Goal: Task Accomplishment & Management: Complete application form

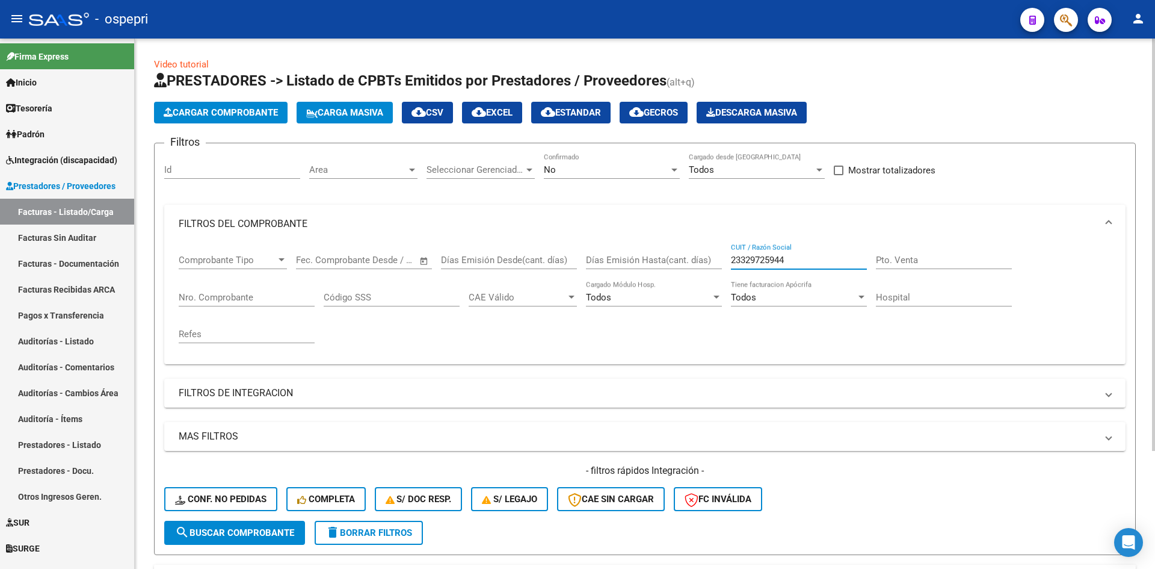
drag, startPoint x: 805, startPoint y: 259, endPoint x: 716, endPoint y: 279, distance: 91.2
click at [714, 276] on div "Comprobante Tipo Comprobante Tipo Fecha inicio – Fecha fin Fec. Comprobante Des…" at bounding box center [645, 298] width 933 height 111
paste input "23329725944"
type input "23329725944"
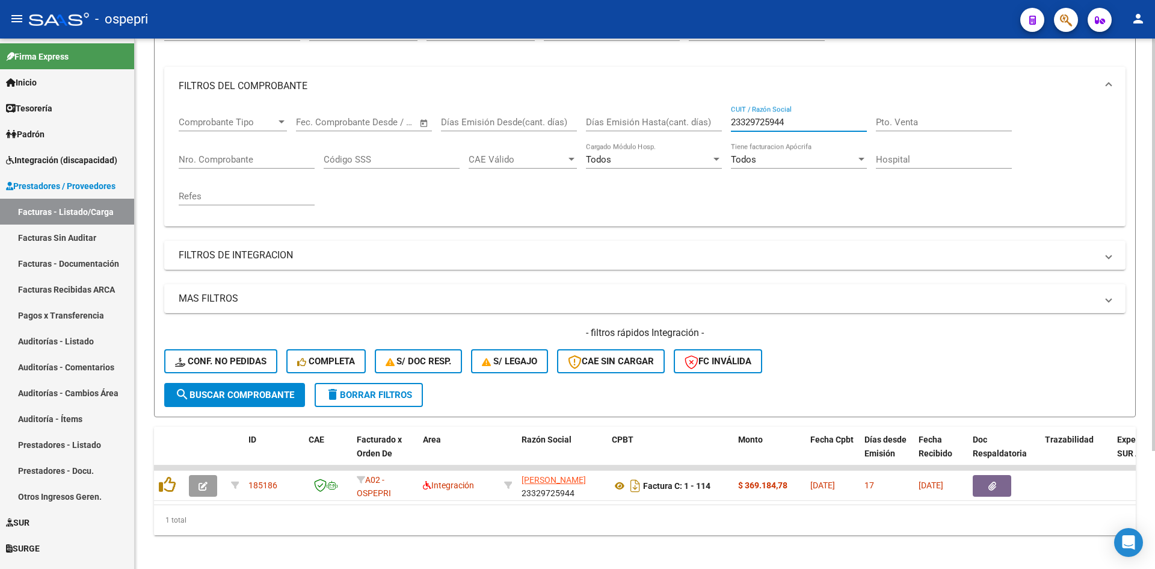
scroll to position [152, 0]
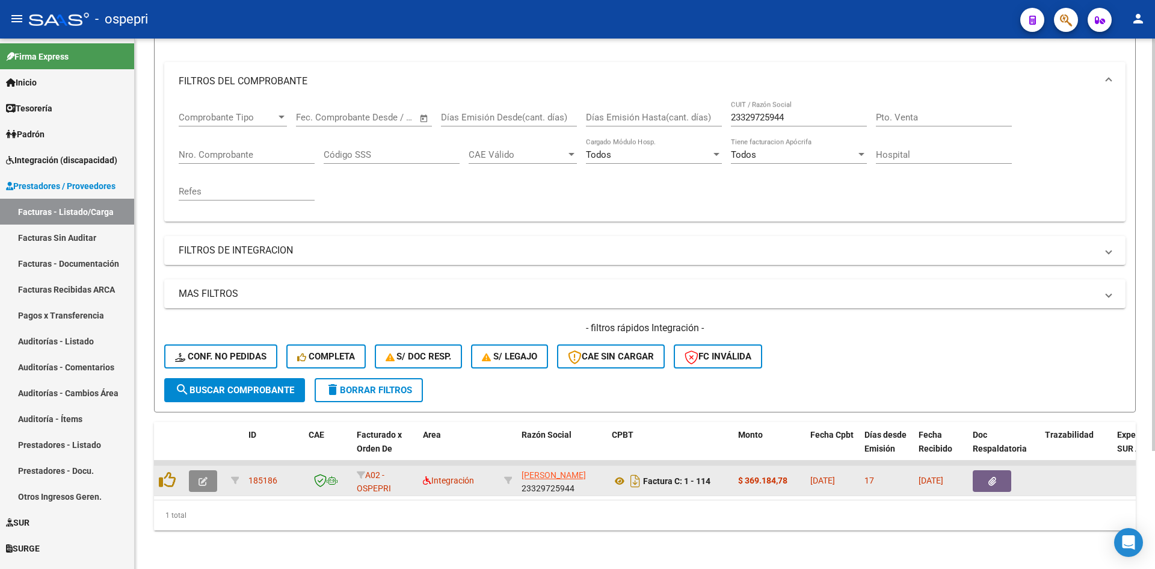
click at [200, 477] on icon "button" at bounding box center [203, 481] width 9 height 9
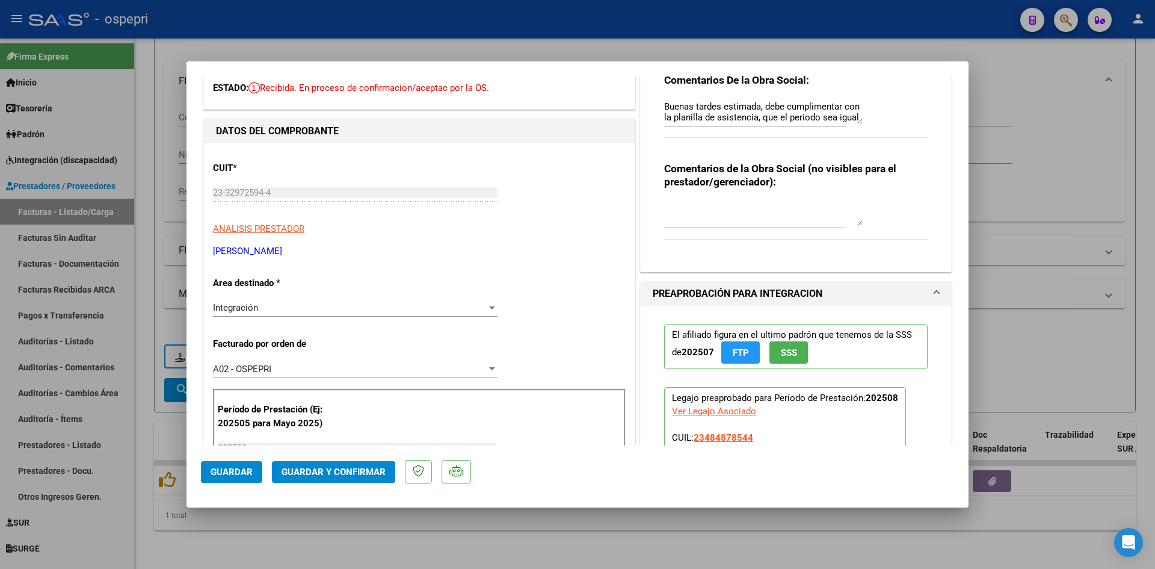
scroll to position [0, 0]
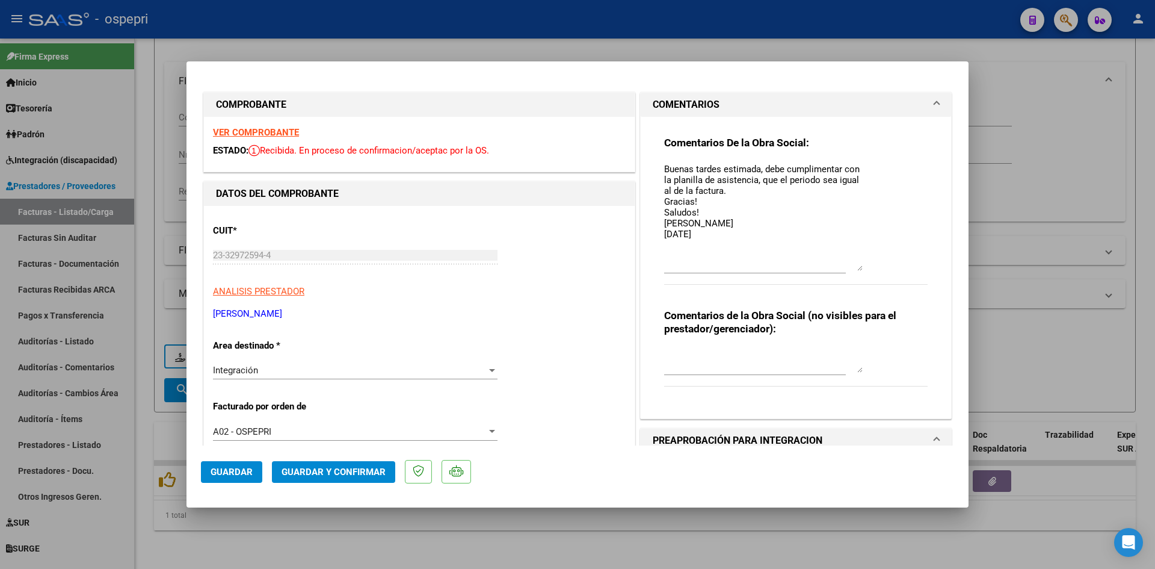
drag, startPoint x: 856, startPoint y: 183, endPoint x: 845, endPoint y: 267, distance: 84.9
click at [845, 267] on textarea "Buenas tardes estimada, debe cumplimentar con la planilla de asistencia, que el…" at bounding box center [763, 216] width 199 height 108
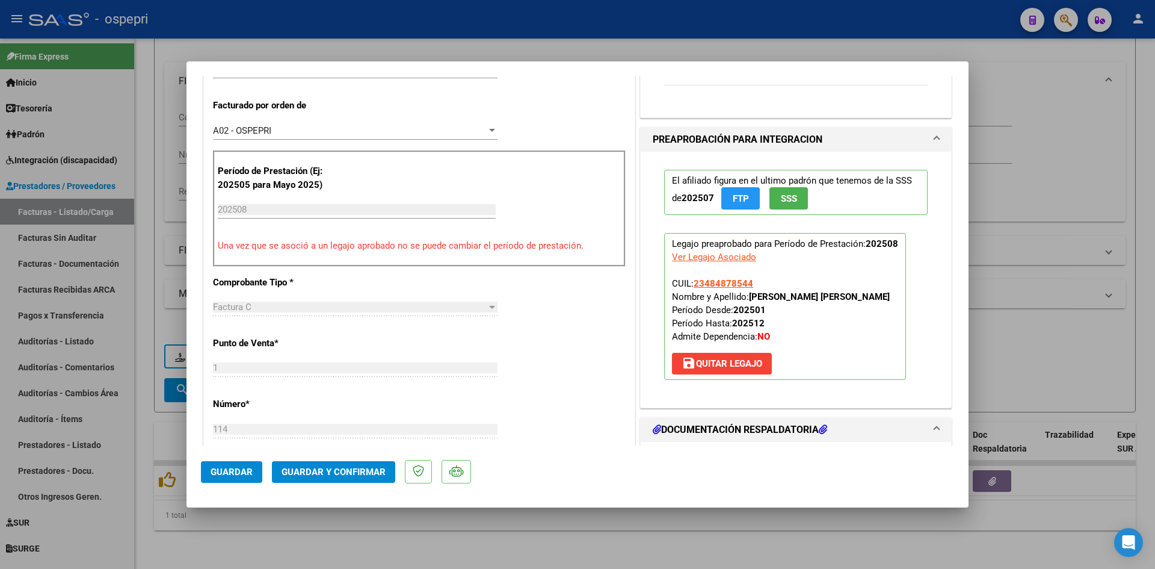
scroll to position [120, 0]
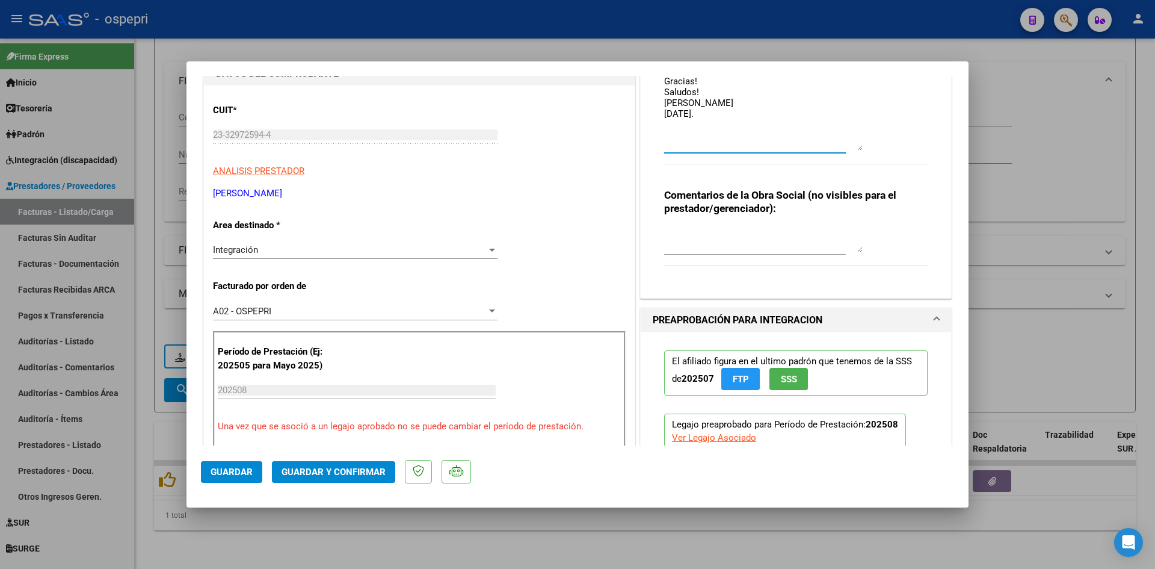
type textarea "Buenas tardes estimada, debe cumplimentar con la planilla de asistencia, que el…"
click at [231, 474] on span "Guardar" at bounding box center [232, 471] width 42 height 11
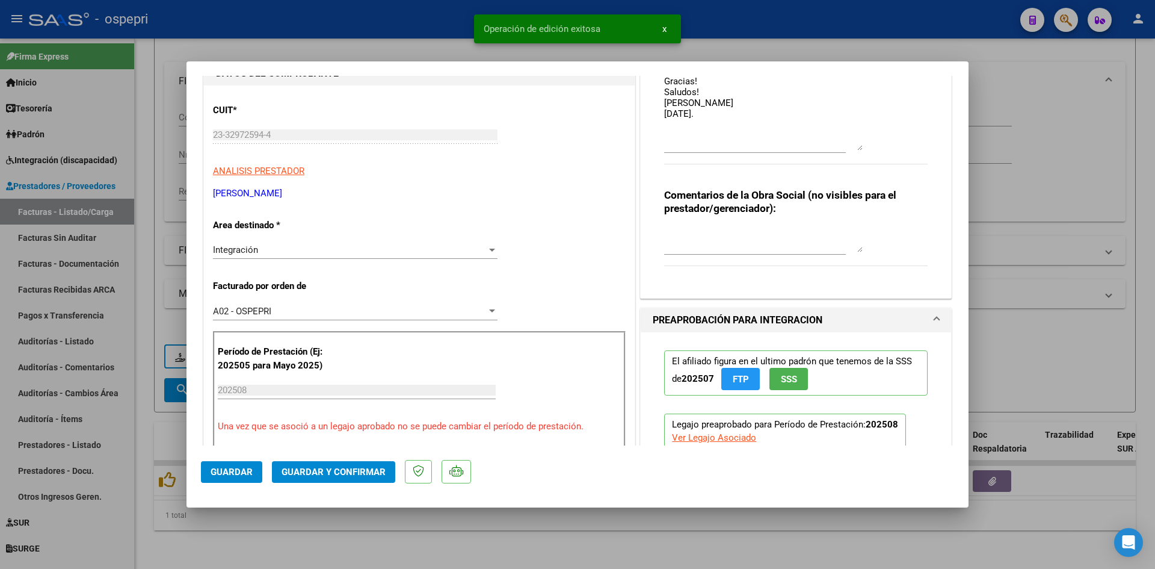
type input "$ 0,00"
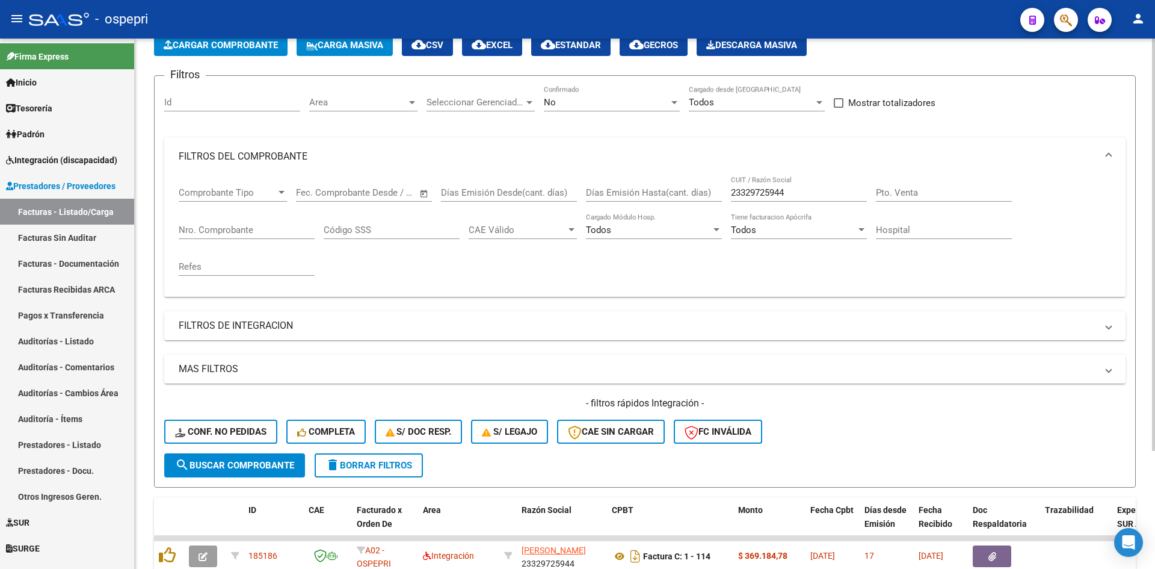
scroll to position [0, 0]
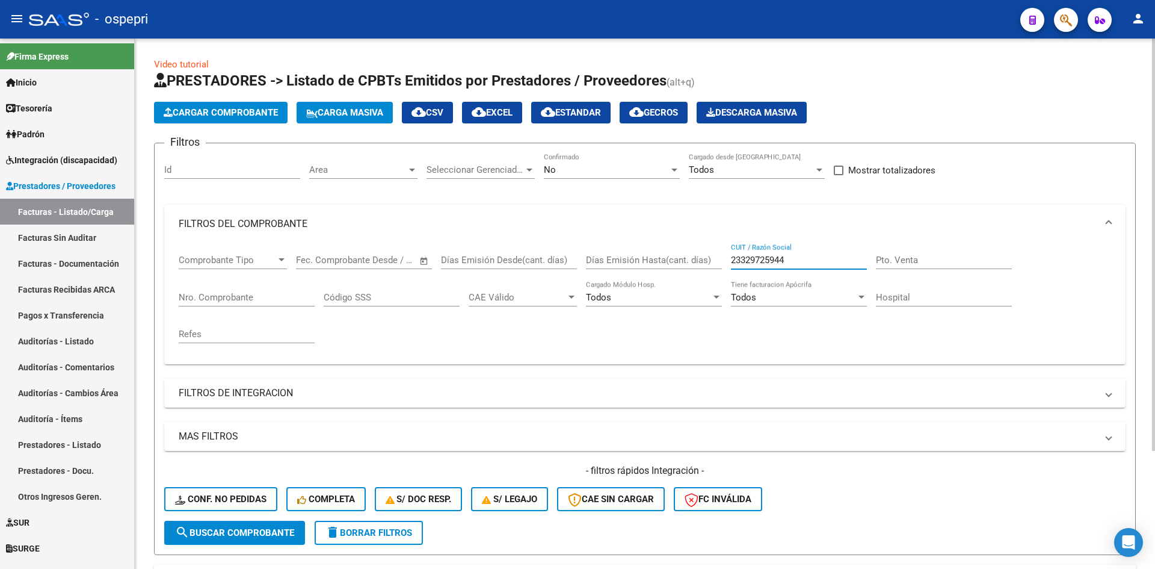
drag, startPoint x: 805, startPoint y: 259, endPoint x: 697, endPoint y: 283, distance: 110.5
click at [697, 283] on div "Comprobante Tipo Comprobante Tipo Fecha inicio – Fecha fin Fec. Comprobante Des…" at bounding box center [645, 298] width 933 height 111
paste input "27332761248"
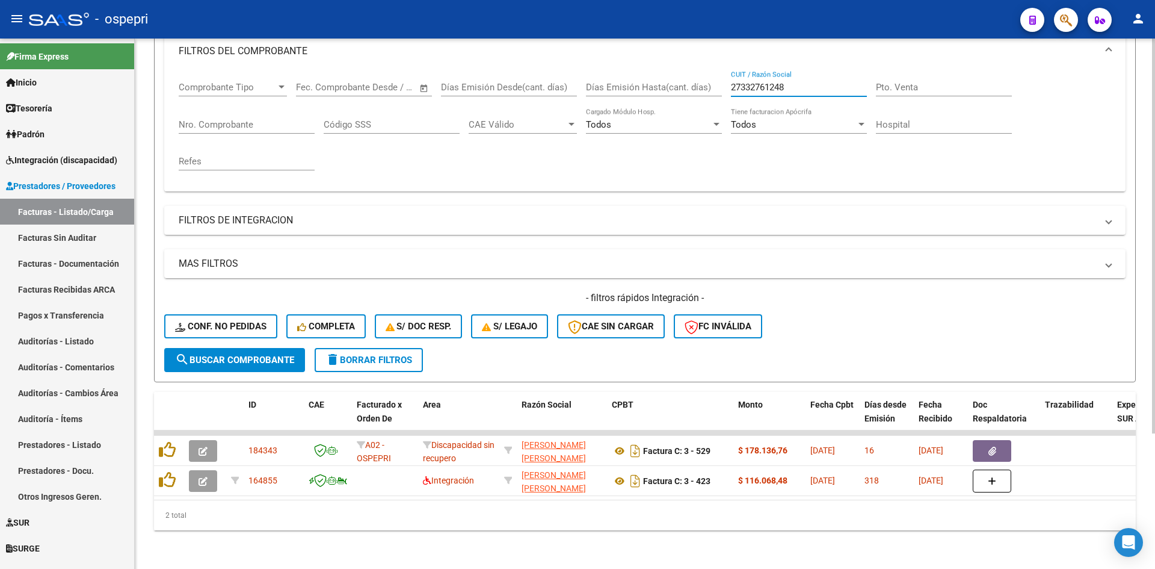
scroll to position [182, 0]
type input "27332761248"
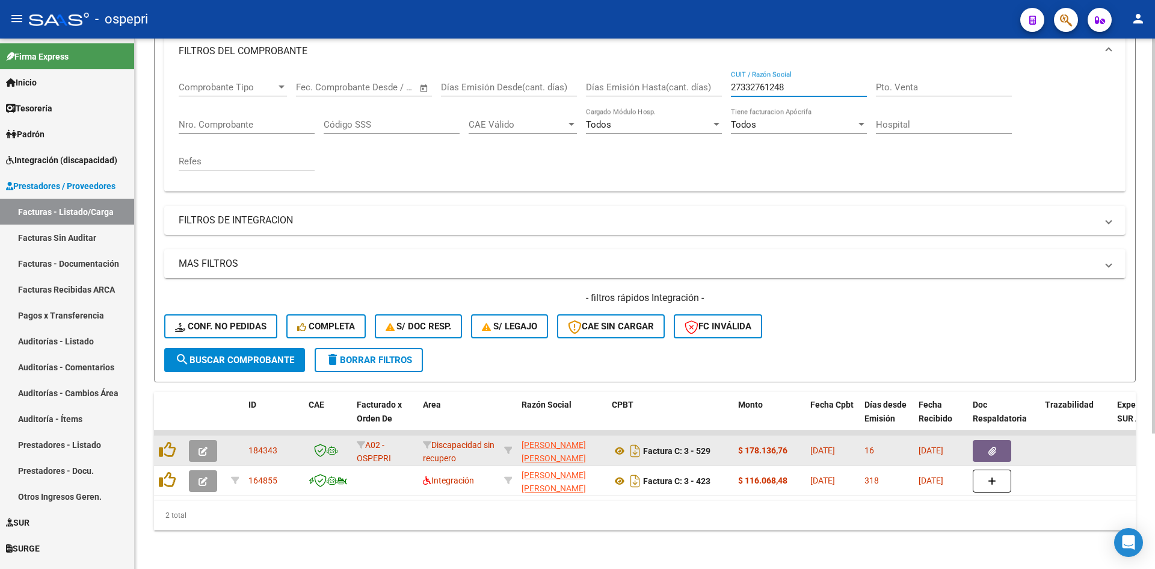
click at [205, 447] on icon "button" at bounding box center [203, 451] width 9 height 9
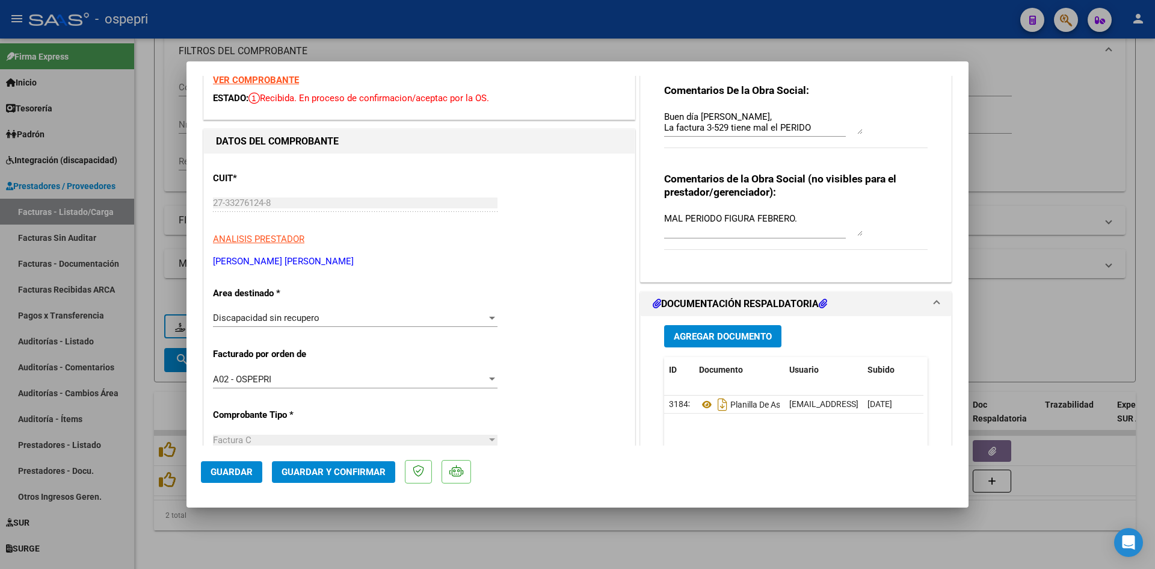
scroll to position [0, 0]
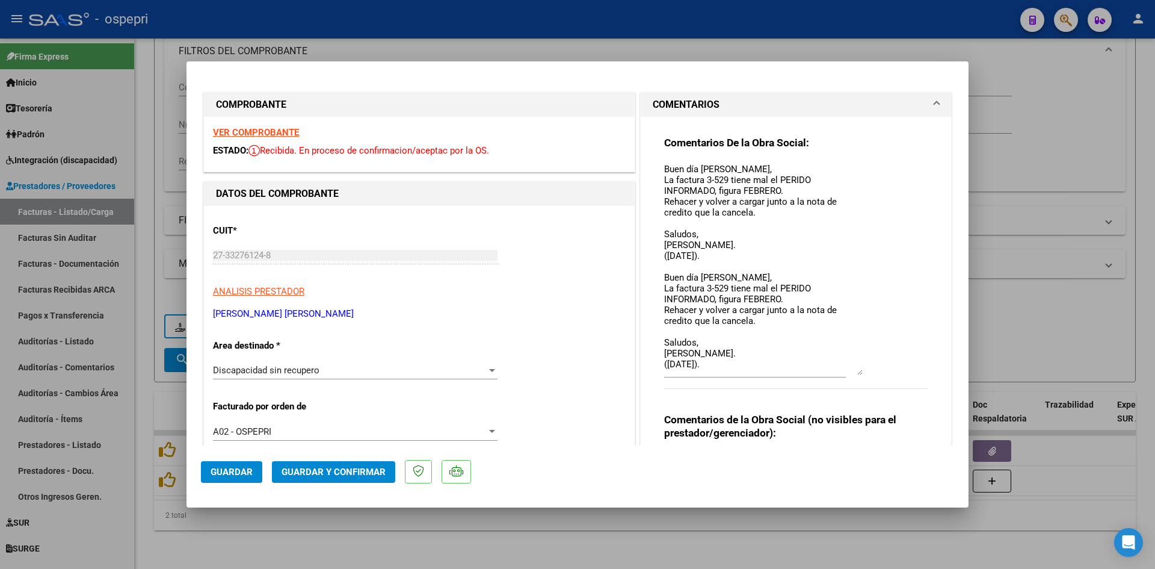
drag, startPoint x: 854, startPoint y: 183, endPoint x: 848, endPoint y: 371, distance: 188.4
click at [848, 371] on textarea "Buen día Andrea, La factura 3-529 tiene mal el PERIDO INFORMADO, figura FEBRERO…" at bounding box center [763, 268] width 199 height 212
click at [726, 252] on textarea "Buen día Andrea, La factura 3-529 tiene mal el PERIDO INFORMADO, figura FEBRERO…" at bounding box center [763, 268] width 199 height 212
type textarea "Buen día Andrea, La factura 3-529 tiene mal el PERIDO INFORMADO, figura FEBRERO…"
click at [235, 472] on span "Guardar" at bounding box center [232, 471] width 42 height 11
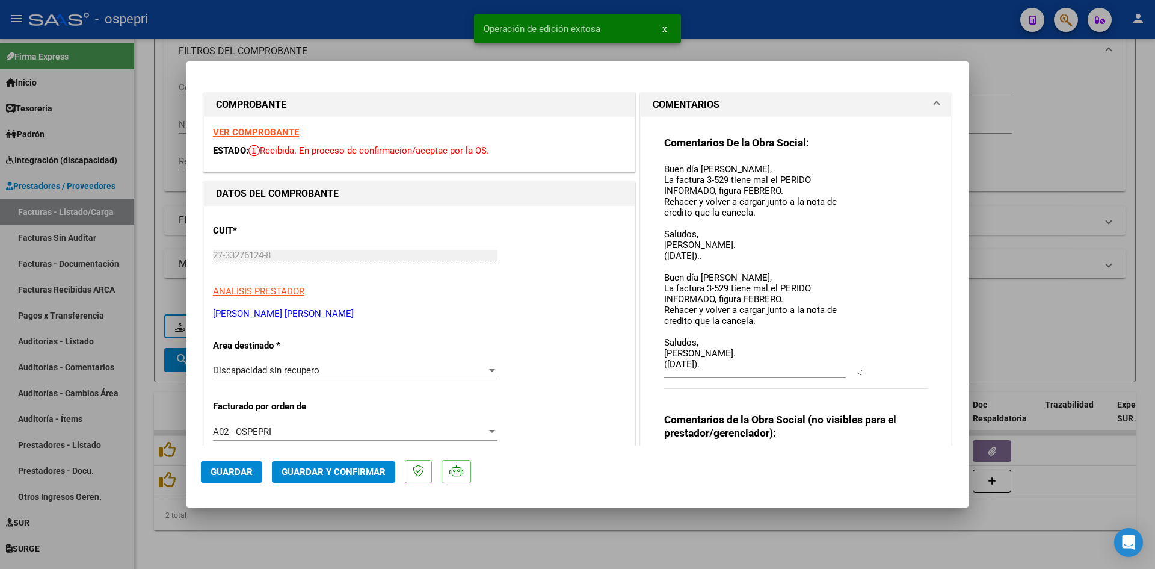
type input "$ 0,00"
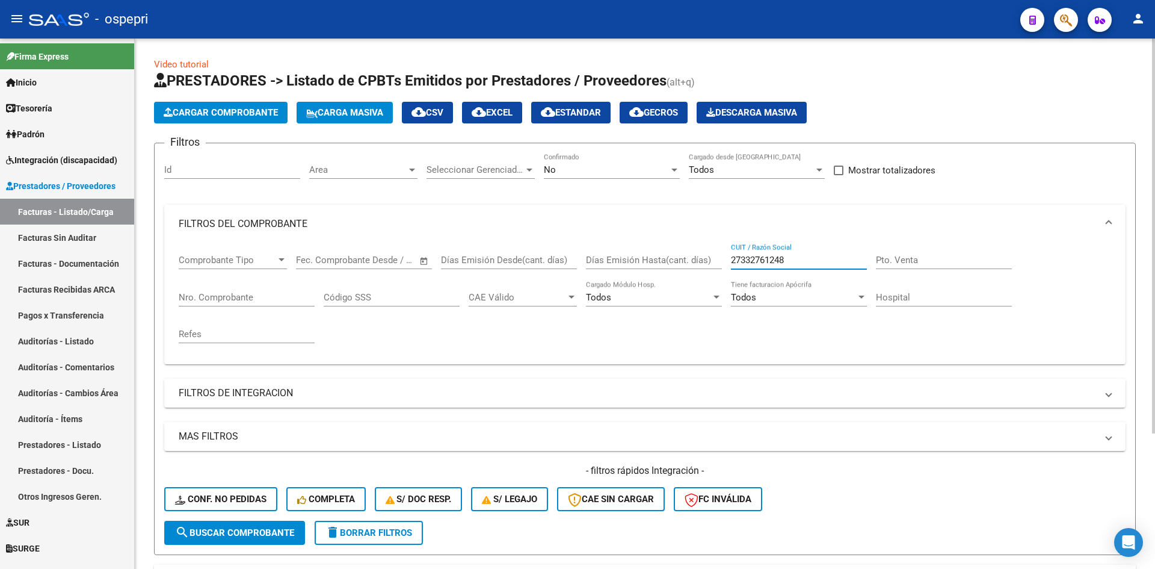
drag, startPoint x: 759, startPoint y: 264, endPoint x: 706, endPoint y: 265, distance: 52.4
click at [706, 265] on div "Comprobante Tipo Comprobante Tipo Fecha inicio – Fecha fin Fec. Comprobante Des…" at bounding box center [645, 298] width 933 height 111
paste input "27256242422"
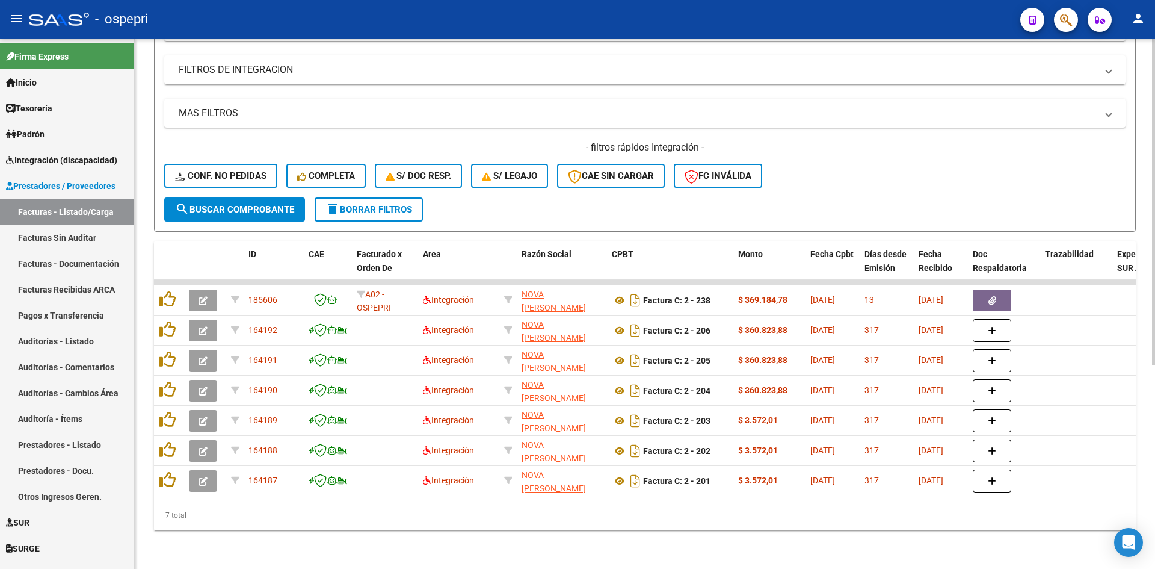
scroll to position [332, 0]
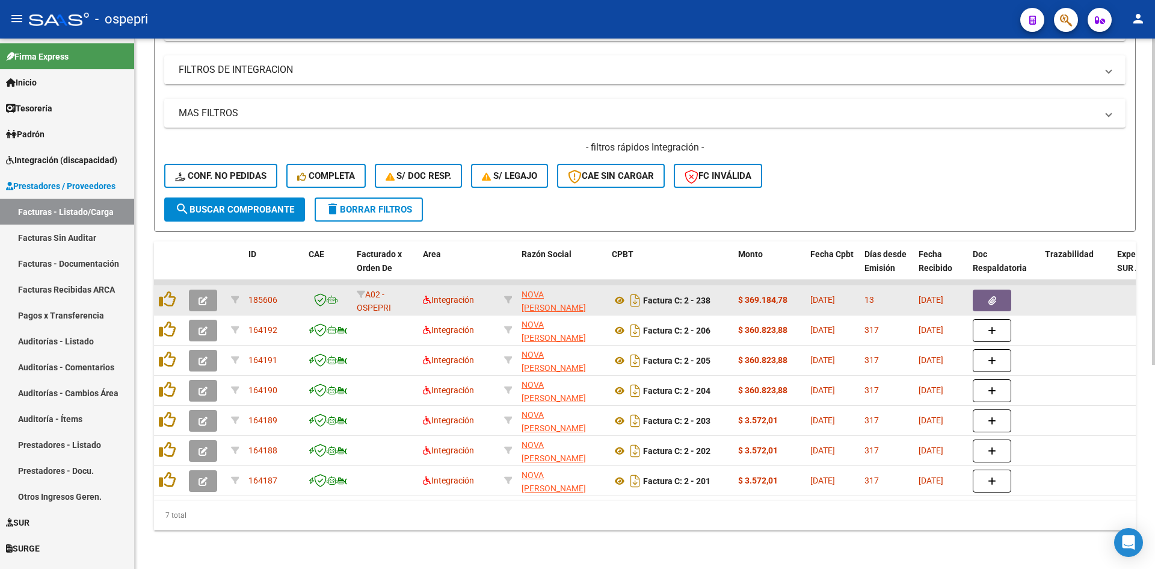
type input "27256242422"
click at [207, 296] on icon "button" at bounding box center [203, 300] width 9 height 9
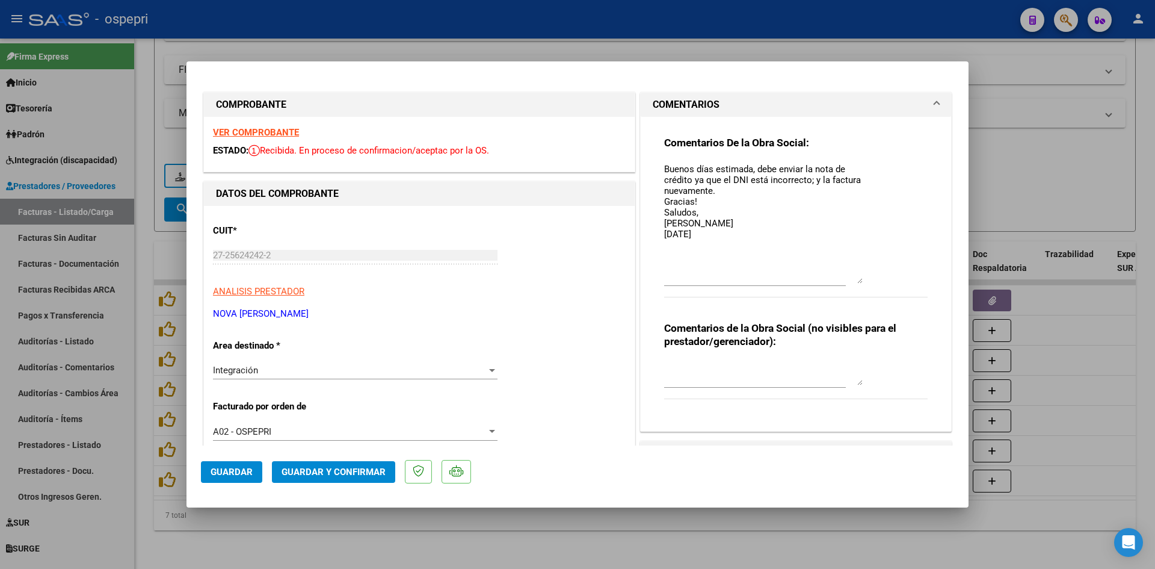
drag, startPoint x: 856, startPoint y: 185, endPoint x: 856, endPoint y: 282, distance: 96.9
click at [856, 282] on textarea "Buenos días estimada, debe enviar la nota de crédito ya que el DNI está incorre…" at bounding box center [763, 222] width 199 height 121
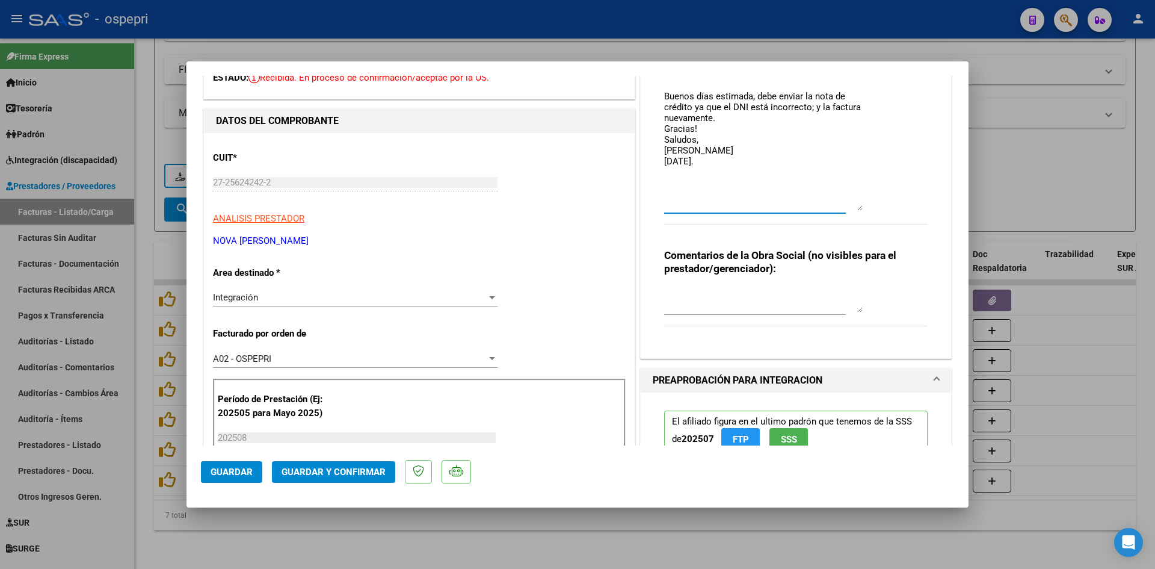
scroll to position [0, 0]
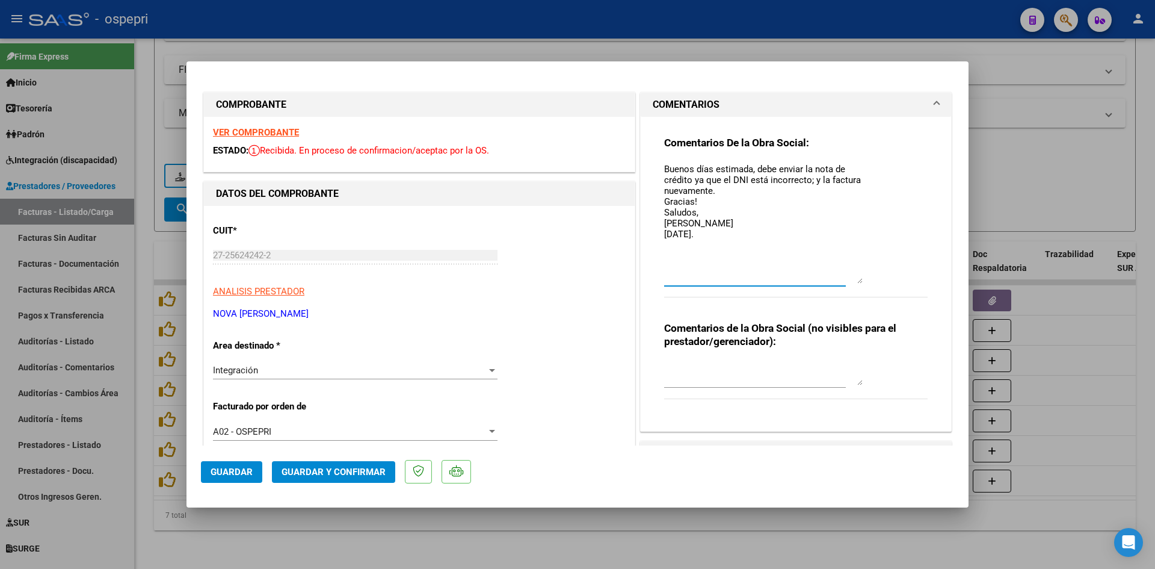
type textarea "Buenos días estimada, debe enviar la nota de crédito ya que el DNI está incorre…"
click at [254, 472] on button "Guardar" at bounding box center [231, 472] width 61 height 22
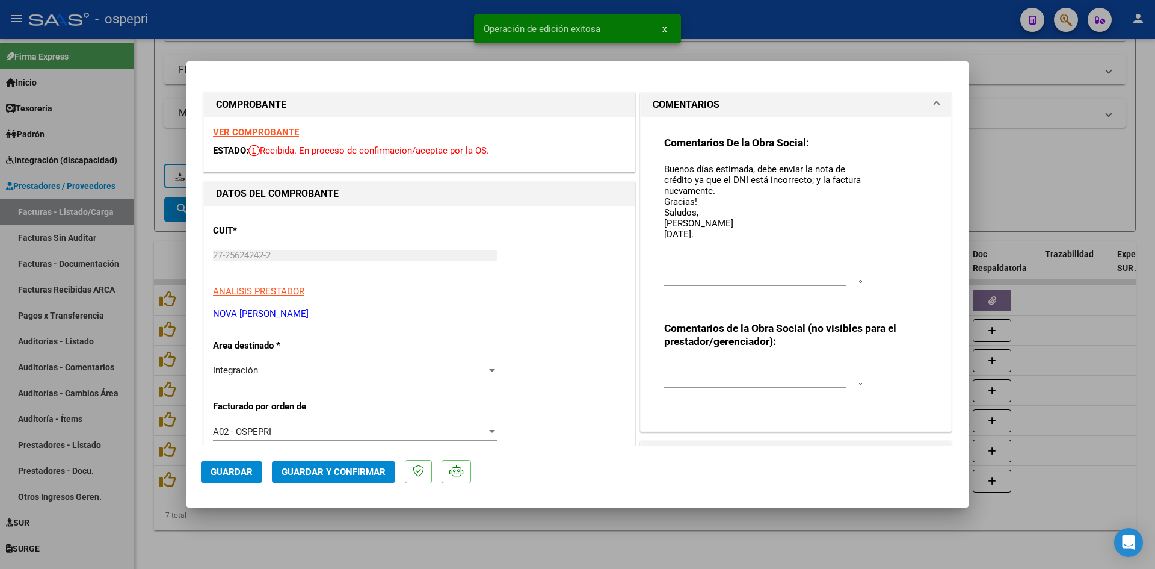
type input "$ 0,00"
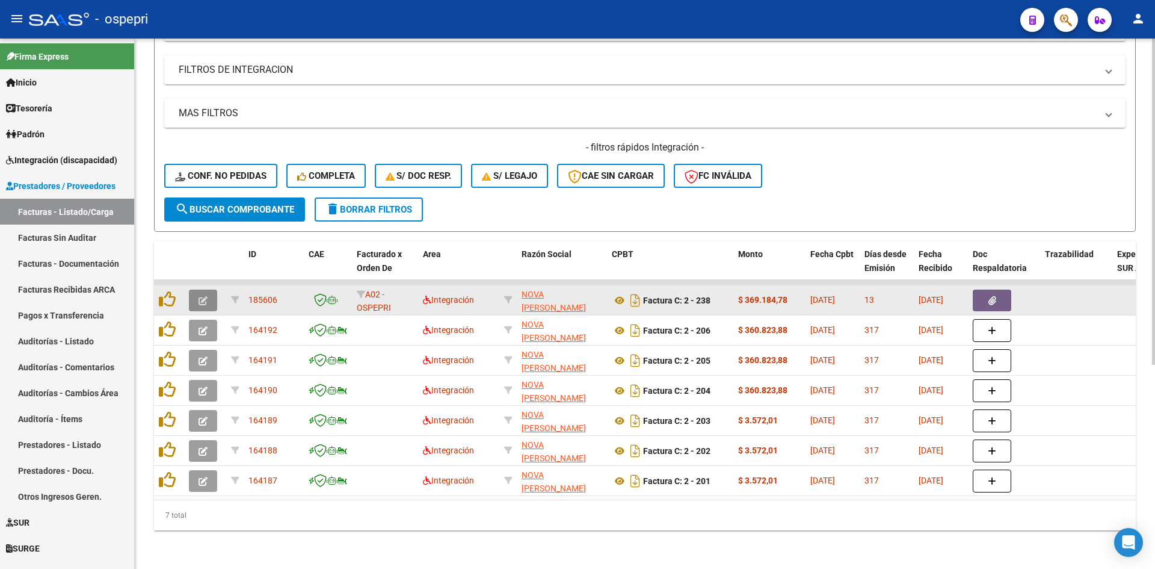
click at [212, 293] on button "button" at bounding box center [203, 300] width 28 height 22
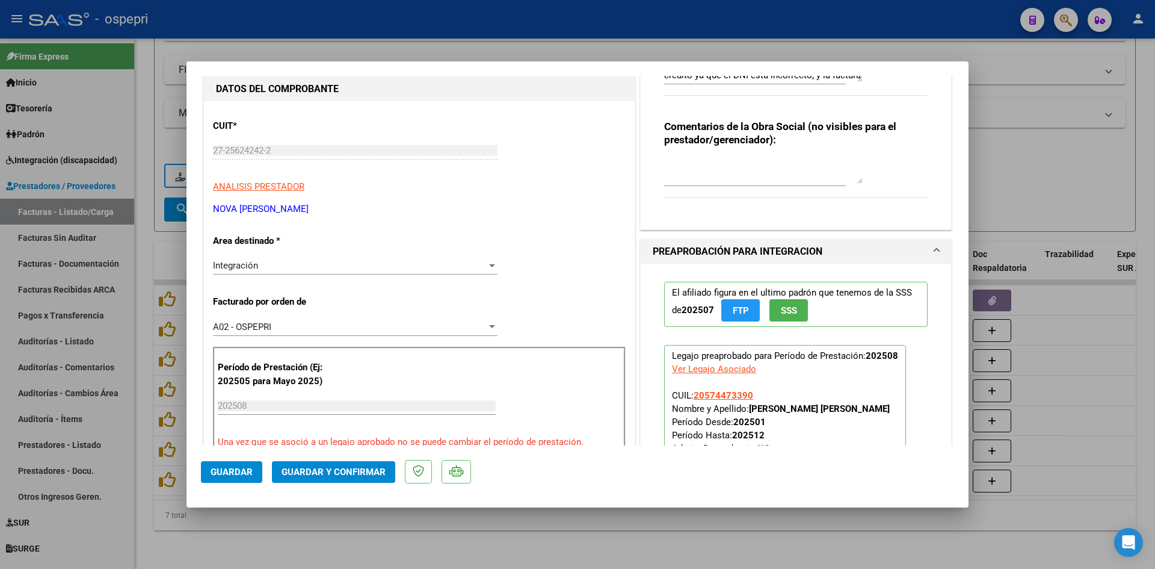
scroll to position [60, 0]
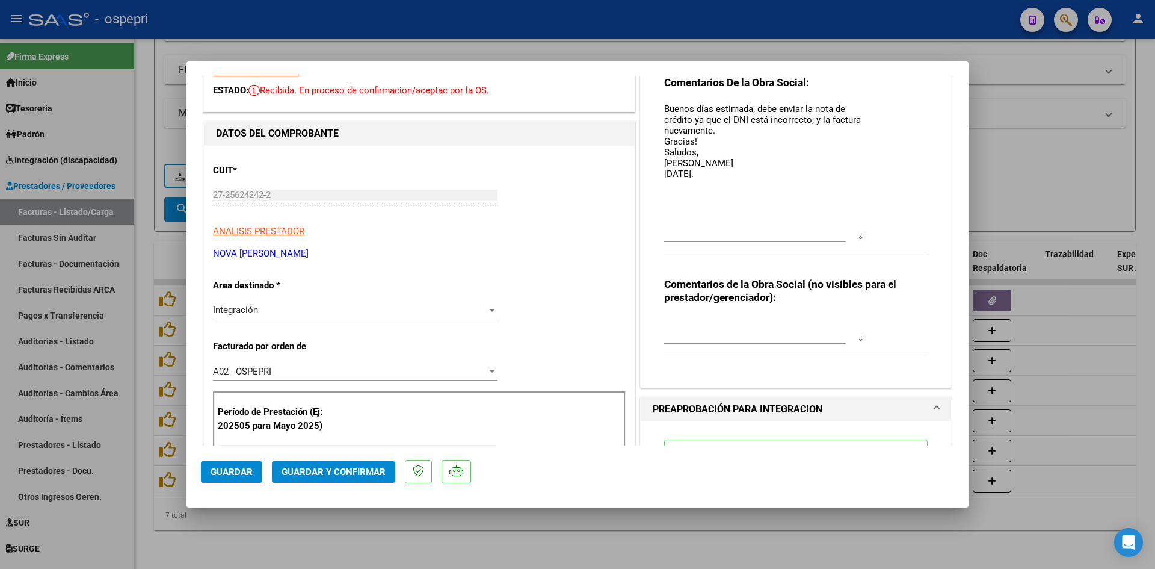
drag, startPoint x: 854, startPoint y: 125, endPoint x: 867, endPoint y: 238, distance: 113.8
click at [867, 238] on div "Comentarios De la Obra Social: Buenos días estimada, debe enviar la nota de cré…" at bounding box center [796, 171] width 264 height 191
click at [703, 178] on textarea "Buenos días estimada, debe enviar la nota de crédito ya que el DNI está incorre…" at bounding box center [763, 170] width 199 height 137
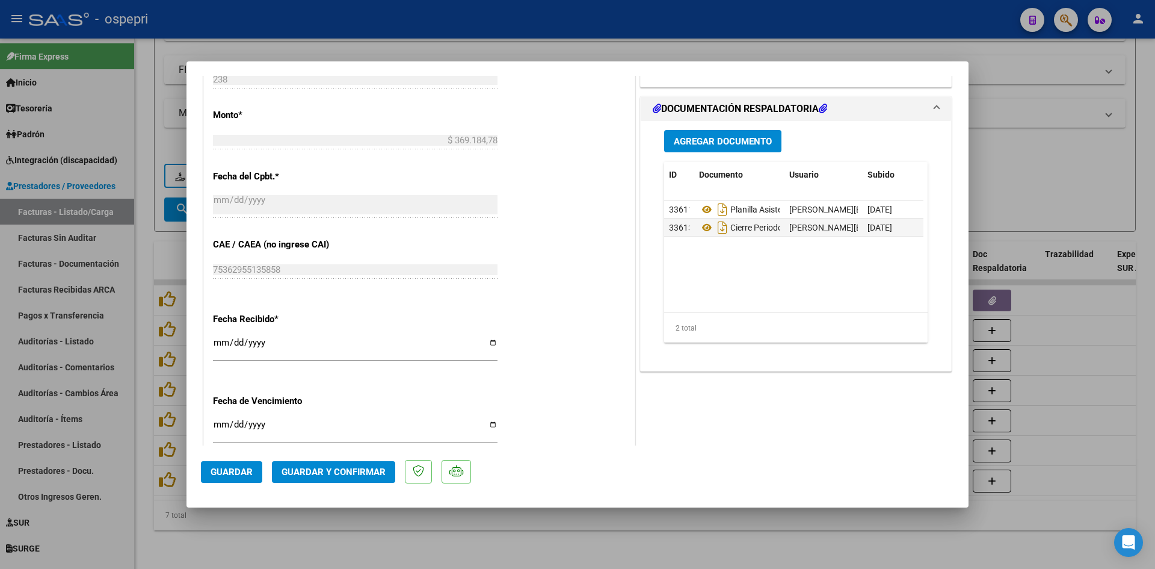
scroll to position [662, 0]
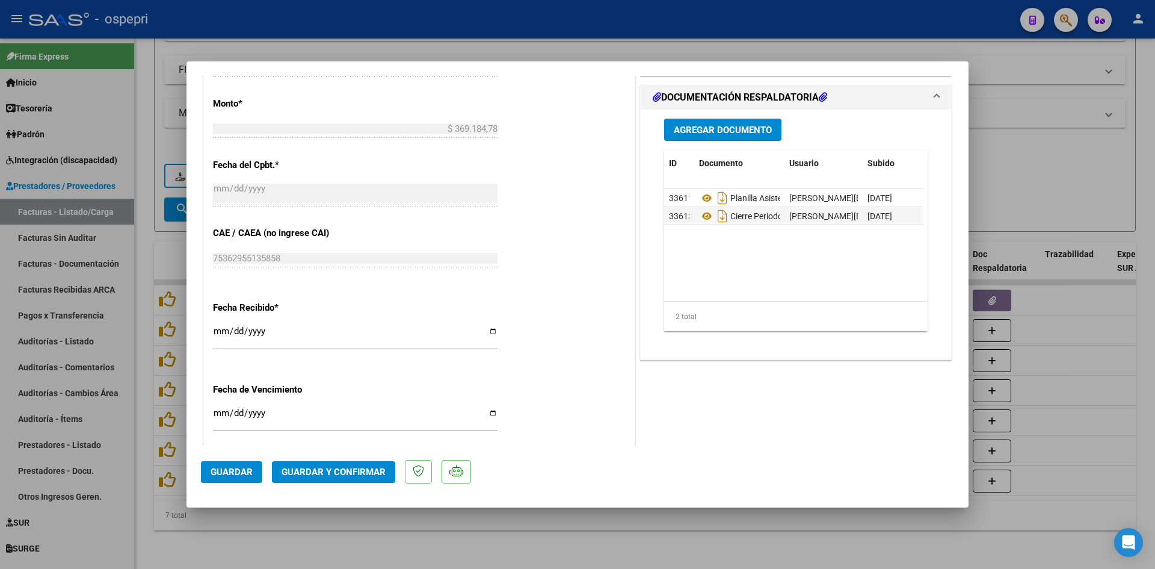
type textarea "Buenos días estimada, debe enviar la nota de crédito ya que el DNI está incorre…"
click at [236, 474] on span "Guardar" at bounding box center [232, 471] width 42 height 11
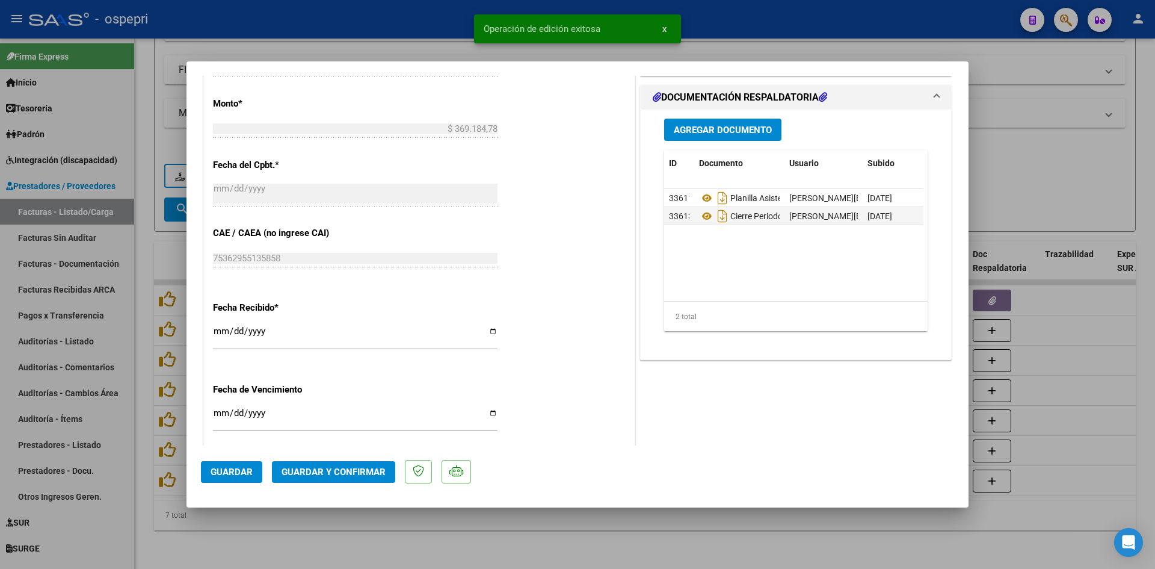
type input "$ 0,00"
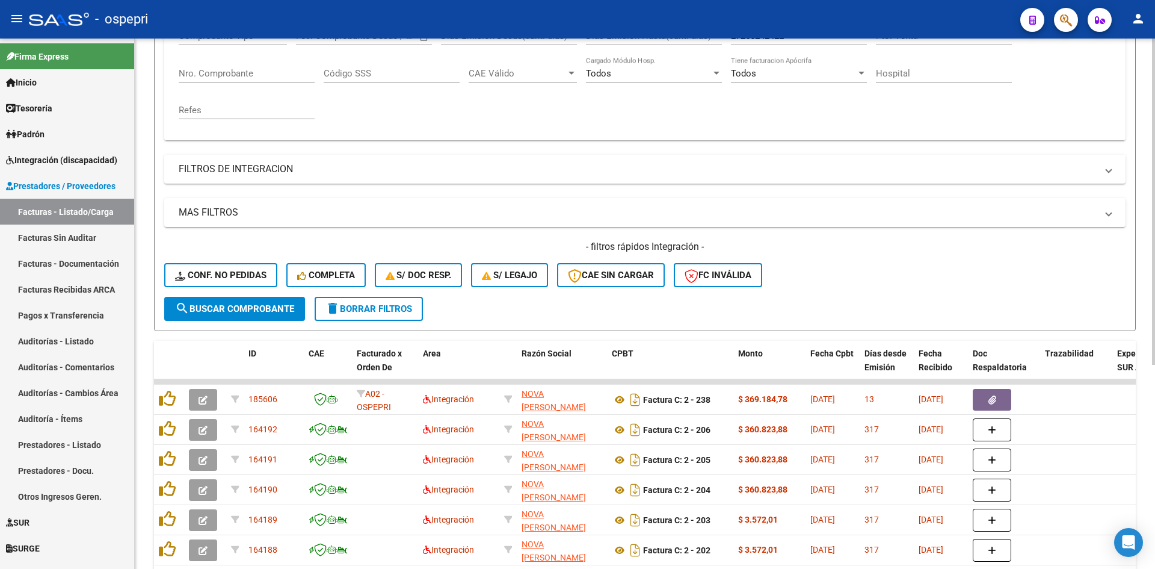
scroll to position [0, 0]
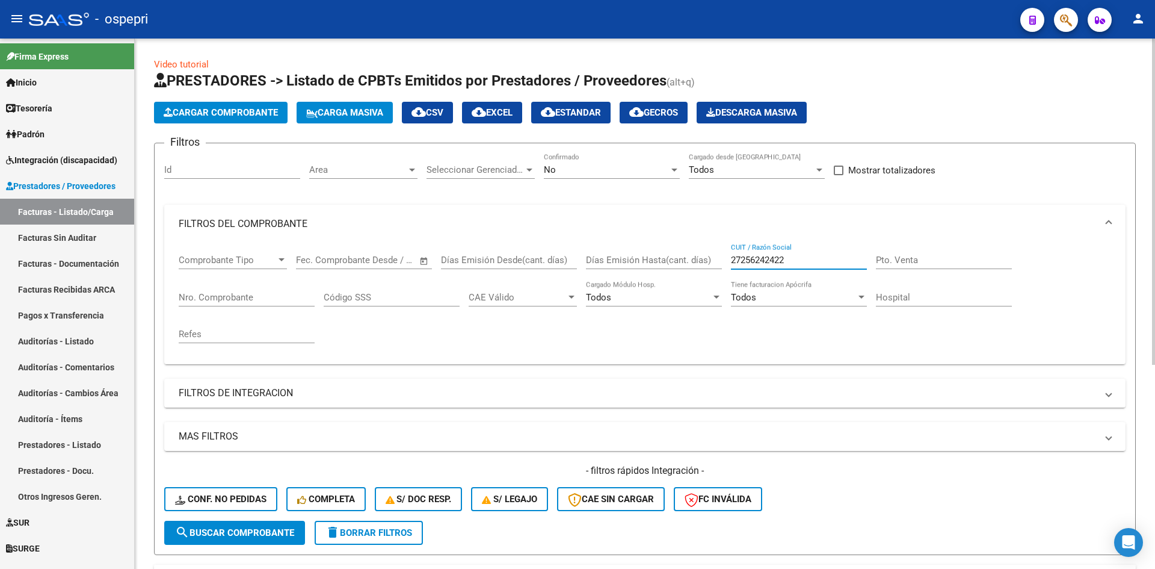
drag, startPoint x: 796, startPoint y: 262, endPoint x: 715, endPoint y: 288, distance: 84.7
click at [715, 288] on div "Comprobante Tipo Comprobante Tipo Fecha inicio – Fecha fin Fec. Comprobante Des…" at bounding box center [645, 298] width 933 height 111
paste input "27265989026"
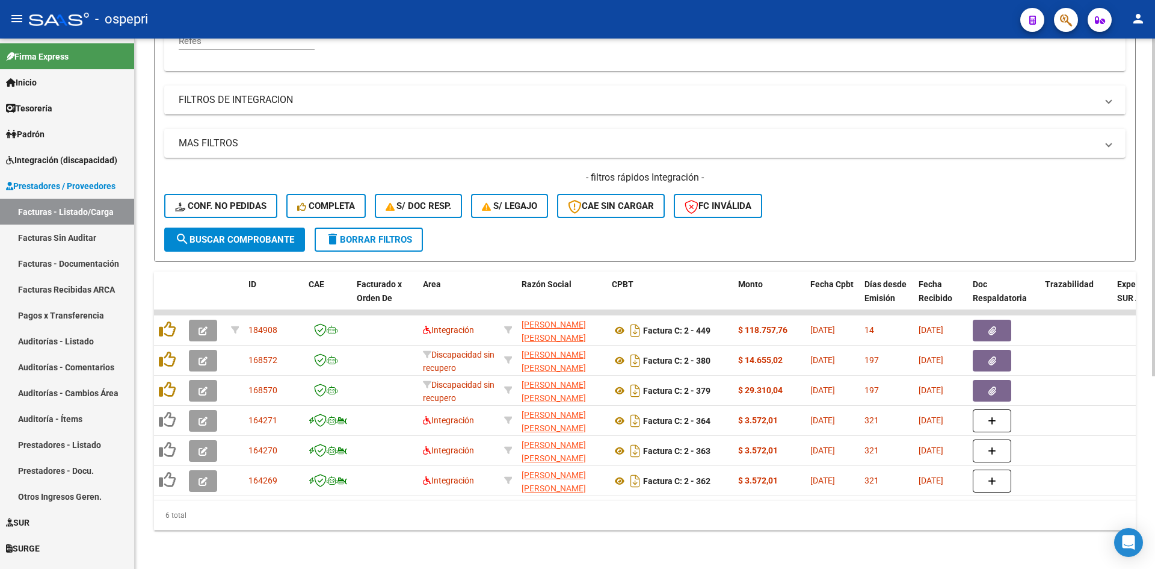
scroll to position [302, 0]
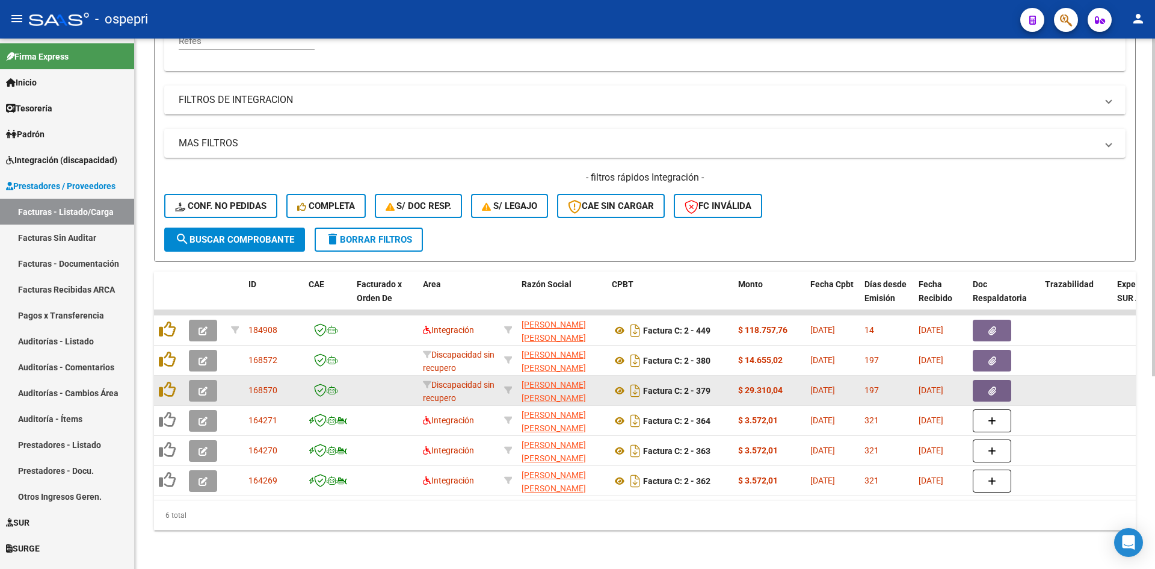
type input "27265989026"
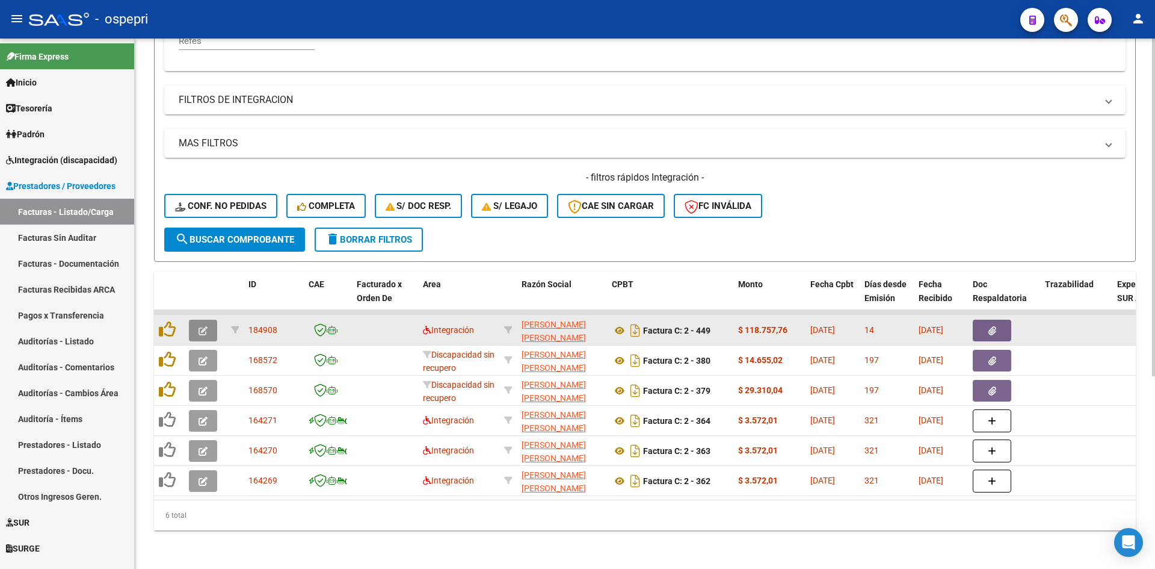
click at [206, 326] on icon "button" at bounding box center [203, 330] width 9 height 9
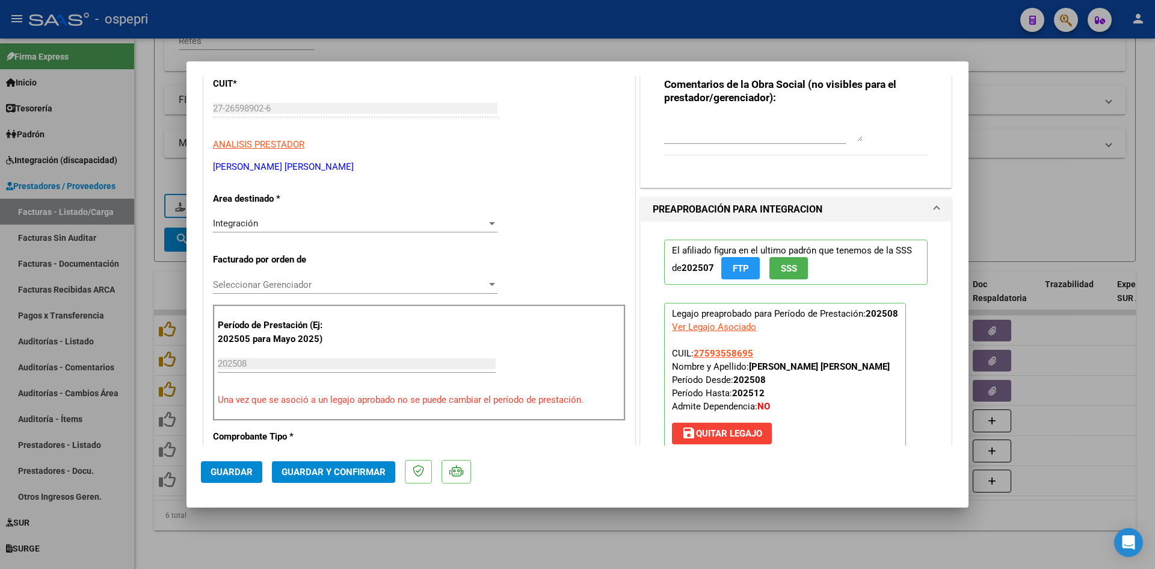
scroll to position [0, 0]
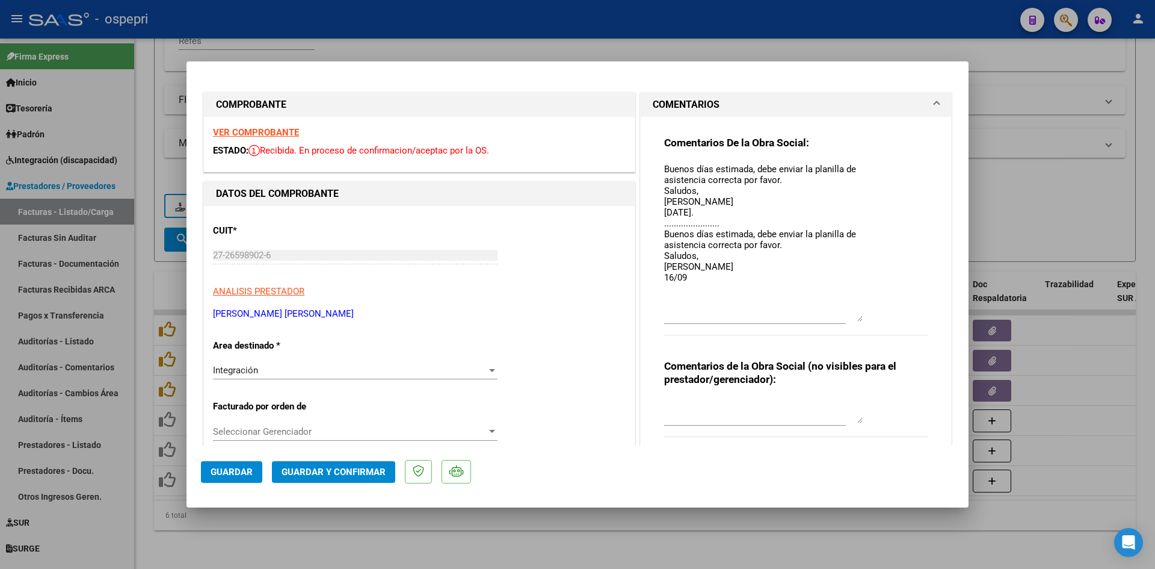
drag, startPoint x: 853, startPoint y: 180, endPoint x: 858, endPoint y: 315, distance: 134.9
click at [858, 315] on textarea "Buenos días estimada, debe enviar la planilla de asistencia correcta por favor.…" at bounding box center [763, 241] width 199 height 159
click at [691, 279] on textarea "Buenos días estimada, debe enviar la planilla de asistencia correcta por favor.…" at bounding box center [763, 241] width 199 height 159
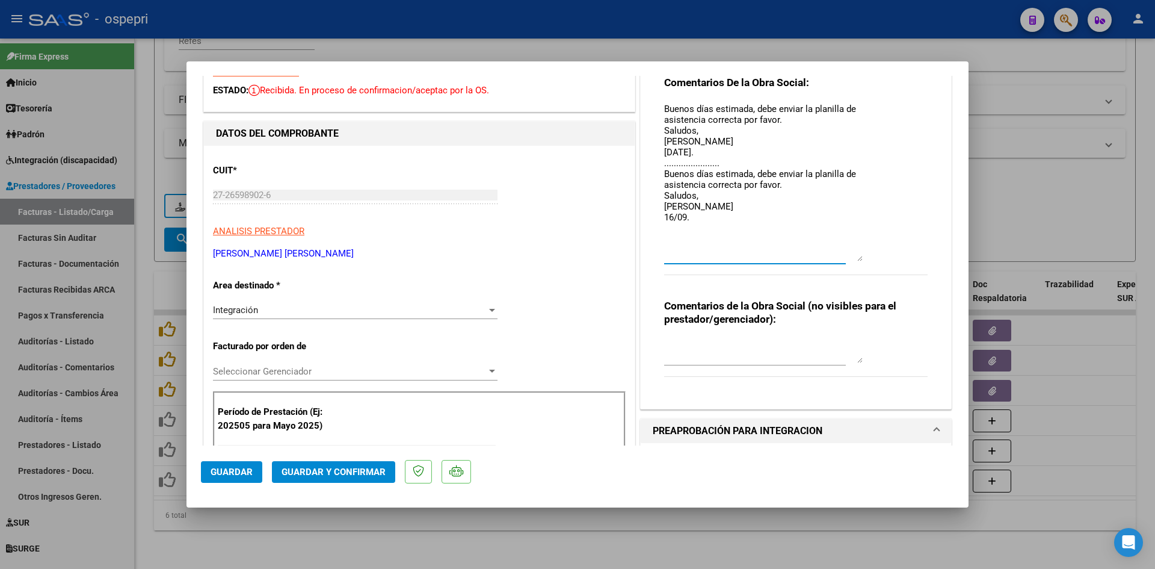
type textarea "Buenos días estimada, debe enviar la planilla de asistencia correcta por favor.…"
click at [218, 466] on span "Guardar" at bounding box center [232, 471] width 42 height 11
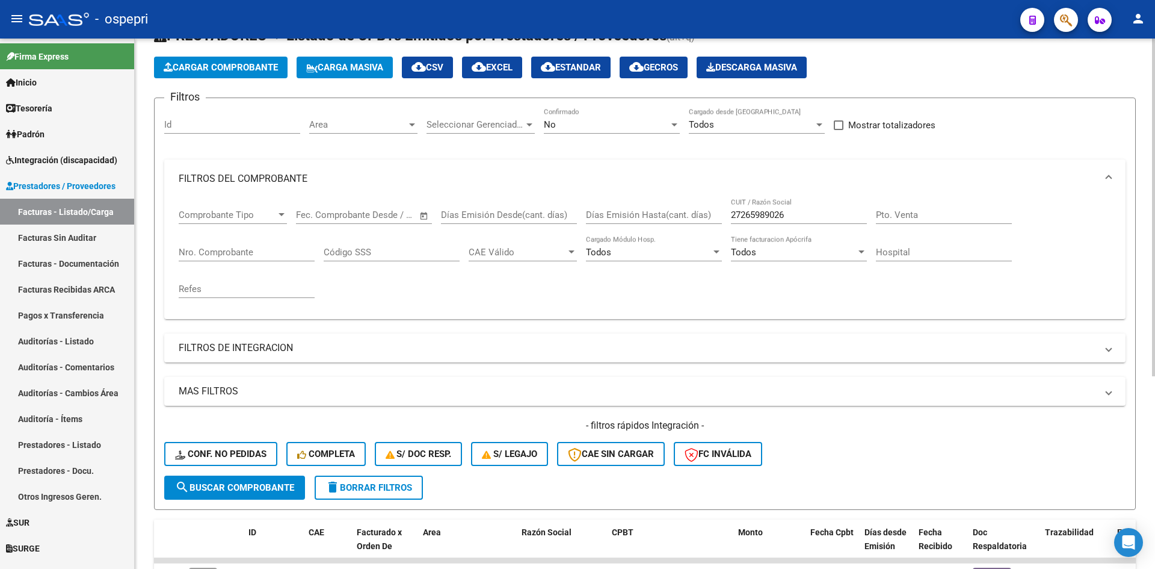
scroll to position [0, 0]
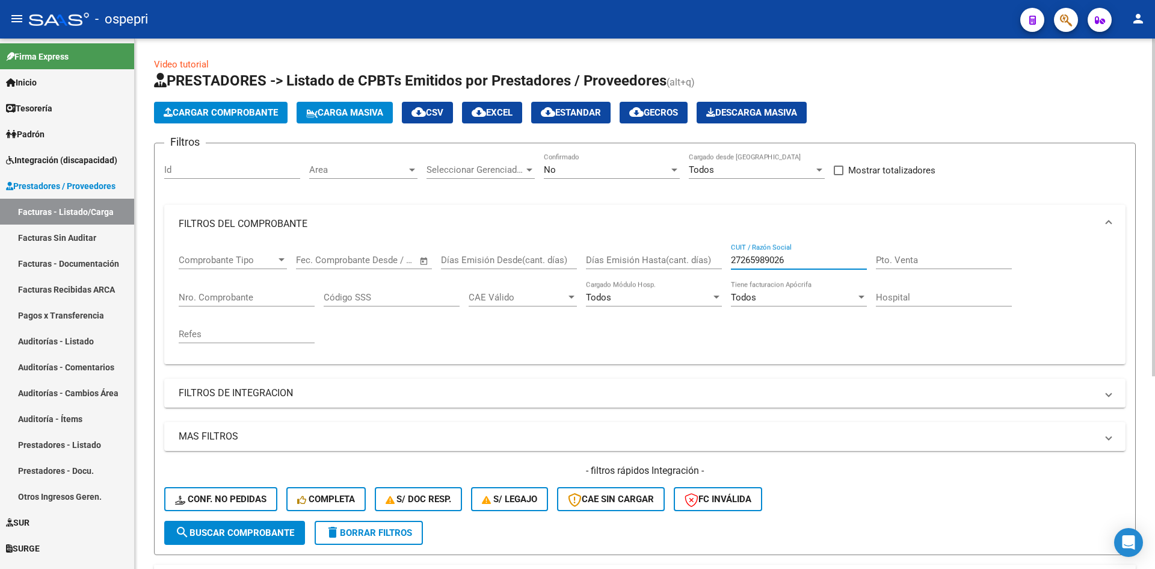
drag, startPoint x: 803, startPoint y: 259, endPoint x: 687, endPoint y: 260, distance: 116.1
click at [687, 260] on div "Comprobante Tipo Comprobante Tipo Fecha inicio – Fecha fin Fec. Comprobante Des…" at bounding box center [645, 298] width 933 height 111
paste input "27233488939"
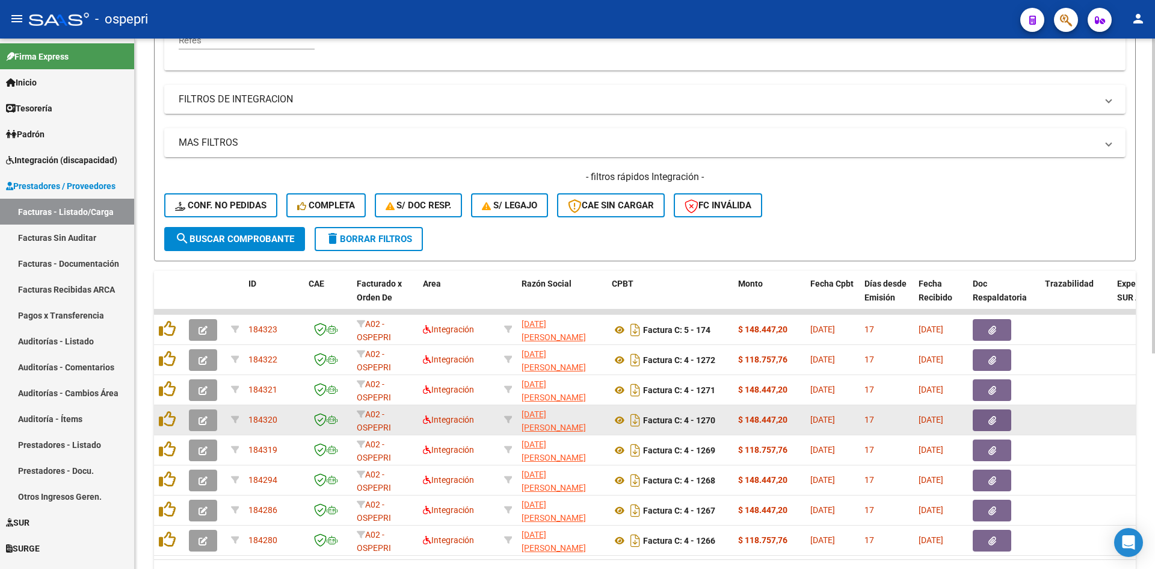
scroll to position [361, 0]
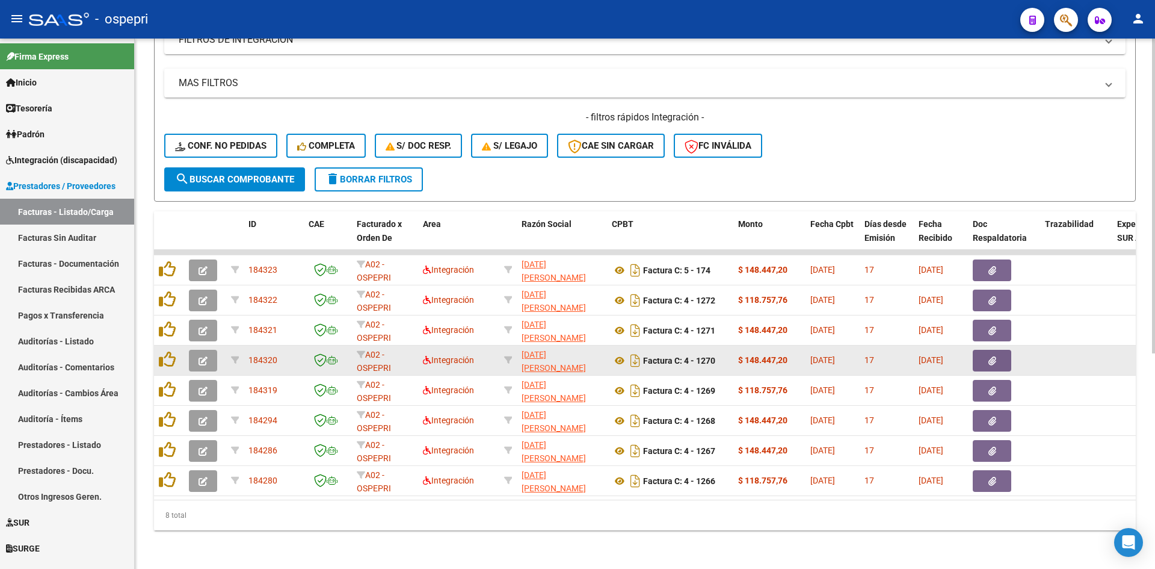
type input "27233488939"
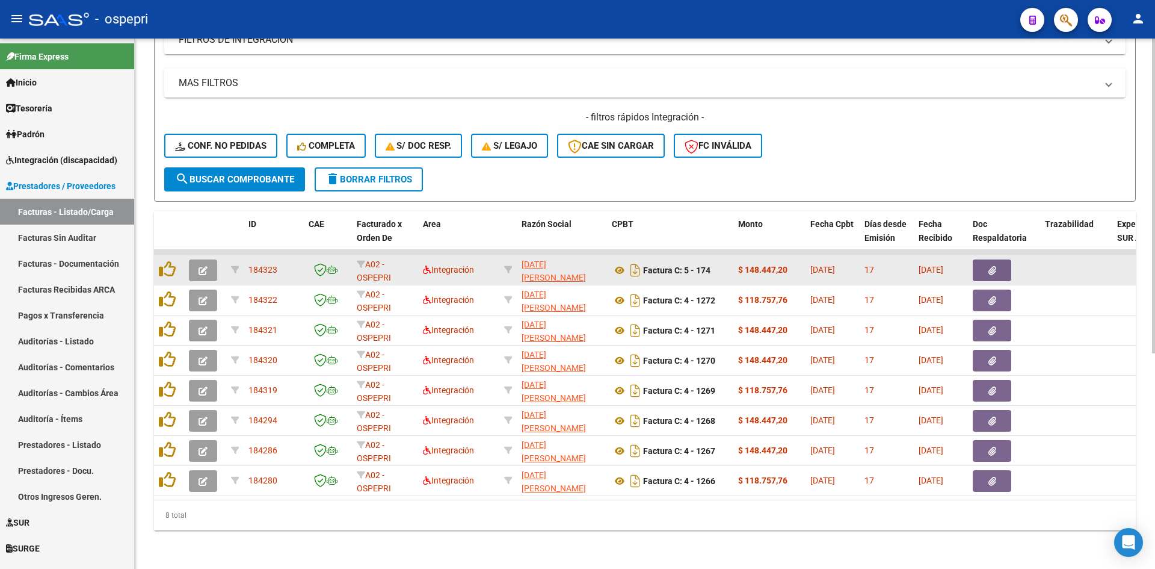
click at [201, 266] on icon "button" at bounding box center [203, 270] width 9 height 9
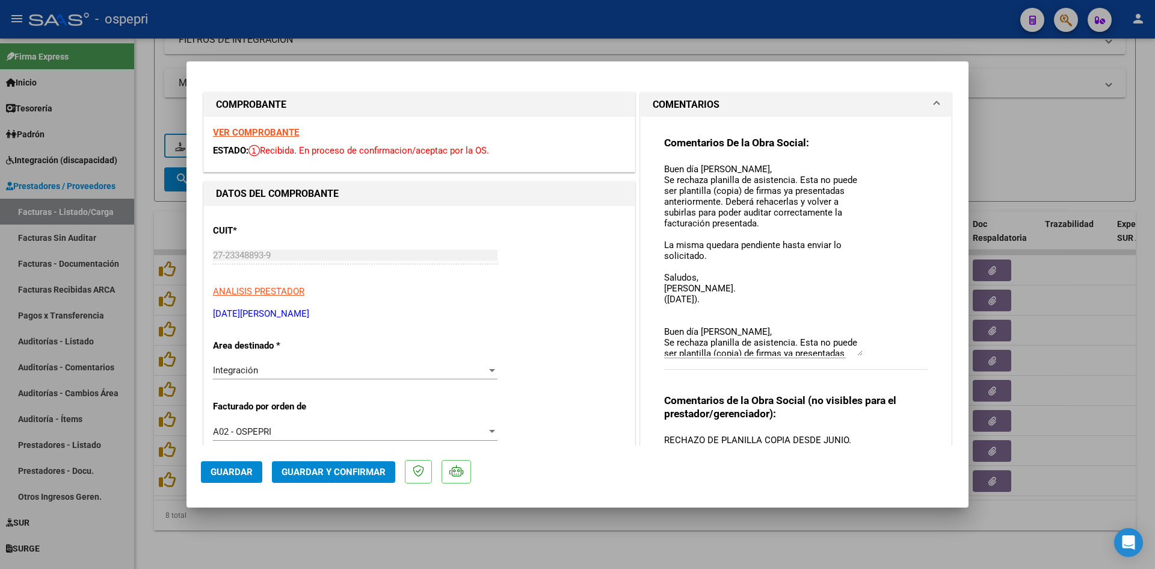
drag, startPoint x: 853, startPoint y: 179, endPoint x: 841, endPoint y: 348, distance: 169.5
click at [841, 348] on textarea "Buen día Karina, Se rechaza planilla de asistencia. Esta no puede ser plantilla…" at bounding box center [763, 258] width 199 height 193
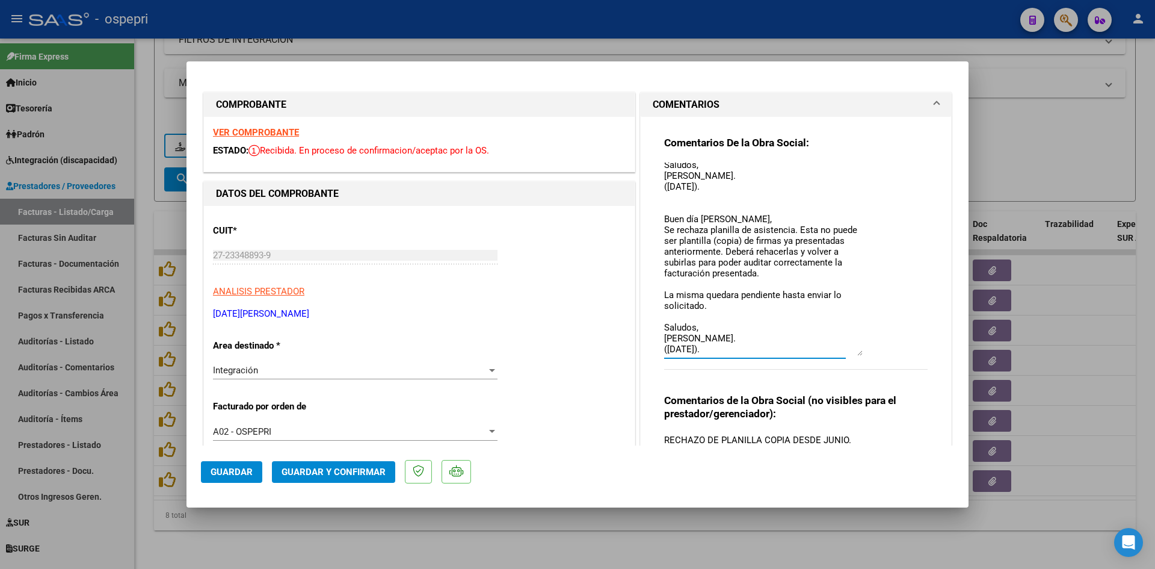
click at [732, 188] on textarea "Buen día Karina, Se rechaza planilla de asistencia. Esta no puede ser plantilla…" at bounding box center [763, 258] width 199 height 193
type textarea "Buen día Karina, Se rechaza planilla de asistencia. Esta no puede ser plantilla…"
click at [233, 466] on span "Guardar" at bounding box center [232, 471] width 42 height 11
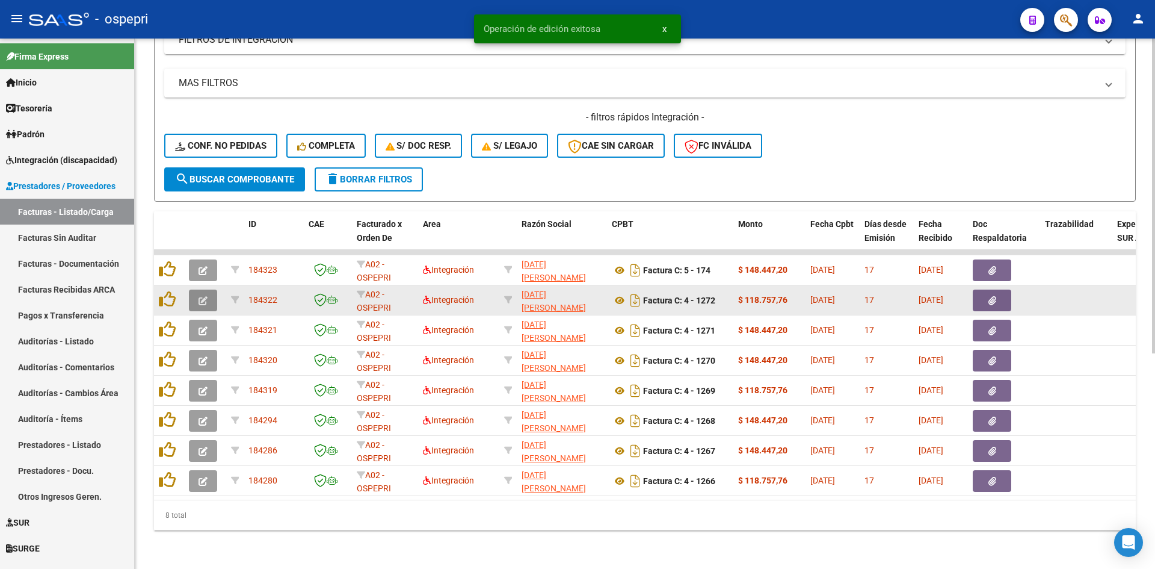
click at [208, 295] on button "button" at bounding box center [203, 300] width 28 height 22
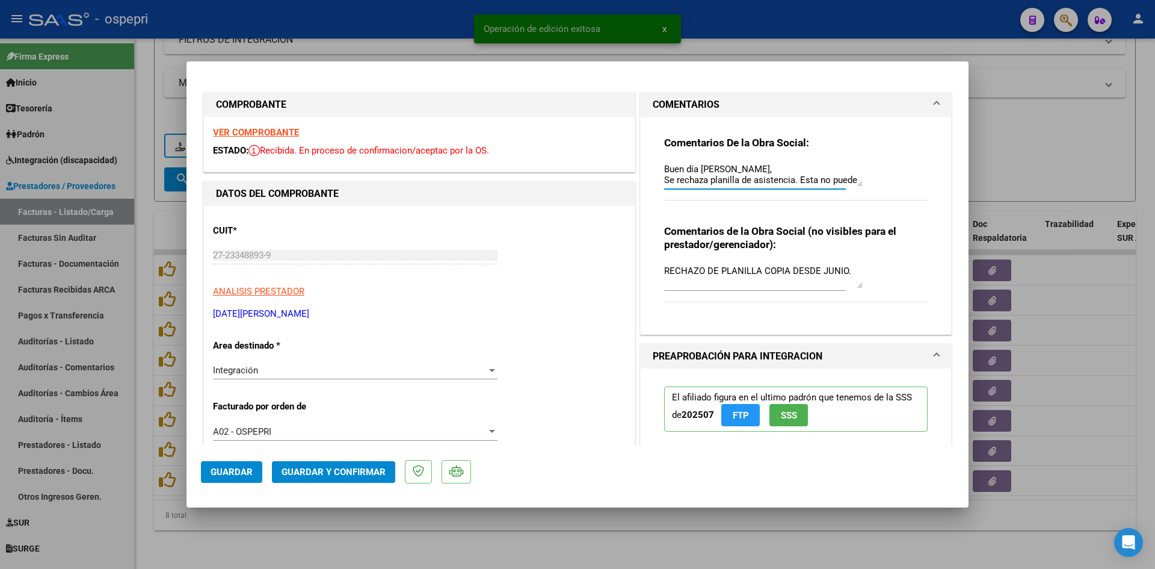
scroll to position [282, 0]
drag, startPoint x: 848, startPoint y: 185, endPoint x: 853, endPoint y: 231, distance: 46.7
click at [853, 231] on div "Comentarios De la Obra Social: Buen día Karina, Se rechaza planilla de asistenc…" at bounding box center [796, 221] width 282 height 208
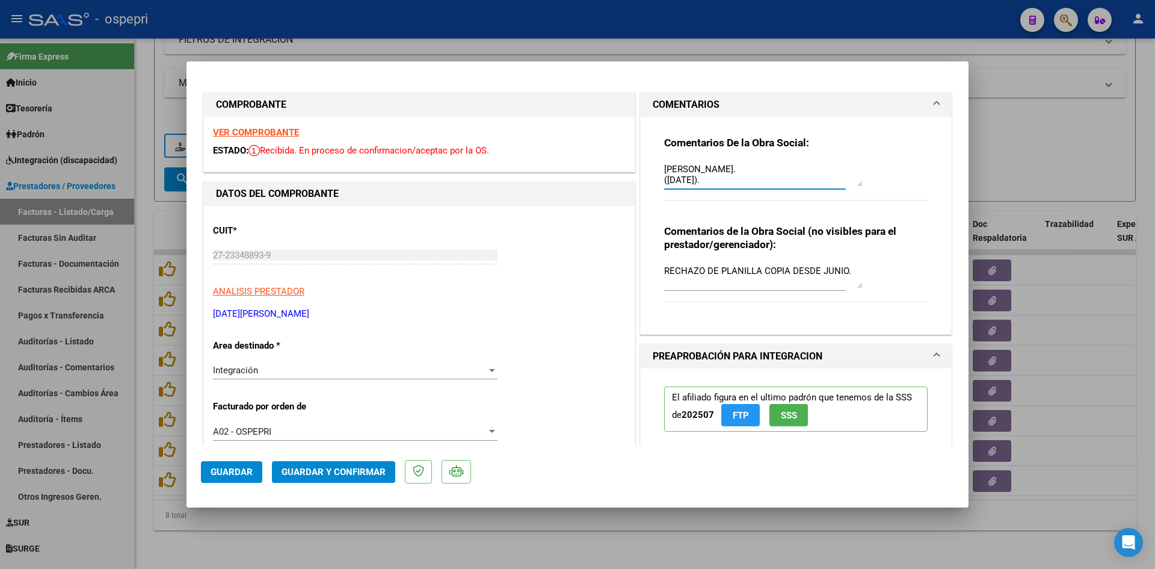
click at [805, 181] on textarea "Buen día Karina, Se rechaza planilla de asistencia. Esta no puede ser plantilla…" at bounding box center [763, 174] width 199 height 24
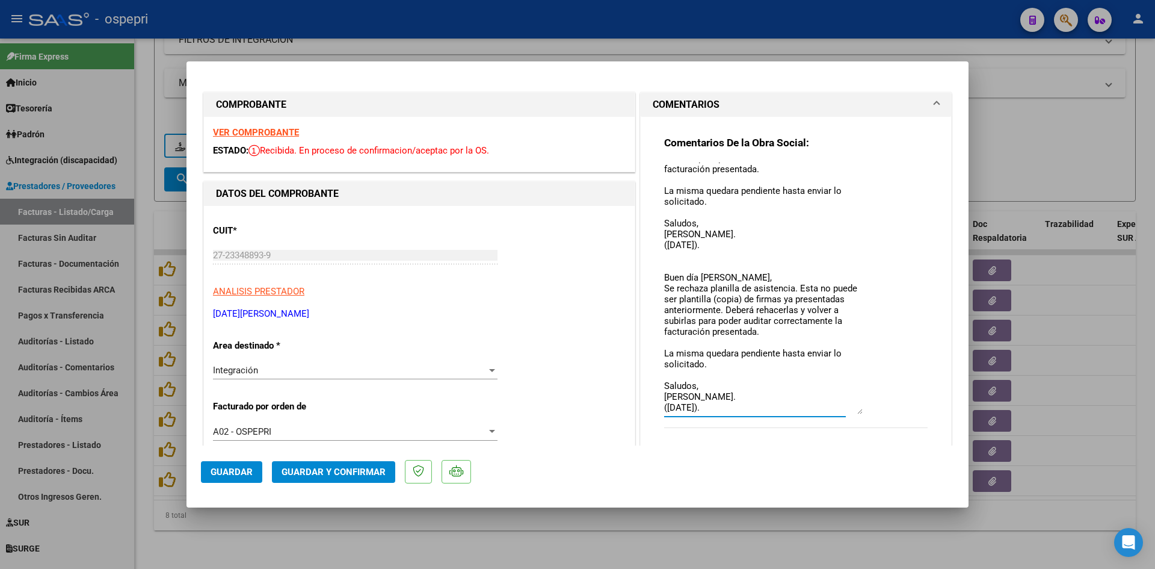
scroll to position [49, 0]
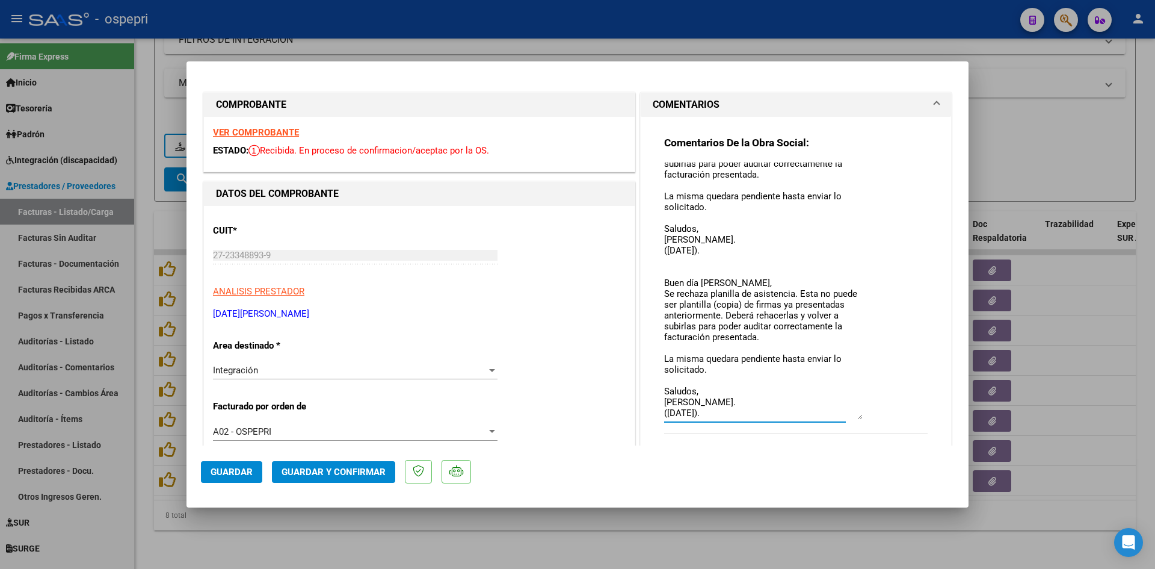
drag, startPoint x: 853, startPoint y: 181, endPoint x: 839, endPoint y: 387, distance: 206.9
click at [867, 413] on div "Comentarios De la Obra Social: Buen día Karina, Se rechaza planilla de asistenc…" at bounding box center [796, 291] width 264 height 311
click at [744, 255] on textarea "Buen día Karina, Se rechaza planilla de asistencia. Esta no puede ser plantilla…" at bounding box center [763, 290] width 199 height 257
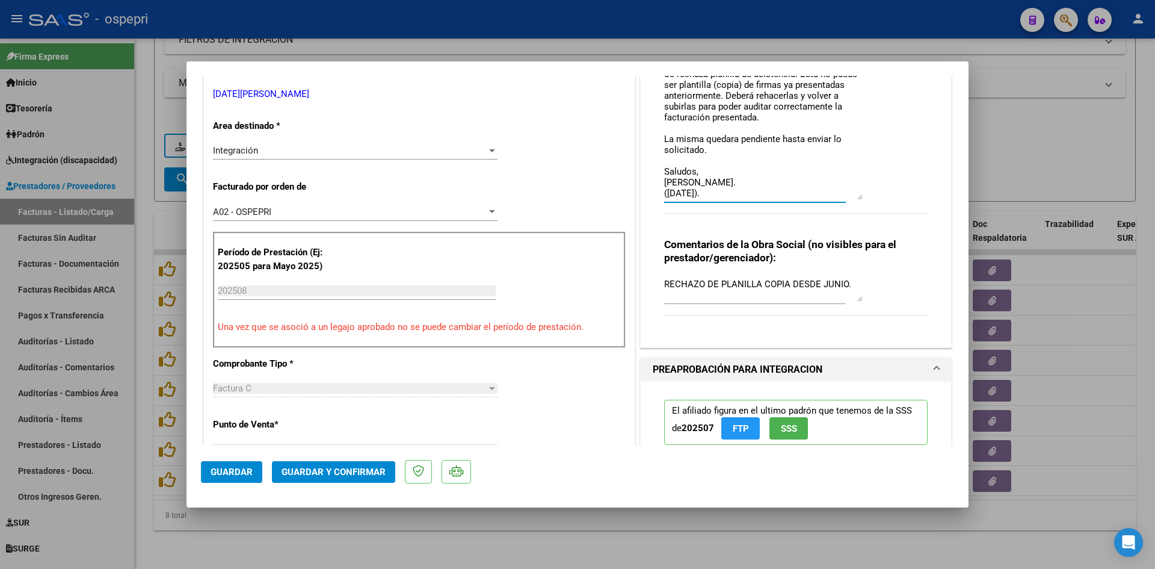
scroll to position [301, 0]
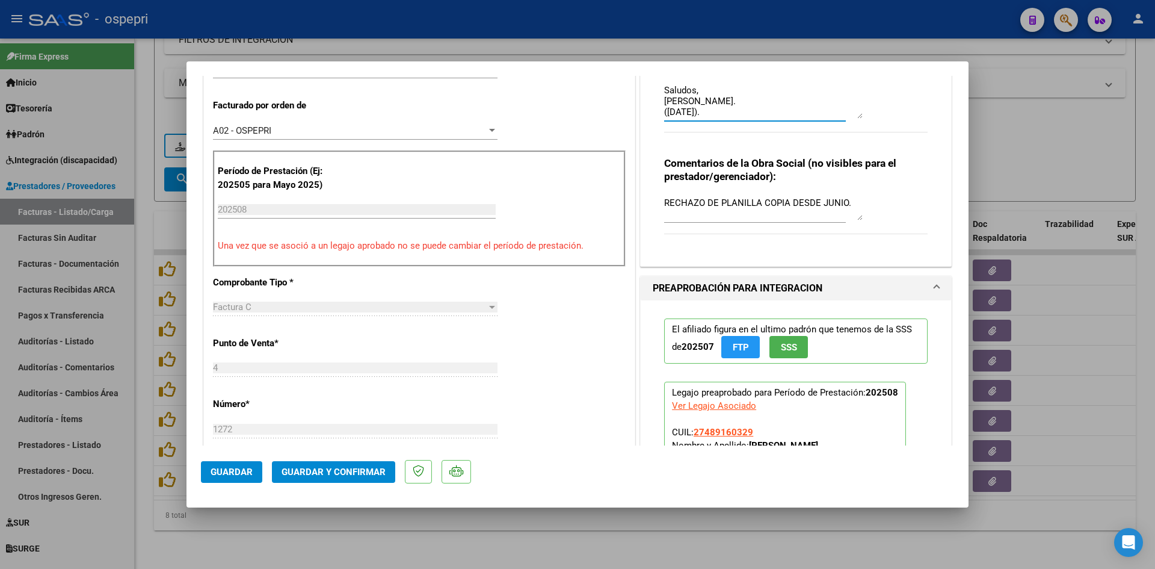
type textarea "Buen día Karina, Se rechaza planilla de asistencia. Esta no puede ser plantilla…"
click at [247, 471] on span "Guardar" at bounding box center [232, 471] width 42 height 11
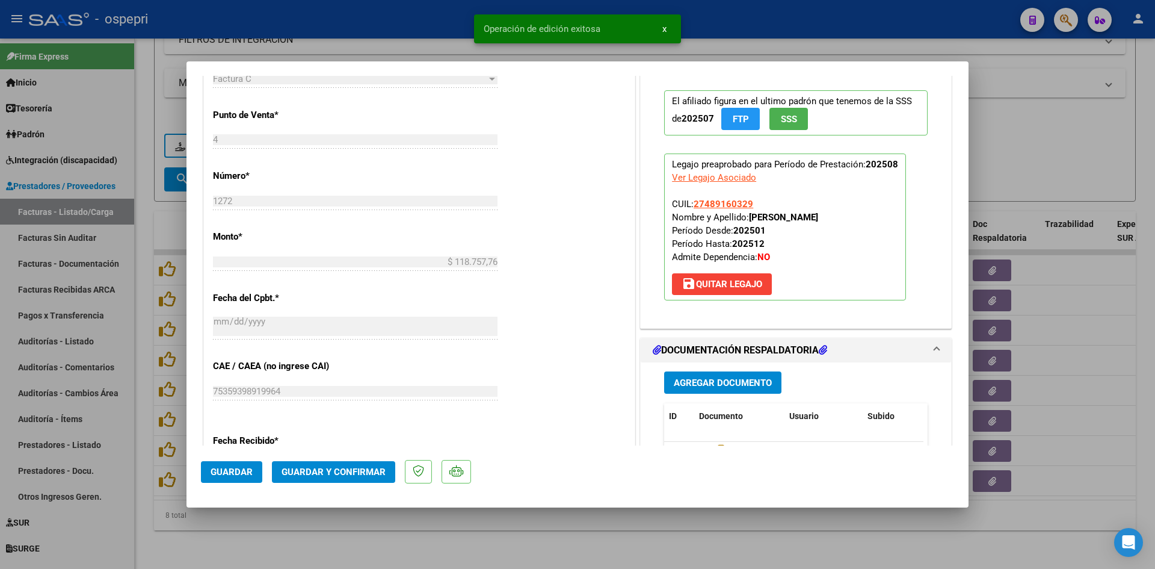
scroll to position [662, 0]
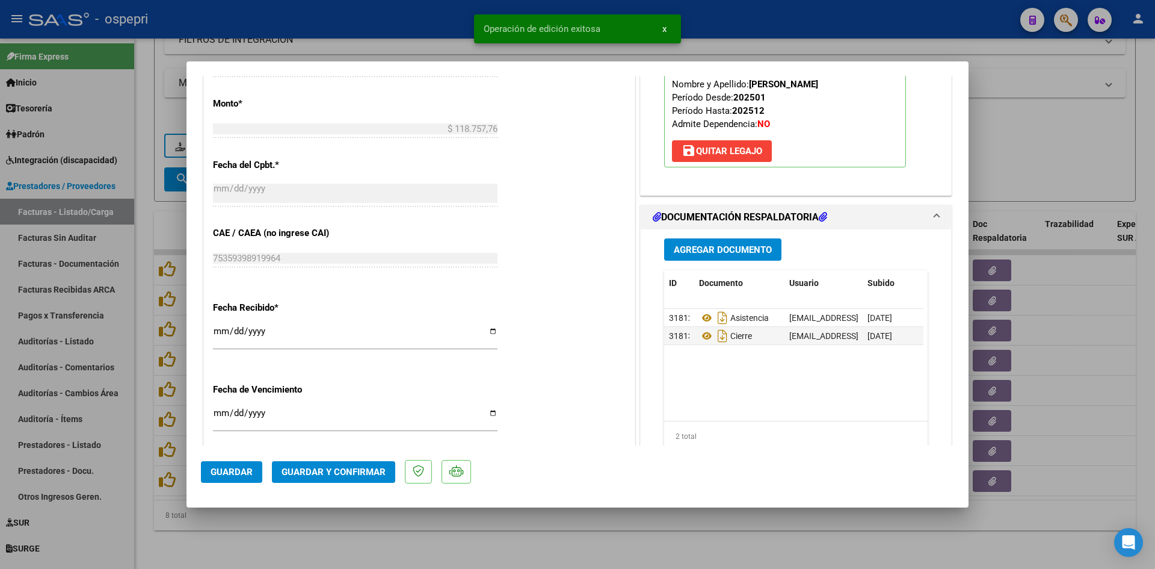
type input "$ 0,00"
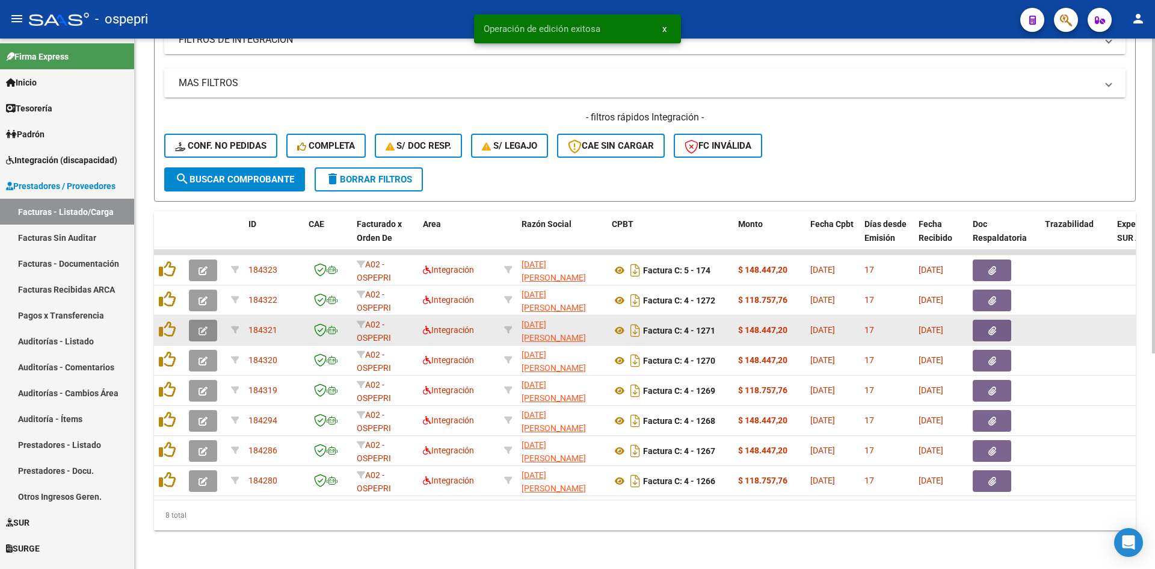
click at [205, 320] on button "button" at bounding box center [203, 331] width 28 height 22
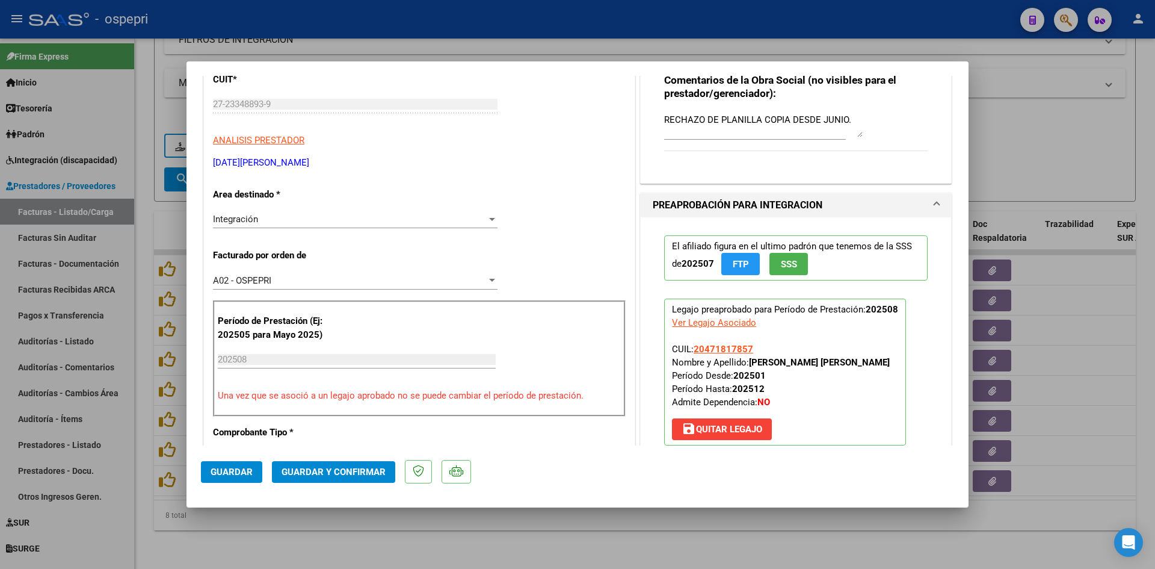
scroll to position [0, 0]
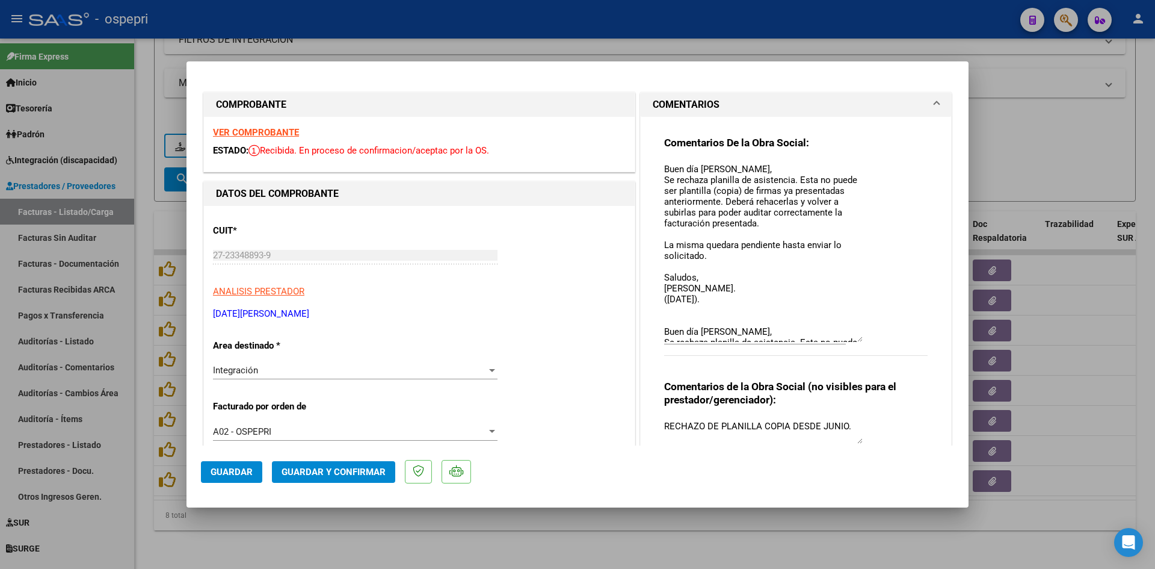
drag, startPoint x: 856, startPoint y: 185, endPoint x: 853, endPoint y: 341, distance: 155.9
click at [853, 341] on textarea "Buen día Karina, Se rechaza planilla de asistencia. Esta no puede ser plantilla…" at bounding box center [763, 251] width 199 height 179
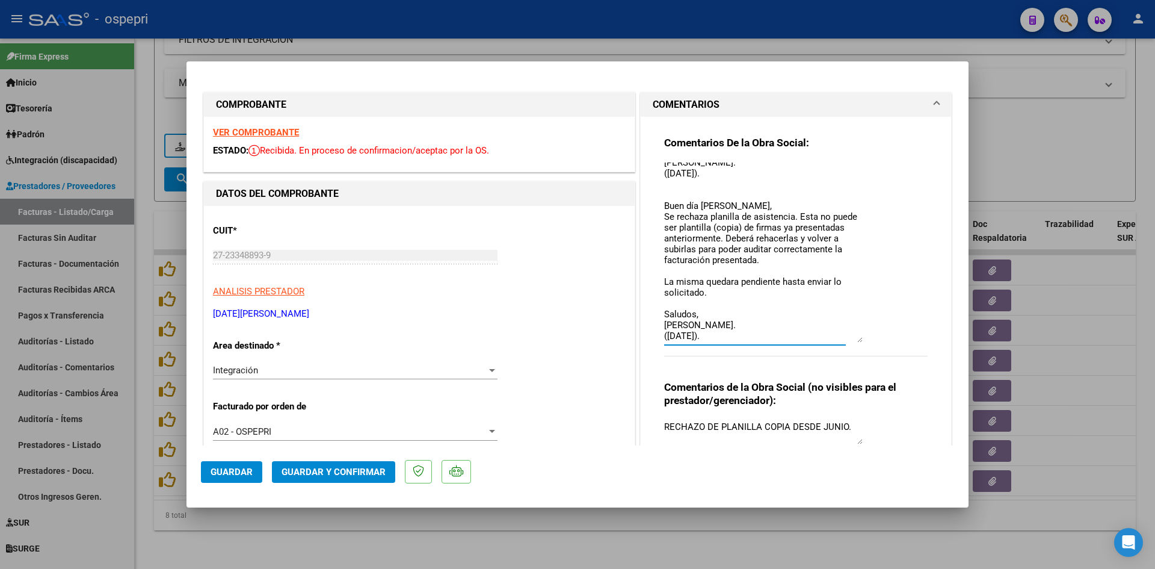
click at [726, 173] on textarea "Buen día Karina, Se rechaza planilla de asistencia. Esta no puede ser plantilla…" at bounding box center [763, 252] width 199 height 180
type textarea "Buen día Karina, Se rechaza planilla de asistencia. Esta no puede ser plantilla…"
click at [230, 468] on span "Guardar" at bounding box center [232, 471] width 42 height 11
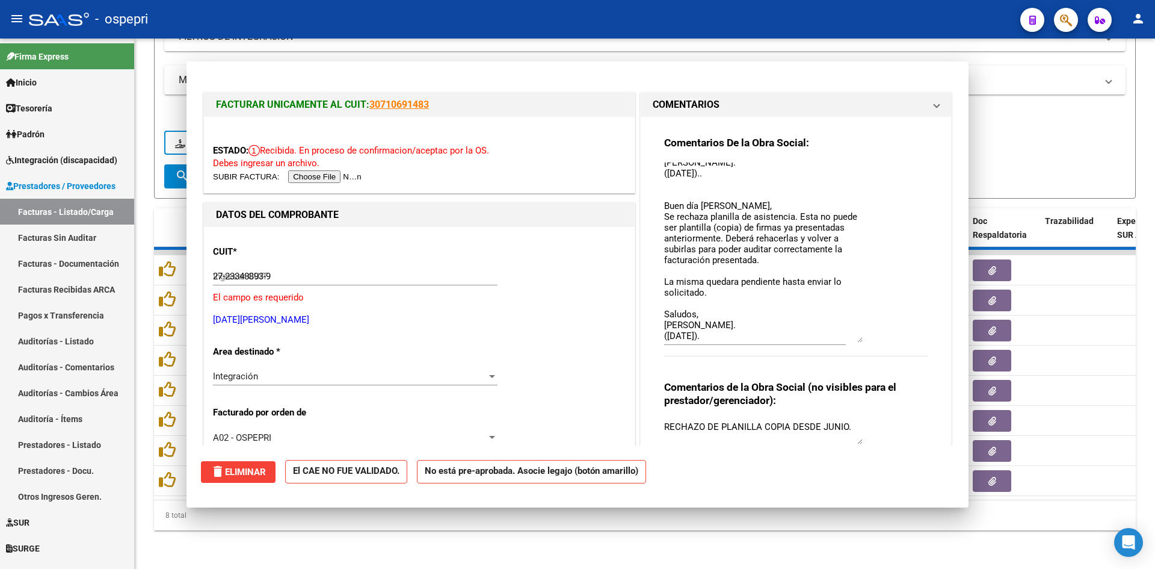
type input "$ 0,00"
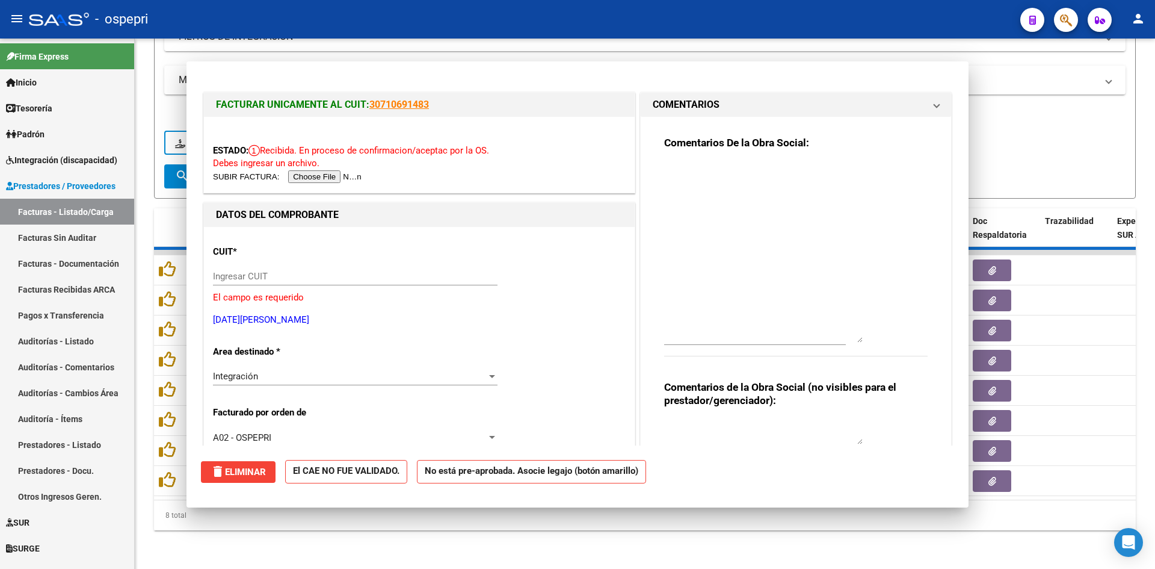
scroll to position [0, 0]
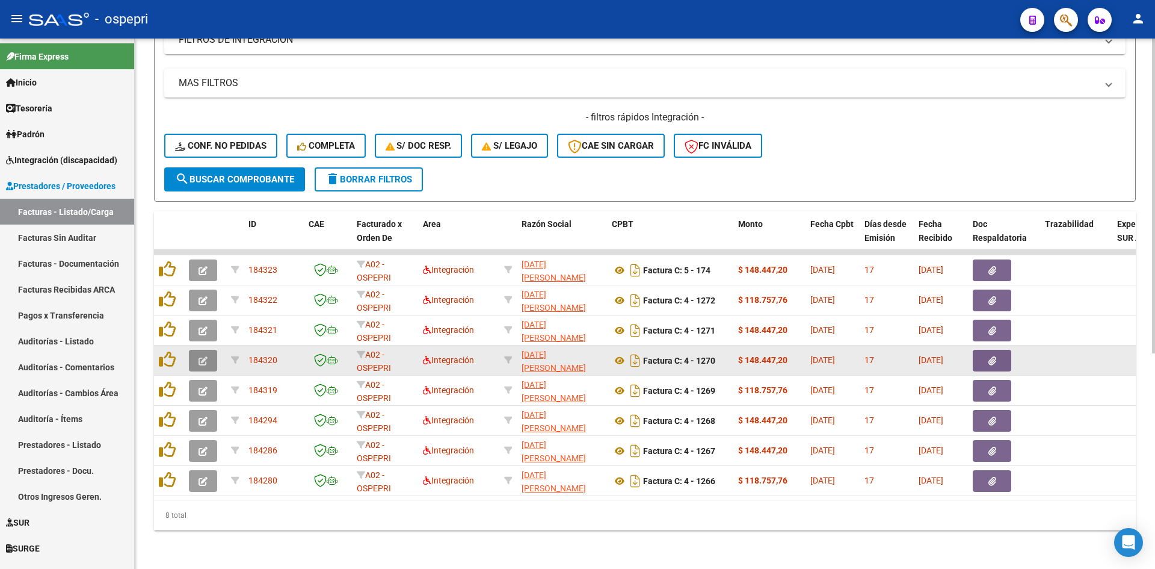
click at [200, 356] on icon "button" at bounding box center [203, 360] width 9 height 9
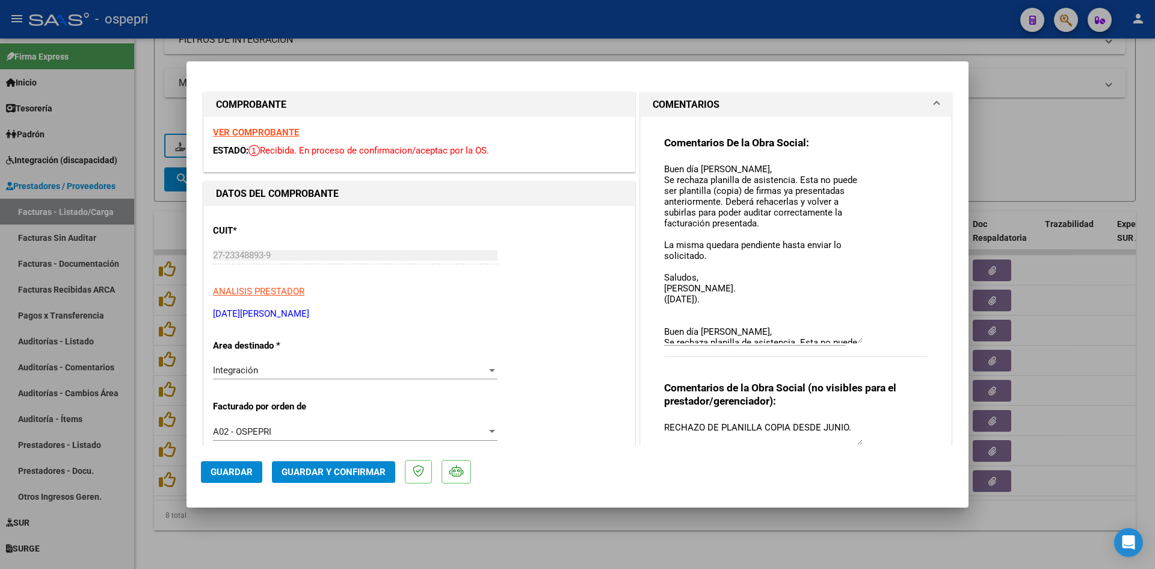
drag, startPoint x: 850, startPoint y: 185, endPoint x: 851, endPoint y: 341, distance: 156.5
click at [851, 341] on textarea "Buen día Karina, Se rechaza planilla de asistencia. Esta no puede ser plantilla…" at bounding box center [763, 252] width 199 height 181
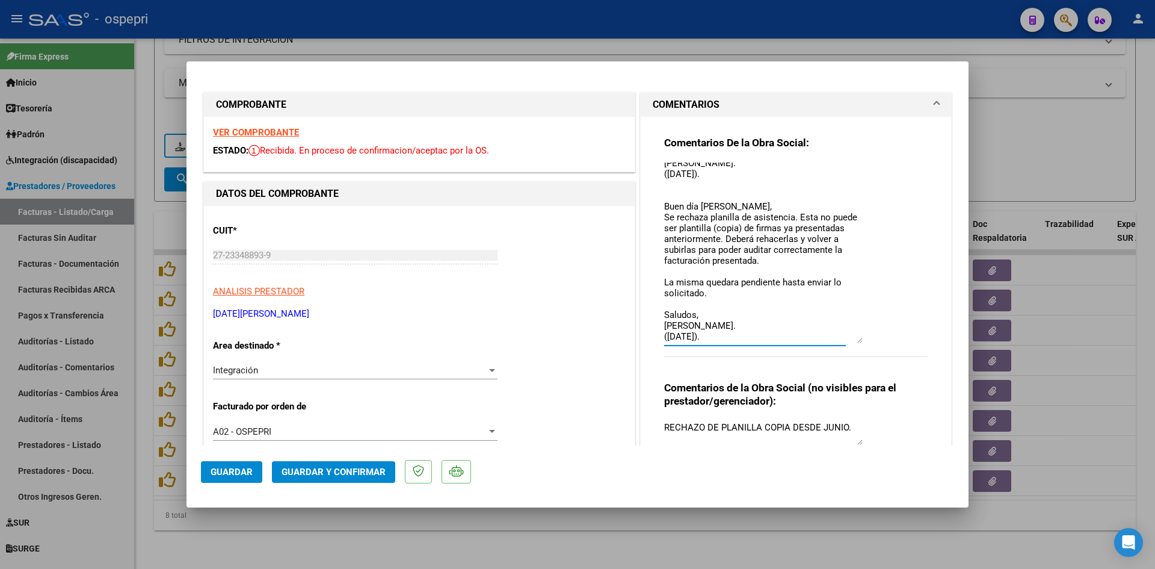
click at [732, 176] on textarea "Buen día Karina, Se rechaza planilla de asistencia. Esta no puede ser plantilla…" at bounding box center [763, 252] width 199 height 181
type textarea "Buen día Karina, Se rechaza planilla de asistencia. Esta no puede ser plantilla…"
click at [230, 481] on button "Guardar" at bounding box center [231, 472] width 61 height 22
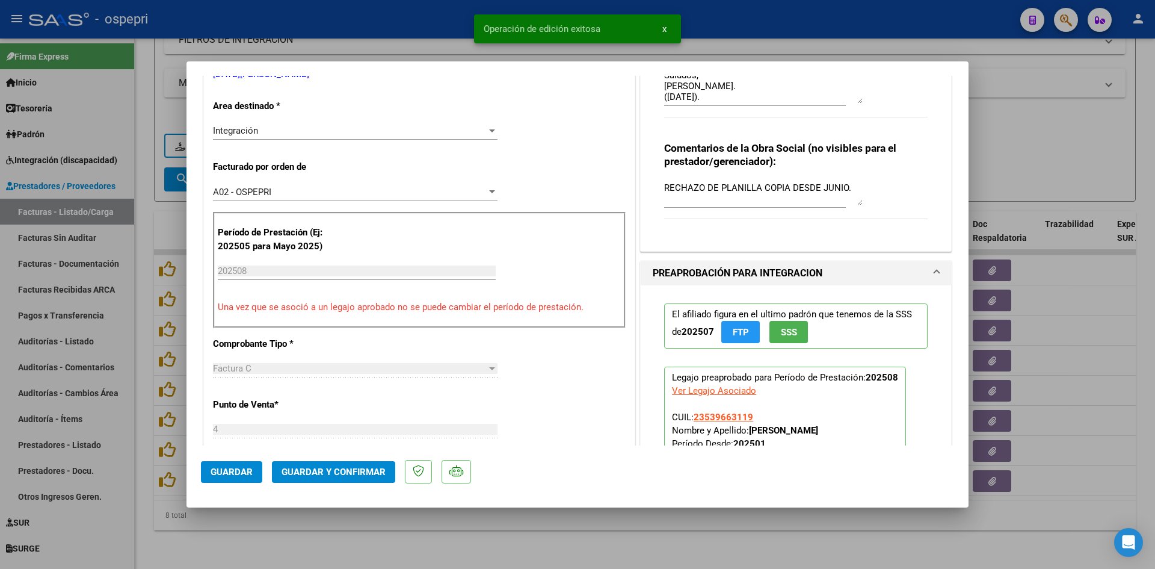
scroll to position [361, 0]
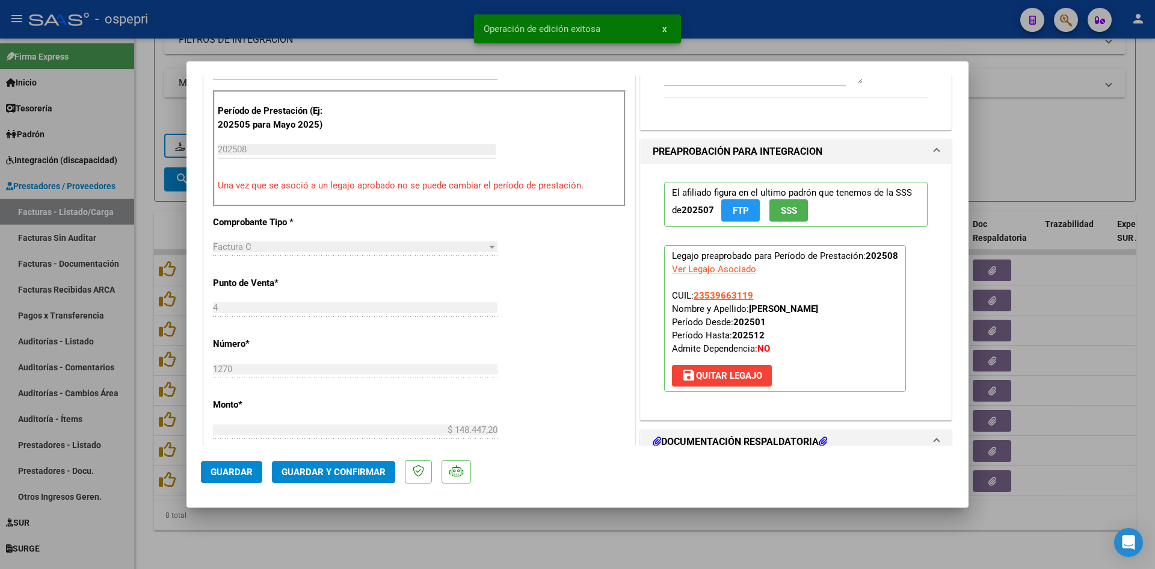
type input "$ 0,00"
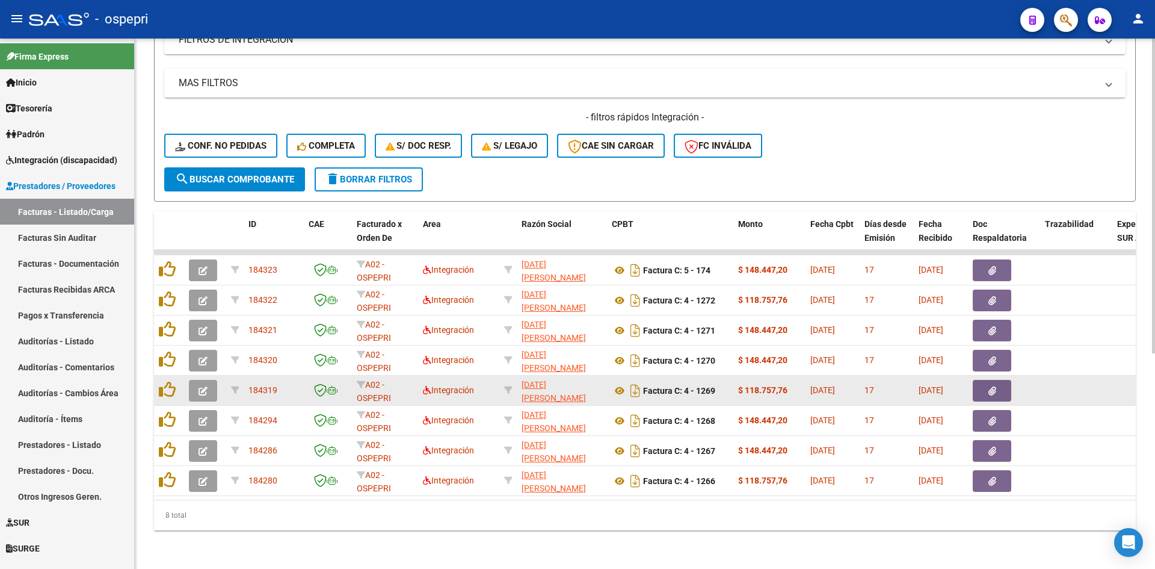
click at [204, 386] on icon "button" at bounding box center [203, 390] width 9 height 9
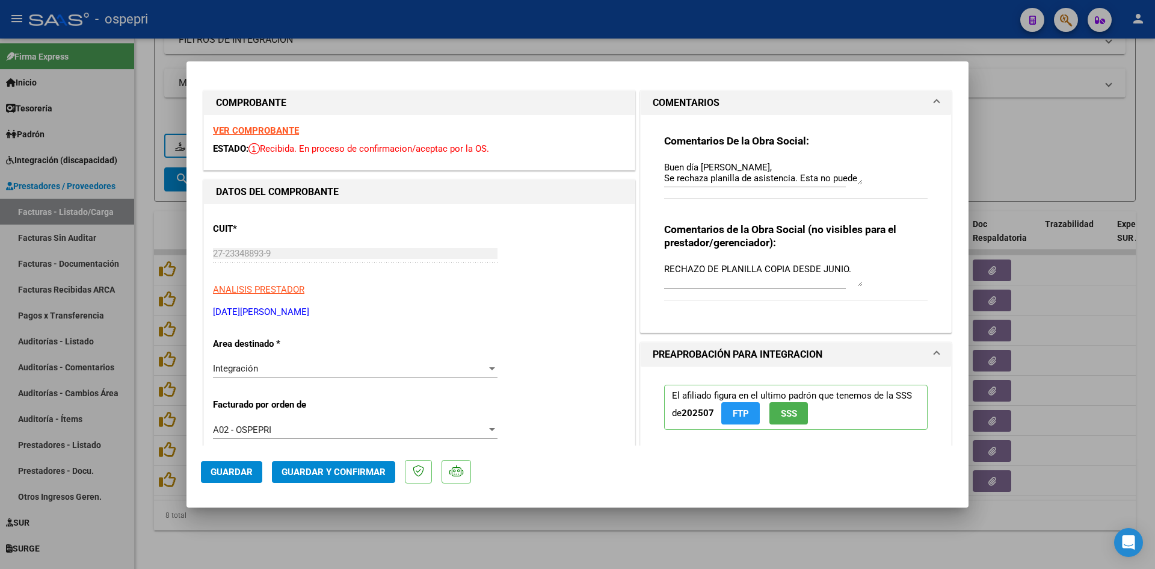
scroll to position [0, 0]
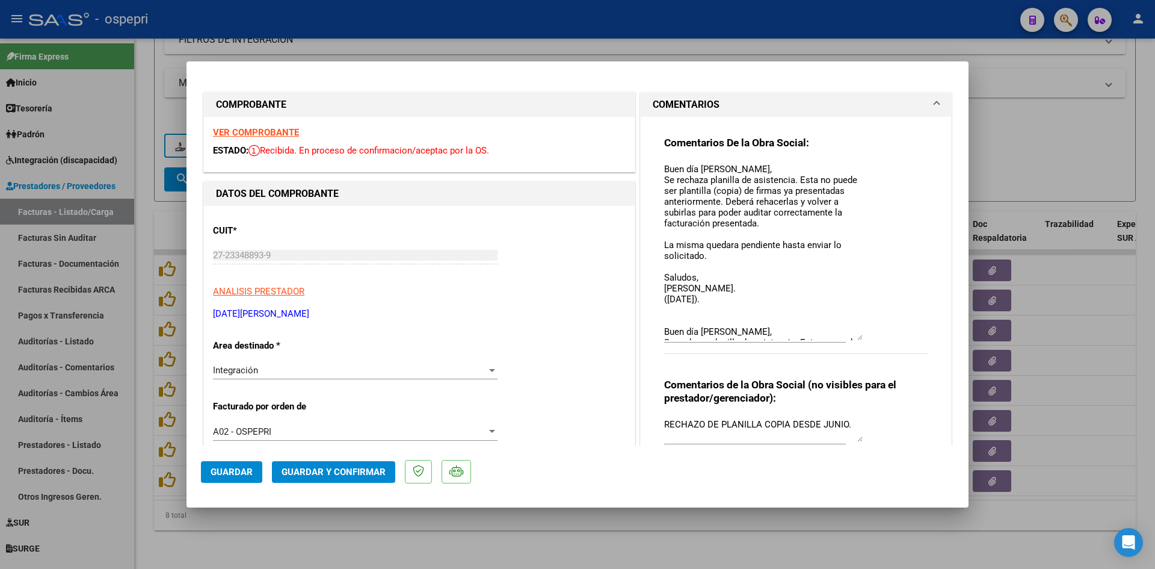
drag, startPoint x: 853, startPoint y: 184, endPoint x: 859, endPoint y: 339, distance: 155.4
click at [859, 339] on div "Comentarios De la Obra Social: Buen día Karina, Se rechaza planilla de asistenc…" at bounding box center [796, 251] width 264 height 231
click at [738, 305] on textarea "Buen día Karina, Se rechaza planilla de asistencia. Esta no puede ser plantilla…" at bounding box center [763, 251] width 199 height 179
click at [726, 298] on textarea "Buen día Karina, Se rechaza planilla de asistencia. Esta no puede ser plantilla…" at bounding box center [763, 251] width 199 height 179
type textarea "Buen día Karina, Se rechaza planilla de asistencia. Esta no puede ser plantilla…"
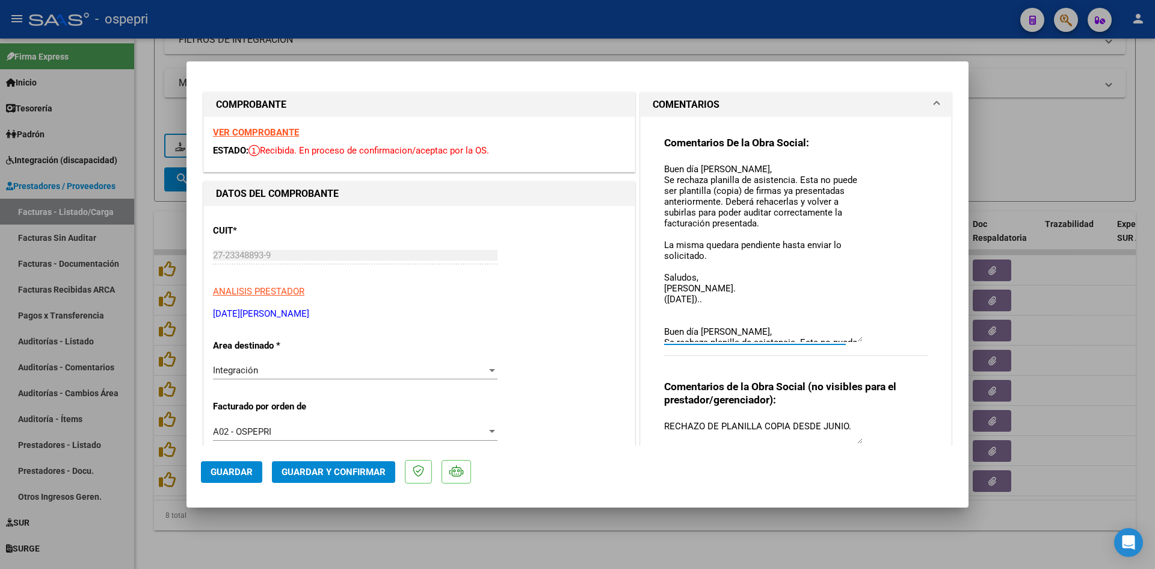
click at [250, 474] on span "Guardar" at bounding box center [232, 471] width 42 height 11
click at [246, 468] on span "Guardar" at bounding box center [232, 471] width 42 height 11
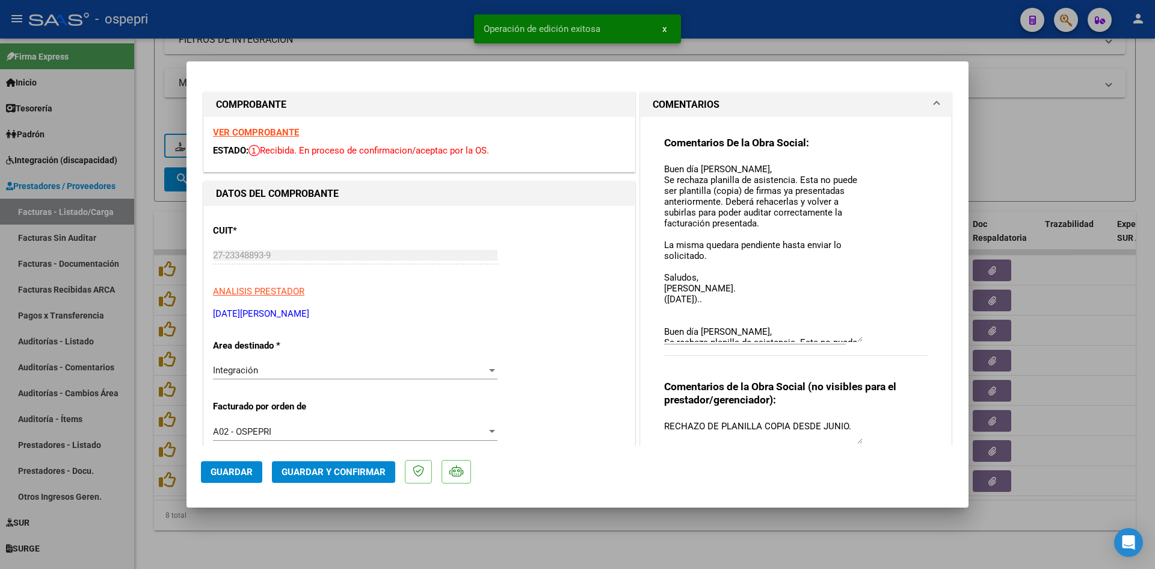
type input "$ 0,00"
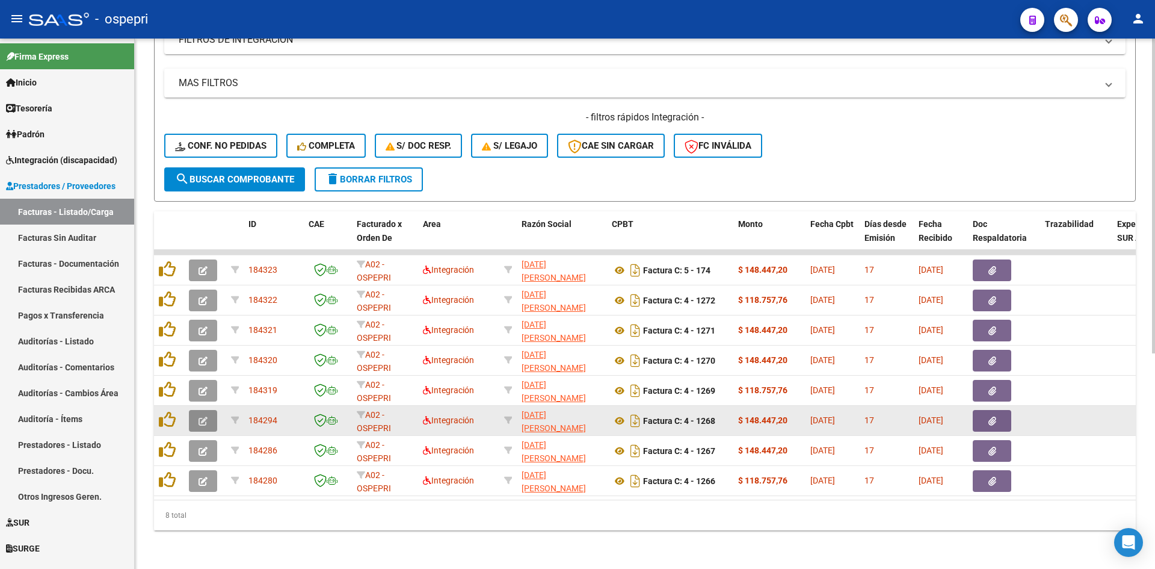
click at [195, 410] on button "button" at bounding box center [203, 421] width 28 height 22
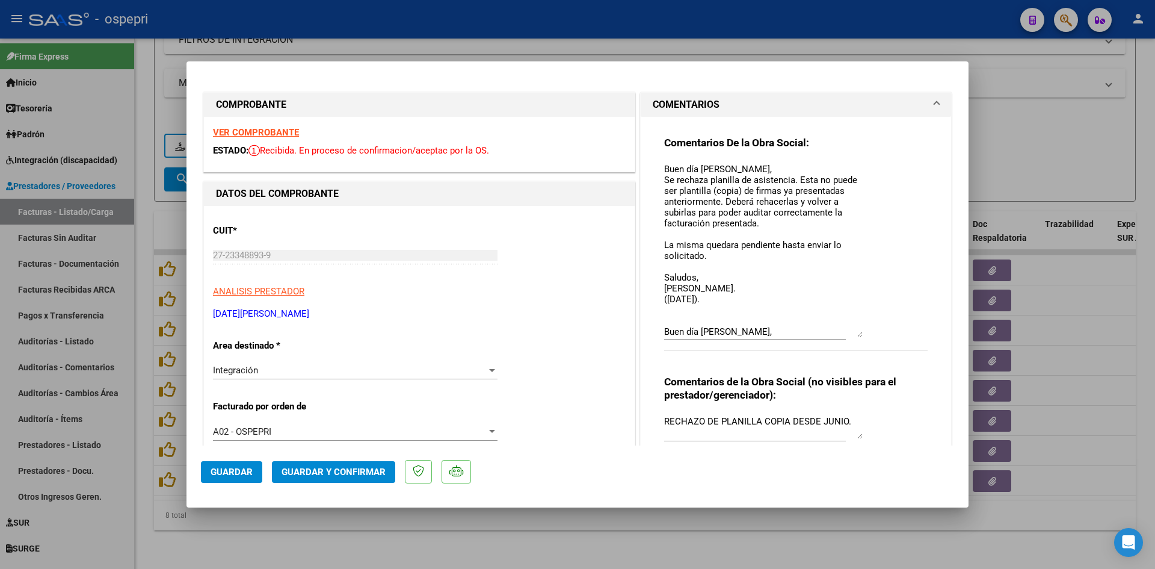
drag, startPoint x: 856, startPoint y: 185, endPoint x: 857, endPoint y: 335, distance: 150.4
click at [857, 335] on textarea "Buen día Karina, Se rechaza planilla de asistencia. Esta no puede ser plantilla…" at bounding box center [763, 249] width 199 height 175
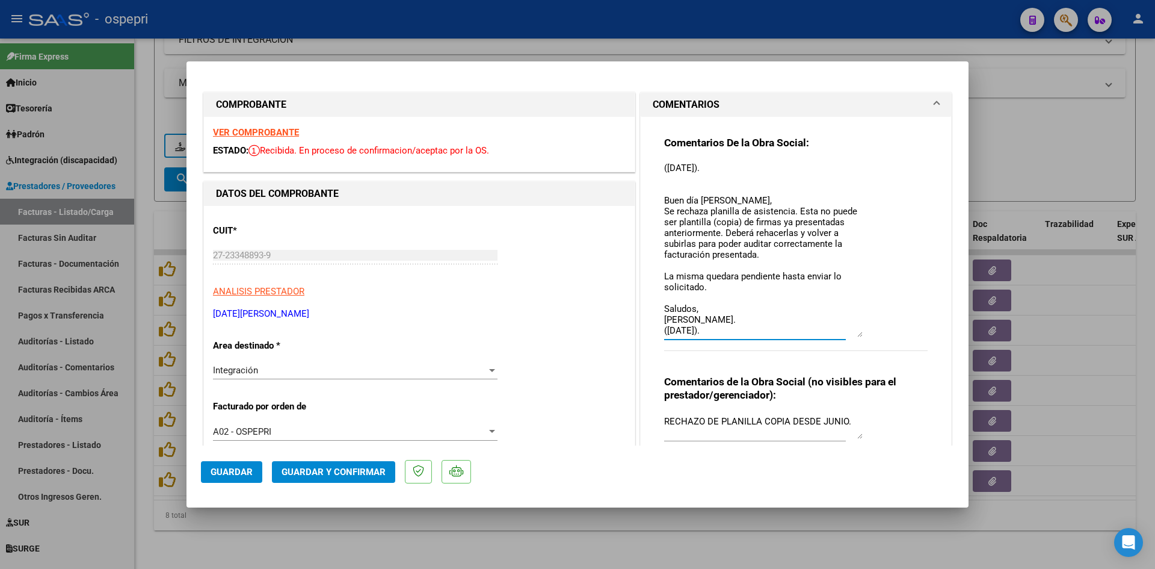
click at [738, 165] on textarea "Buen día Karina, Se rechaza planilla de asistencia. Esta no puede ser plantilla…" at bounding box center [763, 249] width 199 height 175
type textarea "Buen día Karina, Se rechaza planilla de asistencia. Esta no puede ser plantilla…"
click at [243, 473] on span "Guardar" at bounding box center [232, 471] width 42 height 11
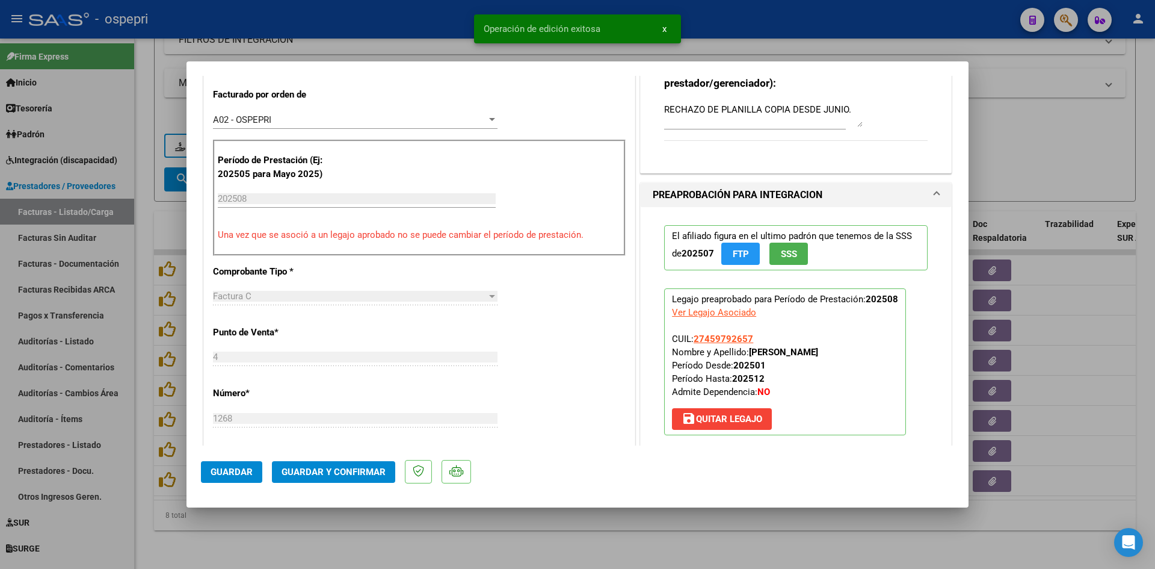
scroll to position [361, 0]
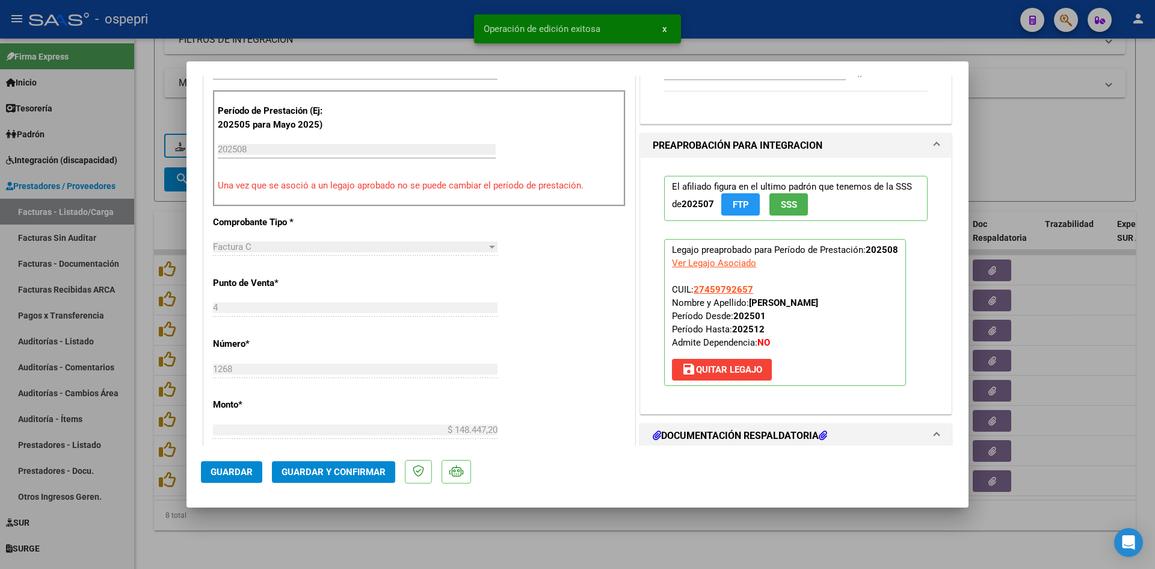
type input "$ 0,00"
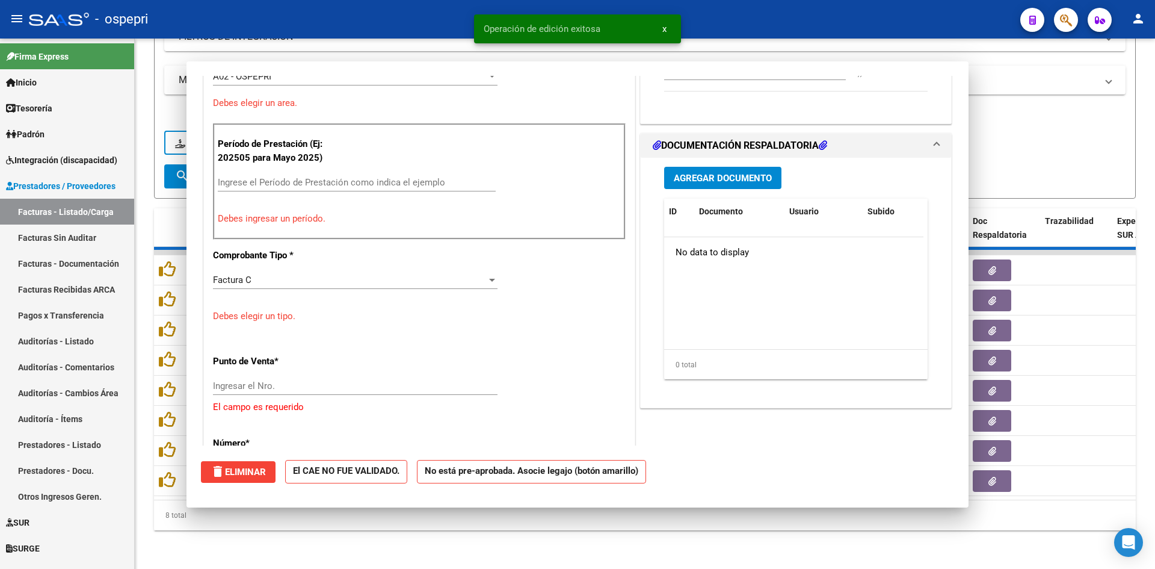
scroll to position [394, 0]
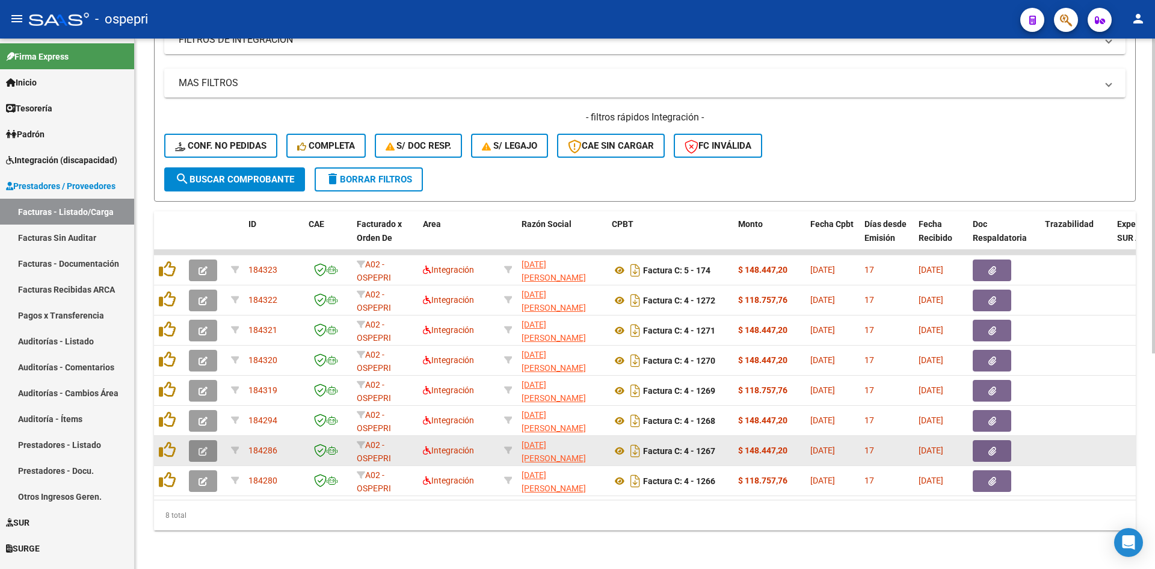
click at [208, 445] on button "button" at bounding box center [203, 451] width 28 height 22
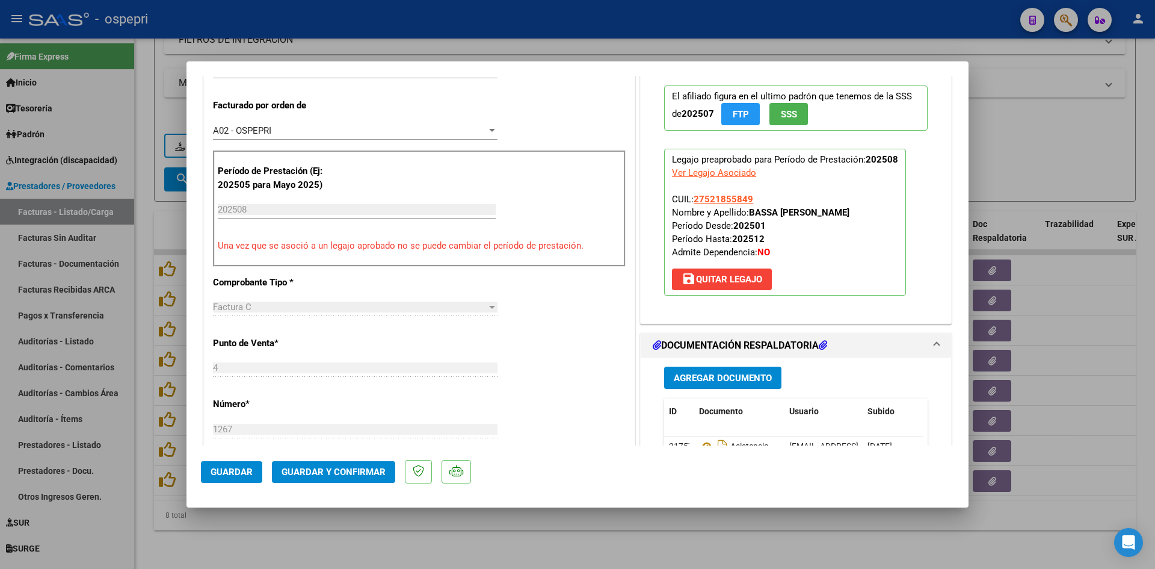
scroll to position [0, 0]
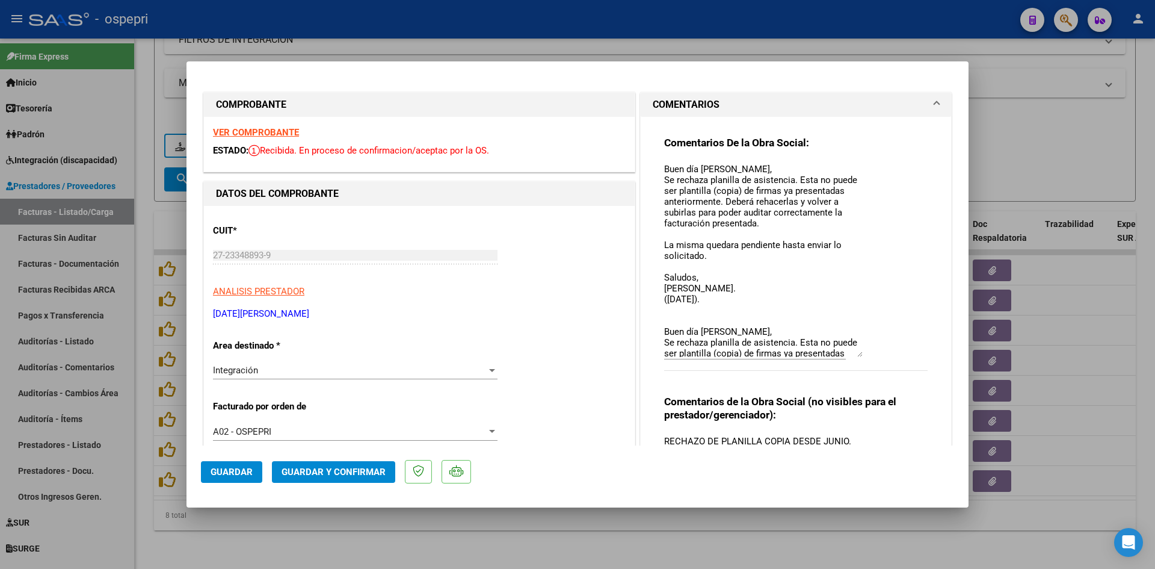
drag, startPoint x: 851, startPoint y: 182, endPoint x: 846, endPoint y: 352, distance: 170.4
click at [846, 352] on textarea "Buen día Karina, Se rechaza planilla de asistencia. Esta no puede ser plantilla…" at bounding box center [763, 259] width 199 height 194
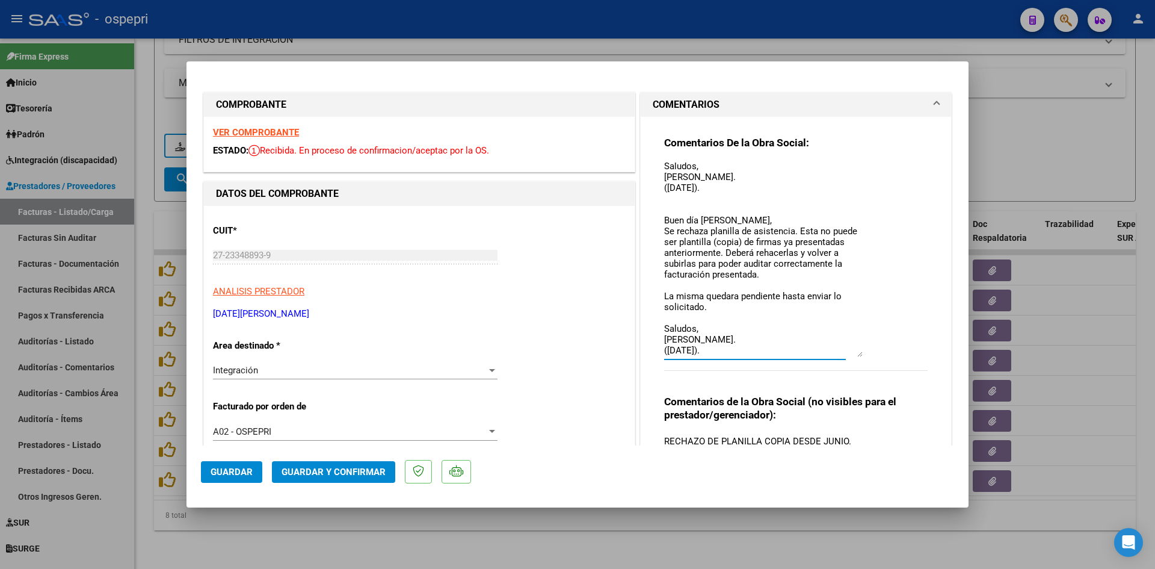
click at [724, 190] on textarea "Buen día Karina, Se rechaza planilla de asistencia. Esta no puede ser plantilla…" at bounding box center [763, 259] width 199 height 194
type textarea "Buen día Karina, Se rechaza planilla de asistencia. Esta no puede ser plantilla…"
click at [224, 469] on span "Guardar" at bounding box center [232, 471] width 42 height 11
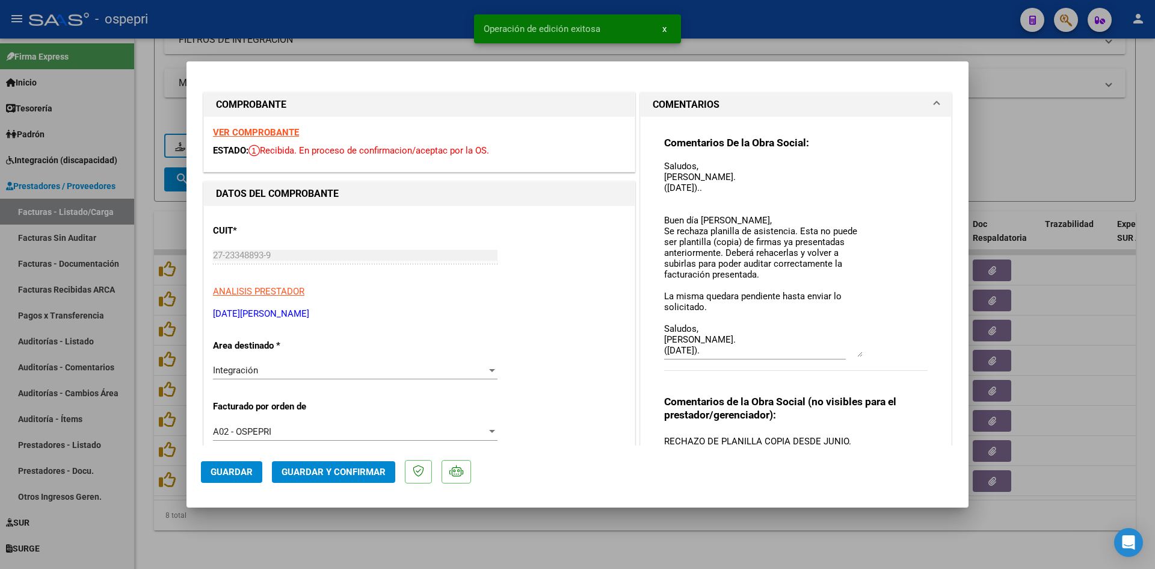
type input "$ 0,00"
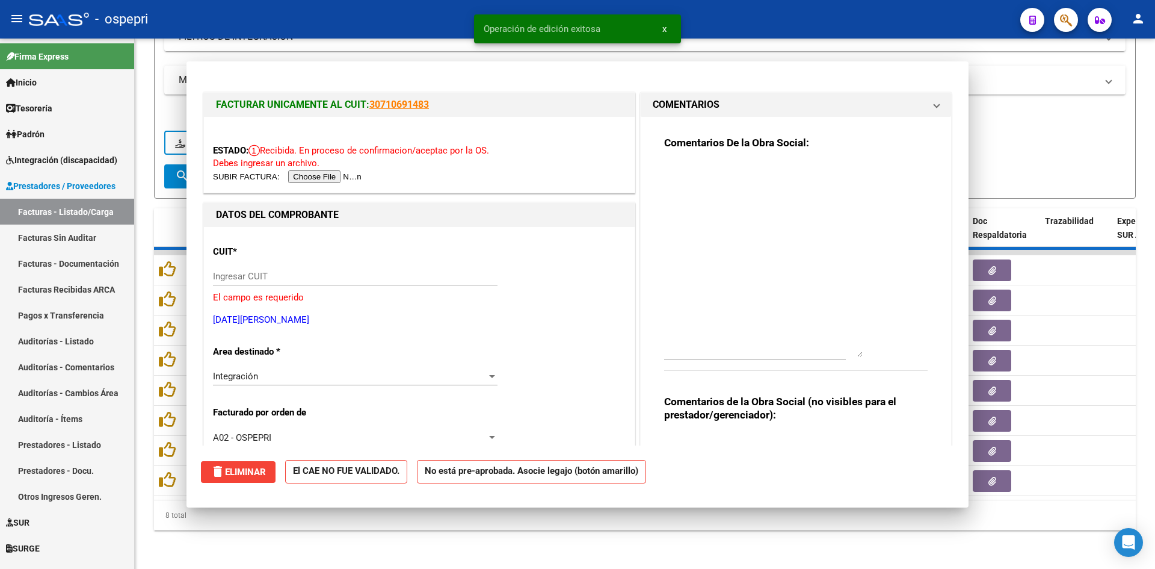
scroll to position [0, 0]
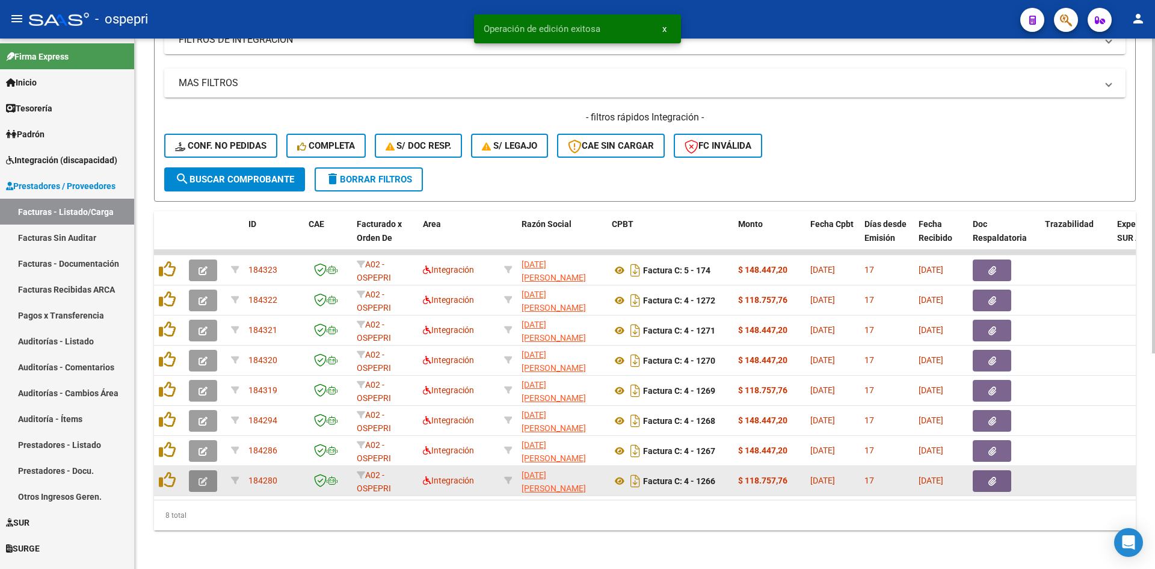
click at [206, 477] on icon "button" at bounding box center [203, 481] width 9 height 9
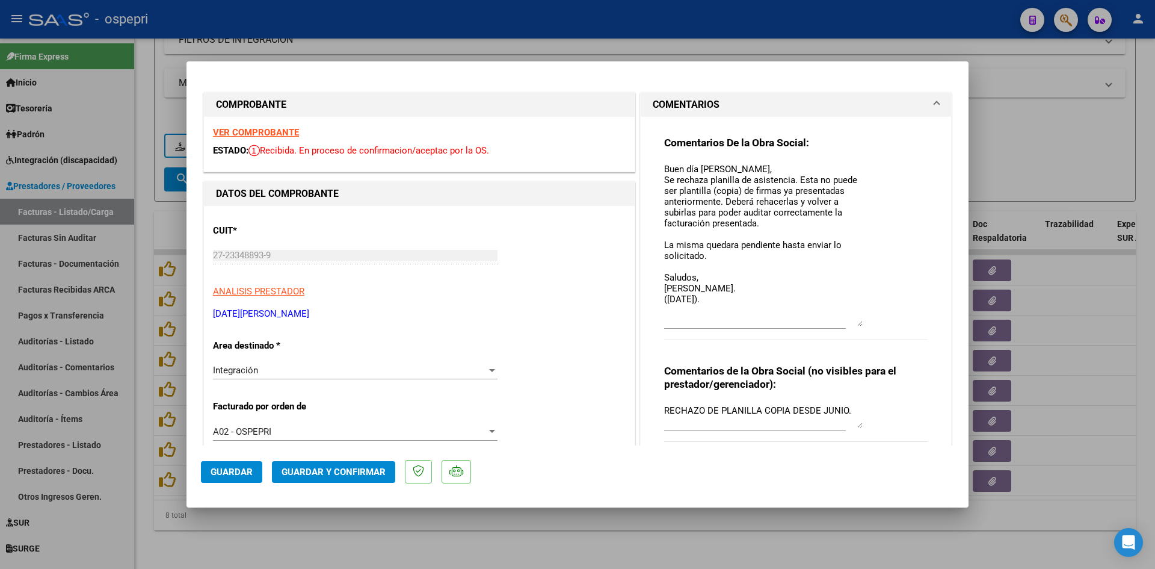
drag, startPoint x: 853, startPoint y: 186, endPoint x: 854, endPoint y: 326, distance: 139.6
click at [854, 326] on textarea "Buen día Karina, Se rechaza planilla de asistencia. Esta no puede ser plantilla…" at bounding box center [763, 244] width 199 height 164
click at [722, 298] on textarea "Buen día Karina, Se rechaza planilla de asistencia. Esta no puede ser plantilla…" at bounding box center [763, 244] width 199 height 164
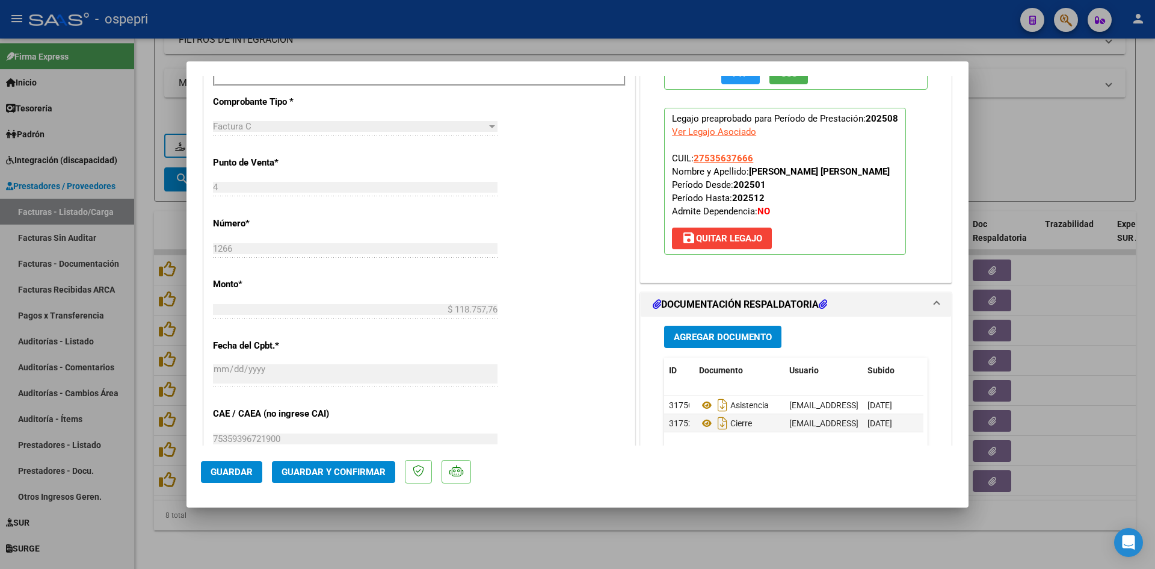
scroll to position [542, 0]
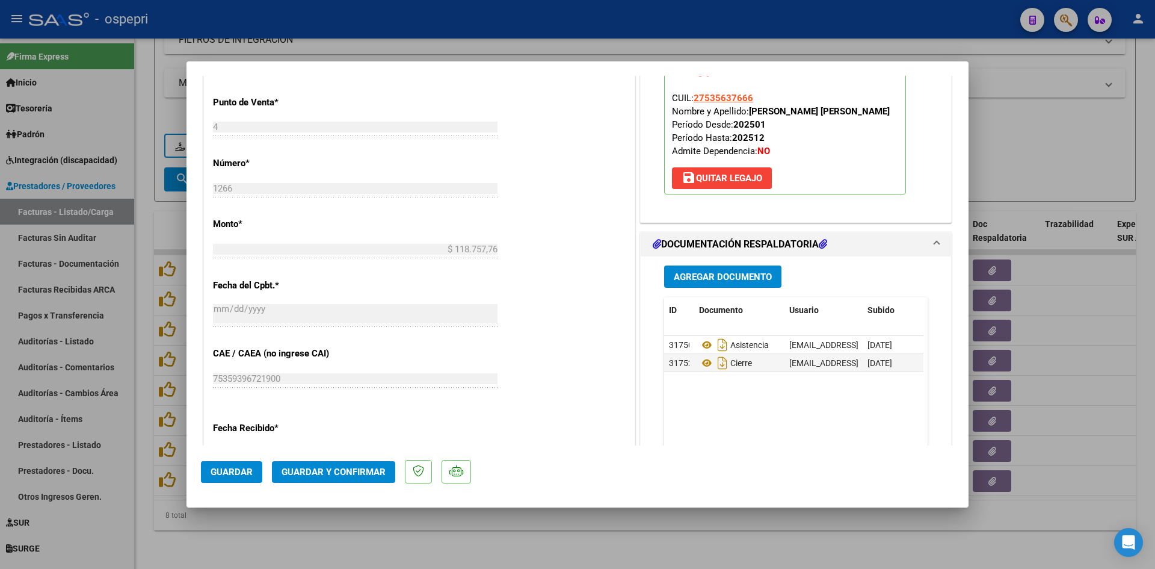
type textarea "Buen día Karina, Se rechaza planilla de asistencia. Esta no puede ser plantilla…"
click at [231, 470] on span "Guardar" at bounding box center [232, 471] width 42 height 11
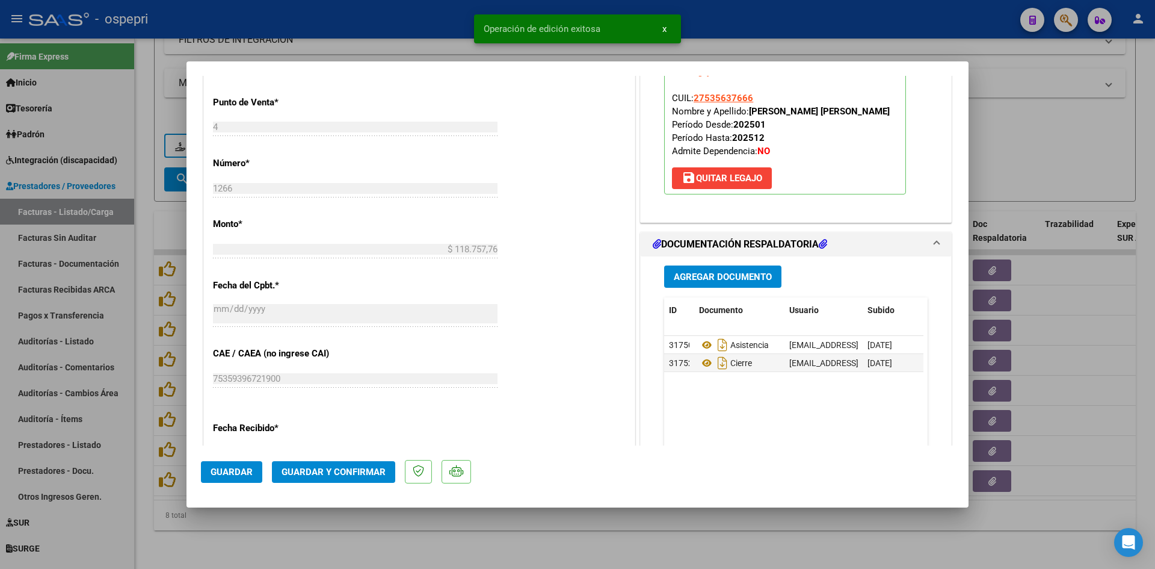
type input "$ 0,00"
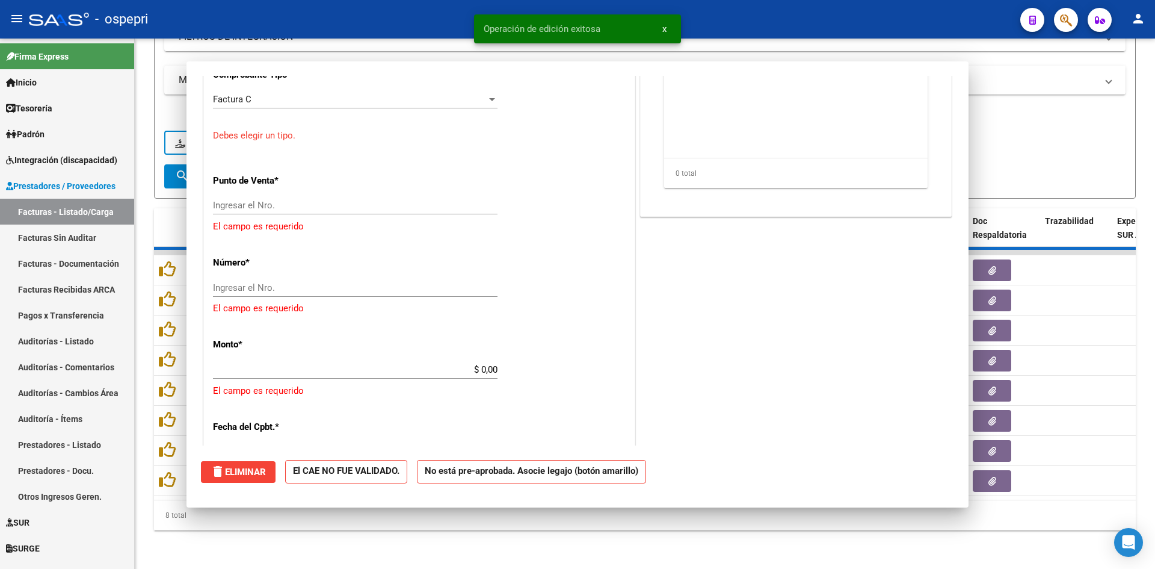
scroll to position [575, 0]
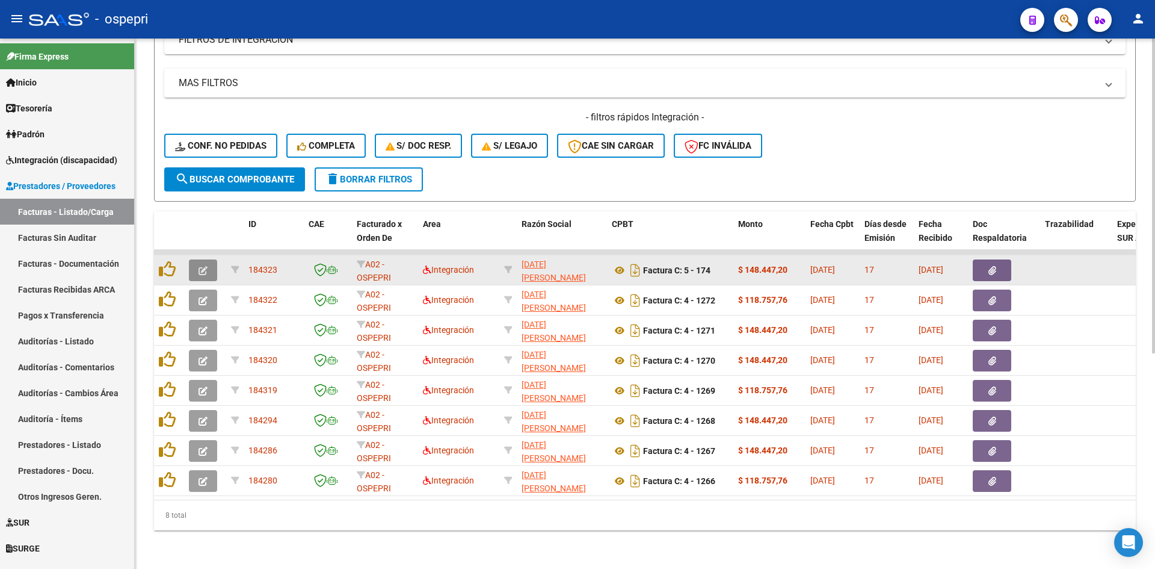
click at [193, 259] on button "button" at bounding box center [203, 270] width 28 height 22
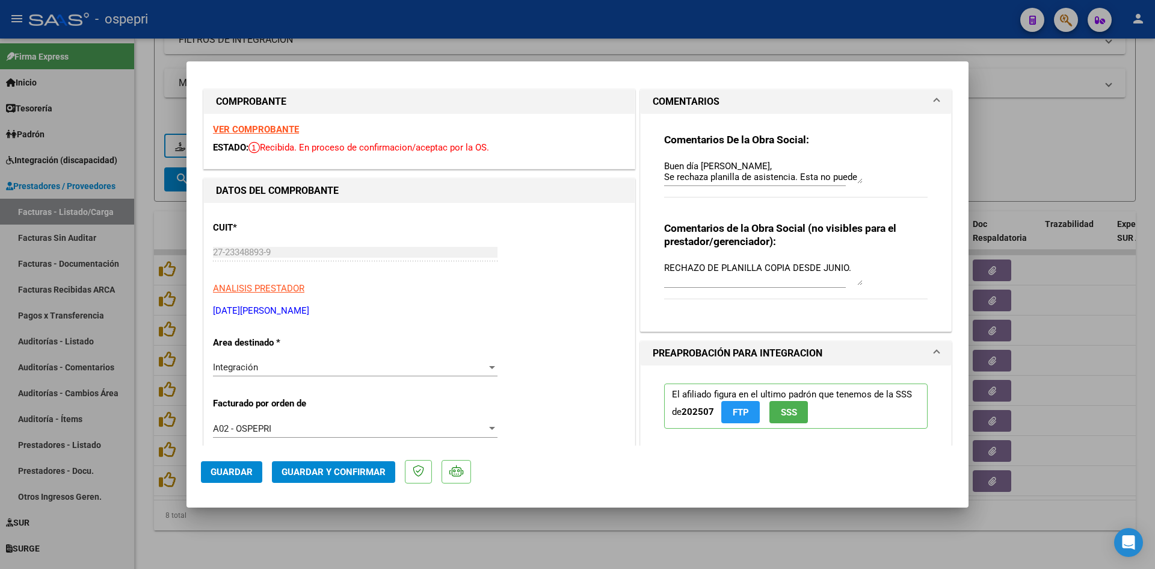
scroll to position [0, 0]
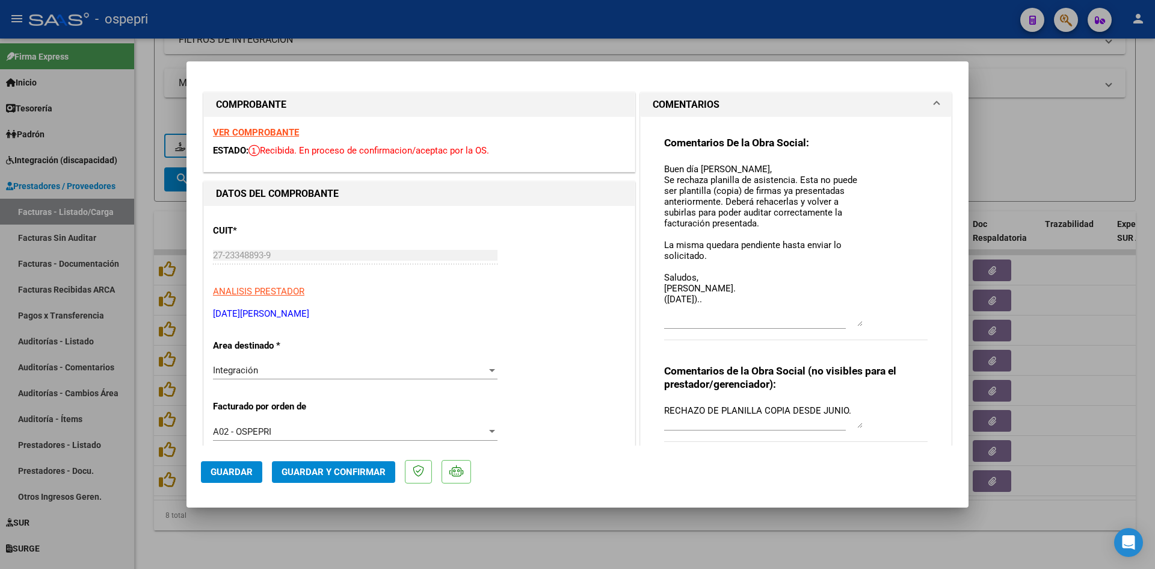
drag, startPoint x: 852, startPoint y: 186, endPoint x: 850, endPoint y: 327, distance: 141.4
click at [850, 326] on textarea "Buen día Karina, Se rechaza planilla de asistencia. Esta no puede ser plantilla…" at bounding box center [763, 244] width 199 height 164
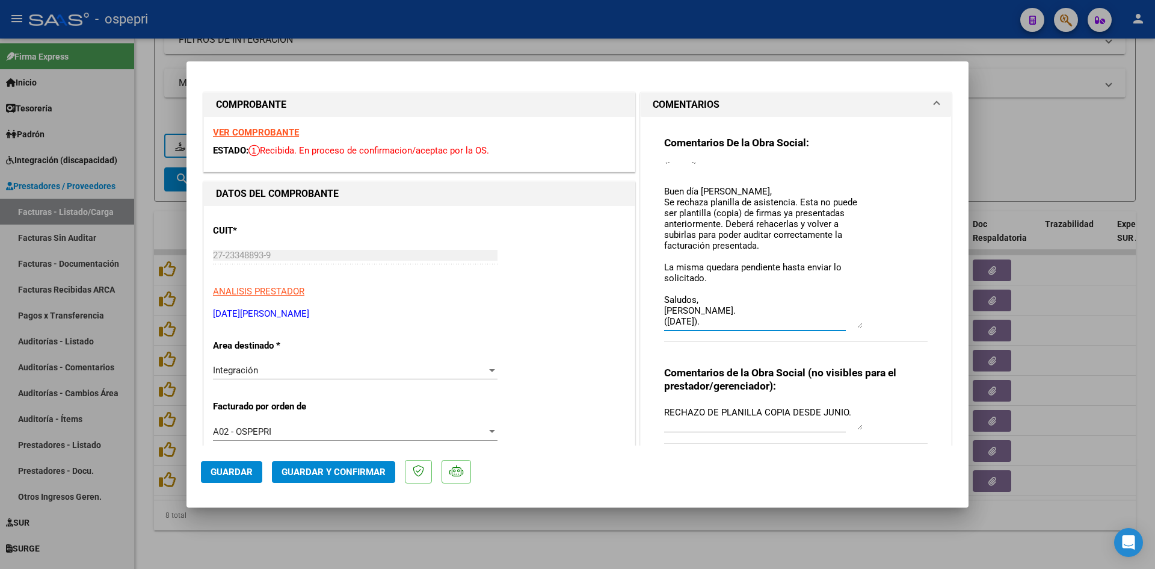
type input "$ 0,00"
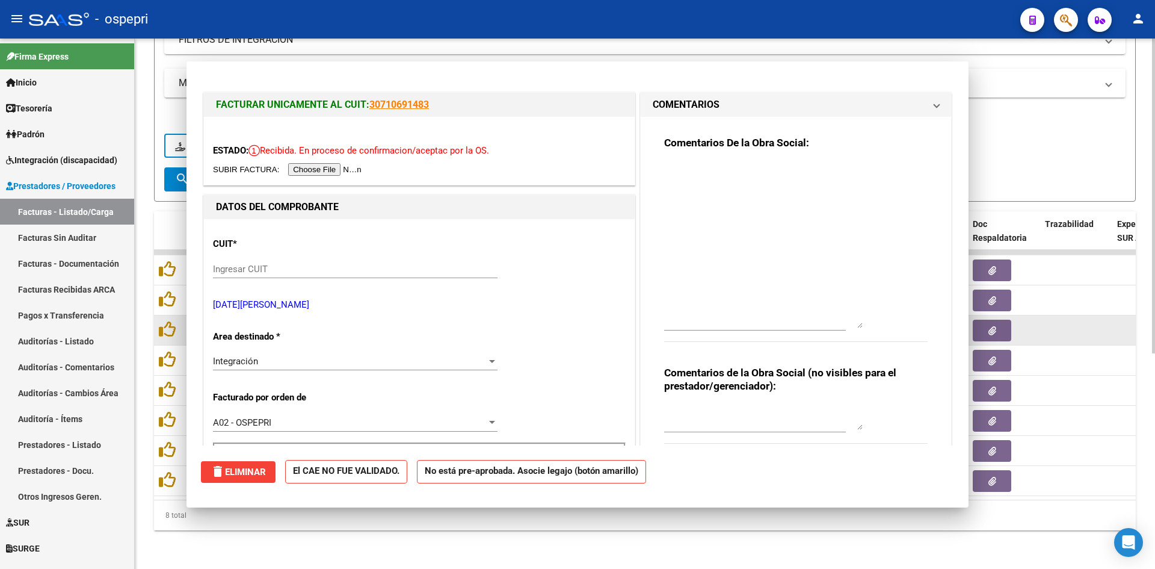
scroll to position [0, 0]
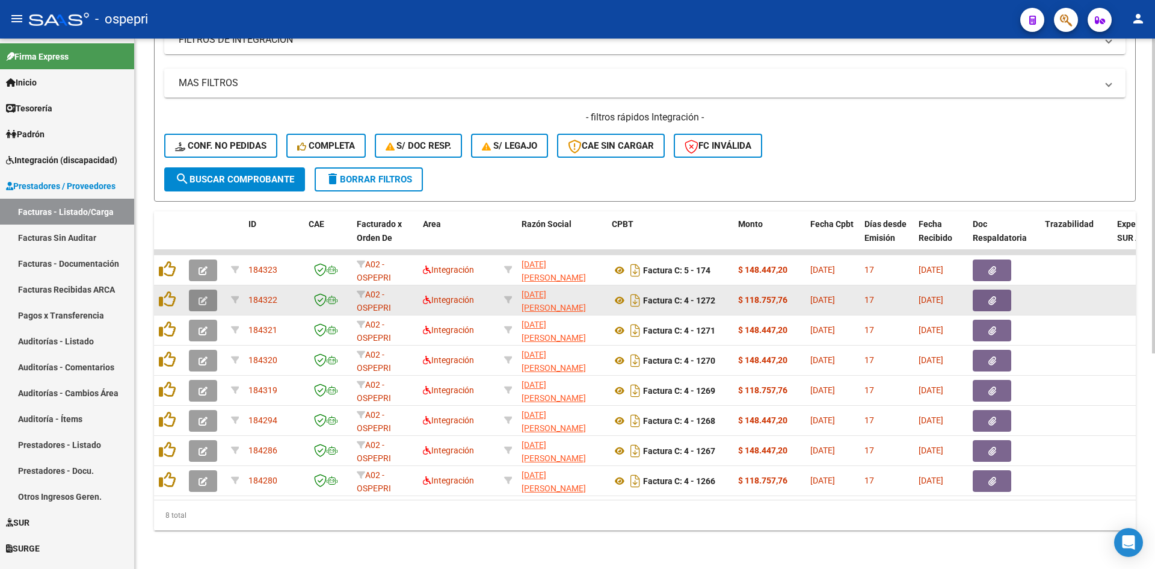
click at [205, 296] on icon "button" at bounding box center [203, 300] width 9 height 9
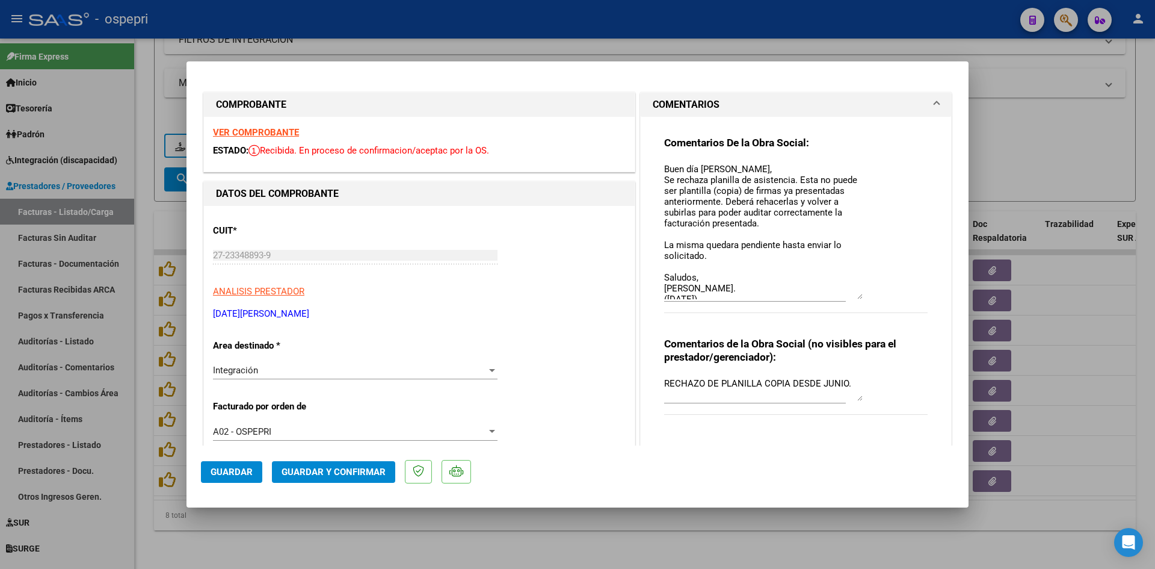
drag, startPoint x: 857, startPoint y: 191, endPoint x: 849, endPoint y: 295, distance: 103.8
click at [849, 295] on textarea "Buen día Karina, Se rechaza planilla de asistencia. Esta no puede ser plantilla…" at bounding box center [763, 230] width 199 height 137
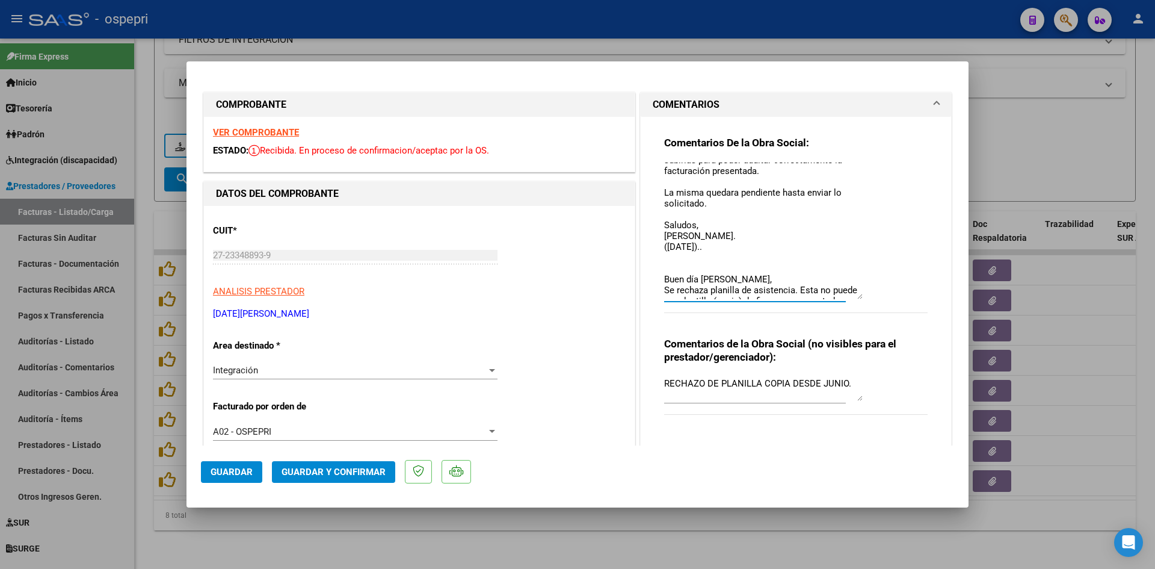
scroll to position [43, 0]
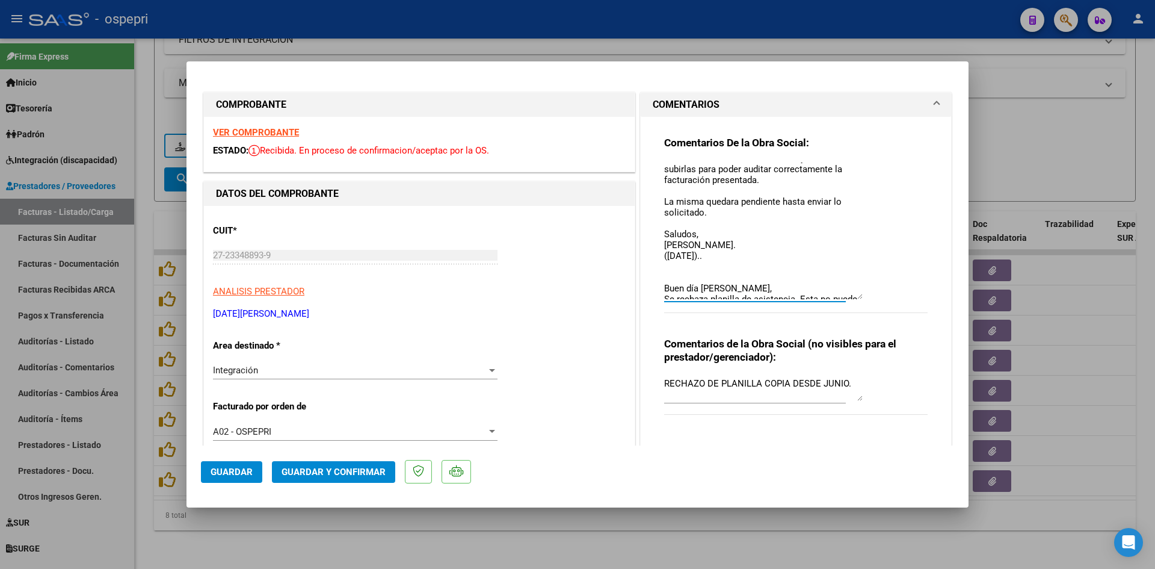
type input "$ 0,00"
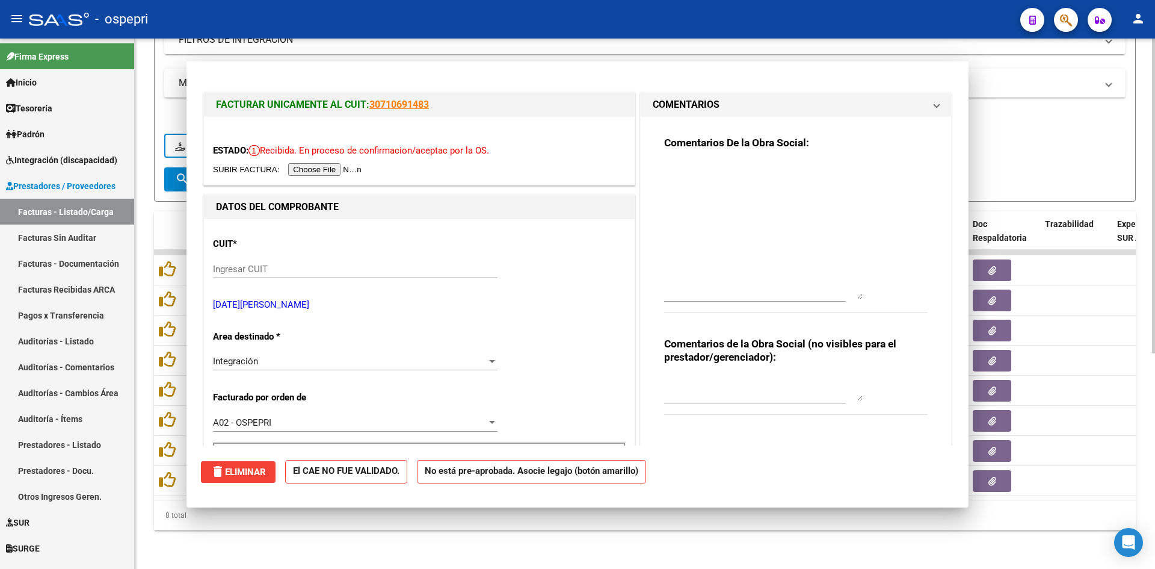
scroll to position [0, 0]
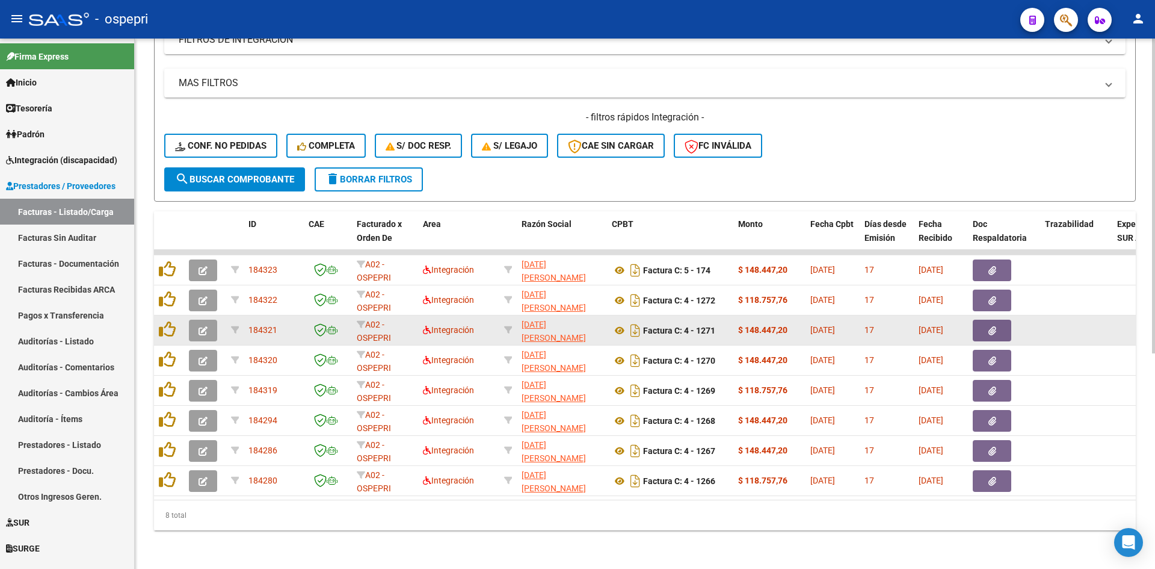
click at [200, 326] on icon "button" at bounding box center [203, 330] width 9 height 9
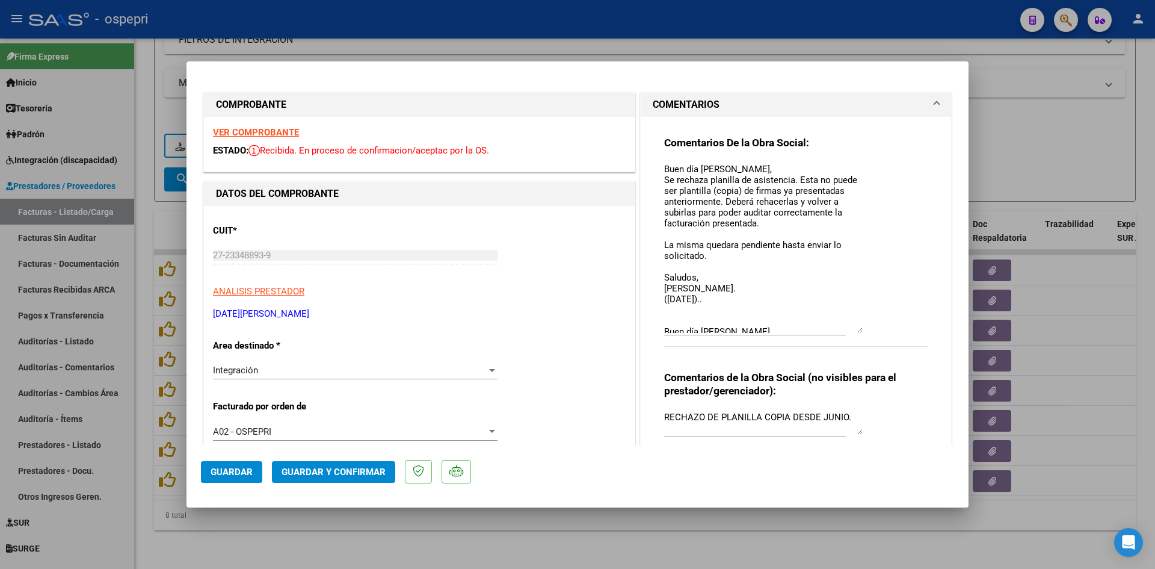
drag, startPoint x: 853, startPoint y: 185, endPoint x: 843, endPoint y: 332, distance: 146.6
click at [843, 332] on textarea "Buen día Karina, Se rechaza planilla de asistencia. Esta no puede ser plantilla…" at bounding box center [763, 247] width 199 height 170
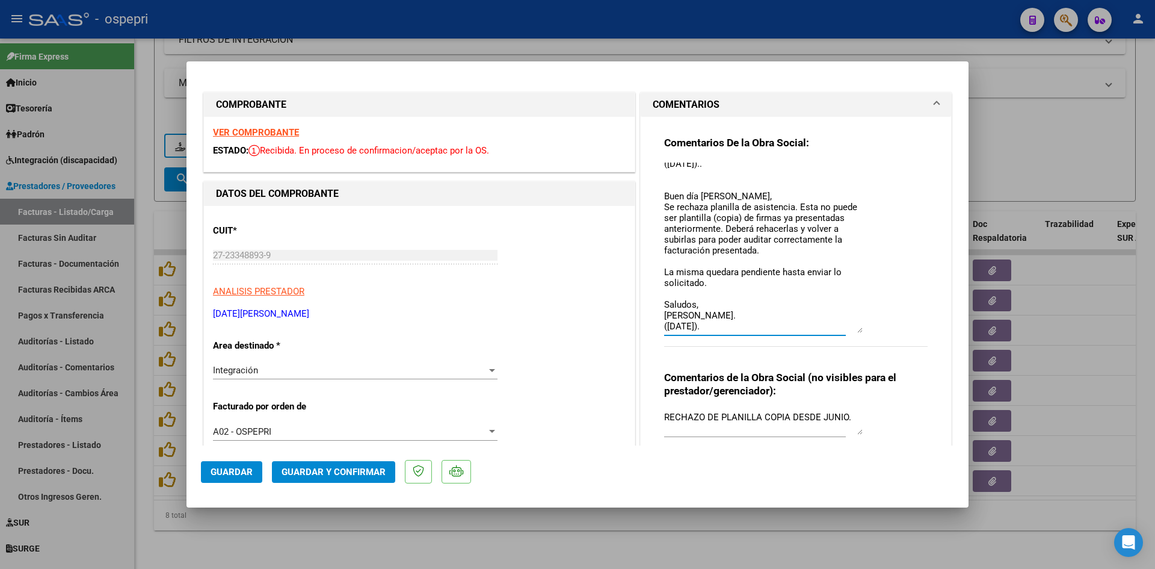
type input "$ 0,00"
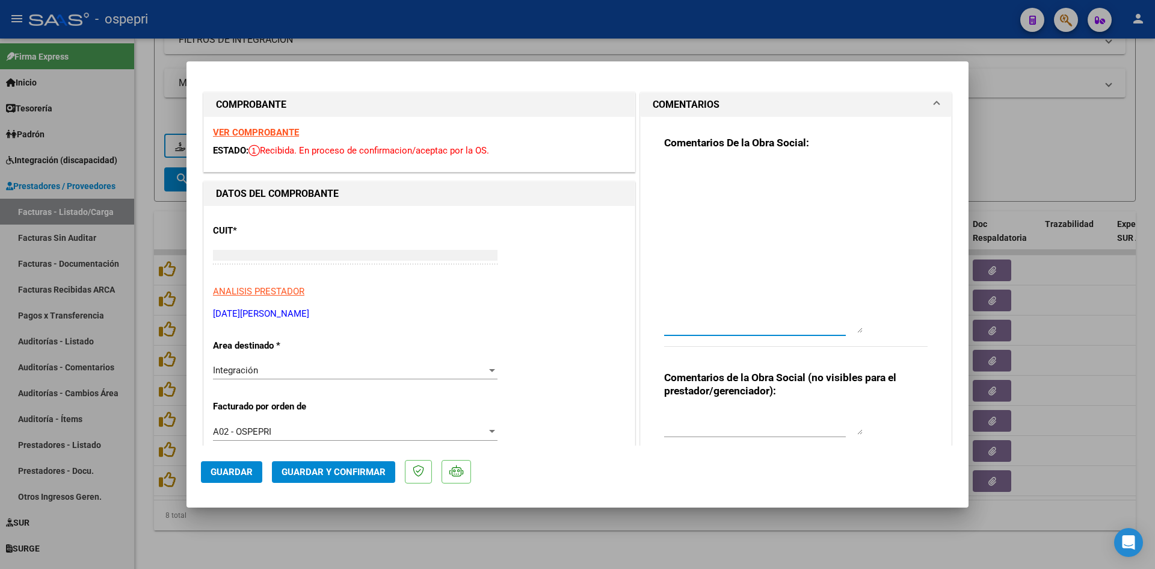
scroll to position [0, 0]
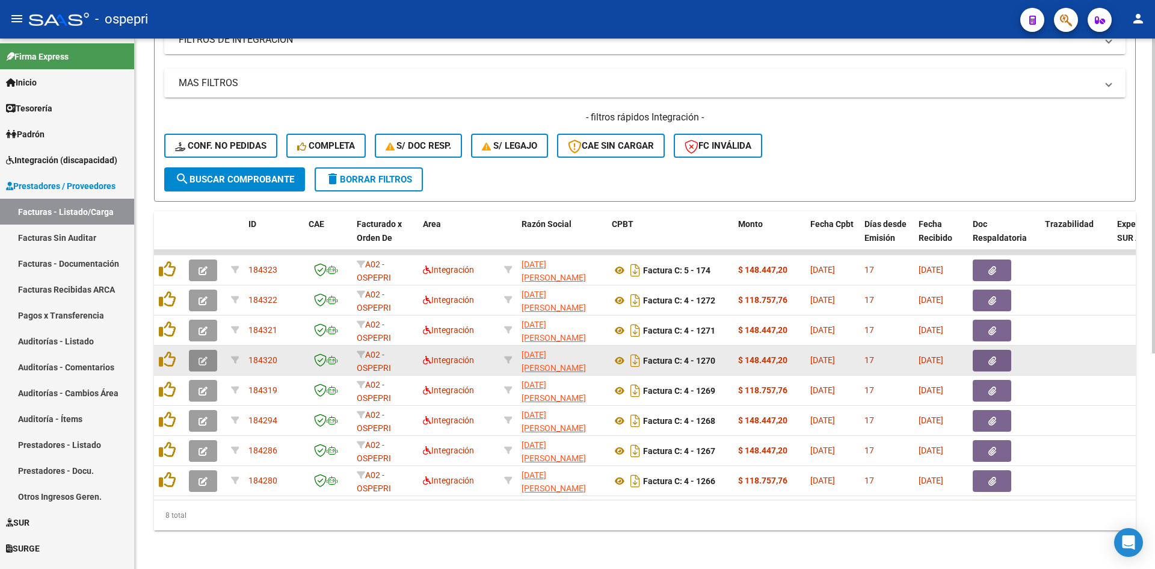
click at [200, 356] on icon "button" at bounding box center [203, 360] width 9 height 9
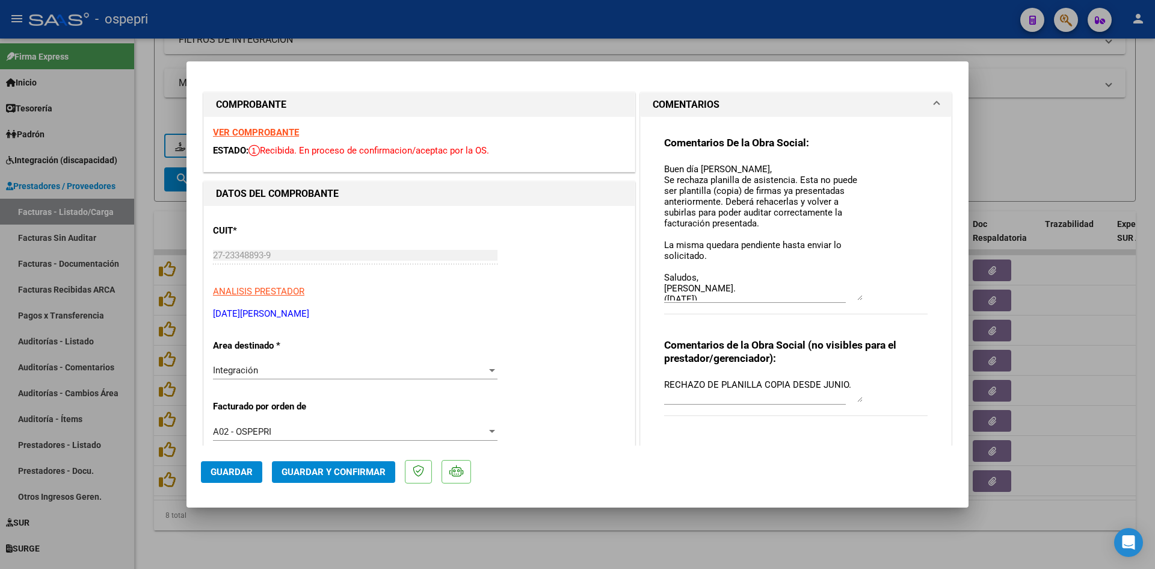
drag, startPoint x: 856, startPoint y: 184, endPoint x: 852, endPoint y: 298, distance: 113.8
click at [852, 298] on textarea "Buen día Karina, Se rechaza planilla de asistencia. Esta no puede ser plantilla…" at bounding box center [763, 231] width 199 height 138
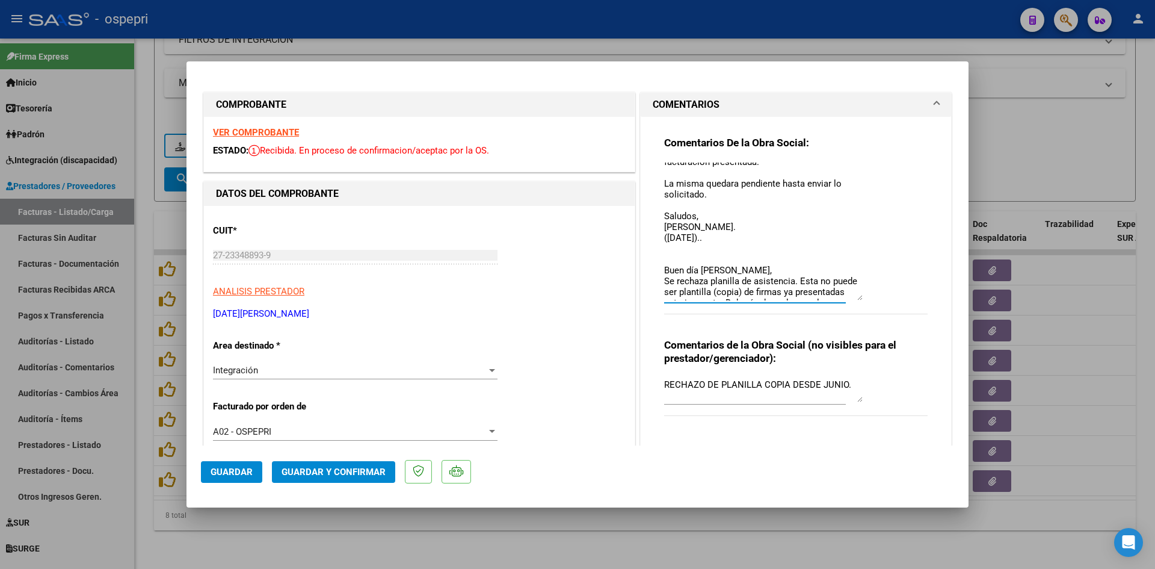
scroll to position [50, 0]
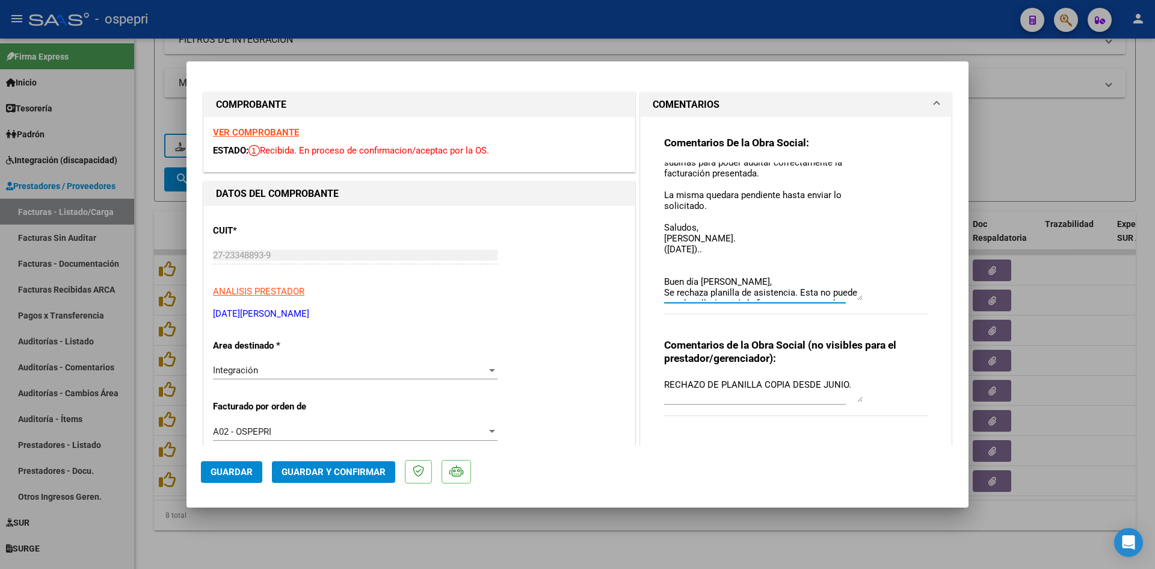
type input "$ 0,00"
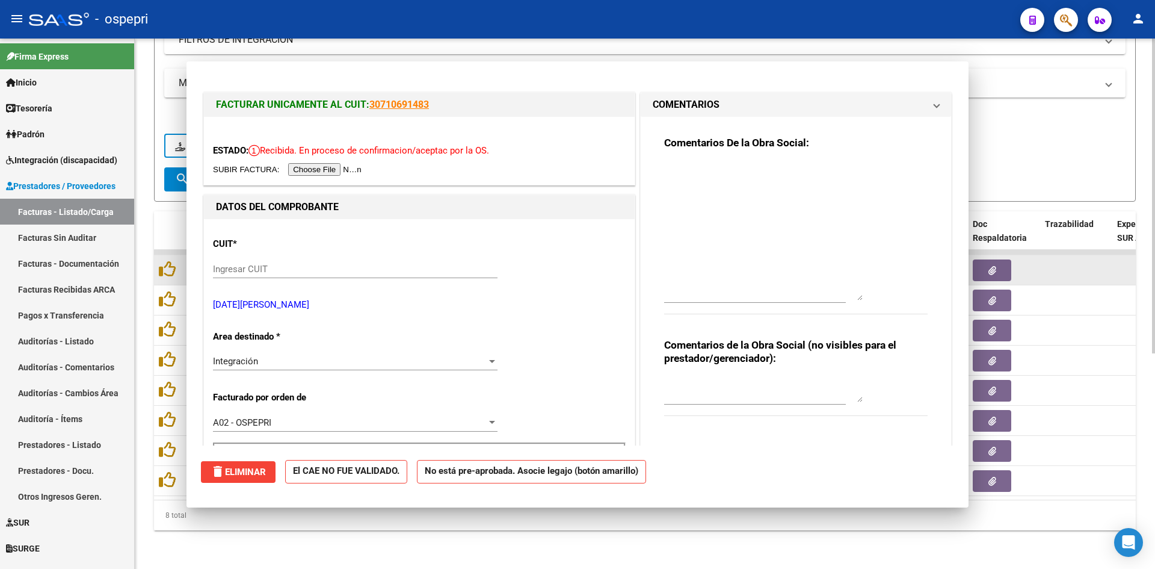
scroll to position [0, 0]
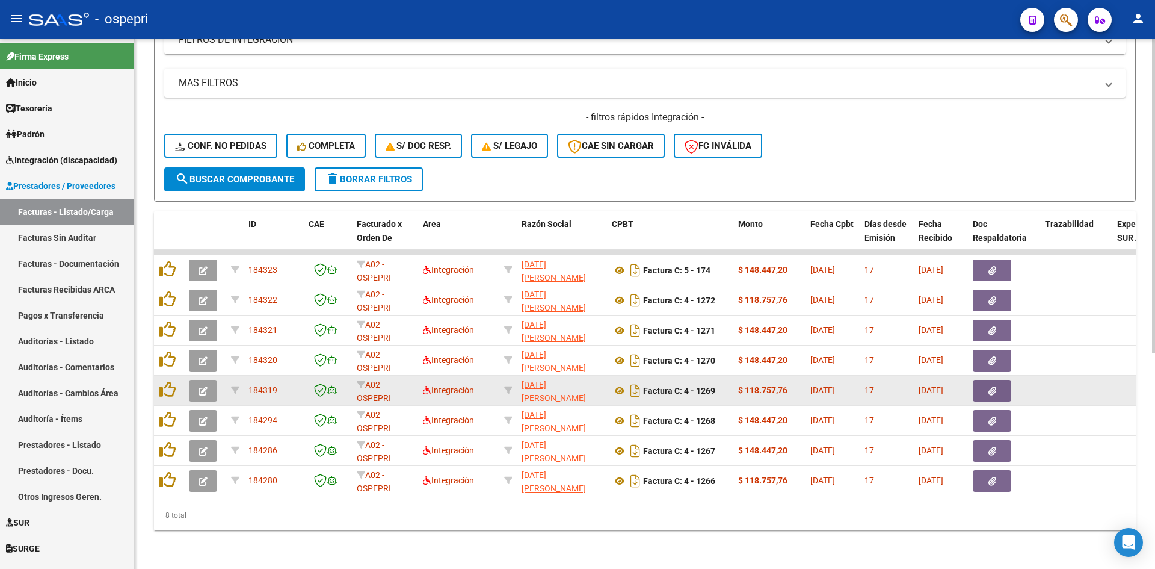
click at [203, 386] on icon "button" at bounding box center [203, 390] width 9 height 9
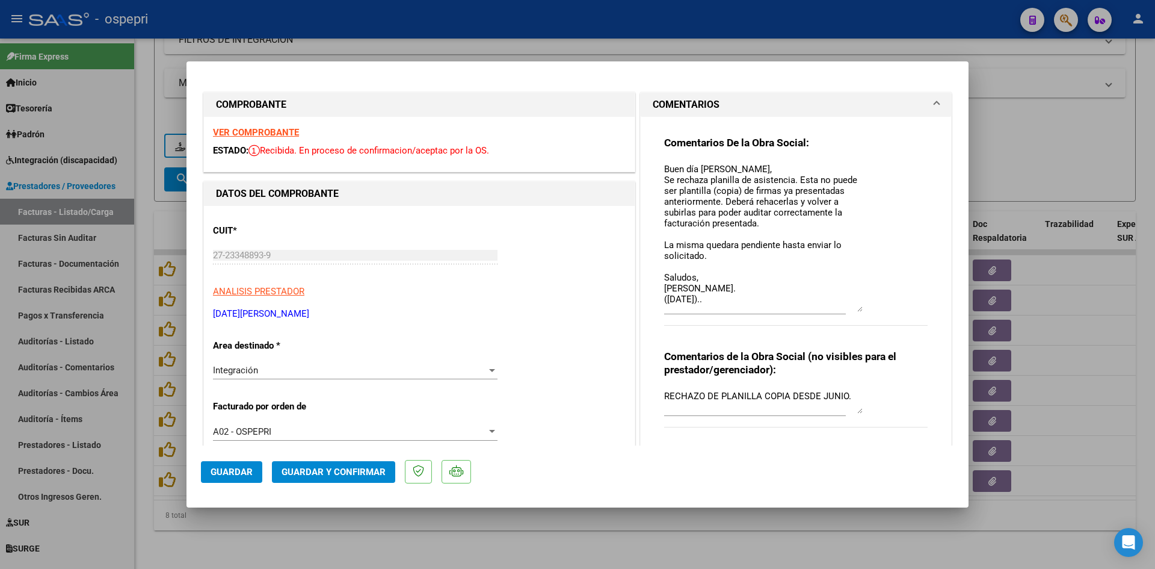
drag, startPoint x: 851, startPoint y: 185, endPoint x: 857, endPoint y: 310, distance: 125.3
click at [857, 310] on textarea "Buen día Karina, Se rechaza planilla de asistencia. Esta no puede ser plantilla…" at bounding box center [763, 236] width 199 height 149
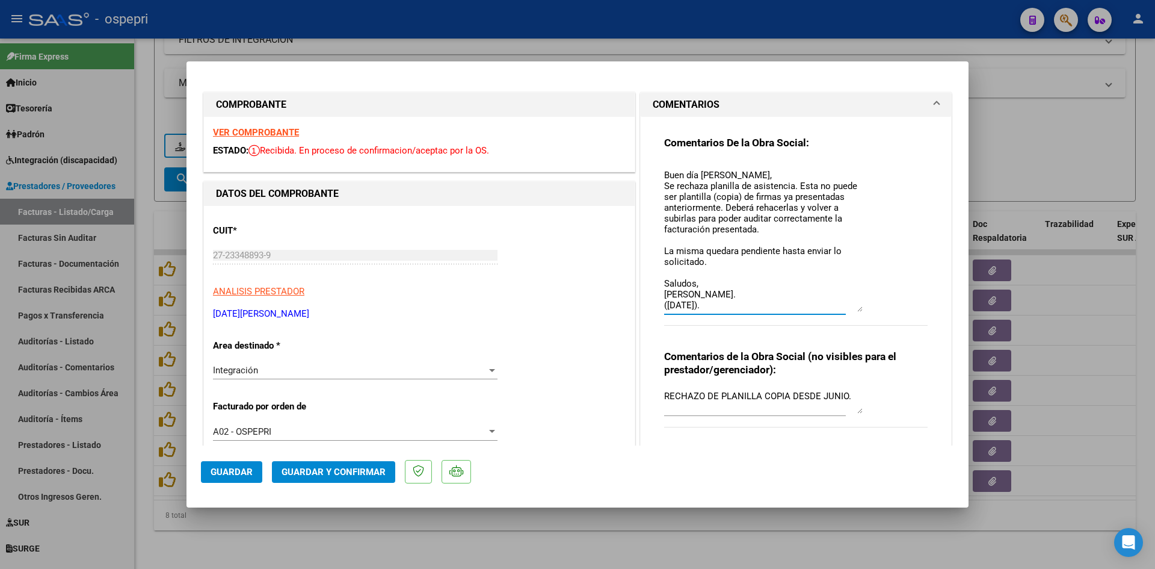
type input "$ 0,00"
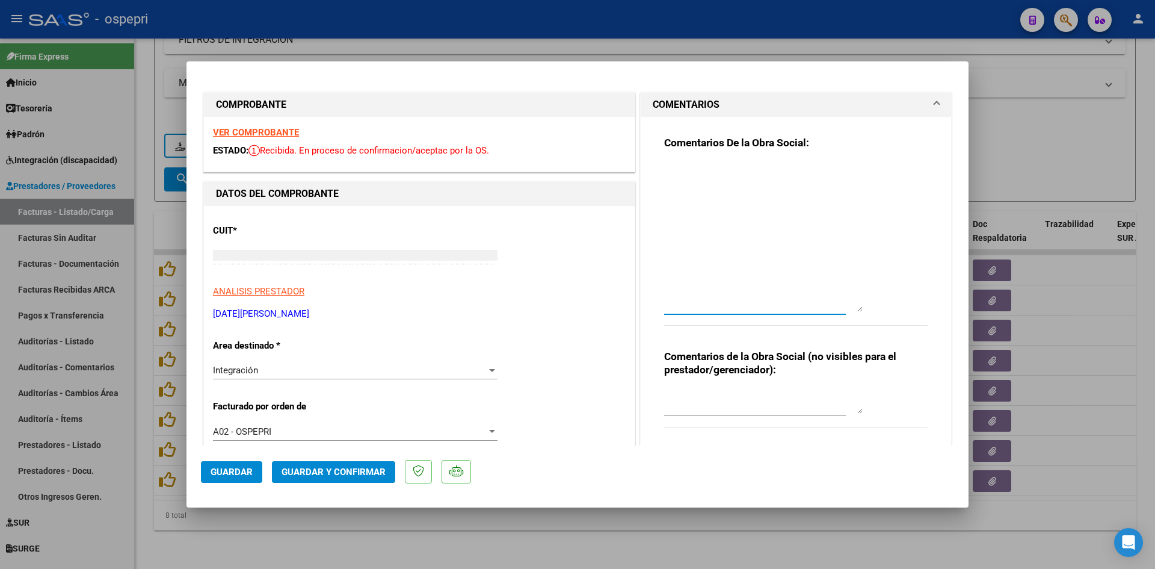
scroll to position [0, 0]
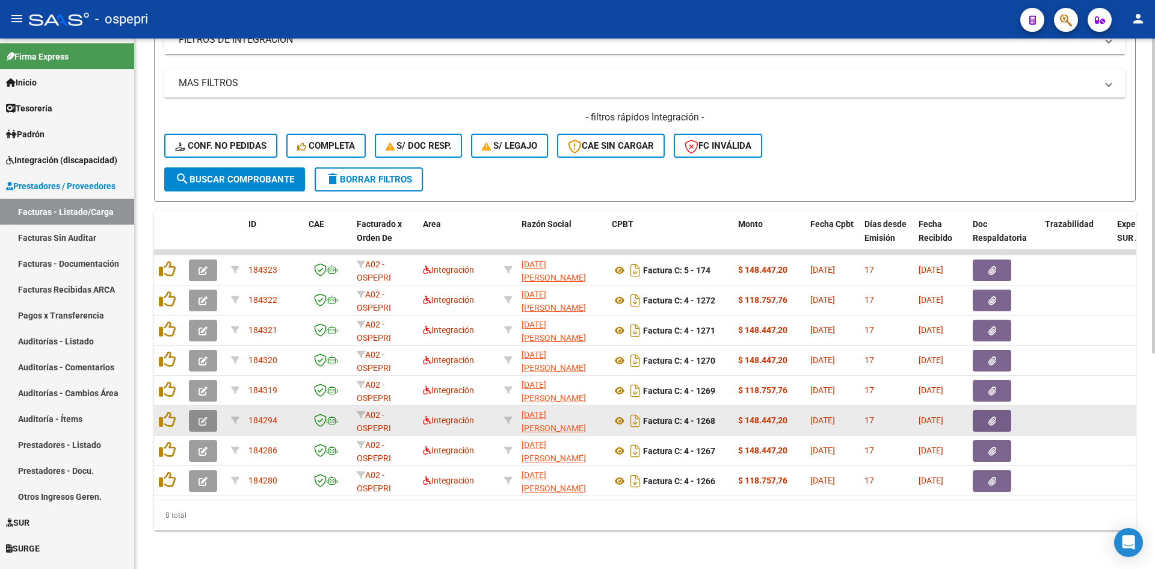
click at [206, 416] on icon "button" at bounding box center [203, 420] width 9 height 9
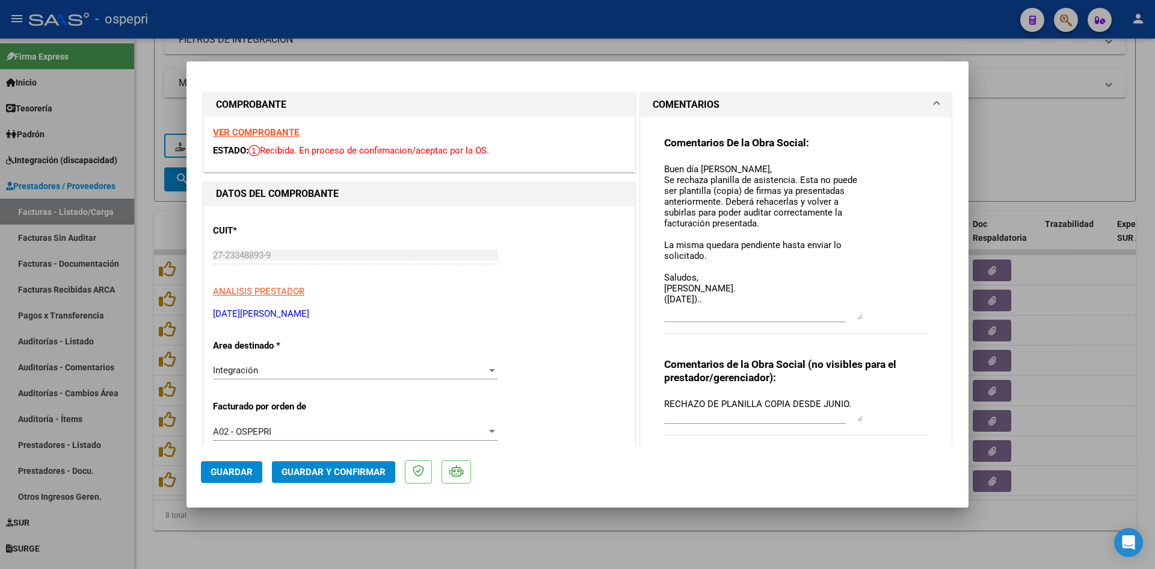
drag, startPoint x: 854, startPoint y: 185, endPoint x: 852, endPoint y: 318, distance: 133.0
click at [852, 318] on textarea "Buen día Karina, Se rechaza planilla de asistencia. Esta no puede ser plantilla…" at bounding box center [763, 240] width 199 height 157
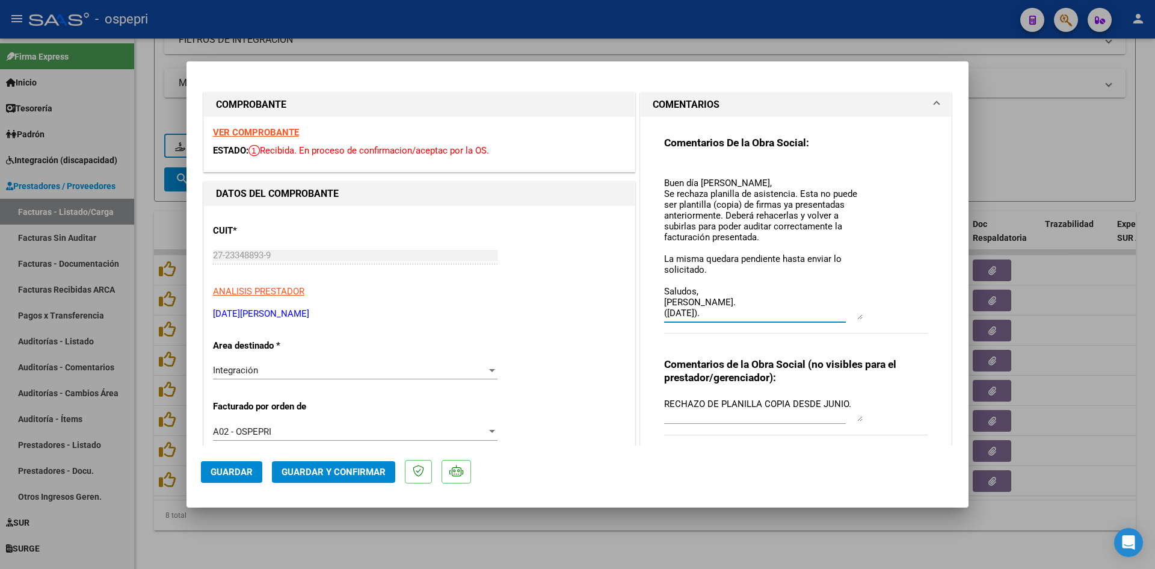
type input "$ 0,00"
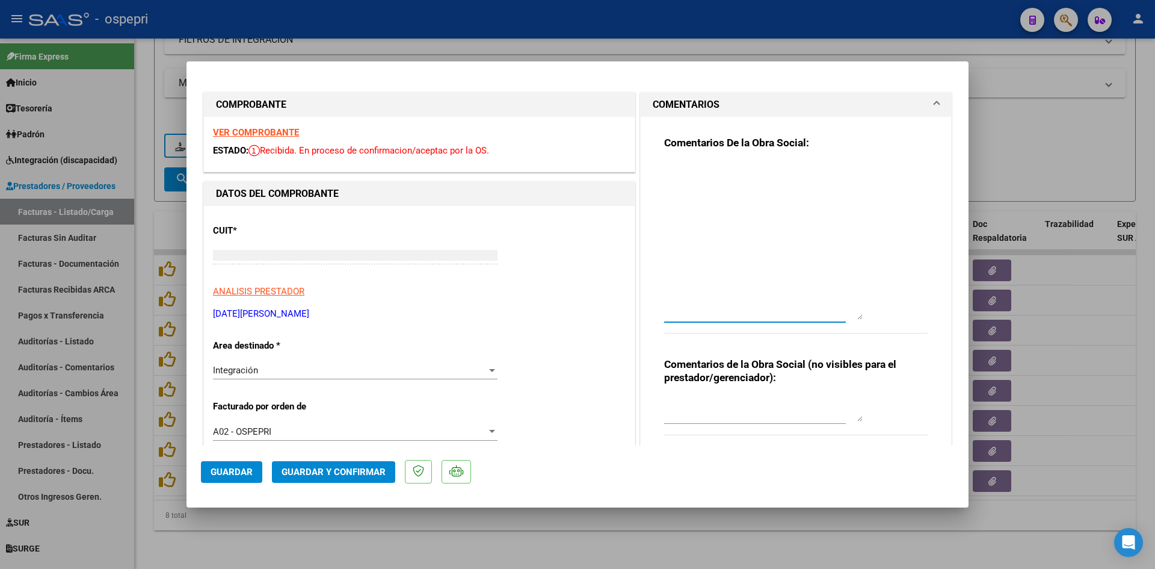
scroll to position [0, 0]
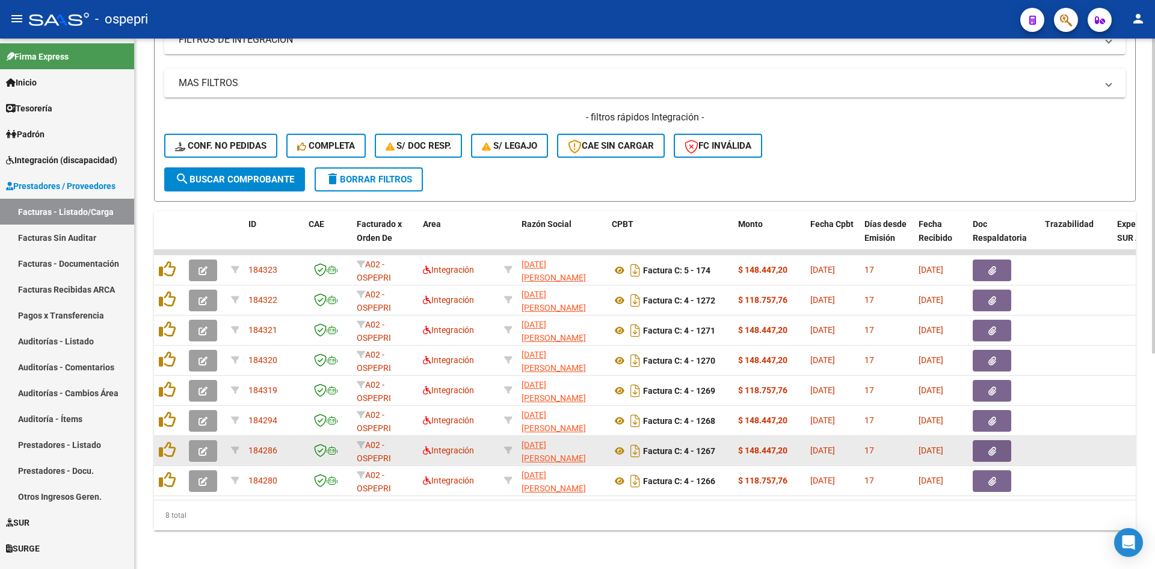
click at [203, 447] on icon "button" at bounding box center [203, 451] width 9 height 9
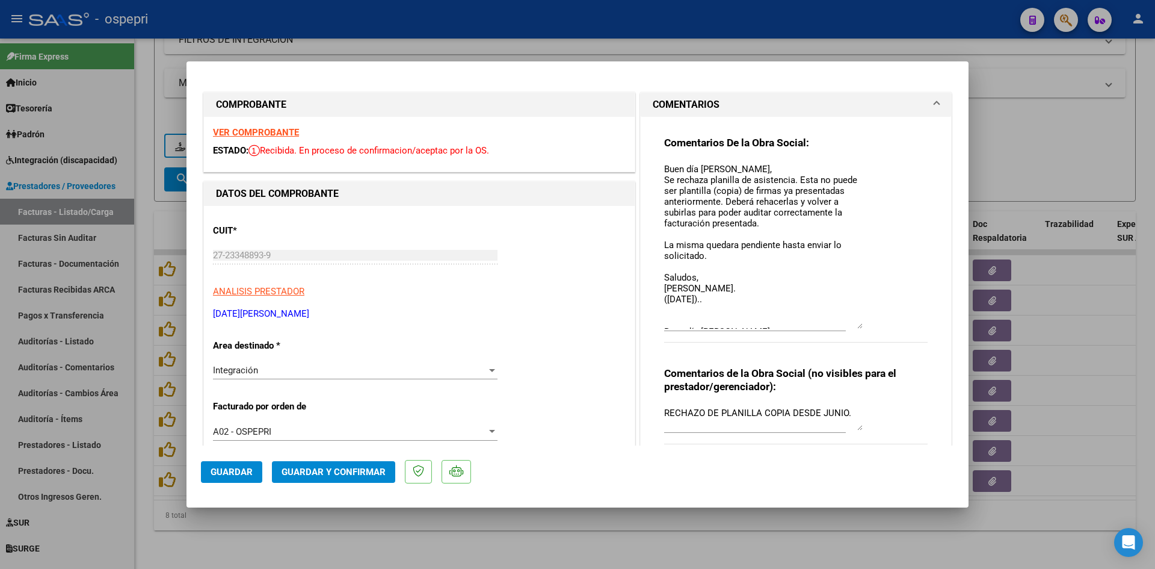
drag, startPoint x: 853, startPoint y: 184, endPoint x: 873, endPoint y: 326, distance: 143.5
click at [873, 326] on div "Comentarios De la Obra Social: Buen día Karina, Se rechaza planilla de asistenc…" at bounding box center [796, 246] width 264 height 220
type input "$ 0,00"
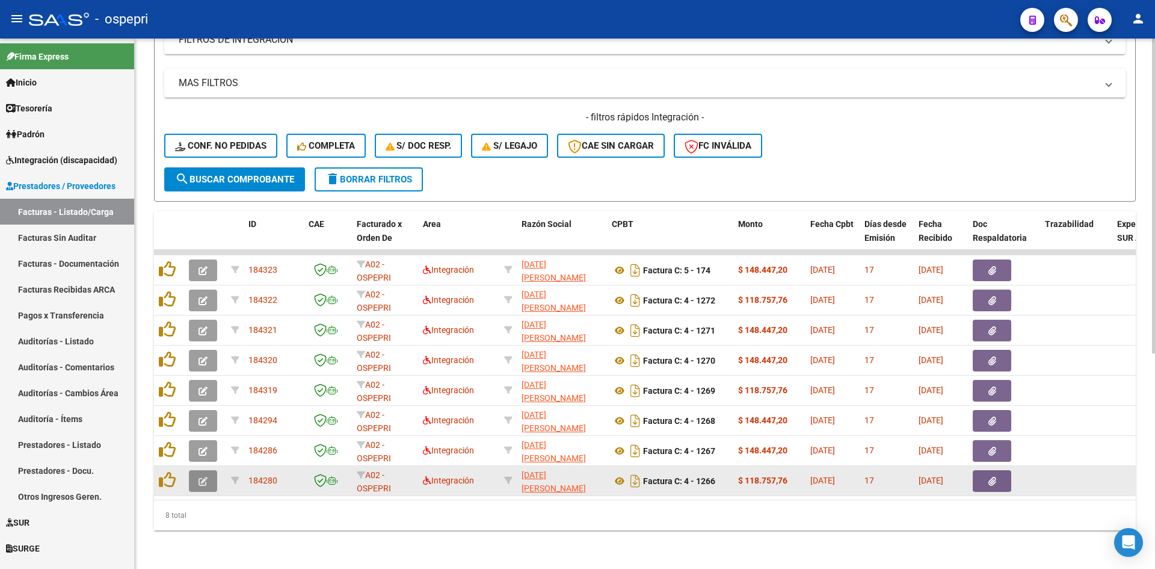
click at [204, 477] on icon "button" at bounding box center [203, 481] width 9 height 9
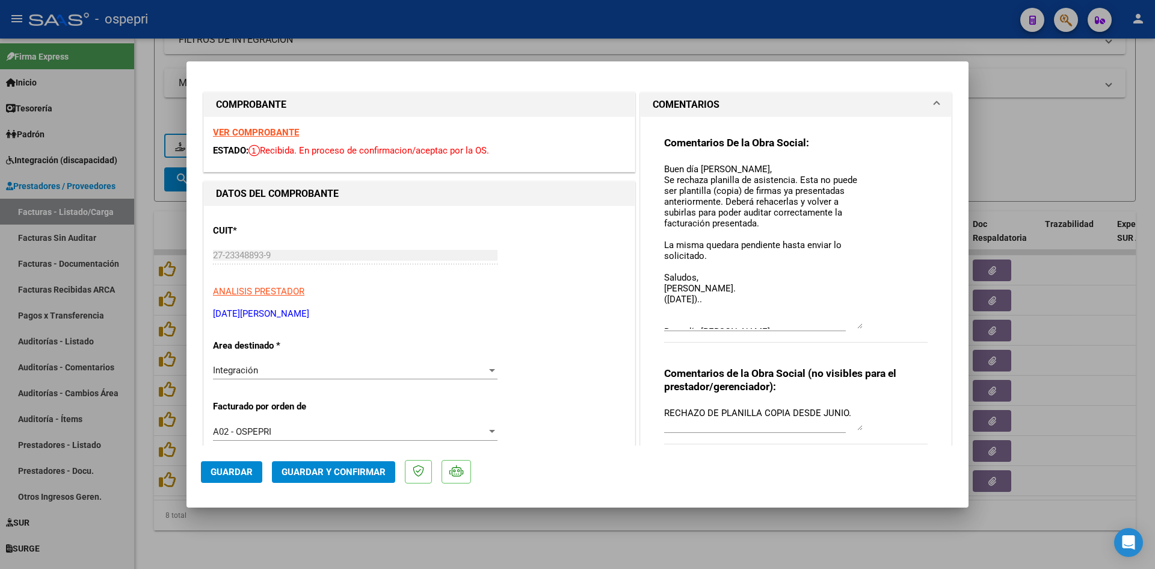
drag, startPoint x: 855, startPoint y: 183, endPoint x: 859, endPoint y: 324, distance: 140.9
click at [859, 324] on div "Comentarios De la Obra Social: Buen día Karina, Se rechaza planilla de asistenc…" at bounding box center [796, 246] width 264 height 220
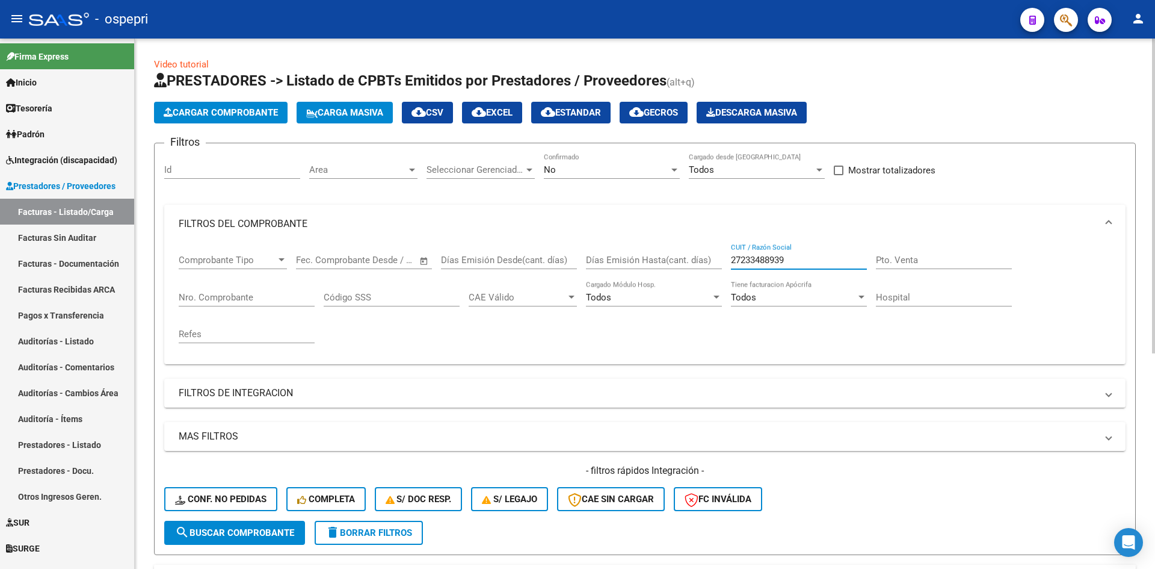
drag, startPoint x: 822, startPoint y: 260, endPoint x: 705, endPoint y: 271, distance: 117.3
click at [705, 271] on div "Comprobante Tipo Comprobante Tipo Fecha inicio – Fecha fin Fec. Comprobante Des…" at bounding box center [645, 298] width 933 height 111
paste input "30710591225"
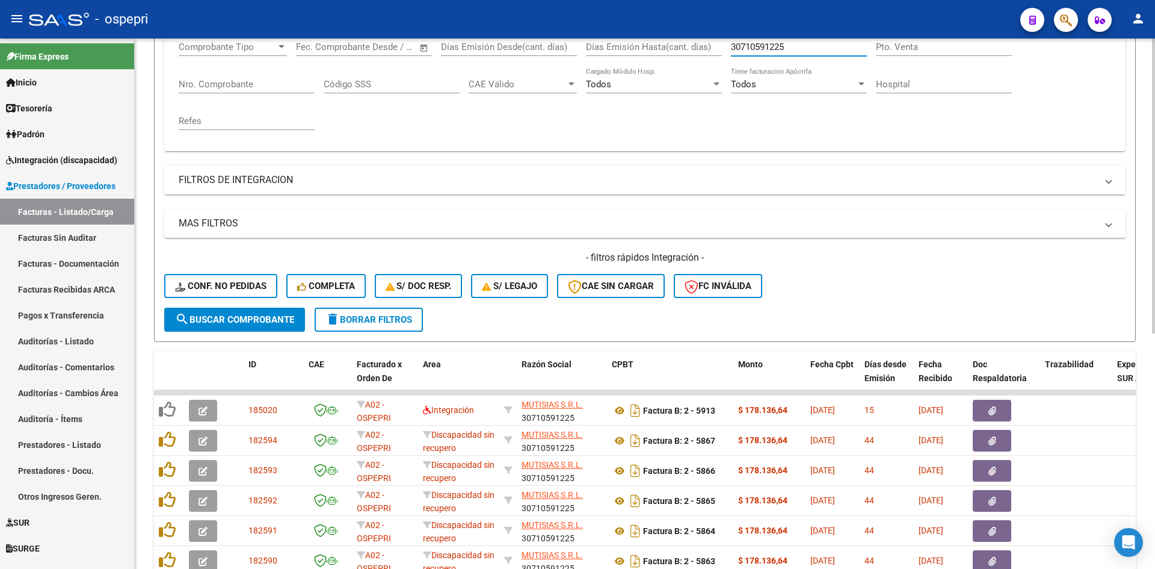
scroll to position [361, 0]
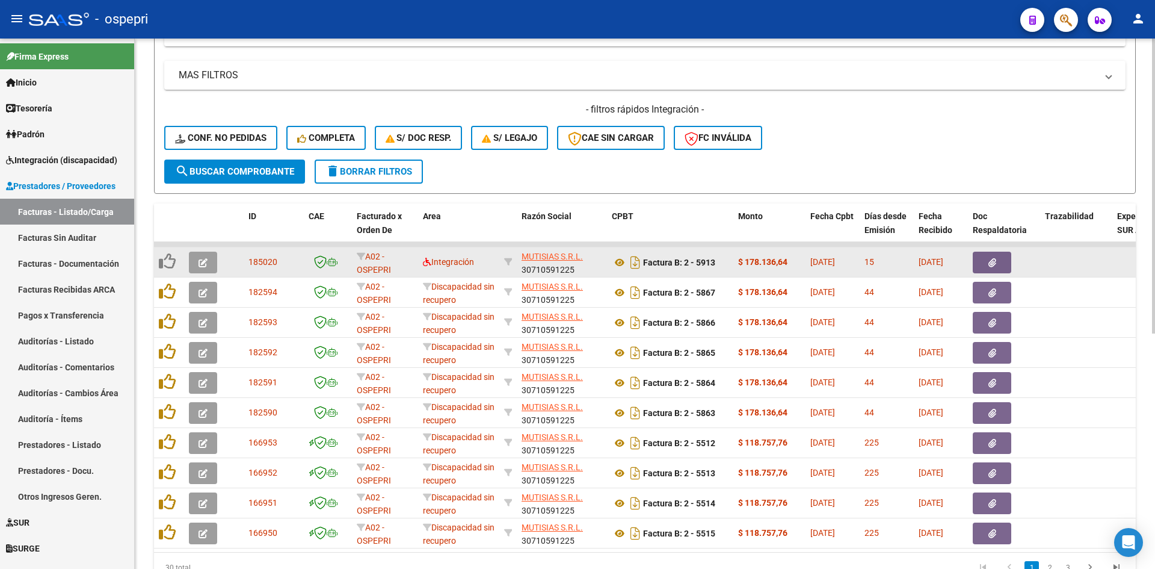
click at [197, 262] on button "button" at bounding box center [203, 263] width 28 height 22
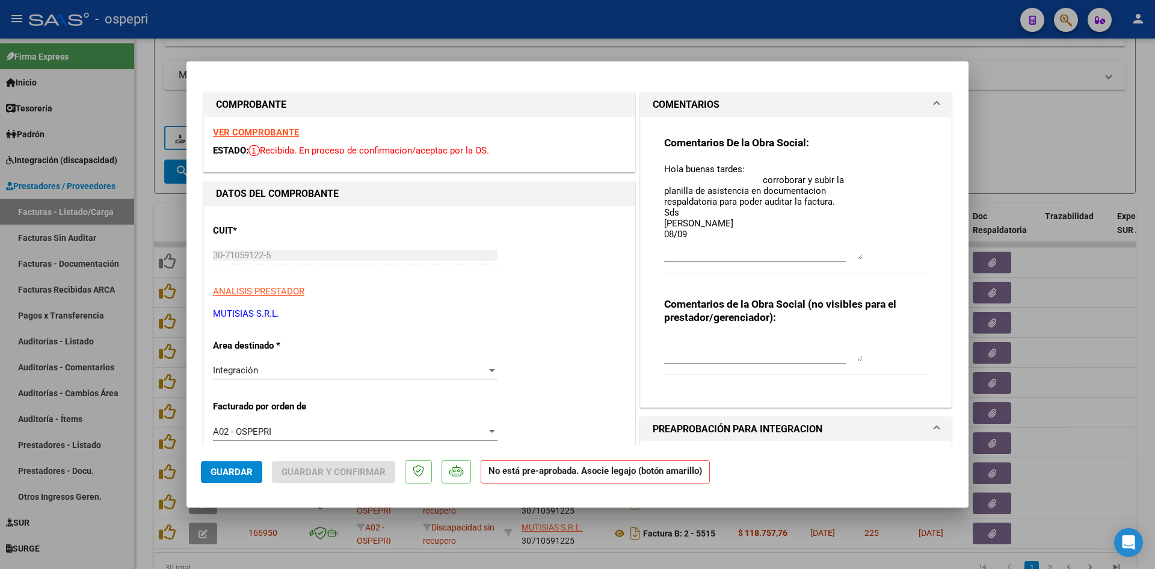
drag, startPoint x: 854, startPoint y: 184, endPoint x: 856, endPoint y: 256, distance: 72.8
click at [856, 256] on textarea "Hola buenas tardes: corroborar y subir la planilla de asistencia en documentaci…" at bounding box center [763, 210] width 199 height 97
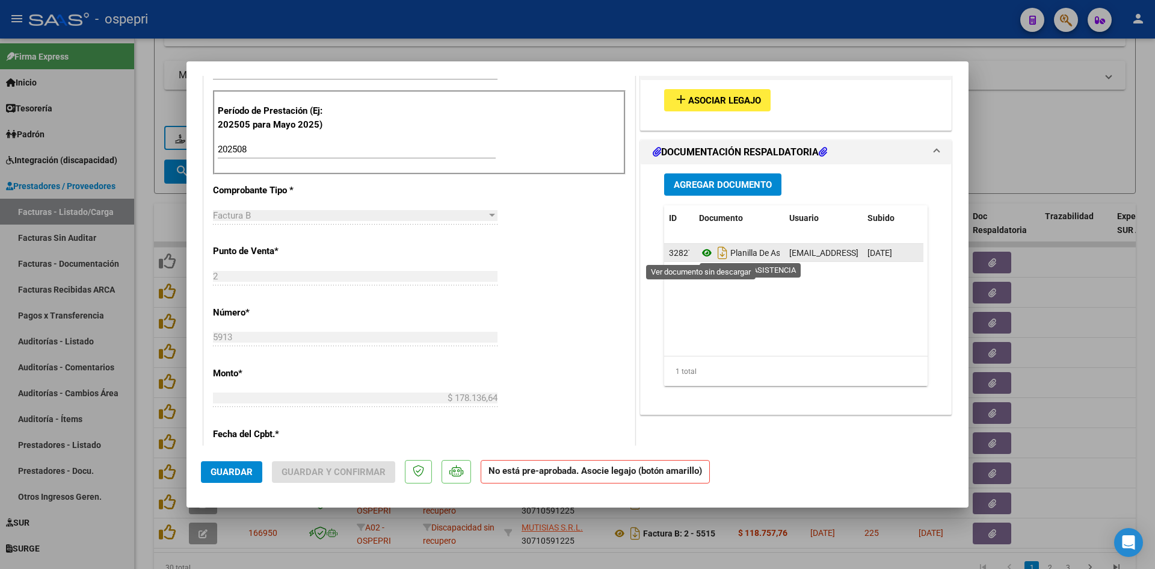
click at [702, 252] on icon at bounding box center [707, 253] width 16 height 14
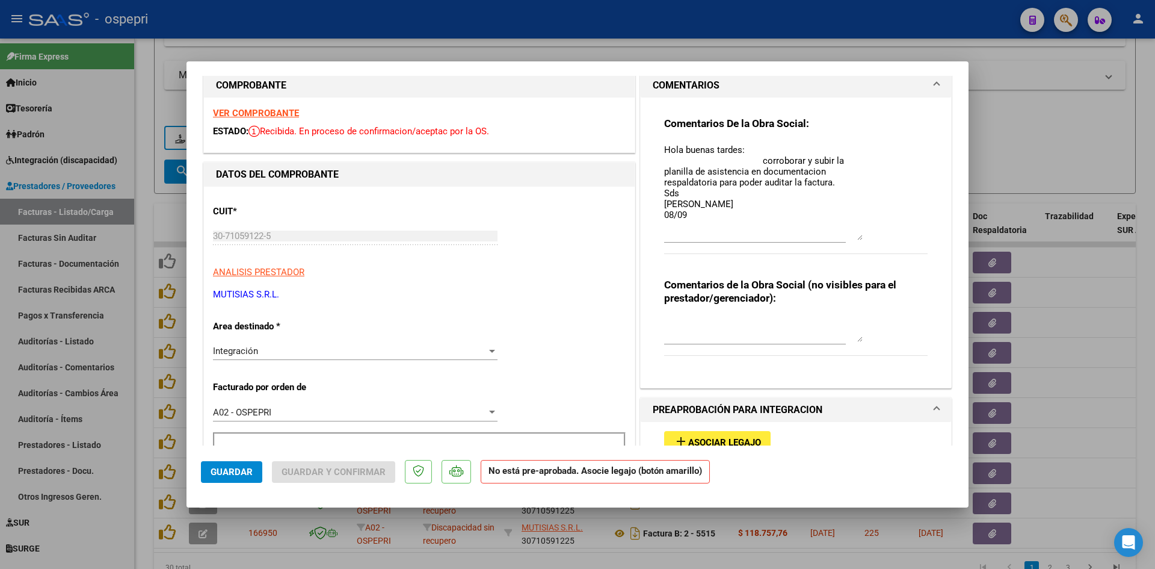
scroll to position [0, 0]
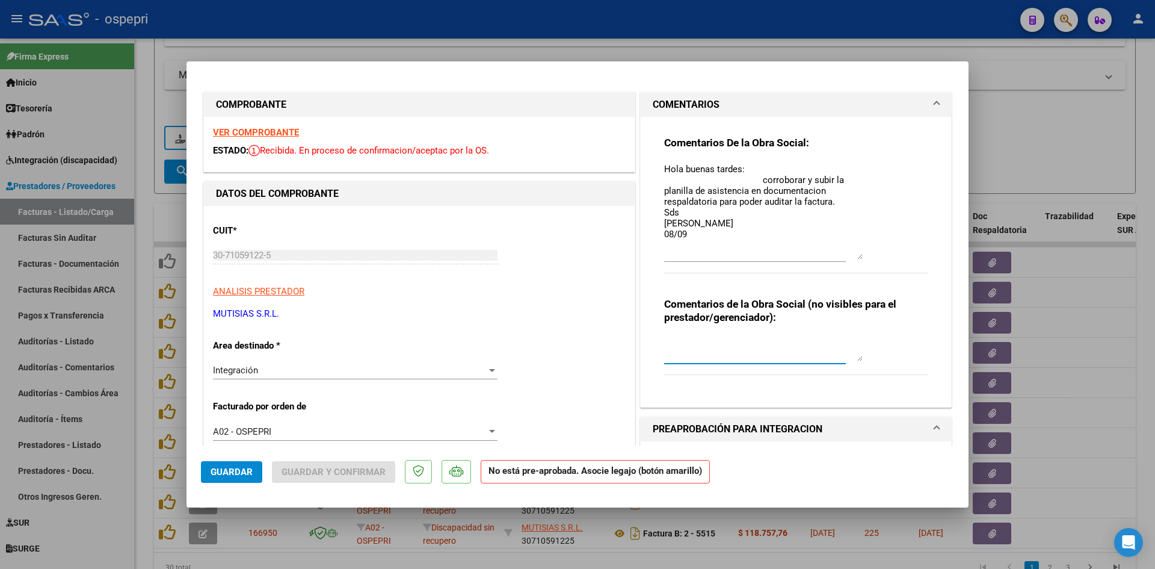
click at [681, 340] on textarea at bounding box center [763, 349] width 199 height 24
click at [707, 237] on textarea "Hola buenas tardes: corroborar y subir la planilla de asistencia en documentaci…" at bounding box center [763, 210] width 199 height 97
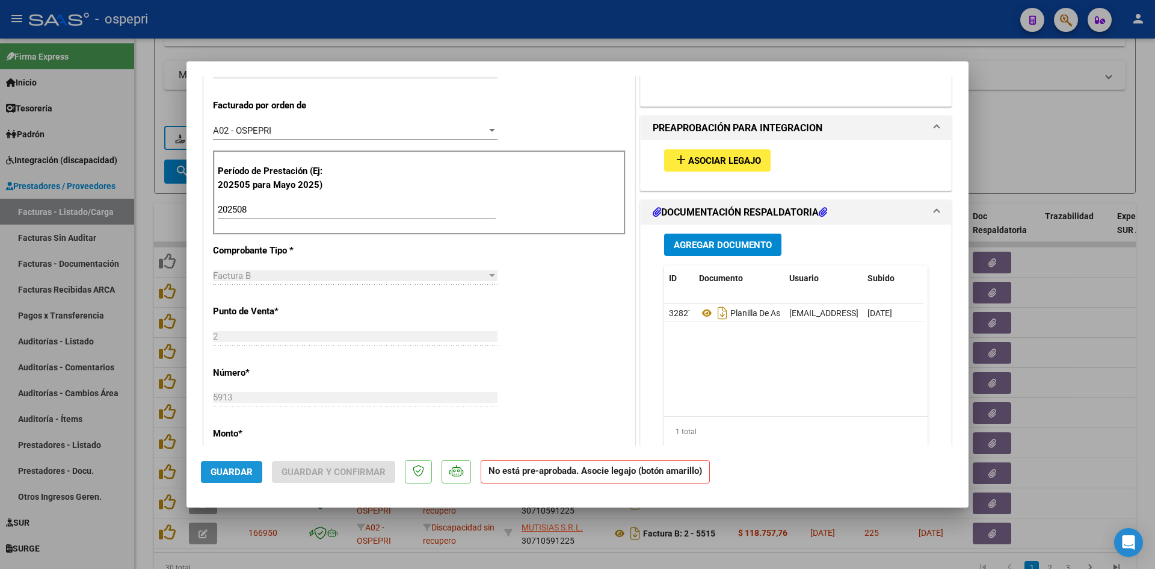
click at [236, 471] on span "Guardar" at bounding box center [232, 471] width 42 height 11
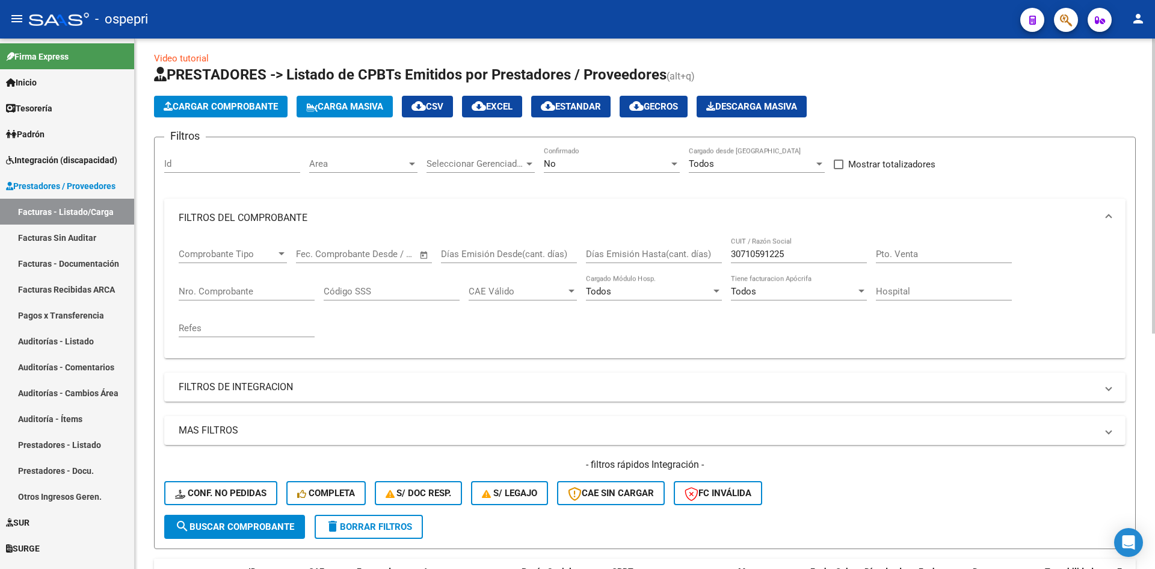
scroll to position [0, 0]
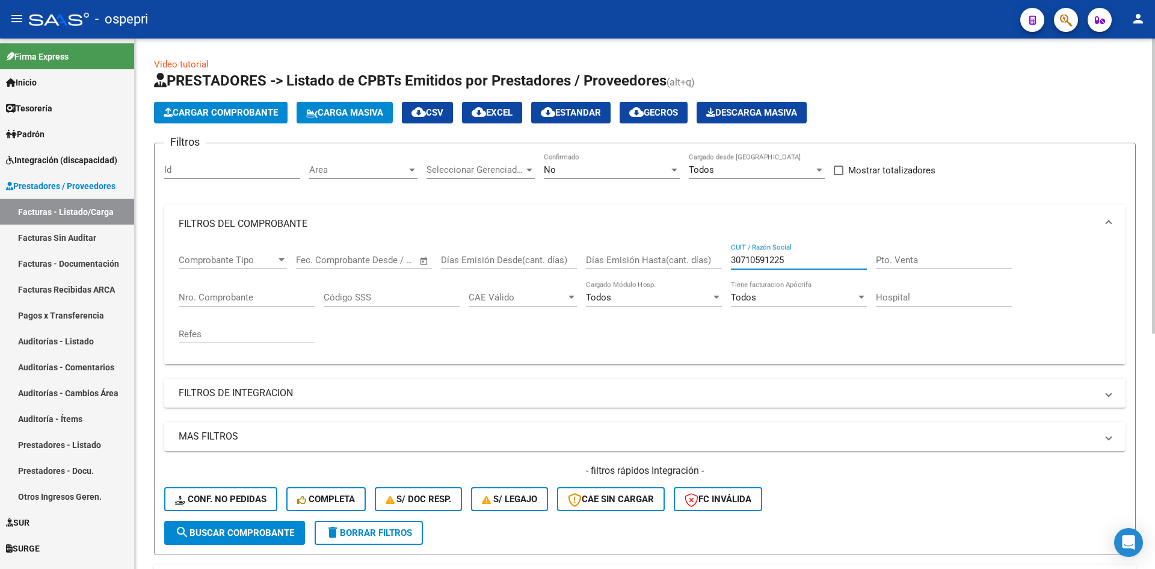
drag, startPoint x: 797, startPoint y: 261, endPoint x: 717, endPoint y: 273, distance: 81.6
click at [717, 273] on div "Comprobante Tipo Comprobante Tipo Fecha inicio – Fecha fin Fec. Comprobante Des…" at bounding box center [645, 298] width 933 height 111
paste input "27377320056"
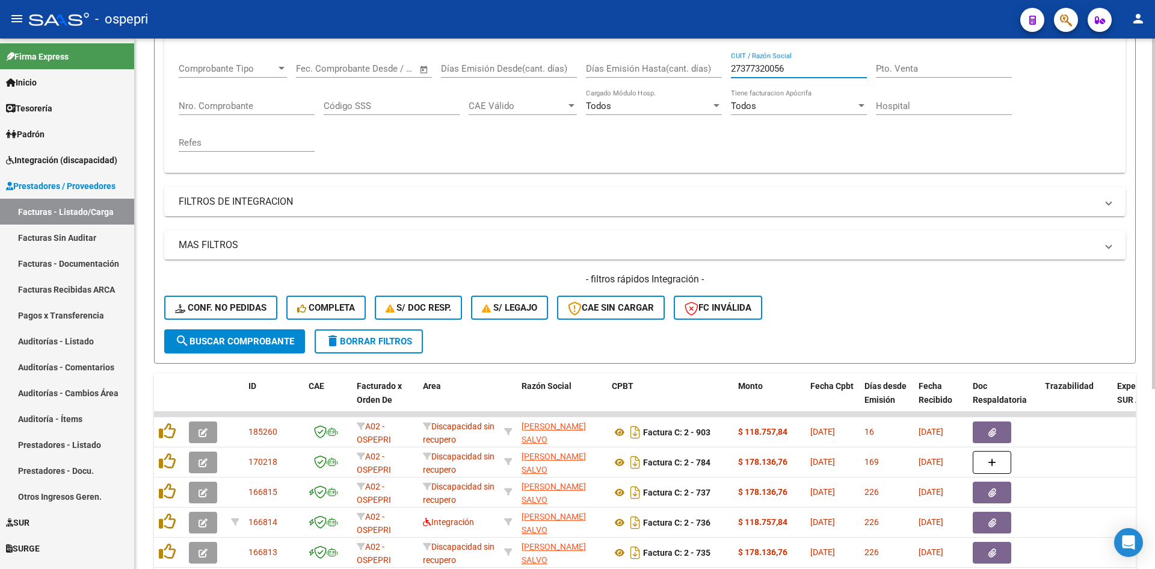
scroll to position [272, 0]
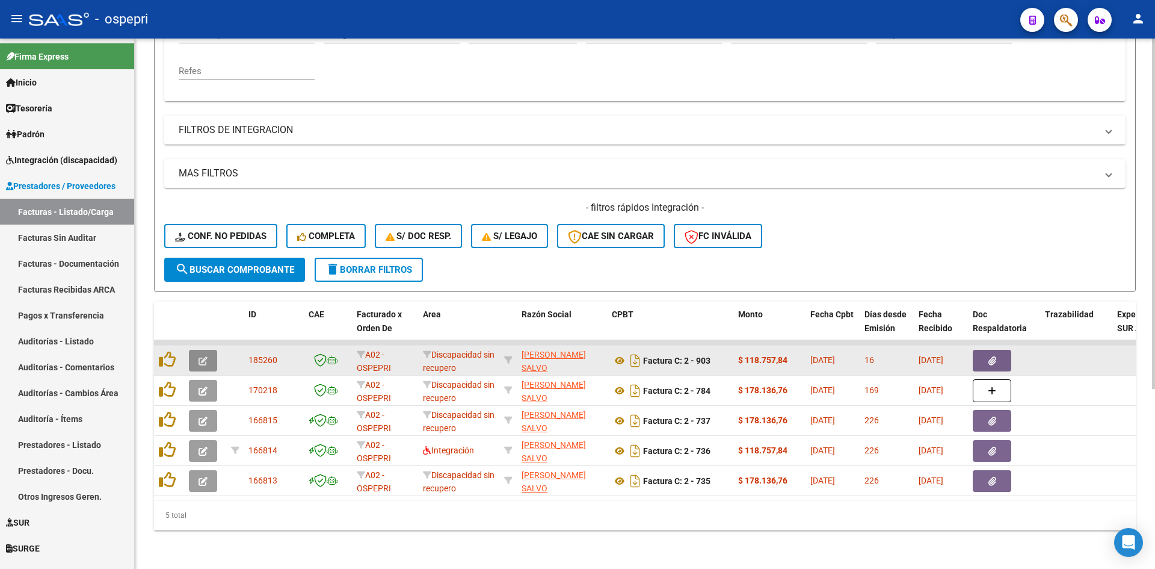
click at [205, 356] on icon "button" at bounding box center [203, 360] width 9 height 9
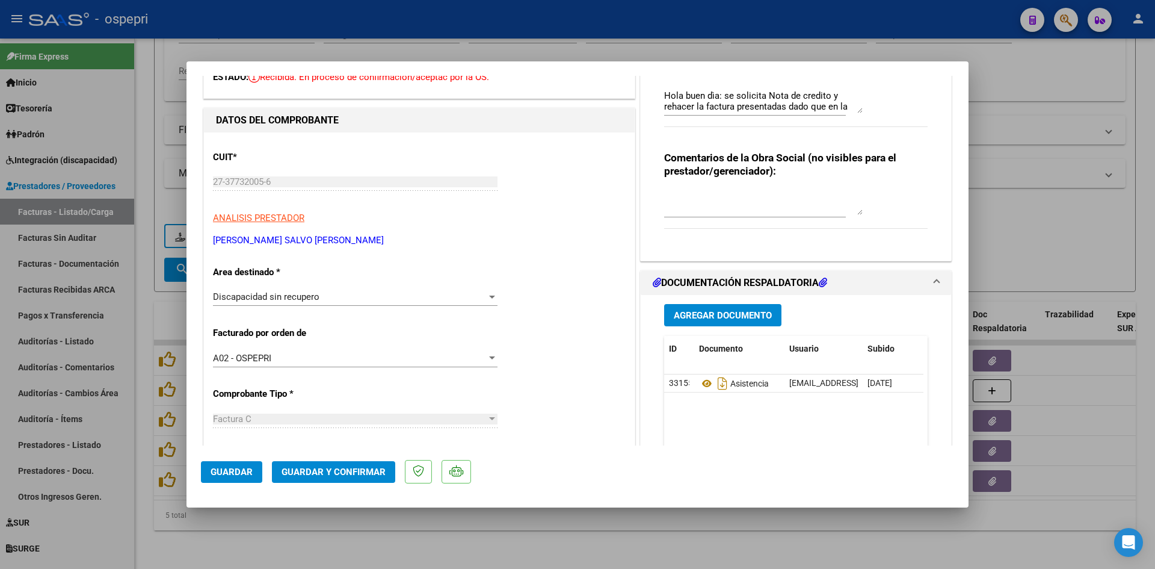
scroll to position [0, 0]
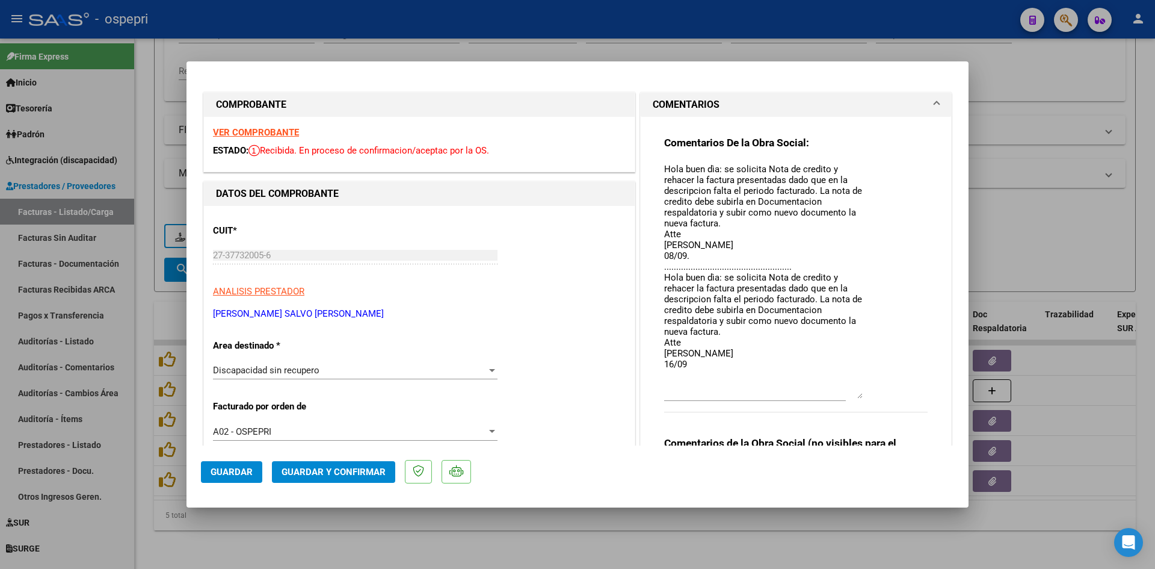
drag, startPoint x: 854, startPoint y: 190, endPoint x: 859, endPoint y: 396, distance: 205.9
click at [859, 396] on div "Comentarios De la Obra Social: Hola buen dìa: se solicita Nota de credito y reh…" at bounding box center [796, 280] width 264 height 289
click at [692, 365] on textarea "Hola buen dìa: se solicita Nota de credito y rehacer la factura presentadas dad…" at bounding box center [763, 280] width 199 height 236
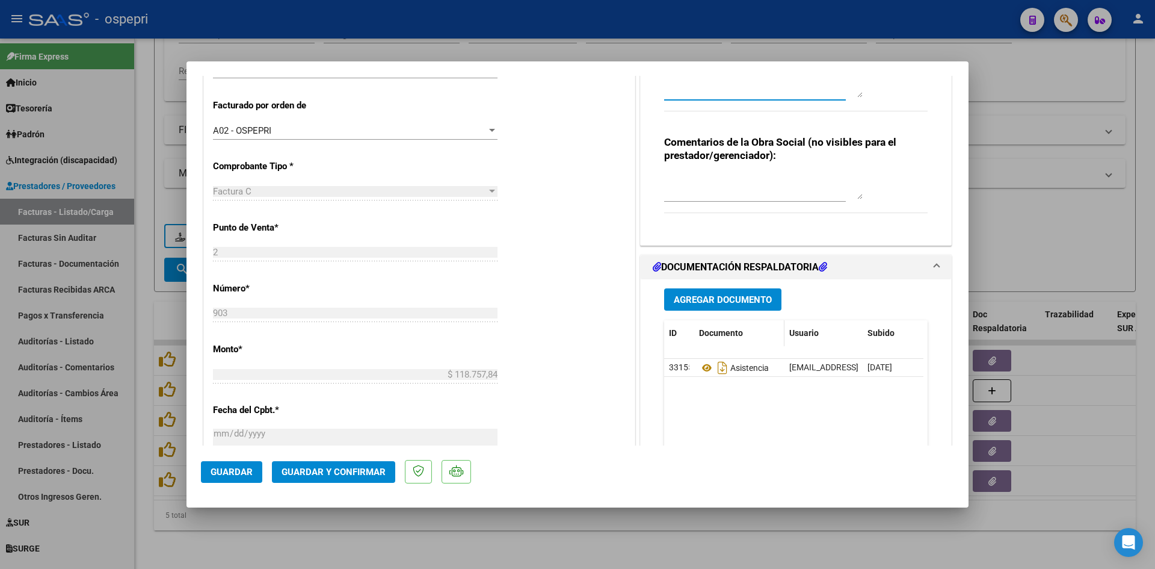
scroll to position [361, 0]
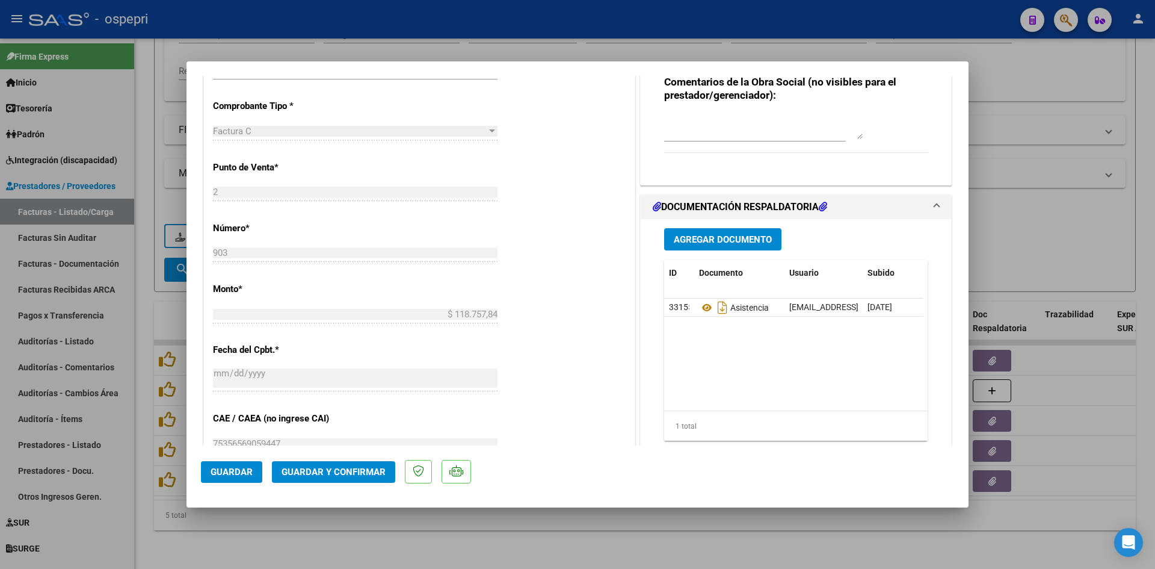
click at [238, 469] on span "Guardar" at bounding box center [232, 471] width 42 height 11
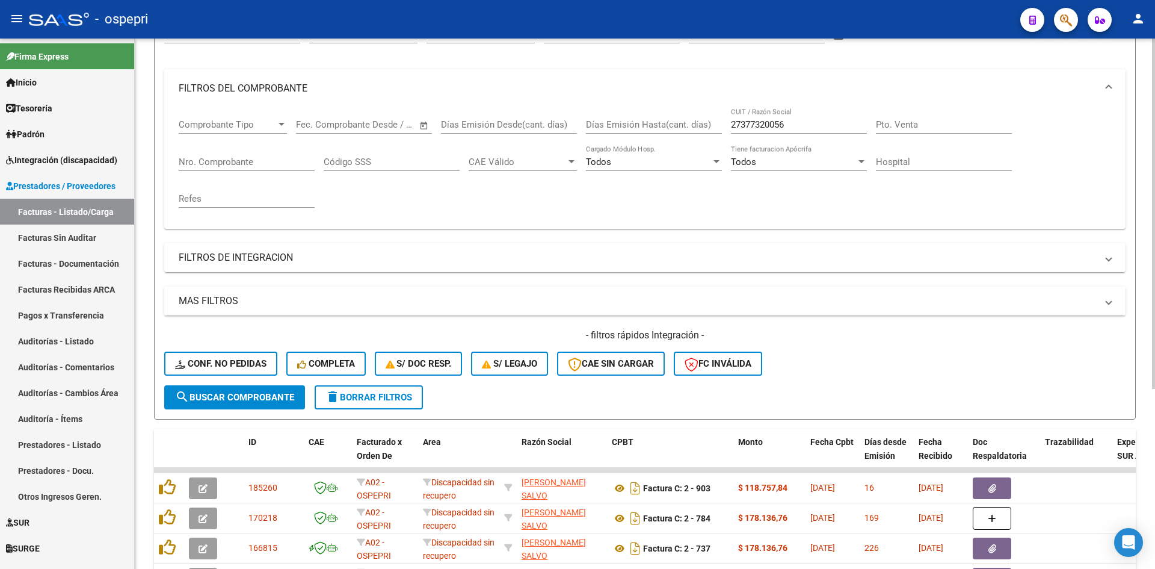
scroll to position [0, 0]
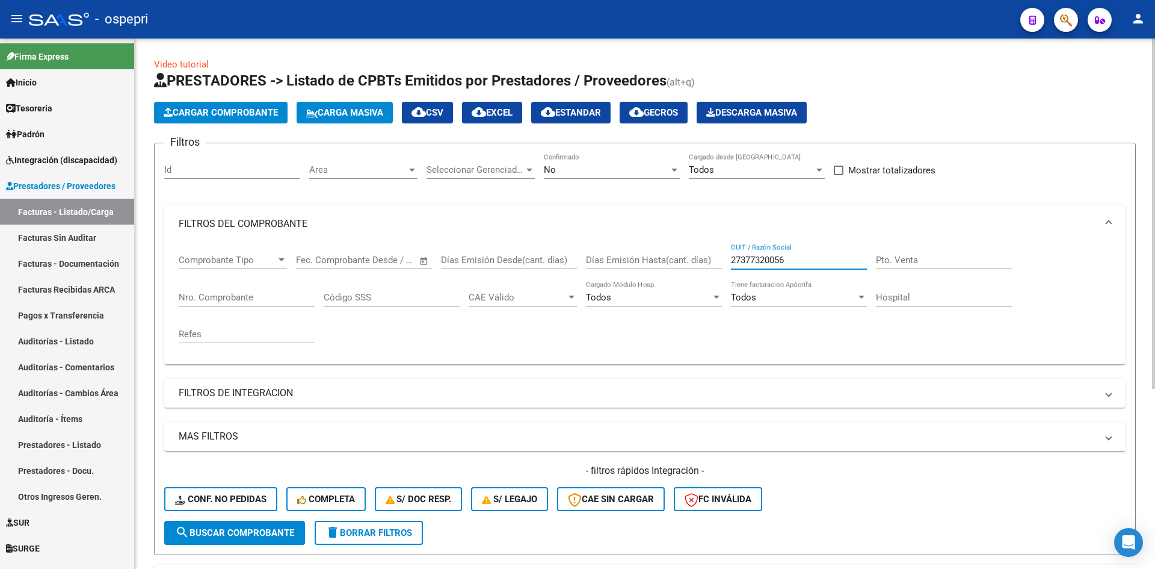
drag, startPoint x: 800, startPoint y: 256, endPoint x: 731, endPoint y: 259, distance: 68.7
click at [731, 259] on input "27377320056" at bounding box center [799, 260] width 136 height 11
paste input "23353196464"
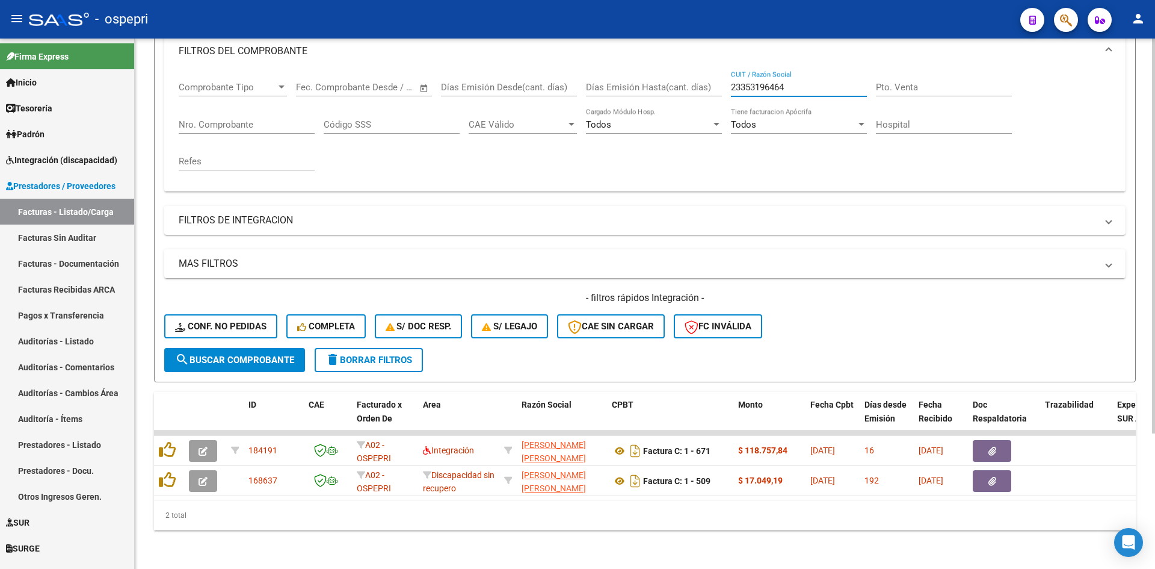
scroll to position [182, 0]
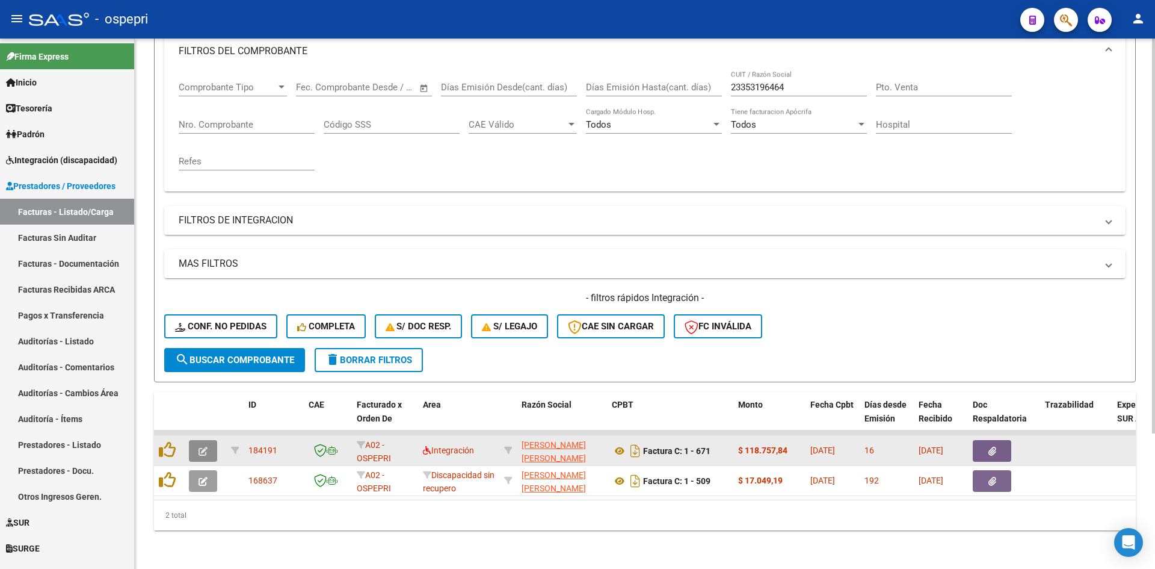
click at [197, 440] on button "button" at bounding box center [203, 451] width 28 height 22
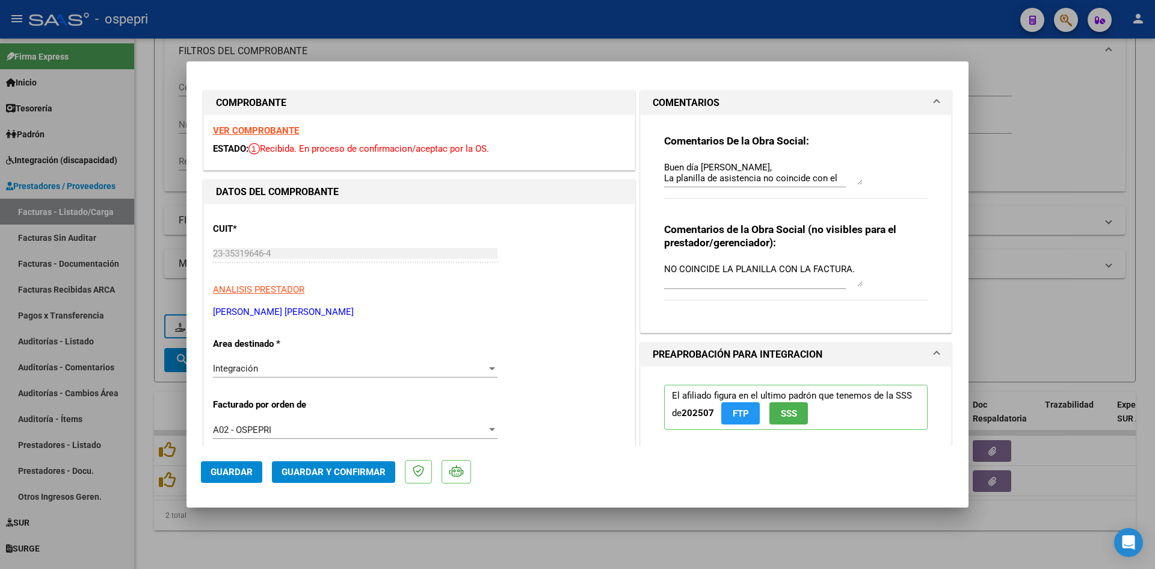
scroll to position [0, 0]
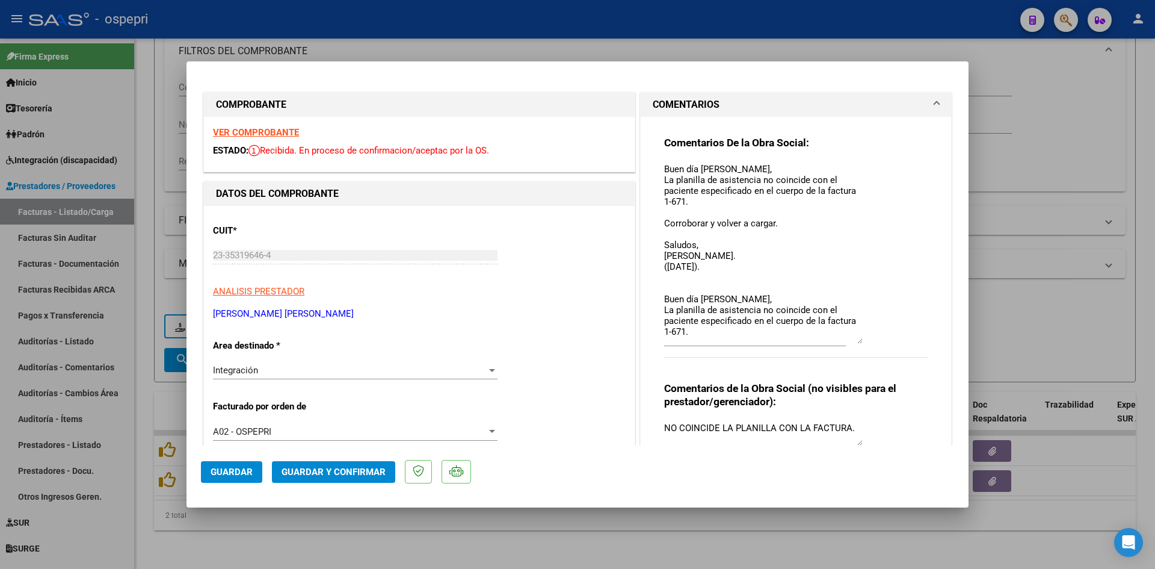
drag, startPoint x: 852, startPoint y: 185, endPoint x: 877, endPoint y: 342, distance: 159.0
click at [877, 342] on div "Comentarios De la Obra Social: Buen día Paula, La planilla de asistencia no coi…" at bounding box center [796, 253] width 264 height 235
click at [731, 269] on textarea "Buen día Paula, La planilla de asistencia no coincide con el paciente especific…" at bounding box center [763, 252] width 199 height 181
click at [243, 472] on span "Guardar" at bounding box center [232, 471] width 42 height 11
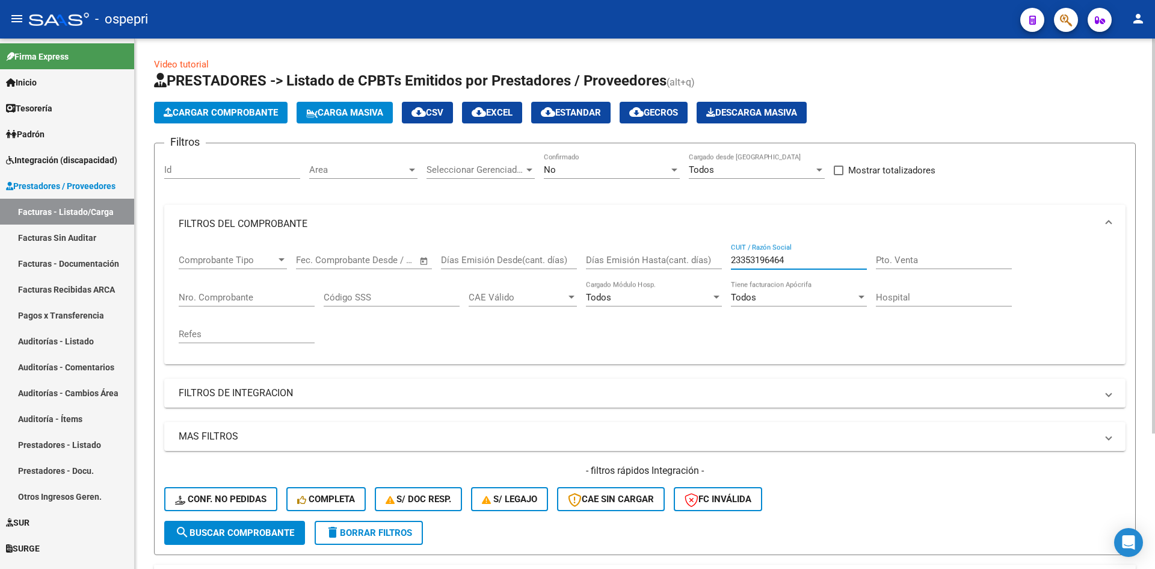
drag, startPoint x: 812, startPoint y: 261, endPoint x: 718, endPoint y: 272, distance: 94.6
click at [718, 272] on div "Comprobante Tipo Comprobante Tipo Fecha inicio – Fecha fin Fec. Comprobante Des…" at bounding box center [645, 298] width 933 height 111
paste input "27312520422"
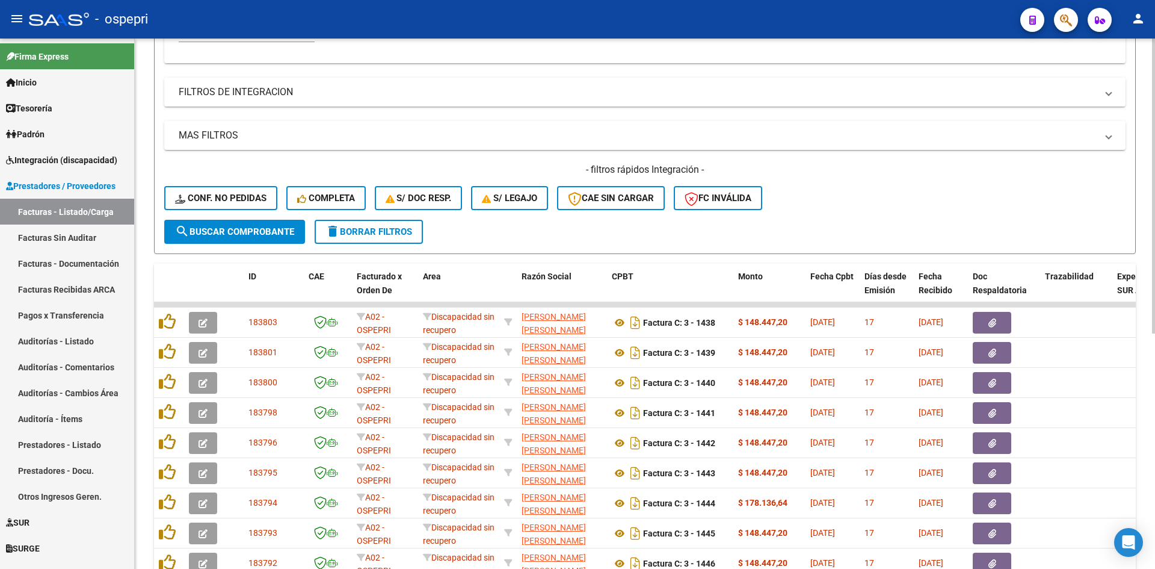
scroll to position [361, 0]
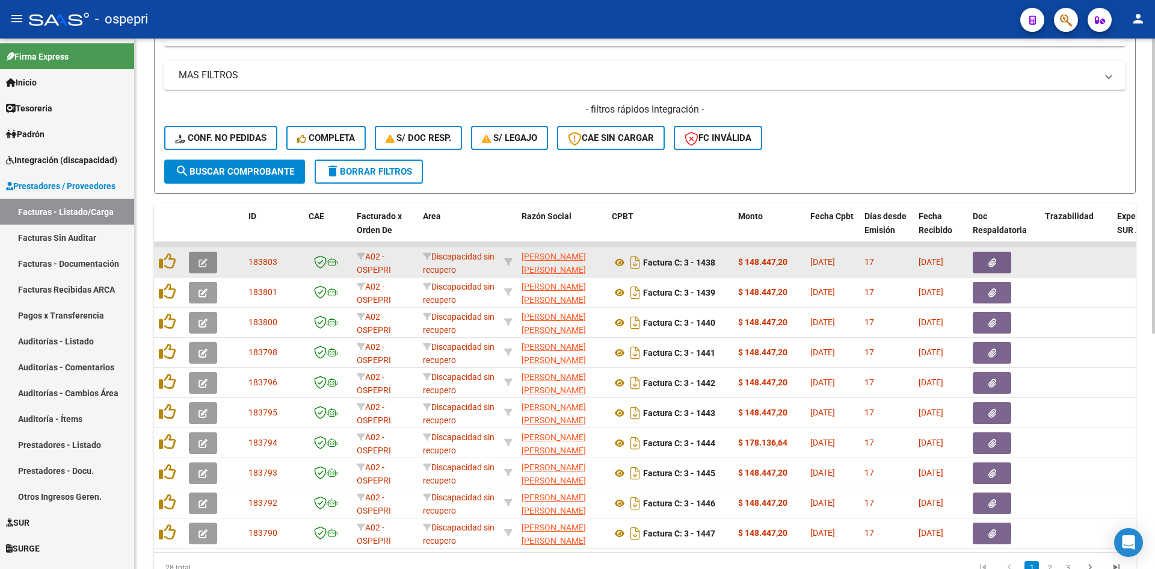
click at [209, 256] on button "button" at bounding box center [203, 263] width 28 height 22
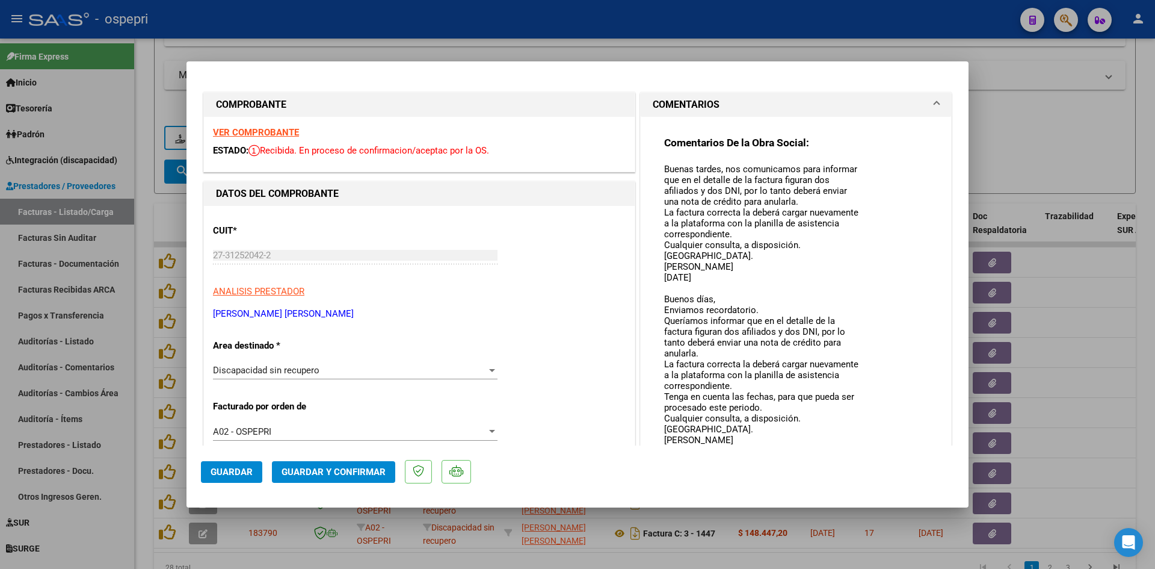
drag, startPoint x: 851, startPoint y: 182, endPoint x: 863, endPoint y: 466, distance: 284.3
click at [863, 466] on mat-dialog-container "COMPROBANTE VER COMPROBANTE ESTADO: Recibida. En proceso de confirmacion/acepta…" at bounding box center [578, 284] width 782 height 446
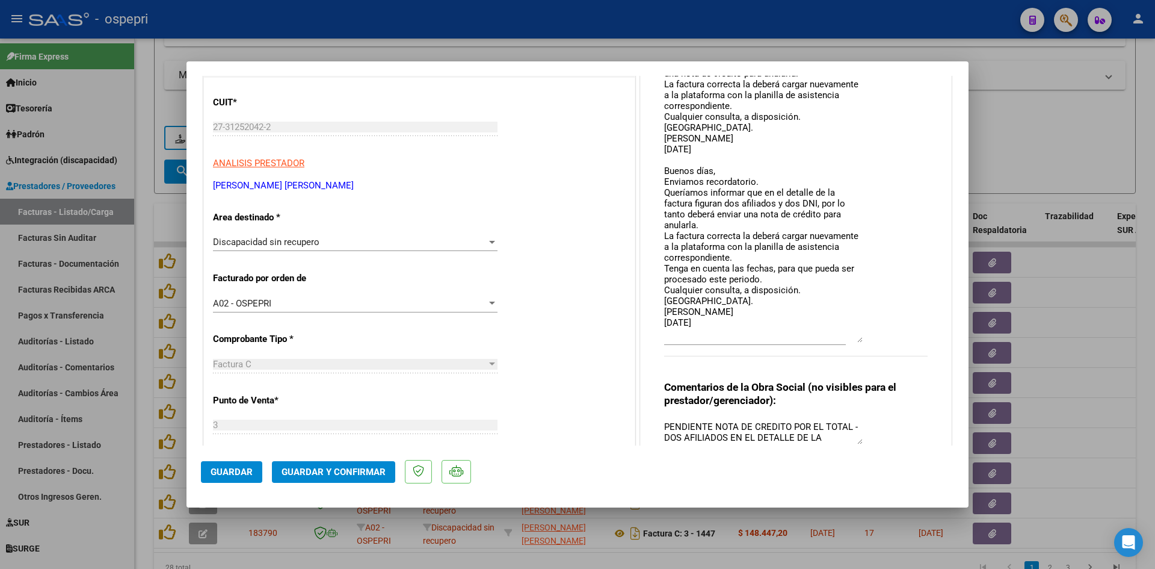
scroll to position [60, 0]
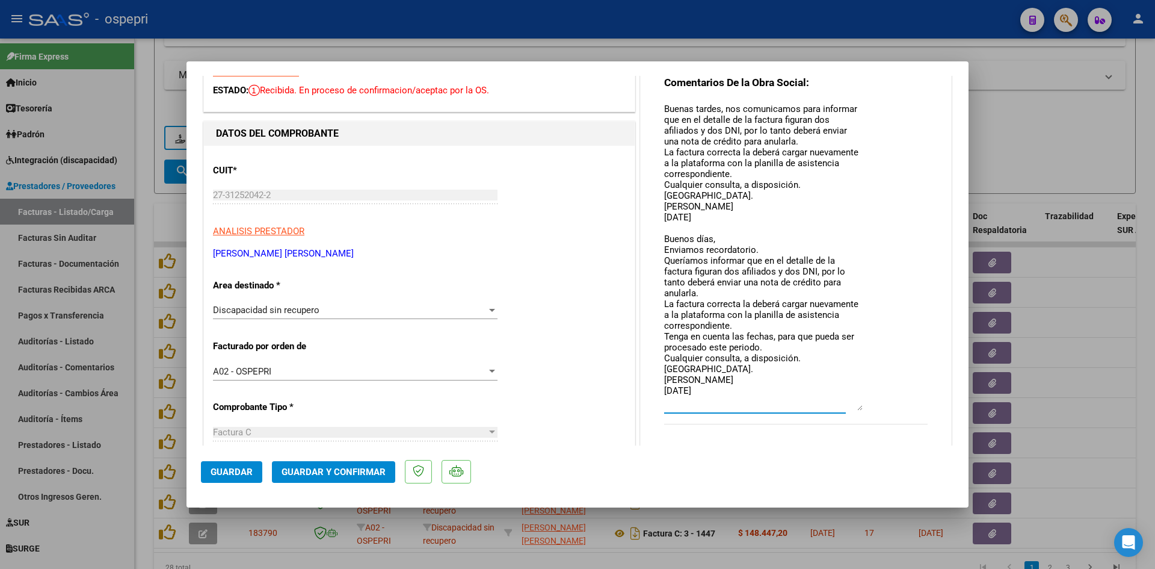
click at [728, 392] on textarea "Buenas tardes, nos comunicamos para informar que en el detalle de la factura fi…" at bounding box center [763, 256] width 199 height 308
click at [238, 474] on span "Guardar" at bounding box center [232, 471] width 42 height 11
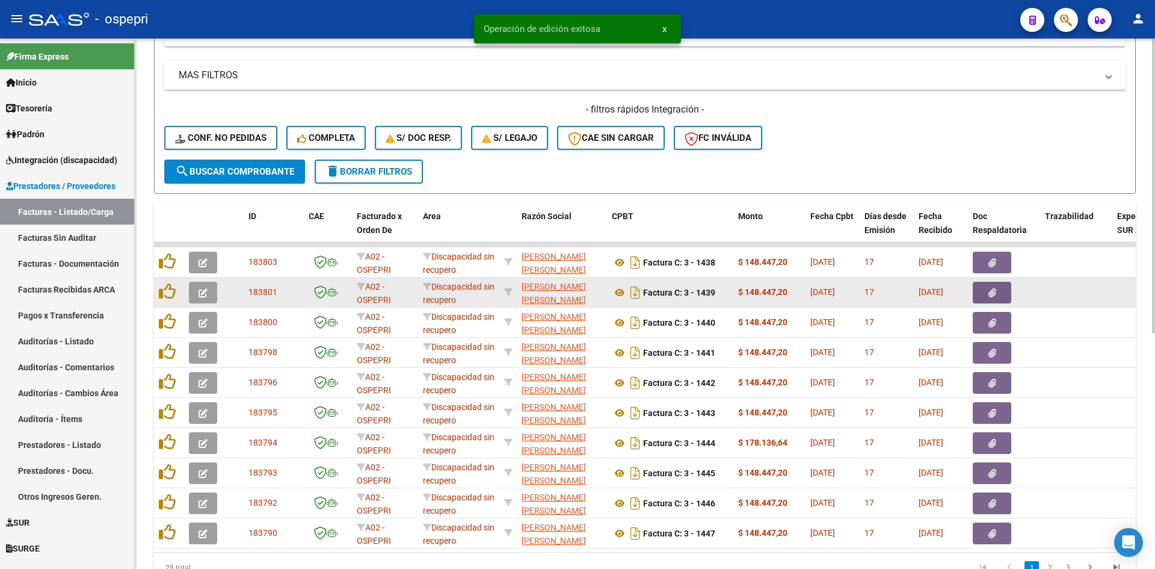
click at [202, 291] on icon "button" at bounding box center [203, 292] width 9 height 9
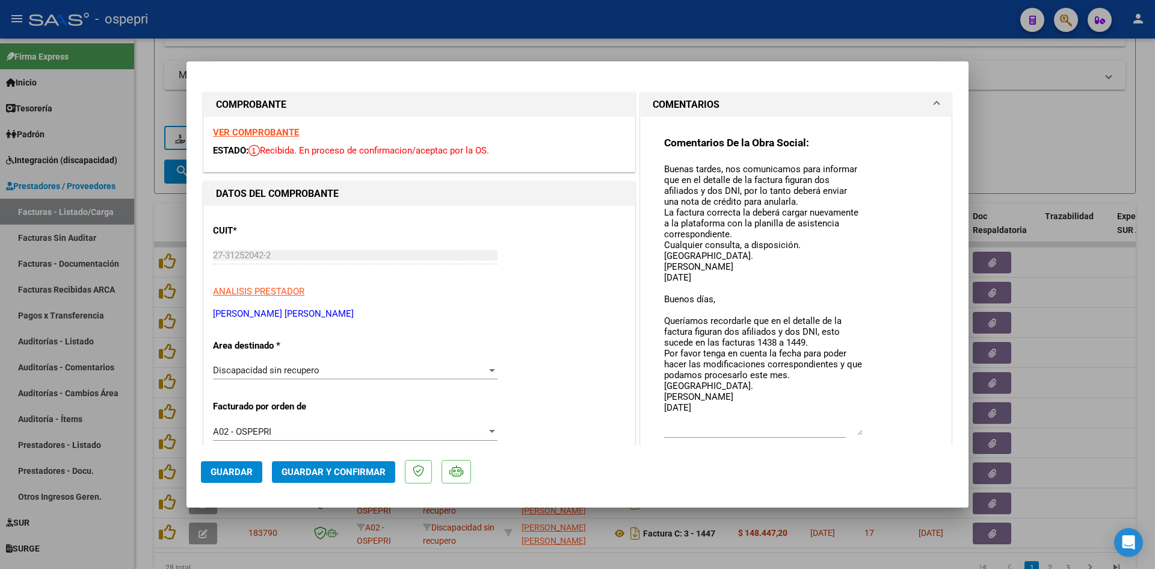
drag, startPoint x: 855, startPoint y: 184, endPoint x: 852, endPoint y: 430, distance: 246.1
click at [853, 430] on textarea "Buenas tardes, nos comunicamos para informar que en el detalle de la factura fi…" at bounding box center [763, 298] width 199 height 273
click at [242, 472] on span "Guardar" at bounding box center [232, 471] width 42 height 11
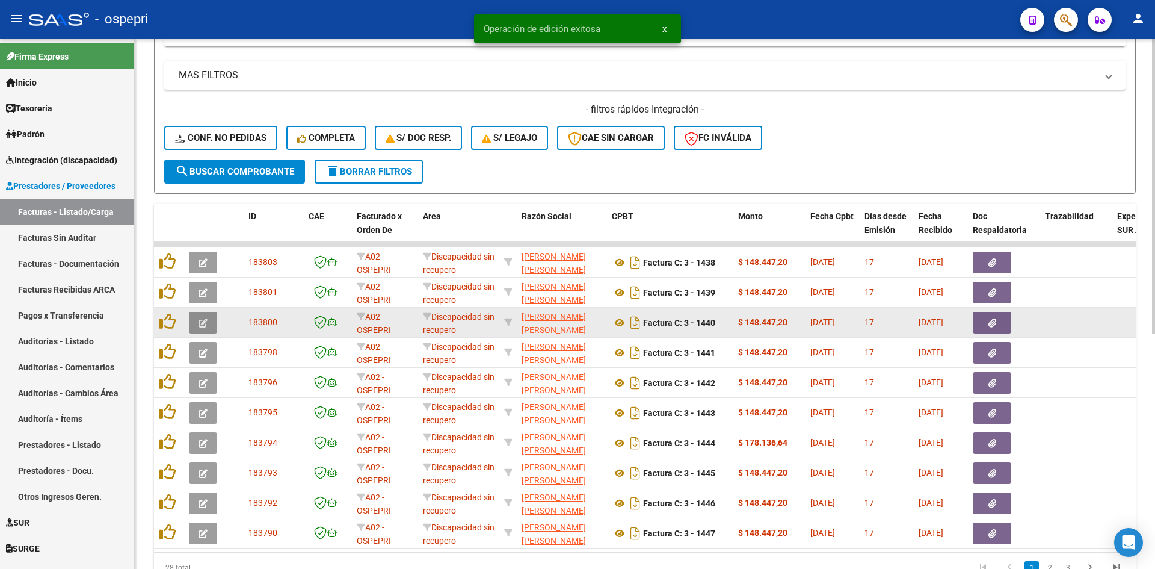
click at [206, 323] on icon "button" at bounding box center [203, 322] width 9 height 9
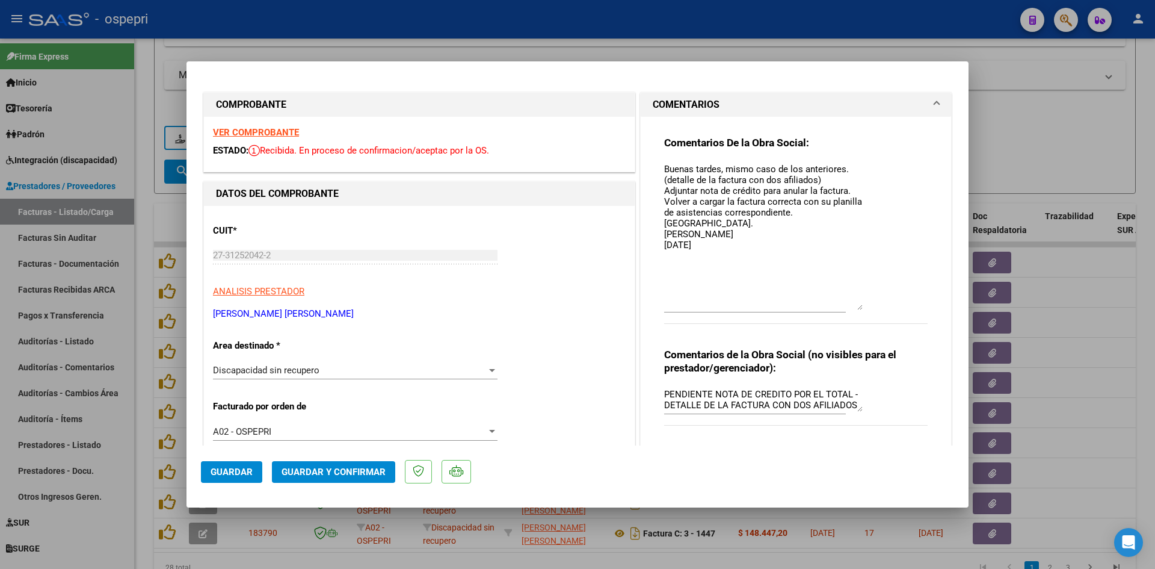
drag, startPoint x: 854, startPoint y: 183, endPoint x: 861, endPoint y: 306, distance: 123.5
click at [861, 306] on div "Comentarios De la Obra Social: Buenas tardes, mismo caso de los anteriores. (de…" at bounding box center [796, 236] width 264 height 201
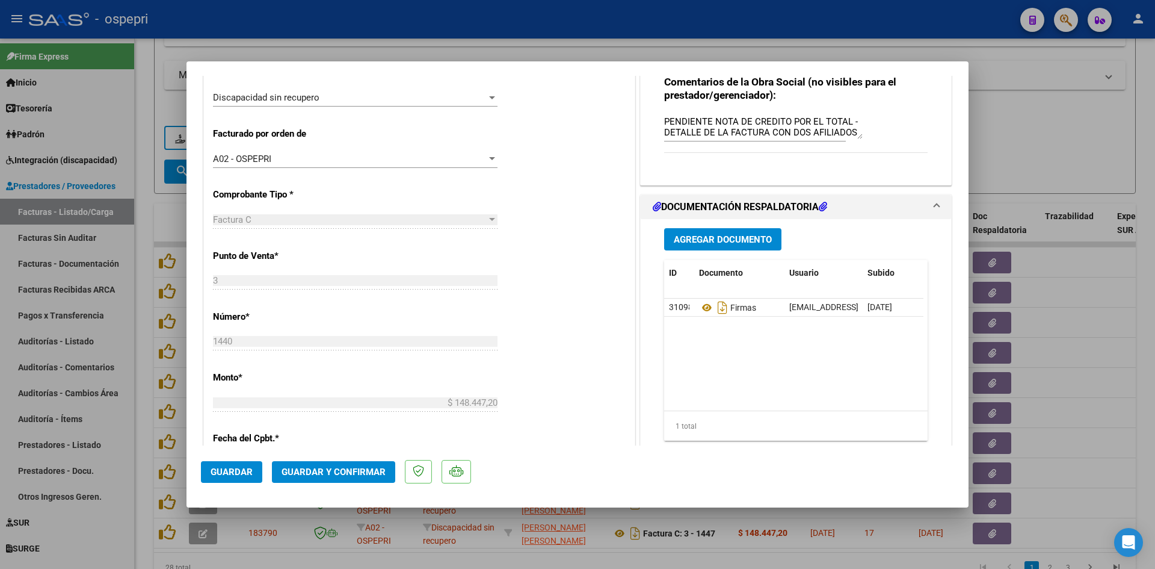
scroll to position [0, 0]
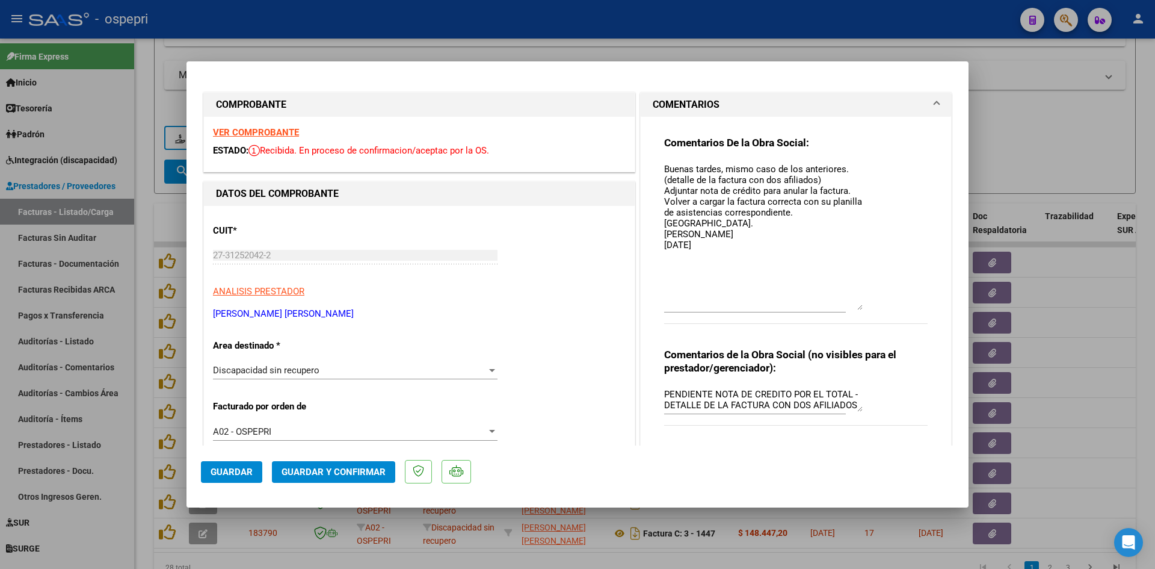
click at [720, 247] on textarea "Buenas tardes, mismo caso de los anteriores. (detalle de la factura con dos afi…" at bounding box center [763, 235] width 199 height 147
click at [233, 471] on span "Guardar" at bounding box center [232, 471] width 42 height 11
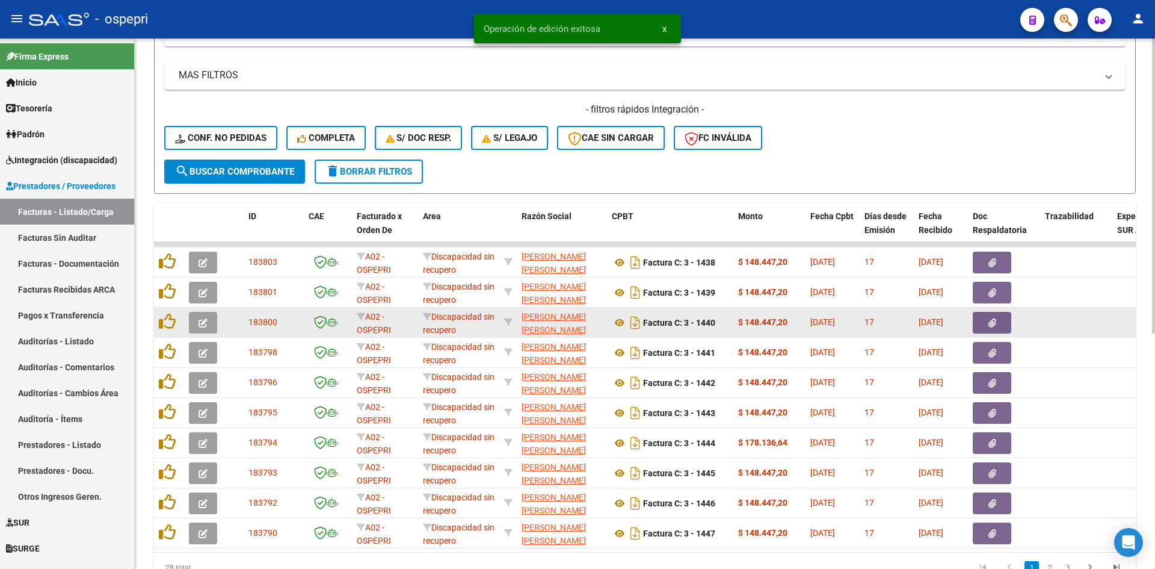
click at [200, 318] on icon "button" at bounding box center [203, 322] width 9 height 9
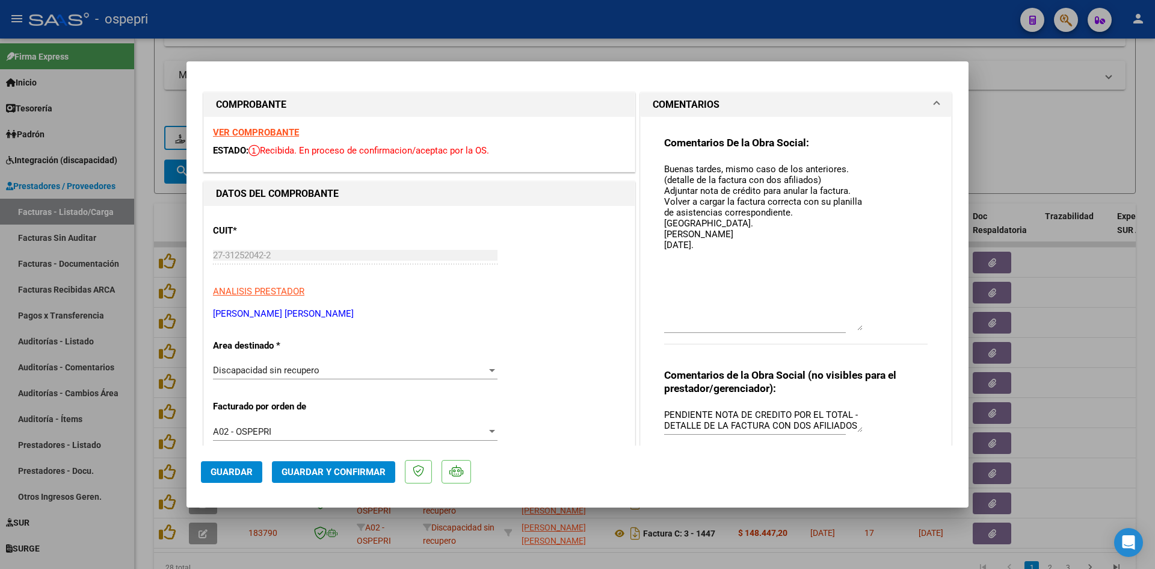
drag, startPoint x: 854, startPoint y: 182, endPoint x: 864, endPoint y: 323, distance: 141.1
click at [865, 326] on div "Comentarios De la Obra Social: Buenas tardes, mismo caso de los anteriores. (de…" at bounding box center [796, 246] width 264 height 221
click at [728, 249] on textarea "Buenas tardes, mismo caso de los anteriores. (detalle de la factura con dos afi…" at bounding box center [763, 245] width 199 height 167
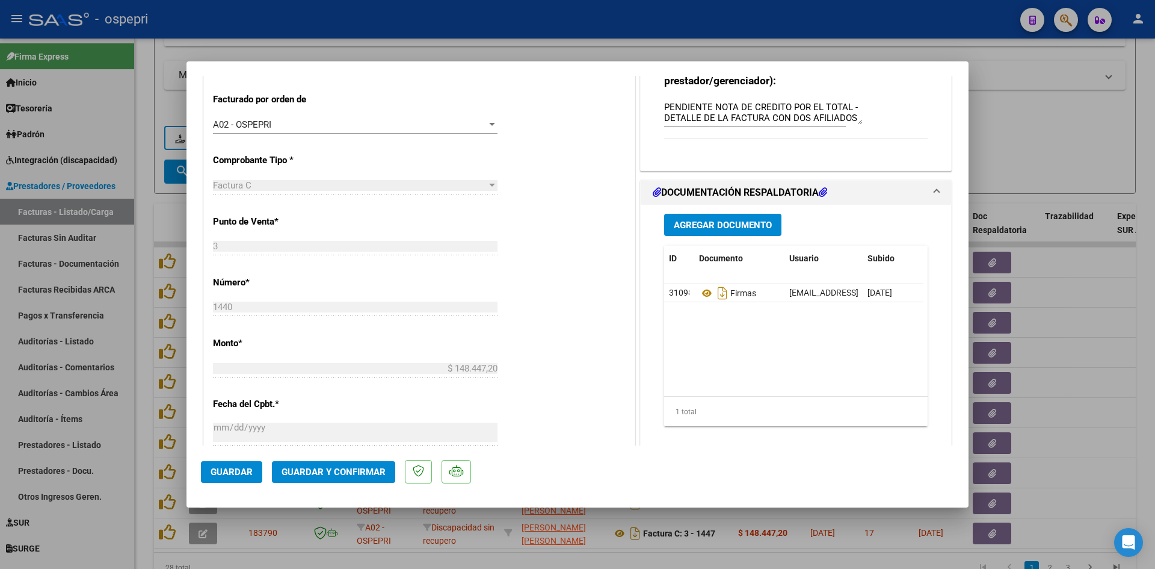
scroll to position [421, 0]
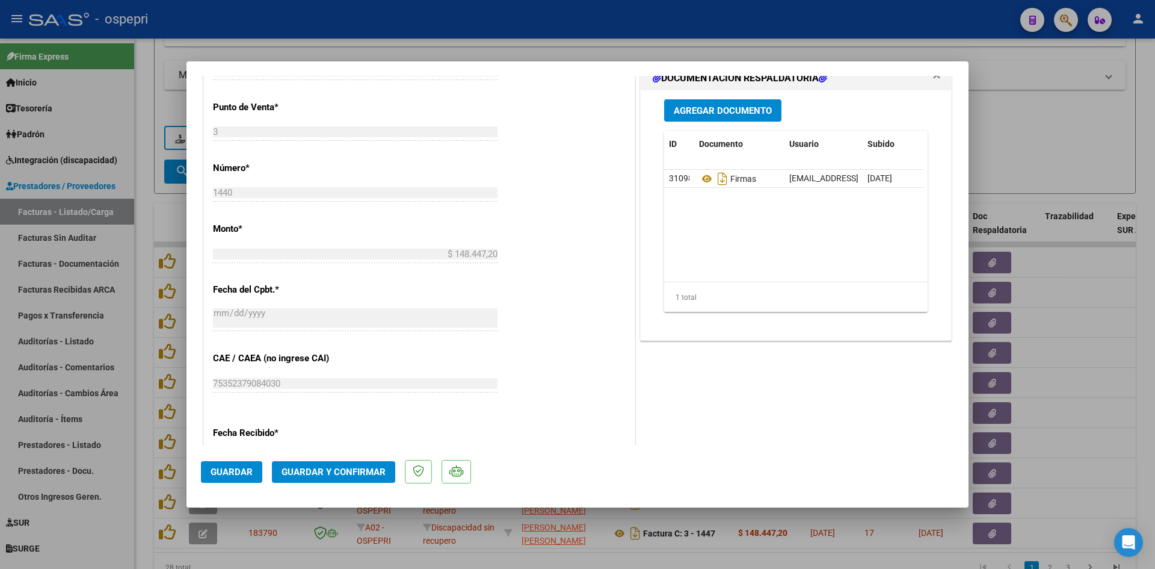
click at [214, 463] on button "Guardar" at bounding box center [231, 472] width 61 height 22
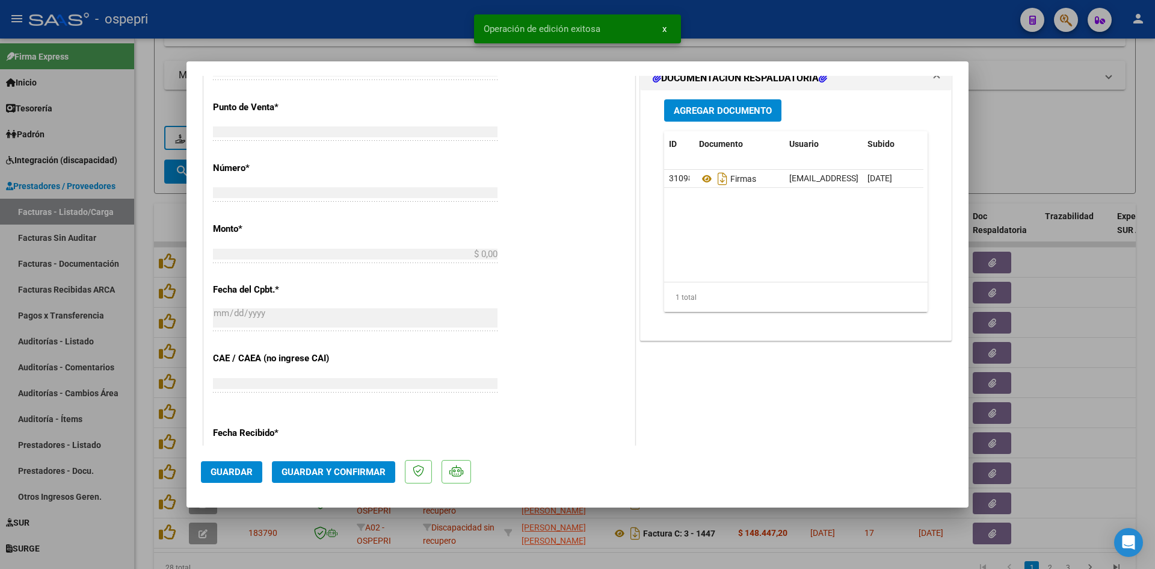
scroll to position [570, 0]
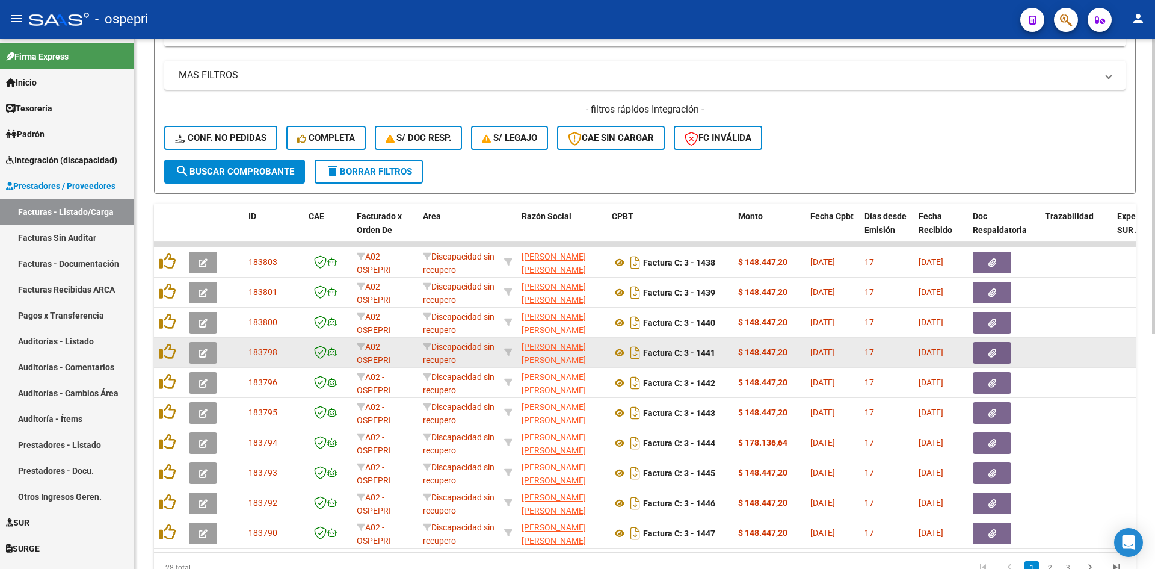
click at [206, 351] on icon "button" at bounding box center [203, 352] width 9 height 9
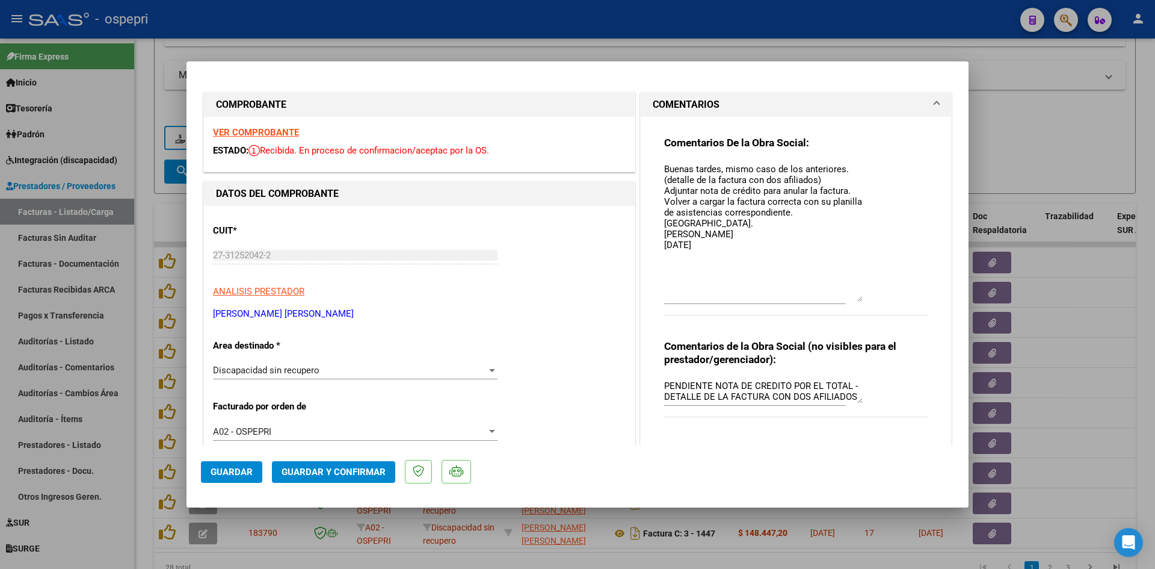
drag, startPoint x: 856, startPoint y: 185, endPoint x: 876, endPoint y: 300, distance: 116.7
click at [876, 300] on div "Comentarios De la Obra Social: Buenas tardes, mismo caso de los anteriores. (de…" at bounding box center [796, 232] width 264 height 193
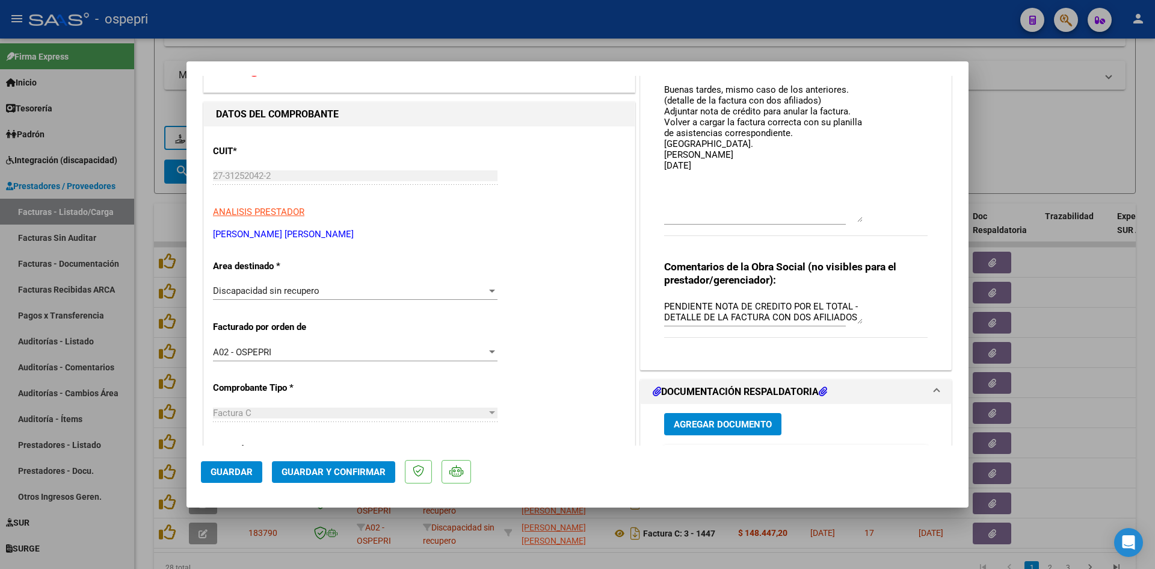
scroll to position [60, 0]
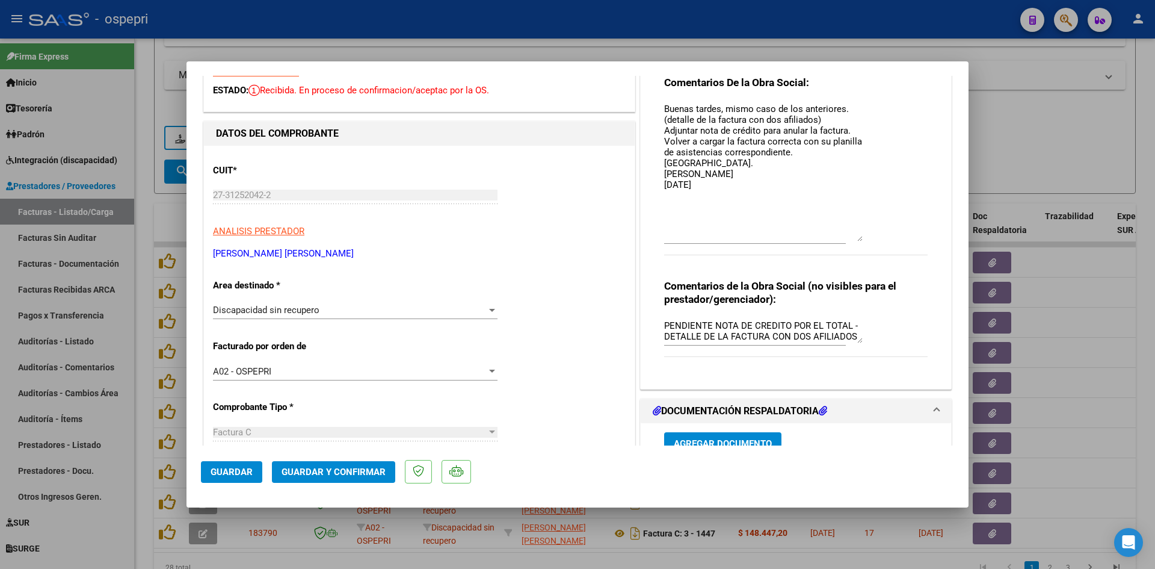
click at [711, 187] on textarea "Buenas tardes, mismo caso de los anteriores. (detalle de la factura con dos afi…" at bounding box center [763, 171] width 199 height 139
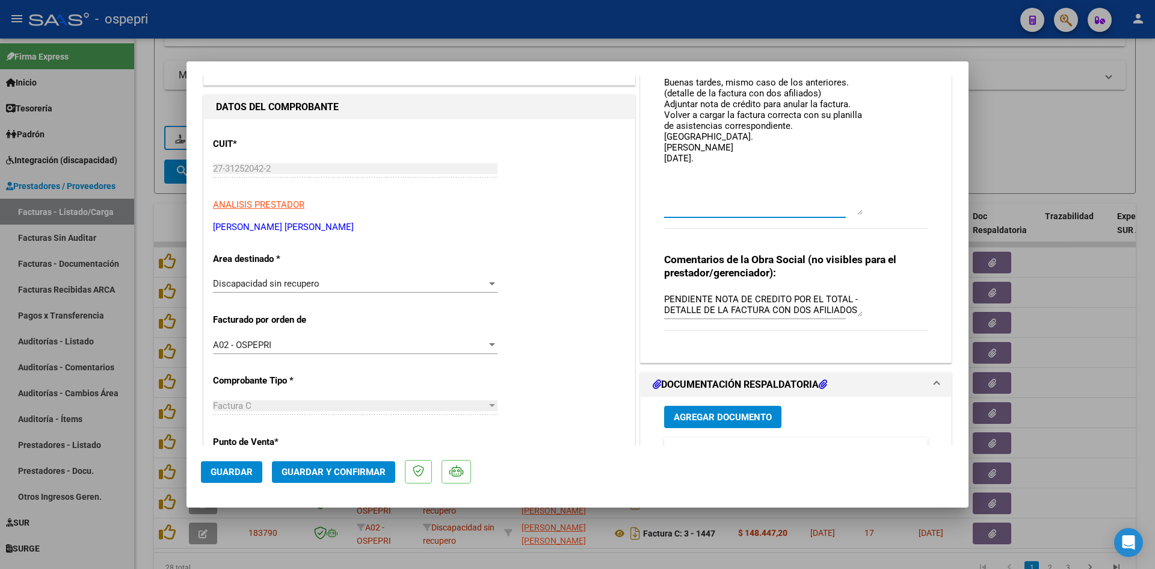
scroll to position [0, 0]
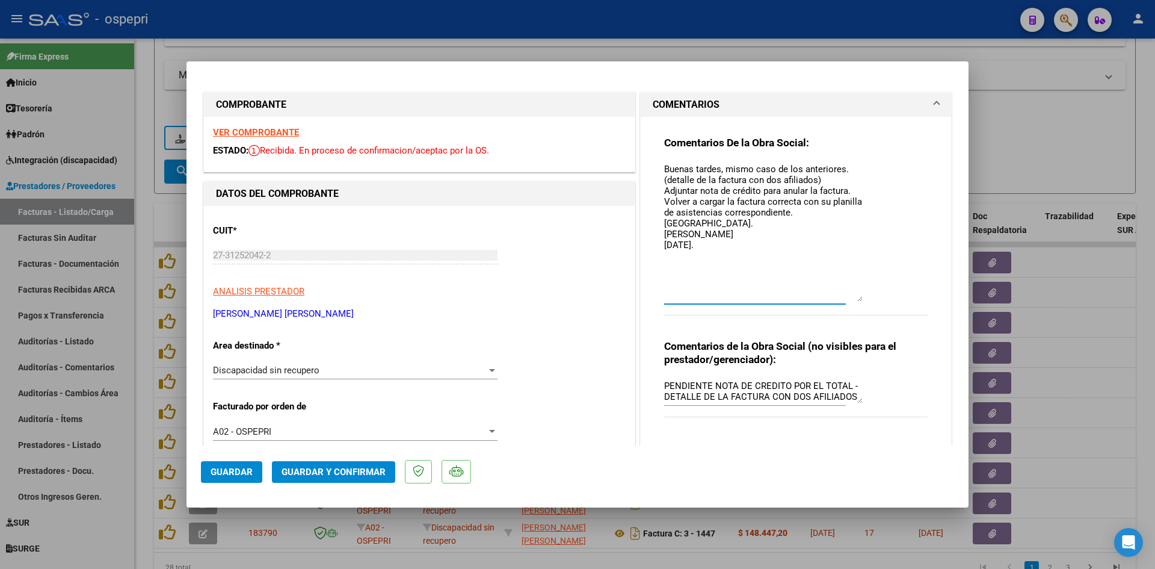
click at [357, 471] on span "Guardar y Confirmar" at bounding box center [334, 471] width 104 height 11
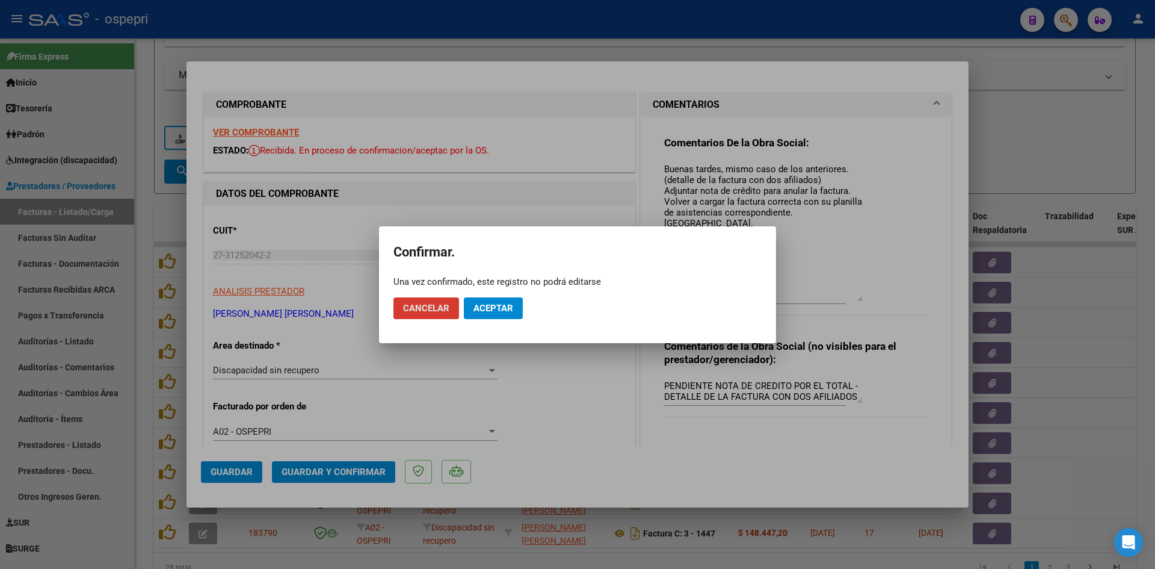
click at [424, 315] on button "Cancelar" at bounding box center [427, 308] width 66 height 22
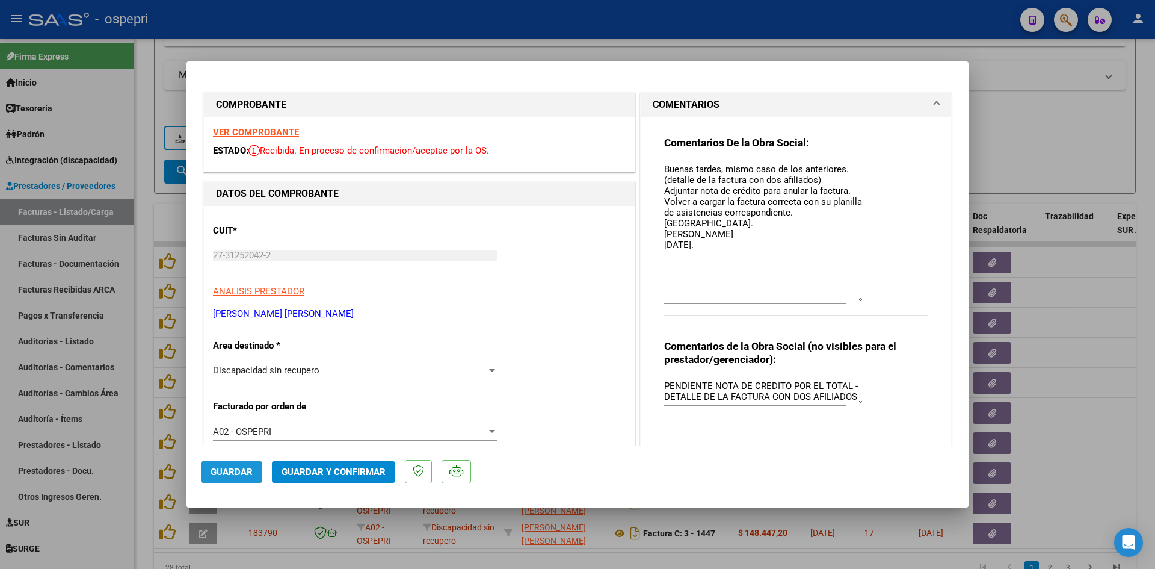
click at [232, 469] on span "Guardar" at bounding box center [232, 471] width 42 height 11
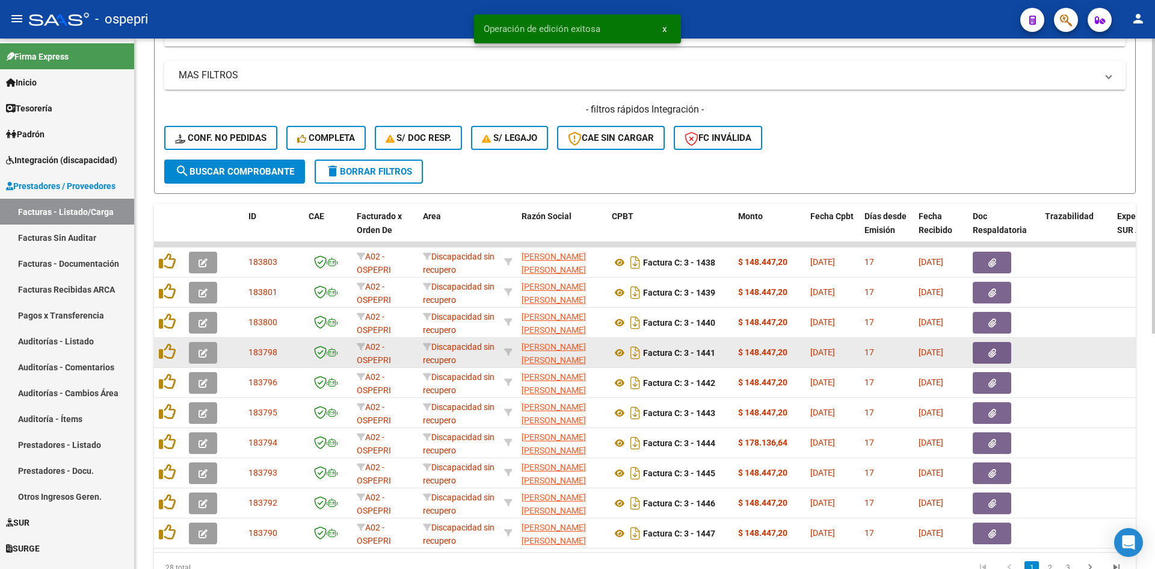
click at [211, 350] on button "button" at bounding box center [203, 353] width 28 height 22
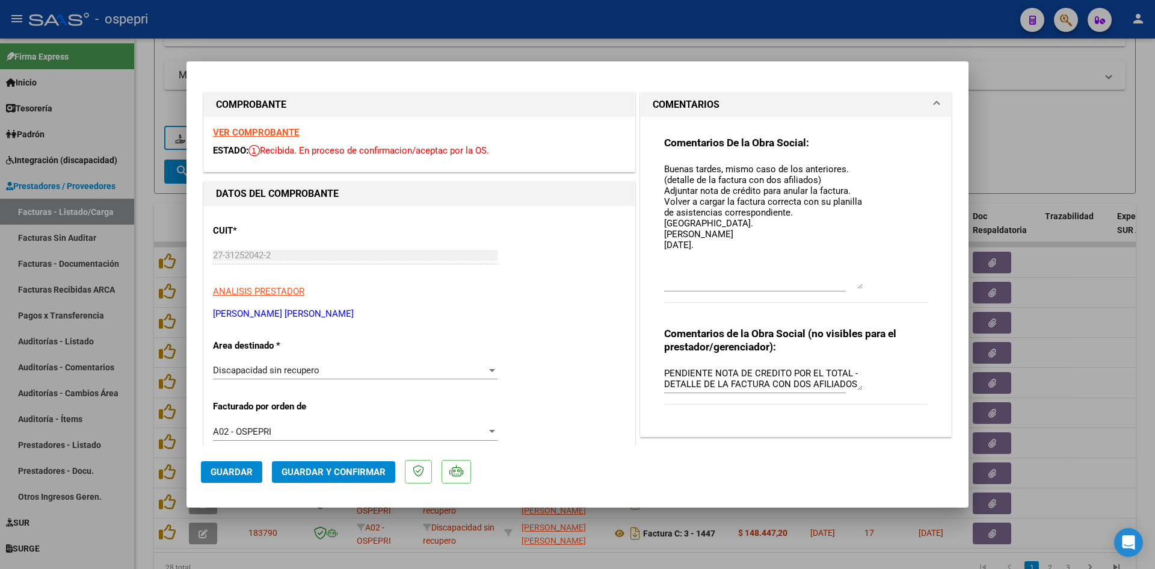
drag, startPoint x: 852, startPoint y: 184, endPoint x: 857, endPoint y: 286, distance: 102.4
click at [857, 286] on textarea "Buenas tardes, mismo caso de los anteriores. (detalle de la factura con dos afi…" at bounding box center [763, 225] width 199 height 126
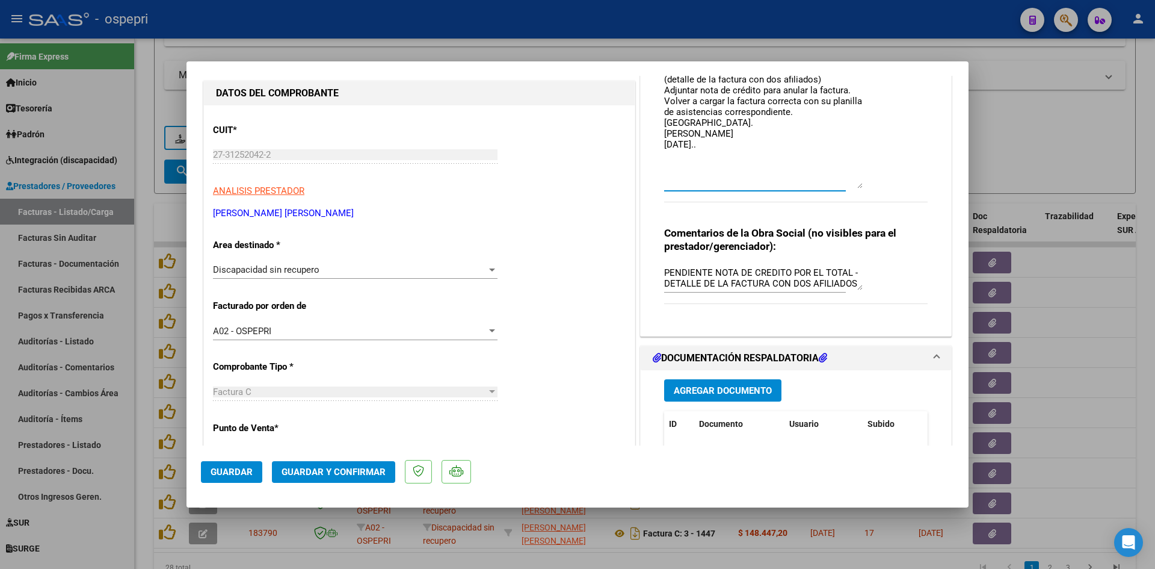
scroll to position [181, 0]
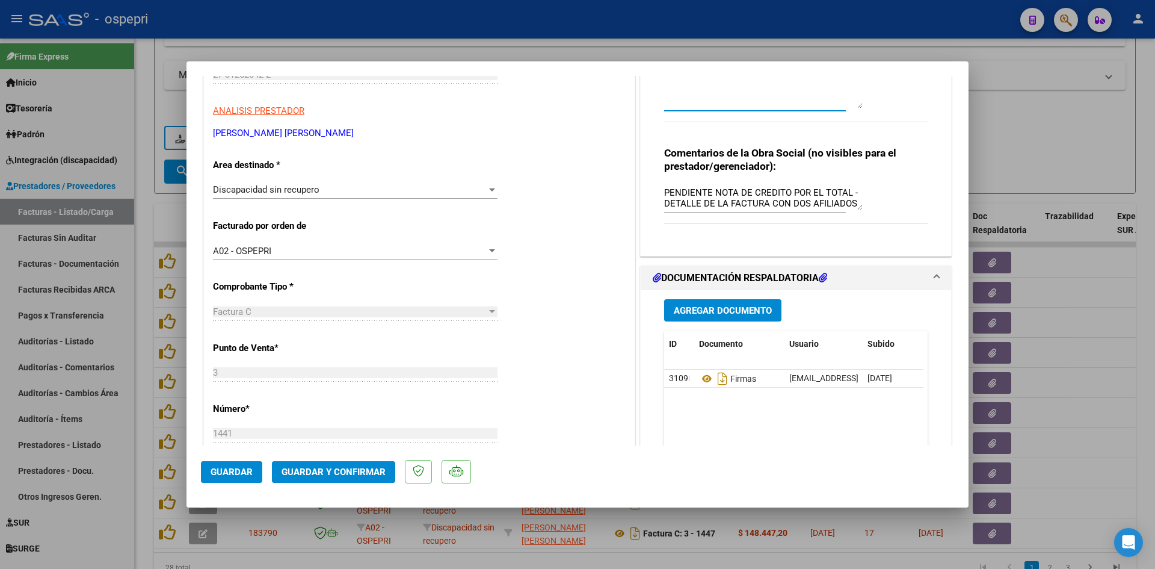
click at [218, 468] on span "Guardar" at bounding box center [232, 471] width 42 height 11
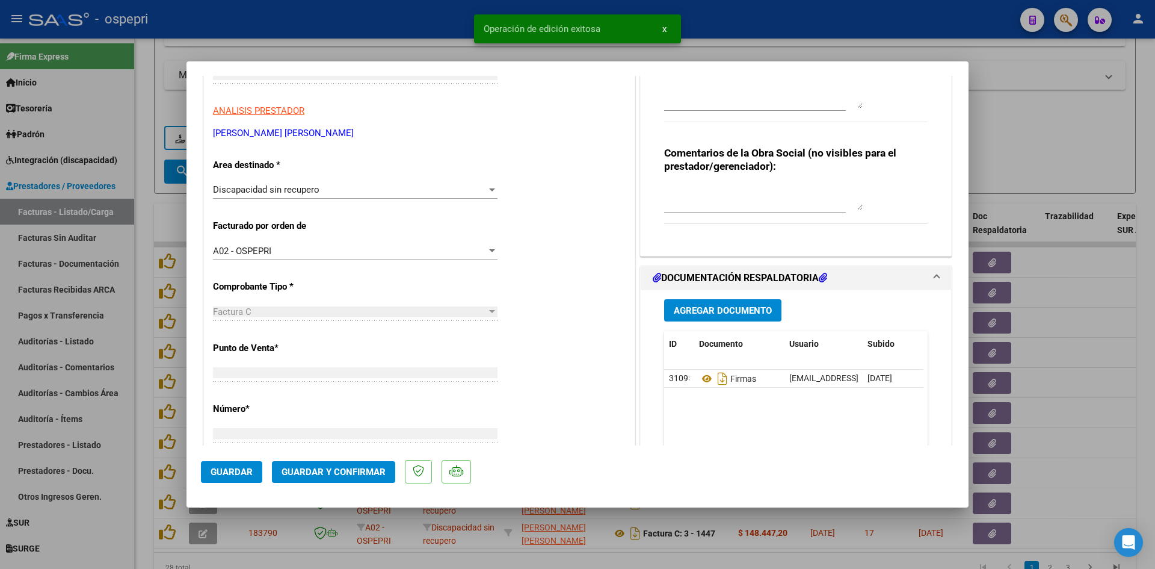
scroll to position [202, 0]
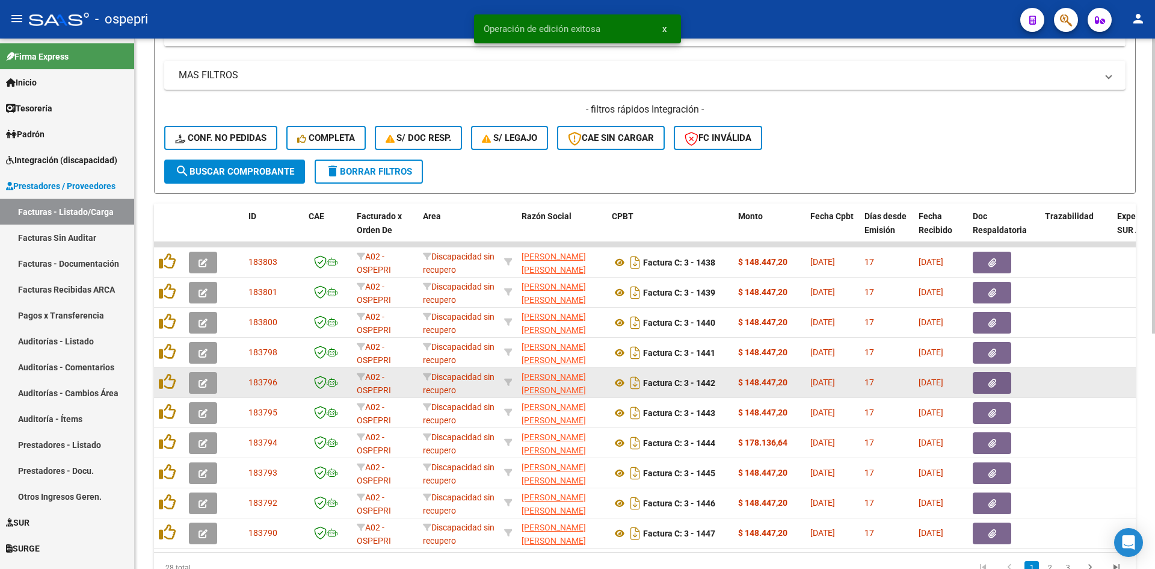
click at [206, 382] on icon "button" at bounding box center [203, 383] width 9 height 9
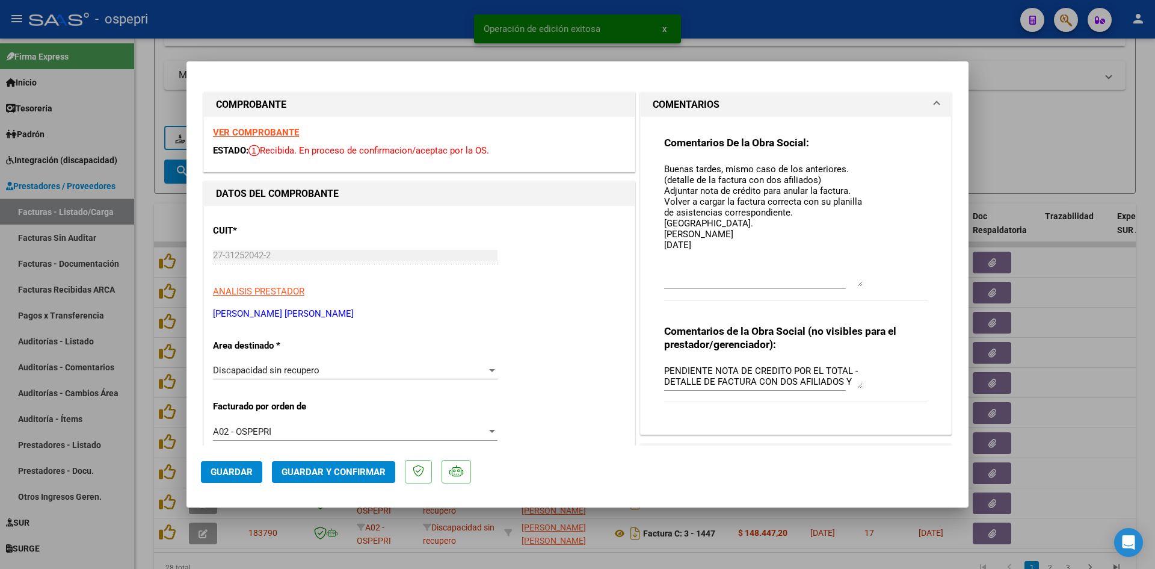
drag, startPoint x: 852, startPoint y: 185, endPoint x: 842, endPoint y: 282, distance: 97.4
click at [846, 285] on textarea "Buenas tardes, mismo caso de los anteriores. (detalle de la factura con dos afi…" at bounding box center [763, 224] width 199 height 124
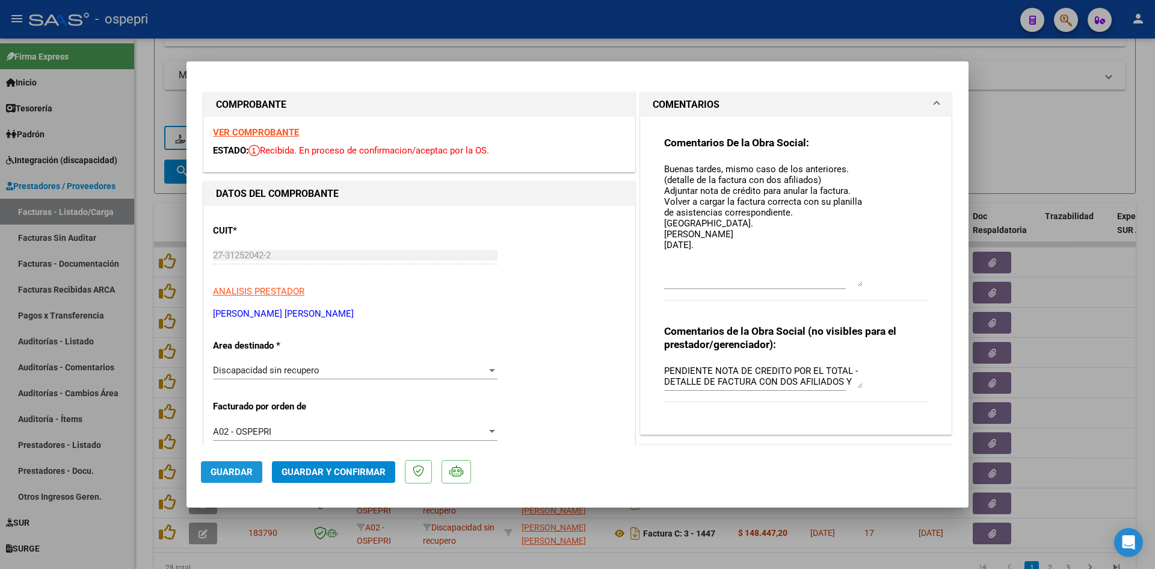
click at [226, 474] on span "Guardar" at bounding box center [232, 471] width 42 height 11
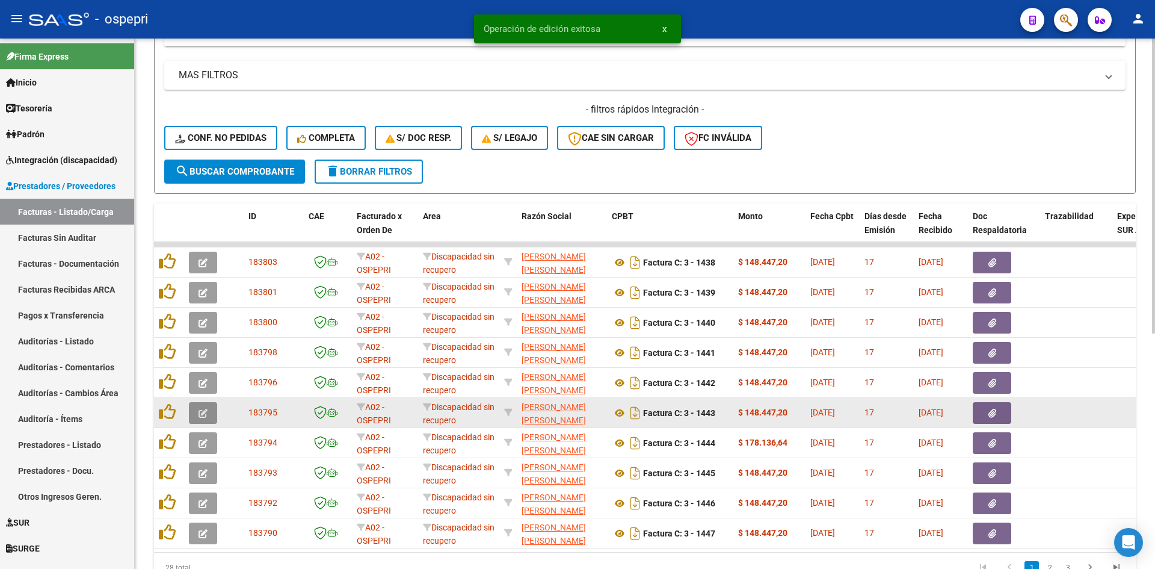
click at [208, 416] on button "button" at bounding box center [203, 413] width 28 height 22
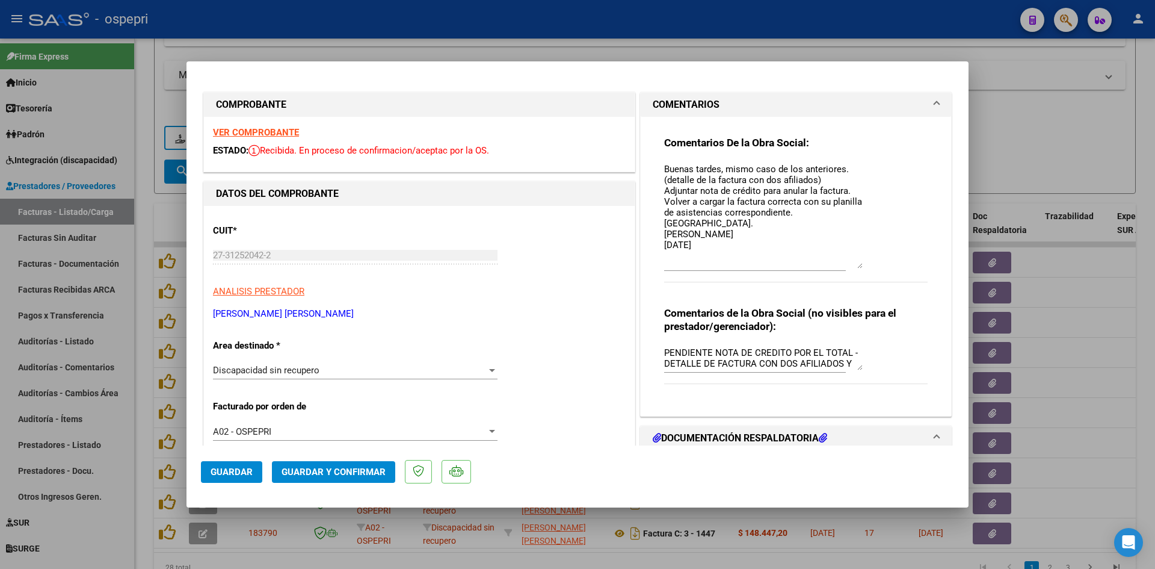
drag, startPoint x: 852, startPoint y: 185, endPoint x: 846, endPoint y: 267, distance: 82.1
click at [846, 267] on textarea "Buenas tardes, mismo caso de los anteriores. (detalle de la factura con dos afi…" at bounding box center [763, 215] width 199 height 106
click at [223, 472] on span "Guardar" at bounding box center [232, 471] width 42 height 11
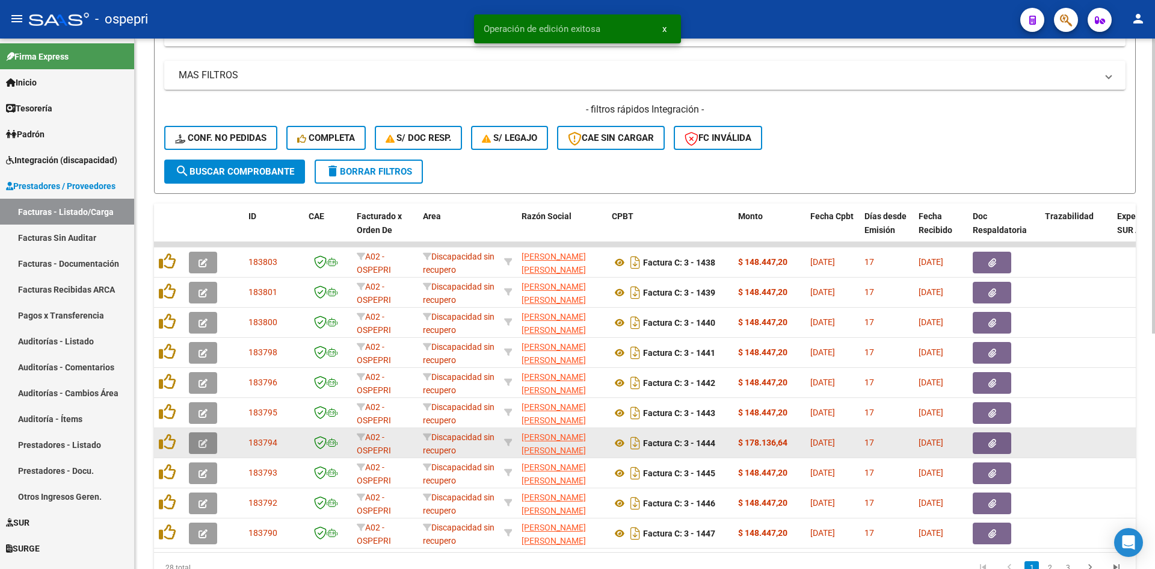
click at [196, 447] on button "button" at bounding box center [203, 443] width 28 height 22
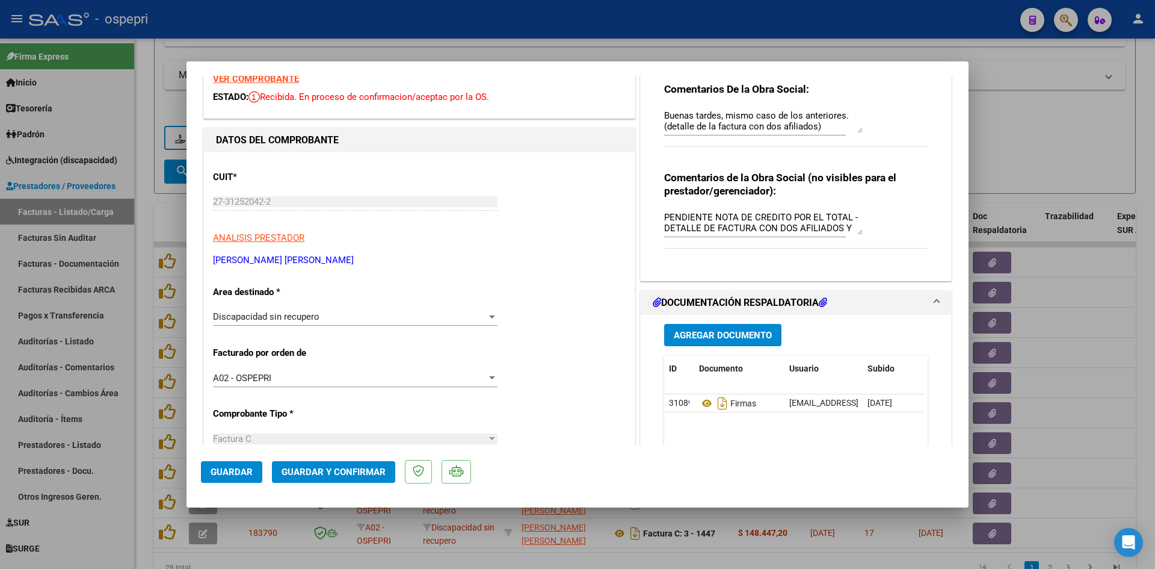
scroll to position [0, 0]
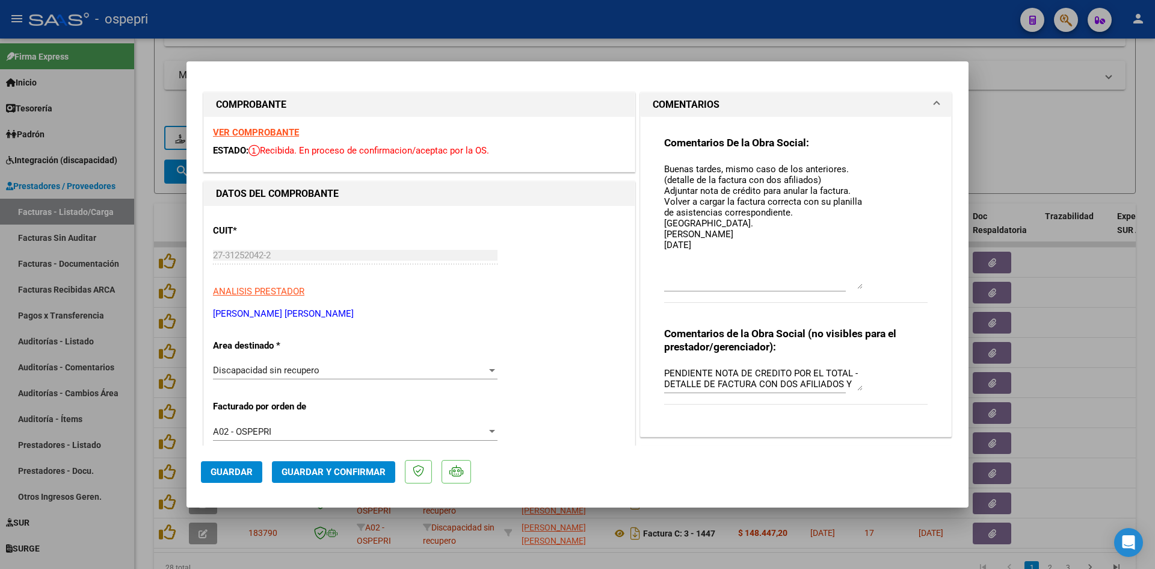
drag, startPoint x: 853, startPoint y: 181, endPoint x: 848, endPoint y: 282, distance: 101.2
click at [850, 285] on textarea "Buenas tardes, mismo caso de los anteriores. (detalle de la factura con dos afi…" at bounding box center [763, 225] width 199 height 126
click at [247, 477] on button "Guardar" at bounding box center [231, 472] width 61 height 22
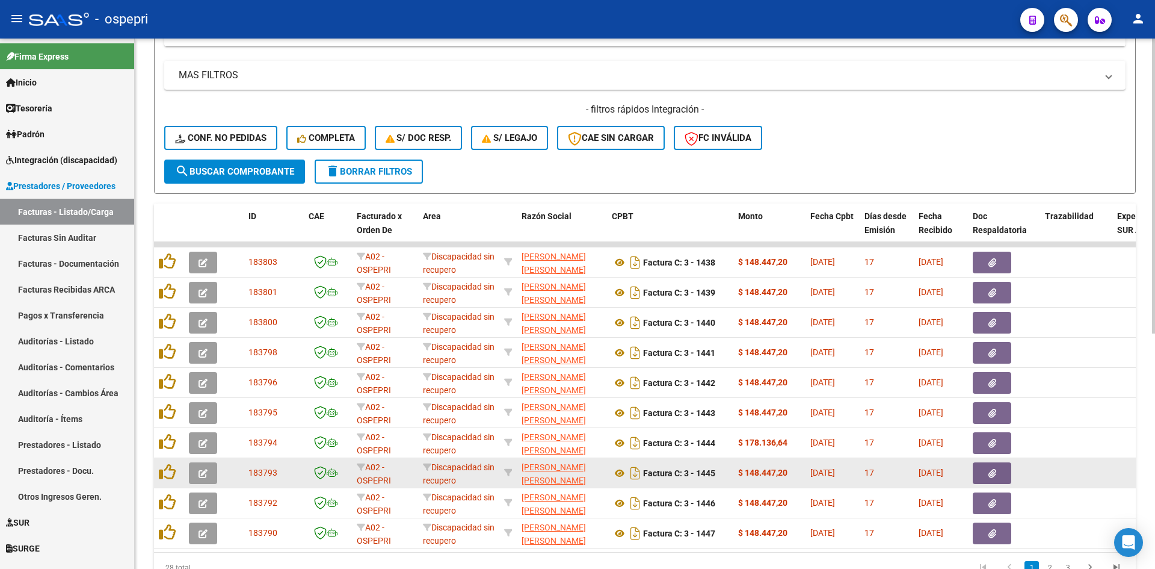
click at [206, 469] on icon "button" at bounding box center [203, 473] width 9 height 9
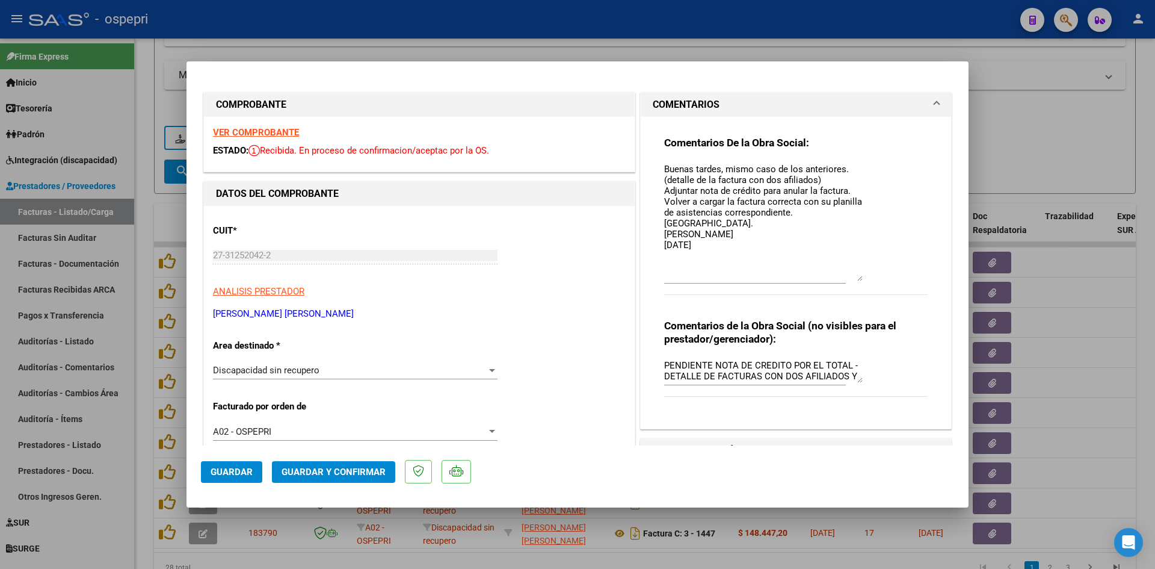
drag, startPoint x: 855, startPoint y: 202, endPoint x: 843, endPoint y: 282, distance: 80.9
click at [844, 281] on textarea "Buenas tardes, mismo caso de los anteriores. (detalle de la factura con dos afi…" at bounding box center [763, 221] width 199 height 119
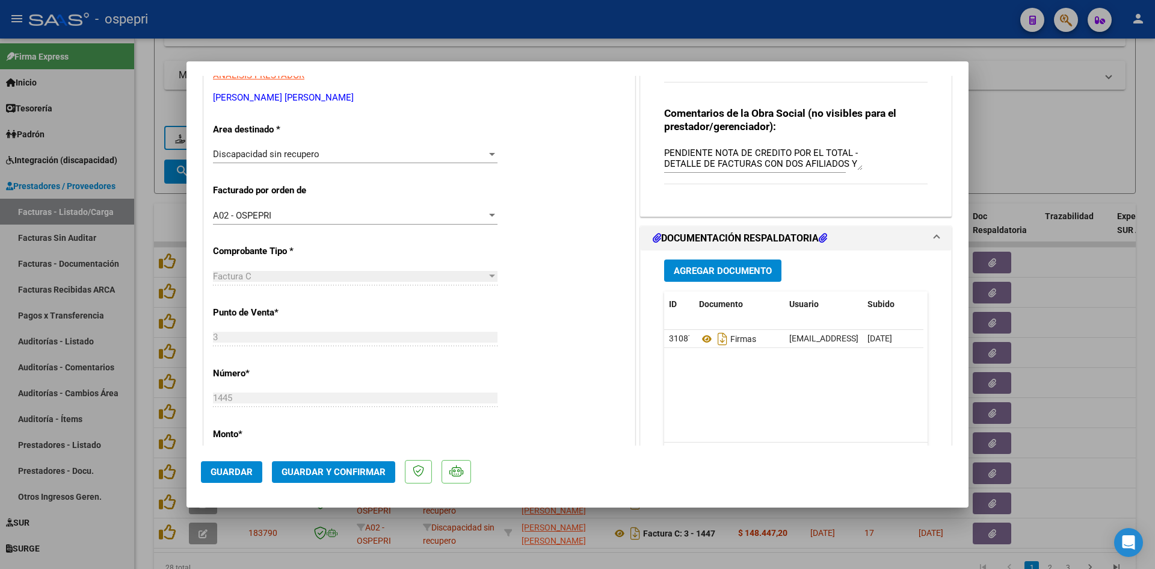
scroll to position [241, 0]
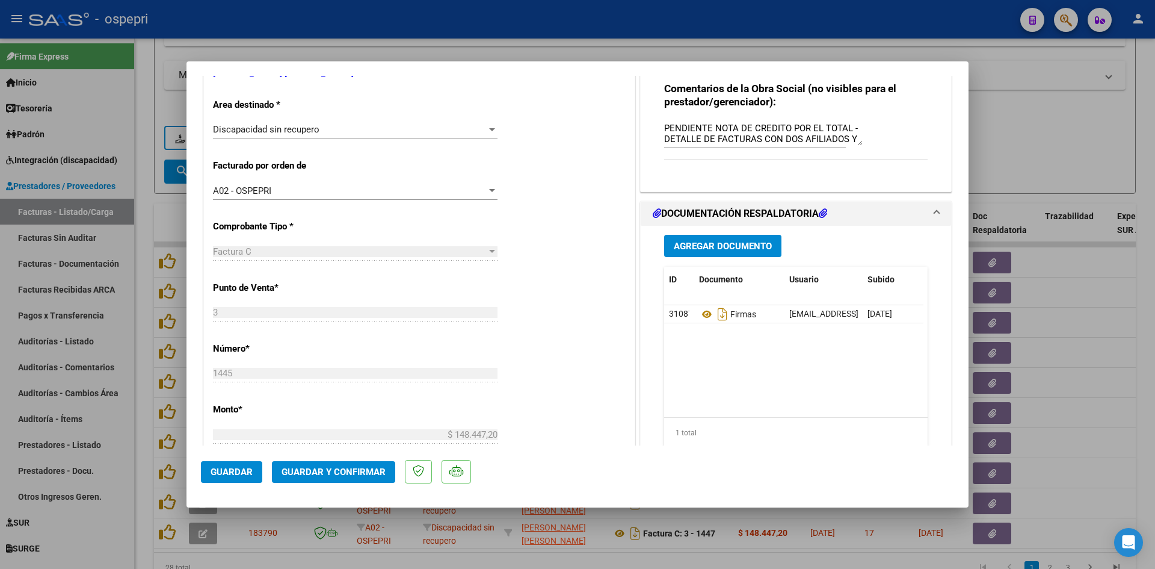
click at [240, 472] on span "Guardar" at bounding box center [232, 471] width 42 height 11
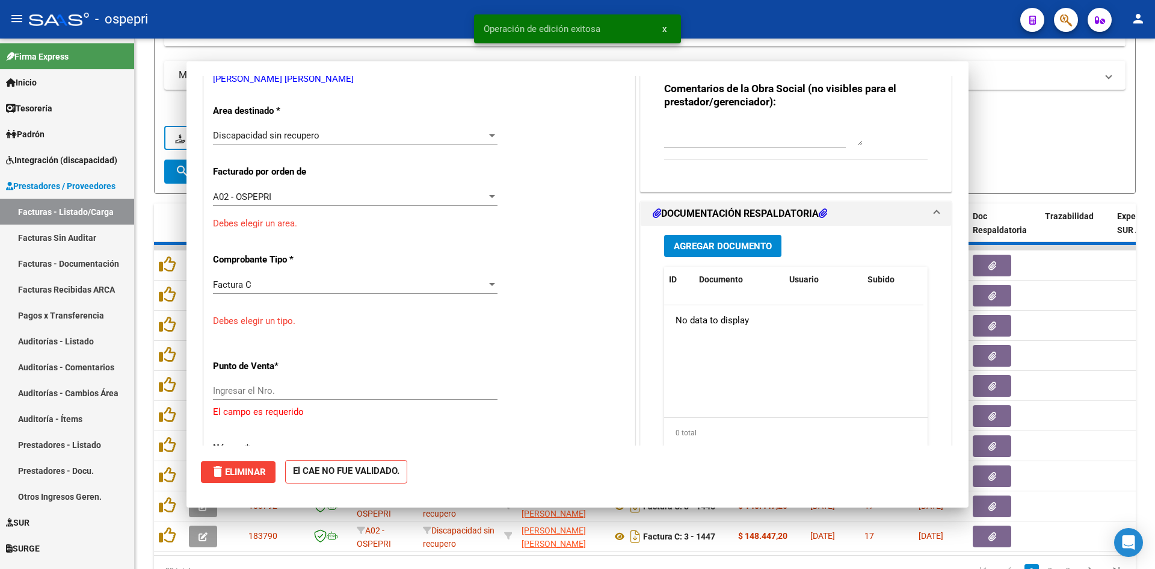
scroll to position [0, 0]
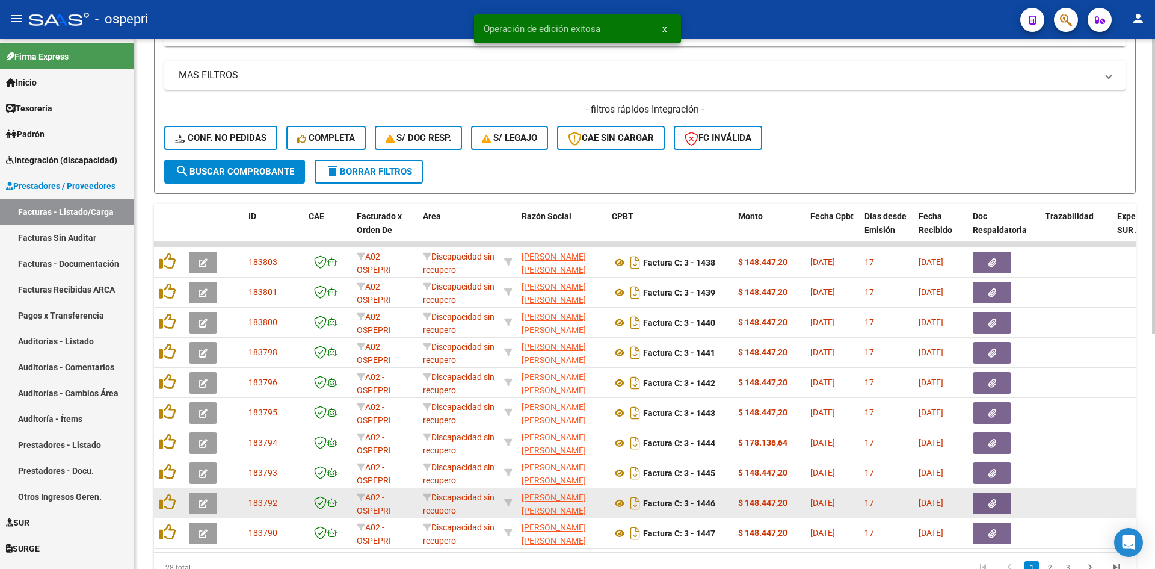
click at [205, 501] on icon "button" at bounding box center [203, 503] width 9 height 9
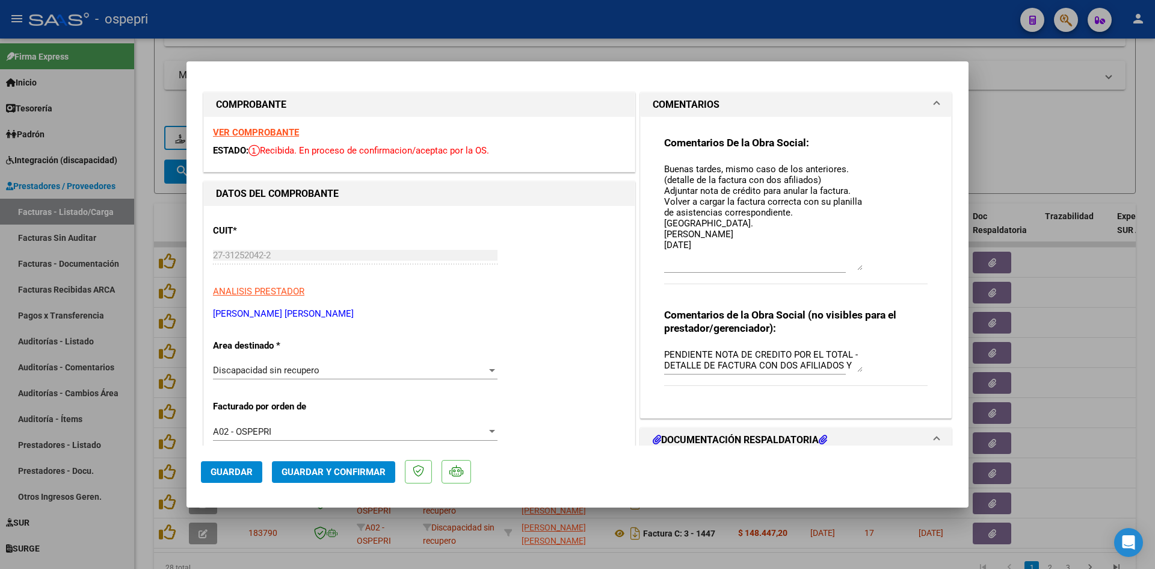
drag, startPoint x: 854, startPoint y: 183, endPoint x: 850, endPoint y: 267, distance: 83.8
click at [859, 267] on div "Comentarios De la Obra Social: Buenas tardes, mismo caso de los anteriores. (de…" at bounding box center [796, 216] width 264 height 161
click at [728, 250] on textarea "Buenas tardes, mismo caso de los anteriores. (detalle de la factura con dos afi…" at bounding box center [763, 216] width 199 height 108
click at [232, 472] on span "Guardar" at bounding box center [232, 471] width 42 height 11
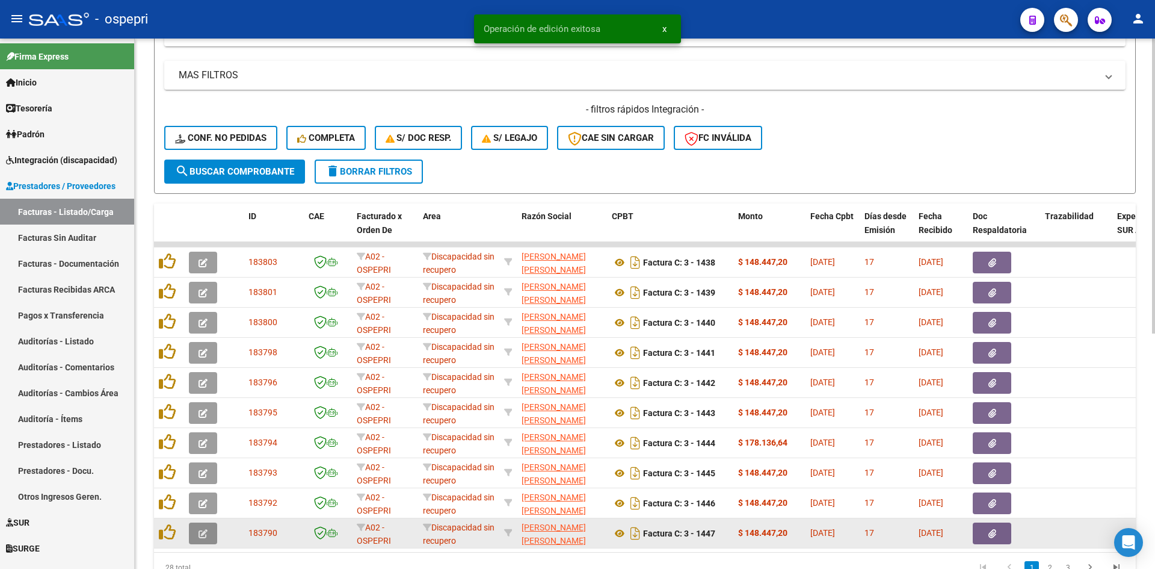
click at [217, 536] on button "button" at bounding box center [203, 533] width 28 height 22
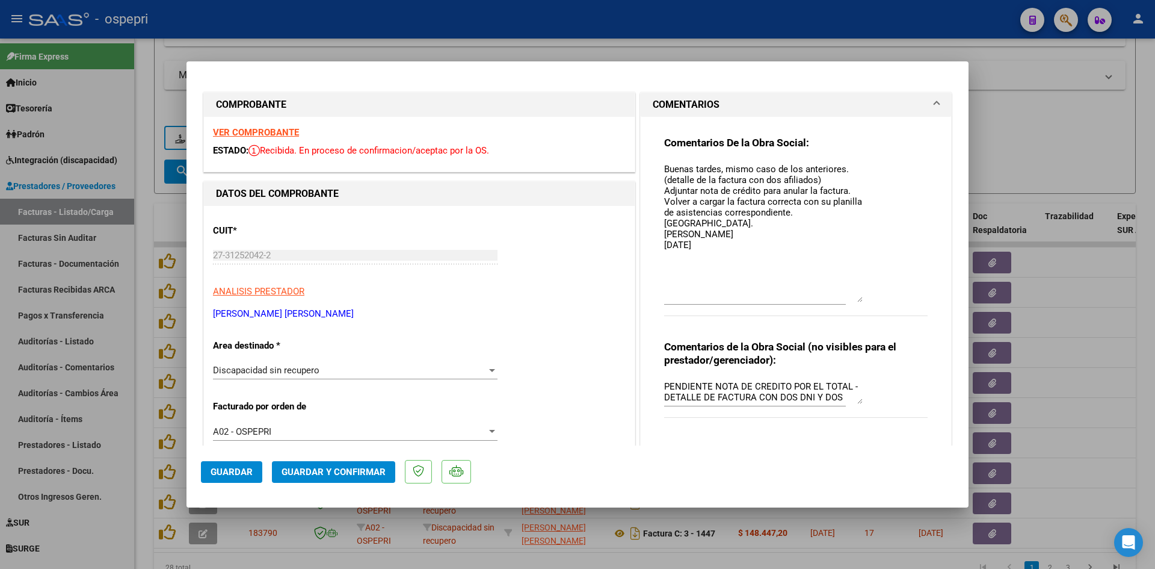
drag, startPoint x: 854, startPoint y: 232, endPoint x: 853, endPoint y: 300, distance: 68.0
click at [853, 300] on textarea "Buenas tardes, mismo caso de los anteriores. (detalle de la factura con dos afi…" at bounding box center [763, 232] width 199 height 140
click at [250, 472] on span "Guardar" at bounding box center [232, 471] width 42 height 11
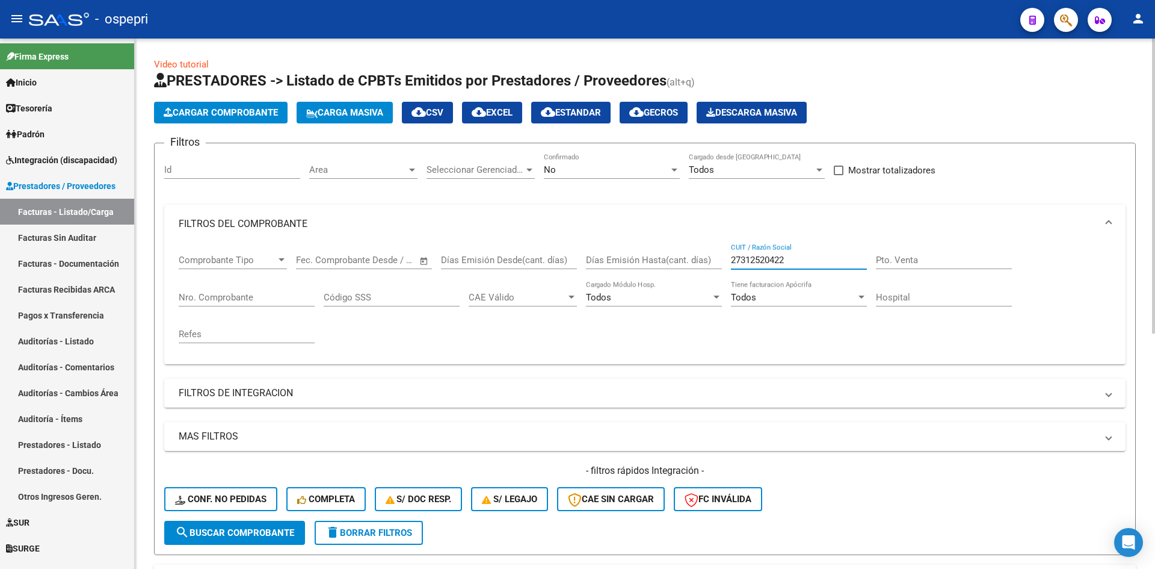
drag, startPoint x: 790, startPoint y: 259, endPoint x: 680, endPoint y: 303, distance: 118.8
click at [675, 301] on div "Comprobante Tipo Comprobante Tipo Fecha inicio – Fecha fin Fec. Comprobante Des…" at bounding box center [645, 298] width 933 height 111
paste input "27355961791"
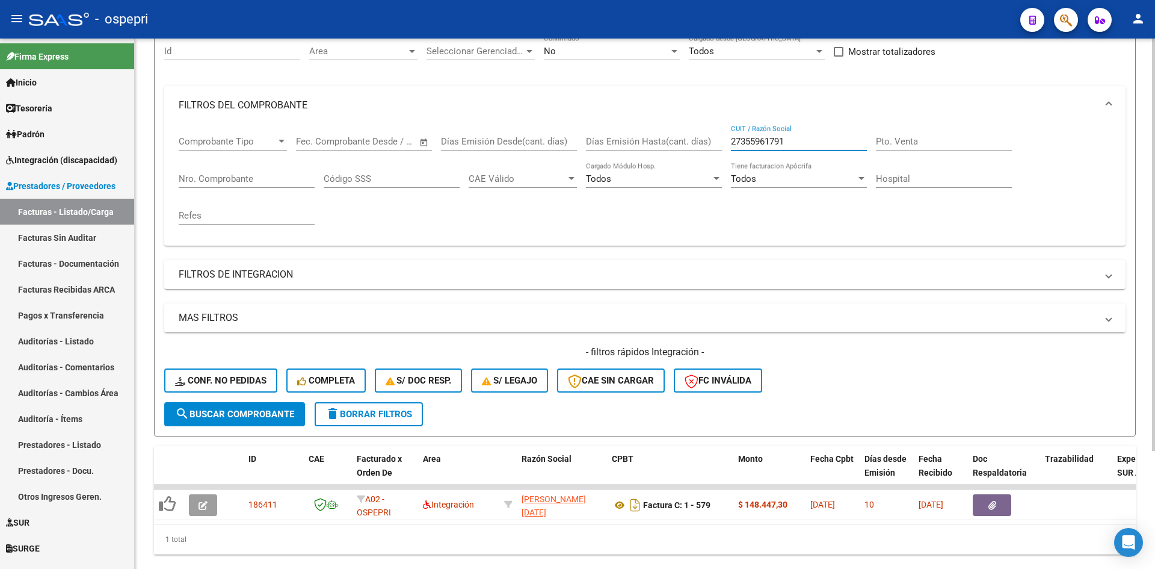
scroll to position [152, 0]
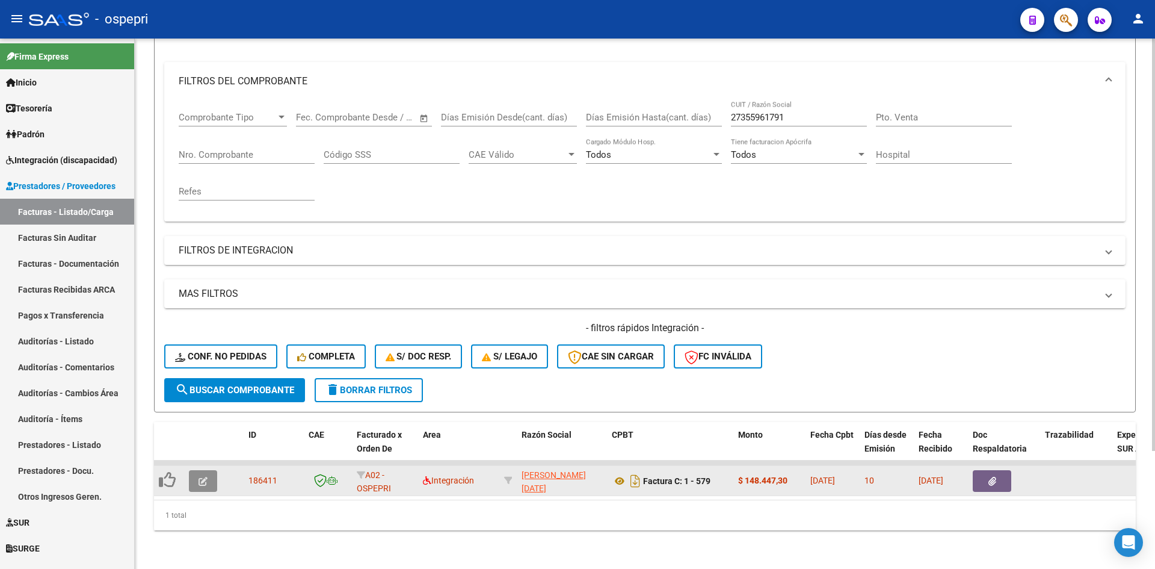
click at [207, 477] on icon "button" at bounding box center [203, 481] width 9 height 9
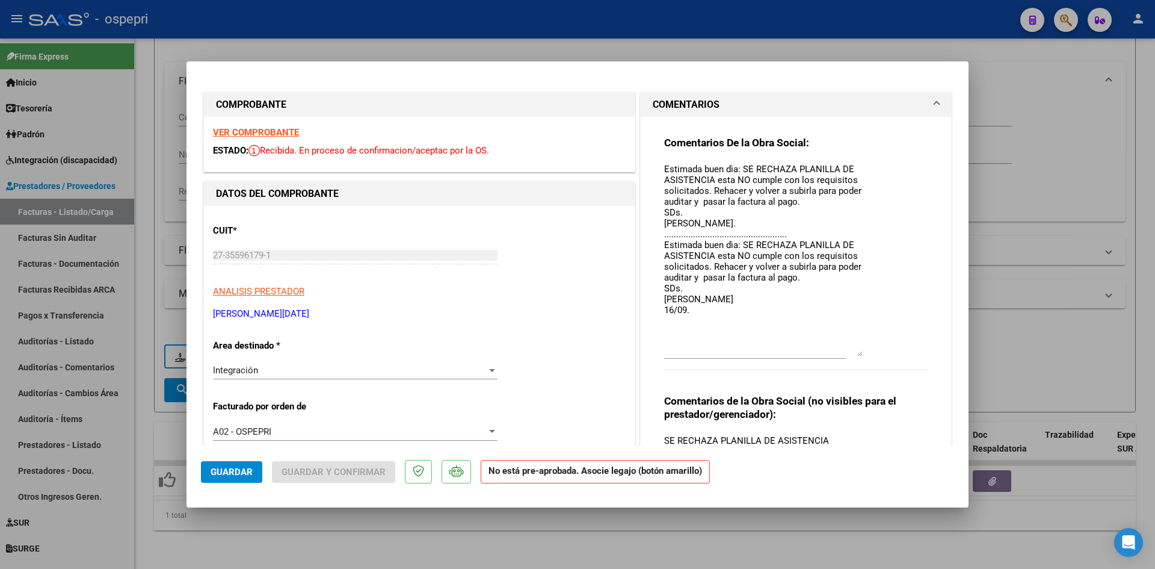
drag, startPoint x: 854, startPoint y: 181, endPoint x: 865, endPoint y: 351, distance: 170.6
click at [865, 351] on div "Comentarios De la Obra Social: Estimada buen dìa: SE RECHAZA PLANILLA DE ASISTE…" at bounding box center [796, 259] width 264 height 247
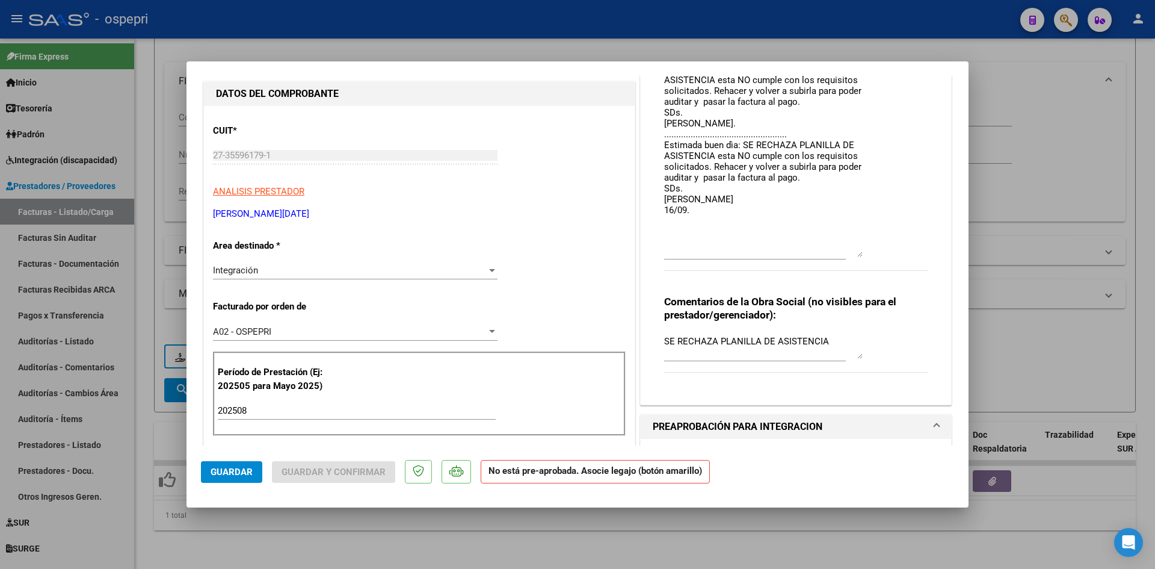
scroll to position [0, 0]
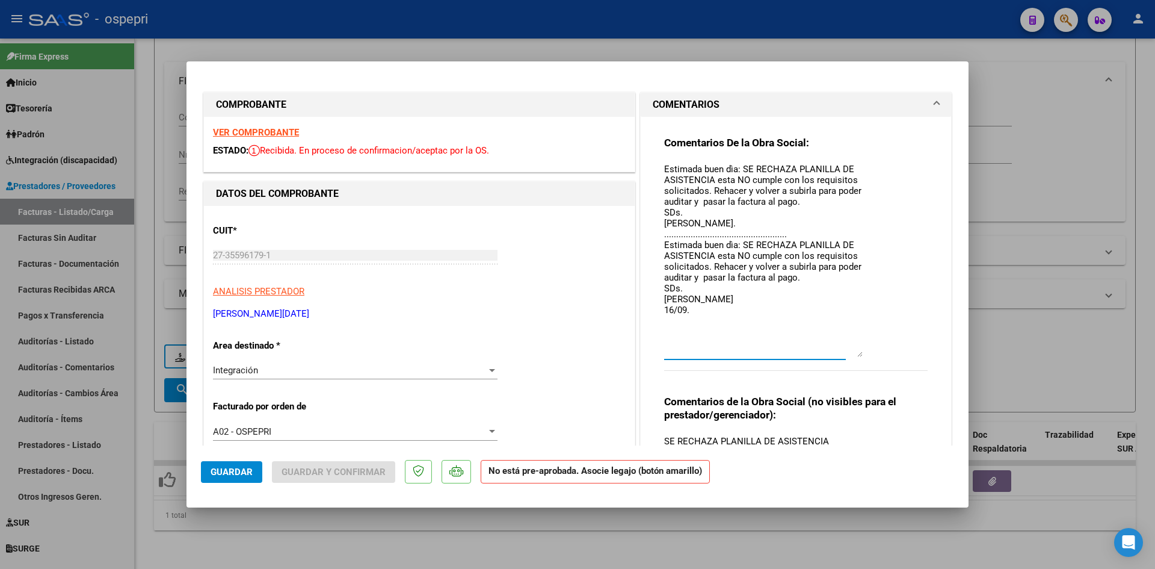
click at [702, 312] on textarea "Estimada buen dìa: SE RECHAZA PLANILLA DE ASISTENCIA esta NO cumple con los req…" at bounding box center [763, 259] width 199 height 194
click at [243, 478] on button "Guardar" at bounding box center [231, 472] width 61 height 22
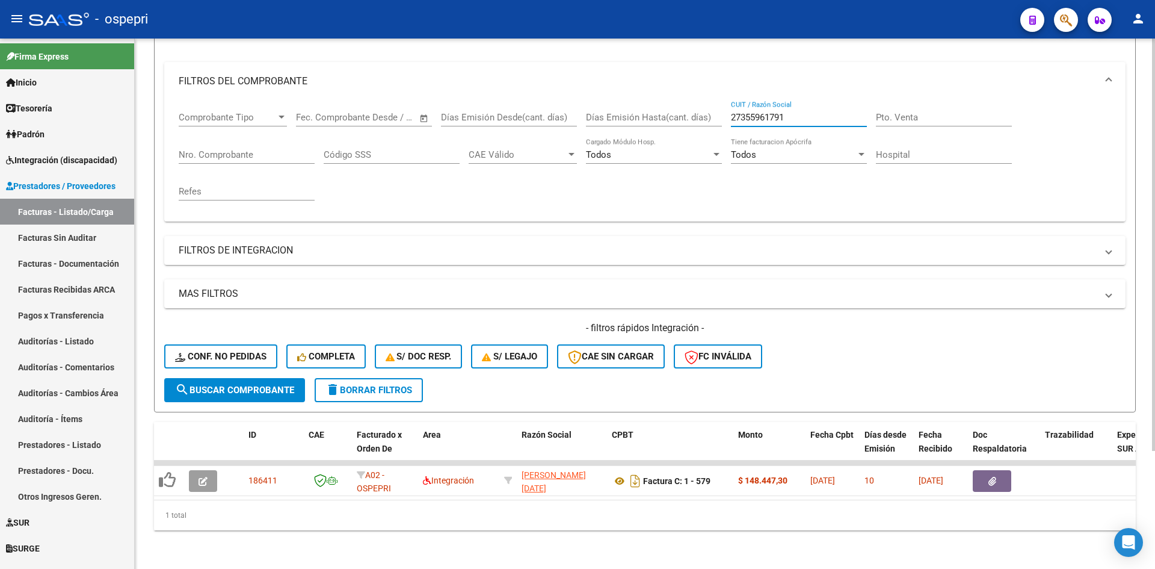
drag, startPoint x: 802, startPoint y: 113, endPoint x: 711, endPoint y: 120, distance: 90.6
click at [711, 120] on div "Comprobante Tipo Comprobante Tipo Fecha inicio – Fecha fin Fec. Comprobante Des…" at bounding box center [645, 155] width 933 height 111
paste input "27328014993"
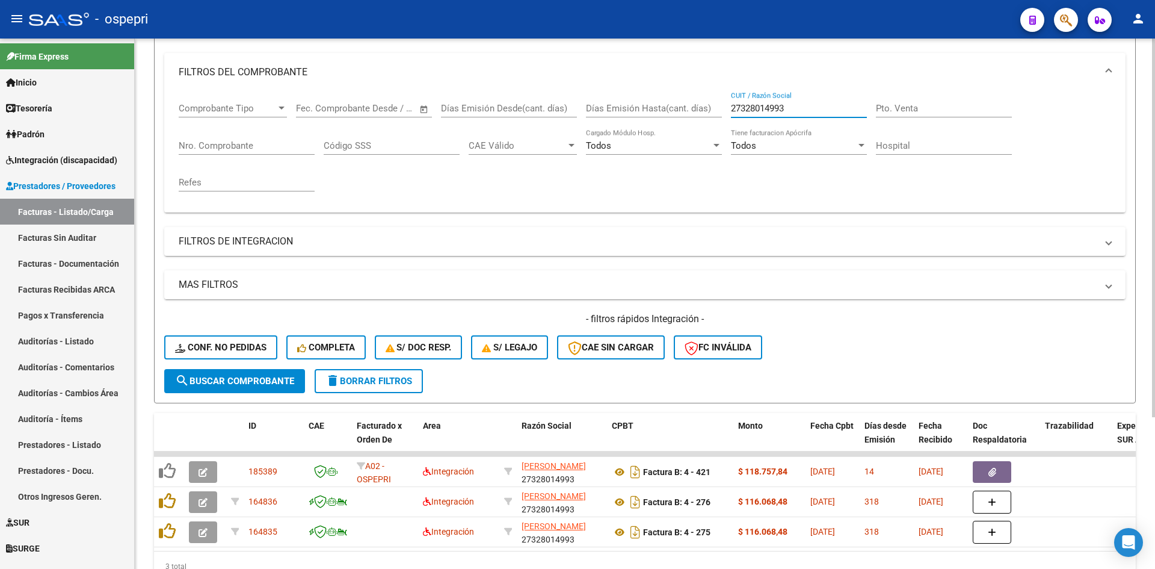
scroll to position [212, 0]
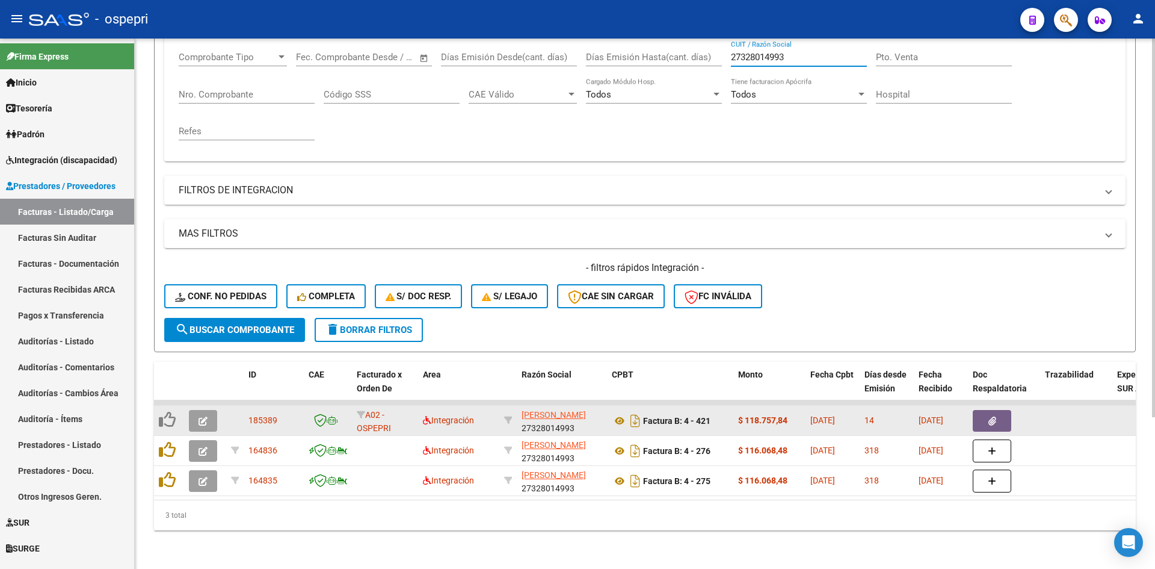
click at [198, 412] on button "button" at bounding box center [203, 421] width 28 height 22
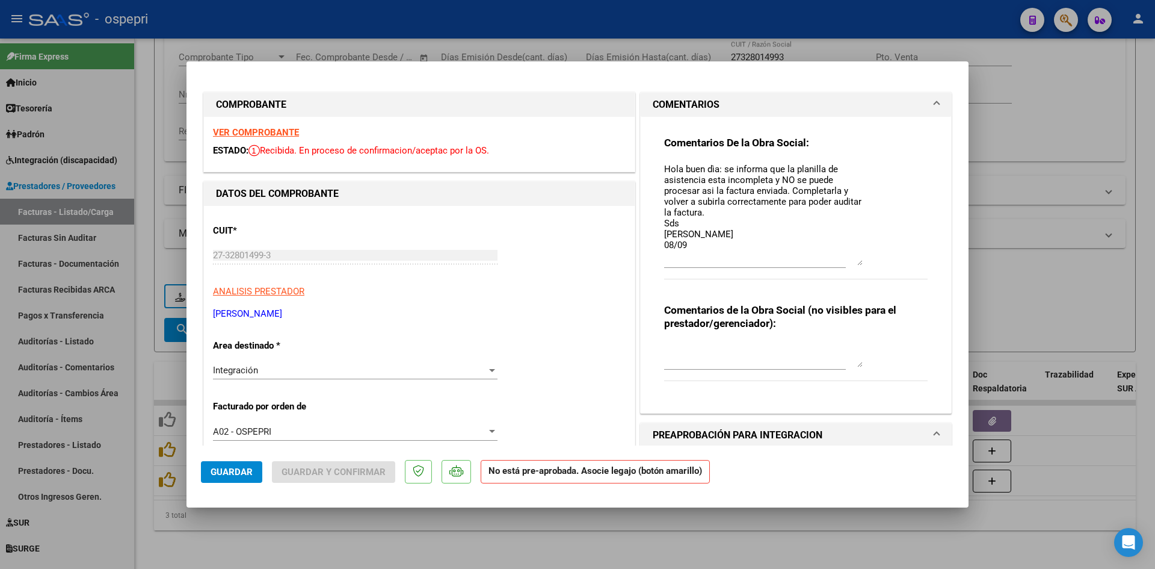
drag, startPoint x: 854, startPoint y: 184, endPoint x: 886, endPoint y: 262, distance: 85.0
click at [886, 262] on div "Comentarios De la Obra Social: Hola buen dìa: se informa que la planilla de asi…" at bounding box center [796, 214] width 264 height 156
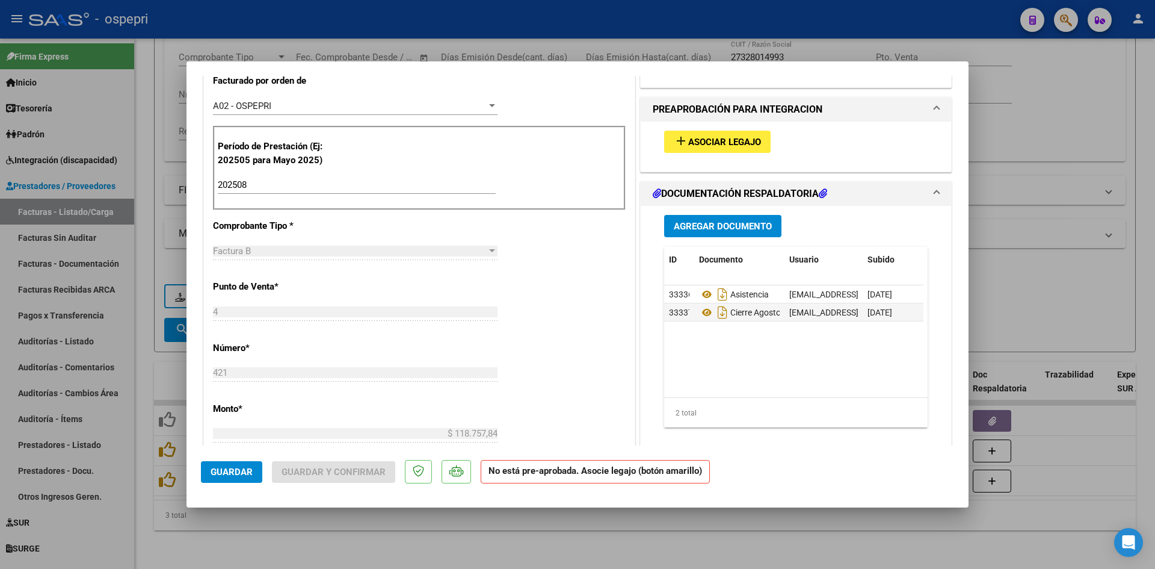
scroll to position [361, 0]
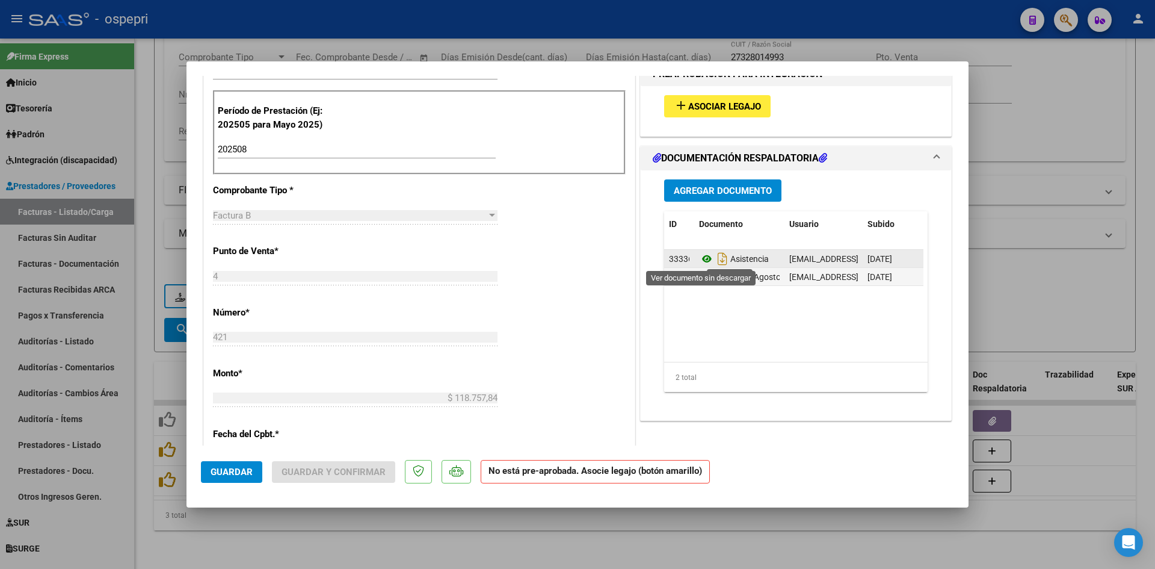
click at [702, 258] on icon at bounding box center [707, 259] width 16 height 14
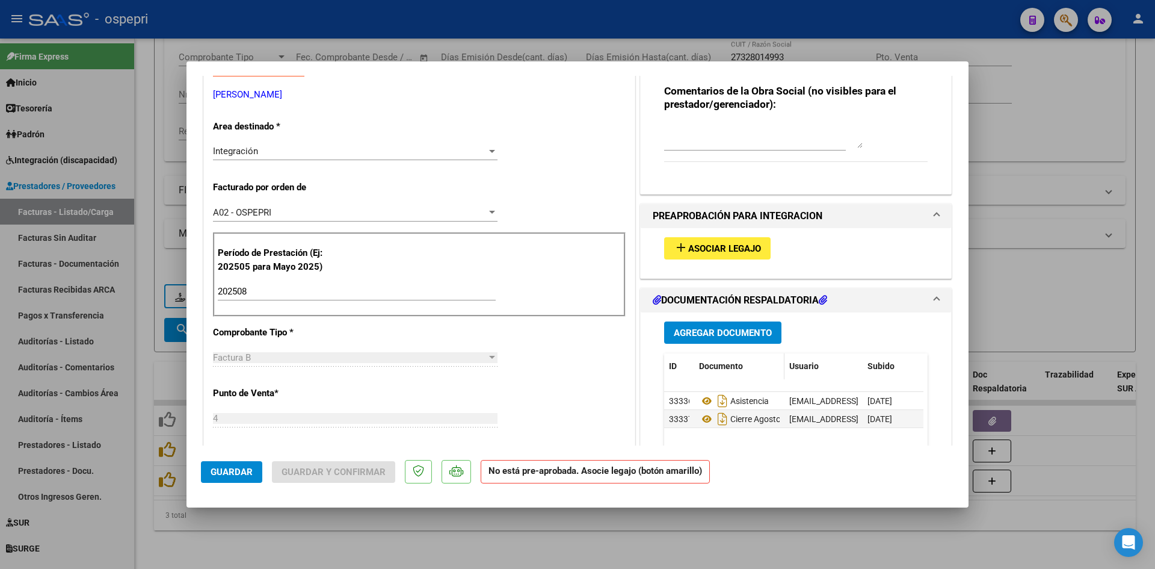
scroll to position [0, 0]
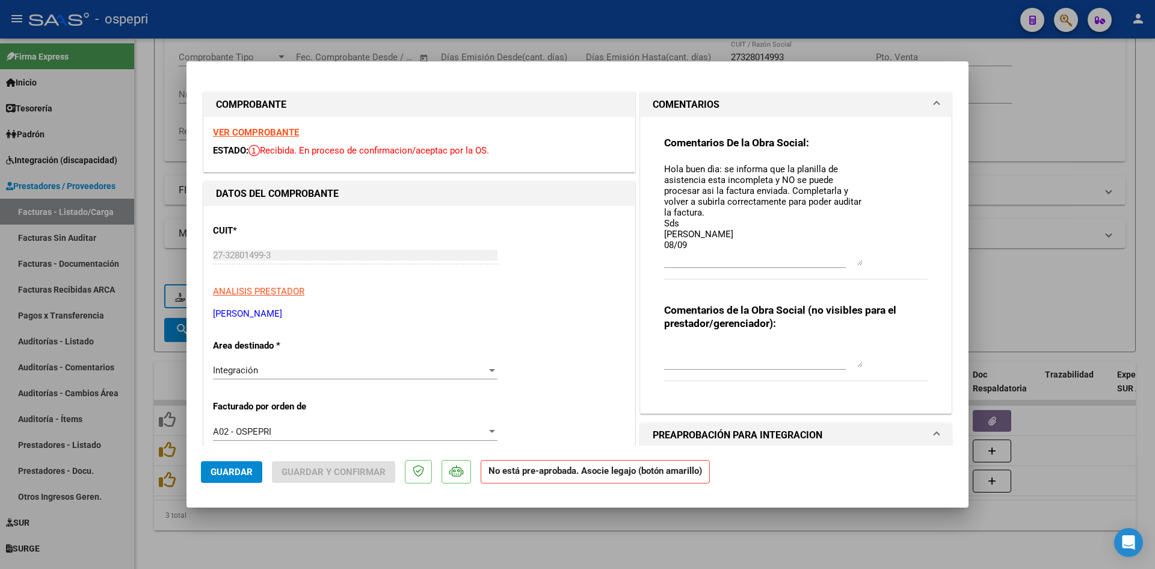
click at [718, 246] on textarea "Hola buen dìa: se informa que la planilla de asistencia esta incompleta y NO se…" at bounding box center [763, 213] width 199 height 103
click at [253, 477] on button "Guardar" at bounding box center [231, 472] width 61 height 22
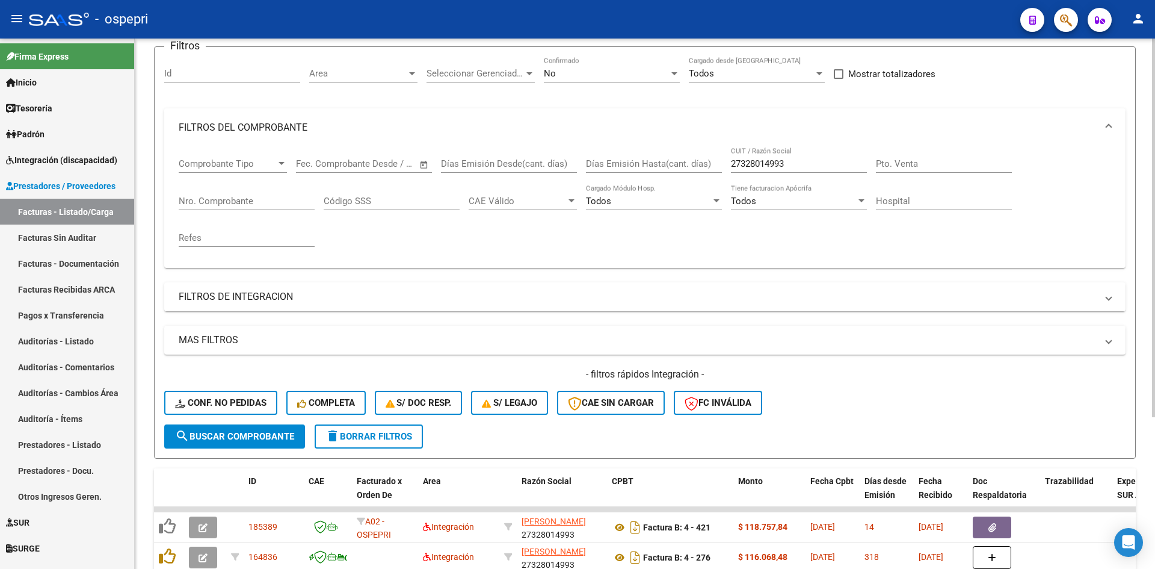
scroll to position [91, 0]
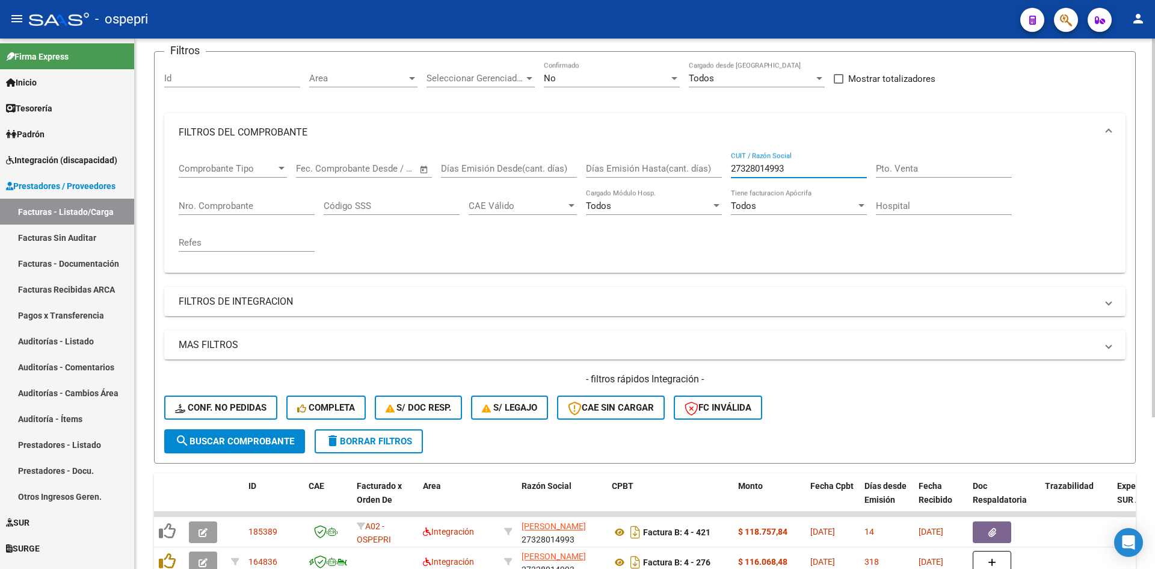
drag, startPoint x: 808, startPoint y: 168, endPoint x: 727, endPoint y: 178, distance: 81.2
click at [727, 178] on div "Comprobante Tipo Comprobante Tipo Fecha inicio – Fecha fin Fec. Comprobante Des…" at bounding box center [645, 207] width 933 height 111
paste input "20293298646"
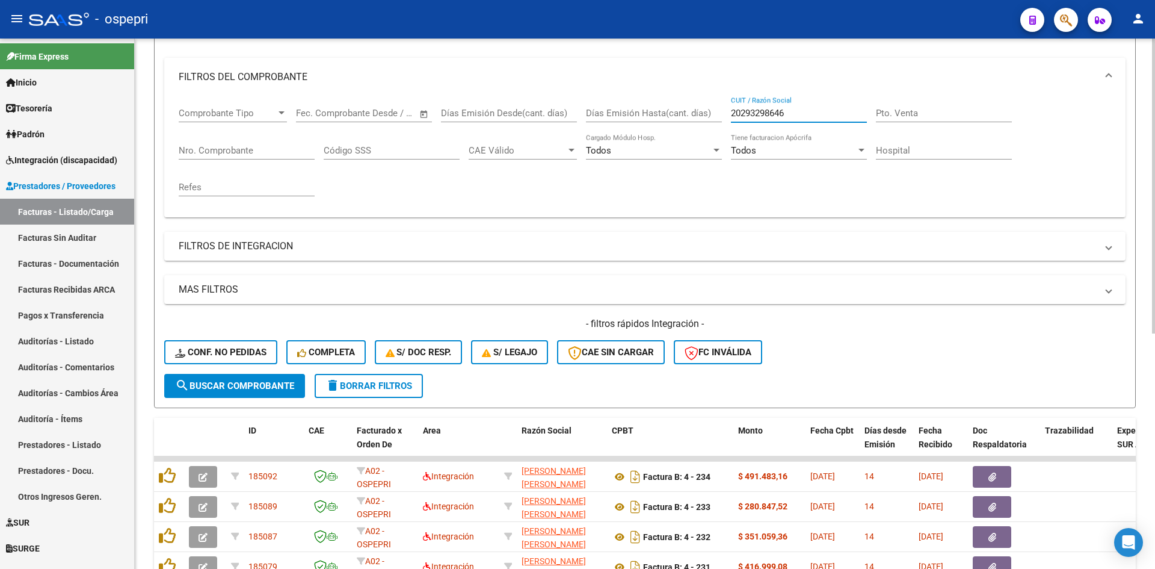
scroll to position [0, 0]
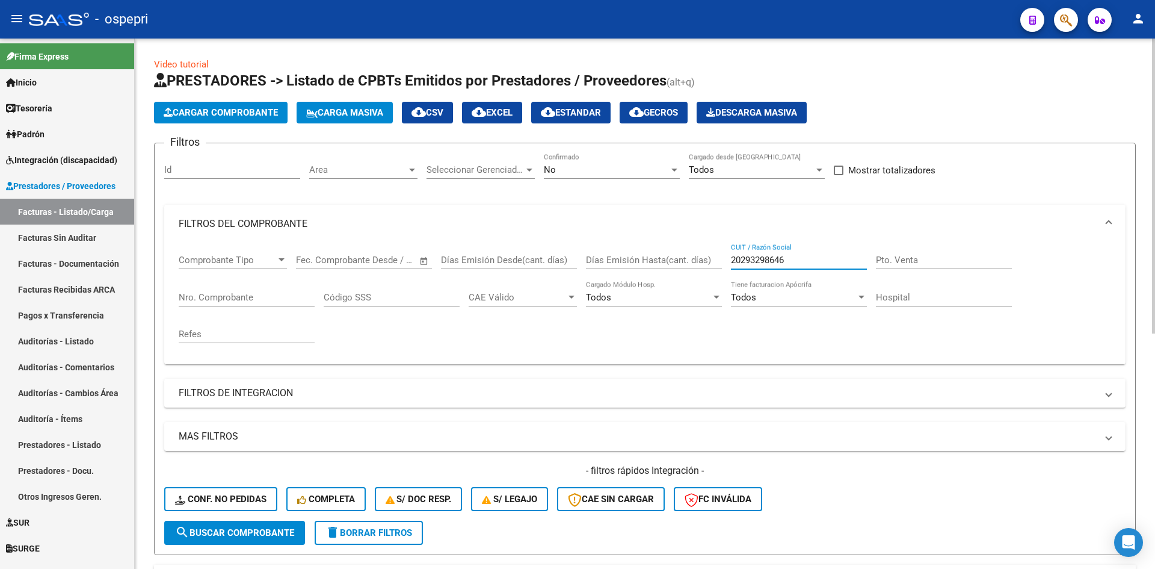
drag, startPoint x: 800, startPoint y: 261, endPoint x: 661, endPoint y: 274, distance: 140.3
click at [661, 274] on div "Comprobante Tipo Comprobante Tipo Fecha inicio – Fecha fin Fec. Comprobante Des…" at bounding box center [645, 298] width 933 height 111
paste input "27362246607"
click at [243, 533] on span "search Buscar Comprobante" at bounding box center [234, 532] width 119 height 11
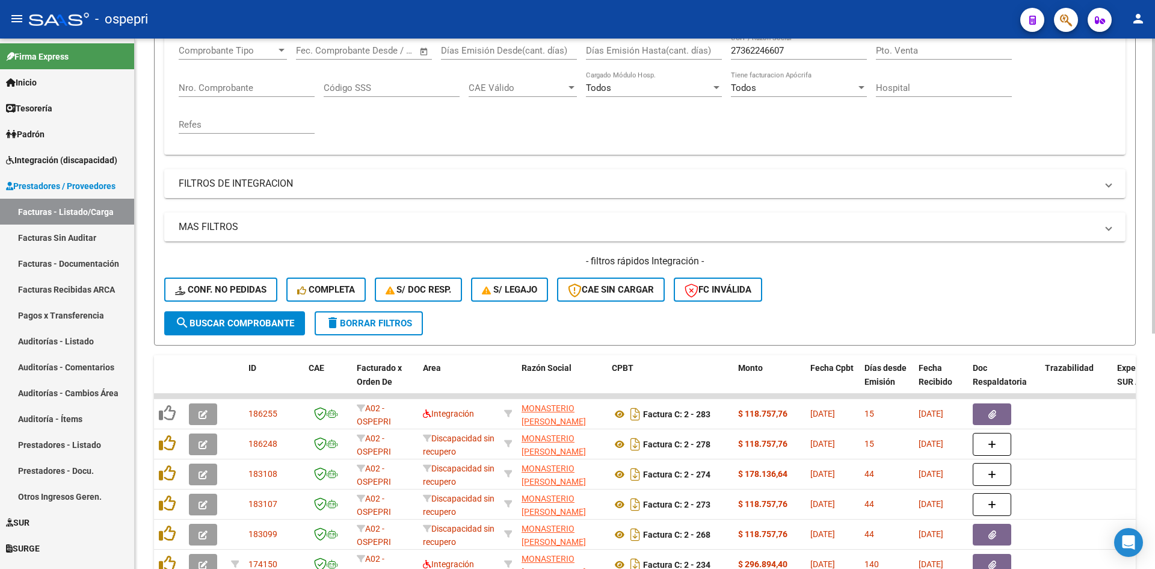
scroll to position [241, 0]
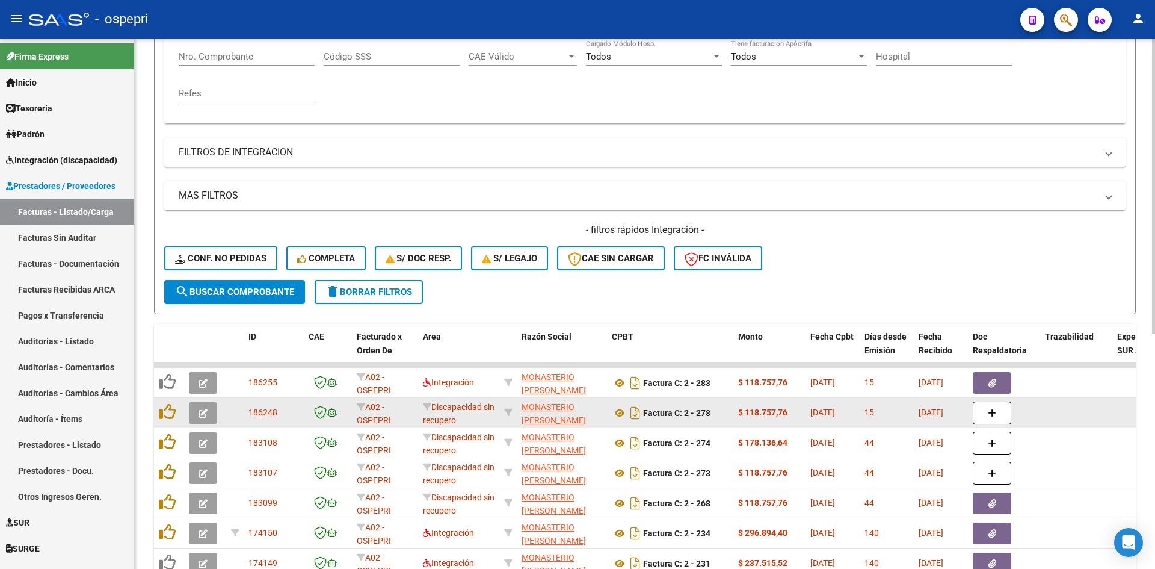
click at [204, 416] on icon "button" at bounding box center [203, 413] width 9 height 9
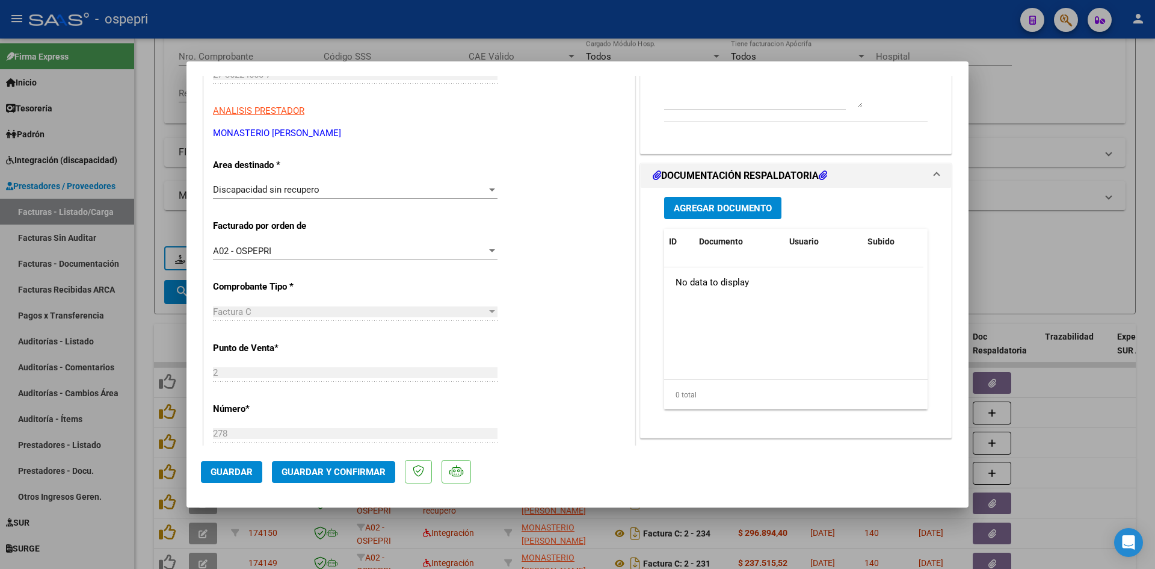
scroll to position [0, 0]
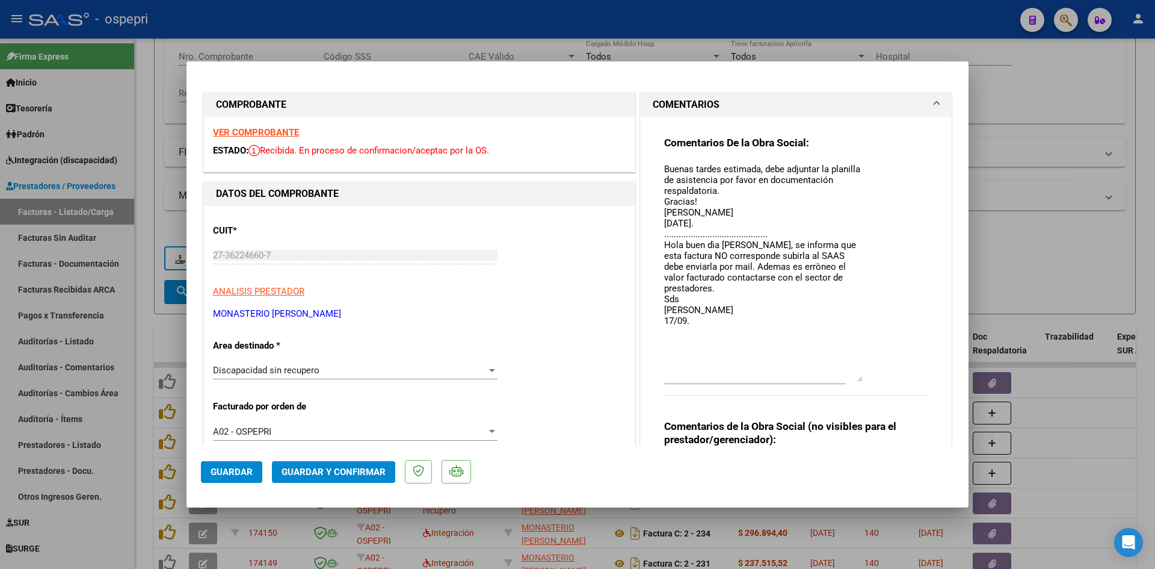
drag, startPoint x: 856, startPoint y: 185, endPoint x: 852, endPoint y: 380, distance: 195.0
click at [852, 380] on textarea "Buenas tardes estimada, debe adjuntar la planilla de asistencia por favor en do…" at bounding box center [763, 271] width 199 height 219
click at [686, 332] on textarea "Buenas tardes estimada, debe adjuntar la planilla de asistencia por favor en do…" at bounding box center [763, 271] width 199 height 219
click at [221, 471] on span "Guardar" at bounding box center [232, 471] width 42 height 11
click at [269, 129] on strong "VER COMPROBANTE" at bounding box center [256, 132] width 86 height 11
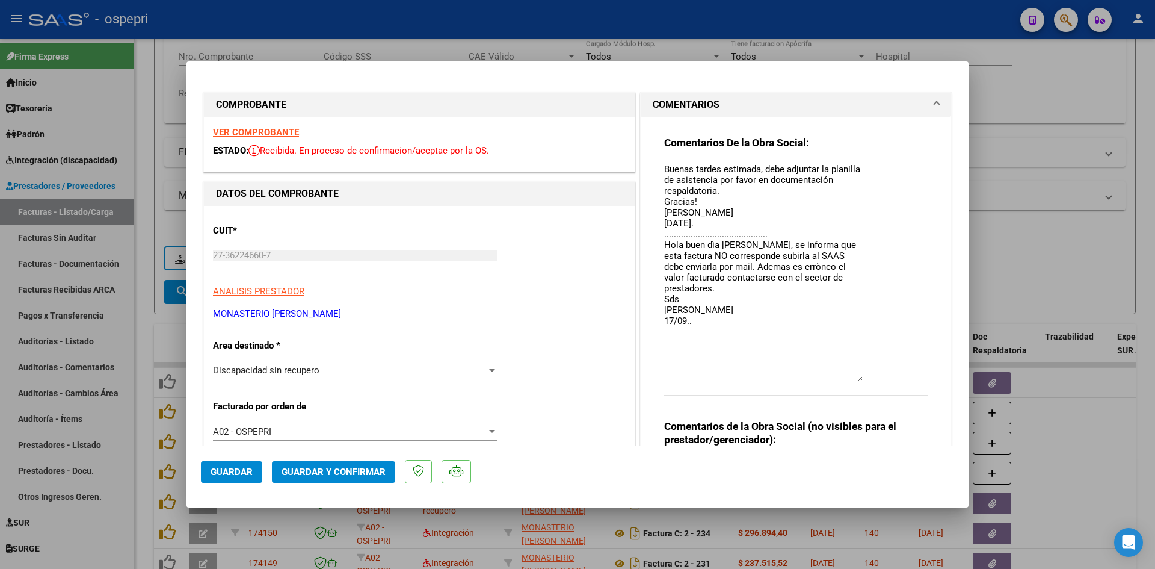
click at [227, 474] on span "Guardar" at bounding box center [232, 471] width 42 height 11
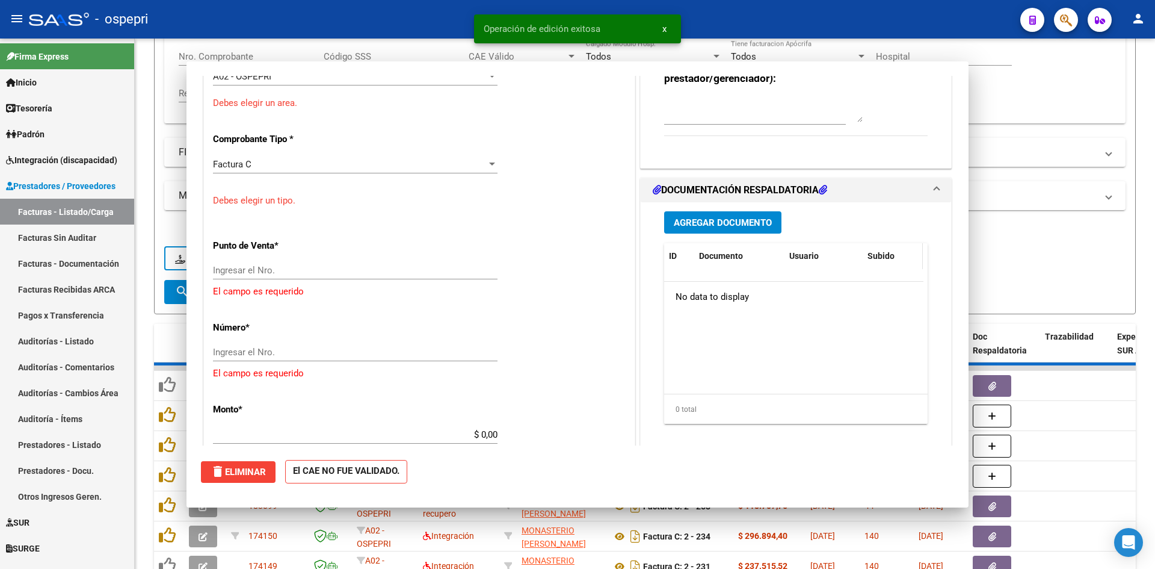
scroll to position [382, 0]
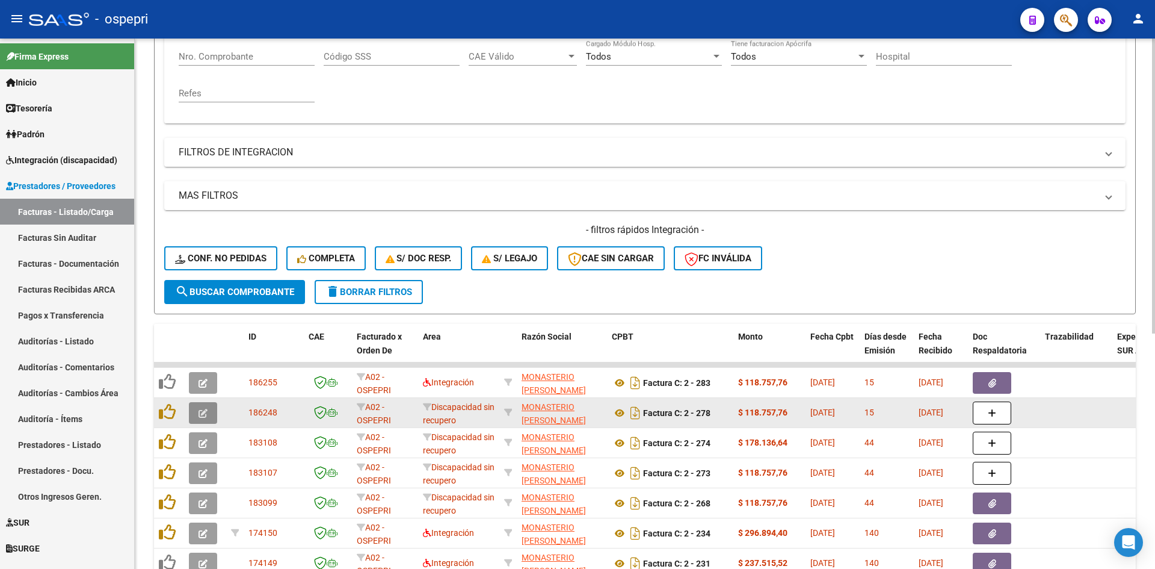
click at [206, 413] on icon "button" at bounding box center [203, 413] width 9 height 9
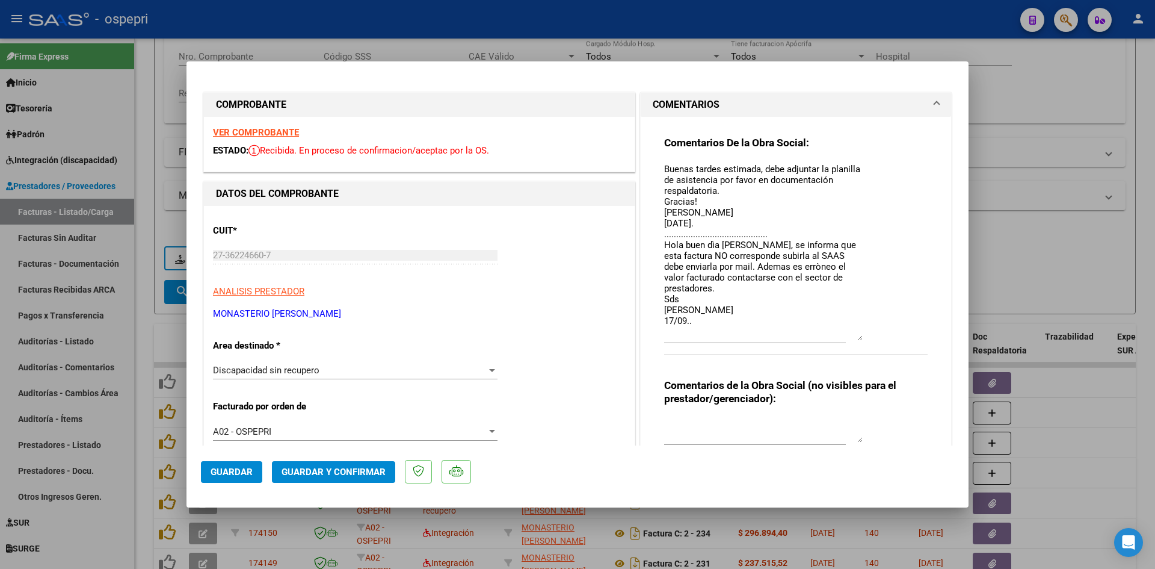
drag, startPoint x: 855, startPoint y: 184, endPoint x: 870, endPoint y: 338, distance: 154.7
click at [870, 338] on div "Comentarios De la Obra Social: Buenas tardes estimada, debe adjuntar la planill…" at bounding box center [796, 252] width 264 height 232
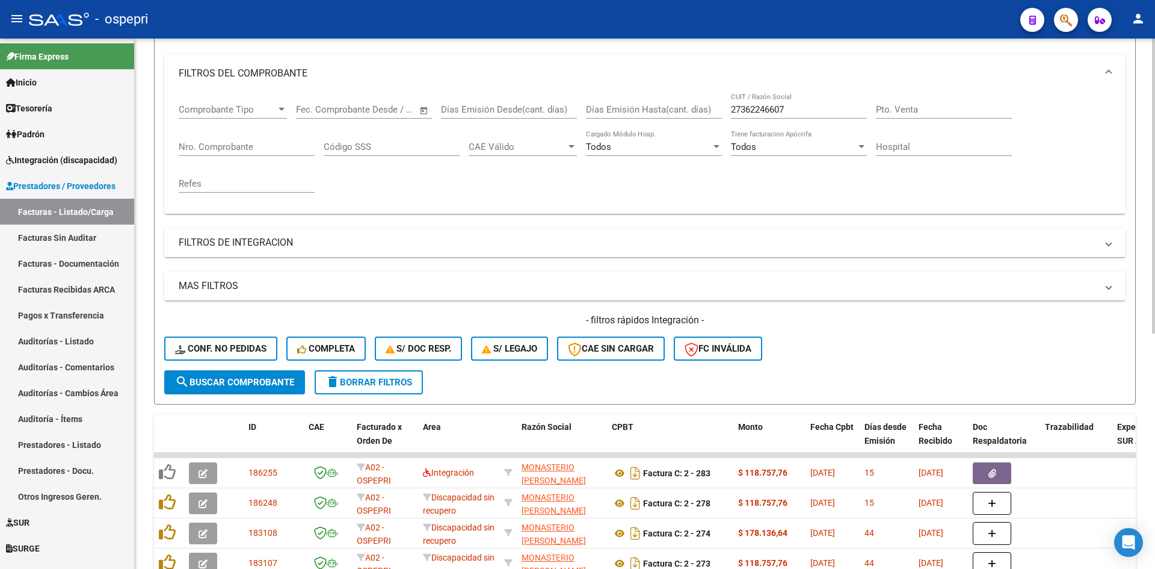
scroll to position [0, 0]
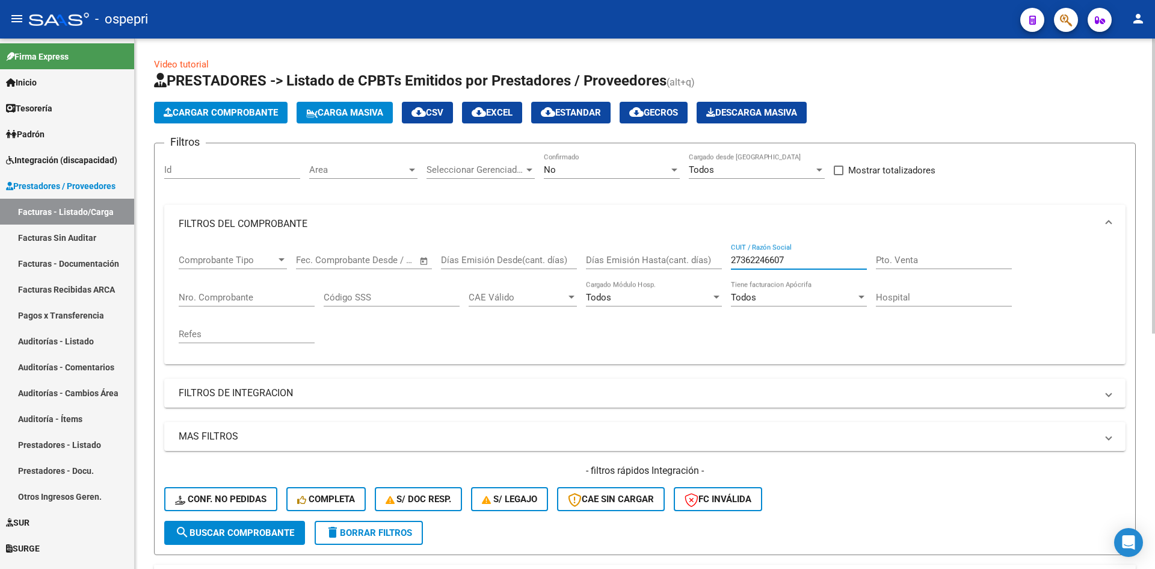
drag, startPoint x: 794, startPoint y: 257, endPoint x: 699, endPoint y: 271, distance: 96.2
click at [699, 271] on div "Comprobante Tipo Comprobante Tipo Fecha inicio – Fecha fin Fec. Comprobante Des…" at bounding box center [645, 298] width 933 height 111
paste input "27319398584"
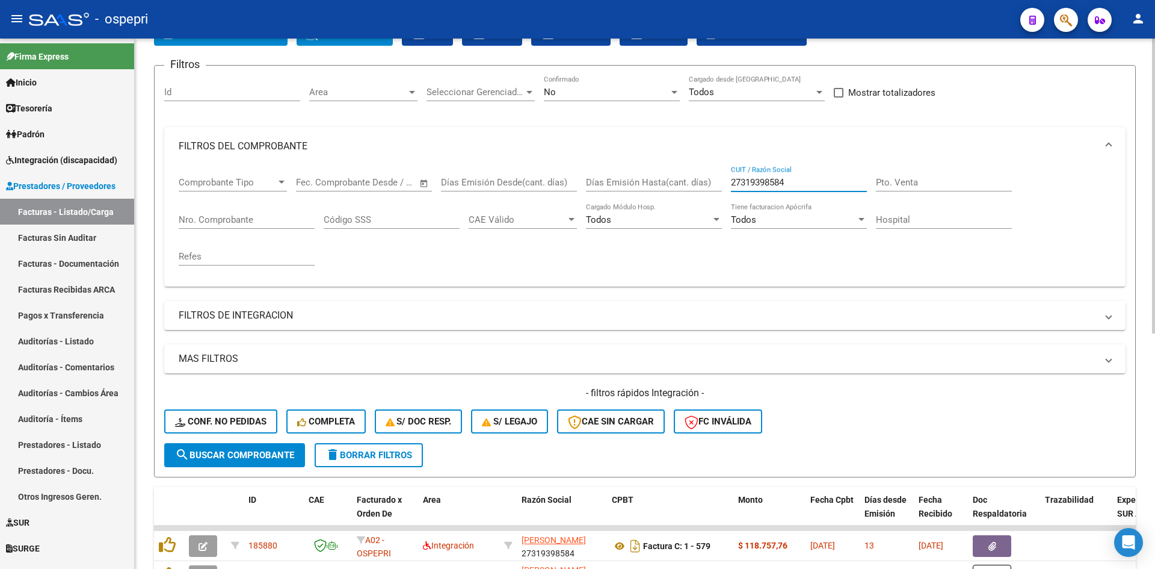
scroll to position [120, 0]
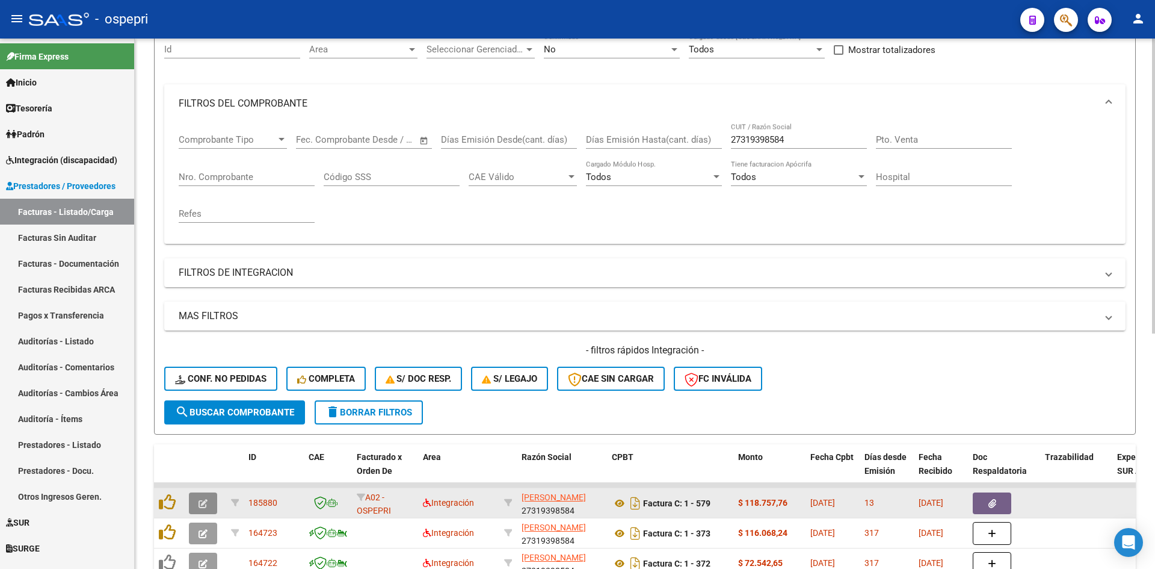
click at [202, 505] on icon "button" at bounding box center [203, 503] width 9 height 9
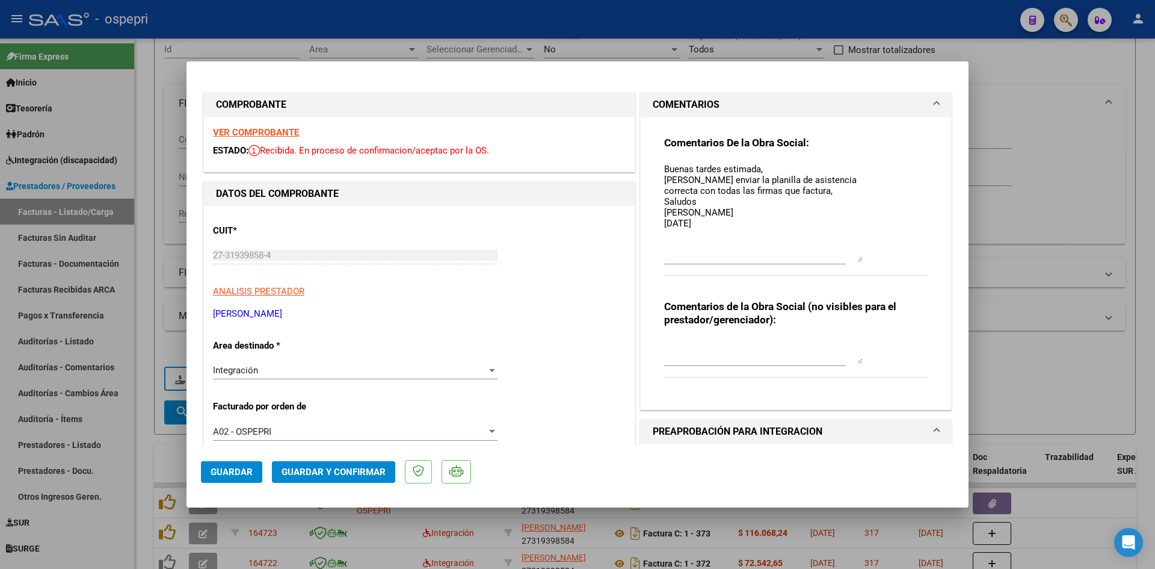
drag, startPoint x: 853, startPoint y: 184, endPoint x: 871, endPoint y: 259, distance: 77.4
click at [871, 259] on div "Comentarios De la Obra Social: Buenas tardes estimada, Debe enviar la planilla …" at bounding box center [796, 212] width 264 height 153
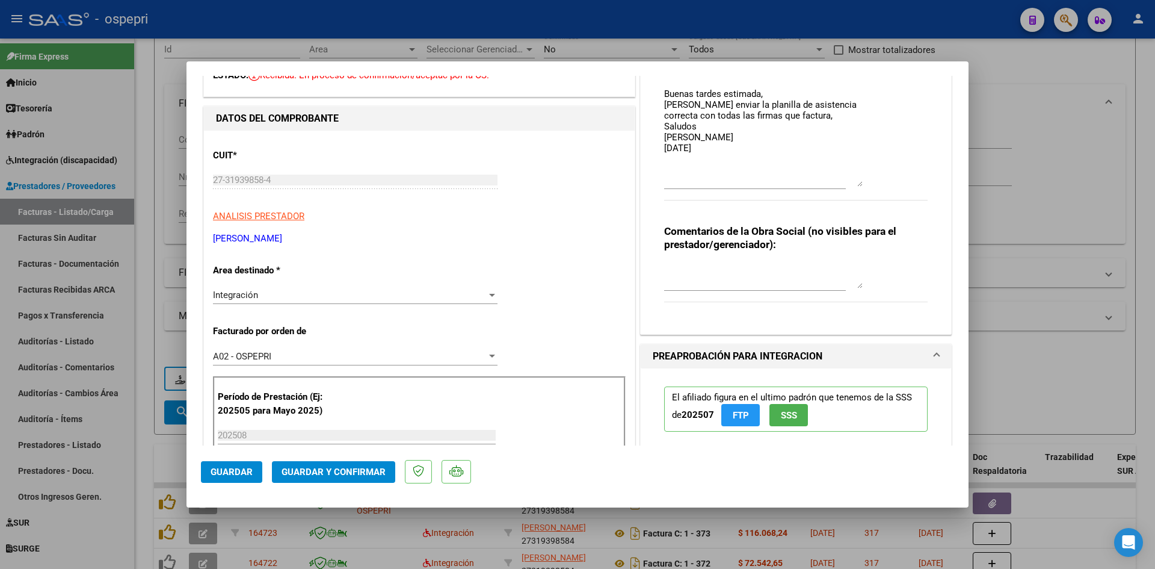
scroll to position [60, 0]
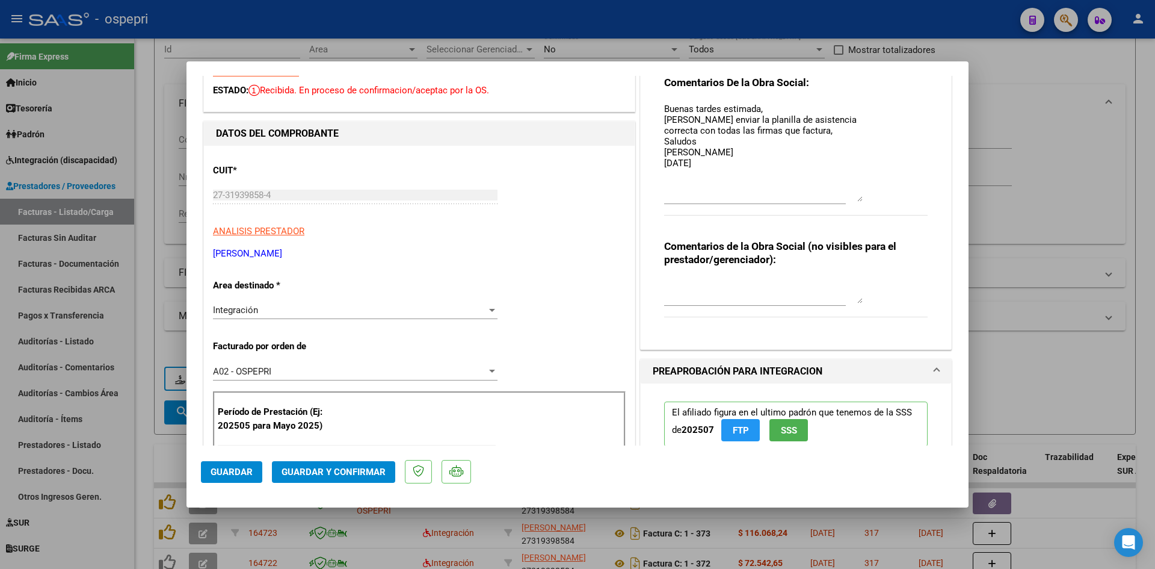
click at [708, 168] on textarea "Buenas tardes estimada, Debe enviar la planilla de asistencia correcta con toda…" at bounding box center [763, 151] width 199 height 99
click at [218, 469] on span "Guardar" at bounding box center [232, 471] width 42 height 11
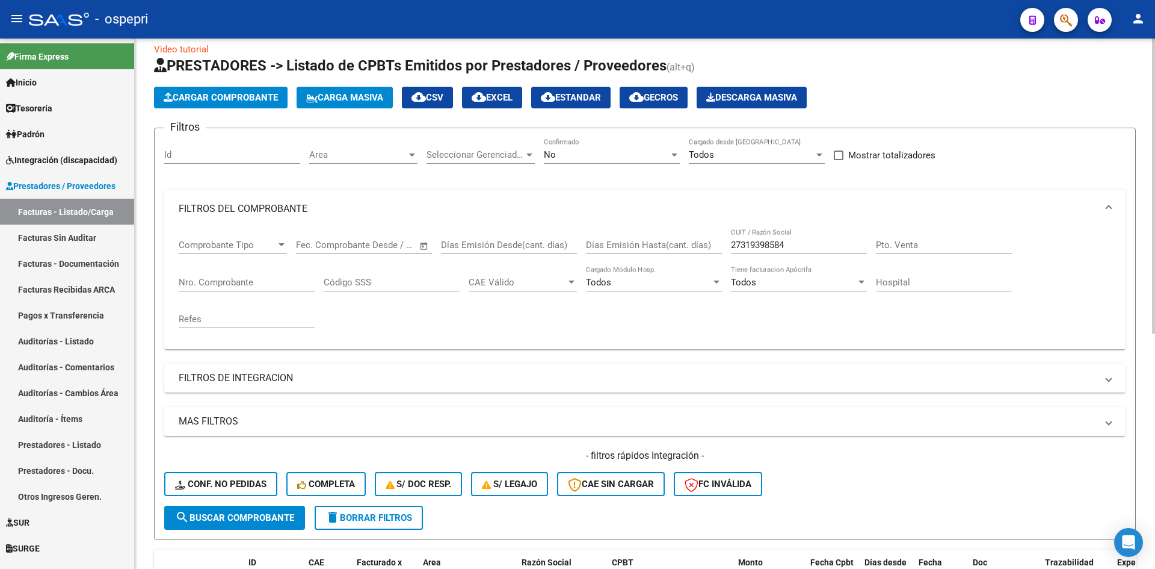
scroll to position [0, 0]
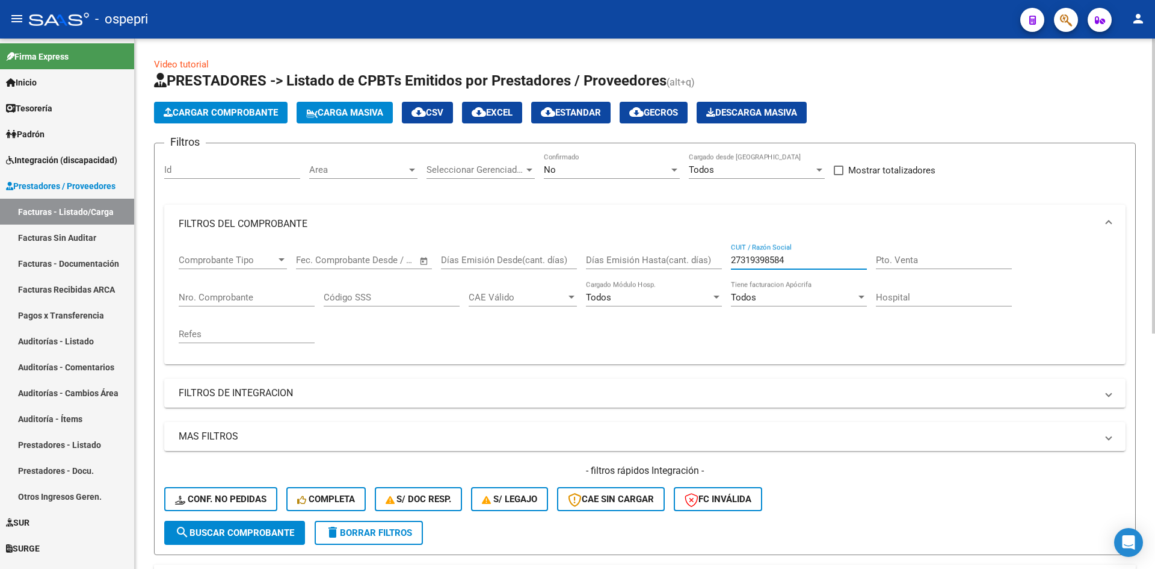
drag, startPoint x: 797, startPoint y: 264, endPoint x: 699, endPoint y: 270, distance: 98.2
click at [699, 270] on div "Comprobante Tipo Comprobante Tipo Fecha inicio – Fecha fin Fec. Comprobante Des…" at bounding box center [645, 298] width 933 height 111
paste input "27301830160"
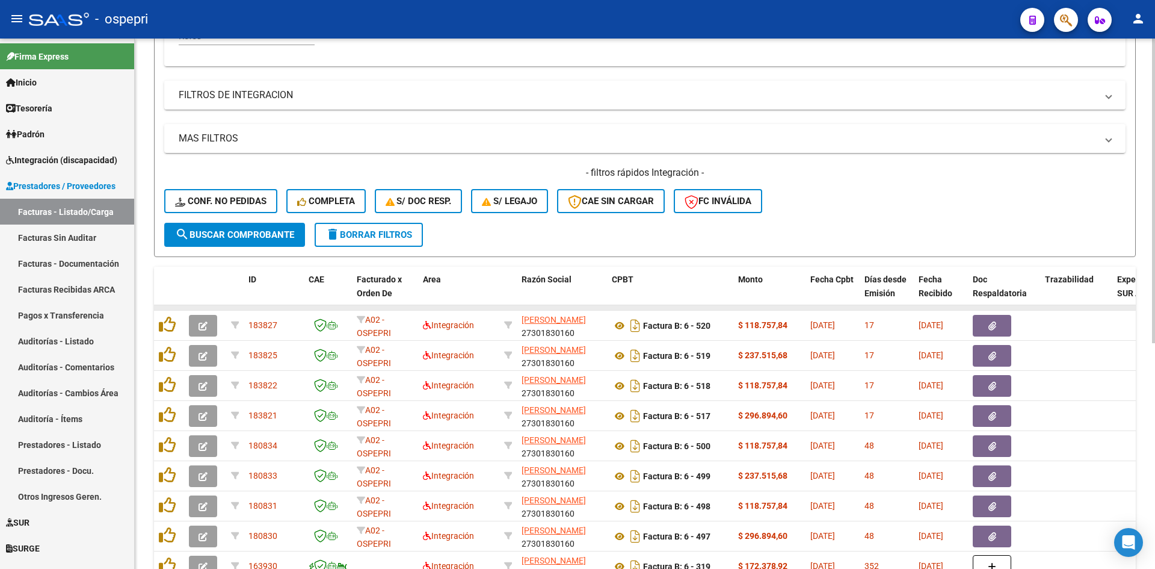
scroll to position [301, 0]
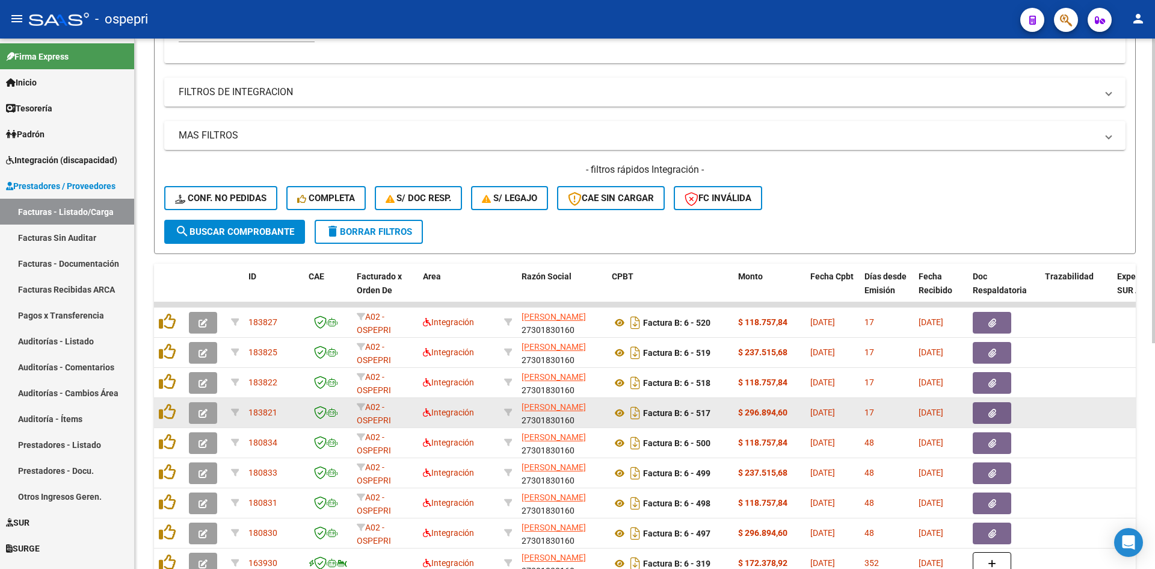
click at [200, 412] on icon "button" at bounding box center [203, 413] width 9 height 9
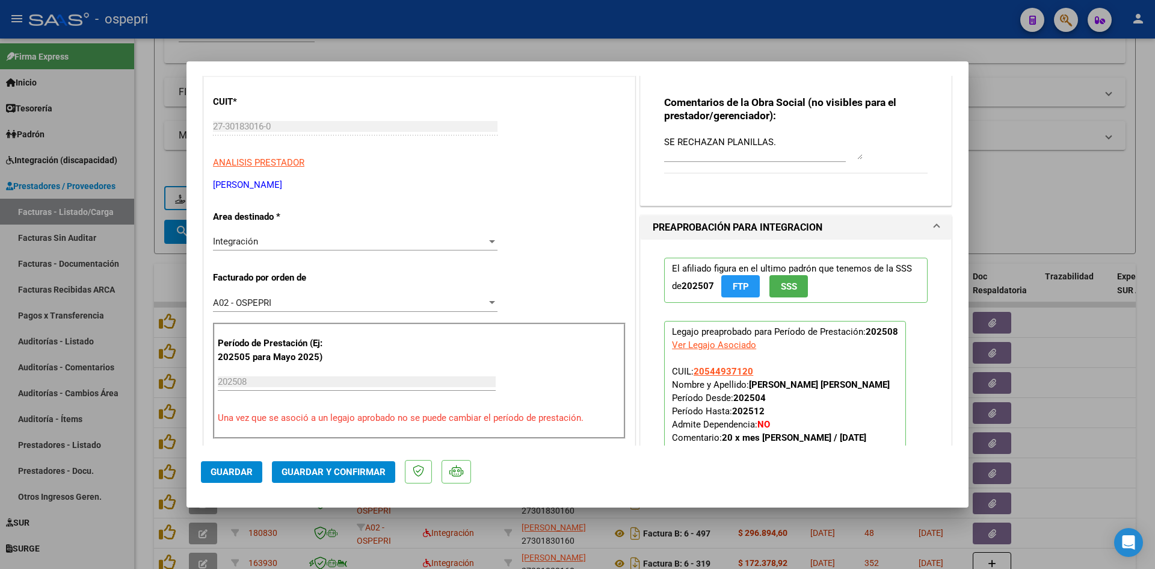
scroll to position [0, 0]
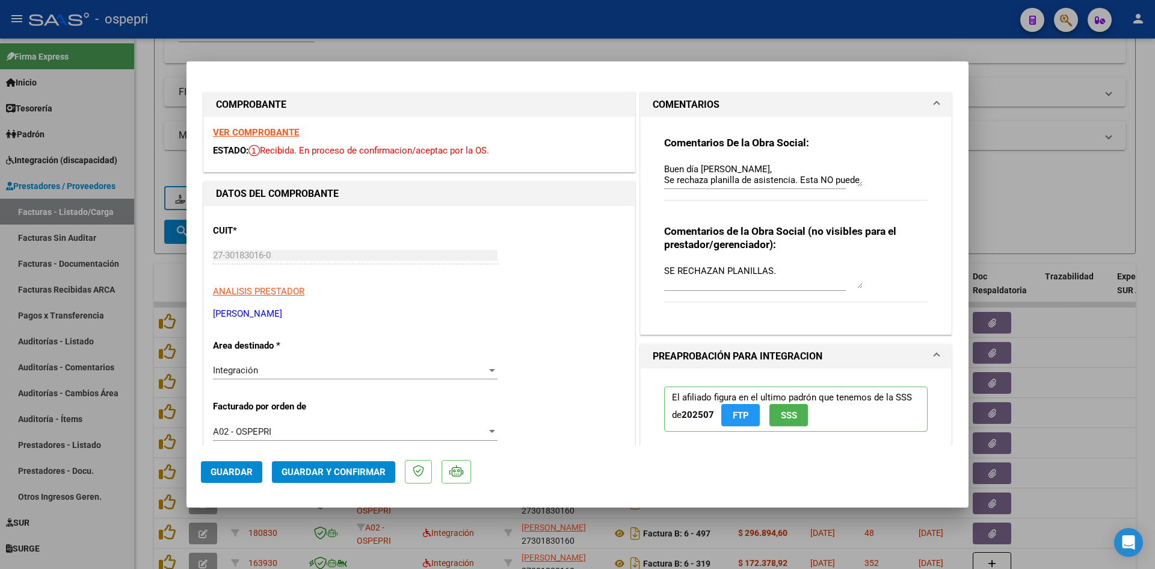
click at [854, 187] on div "Buen día Maria, Se rechaza planilla de asistencia. Esta NO puede ser plantilla …" at bounding box center [763, 174] width 199 height 29
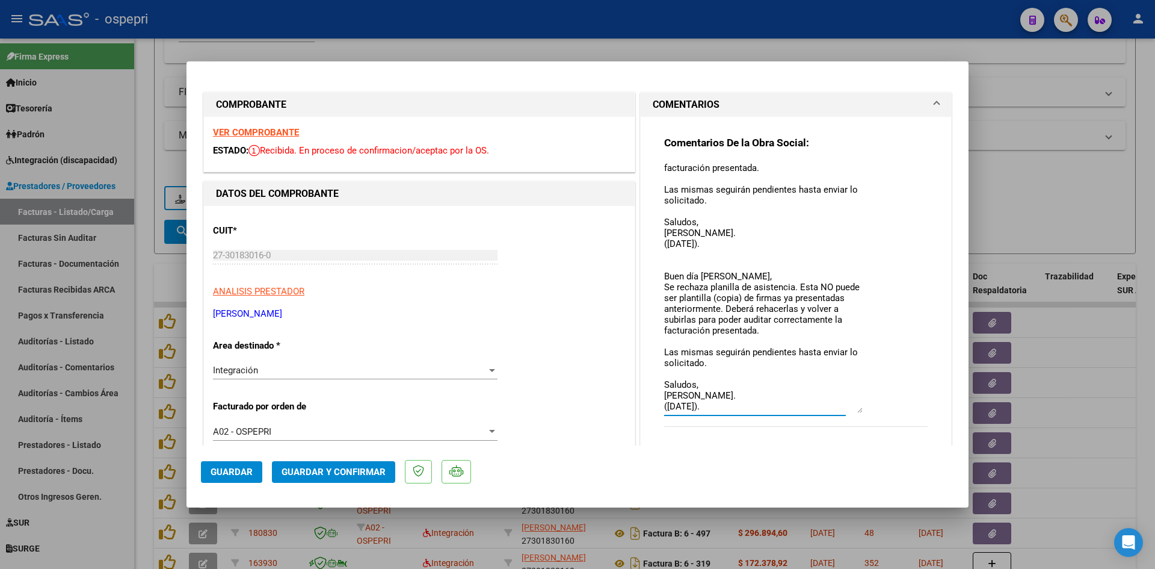
scroll to position [55, 0]
drag, startPoint x: 854, startPoint y: 185, endPoint x: 851, endPoint y: 410, distance: 224.5
click at [851, 411] on textarea "Buen día Maria, Se rechaza planilla de asistencia. Esta NO puede ser plantilla …" at bounding box center [763, 287] width 199 height 250
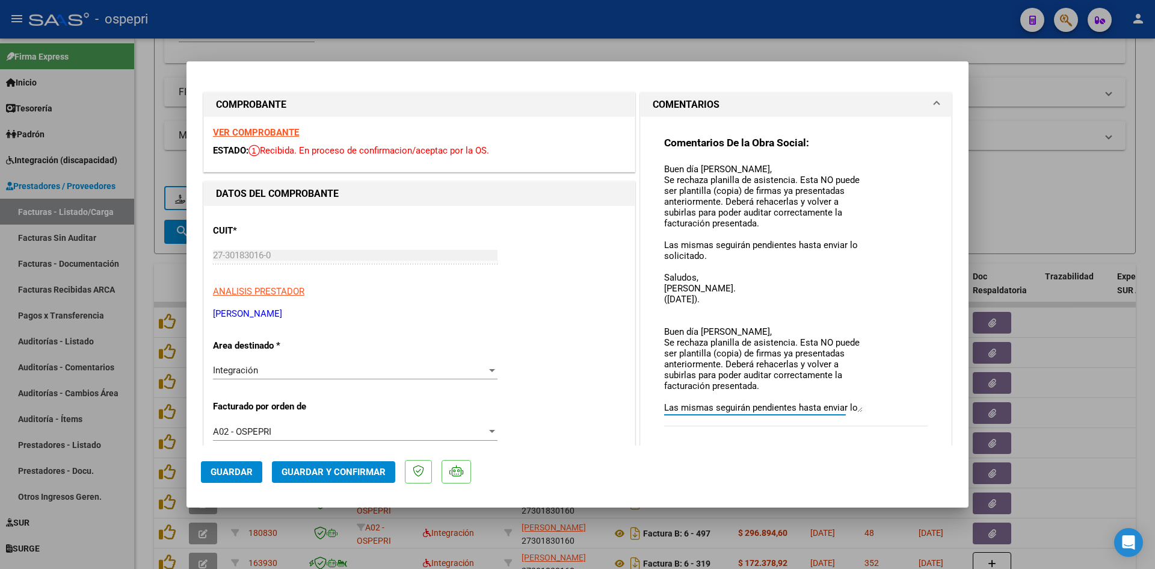
click at [728, 302] on textarea "Buen día Maria, Se rechaza planilla de asistencia. Esta NO puede ser plantilla …" at bounding box center [763, 287] width 199 height 250
click at [242, 468] on span "Guardar" at bounding box center [232, 471] width 42 height 11
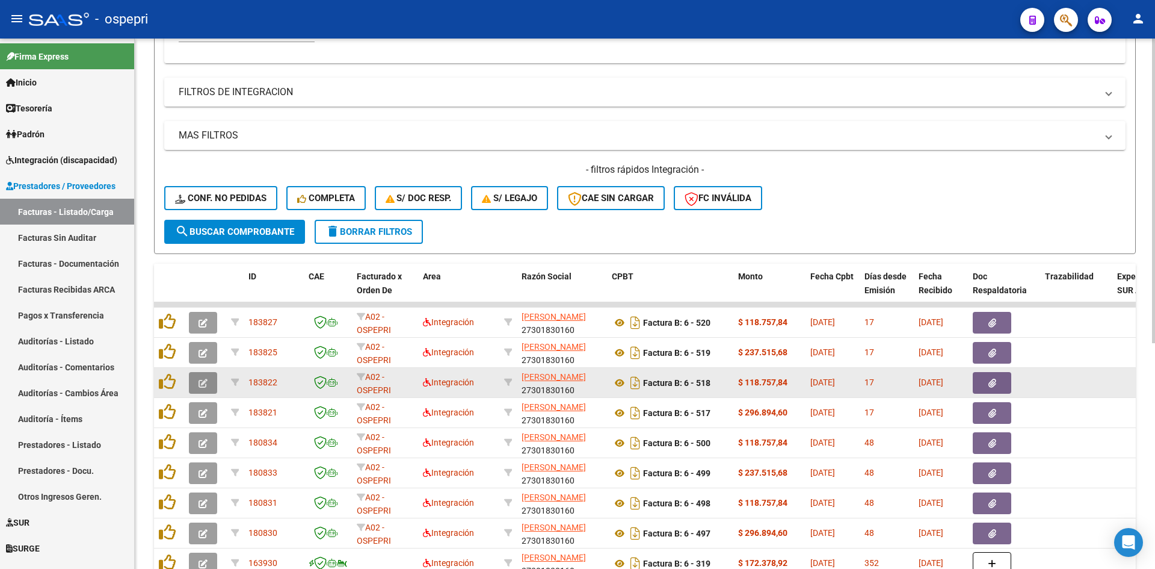
click at [208, 385] on button "button" at bounding box center [203, 383] width 28 height 22
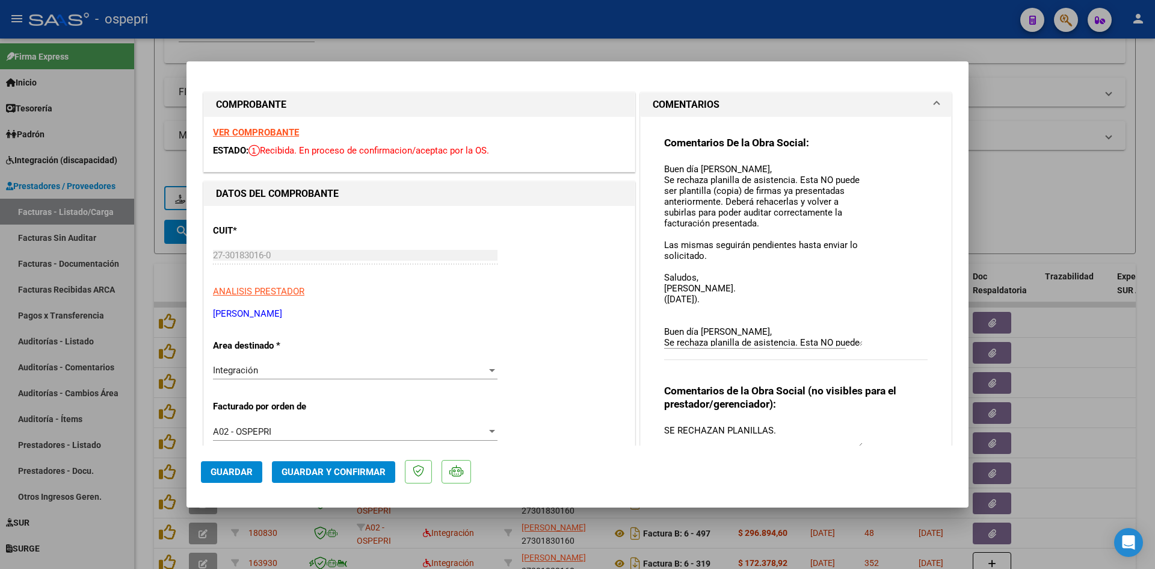
drag, startPoint x: 851, startPoint y: 182, endPoint x: 844, endPoint y: 346, distance: 163.8
click at [844, 346] on textarea "Buen día Maria, Se rechaza planilla de asistencia. Esta NO puede ser plantilla …" at bounding box center [763, 254] width 199 height 184
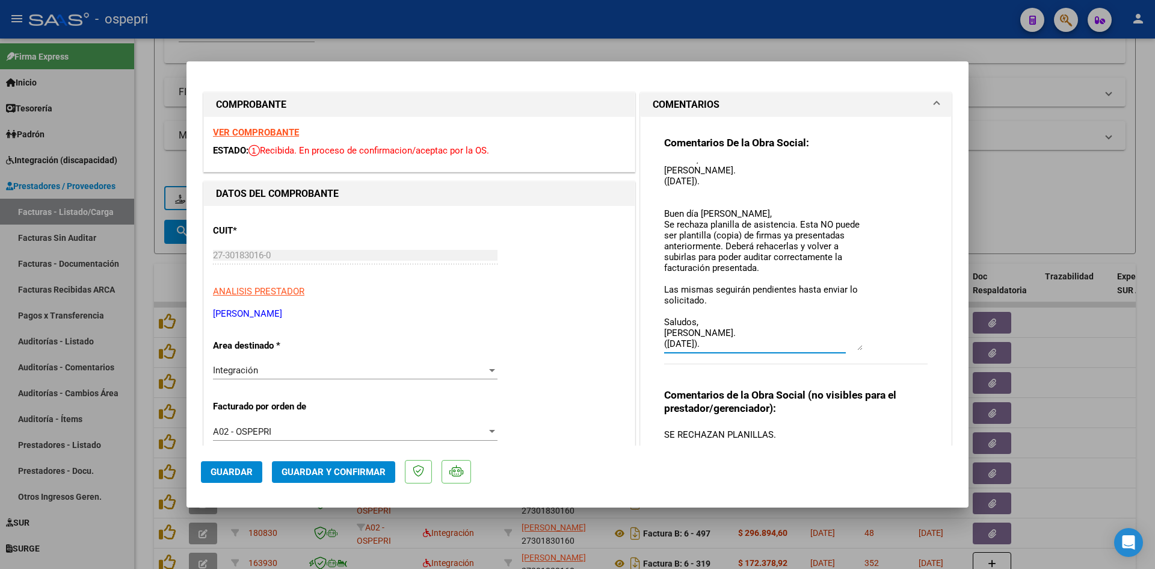
click at [735, 184] on textarea "Buen día Maria, Se rechaza planilla de asistencia. Esta NO puede ser plantilla …" at bounding box center [763, 256] width 199 height 188
click at [247, 474] on span "Guardar" at bounding box center [232, 471] width 42 height 11
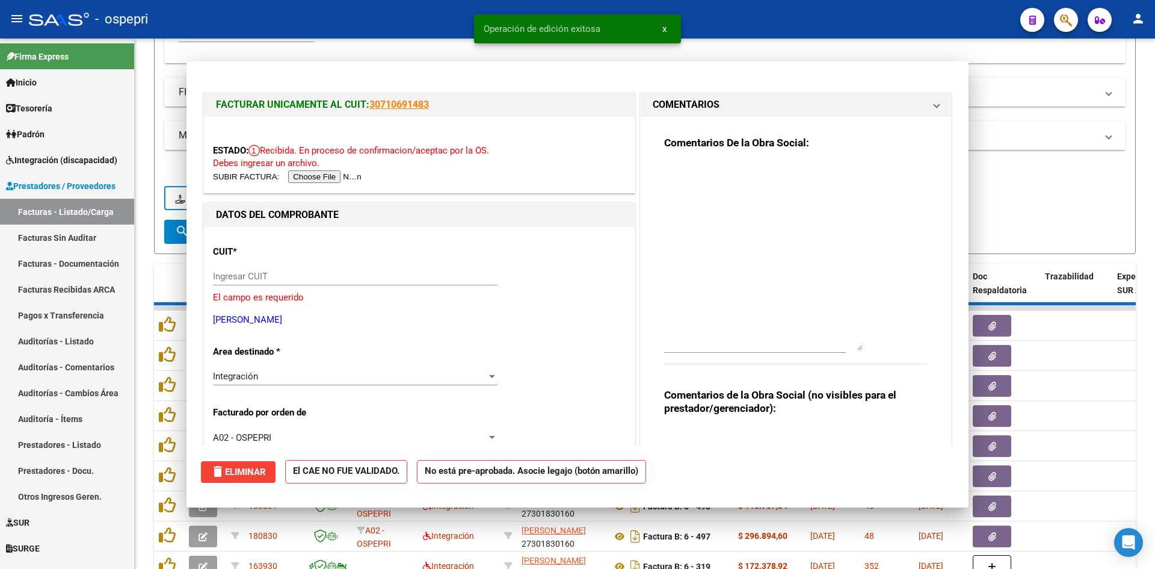
scroll to position [0, 0]
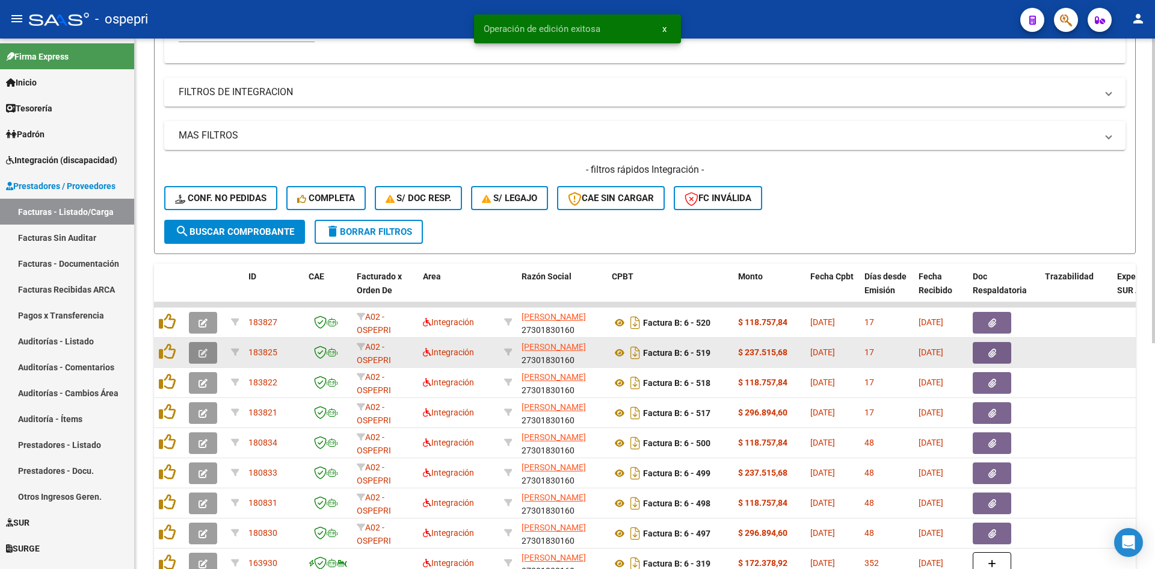
click at [212, 349] on button "button" at bounding box center [203, 353] width 28 height 22
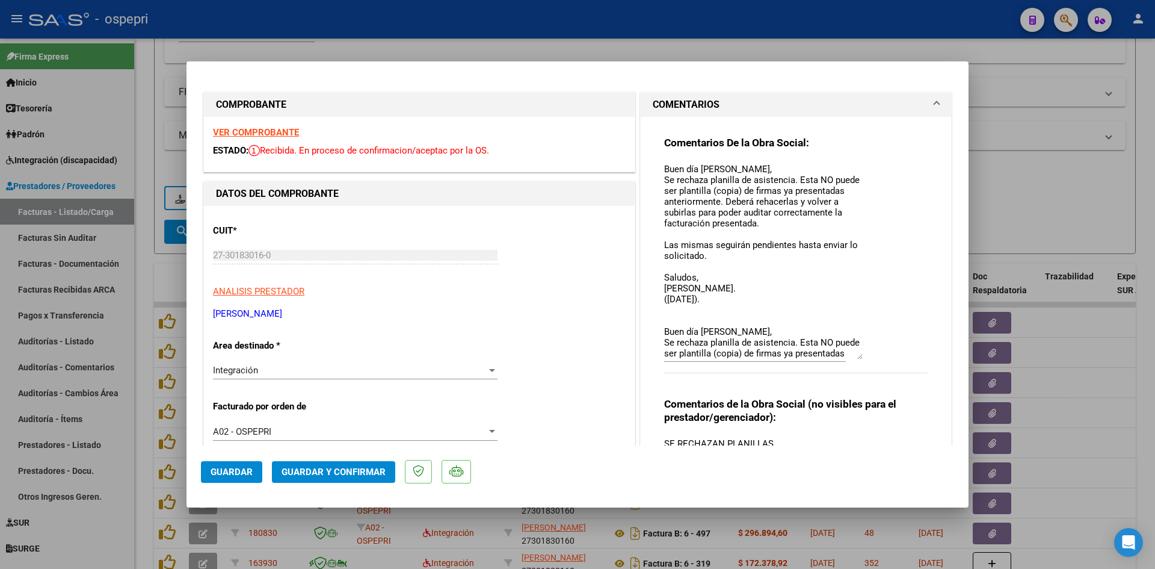
drag, startPoint x: 851, startPoint y: 183, endPoint x: 851, endPoint y: 356, distance: 172.7
click at [851, 356] on textarea "Buen día Maria, Se rechaza planilla de asistencia. Esta NO puede ser plantilla …" at bounding box center [763, 260] width 199 height 197
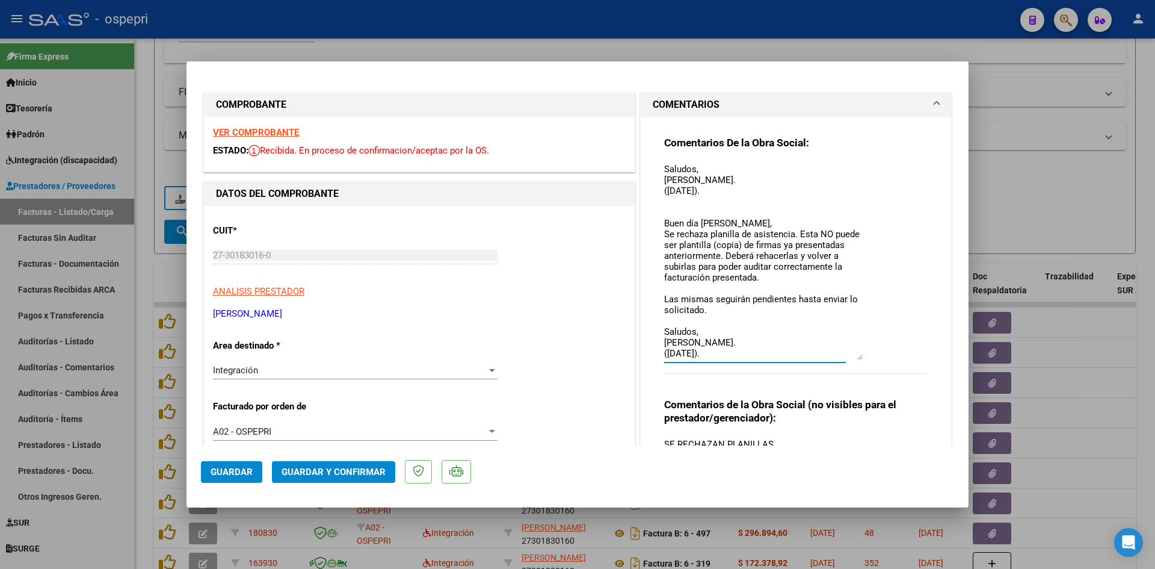
click at [729, 194] on textarea "Buen día Maria, Se rechaza planilla de asistencia. Esta NO puede ser plantilla …" at bounding box center [763, 260] width 199 height 197
click at [218, 466] on span "Guardar" at bounding box center [232, 471] width 42 height 11
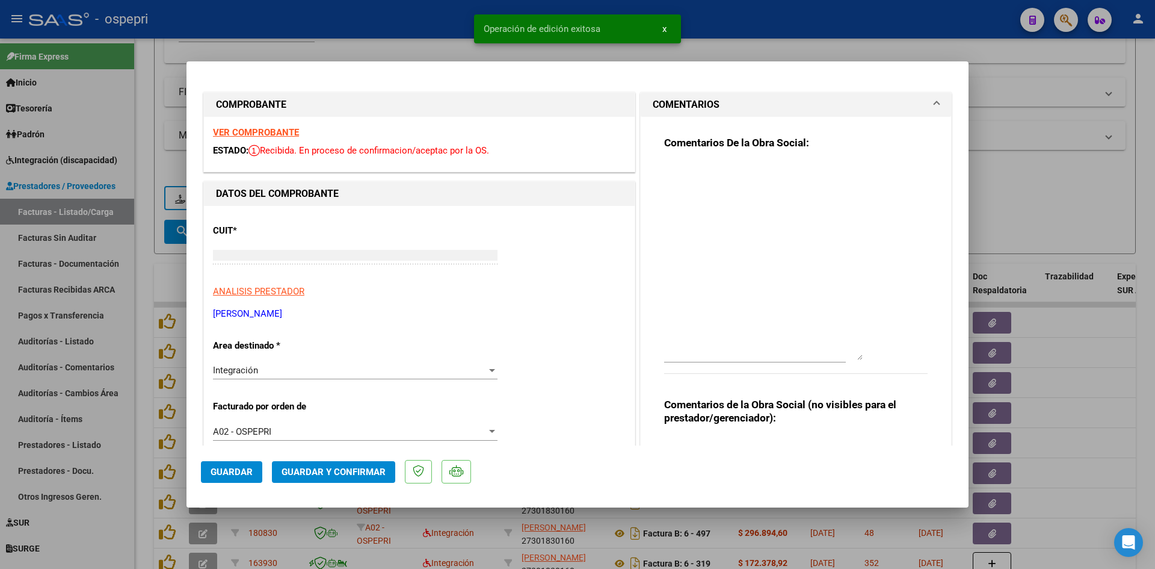
scroll to position [0, 0]
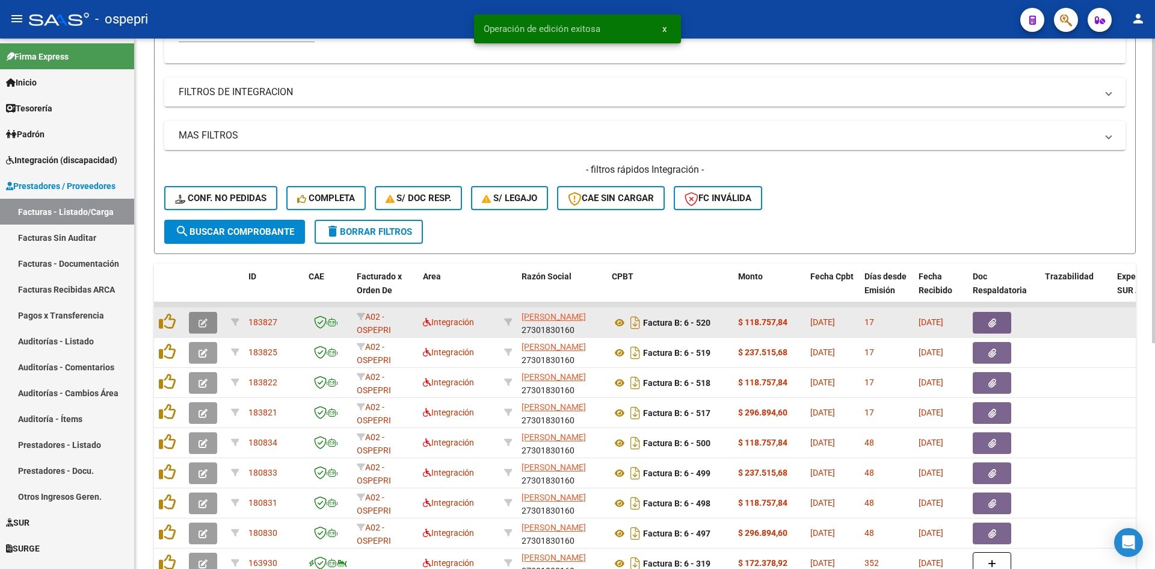
click at [203, 320] on icon "button" at bounding box center [203, 322] width 9 height 9
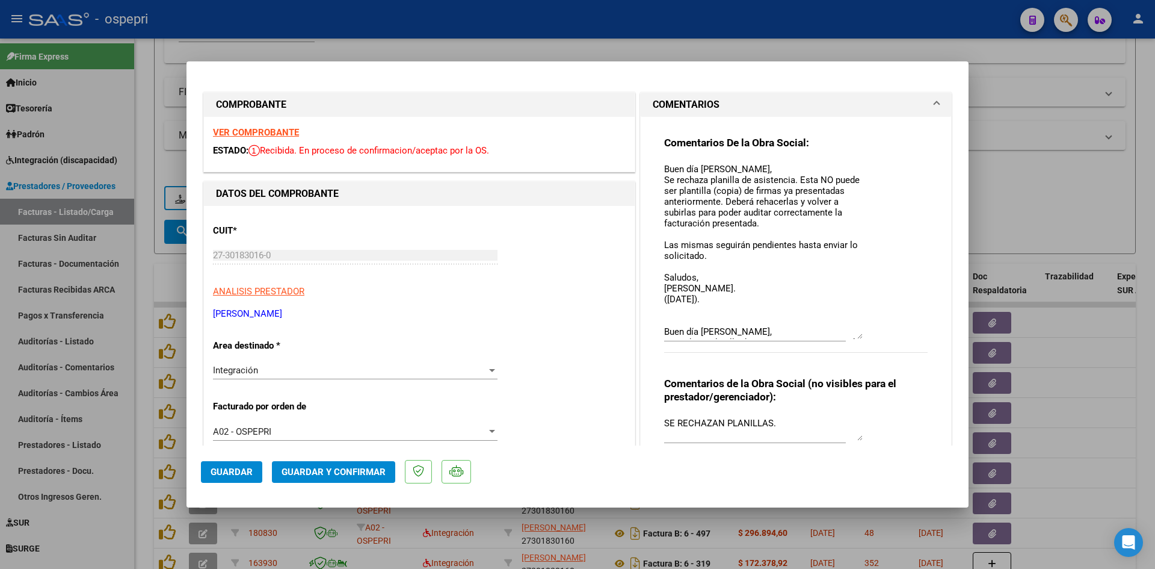
drag, startPoint x: 856, startPoint y: 181, endPoint x: 820, endPoint y: 325, distance: 148.1
click at [843, 333] on textarea "Buen día Maria, Se rechaza planilla de asistencia. Esta NO puede ser plantilla …" at bounding box center [763, 250] width 199 height 176
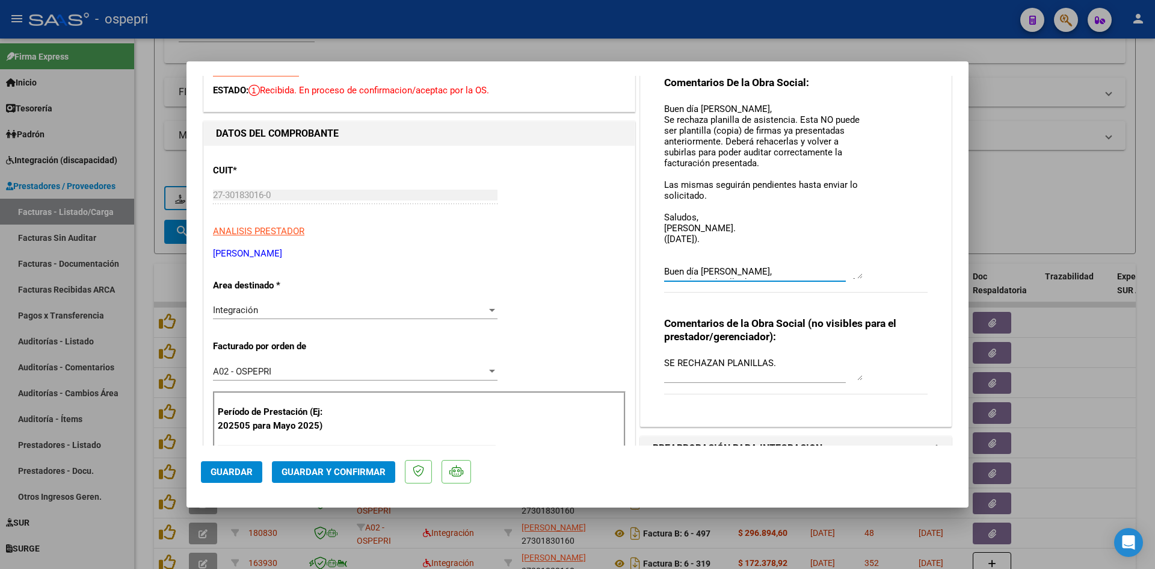
click at [724, 239] on textarea "Buen día Maria, Se rechaza planilla de asistencia. Esta NO puede ser plantilla …" at bounding box center [763, 190] width 199 height 176
click at [239, 475] on span "Guardar" at bounding box center [232, 471] width 42 height 11
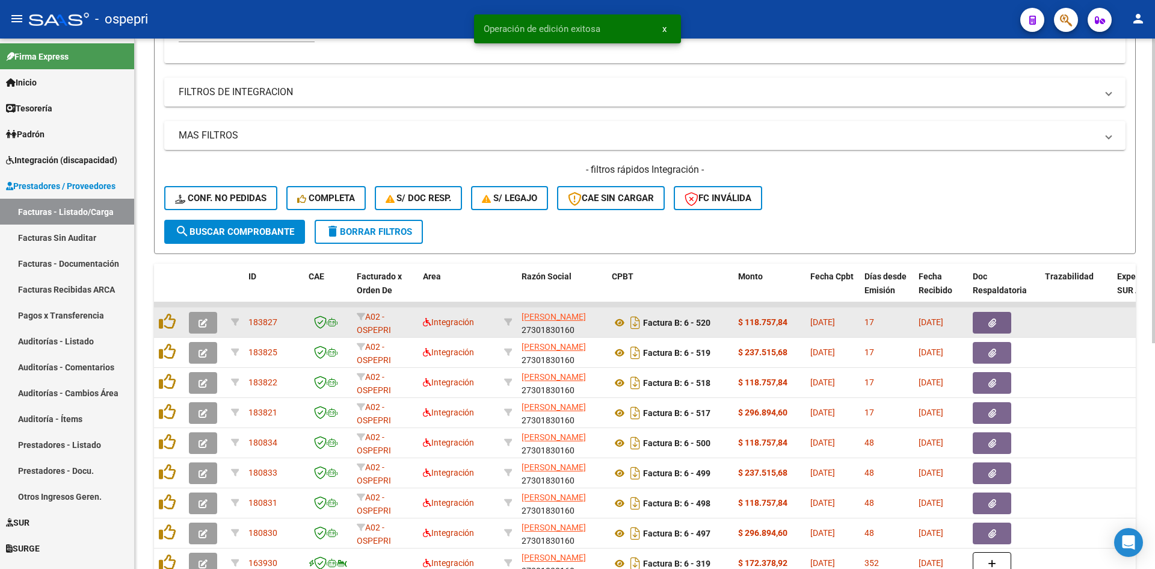
click at [199, 322] on icon "button" at bounding box center [203, 322] width 9 height 9
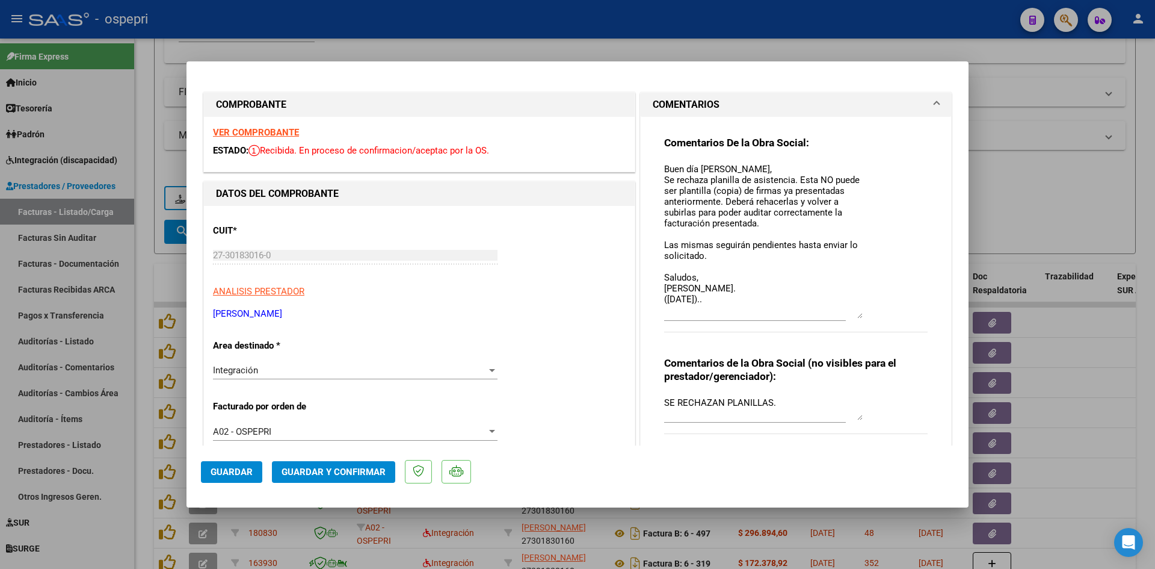
drag, startPoint x: 856, startPoint y: 185, endPoint x: 840, endPoint y: 317, distance: 132.7
click at [840, 317] on textarea "Buen día Maria, Se rechaza planilla de asistencia. Esta NO puede ser plantilla …" at bounding box center [763, 240] width 199 height 156
click at [732, 298] on textarea "Buen día Maria, Se rechaza planilla de asistencia. Esta NO puede ser plantilla …" at bounding box center [763, 240] width 199 height 156
click at [220, 476] on span "Guardar" at bounding box center [232, 471] width 42 height 11
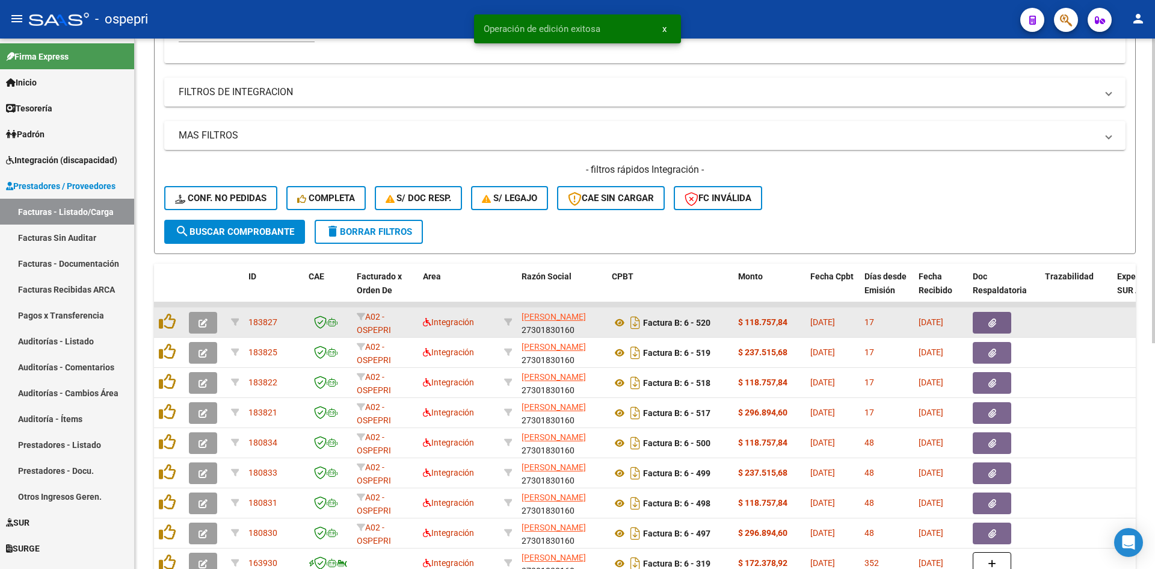
click at [199, 323] on icon "button" at bounding box center [203, 322] width 9 height 9
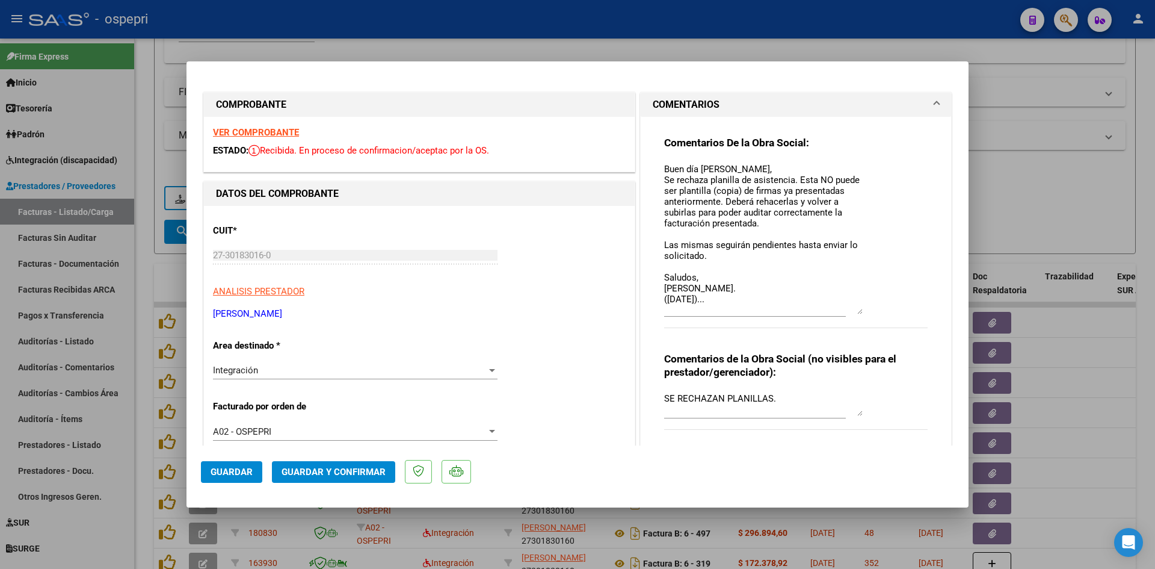
drag, startPoint x: 853, startPoint y: 185, endPoint x: 847, endPoint y: 312, distance: 127.1
click at [847, 312] on textarea "Buen día Maria, Se rechaza planilla de asistencia. Esta NO puede ser plantilla …" at bounding box center [763, 238] width 199 height 152
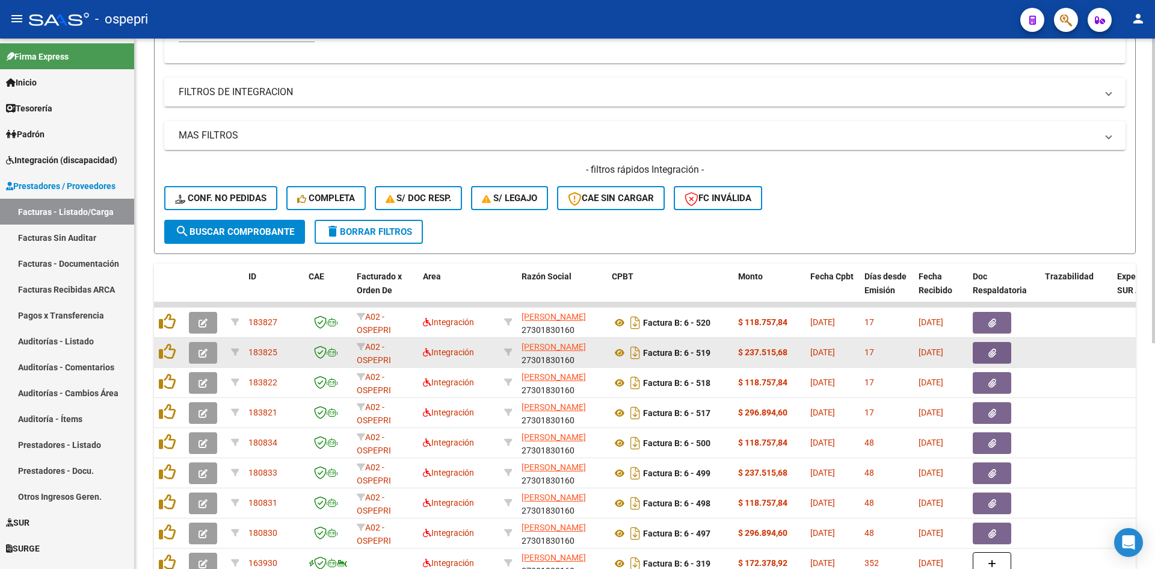
click at [203, 348] on span "button" at bounding box center [203, 352] width 9 height 11
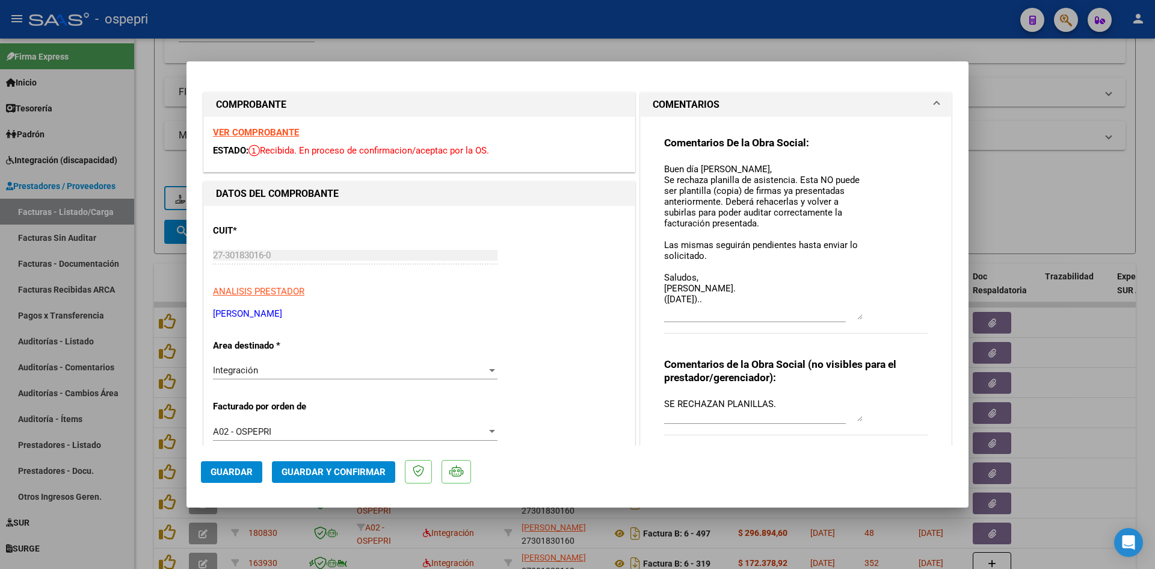
drag, startPoint x: 852, startPoint y: 185, endPoint x: 858, endPoint y: 318, distance: 133.1
click at [858, 318] on textarea "Buen día Maria, Se rechaza planilla de asistencia. Esta NO puede ser plantilla …" at bounding box center [763, 240] width 199 height 157
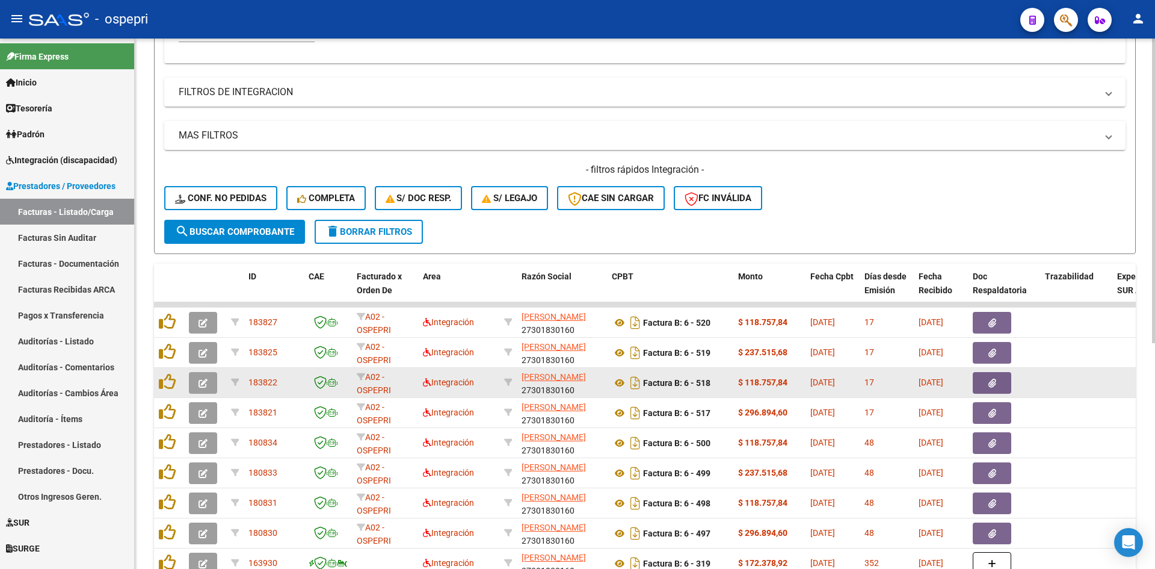
click at [200, 380] on icon "button" at bounding box center [203, 383] width 9 height 9
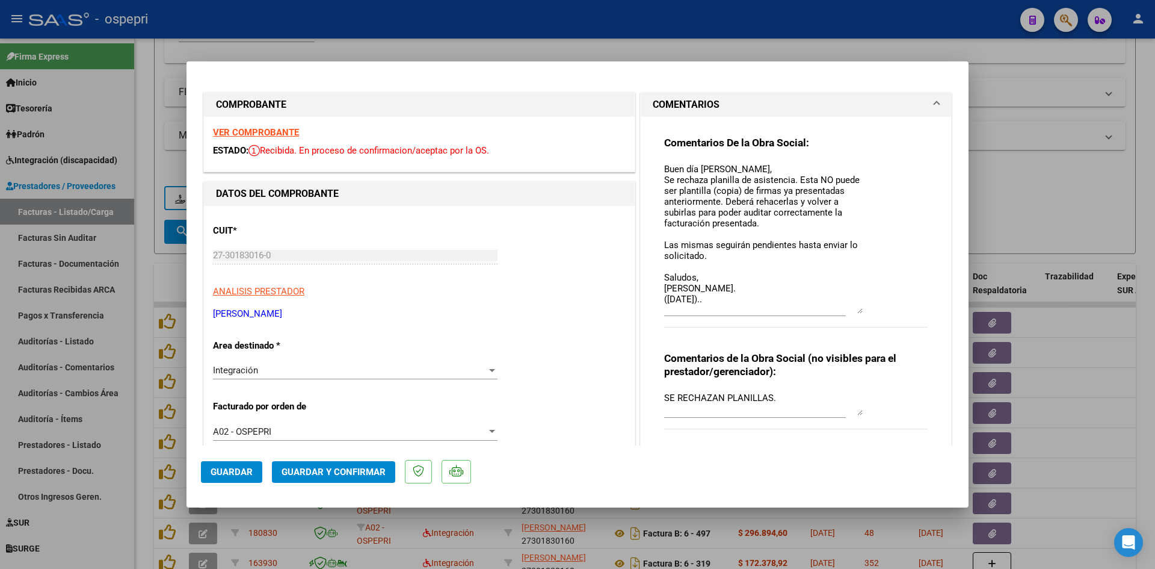
drag, startPoint x: 856, startPoint y: 186, endPoint x: 851, endPoint y: 310, distance: 124.1
click at [851, 310] on textarea "Buen día Maria, Se rechaza planilla de asistencia. Esta NO puede ser plantilla …" at bounding box center [763, 237] width 199 height 151
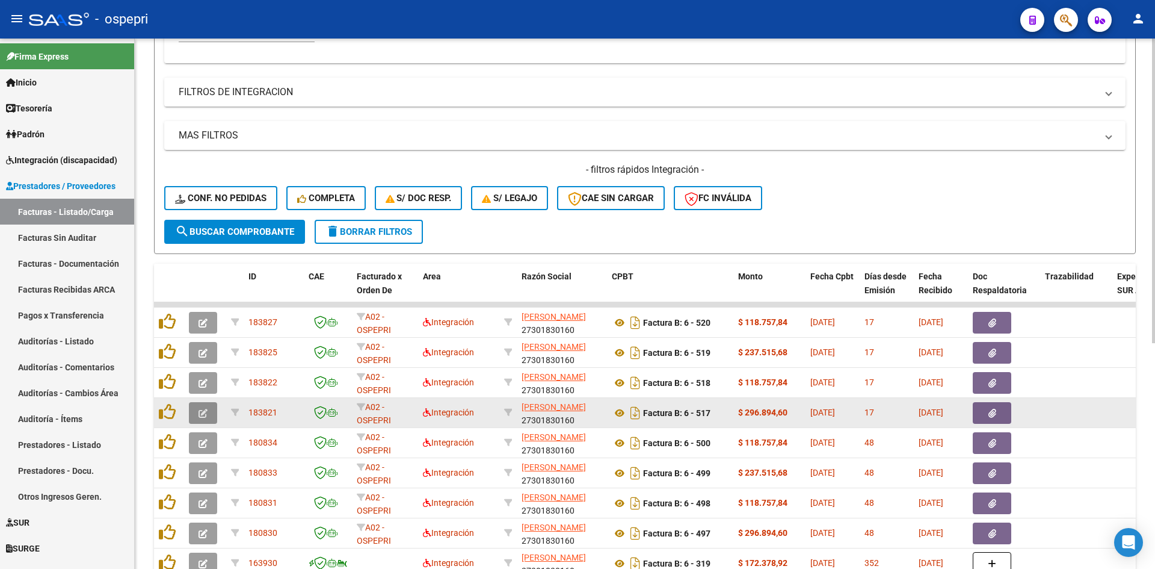
click at [204, 415] on icon "button" at bounding box center [203, 413] width 9 height 9
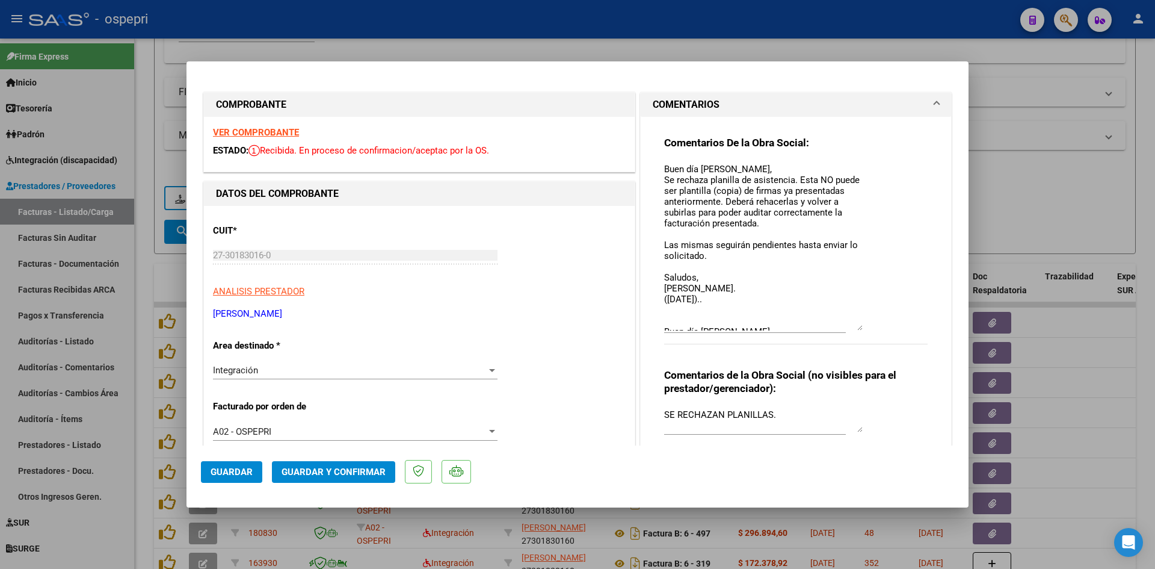
drag, startPoint x: 853, startPoint y: 185, endPoint x: 858, endPoint y: 329, distance: 143.9
click at [858, 329] on textarea "Buen día Maria, Se rechaza planilla de asistencia. Esta NO puede ser plantilla …" at bounding box center [763, 246] width 199 height 168
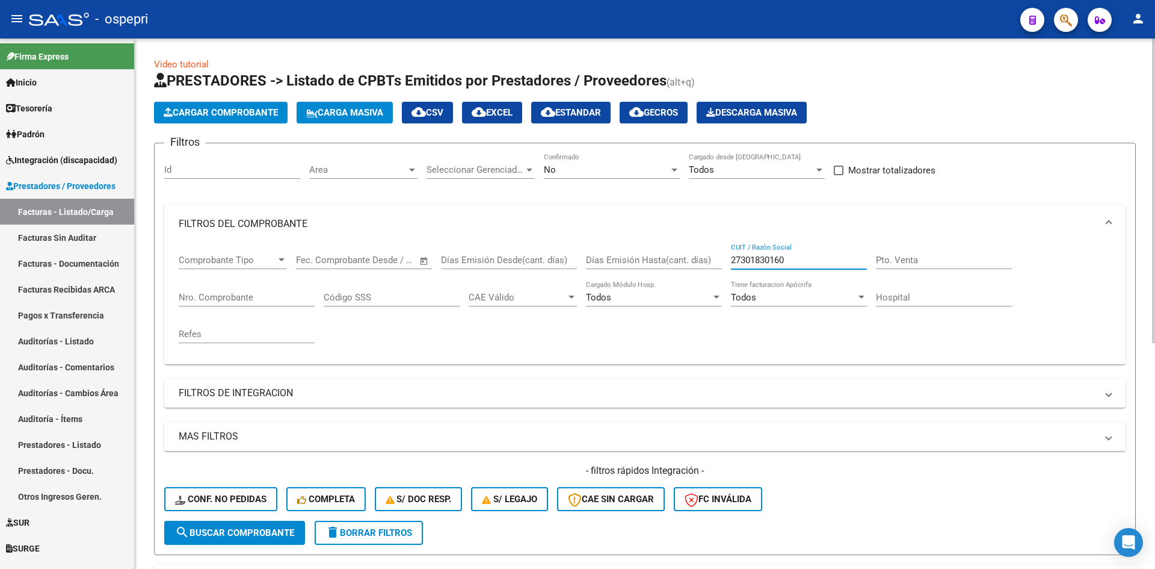
drag, startPoint x: 816, startPoint y: 261, endPoint x: 720, endPoint y: 264, distance: 95.7
click at [720, 262] on div "Comprobante Tipo Comprobante Tipo Fecha inicio – Fecha fin Fec. Comprobante Des…" at bounding box center [645, 298] width 933 height 111
paste input "27290275348"
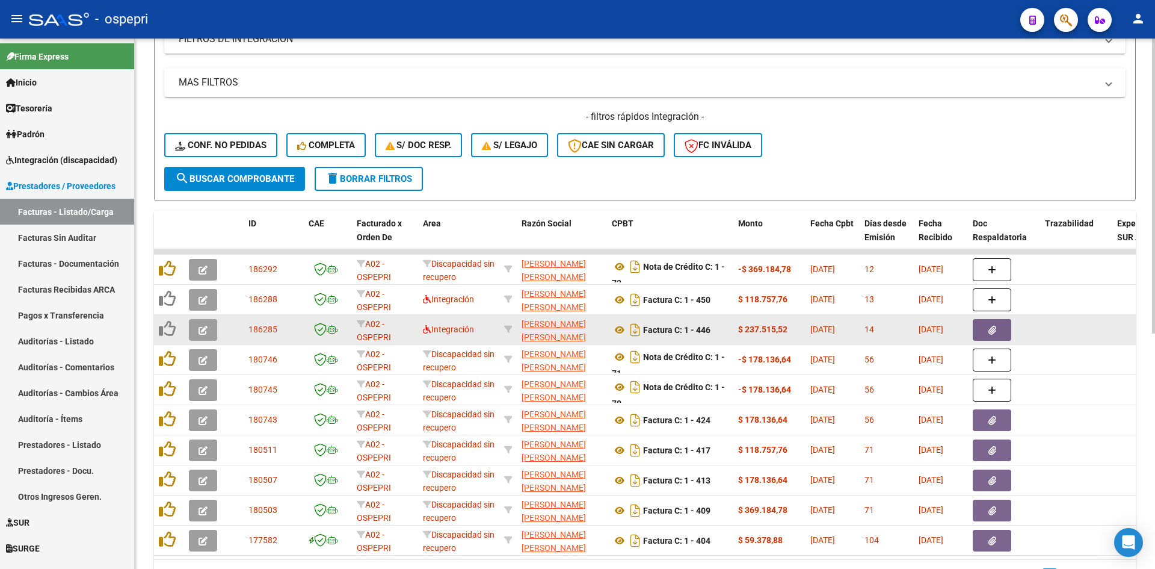
scroll to position [361, 0]
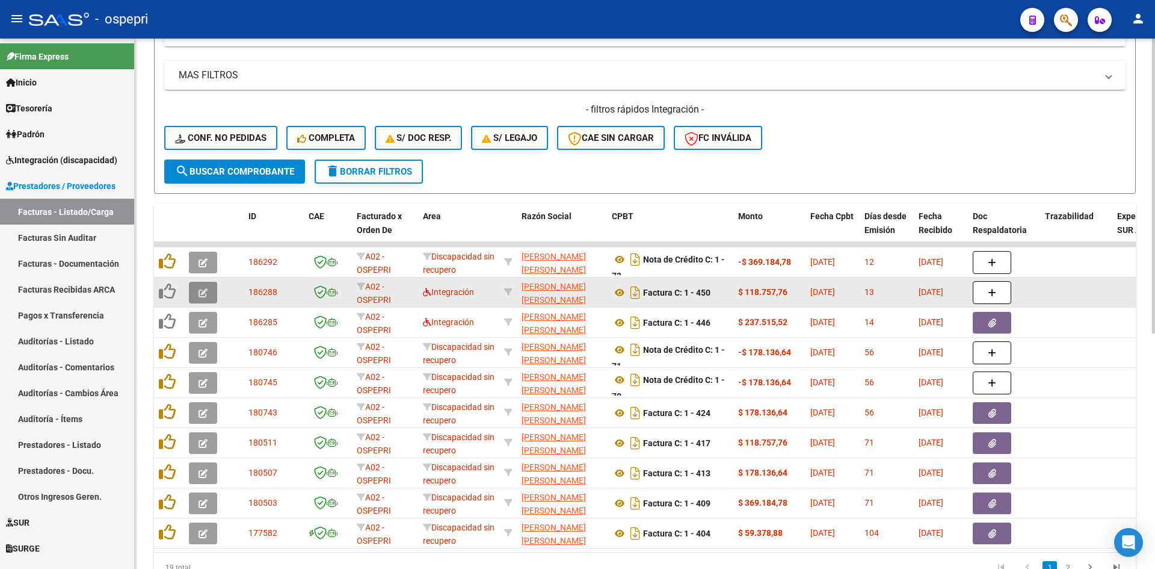
click at [203, 293] on icon "button" at bounding box center [203, 292] width 9 height 9
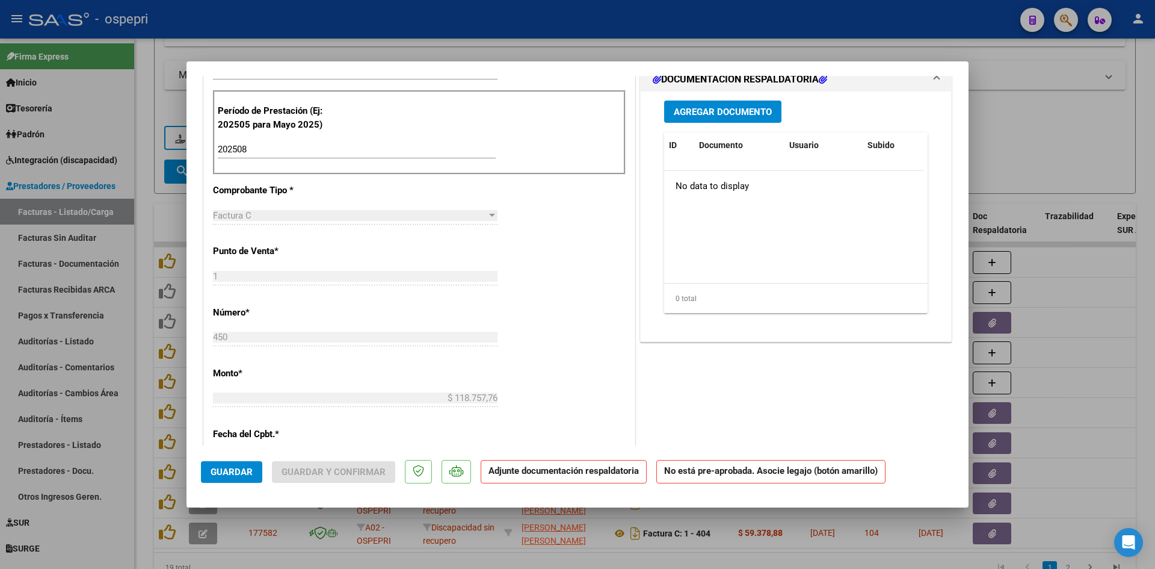
scroll to position [0, 0]
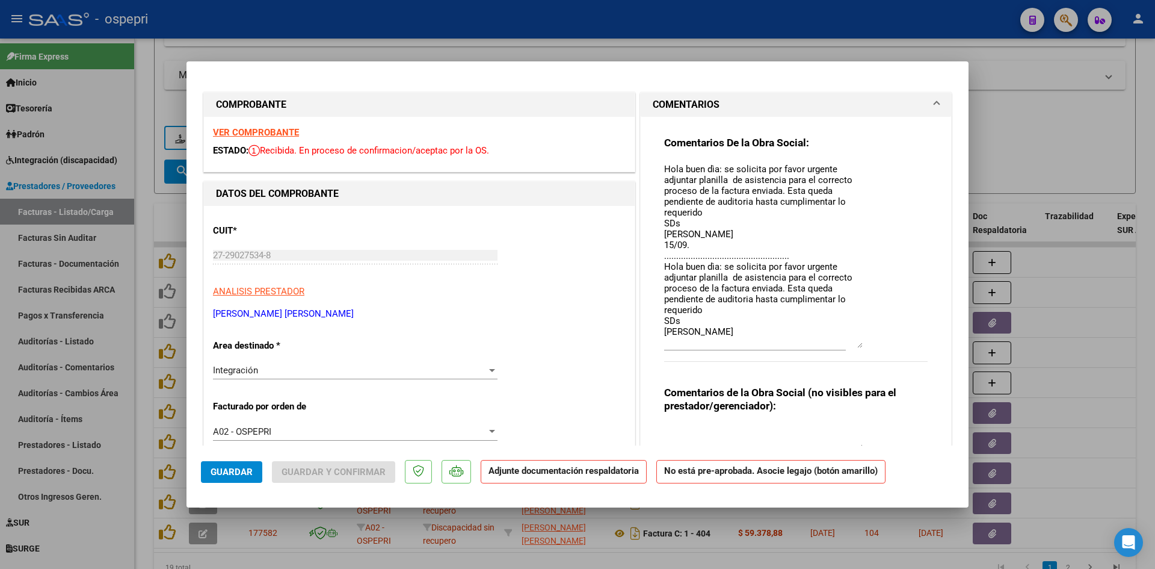
drag, startPoint x: 853, startPoint y: 180, endPoint x: 876, endPoint y: 341, distance: 162.8
click at [876, 341] on div "Comentarios De la Obra Social: Hola buen dìa: se solicita por favor urgente adj…" at bounding box center [796, 255] width 264 height 239
click at [706, 249] on textarea "Hola buen dìa: se solicita por favor urgente adjuntar planilla de asistencia pa…" at bounding box center [763, 254] width 199 height 185
click at [227, 466] on span "Guardar" at bounding box center [232, 471] width 42 height 11
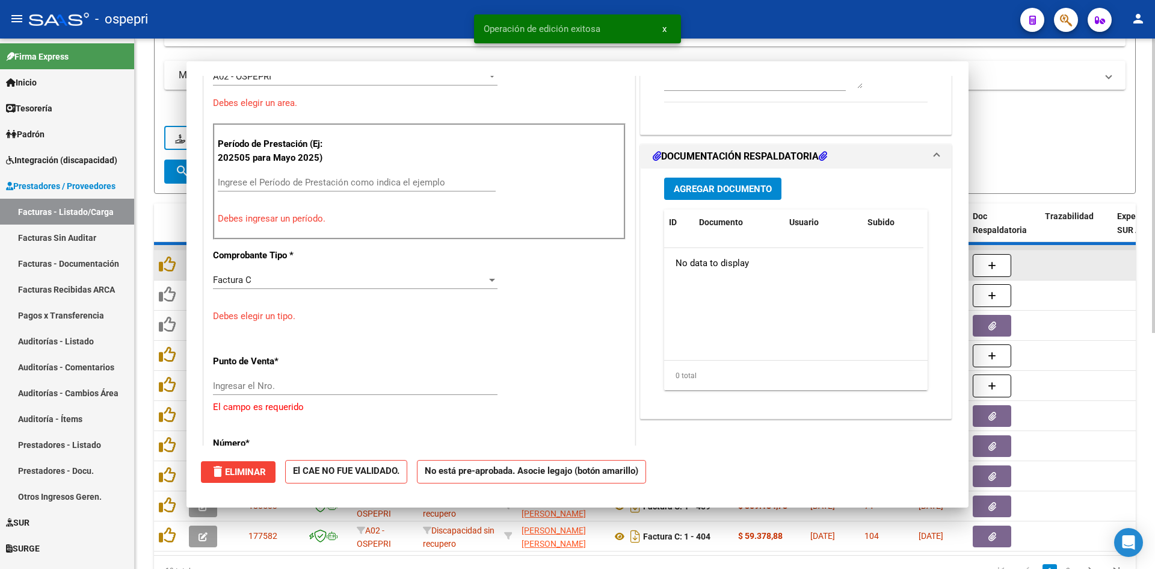
scroll to position [367, 0]
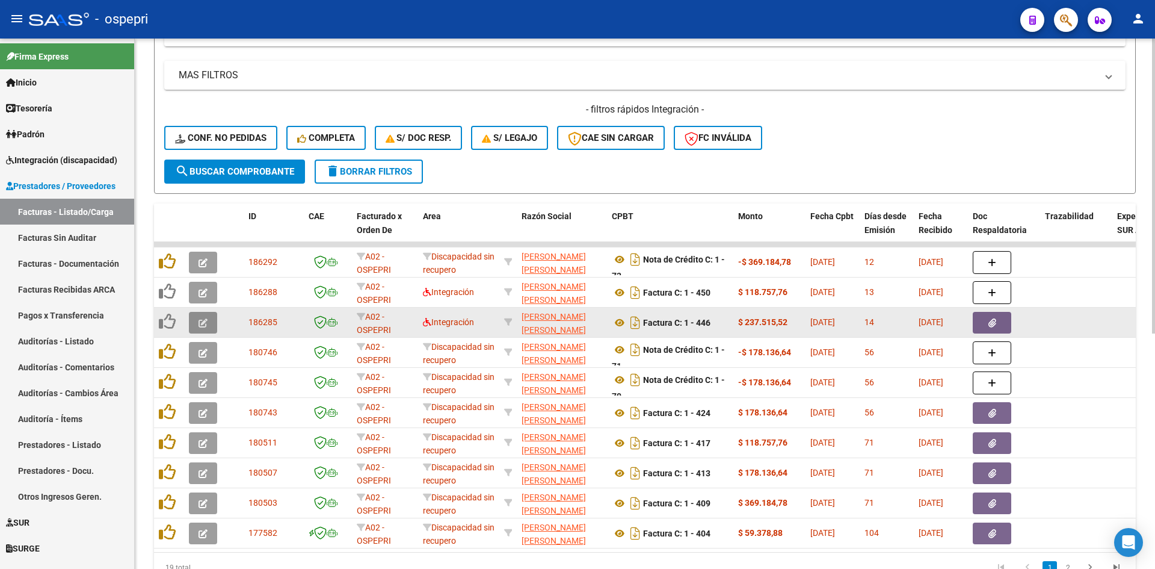
click at [205, 318] on icon "button" at bounding box center [203, 322] width 9 height 9
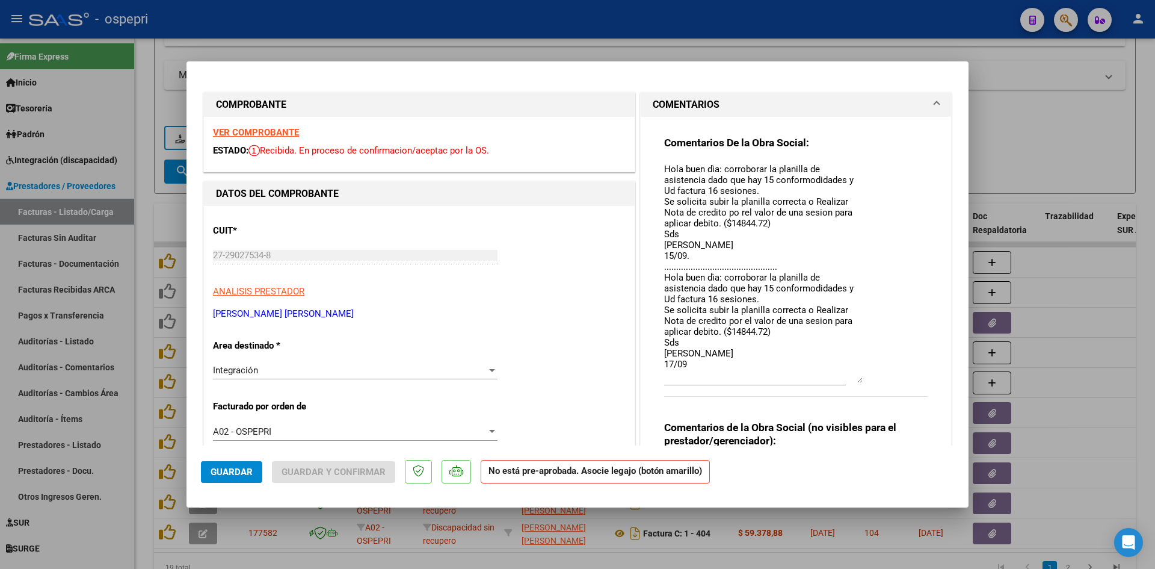
drag, startPoint x: 853, startPoint y: 184, endPoint x: 879, endPoint y: 380, distance: 197.9
click at [879, 380] on div "Comentarios De la Obra Social: Hola buen dìa: corroborar la planilla de asisten…" at bounding box center [796, 273] width 264 height 274
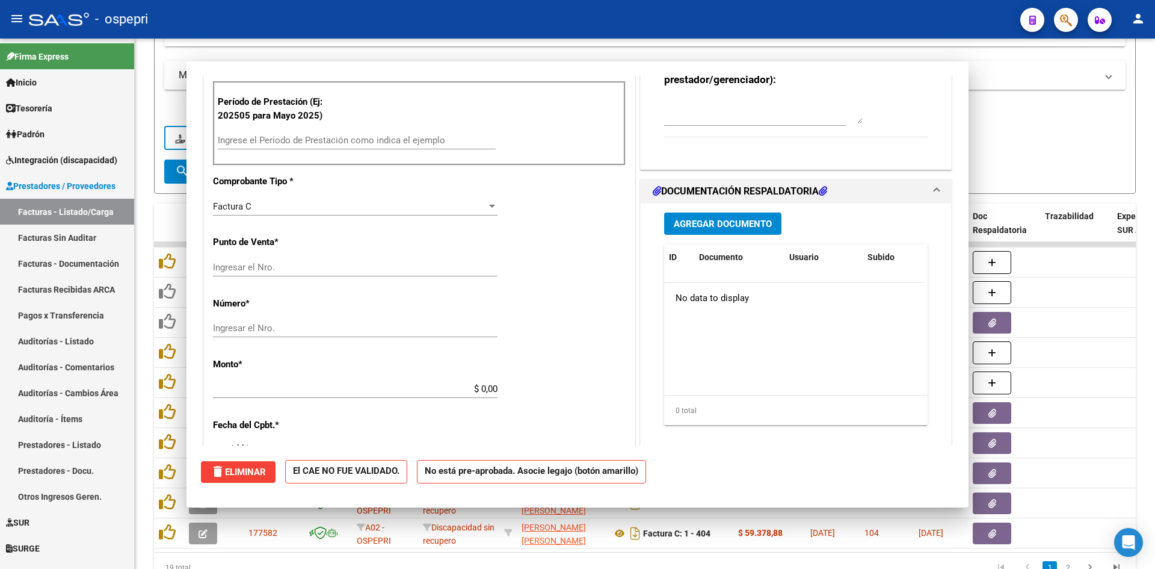
scroll to position [352, 0]
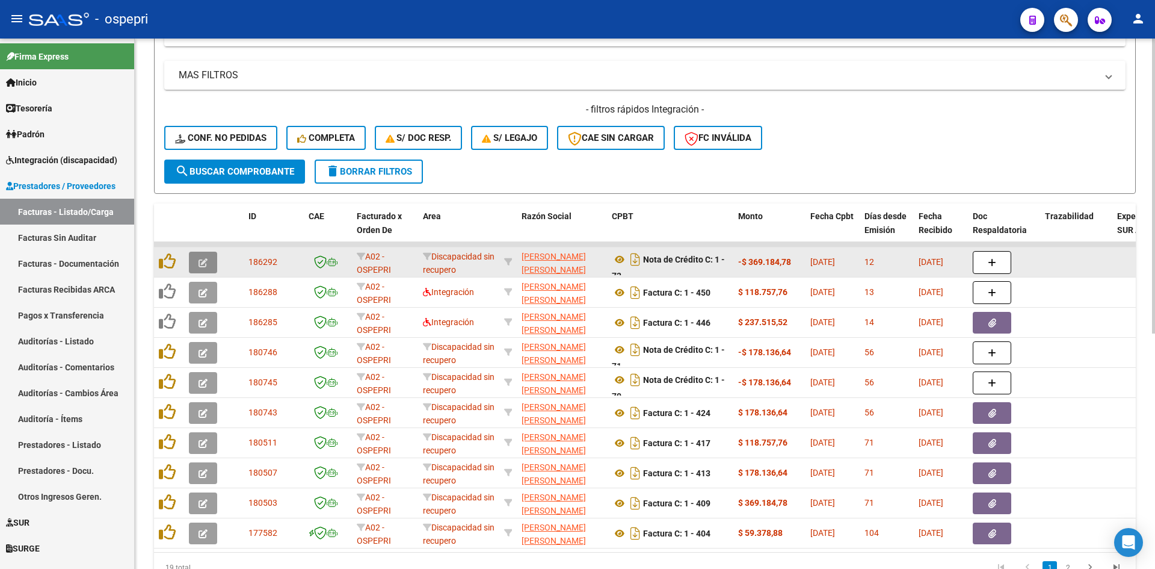
click at [196, 260] on button "button" at bounding box center [203, 263] width 28 height 22
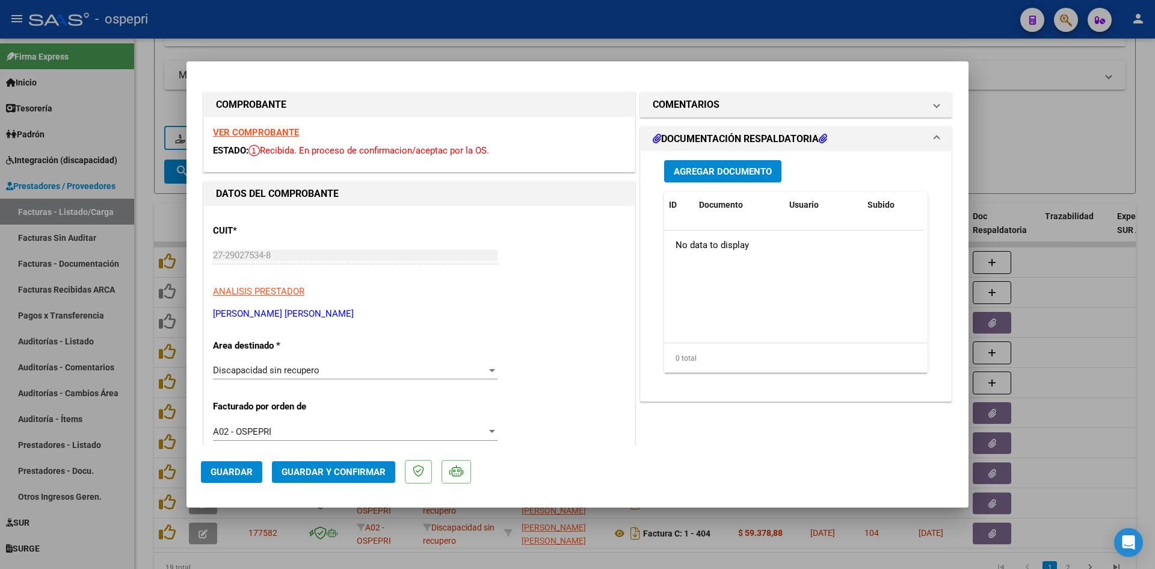
click at [285, 133] on strong "VER COMPROBANTE" at bounding box center [256, 132] width 86 height 11
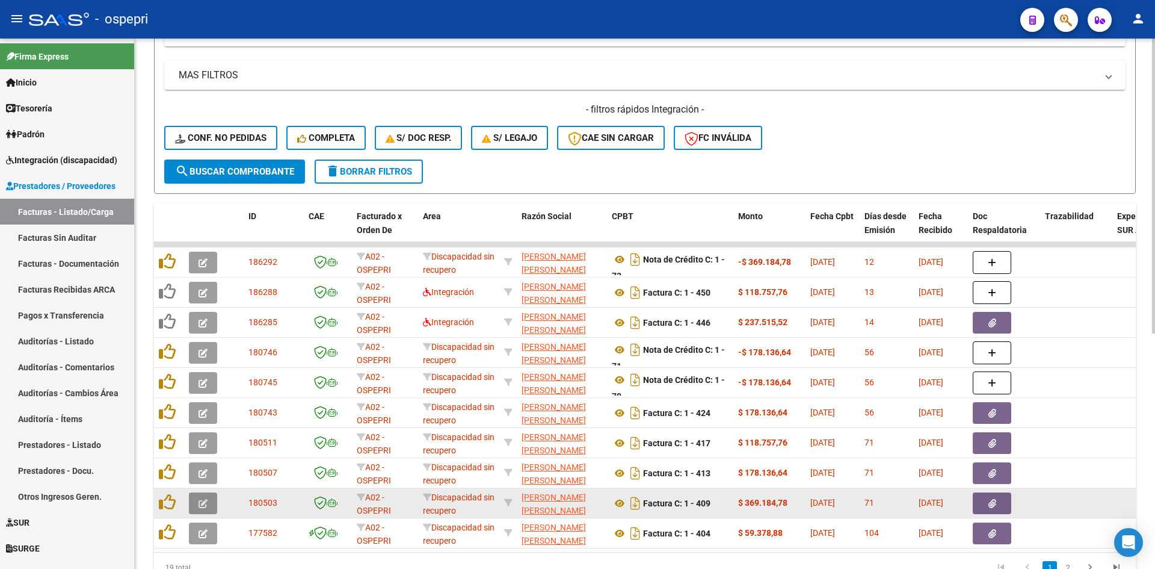
click at [203, 496] on button "button" at bounding box center [203, 503] width 28 height 22
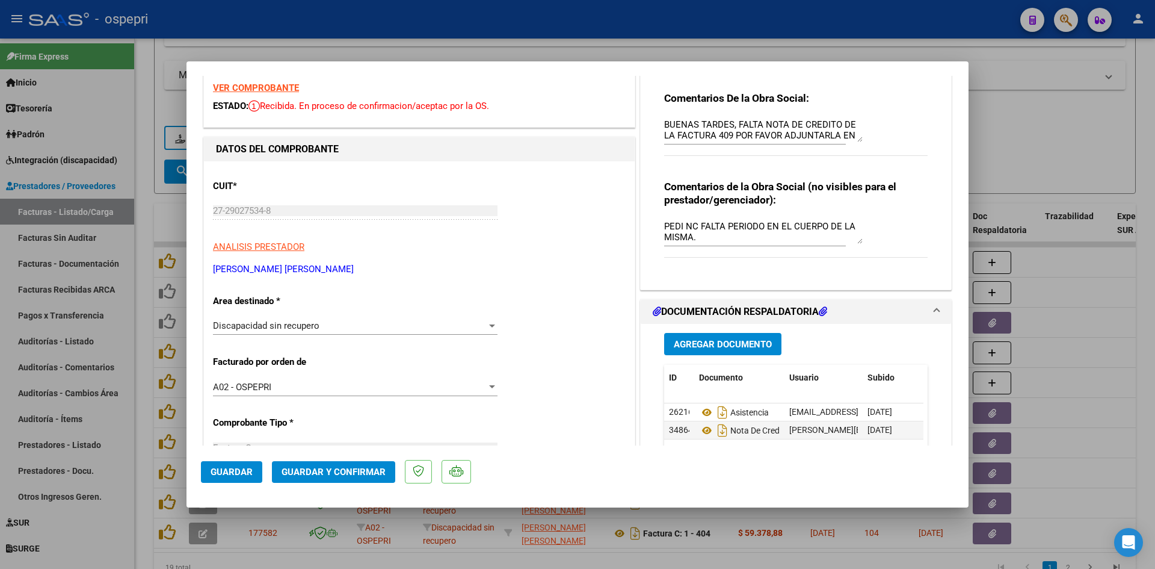
scroll to position [0, 0]
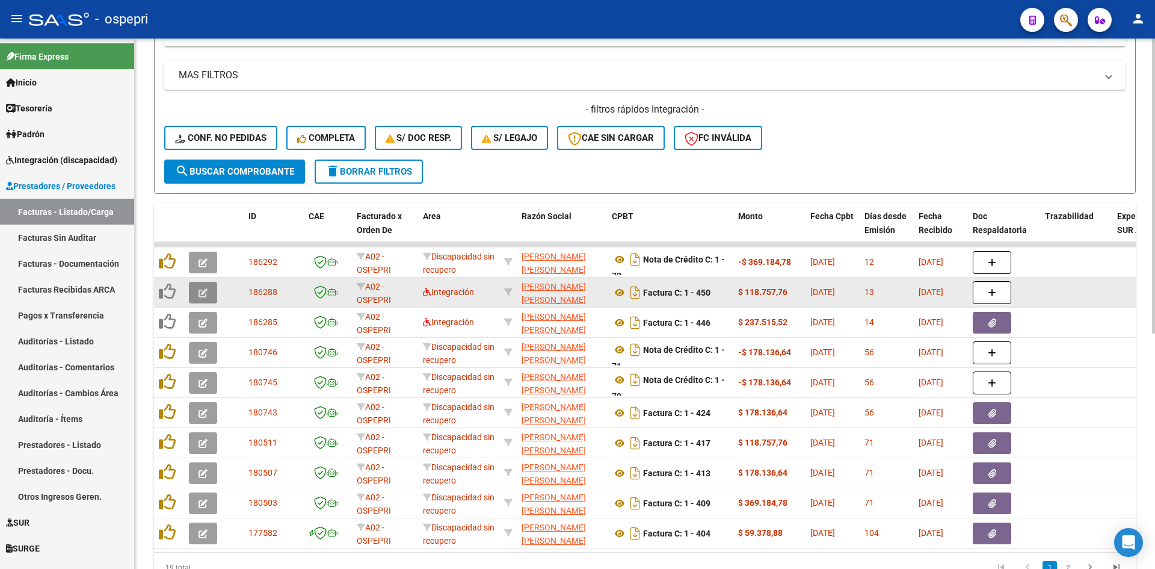
click at [208, 295] on button "button" at bounding box center [203, 293] width 28 height 22
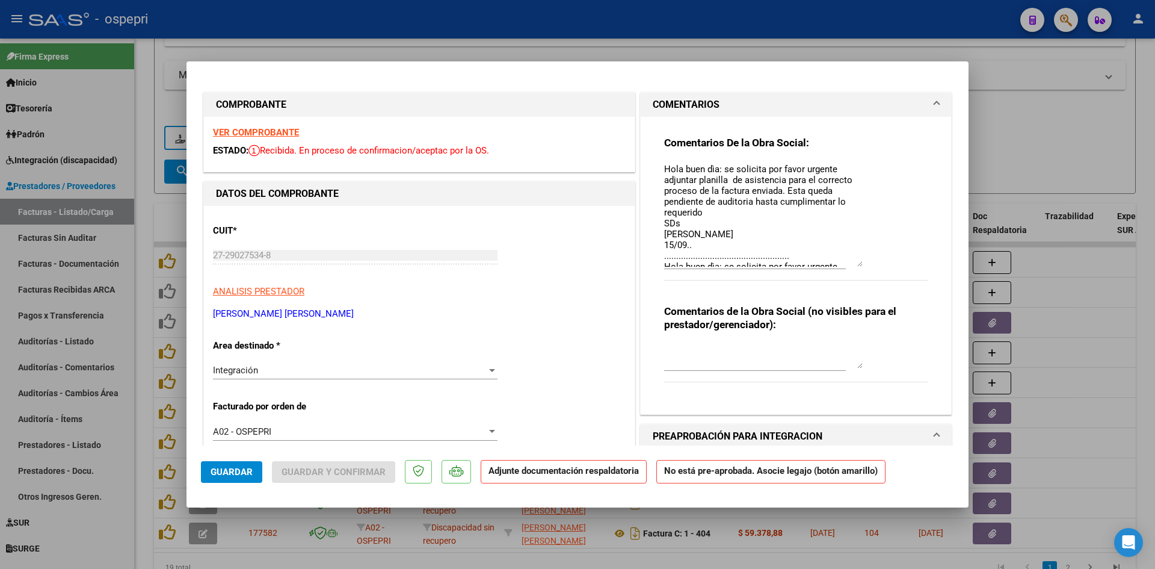
drag, startPoint x: 854, startPoint y: 185, endPoint x: 854, endPoint y: 265, distance: 80.0
click at [854, 265] on textarea "Hola buen dìa: se solicita por favor urgente adjuntar planilla de asistencia pa…" at bounding box center [763, 214] width 199 height 104
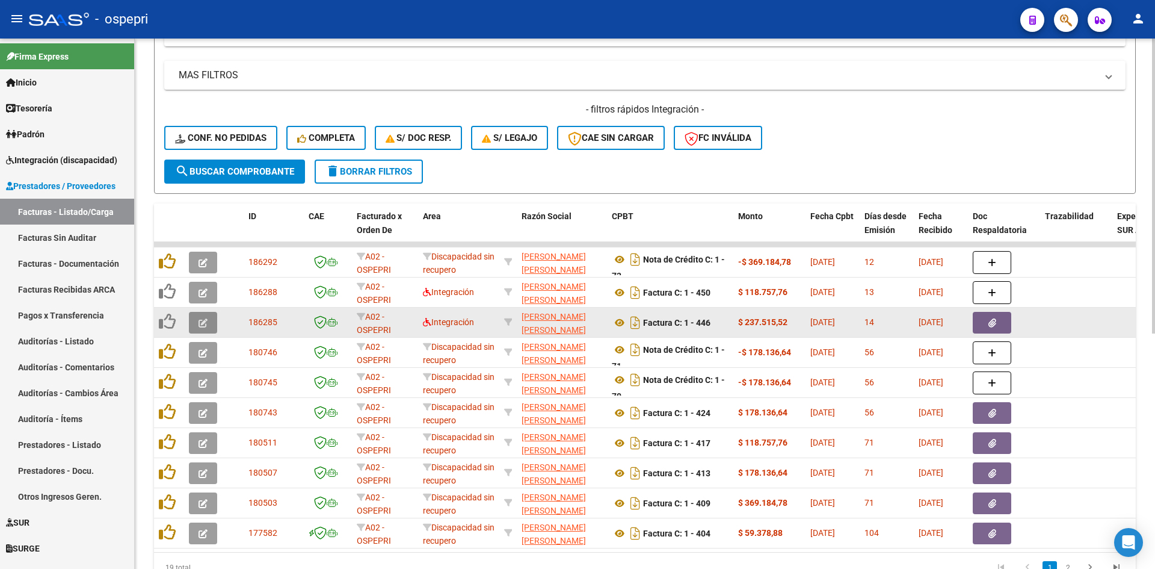
click at [200, 326] on icon "button" at bounding box center [203, 322] width 9 height 9
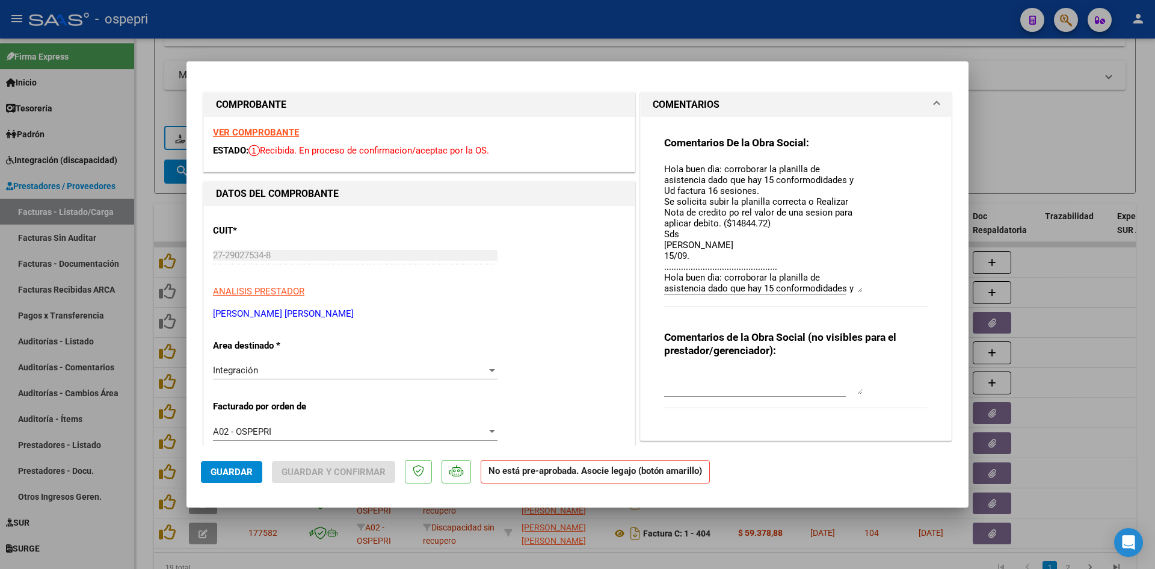
drag, startPoint x: 854, startPoint y: 182, endPoint x: 866, endPoint y: 288, distance: 106.6
click at [866, 288] on div "Comentarios De la Obra Social: Hola buen dìa: corroborar la planilla de asisten…" at bounding box center [796, 228] width 264 height 184
click at [692, 258] on textarea "Hola buen dìa: corroborar la planilla de asistencia dado que hay 15 conformodid…" at bounding box center [763, 227] width 199 height 130
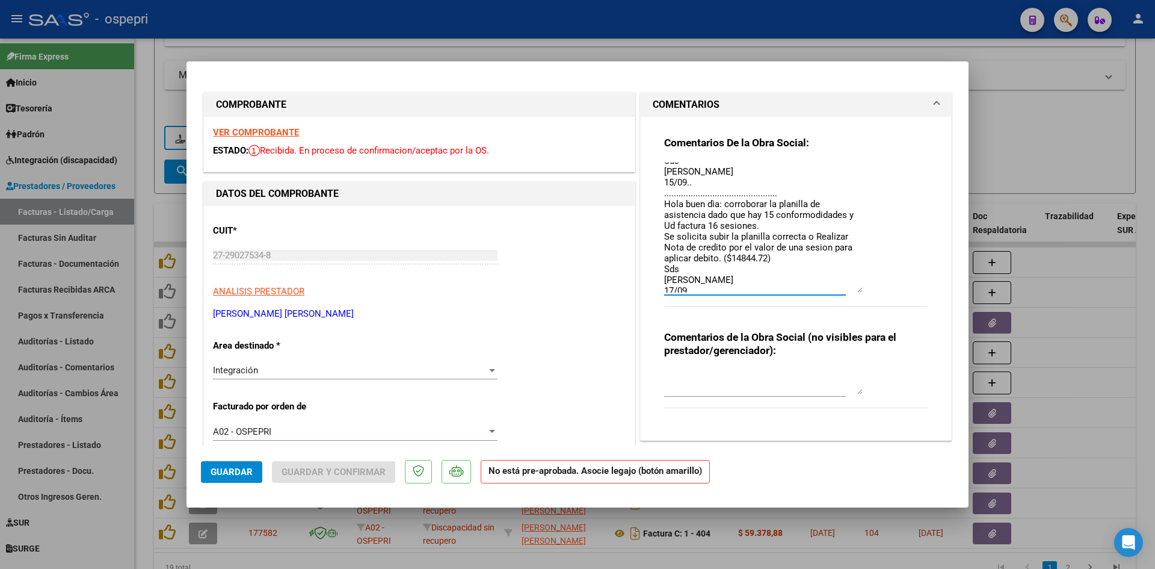
scroll to position [78, 0]
click at [688, 284] on textarea "Hola buen dìa: corroborar la planilla de asistencia dado que hay 15 conformodid…" at bounding box center [763, 227] width 199 height 130
click at [691, 179] on textarea "Hola buen dìa: corroborar la planilla de asistencia dado que hay 15 conformodid…" at bounding box center [763, 227] width 199 height 130
click at [697, 288] on textarea "Hola buen dìa: corroborar la planilla de asistencia dado que hay 15 conformodid…" at bounding box center [763, 227] width 199 height 130
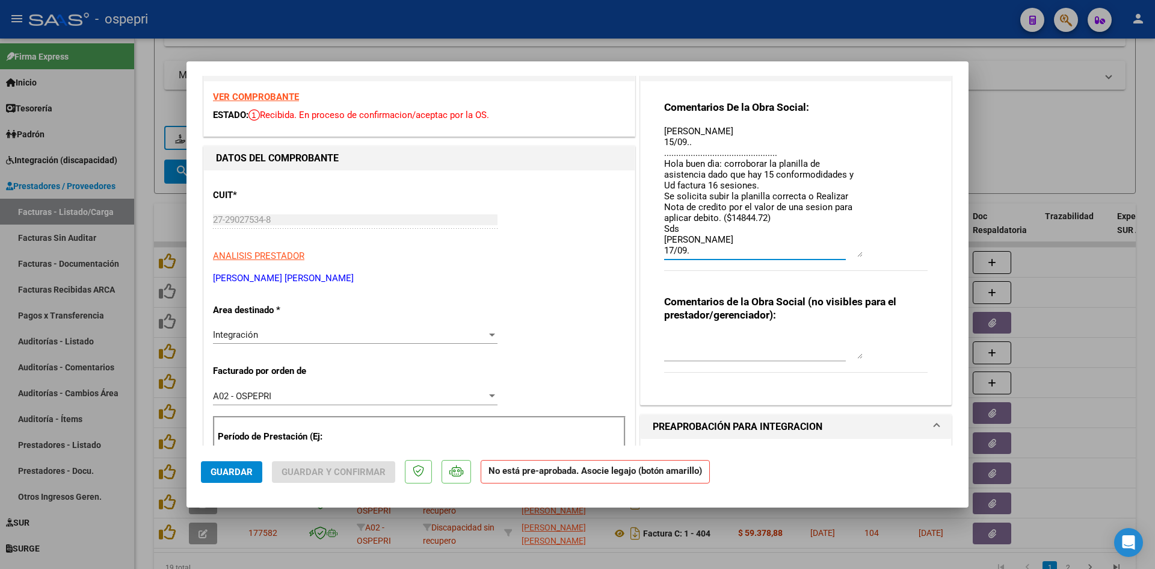
scroll to position [0, 0]
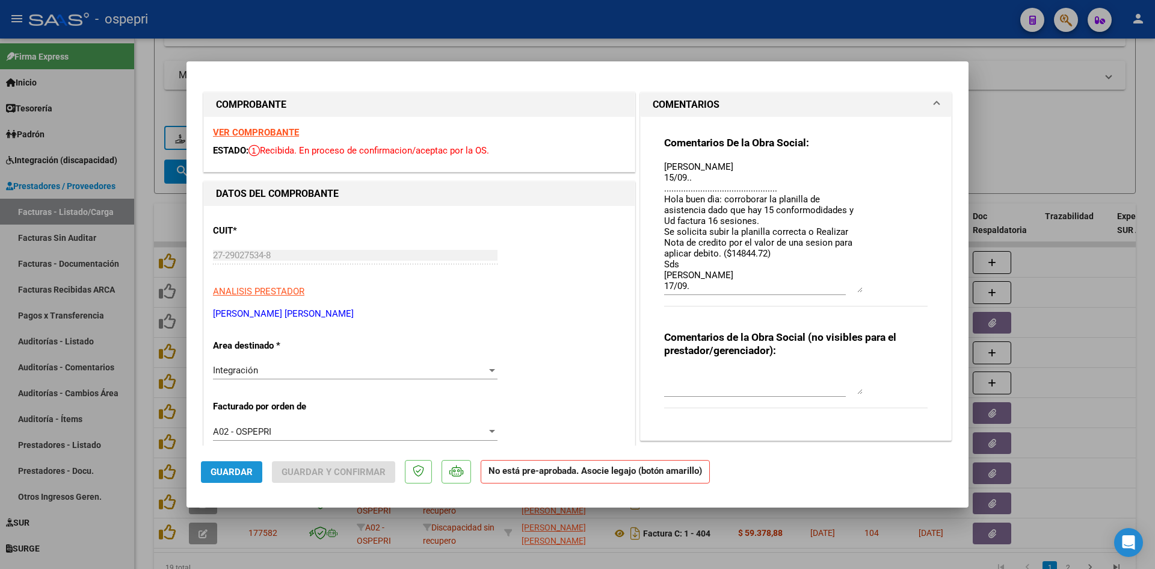
click at [243, 471] on span "Guardar" at bounding box center [232, 471] width 42 height 11
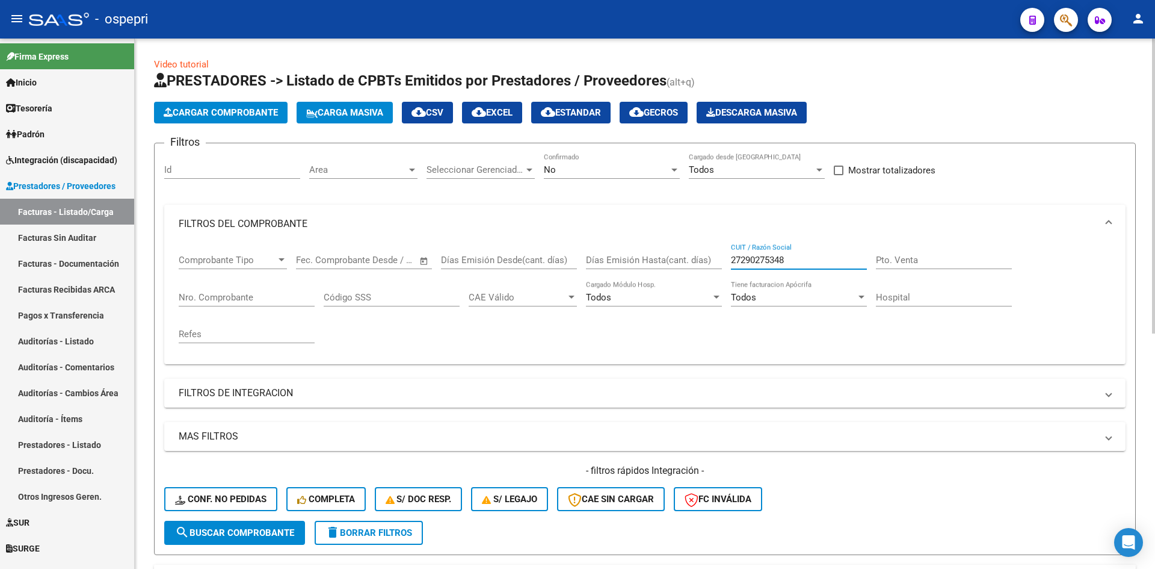
drag, startPoint x: 796, startPoint y: 258, endPoint x: 703, endPoint y: 294, distance: 99.5
click at [703, 294] on div "Comprobante Tipo Comprobante Tipo Fecha inicio – Fecha fin Fec. Comprobante Des…" at bounding box center [645, 298] width 933 height 111
paste input "27346429483"
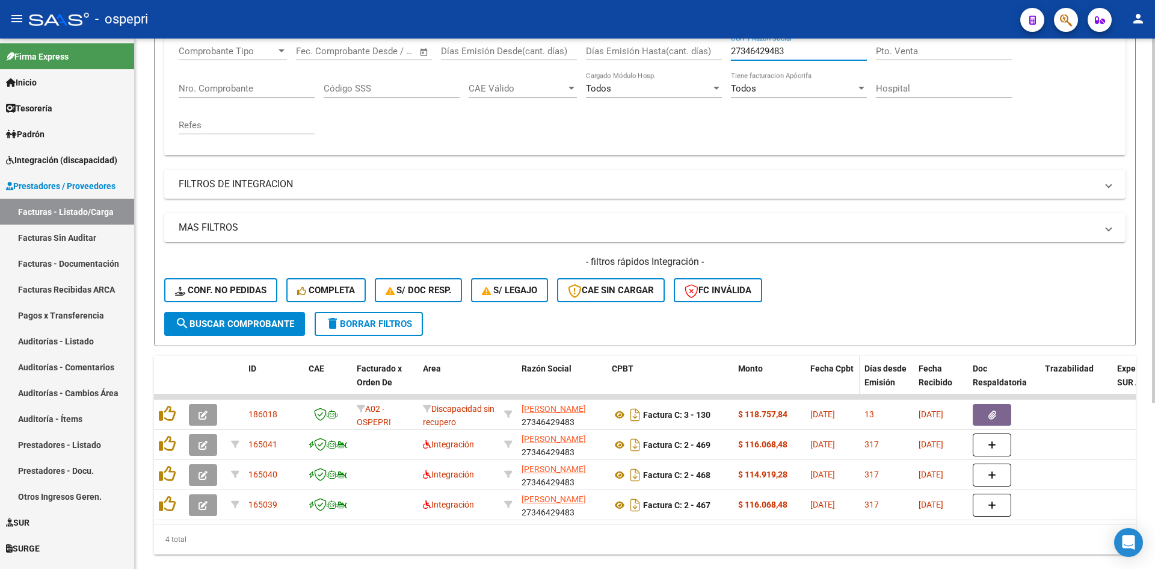
scroll to position [241, 0]
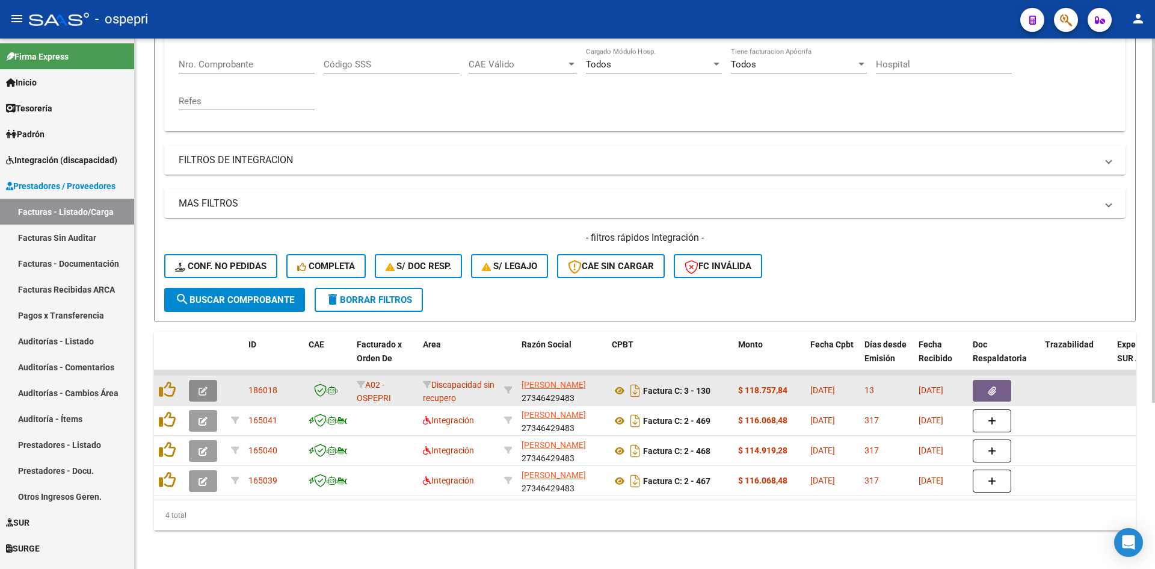
click at [196, 382] on button "button" at bounding box center [203, 391] width 28 height 22
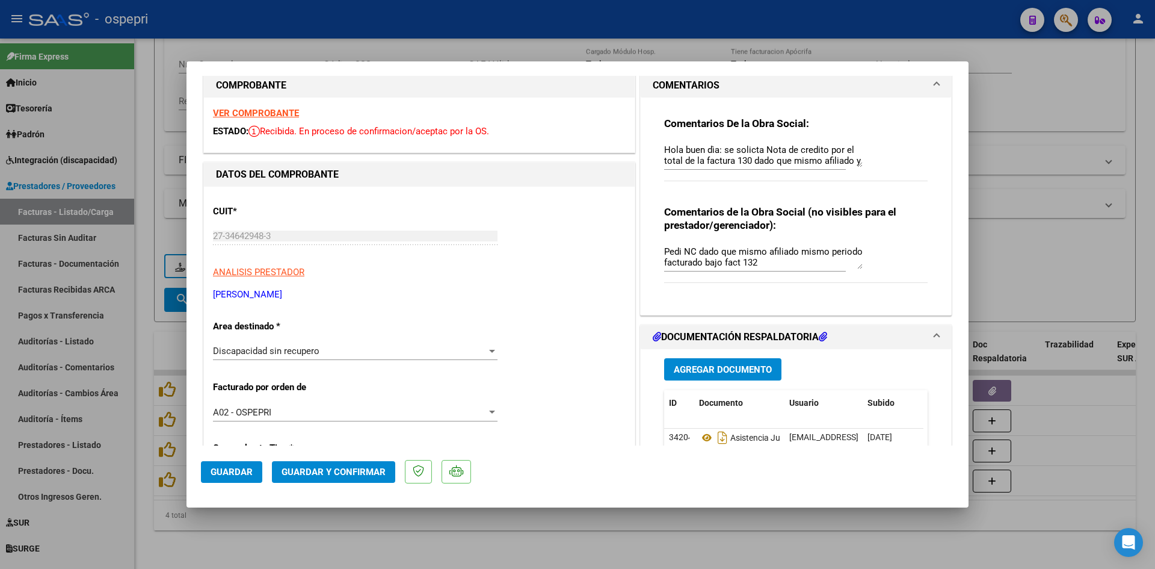
scroll to position [0, 0]
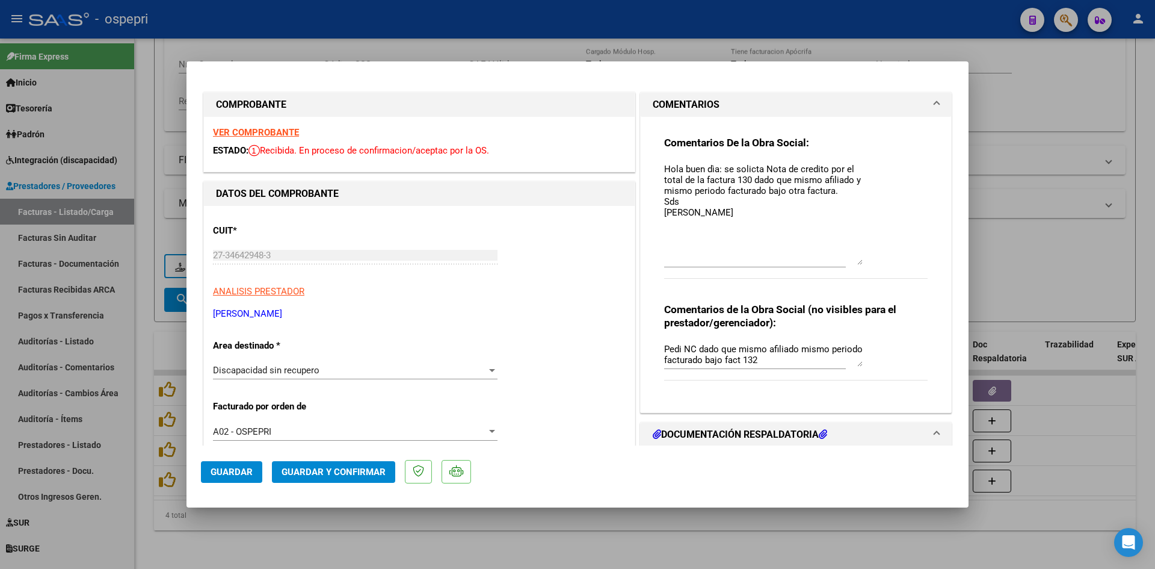
drag, startPoint x: 853, startPoint y: 180, endPoint x: 859, endPoint y: 258, distance: 78.5
click at [859, 258] on div "Comentarios De la Obra Social: Hola buen dìa: se solicta Nota de credito por el…" at bounding box center [796, 214] width 264 height 156
click at [697, 212] on textarea "Hola buen dìa: se solicta Nota de credito por el total de la factura 130 dado q…" at bounding box center [763, 213] width 199 height 102
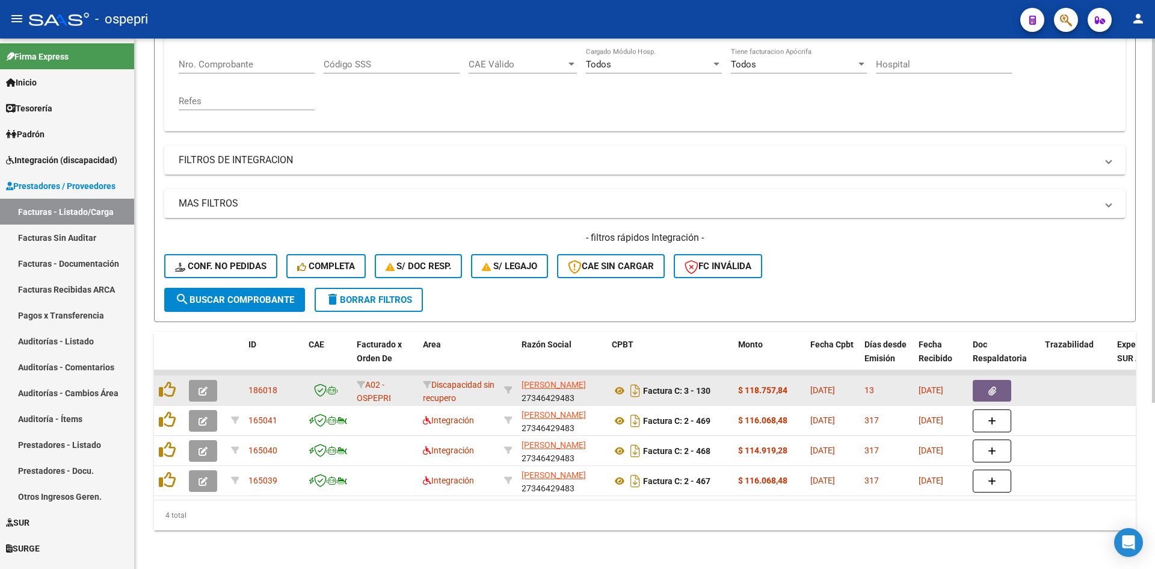
click at [199, 386] on icon "button" at bounding box center [203, 390] width 9 height 9
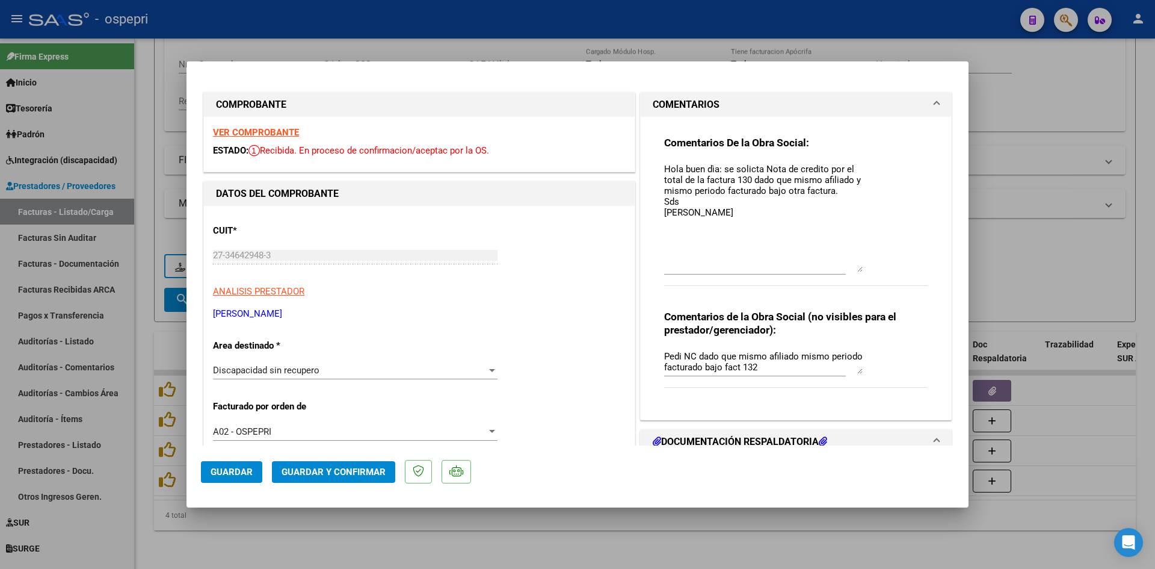
drag, startPoint x: 856, startPoint y: 181, endPoint x: 861, endPoint y: 267, distance: 85.6
click at [861, 267] on div "Comentarios De la Obra Social: Hola buen dìa: se solicta Nota de credito por el…" at bounding box center [796, 217] width 264 height 163
click at [706, 209] on textarea "Hola buen dìa: se solicta Nota de credito por el total de la factura 130 dado q…" at bounding box center [763, 217] width 199 height 110
click at [216, 471] on span "Guardar" at bounding box center [232, 471] width 42 height 11
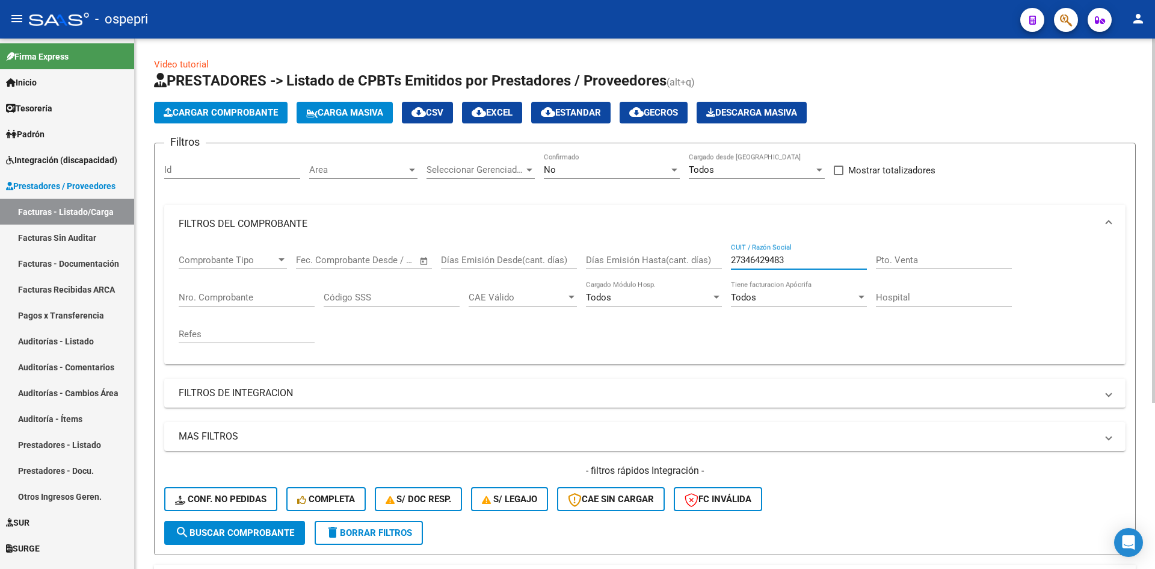
drag, startPoint x: 797, startPoint y: 258, endPoint x: 698, endPoint y: 278, distance: 101.3
click at [698, 277] on div "Comprobante Tipo Comprobante Tipo Fecha inicio – Fecha fin Fec. Comprobante Des…" at bounding box center [645, 298] width 933 height 111
paste input "27187296760"
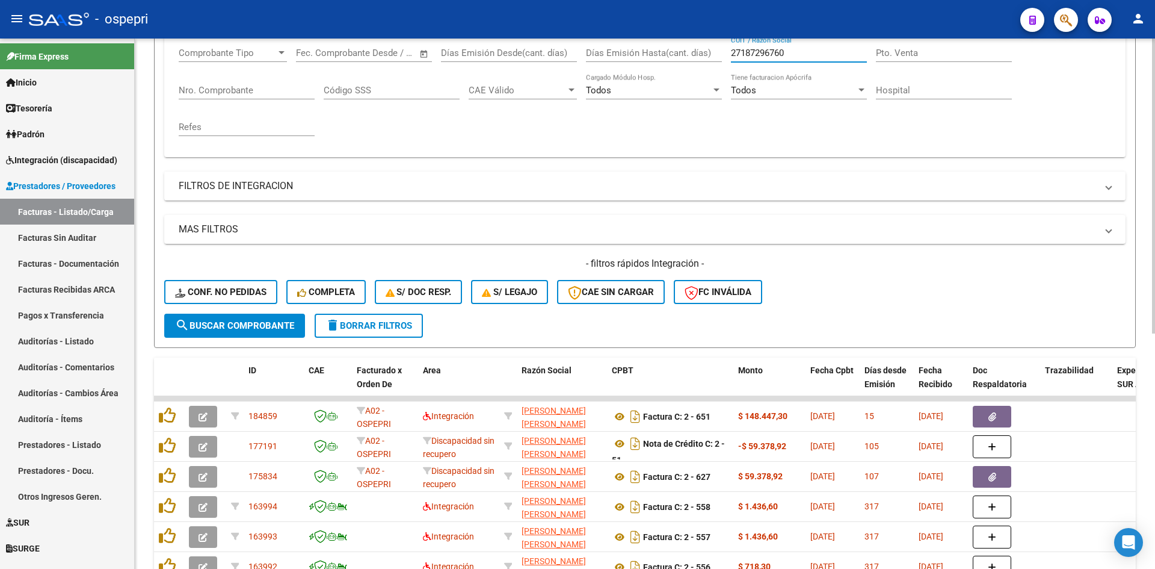
scroll to position [301, 0]
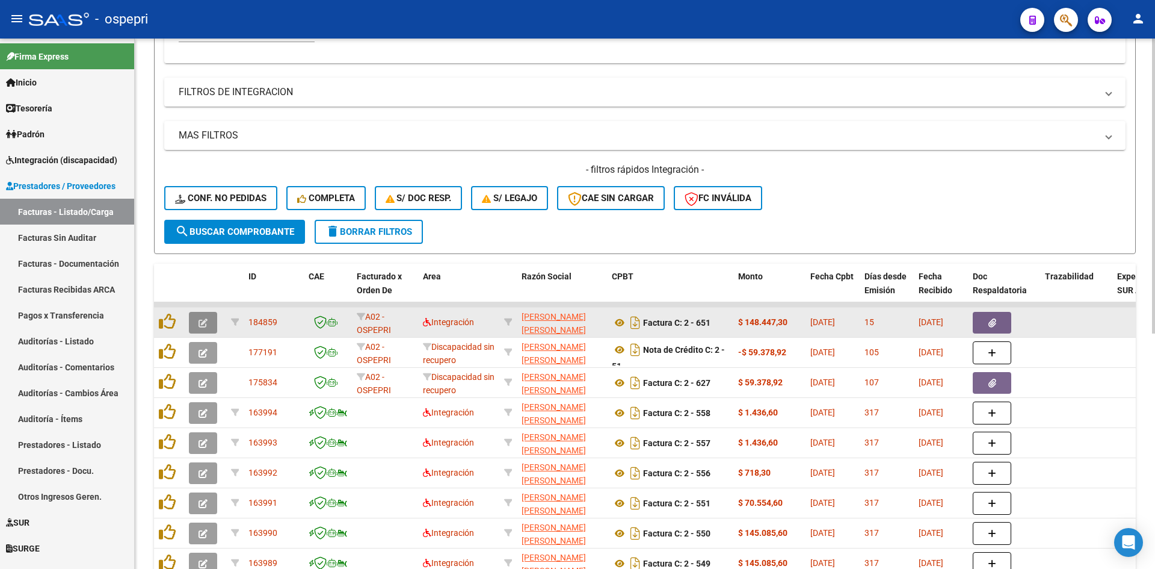
click at [199, 324] on icon "button" at bounding box center [203, 322] width 9 height 9
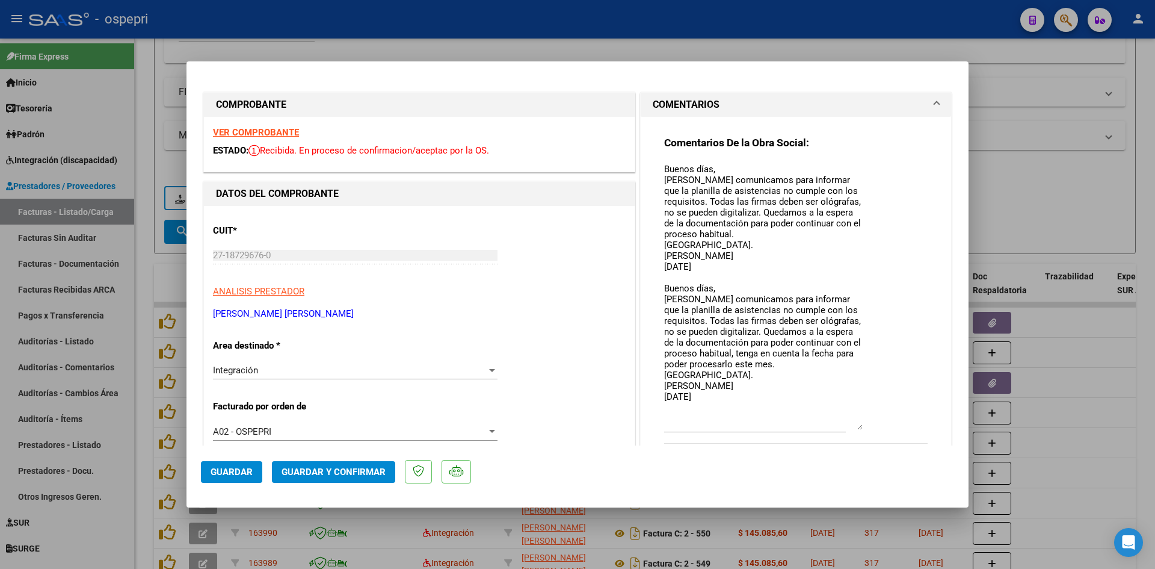
drag, startPoint x: 856, startPoint y: 184, endPoint x: 870, endPoint y: 422, distance: 238.7
click at [870, 423] on div "Comentarios De la Obra Social: Buenos días, Nos comunicamos para informar que l…" at bounding box center [796, 296] width 264 height 321
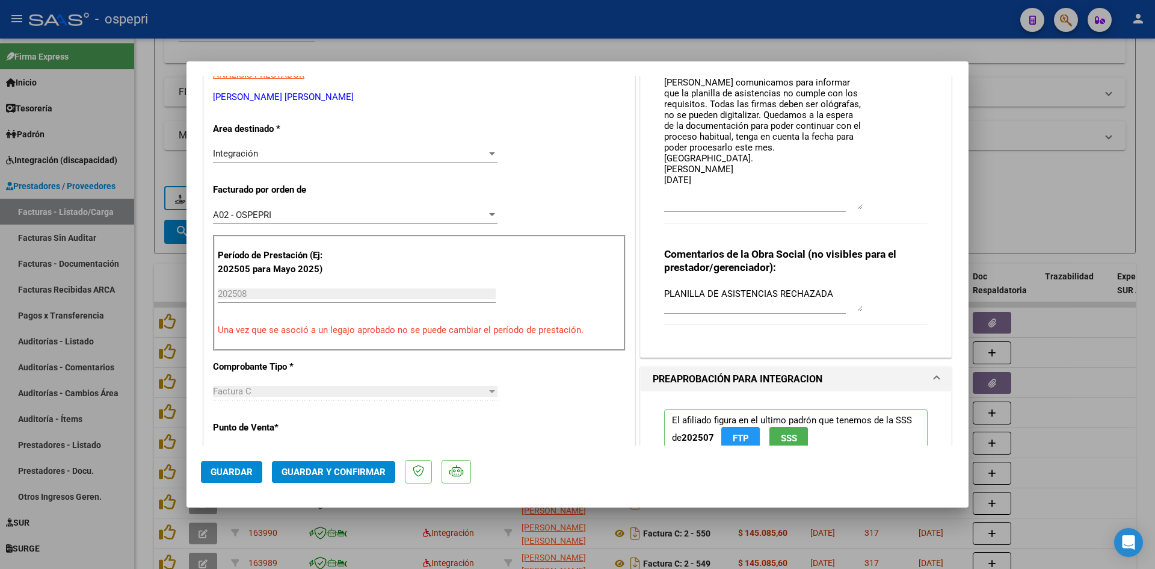
scroll to position [181, 0]
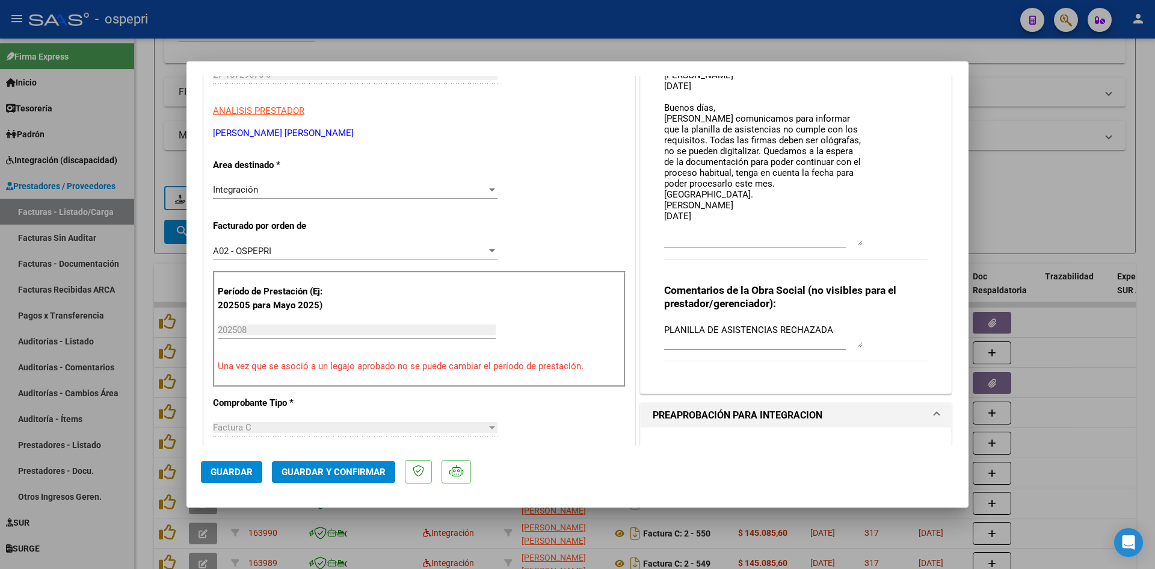
click at [723, 223] on textarea "Buenos días, Nos comunicamos para informar que la planilla de asistencias no cu…" at bounding box center [763, 114] width 199 height 264
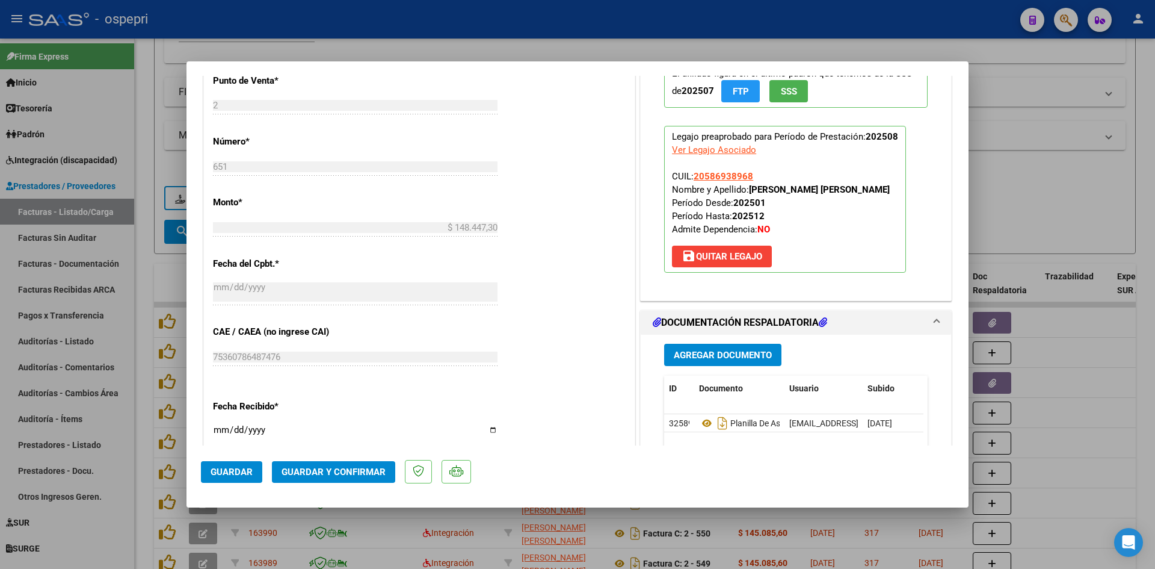
scroll to position [602, 0]
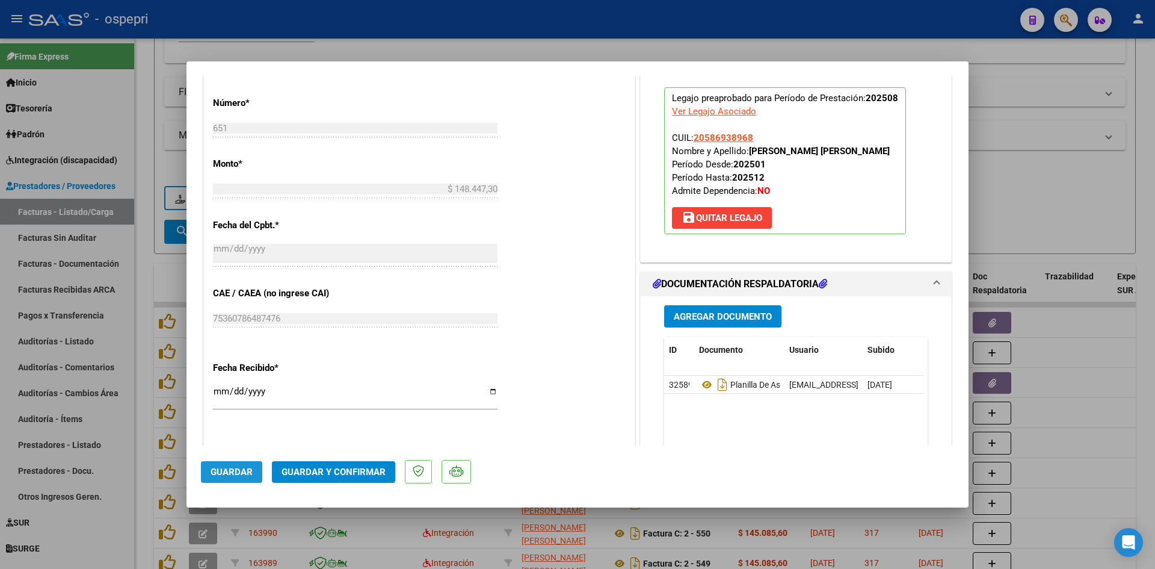
click at [226, 474] on span "Guardar" at bounding box center [232, 471] width 42 height 11
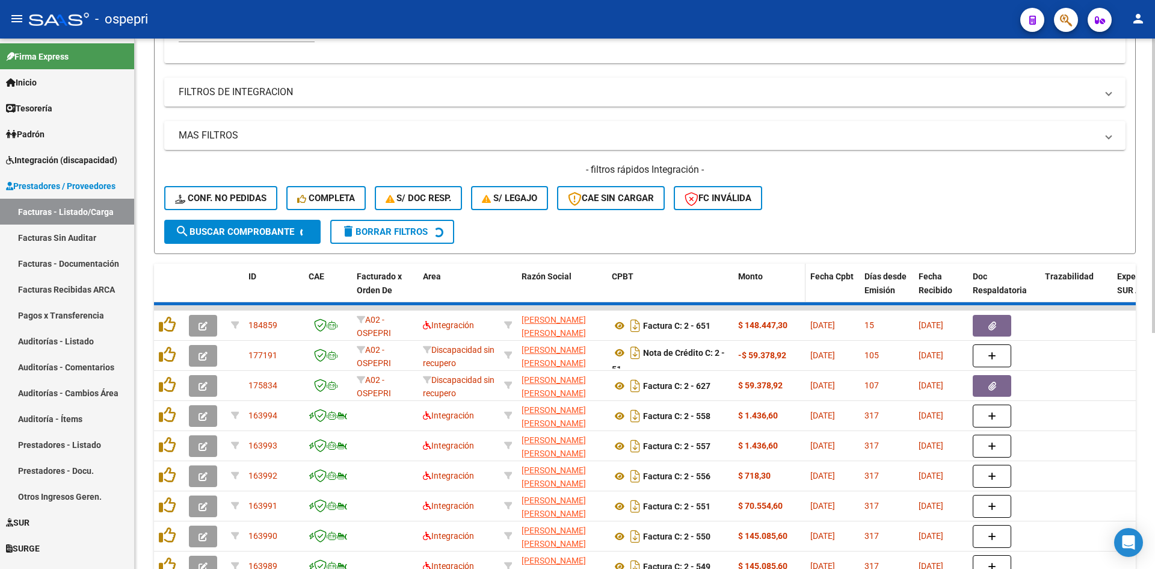
scroll to position [0, 0]
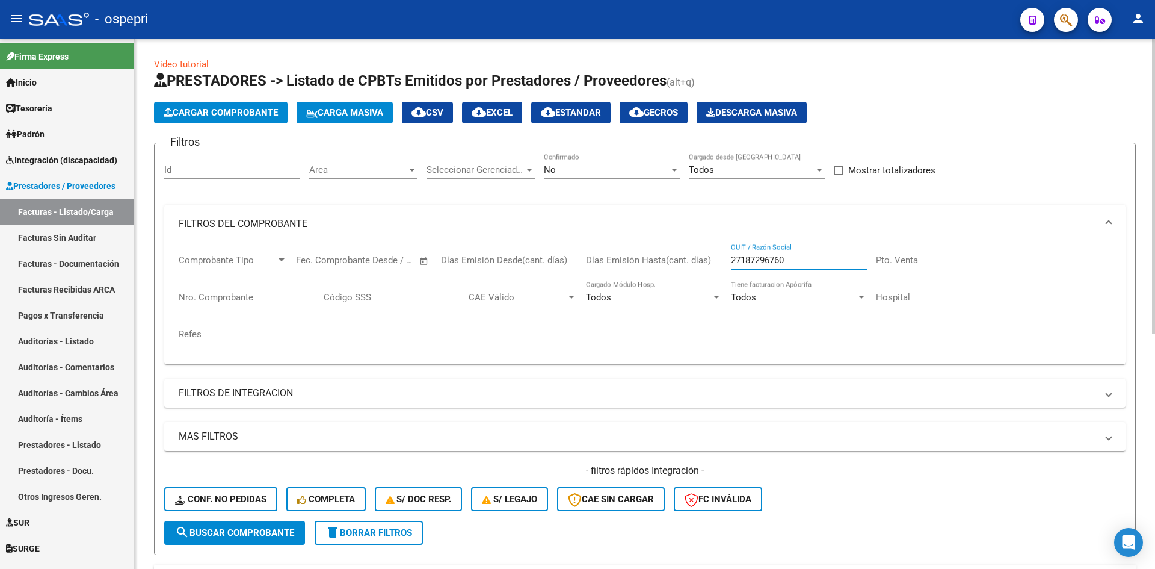
drag, startPoint x: 805, startPoint y: 262, endPoint x: 717, endPoint y: 286, distance: 91.1
click at [715, 286] on div "Comprobante Tipo Comprobante Tipo Fecha inicio – Fecha fin Fec. Comprobante Des…" at bounding box center [645, 298] width 933 height 111
paste input "27283727217"
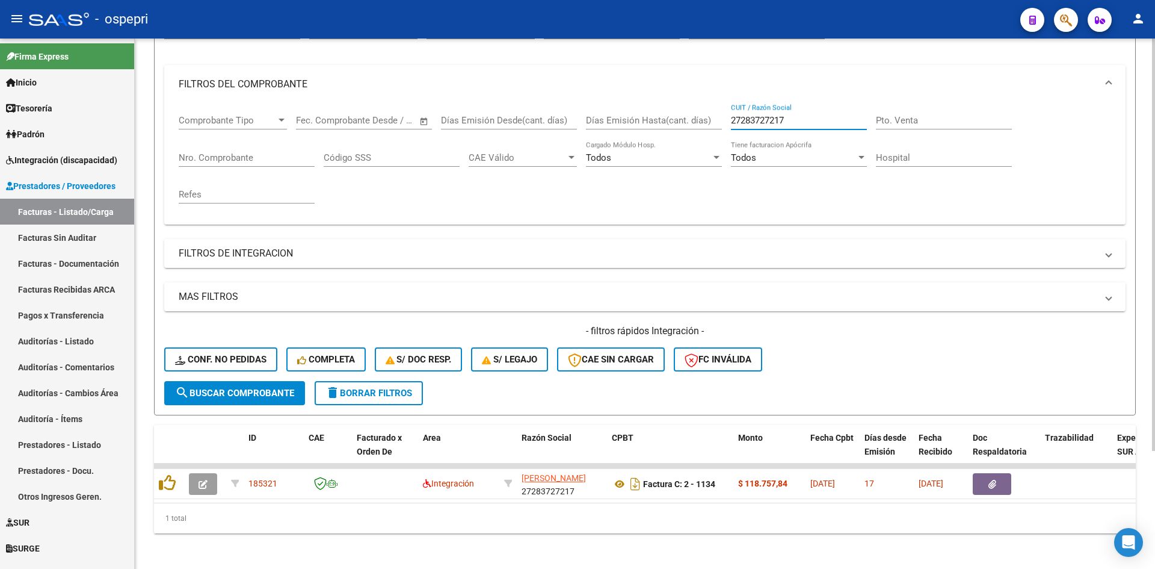
scroll to position [152, 0]
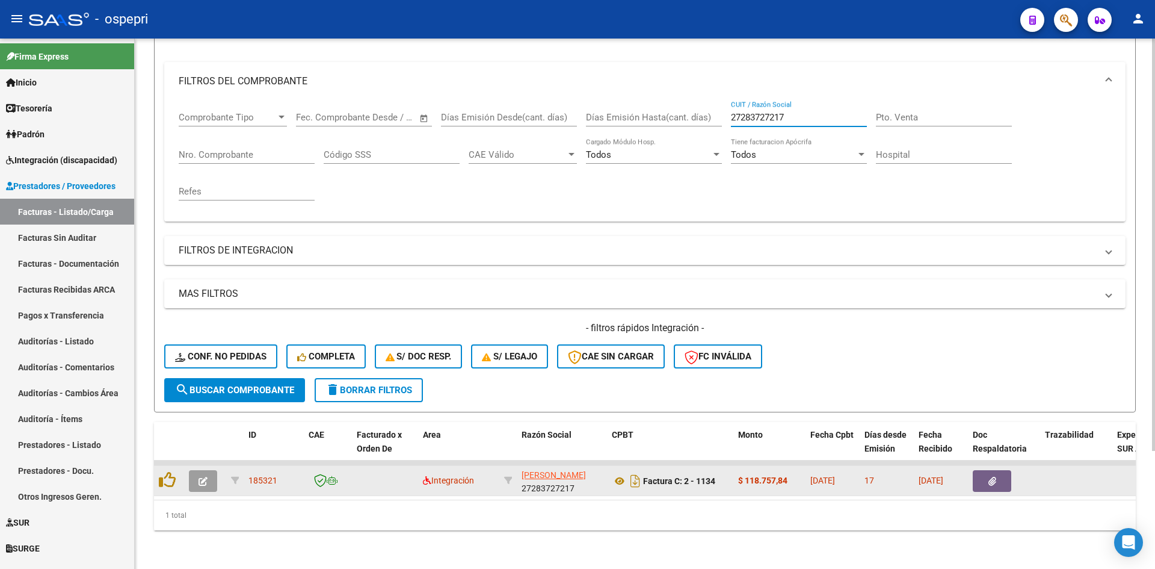
click at [203, 477] on icon "button" at bounding box center [203, 481] width 9 height 9
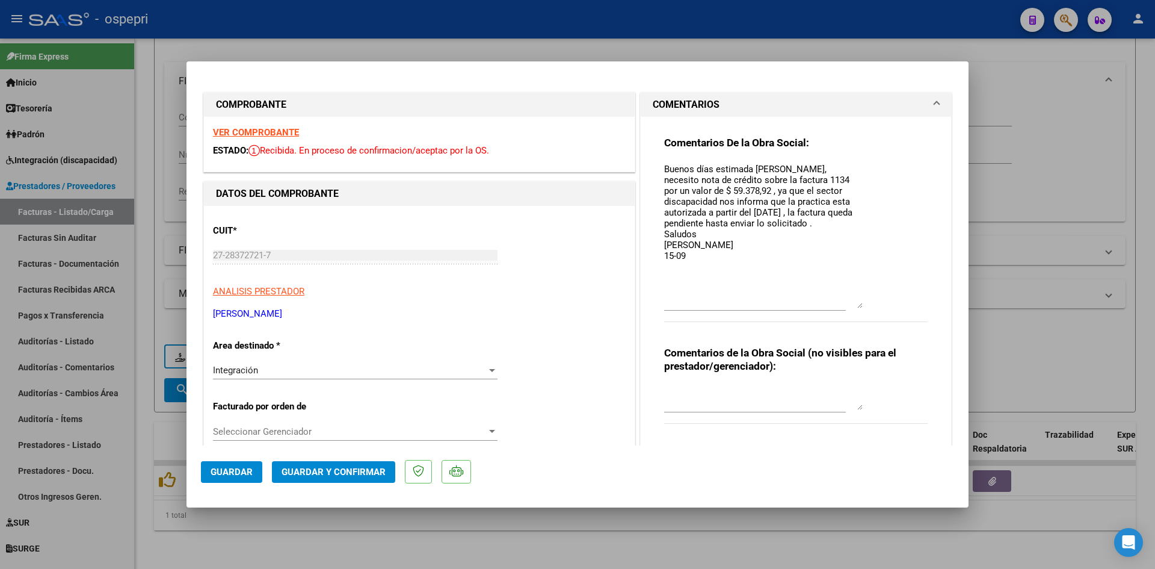
drag, startPoint x: 851, startPoint y: 185, endPoint x: 855, endPoint y: 307, distance: 121.6
click at [855, 307] on textarea "Buenos días estimada María, necesito nota de crédito sobre la factura 1134 por …" at bounding box center [763, 235] width 199 height 146
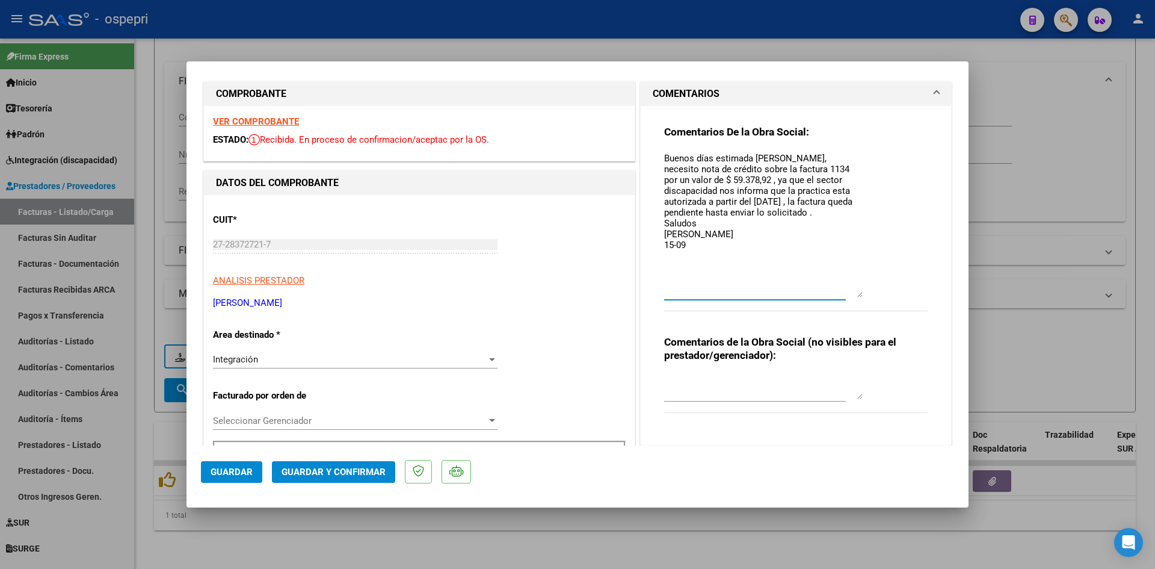
scroll to position [0, 0]
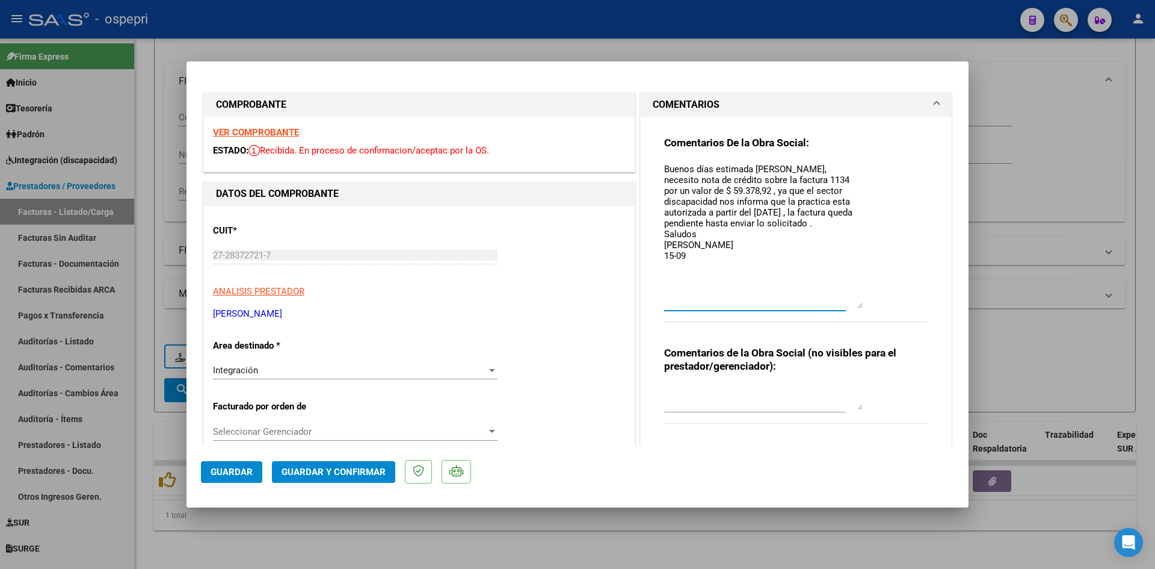
click at [696, 250] on textarea "Buenos días estimada María, necesito nota de crédito sobre la factura 1134 por …" at bounding box center [763, 235] width 199 height 146
click at [689, 262] on textarea "Buenos días estimada María, necesito nota de crédito sobre la factura 1134 por …" at bounding box center [763, 235] width 199 height 146
click at [682, 261] on textarea "Buenos días estimada María, necesito nota de crédito sobre la factura 1134 por …" at bounding box center [763, 235] width 199 height 146
click at [235, 468] on span "Guardar" at bounding box center [232, 471] width 42 height 11
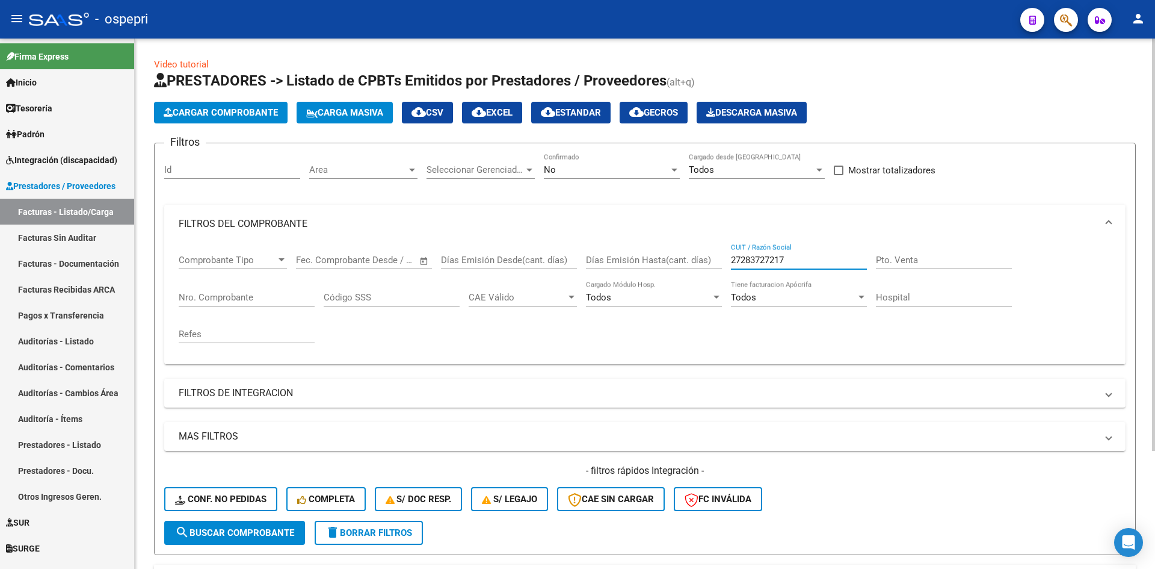
drag, startPoint x: 788, startPoint y: 259, endPoint x: 725, endPoint y: 272, distance: 65.0
click at [725, 272] on div "Comprobante Tipo Comprobante Tipo Fecha inicio – Fecha fin Fec. Comprobante Des…" at bounding box center [645, 298] width 933 height 111
paste input "27262573201"
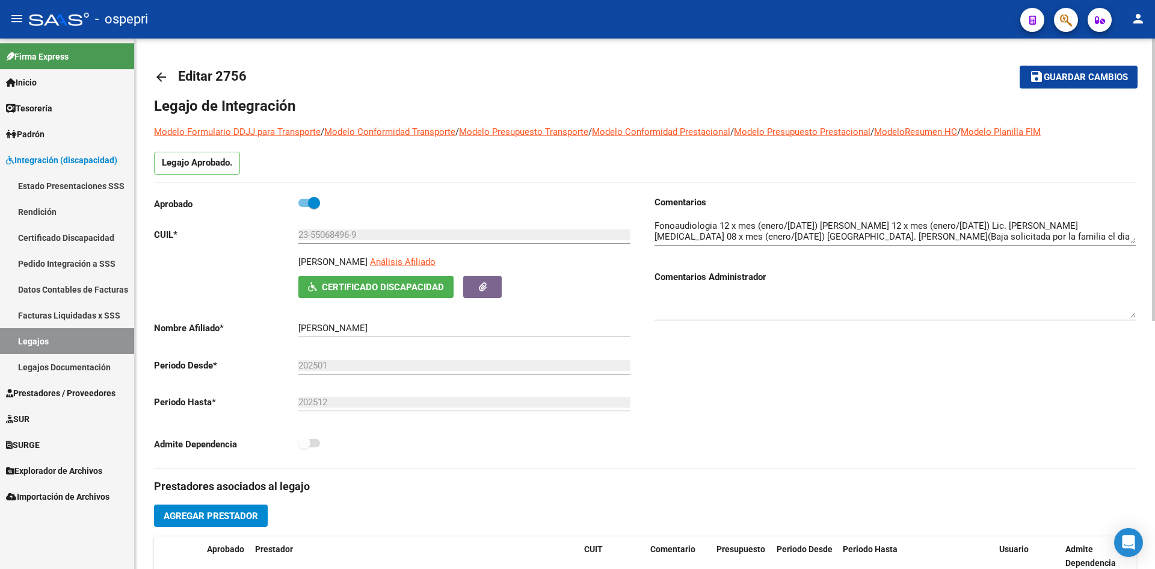
click at [162, 75] on mat-icon "arrow_back" at bounding box center [161, 77] width 14 height 14
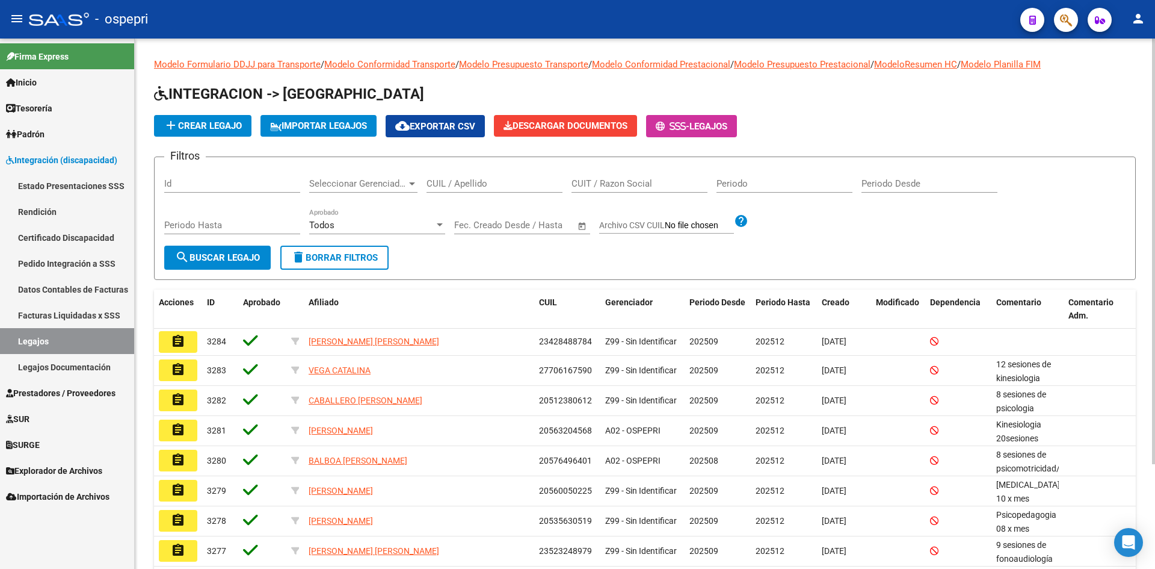
click at [463, 185] on input "CUIL / Apellido" at bounding box center [495, 183] width 136 height 11
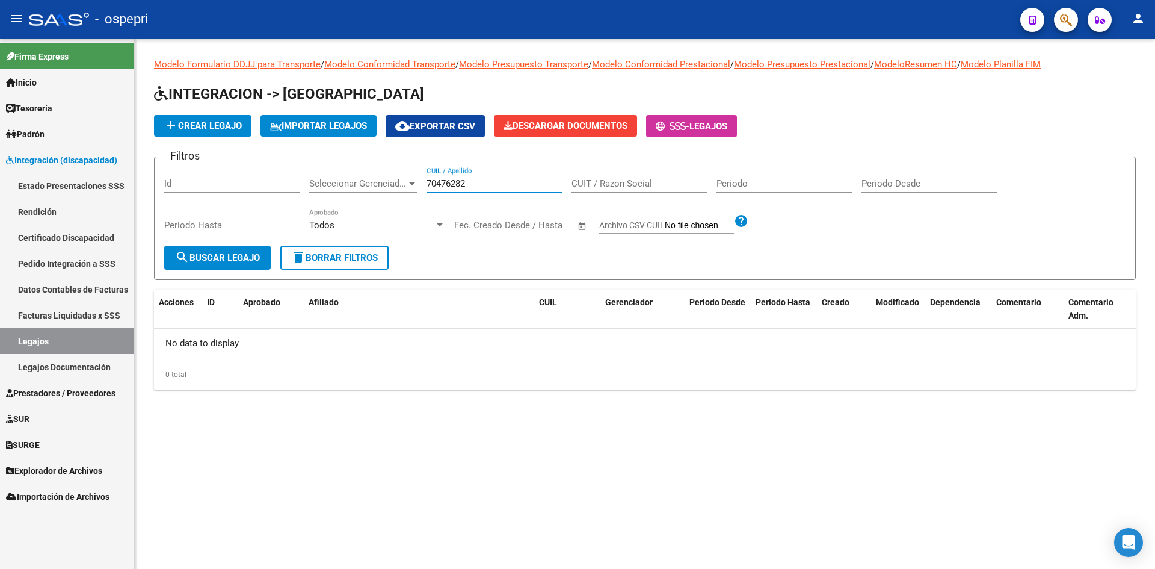
type input "70476282"
drag, startPoint x: 491, startPoint y: 182, endPoint x: 416, endPoint y: 202, distance: 77.8
click at [424, 197] on div "Filtros Id Seleccionar Gerenciador Seleccionar Gerenciador 70476282 CUIL / Apel…" at bounding box center [645, 206] width 962 height 79
type input "VARAS"
drag, startPoint x: 484, startPoint y: 183, endPoint x: 429, endPoint y: 197, distance: 57.1
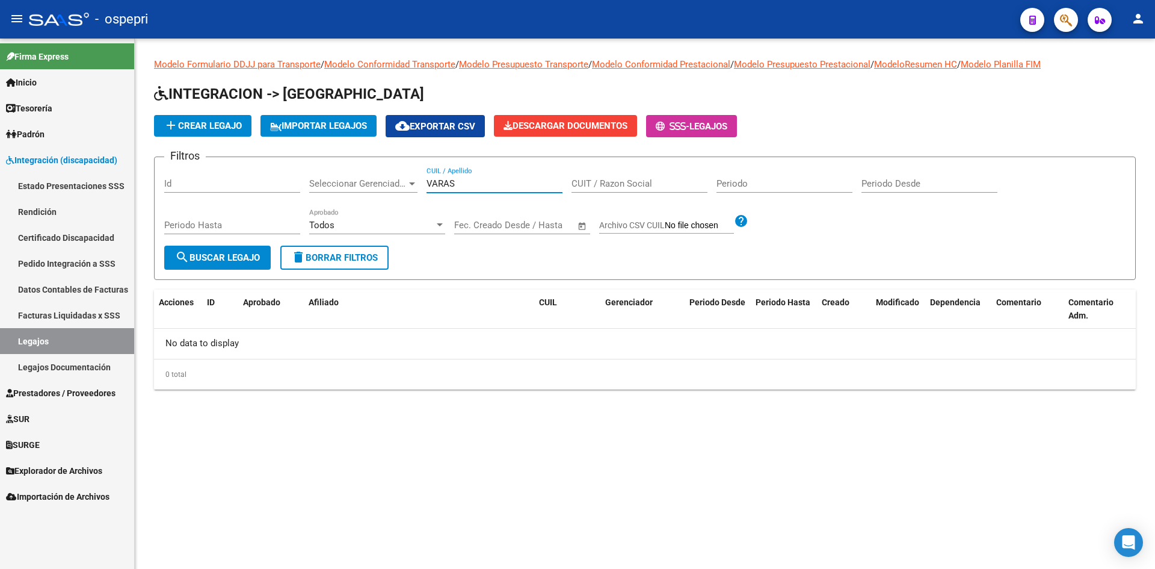
click at [429, 197] on div "VARAS CUIL / Apellido" at bounding box center [495, 185] width 136 height 37
type input "50746014"
click at [189, 264] on mat-icon "search" at bounding box center [182, 257] width 14 height 14
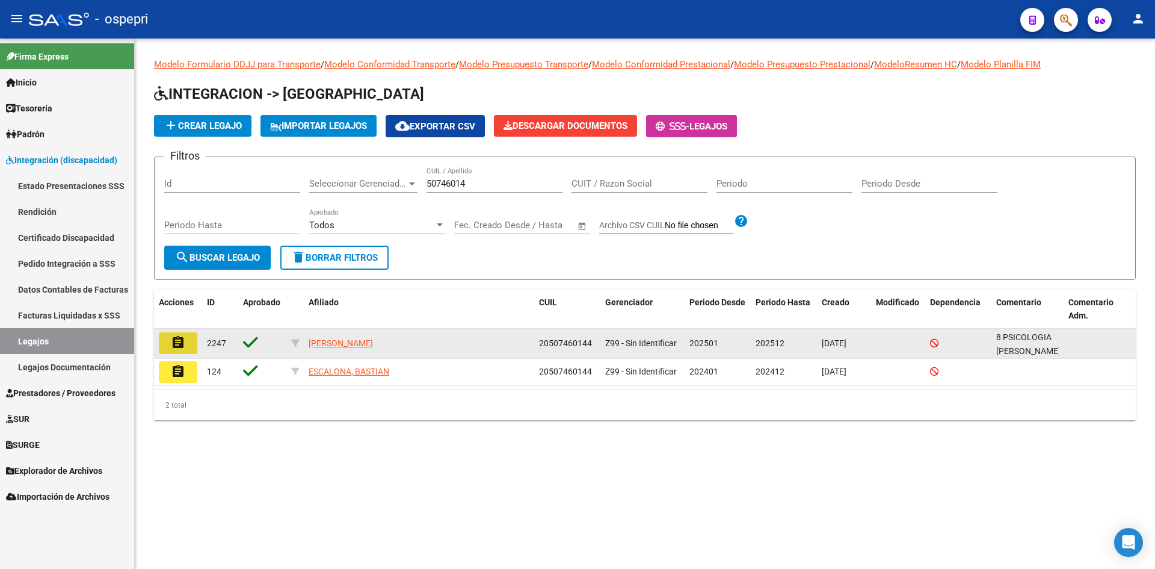
click at [181, 342] on mat-icon "assignment" at bounding box center [178, 342] width 14 height 14
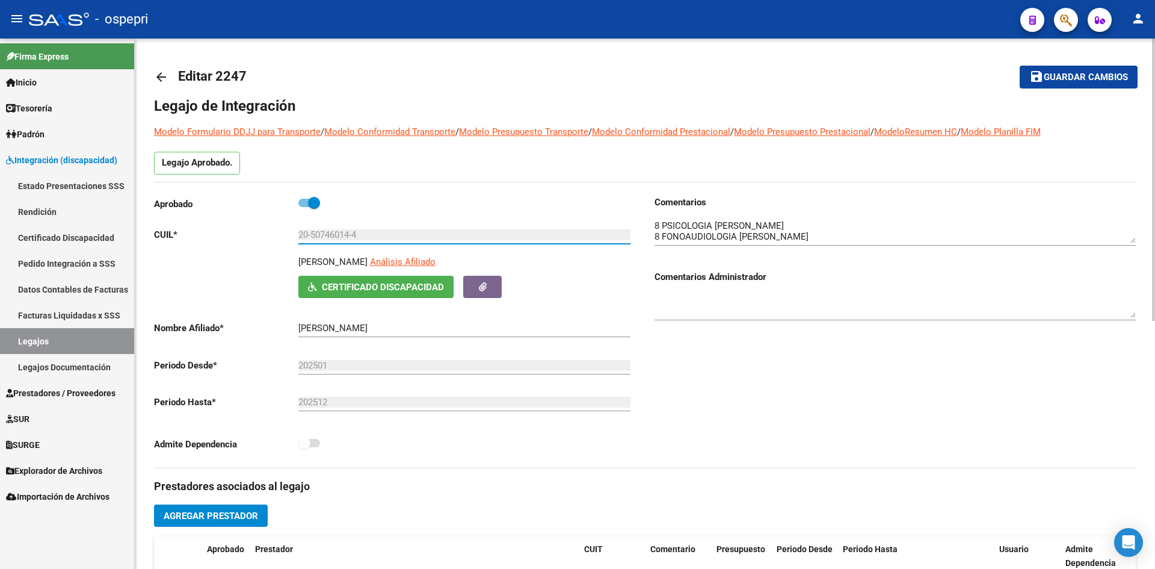
drag, startPoint x: 313, startPoint y: 235, endPoint x: 351, endPoint y: 248, distance: 40.5
click at [351, 248] on div "20-50746014-4 Ingresar CUIL" at bounding box center [464, 236] width 332 height 37
click at [164, 79] on mat-icon "arrow_back" at bounding box center [161, 77] width 14 height 14
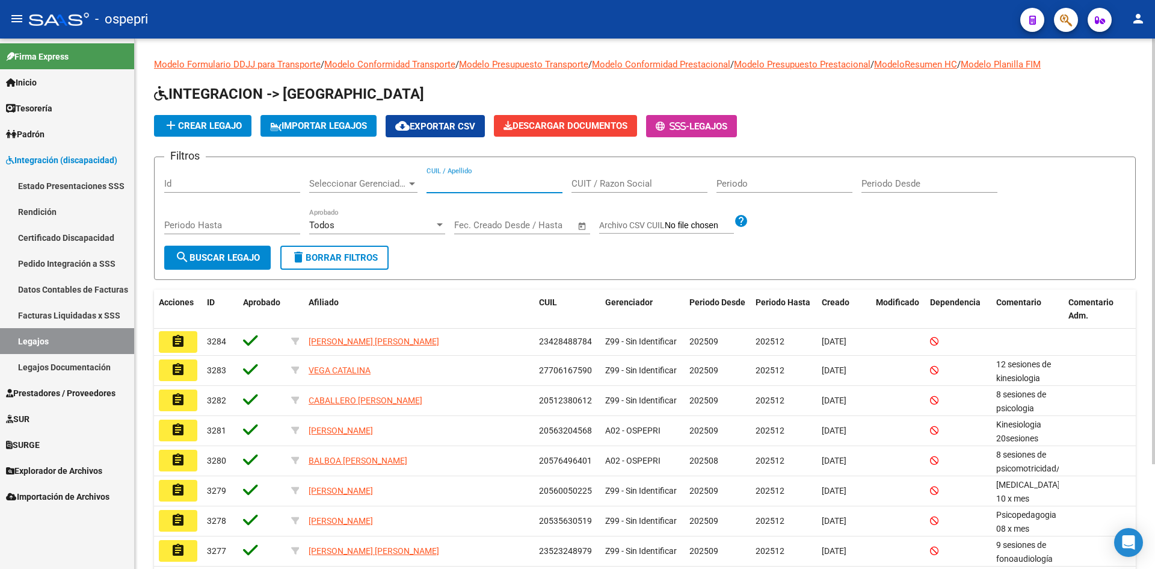
click at [461, 185] on input "CUIL / Apellido" at bounding box center [495, 183] width 136 height 11
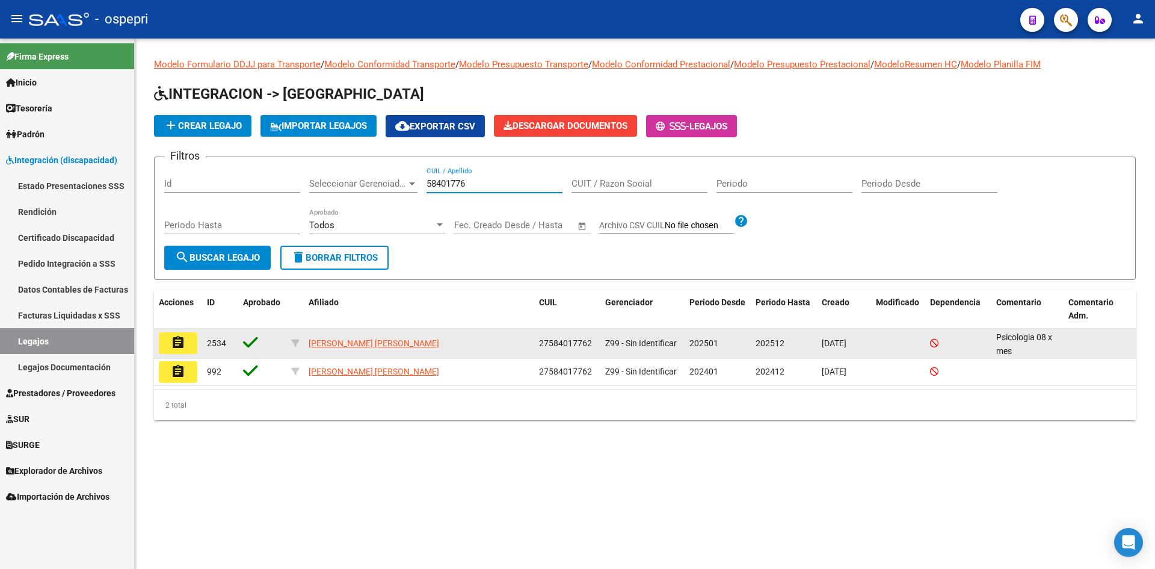
type input "58401776"
click at [181, 347] on mat-icon "assignment" at bounding box center [178, 342] width 14 height 14
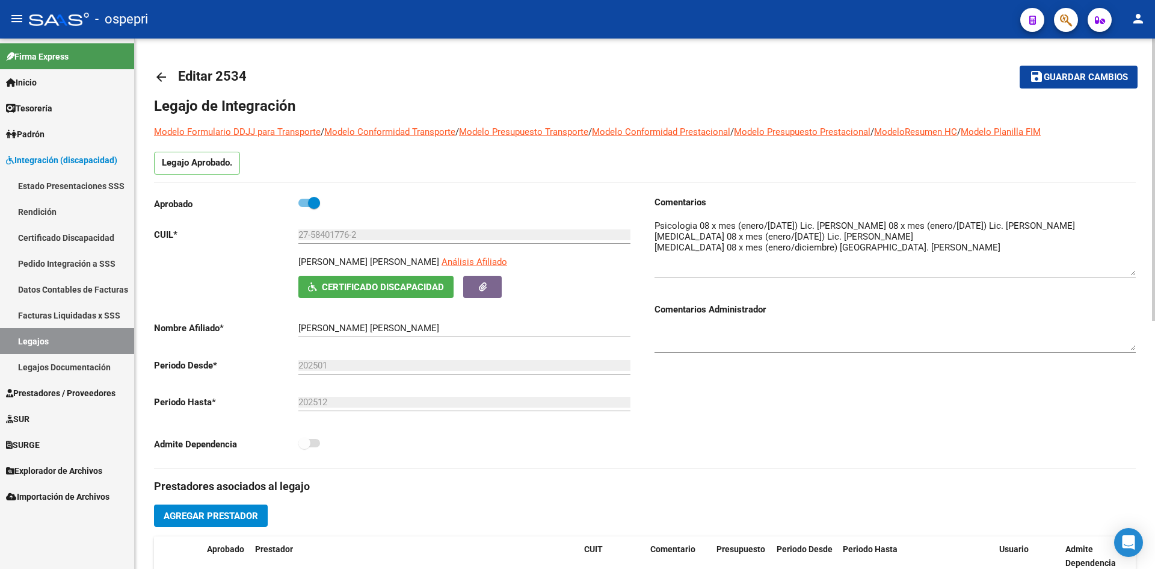
drag, startPoint x: 1134, startPoint y: 243, endPoint x: 1137, endPoint y: 275, distance: 32.7
click at [1137, 275] on div "arrow_back Editar 2534 save Guardar cambios Legajo de Integración Modelo Formul…" at bounding box center [645, 537] width 1021 height 996
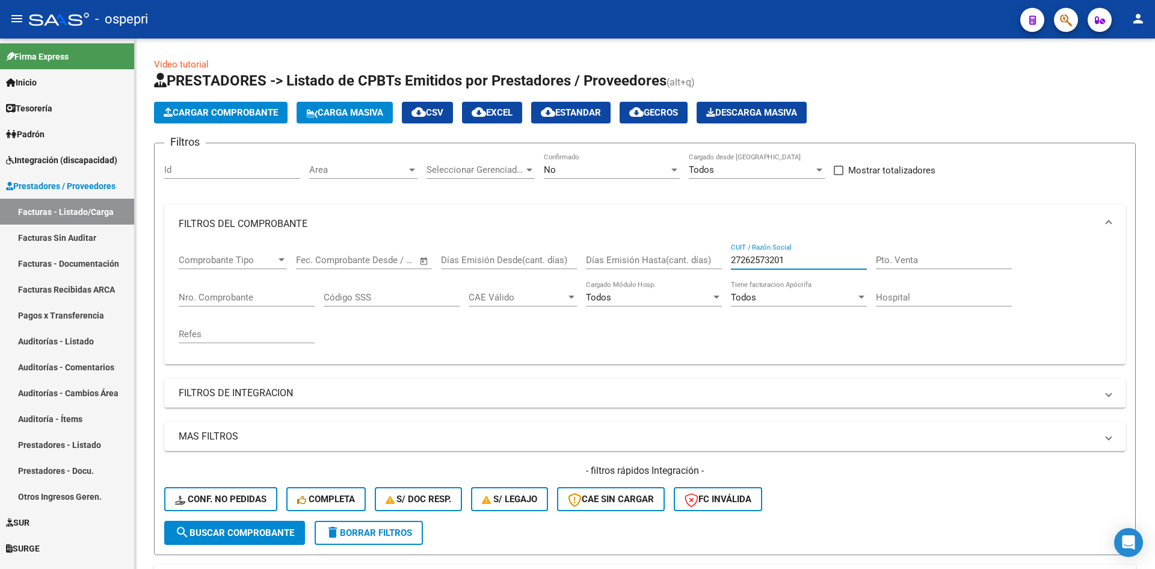
scroll to position [241, 0]
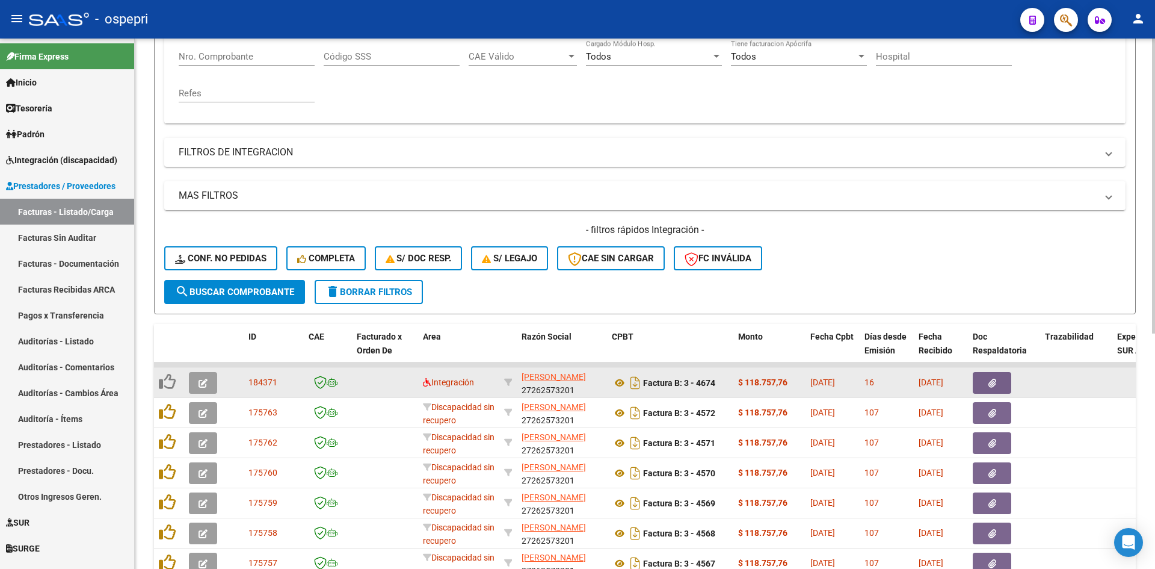
type input "27262573201"
click at [206, 385] on icon "button" at bounding box center [203, 383] width 9 height 9
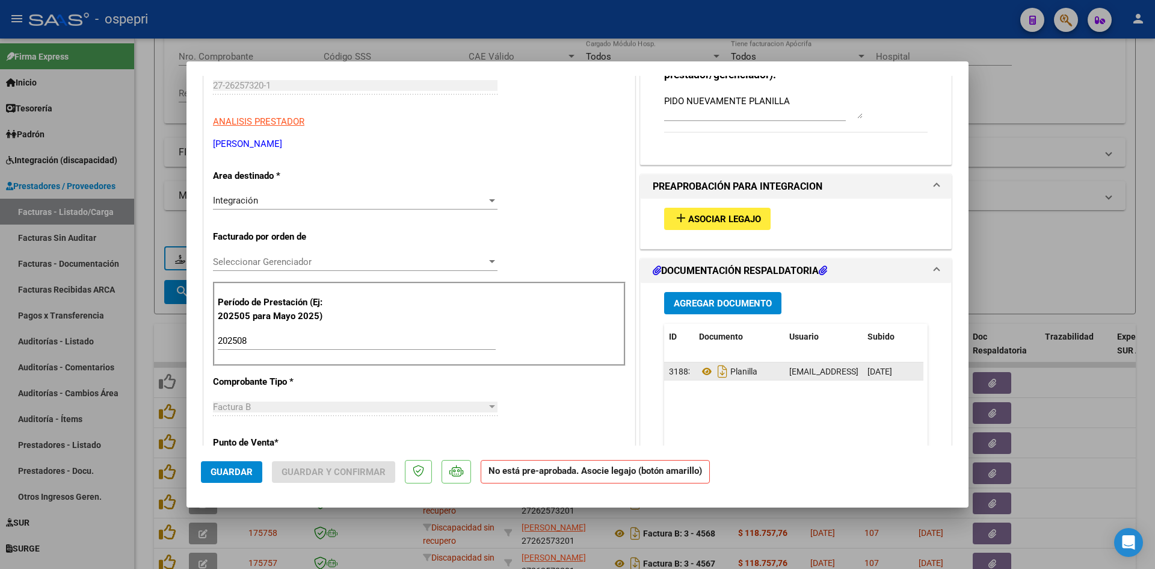
scroll to position [0, 0]
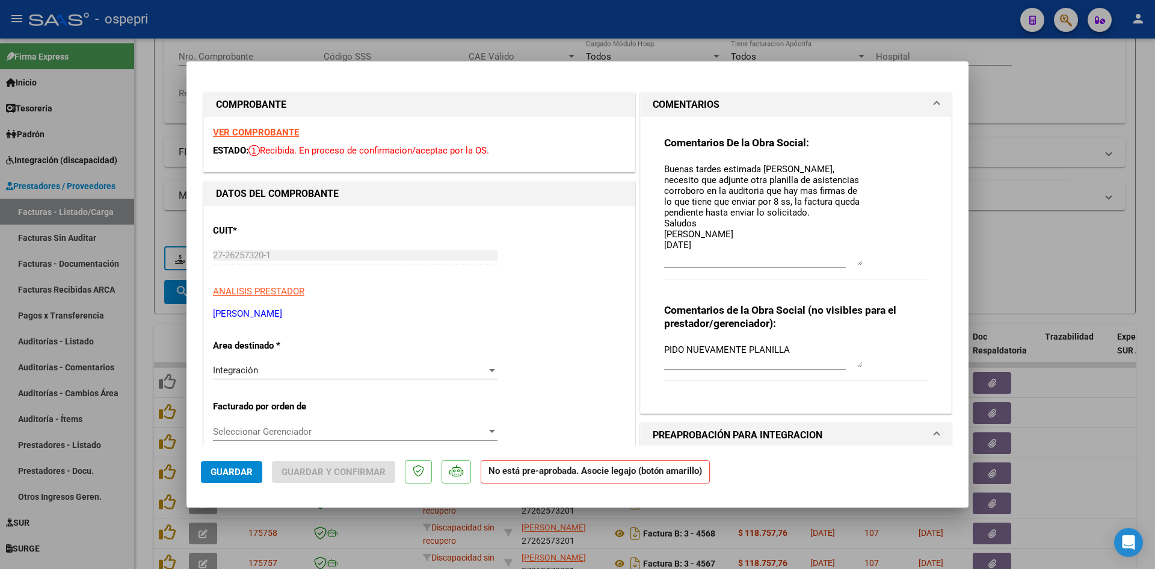
drag, startPoint x: 854, startPoint y: 185, endPoint x: 853, endPoint y: 264, distance: 78.8
click at [853, 264] on textarea "Buenas tardes estimada [PERSON_NAME], necesito que adjunte otra planilla de asi…" at bounding box center [763, 213] width 199 height 103
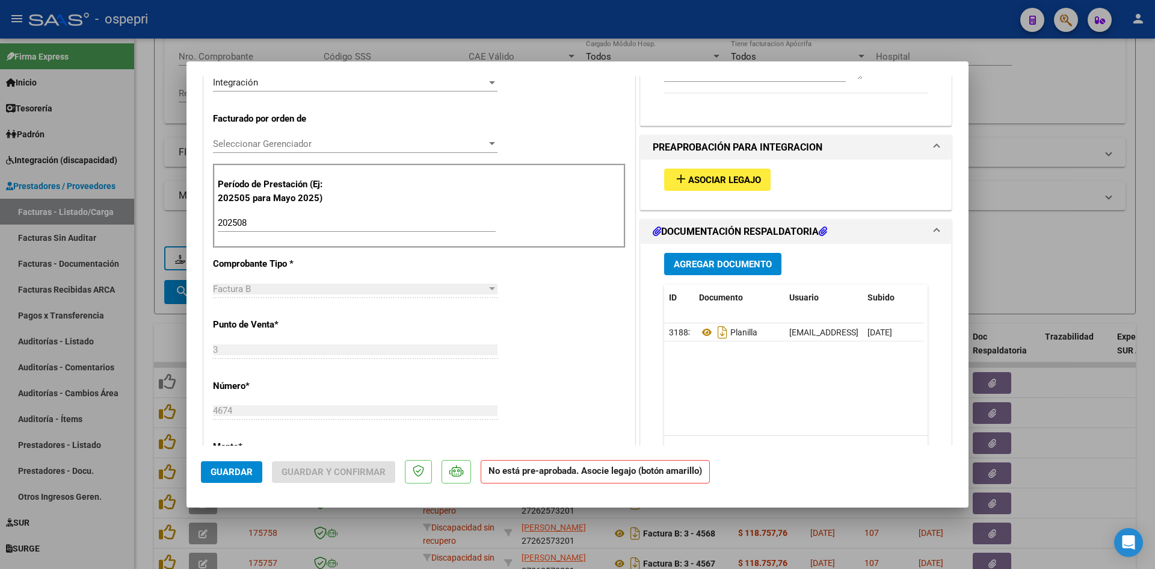
scroll to position [301, 0]
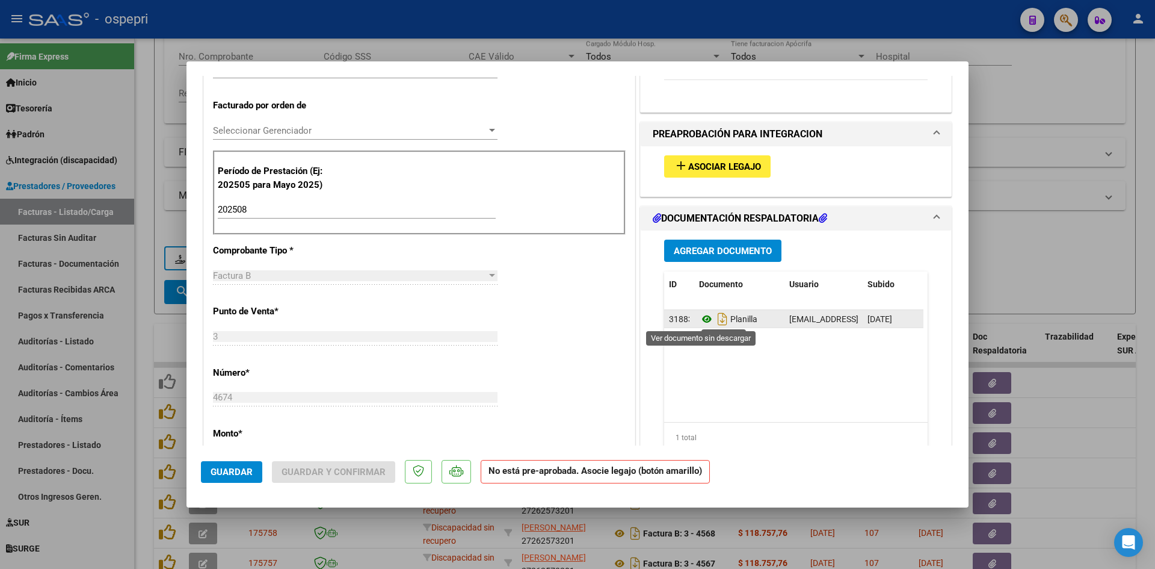
click at [701, 317] on icon at bounding box center [707, 319] width 16 height 14
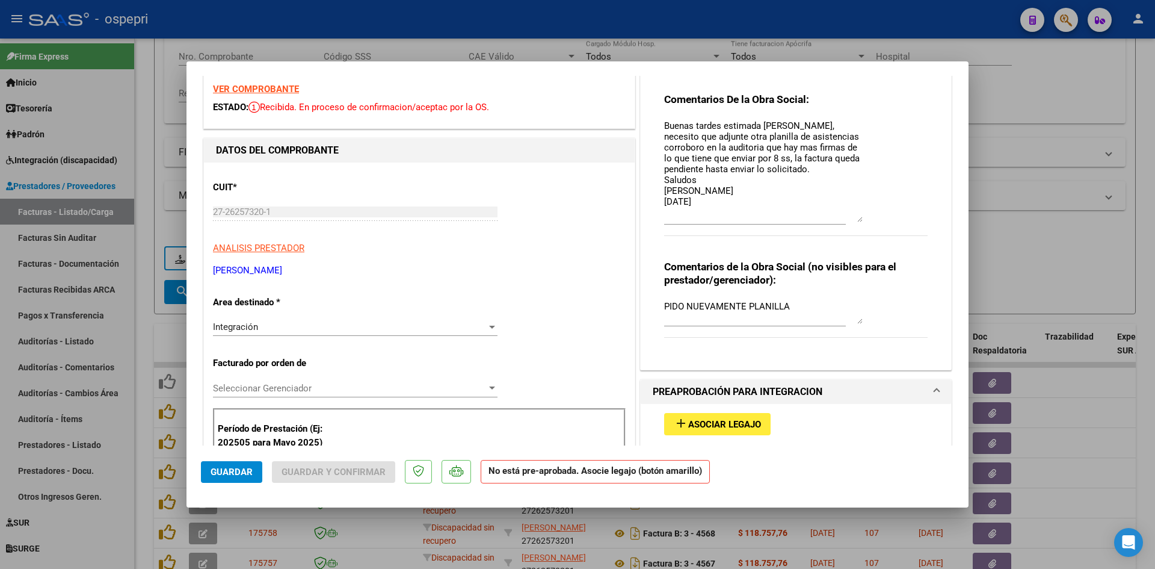
scroll to position [0, 0]
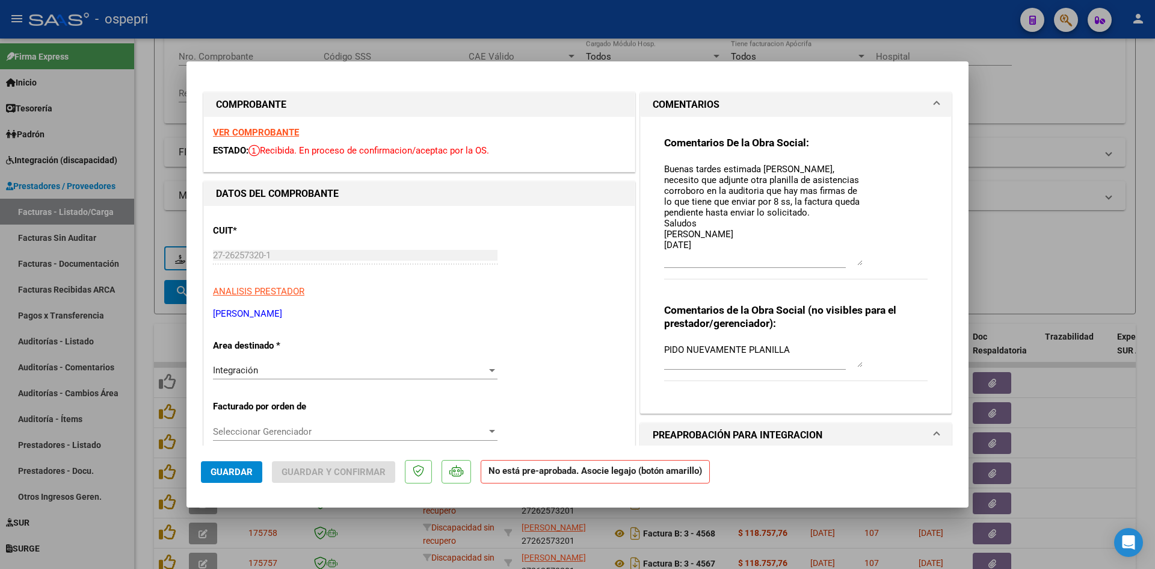
click at [284, 132] on strong "VER COMPROBANTE" at bounding box center [256, 132] width 86 height 11
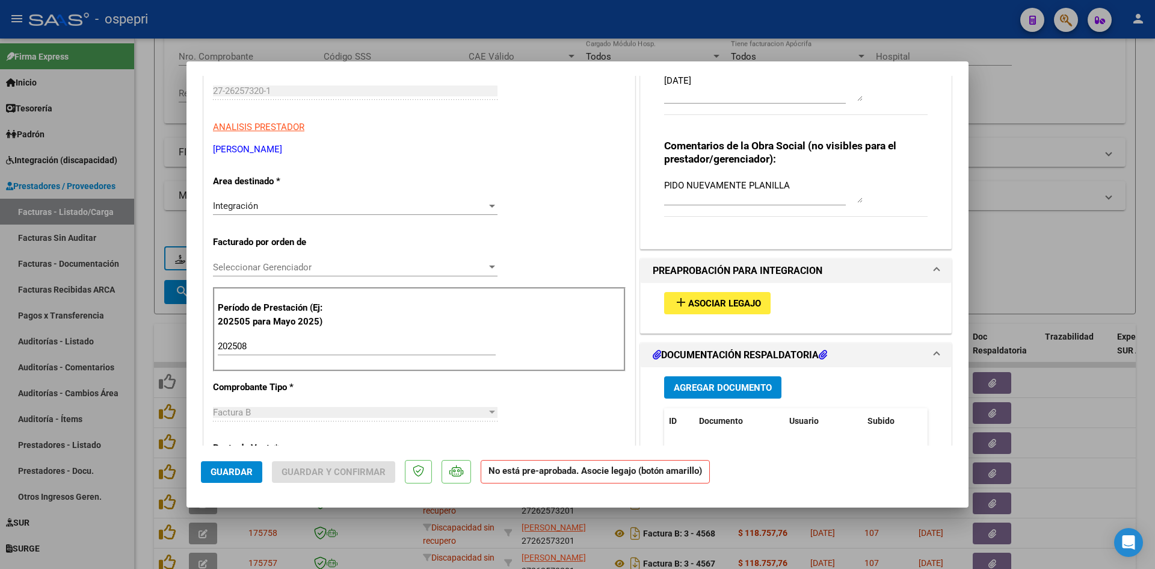
scroll to position [301, 0]
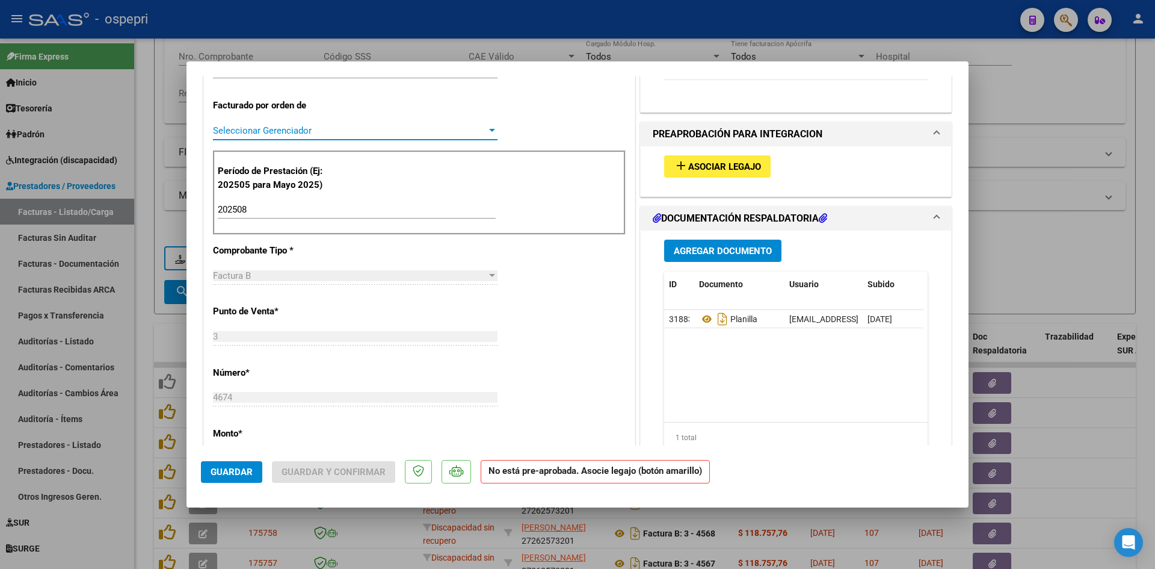
click at [330, 126] on span "Seleccionar Gerenciador" at bounding box center [350, 130] width 274 height 11
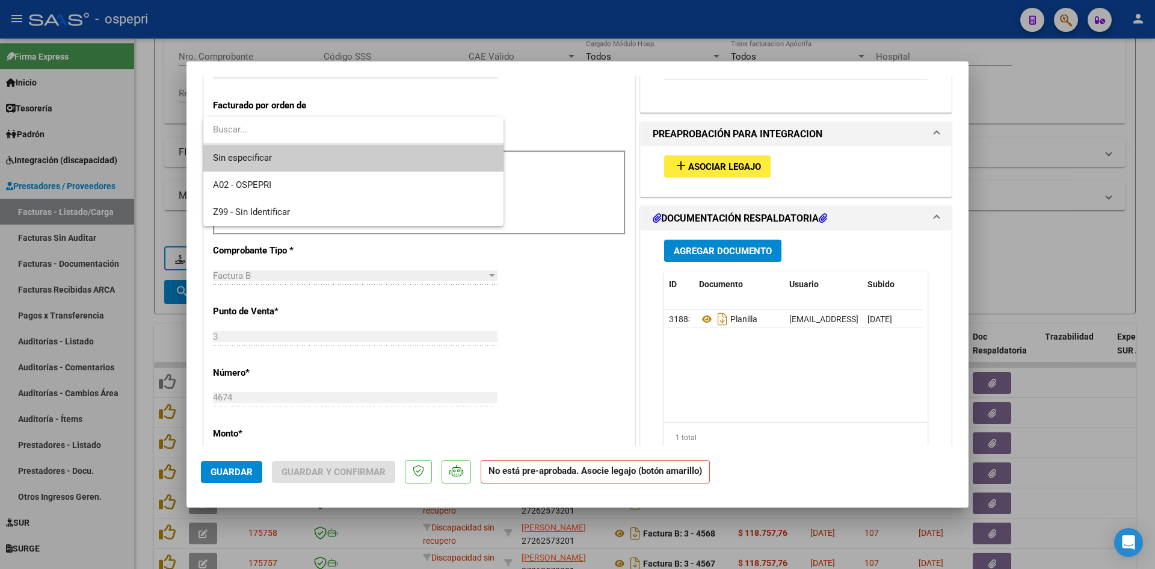
click at [575, 129] on div at bounding box center [577, 284] width 1155 height 569
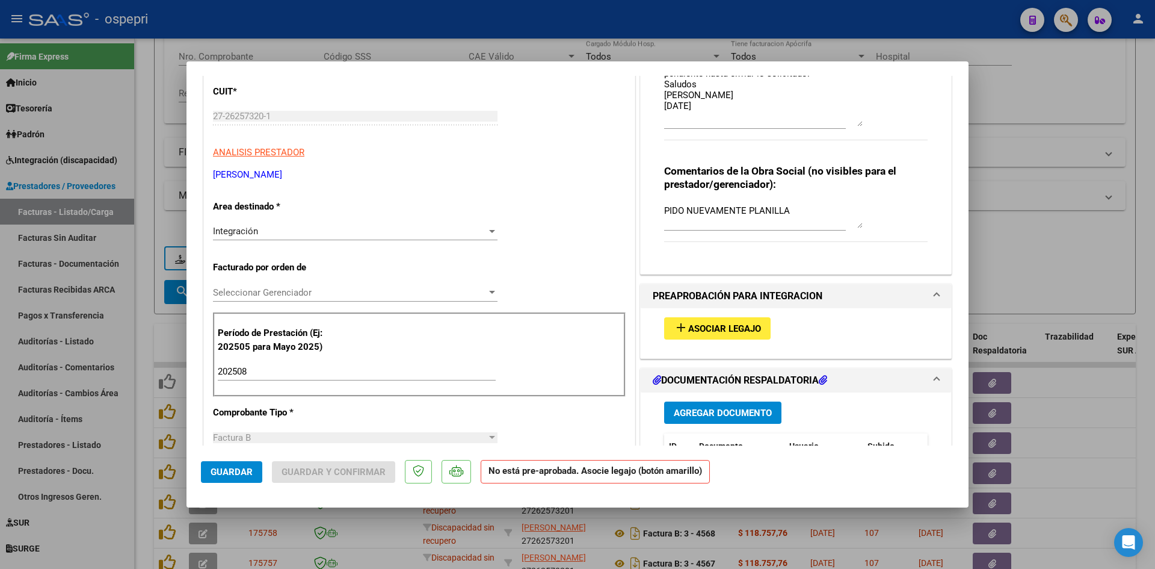
scroll to position [120, 0]
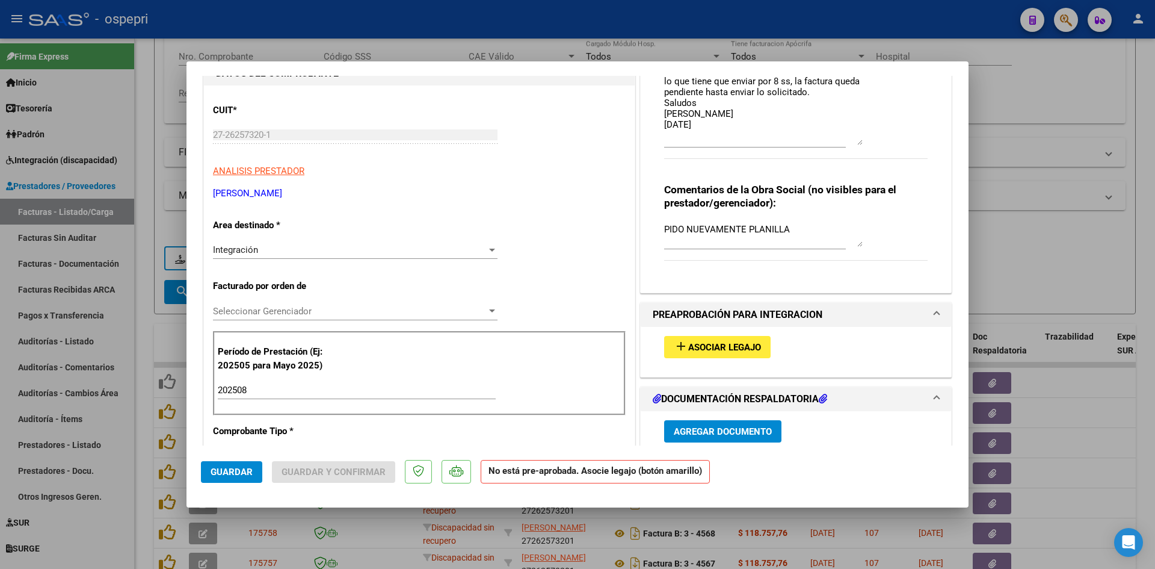
click at [746, 350] on span "Asociar Legajo" at bounding box center [724, 347] width 73 height 11
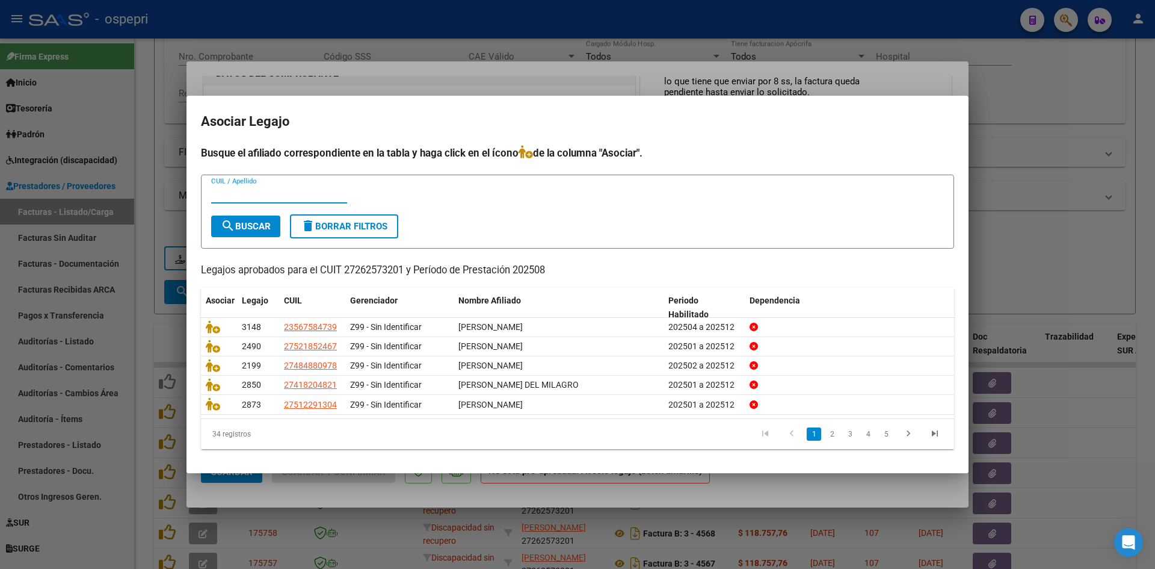
paste input "50746014"
type input "50746014"
click at [250, 219] on button "search Buscar" at bounding box center [245, 226] width 69 height 22
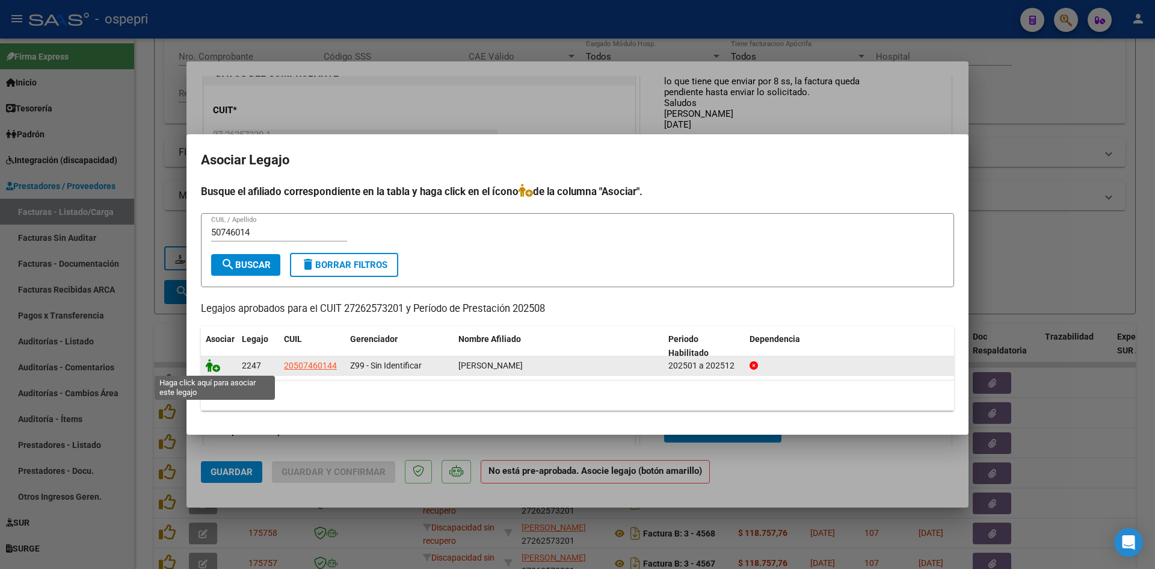
click at [215, 367] on icon at bounding box center [213, 365] width 14 height 13
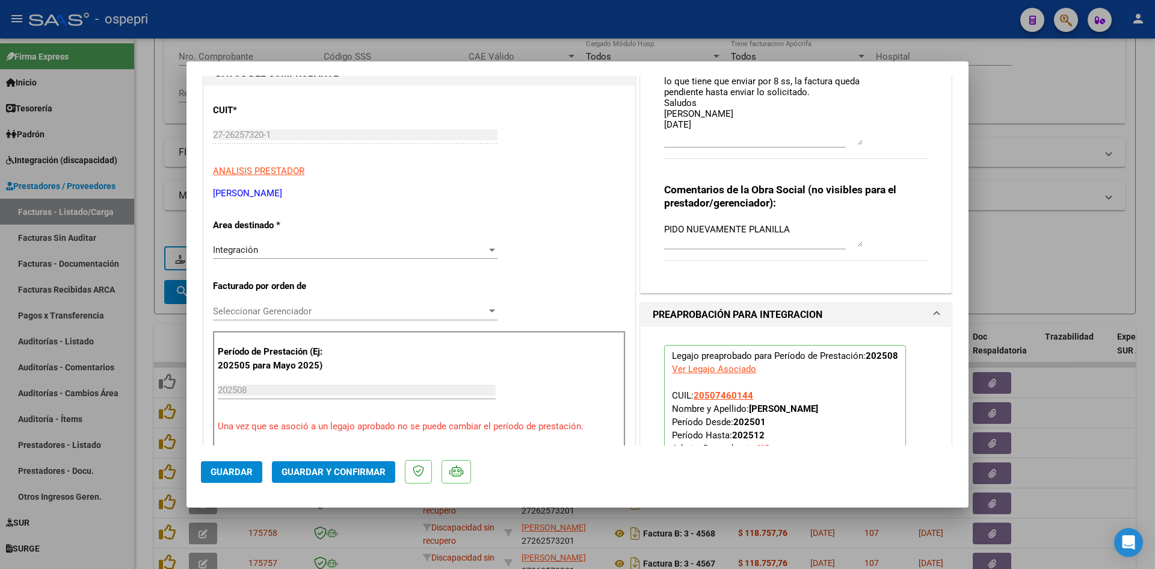
click at [788, 227] on textarea "PIDO NUEVAMENTE PLANILLA" at bounding box center [763, 235] width 199 height 24
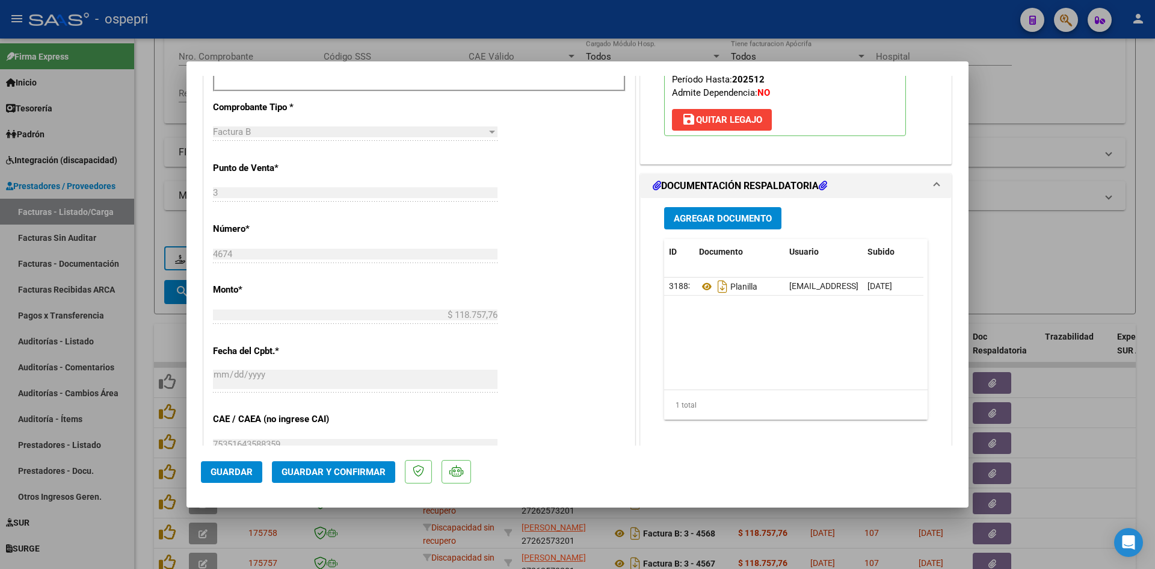
scroll to position [481, 0]
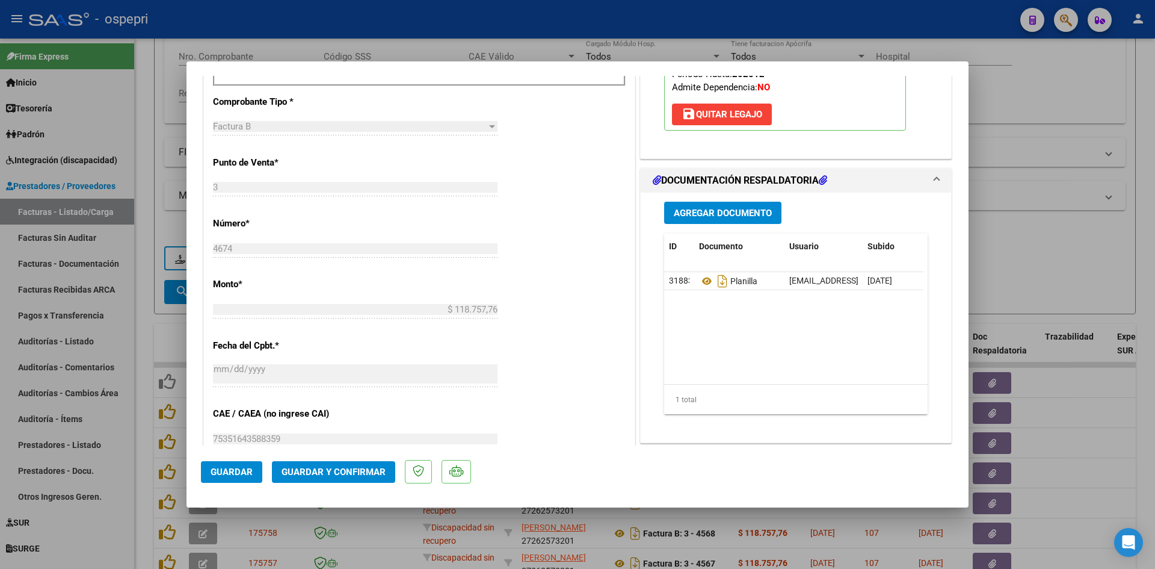
click at [222, 466] on span "Guardar" at bounding box center [232, 471] width 42 height 11
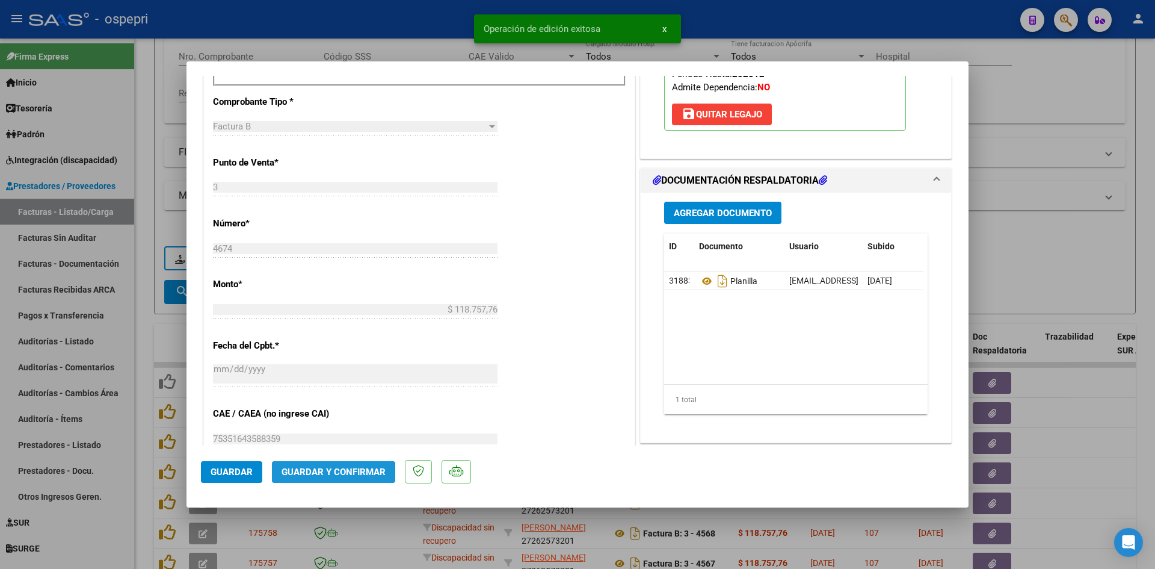
click at [311, 474] on span "Guardar y Confirmar" at bounding box center [334, 471] width 104 height 11
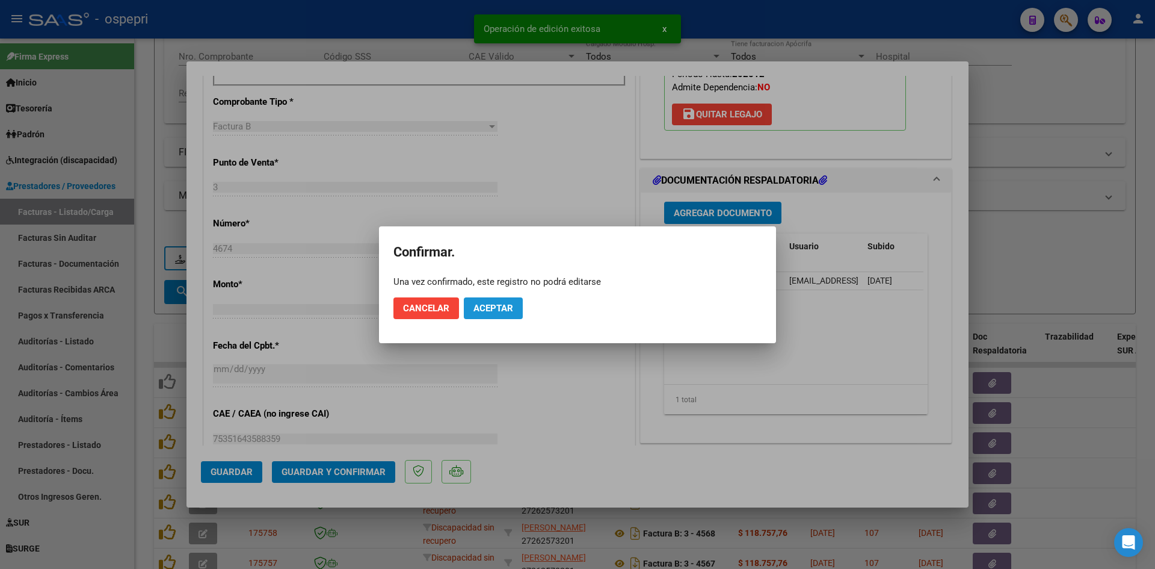
click at [504, 311] on span "Aceptar" at bounding box center [494, 308] width 40 height 11
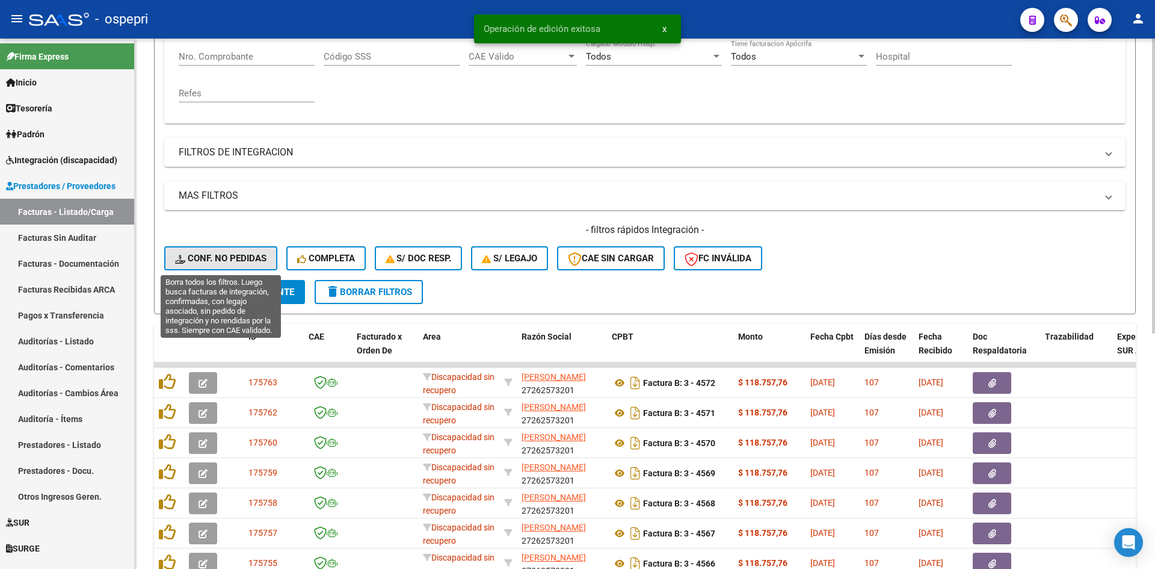
click at [219, 262] on span "Conf. no pedidas" at bounding box center [220, 258] width 91 height 11
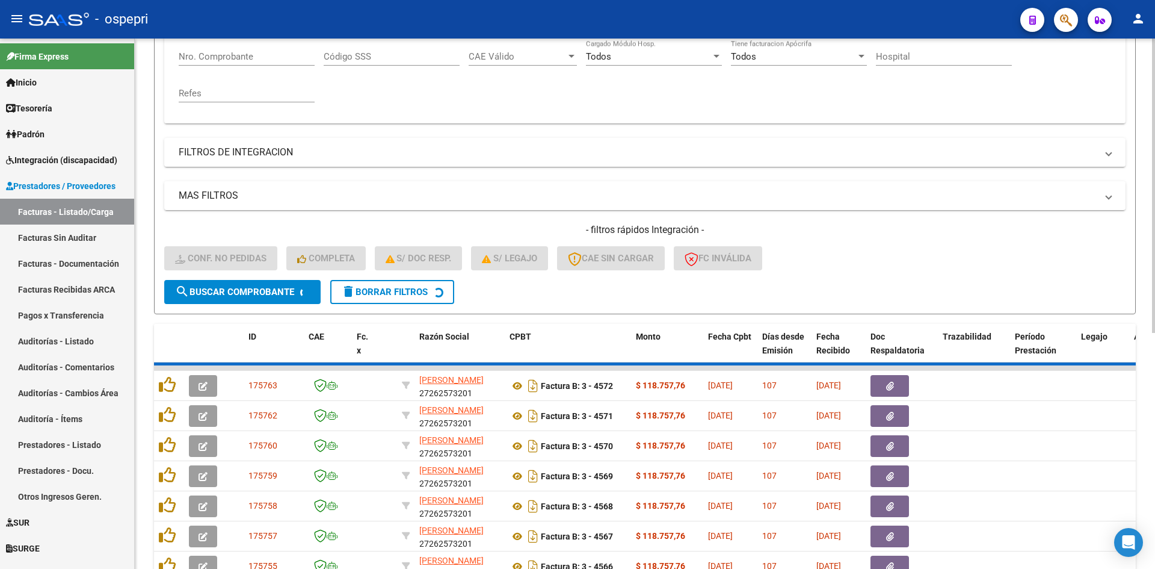
scroll to position [182, 0]
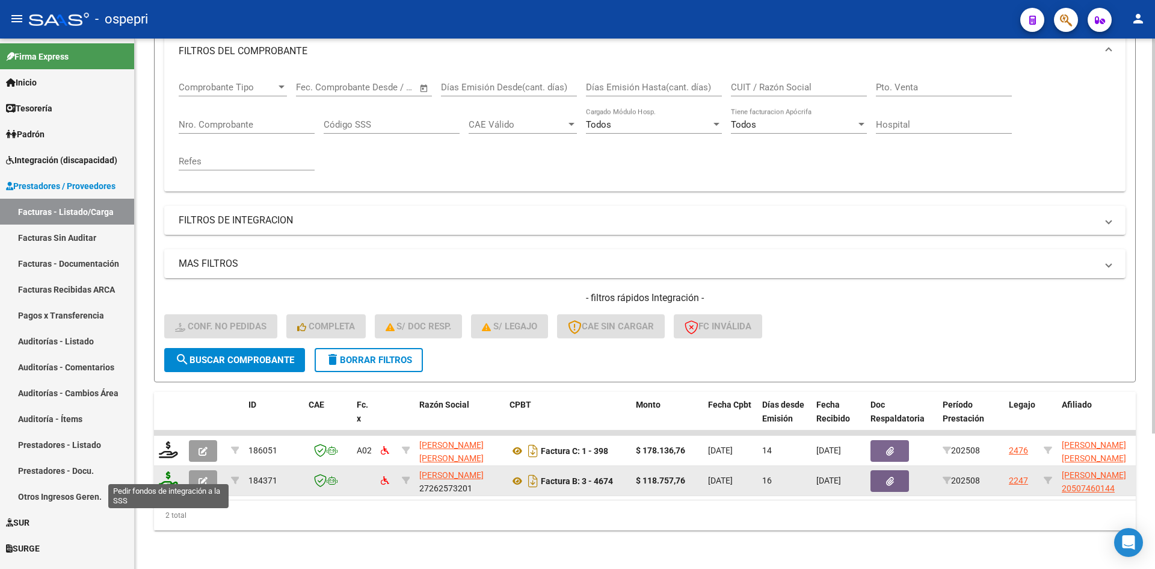
click at [165, 473] on icon at bounding box center [168, 479] width 19 height 17
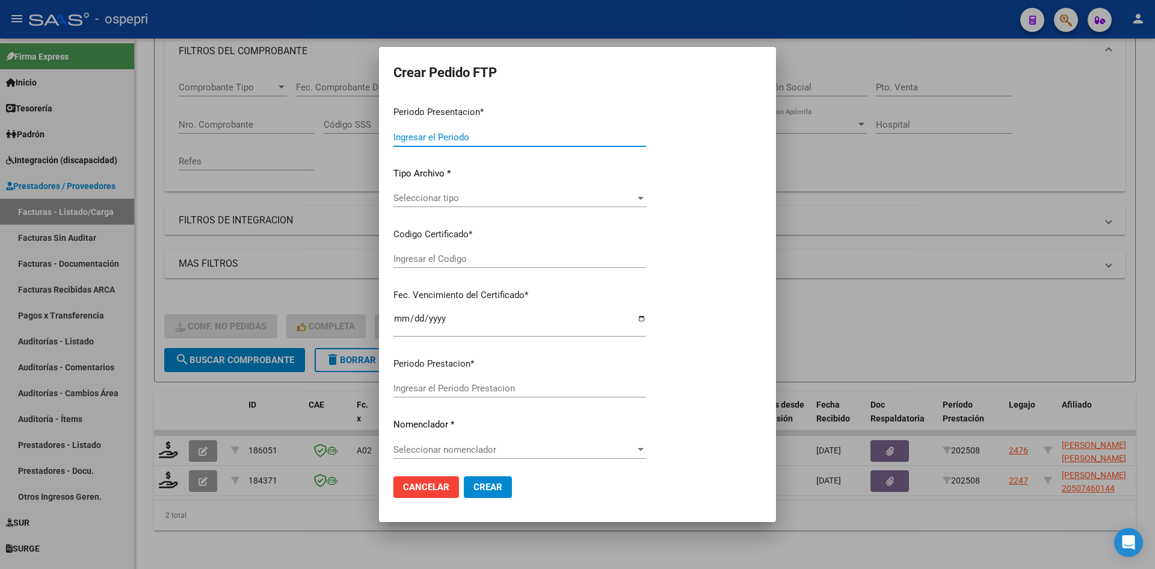
type input "202508"
type input "$ 118.757,76"
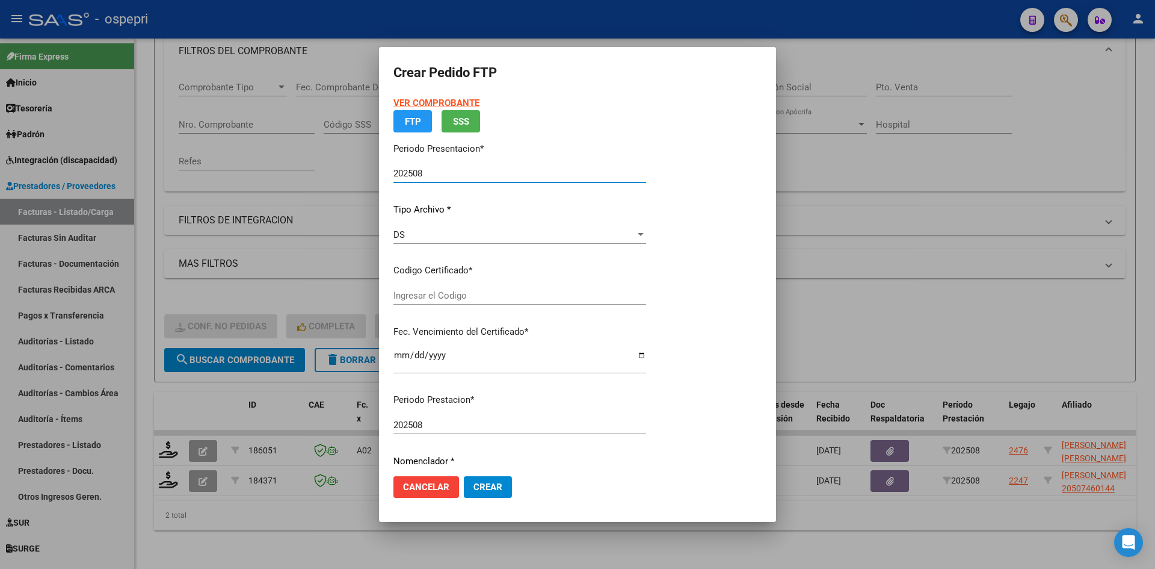
type input "ARG02000507460142016070420210704NQN249"
type input "2033-04-01"
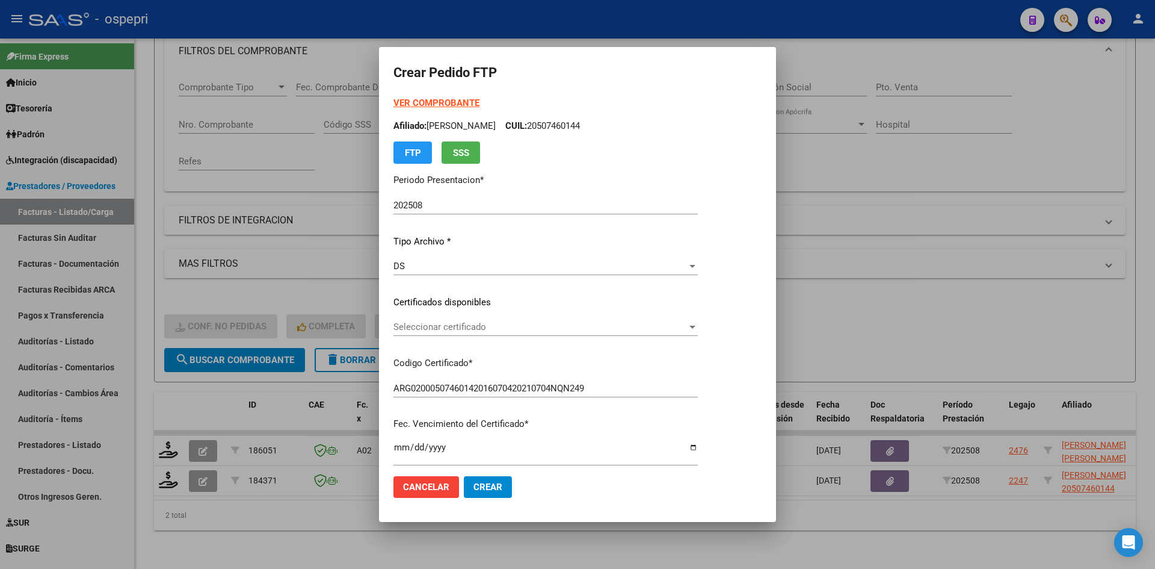
click at [484, 333] on div "Seleccionar certificado Seleccionar certificado" at bounding box center [546, 327] width 304 height 18
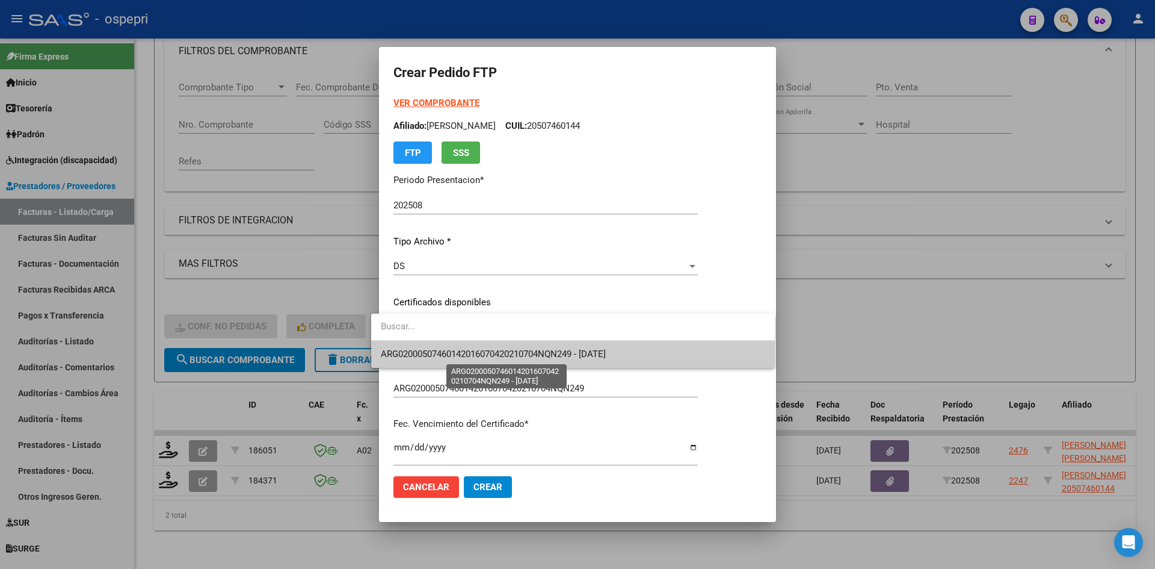
click at [483, 354] on span "ARG02000507460142016070420210704NQN249 - 2033-04-01" at bounding box center [493, 353] width 225 height 11
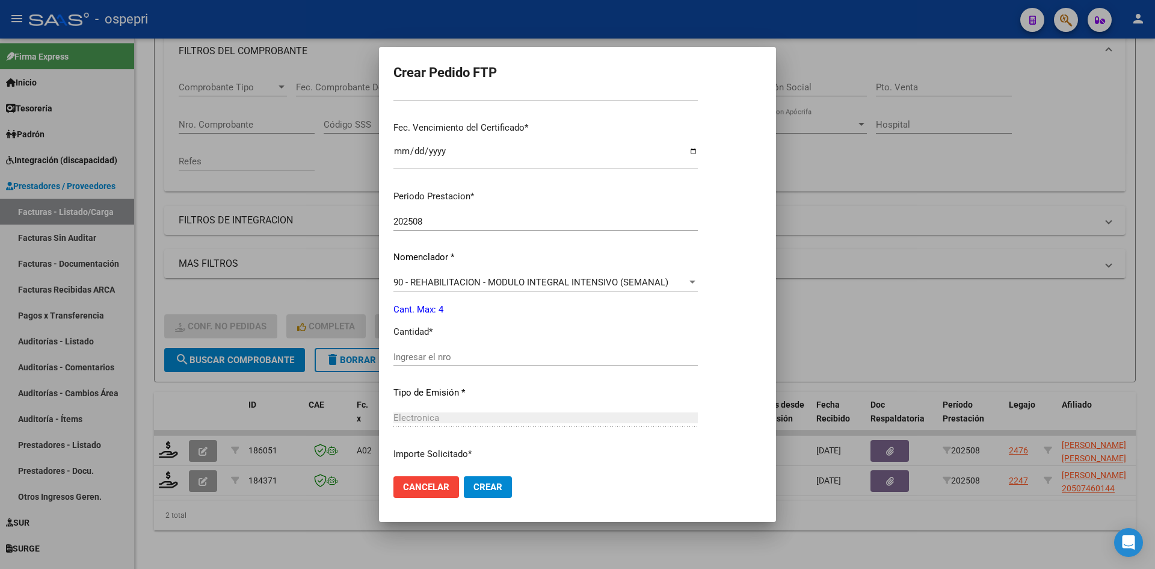
scroll to position [301, 0]
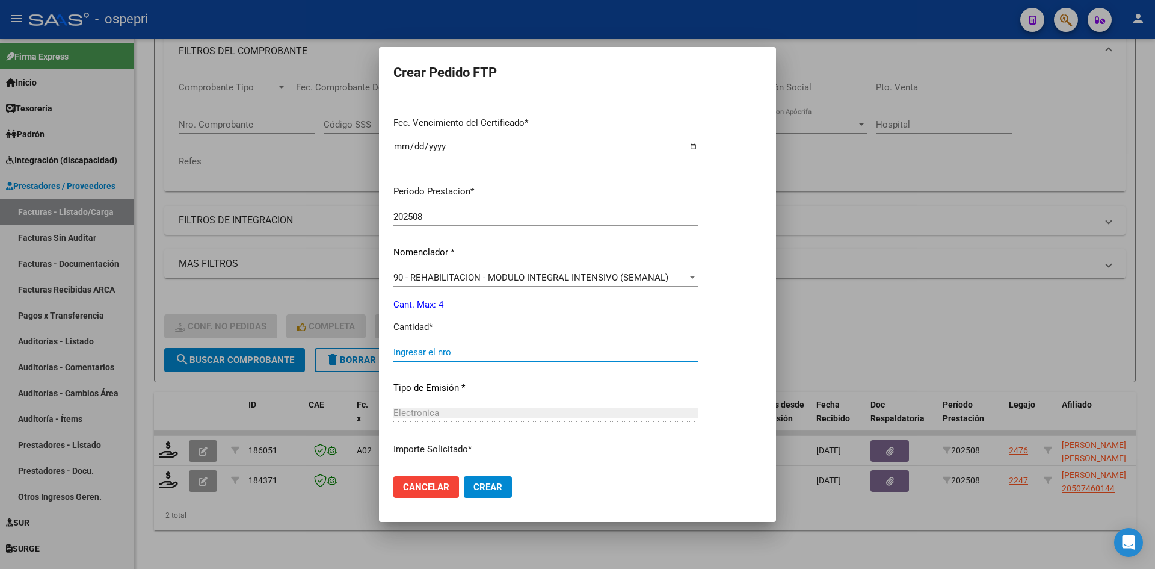
click at [444, 351] on input "Ingresar el nro" at bounding box center [546, 352] width 304 height 11
type input "4"
click at [475, 496] on button "Crear" at bounding box center [488, 487] width 48 height 22
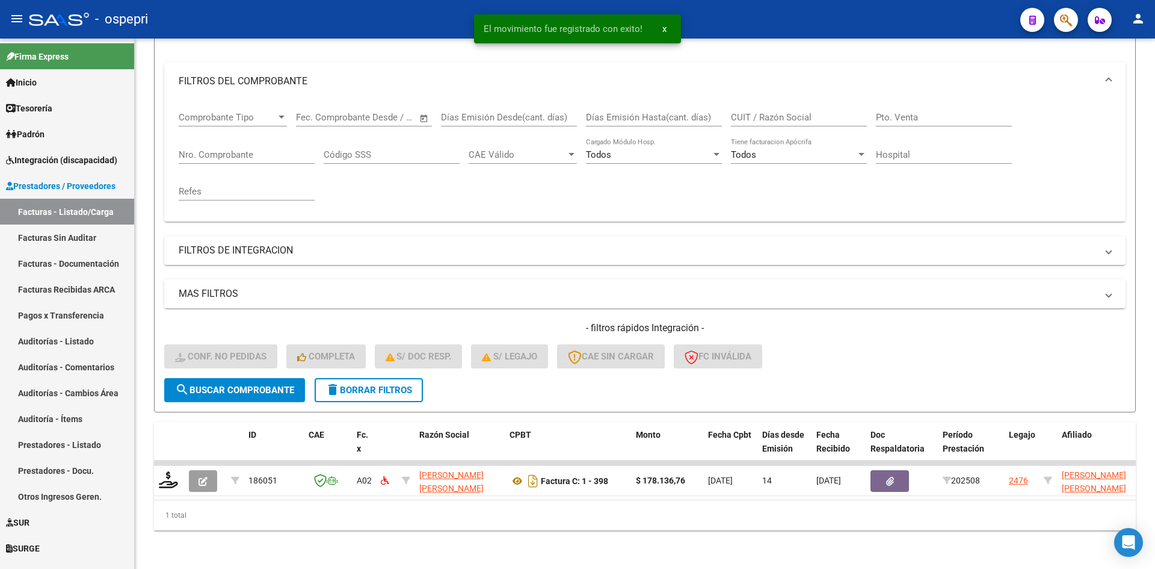
scroll to position [152, 0]
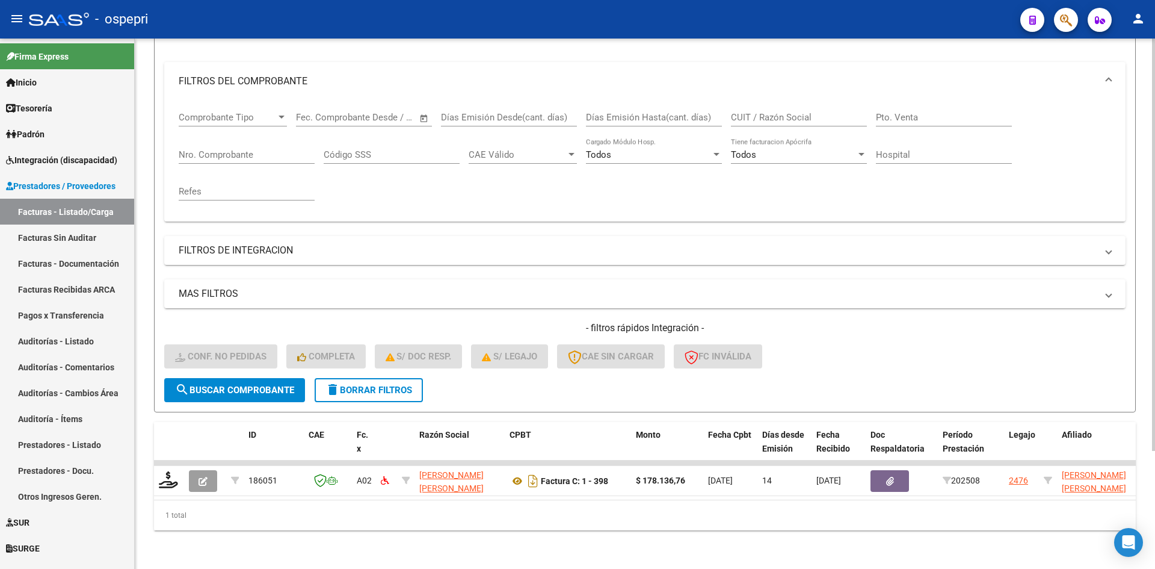
click at [391, 385] on span "delete Borrar Filtros" at bounding box center [369, 390] width 87 height 11
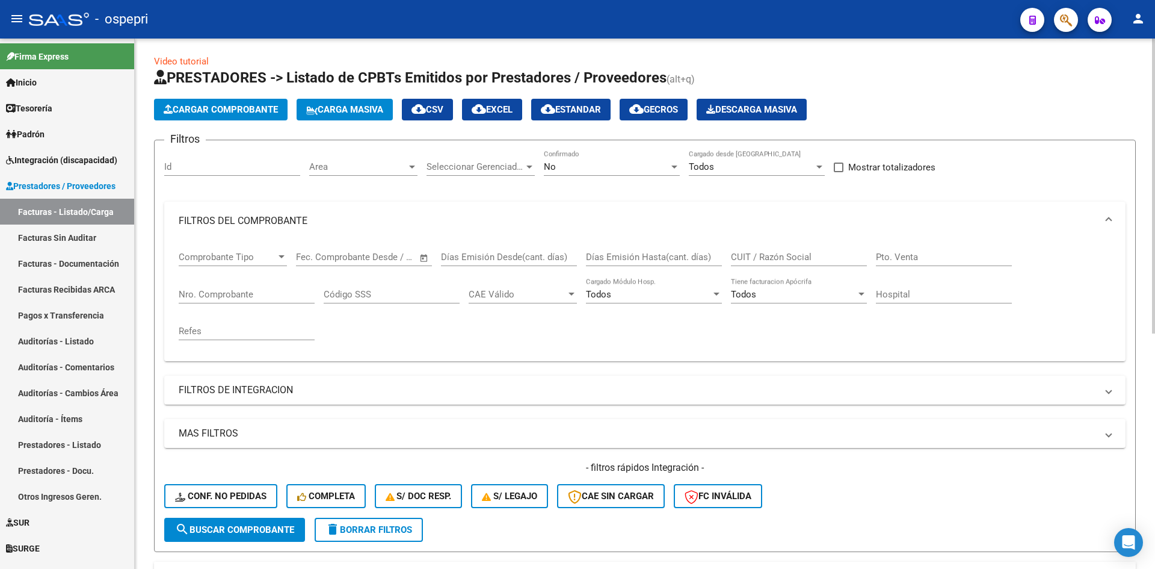
scroll to position [0, 0]
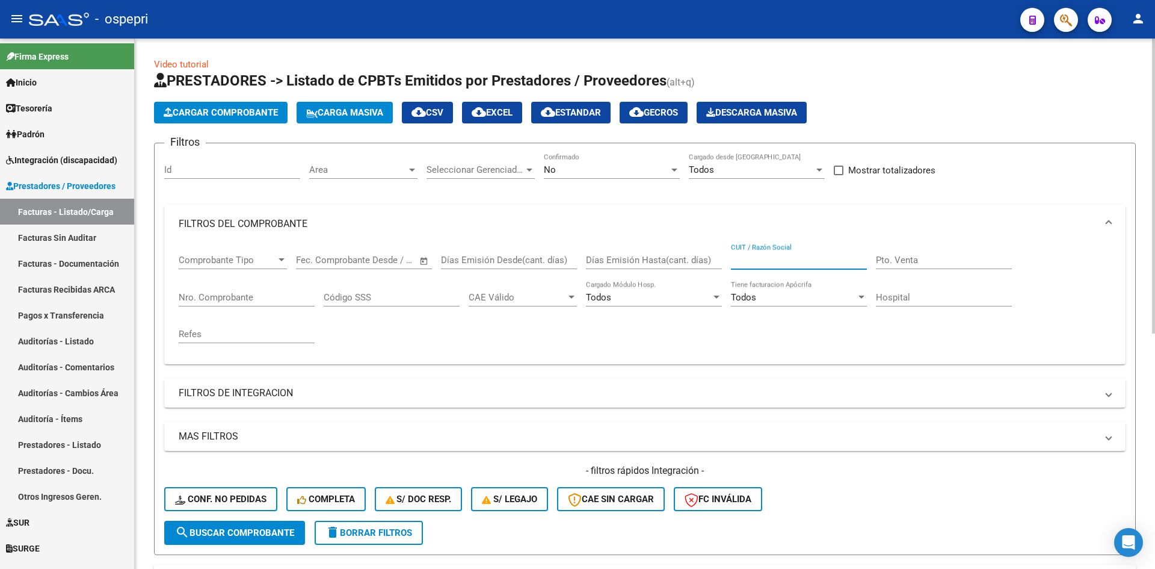
click at [766, 262] on input "CUIT / Razón Social" at bounding box center [799, 260] width 136 height 11
paste input "30710615183"
type input "30710615183"
click at [283, 527] on button "search Buscar Comprobante" at bounding box center [234, 533] width 141 height 24
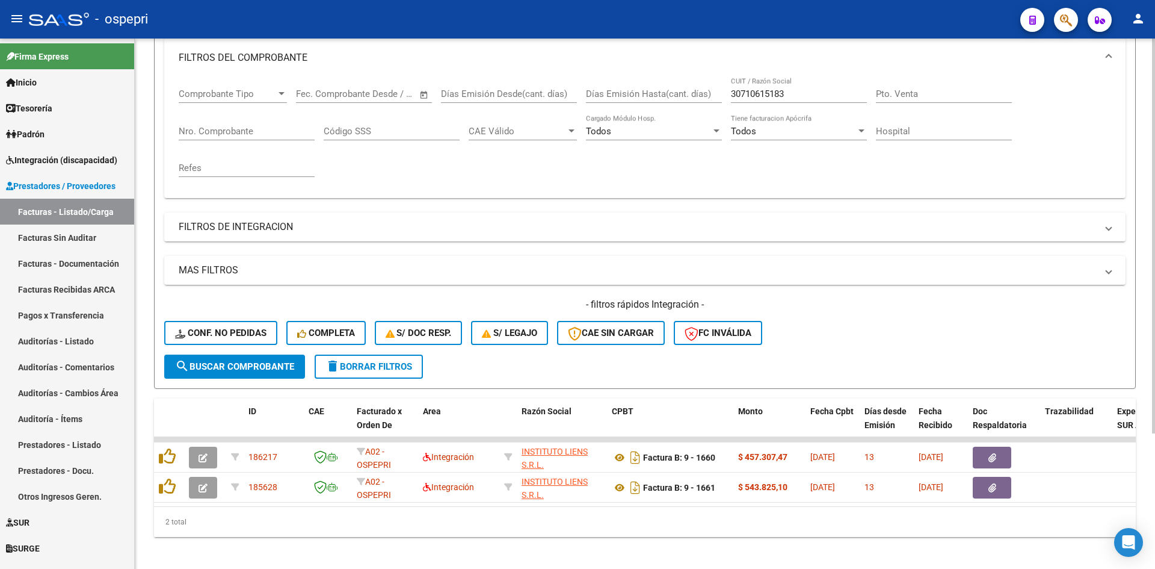
scroll to position [182, 0]
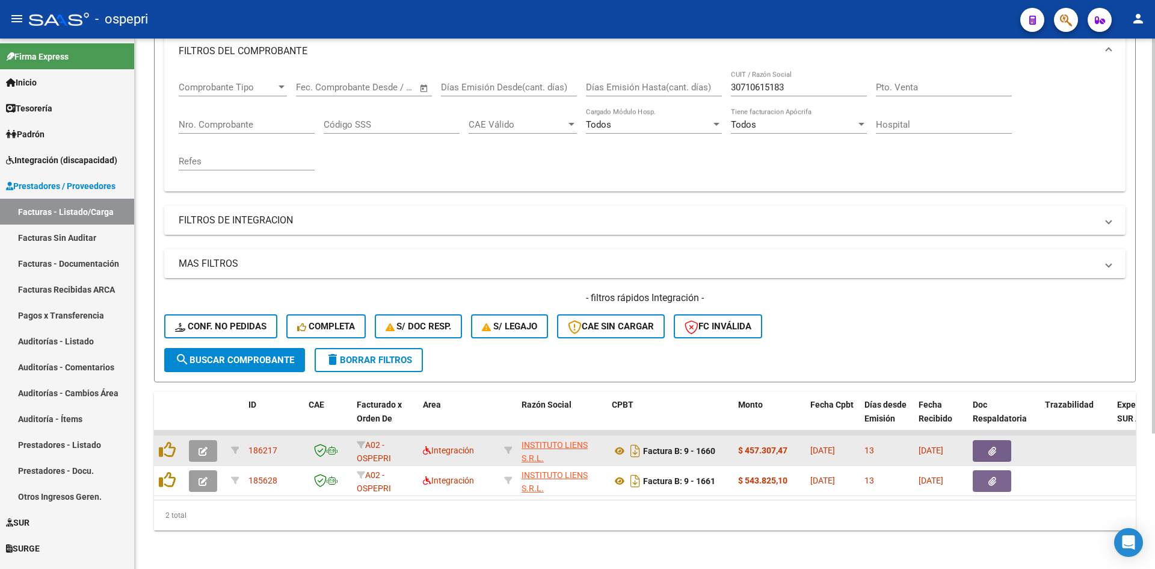
click at [196, 445] on button "button" at bounding box center [203, 451] width 28 height 22
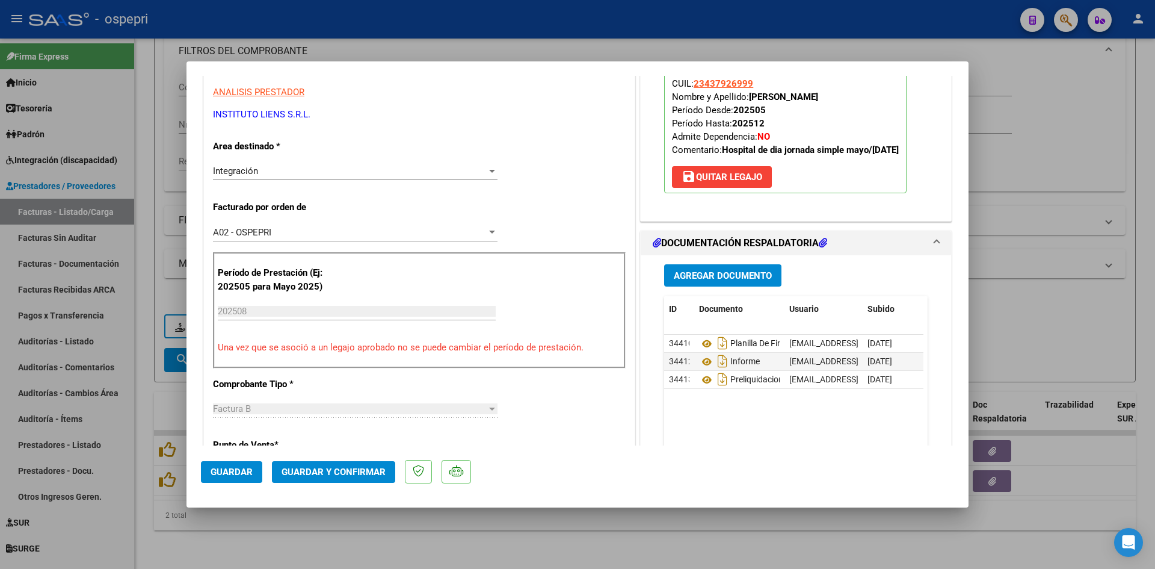
scroll to position [241, 0]
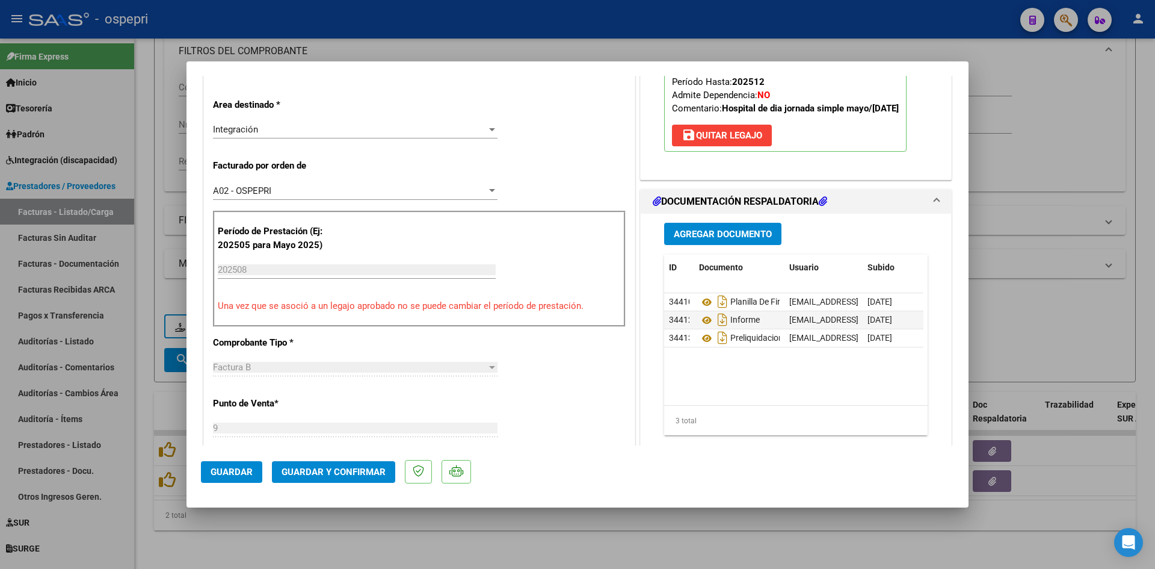
type input "$ 0,00"
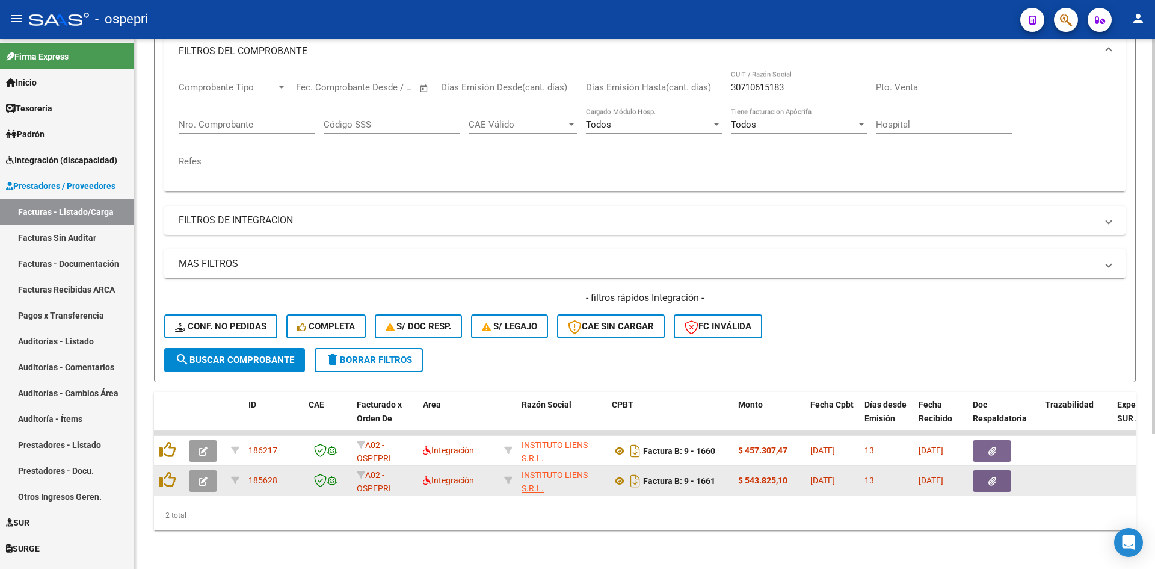
click at [205, 477] on icon "button" at bounding box center [203, 481] width 9 height 9
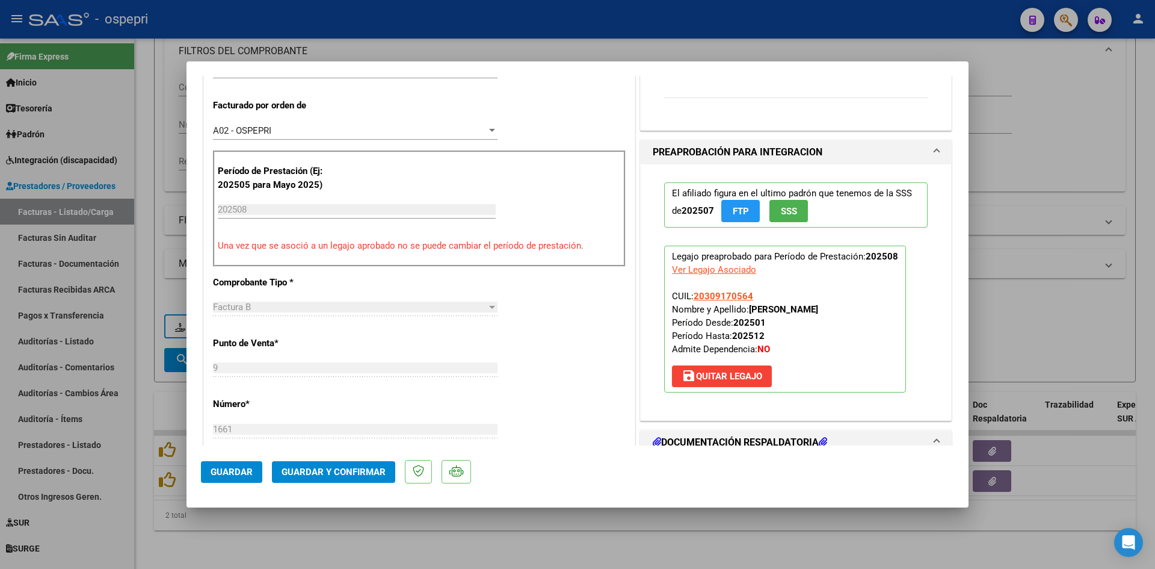
scroll to position [361, 0]
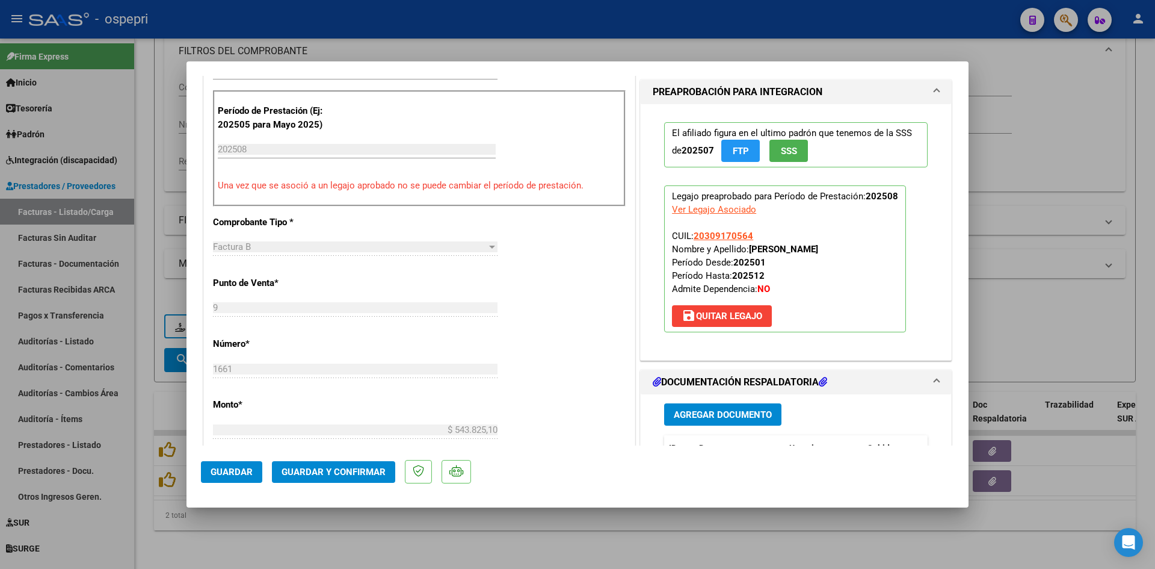
type input "$ 0,00"
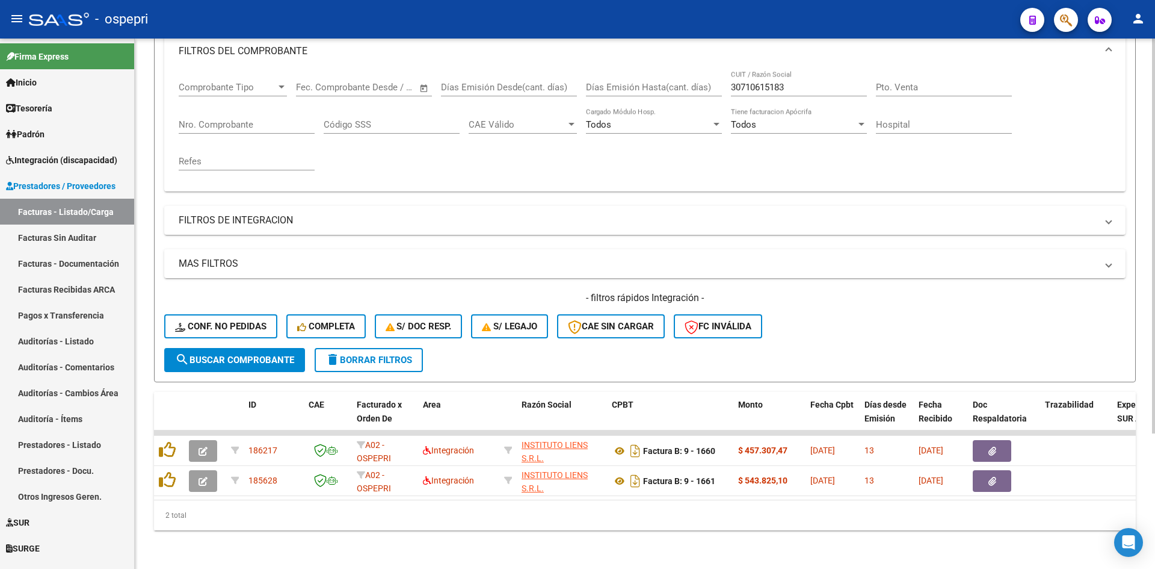
click at [856, 519] on div "2 total" at bounding box center [645, 515] width 982 height 30
click at [819, 528] on div "2 total" at bounding box center [645, 515] width 982 height 30
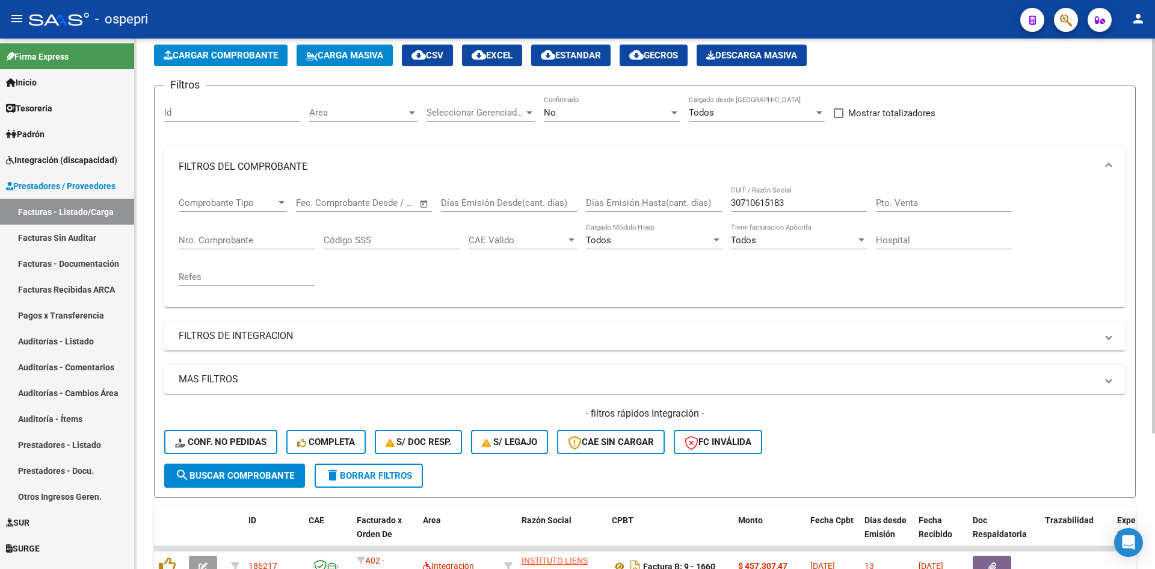
scroll to position [0, 0]
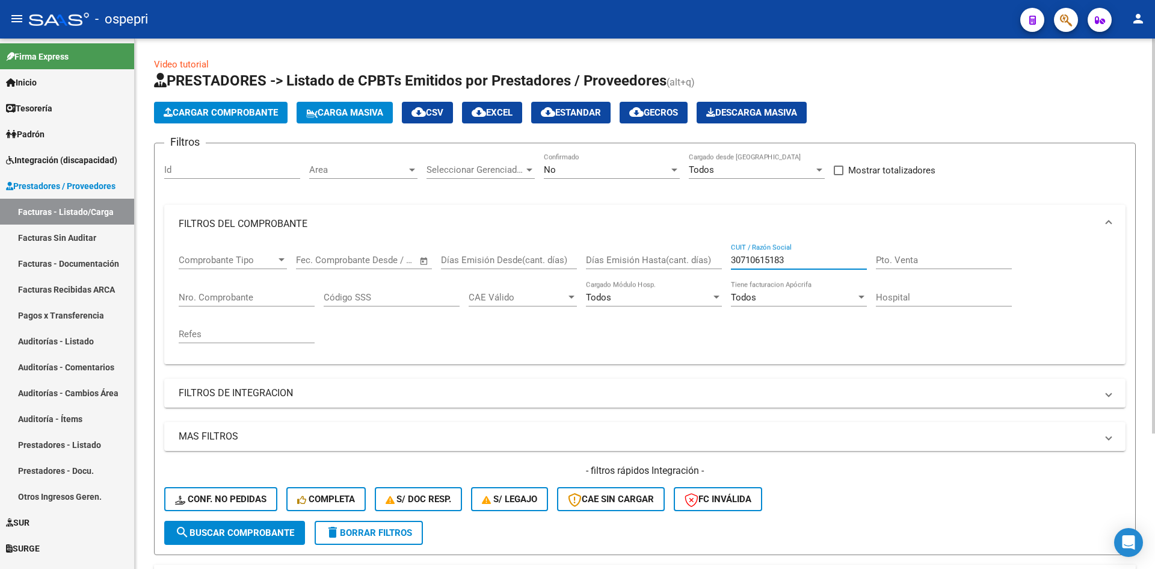
drag, startPoint x: 797, startPoint y: 258, endPoint x: 696, endPoint y: 289, distance: 105.3
click at [697, 288] on div "Comprobante Tipo Comprobante Tipo Fecha inicio – Fecha fin Fec. Comprobante Des…" at bounding box center [645, 298] width 933 height 111
paste input "27265411172"
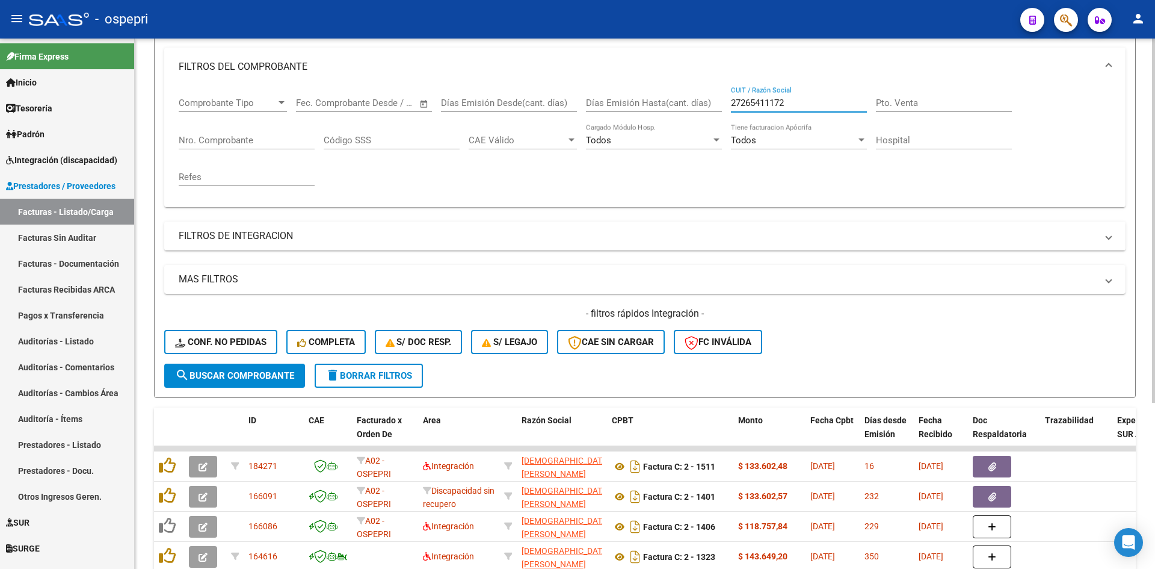
scroll to position [181, 0]
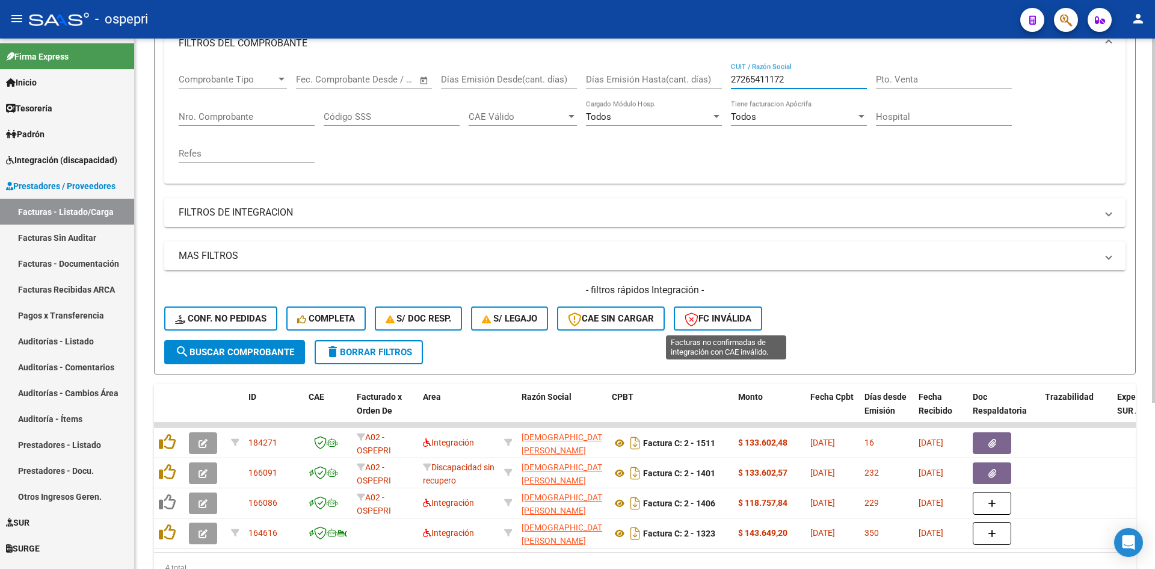
type input "27265411172"
drag, startPoint x: 796, startPoint y: 79, endPoint x: 725, endPoint y: 100, distance: 73.3
click at [725, 100] on div "Comprobante Tipo Comprobante Tipo Fecha inicio – Fecha fin Fec. Comprobante Des…" at bounding box center [645, 118] width 933 height 111
paste input "27265411172"
type input "27265411172"
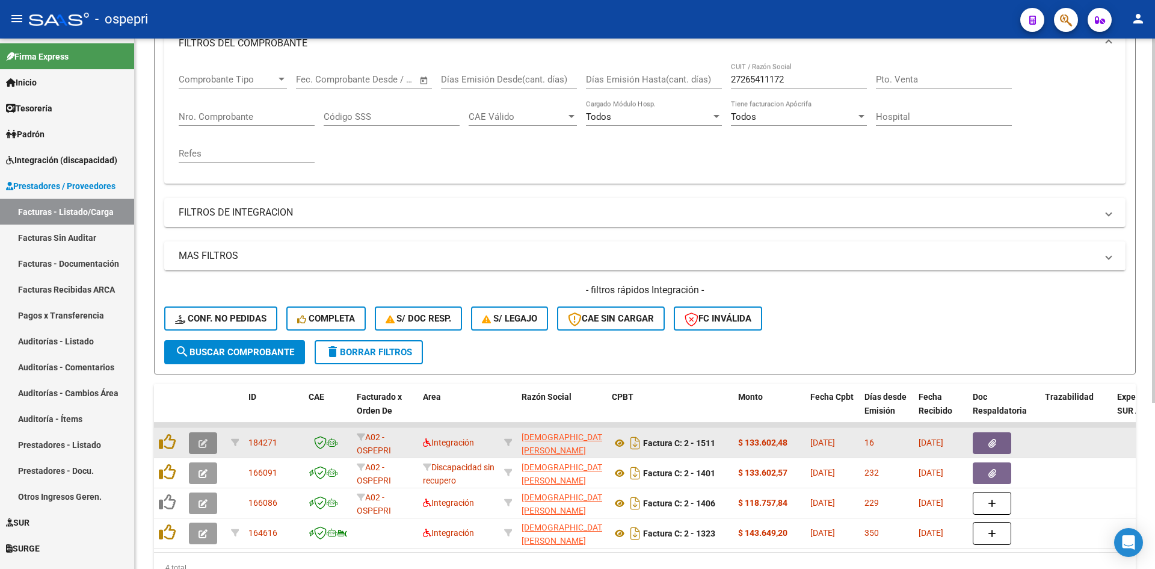
click at [203, 444] on icon "button" at bounding box center [203, 443] width 9 height 9
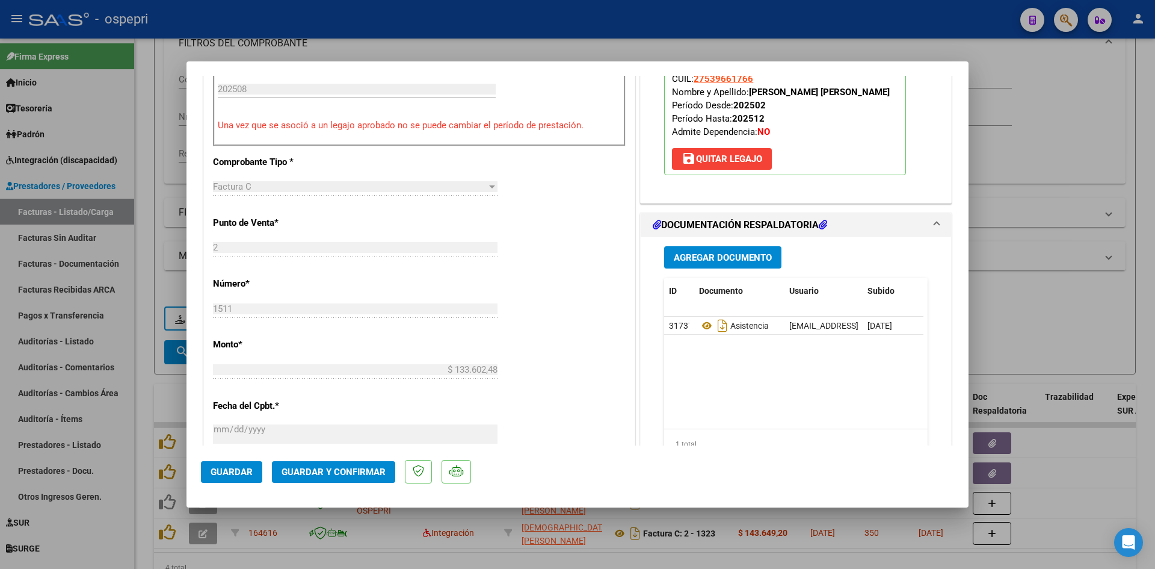
scroll to position [0, 0]
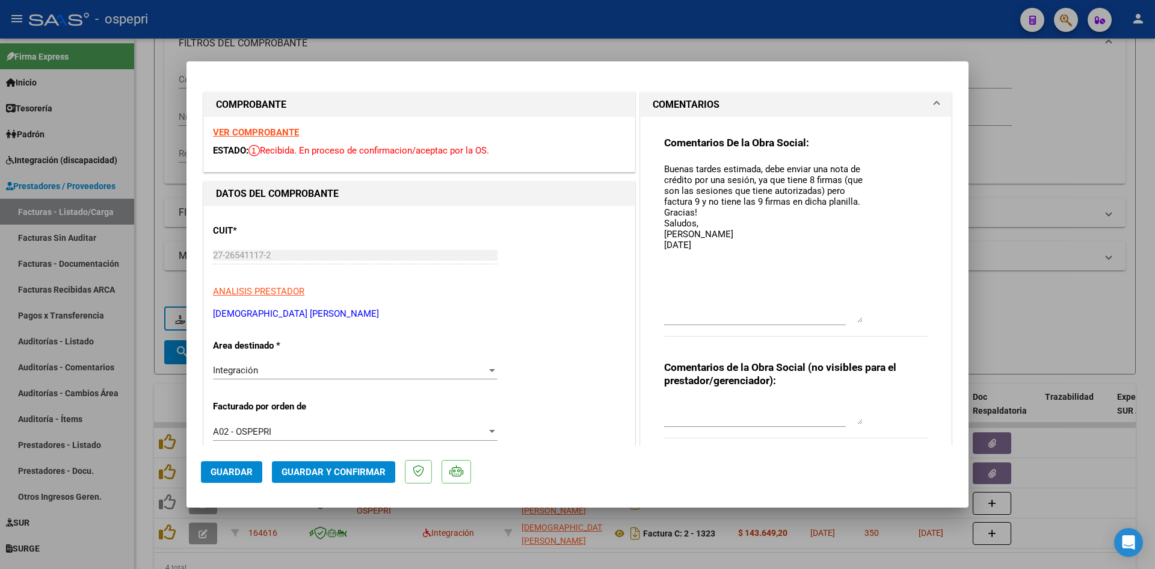
drag, startPoint x: 852, startPoint y: 184, endPoint x: 844, endPoint y: 306, distance: 121.8
click at [850, 318] on textarea "Buenas tardes estimada, debe enviar una nota de crédito por una sesión, ya que …" at bounding box center [763, 242] width 199 height 160
click at [705, 245] on textarea "Buenas tardes estimada, debe enviar una nota de crédito por una sesión, ya que …" at bounding box center [763, 241] width 199 height 158
type textarea "Buenas tardes estimada, debe enviar una nota de crédito por una sesión, ya que …"
click at [232, 474] on span "Guardar" at bounding box center [232, 471] width 42 height 11
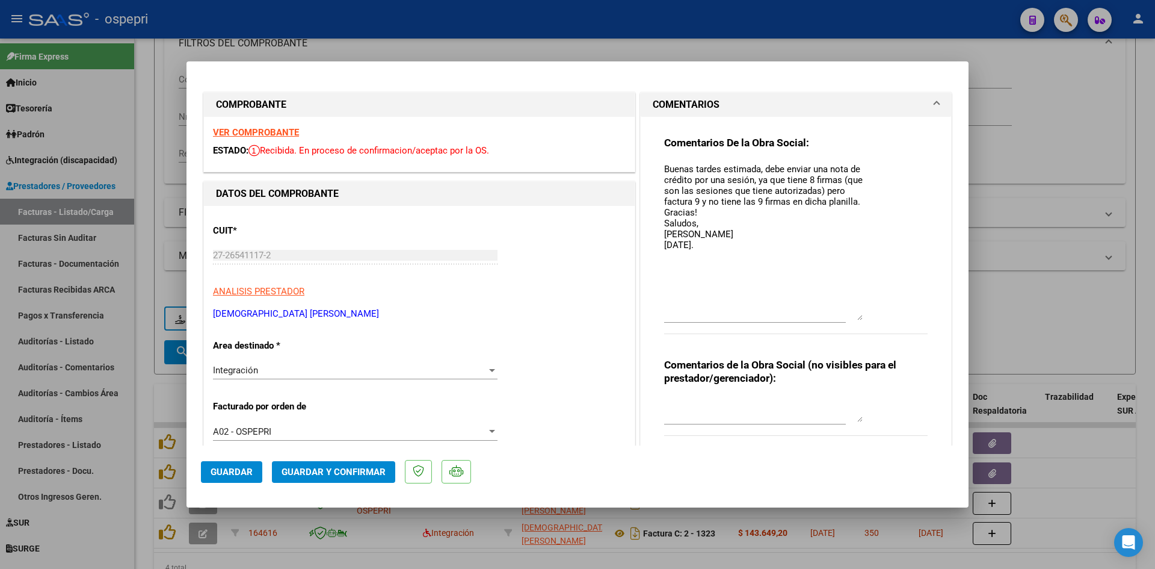
type input "$ 0,00"
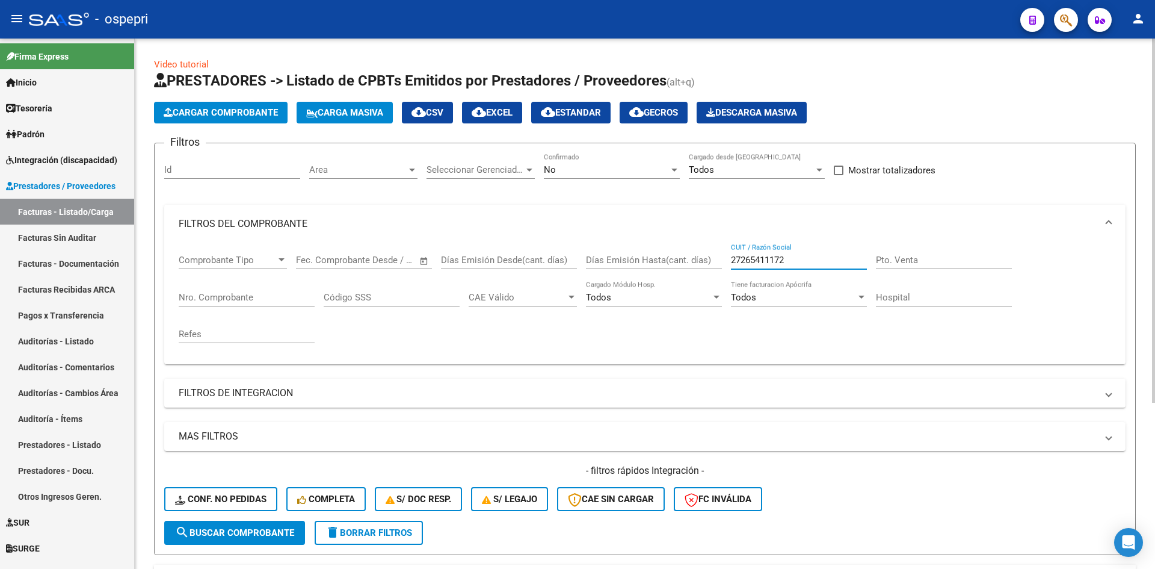
drag, startPoint x: 803, startPoint y: 261, endPoint x: 705, endPoint y: 270, distance: 99.0
click at [702, 273] on div "Comprobante Tipo Comprobante Tipo Fecha inicio – Fecha fin Fec. Comprobante Des…" at bounding box center [645, 298] width 933 height 111
paste input "27239180383"
type input "27239180383"
click at [266, 530] on span "search Buscar Comprobante" at bounding box center [234, 532] width 119 height 11
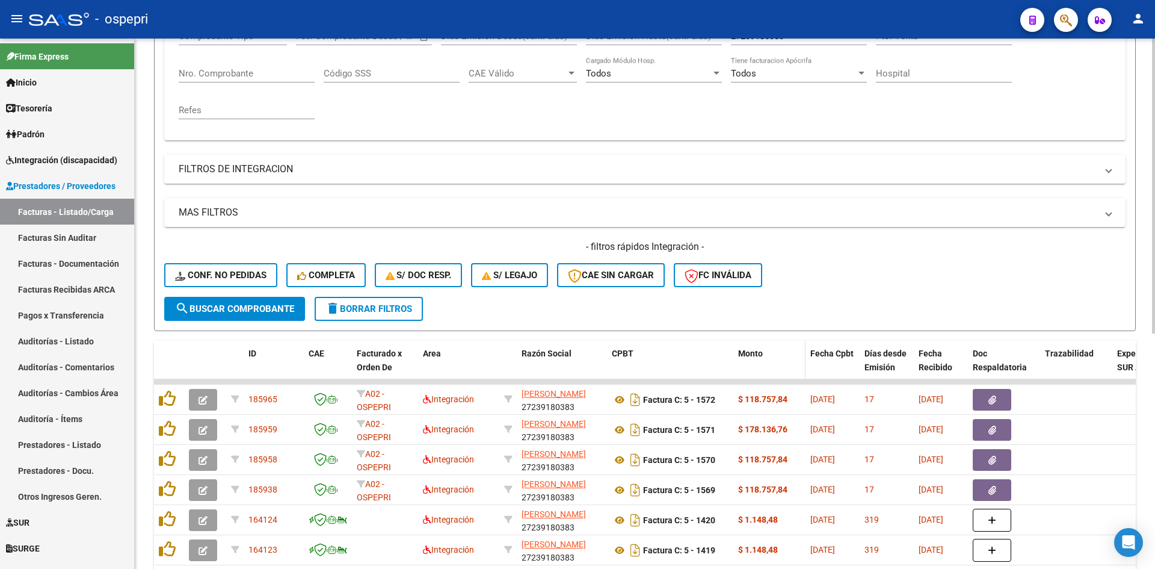
scroll to position [301, 0]
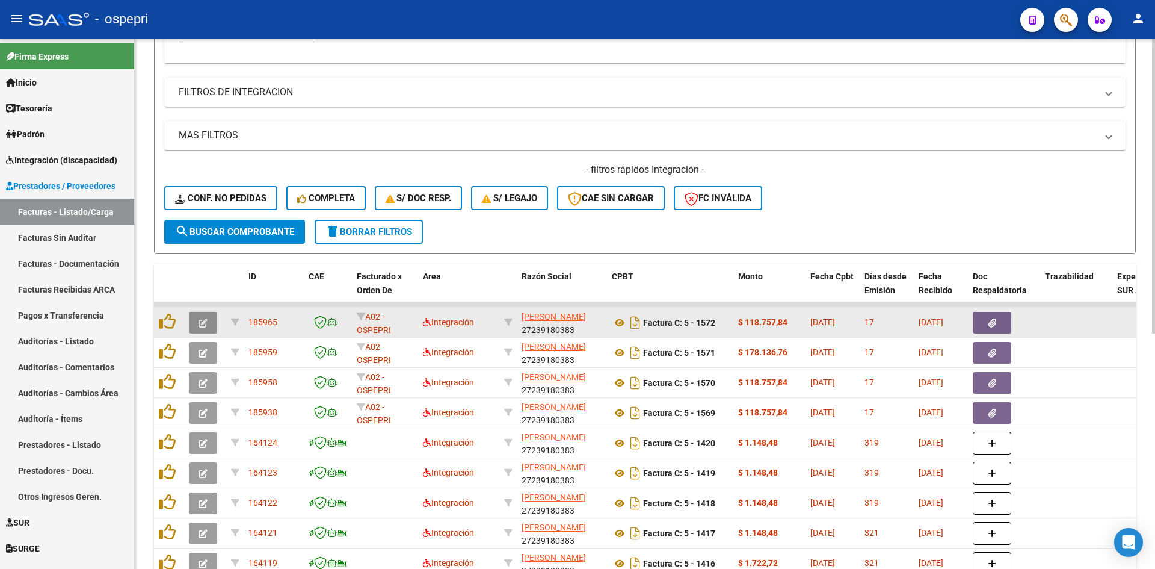
click at [202, 327] on icon "button" at bounding box center [203, 322] width 9 height 9
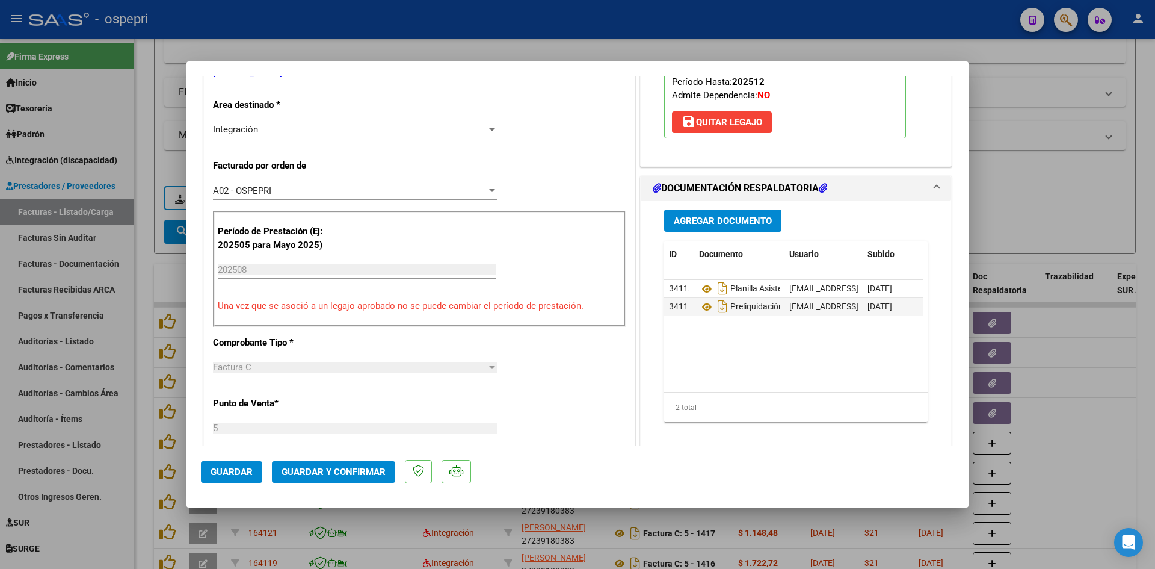
scroll to position [0, 0]
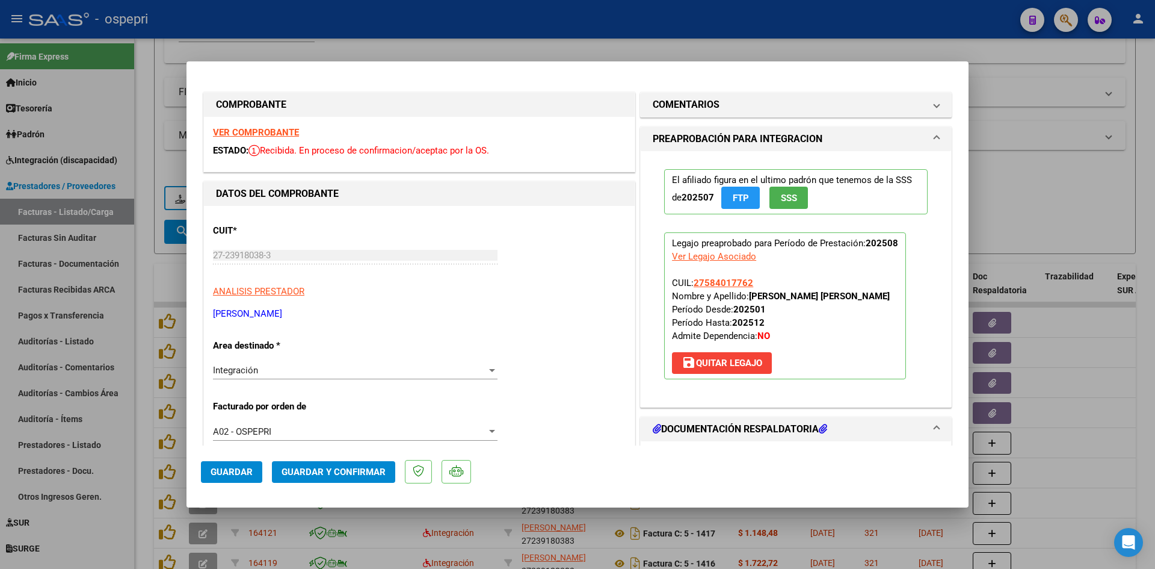
click at [241, 134] on strong "VER COMPROBANTE" at bounding box center [256, 132] width 86 height 11
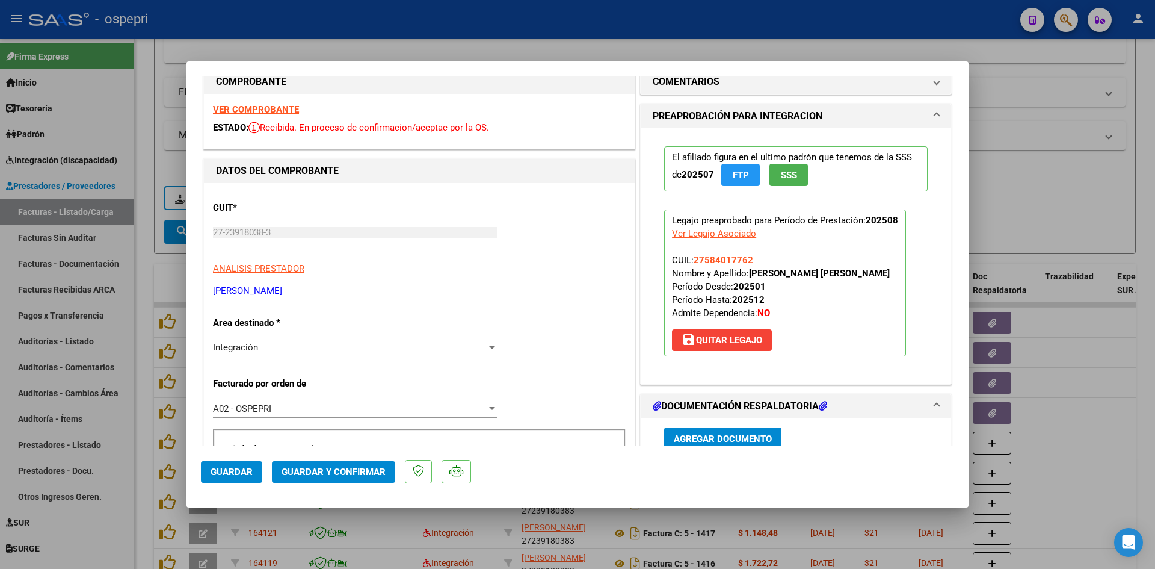
scroll to position [120, 0]
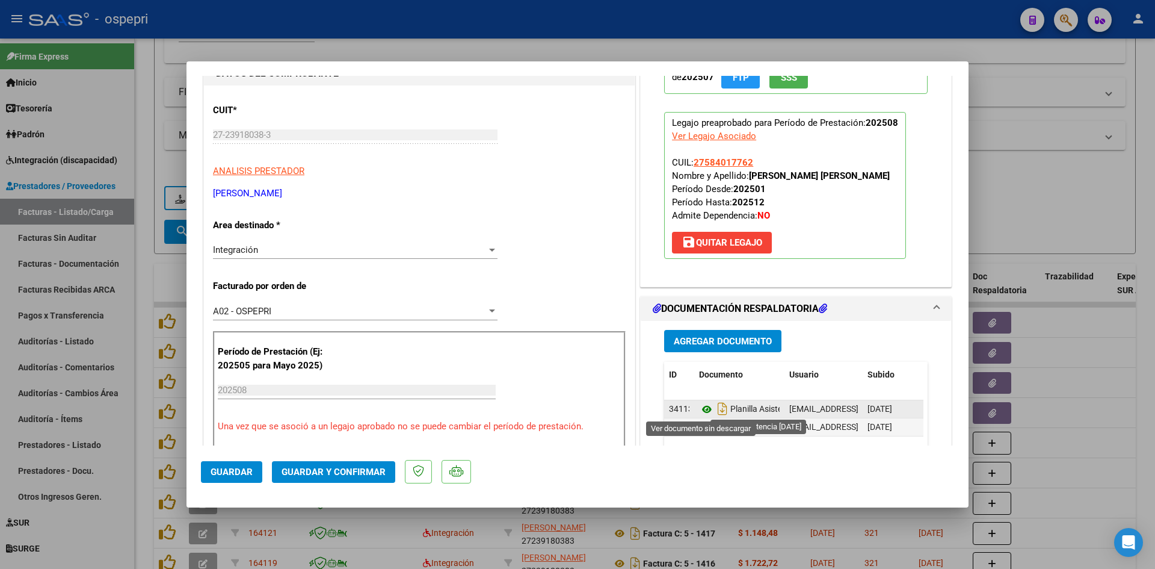
click at [704, 409] on icon at bounding box center [707, 409] width 16 height 14
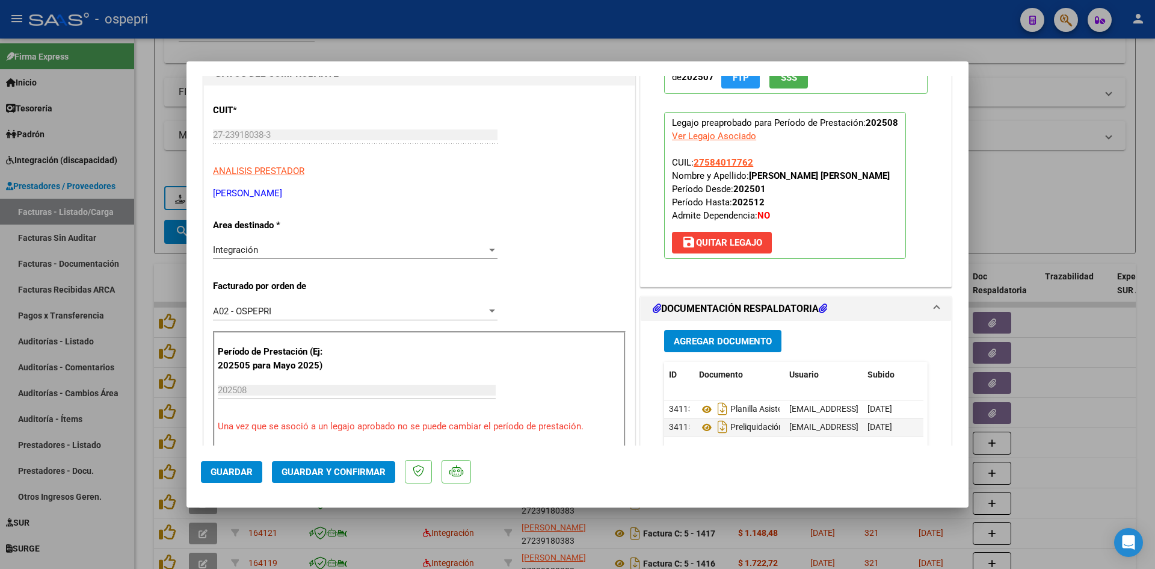
scroll to position [0, 0]
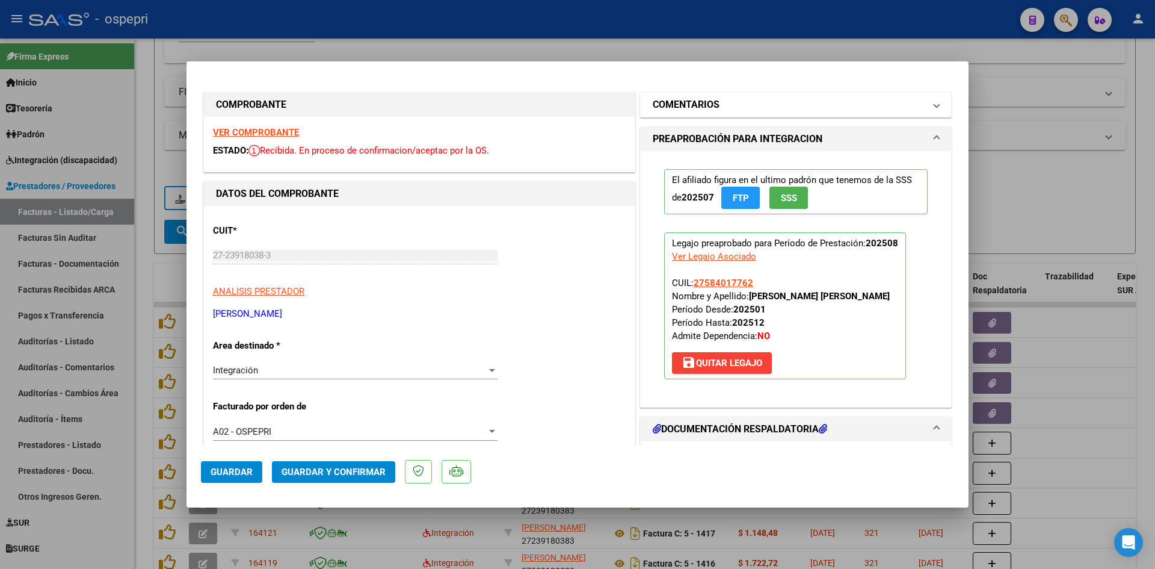
click at [856, 105] on mat-panel-title "COMENTARIOS" at bounding box center [789, 104] width 272 height 14
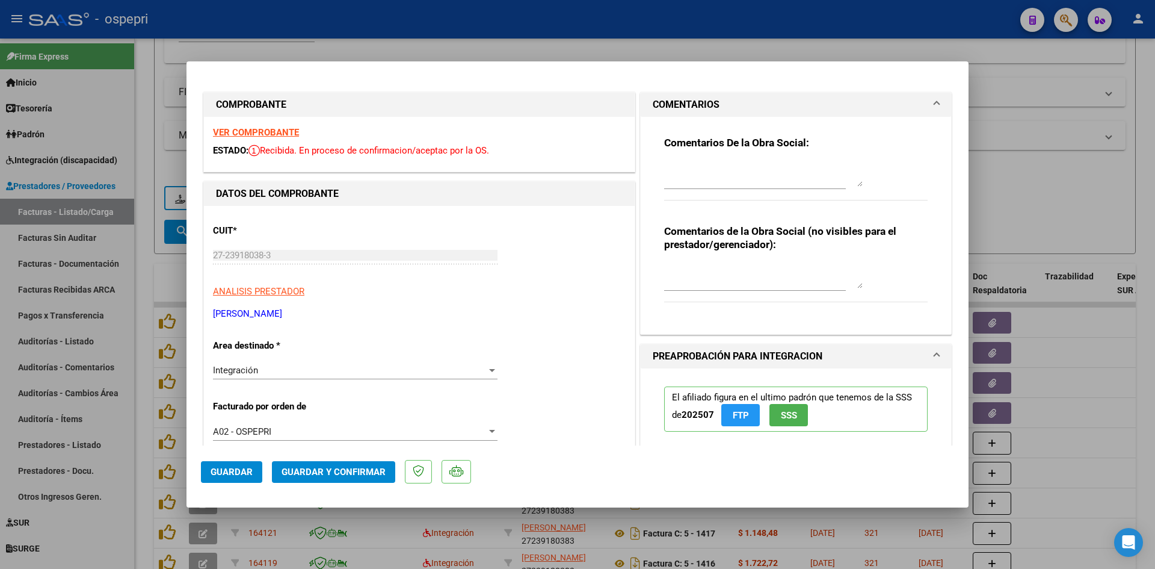
click at [668, 164] on textarea at bounding box center [763, 174] width 199 height 24
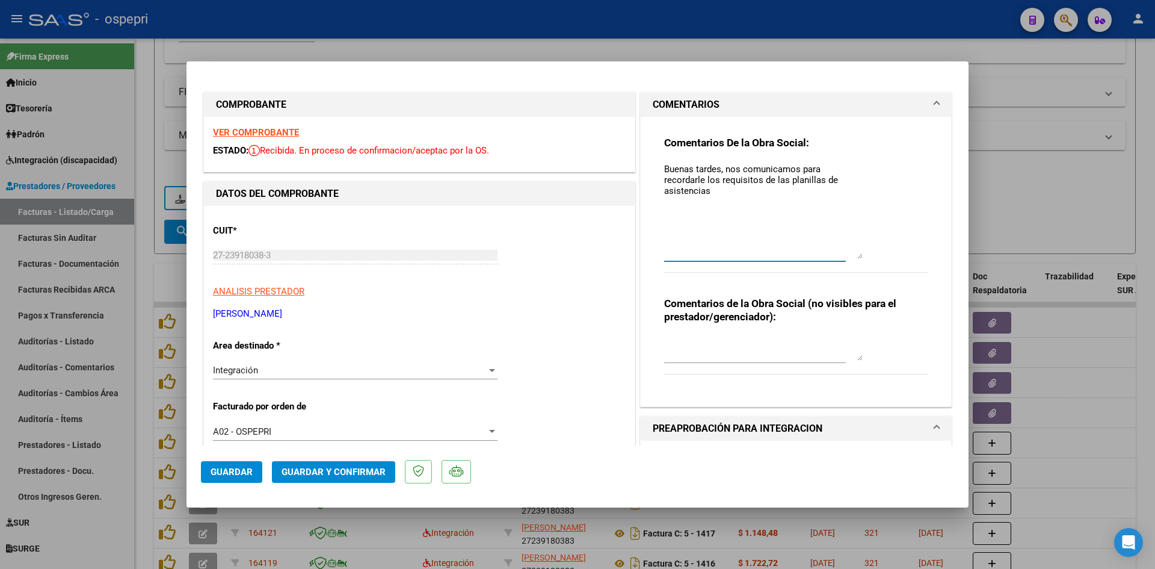
drag, startPoint x: 854, startPoint y: 183, endPoint x: 856, endPoint y: 255, distance: 72.3
click at [856, 255] on textarea "Buenas tardes, nos comunicamos para recordarle los requisitos de las planillas …" at bounding box center [763, 210] width 199 height 96
click at [762, 203] on textarea "Buenas tardes, nos comunicamos para recordarle los requisitos de las planillas …" at bounding box center [763, 210] width 199 height 96
paste textarea "- Firmas: Las planillas deben estar firmadas de manera ológrafa tanto por el Pr…"
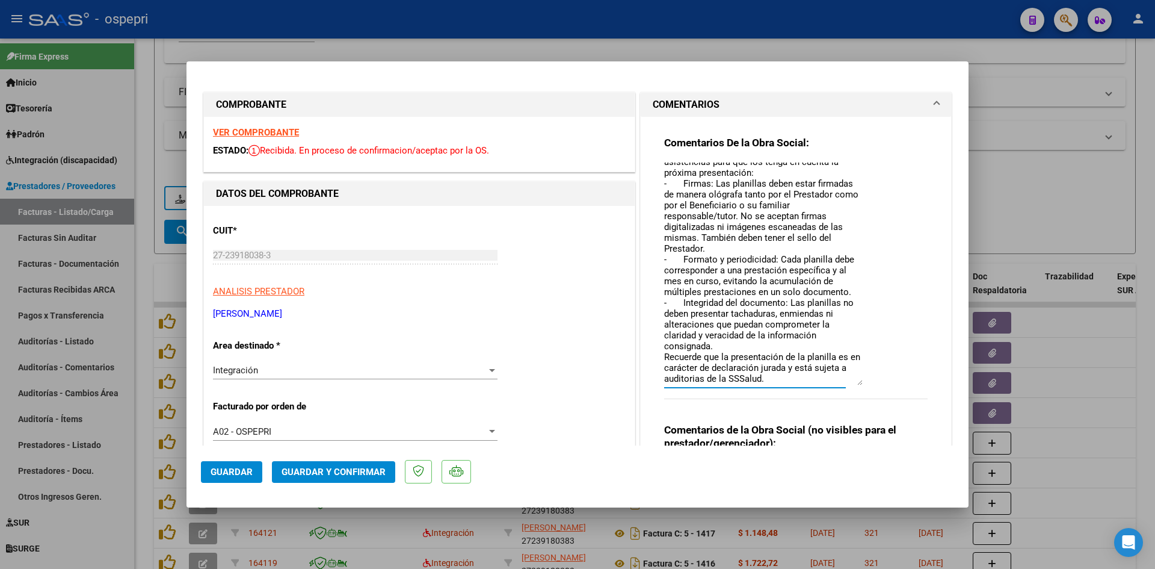
scroll to position [46, 0]
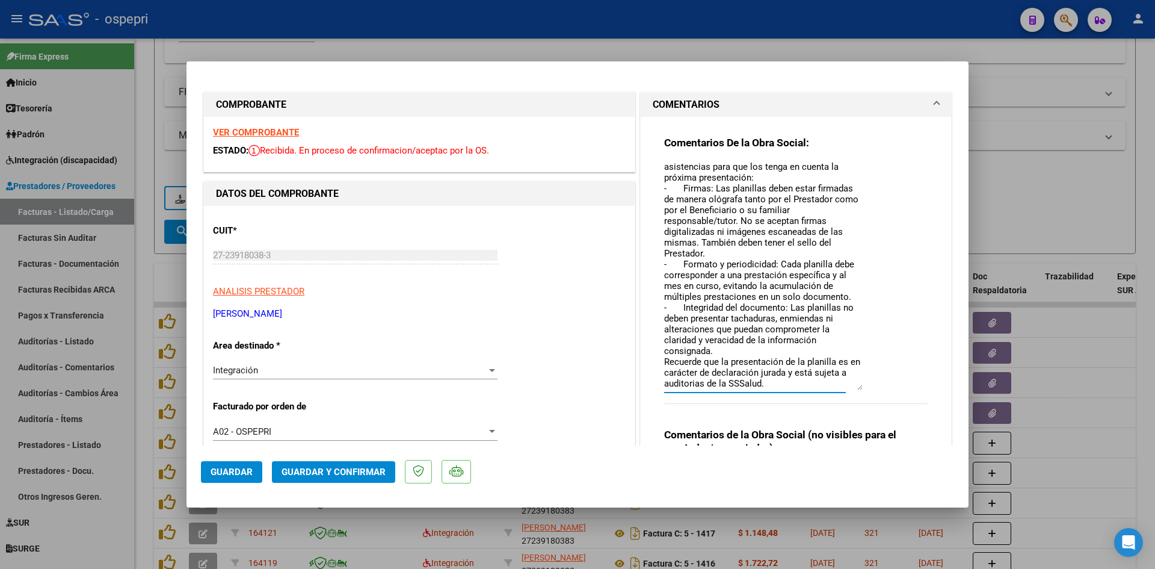
drag, startPoint x: 854, startPoint y: 256, endPoint x: 869, endPoint y: 388, distance: 132.0
click at [869, 388] on div "Comentarios De la Obra Social: Buenas tardes, nos comunicamos para recordarle l…" at bounding box center [796, 276] width 264 height 281
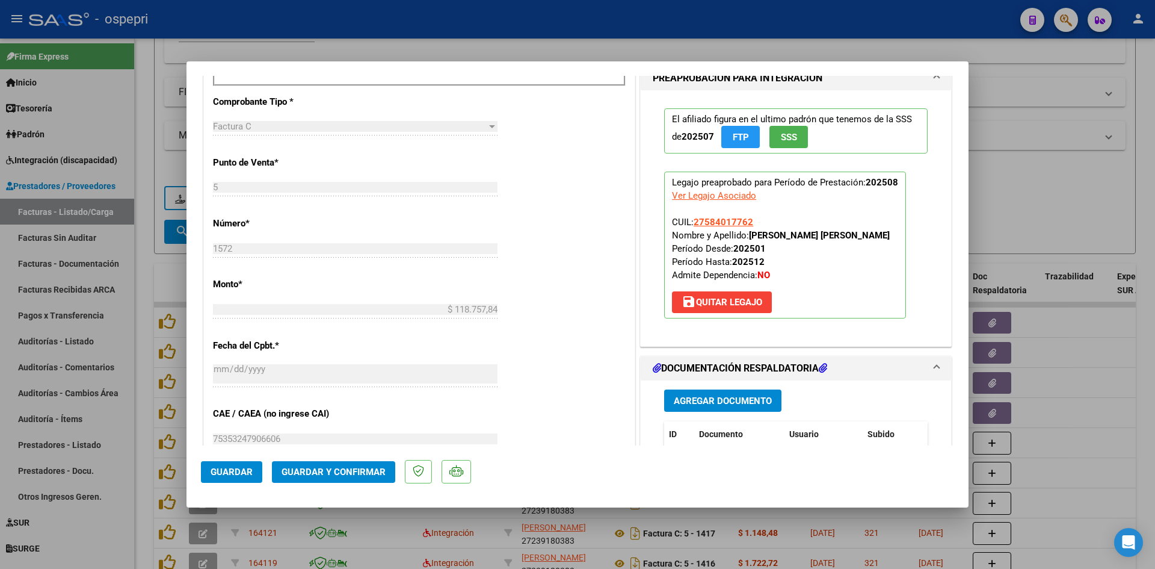
scroll to position [662, 0]
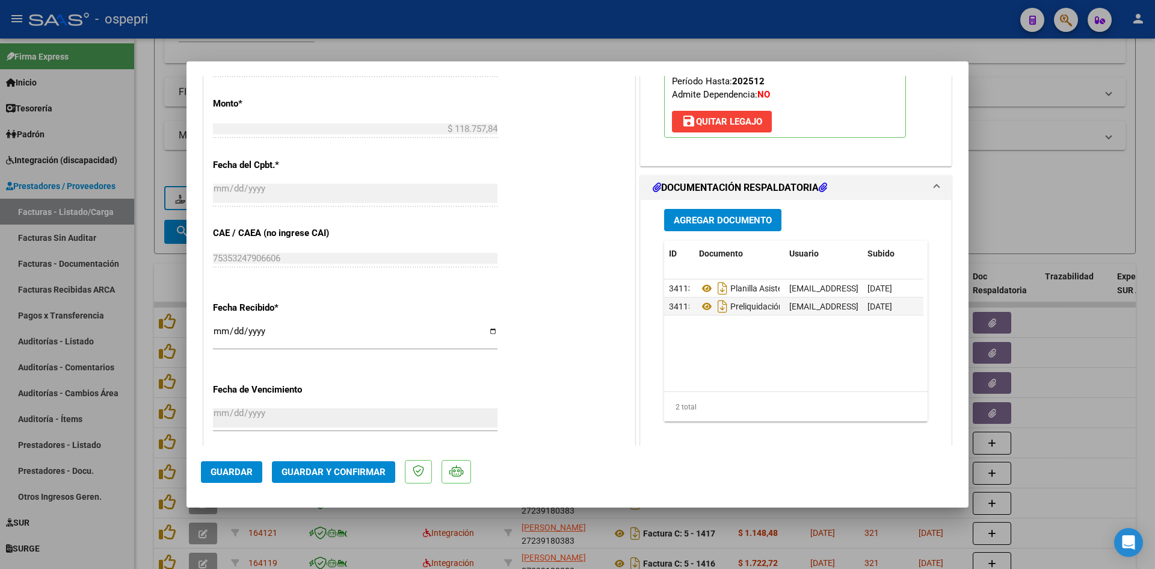
type textarea "Buenas tardes, nos comunicamos para recordarle los requisitos de las planillas …"
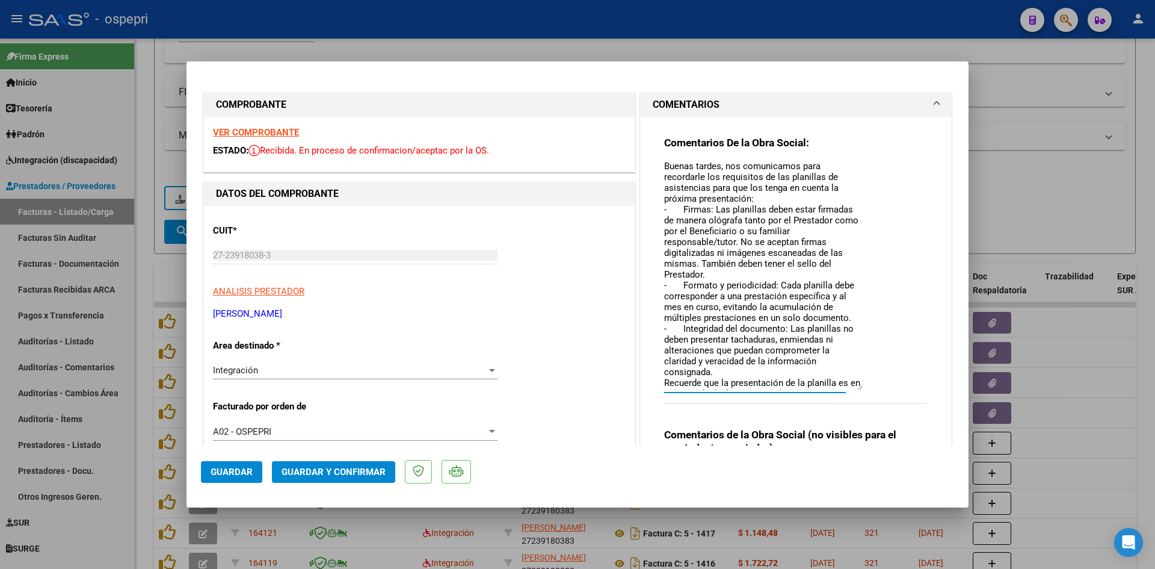
scroll to position [0, 0]
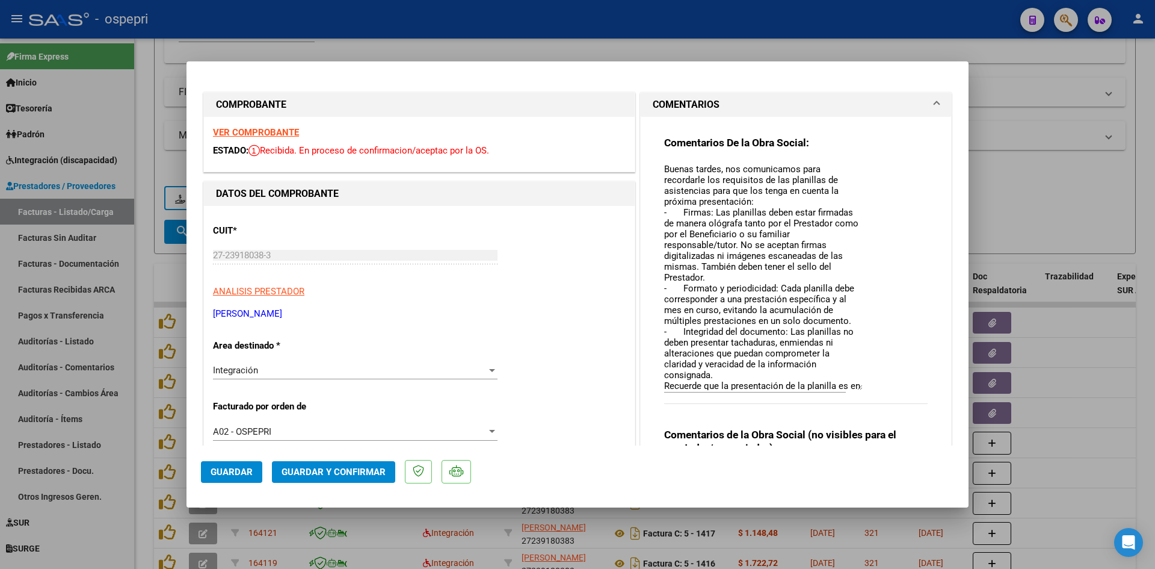
click at [230, 129] on strong "VER COMPROBANTE" at bounding box center [256, 132] width 86 height 11
click at [337, 472] on span "Guardar y Confirmar" at bounding box center [334, 471] width 104 height 11
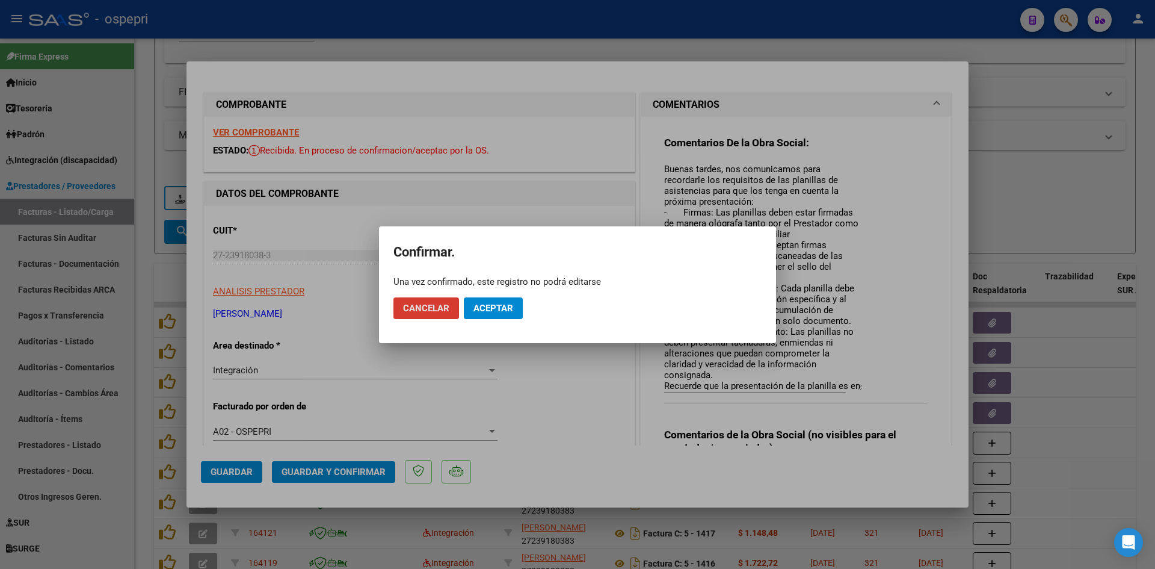
click at [477, 309] on span "Aceptar" at bounding box center [494, 308] width 40 height 11
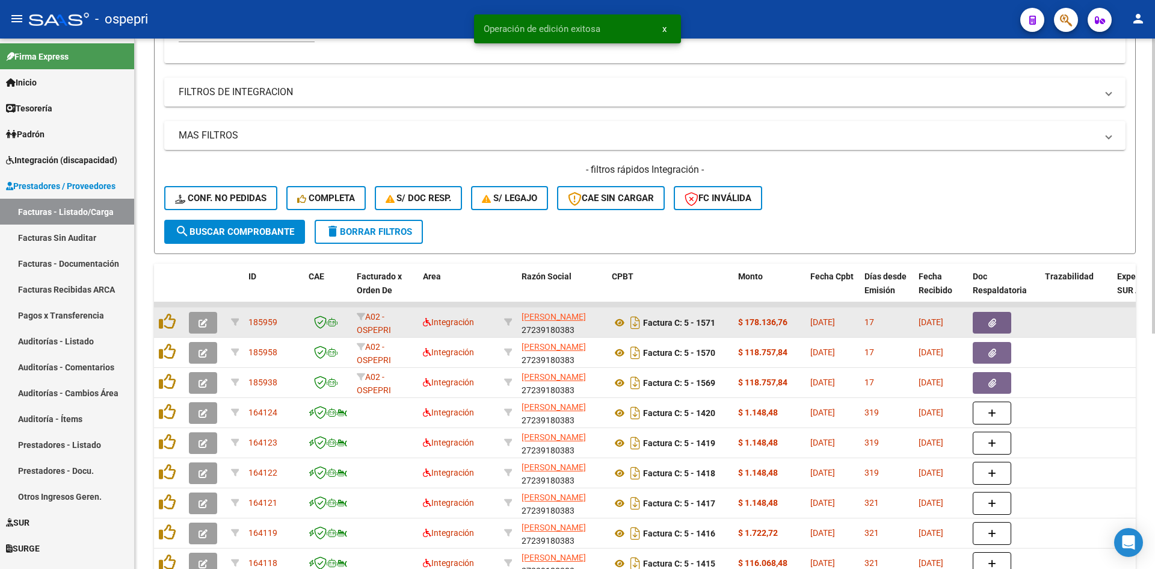
click at [200, 324] on icon "button" at bounding box center [203, 322] width 9 height 9
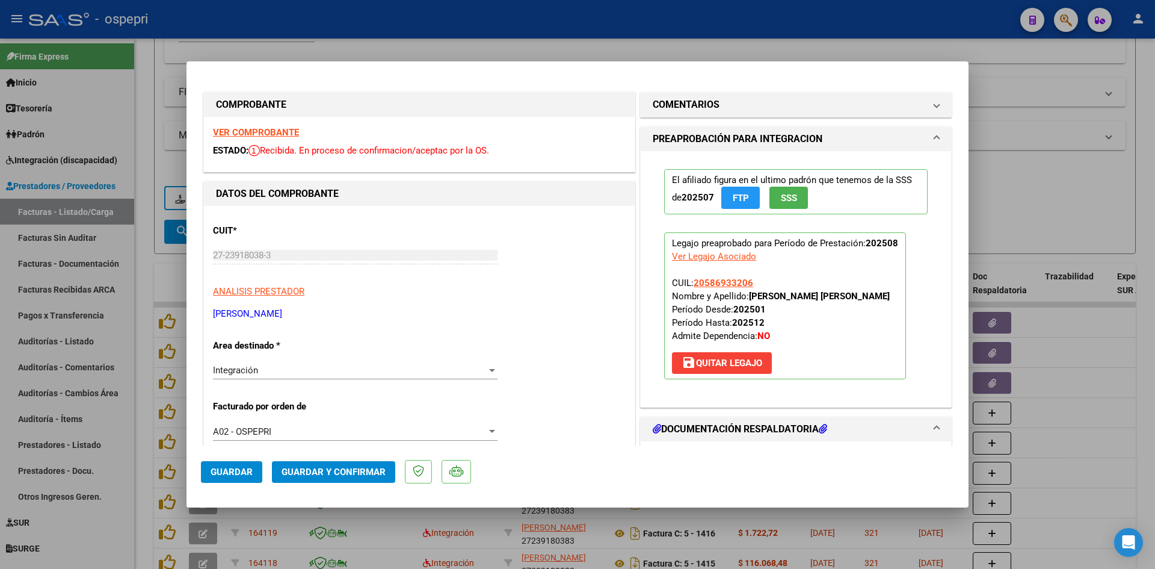
click at [284, 132] on strong "VER COMPROBANTE" at bounding box center [256, 132] width 86 height 11
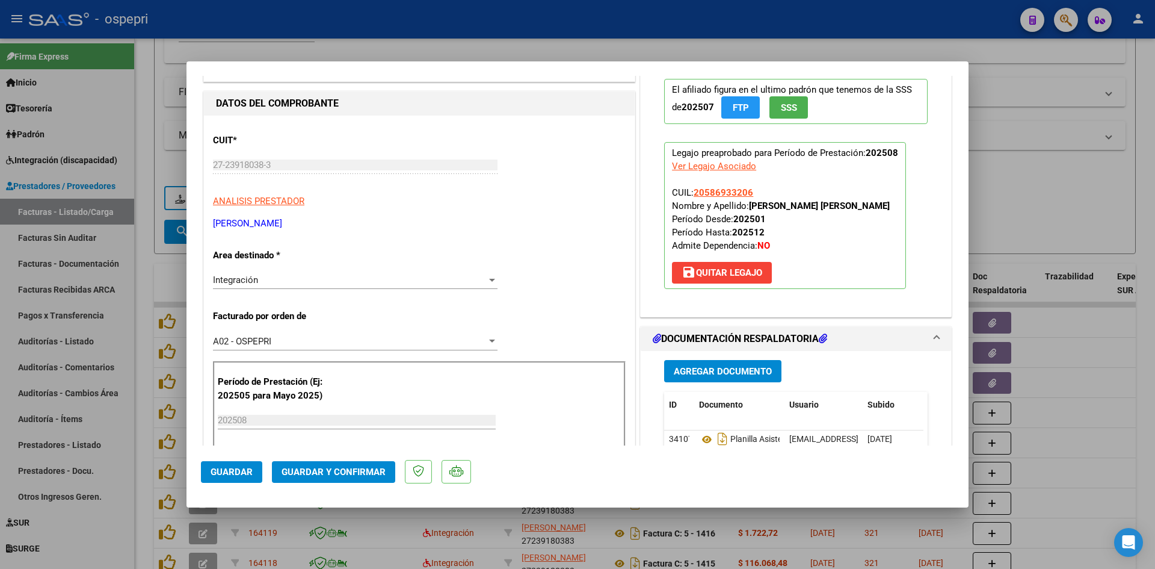
scroll to position [241, 0]
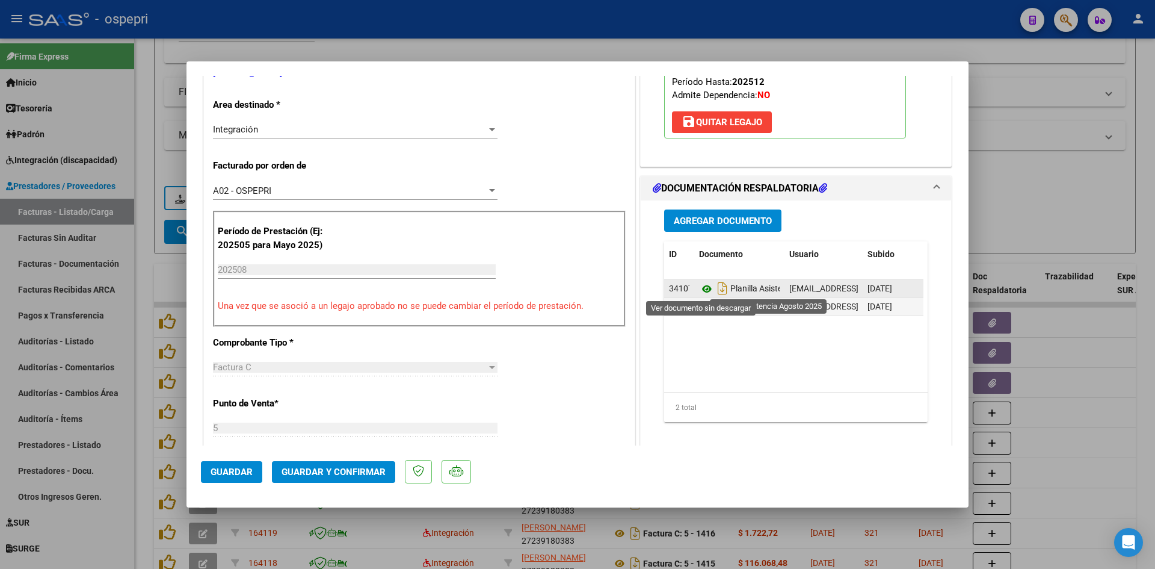
click at [703, 286] on icon at bounding box center [707, 289] width 16 height 14
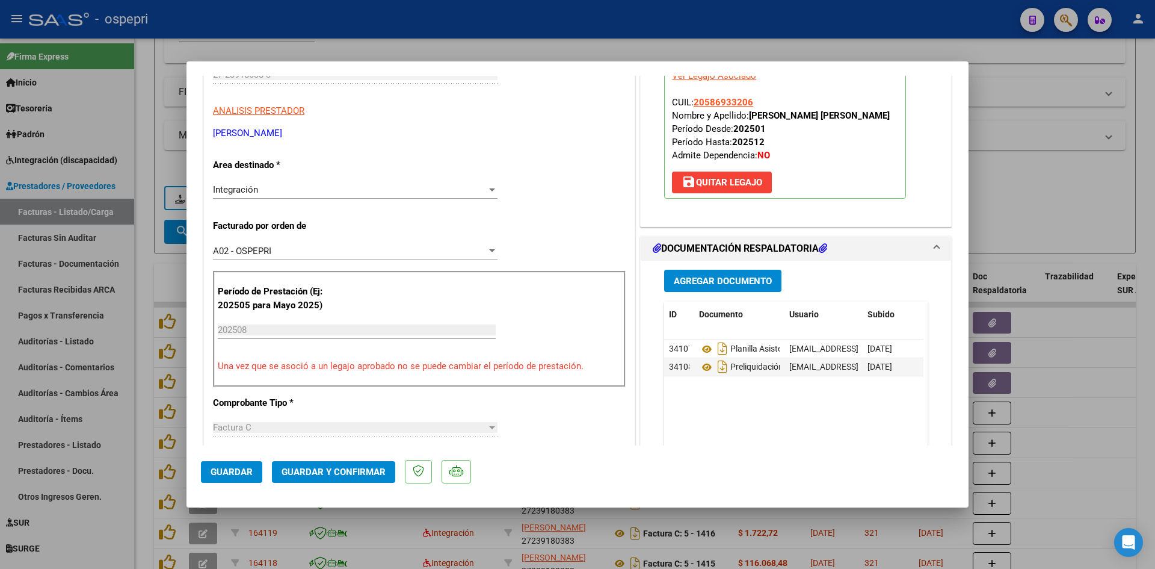
scroll to position [0, 0]
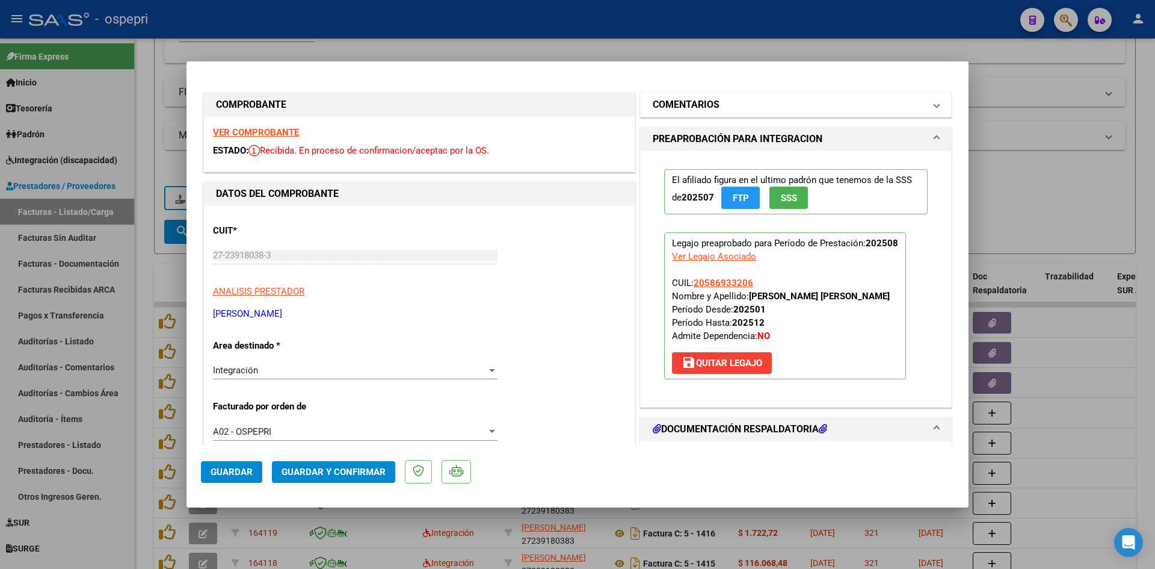
click at [865, 107] on mat-panel-title "COMENTARIOS" at bounding box center [789, 104] width 272 height 14
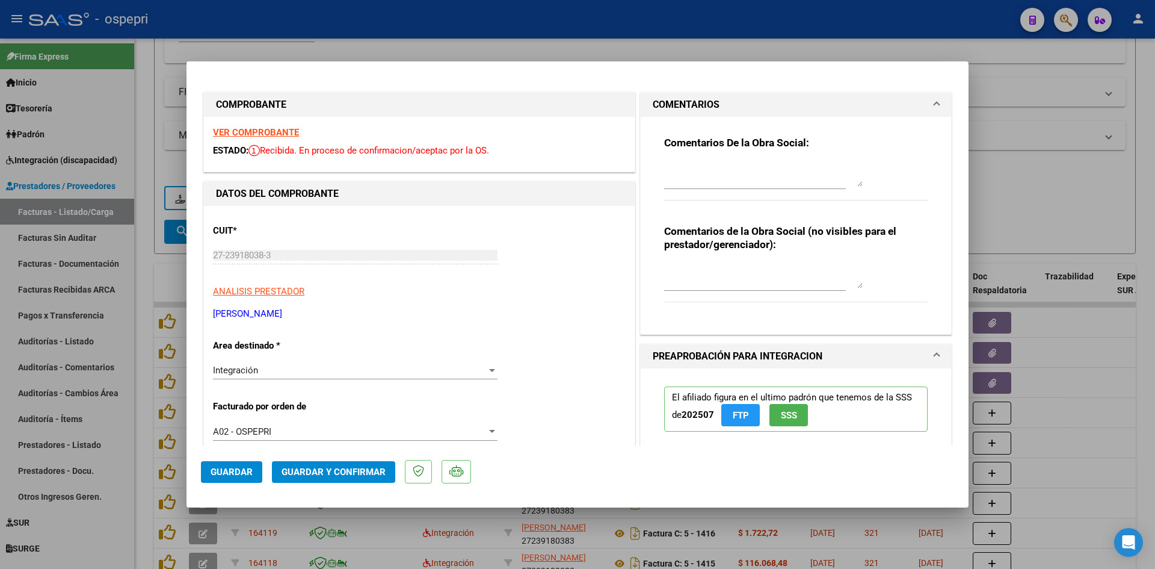
click at [703, 160] on div at bounding box center [763, 174] width 199 height 29
click at [749, 167] on textarea "Buenas tardes, observ" at bounding box center [763, 174] width 199 height 24
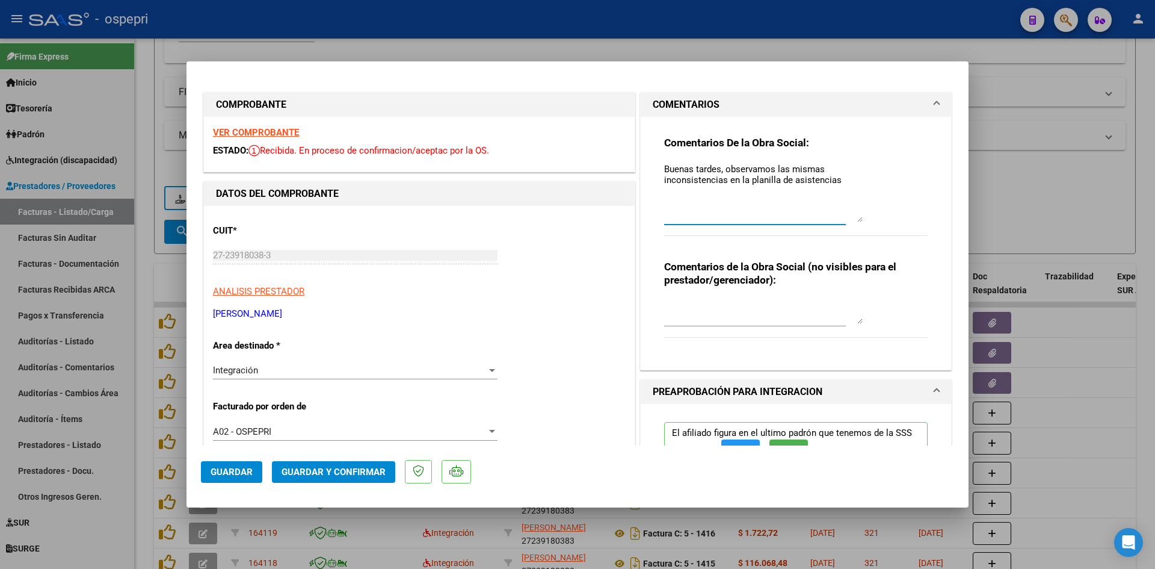
drag, startPoint x: 856, startPoint y: 185, endPoint x: 855, endPoint y: 215, distance: 30.1
click at [856, 222] on textarea "Buenas tardes, observamos las mismas inconsistencias en la planilla de asistenc…" at bounding box center [763, 192] width 199 height 60
click at [841, 178] on textarea "Buenas tardes, observamos las mismas inconsistencias en la planilla de asistenc…" at bounding box center [763, 192] width 199 height 61
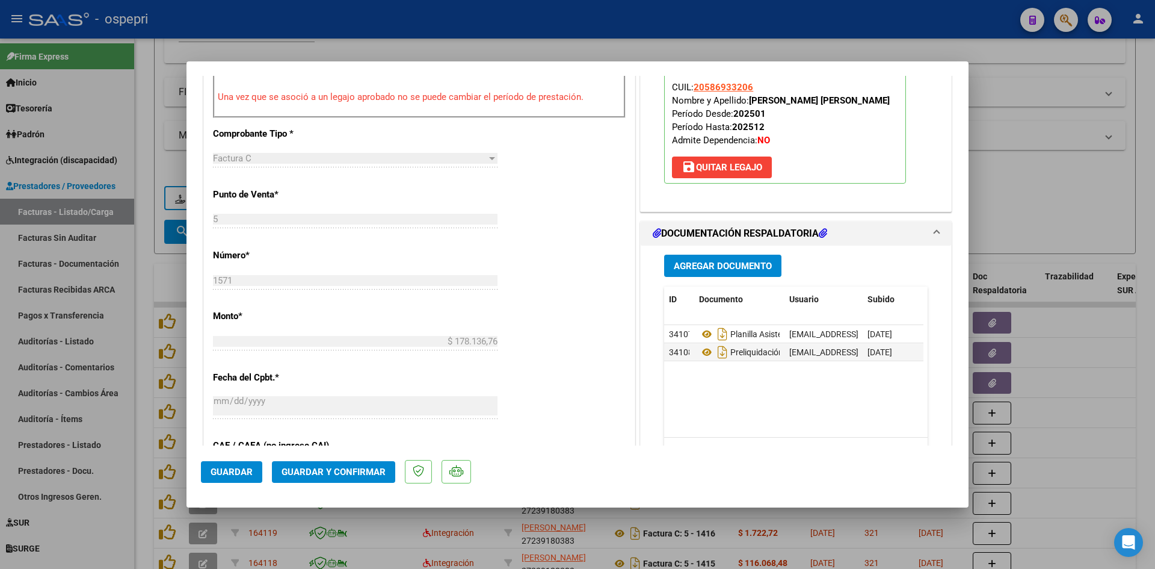
scroll to position [481, 0]
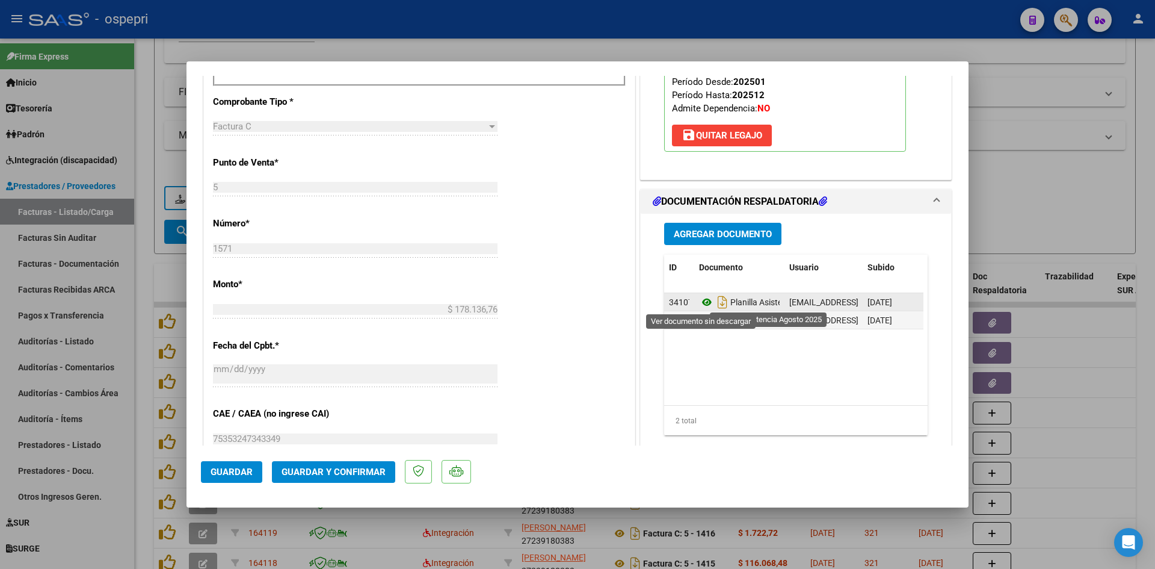
click at [703, 302] on icon at bounding box center [707, 302] width 16 height 14
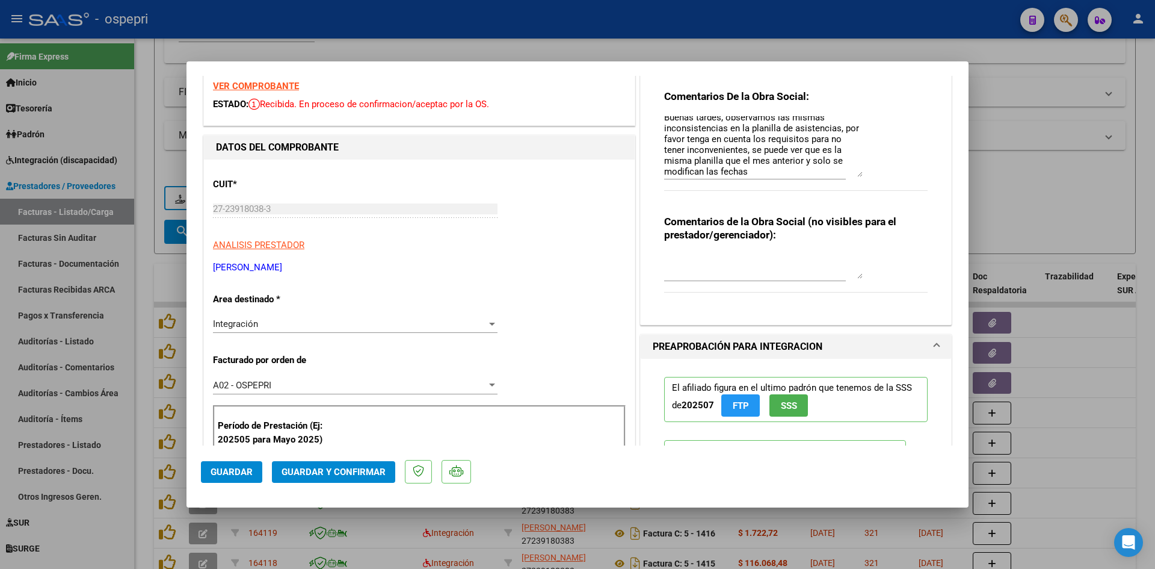
scroll to position [0, 0]
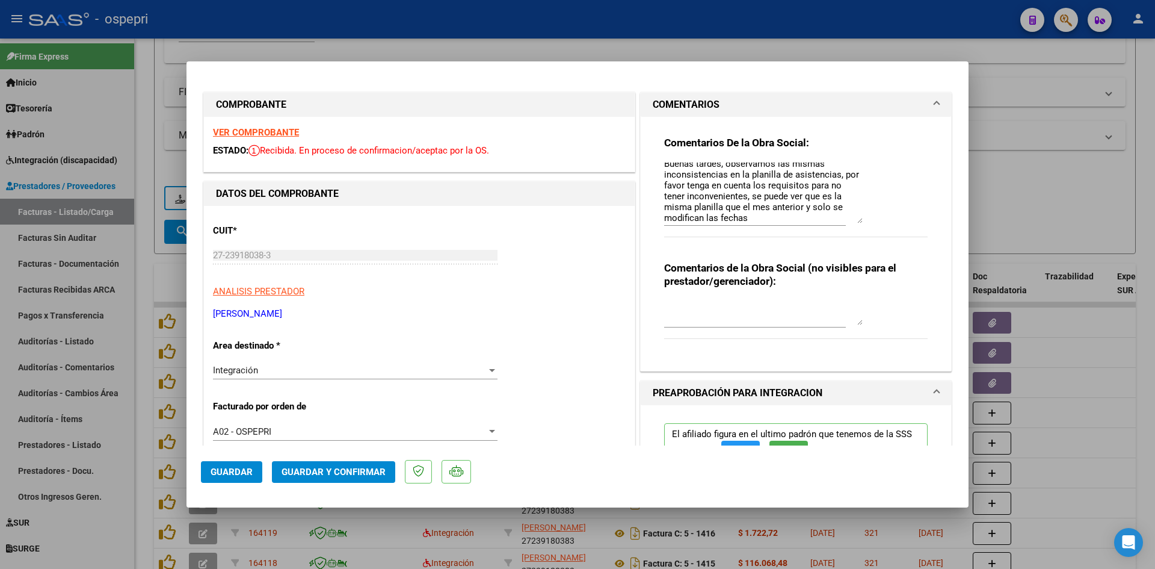
click at [746, 217] on textarea "Buenas tardes, observamos las mismas inconsistencias en la planilla de asistenc…" at bounding box center [763, 192] width 199 height 61
type textarea "Buenas tardes, observamos las mismas inconsistencias en la planilla de asistenc…"
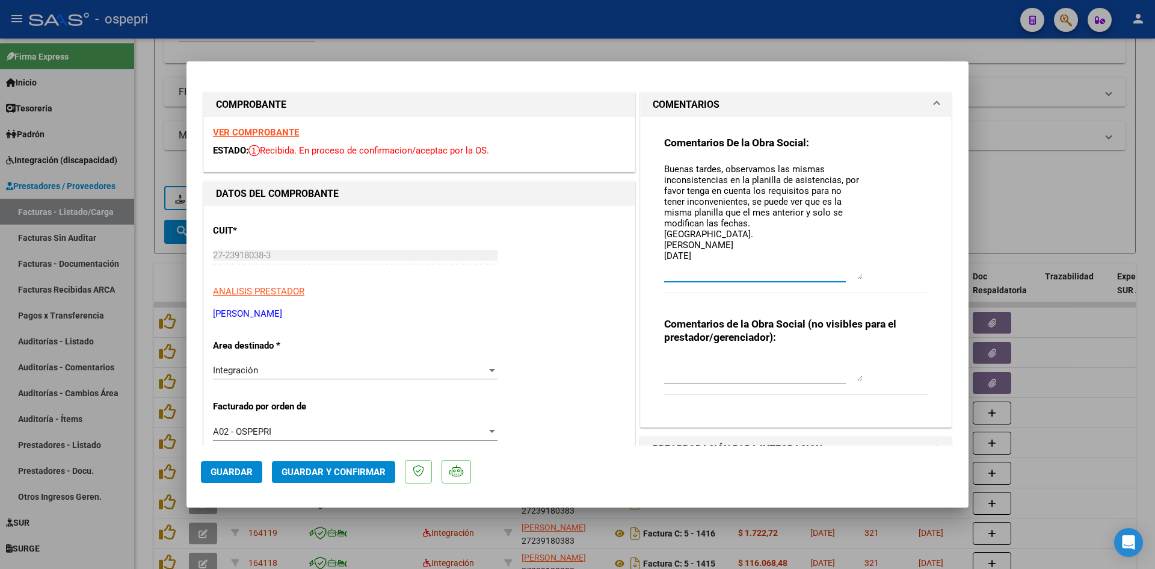
scroll to position [0, 0]
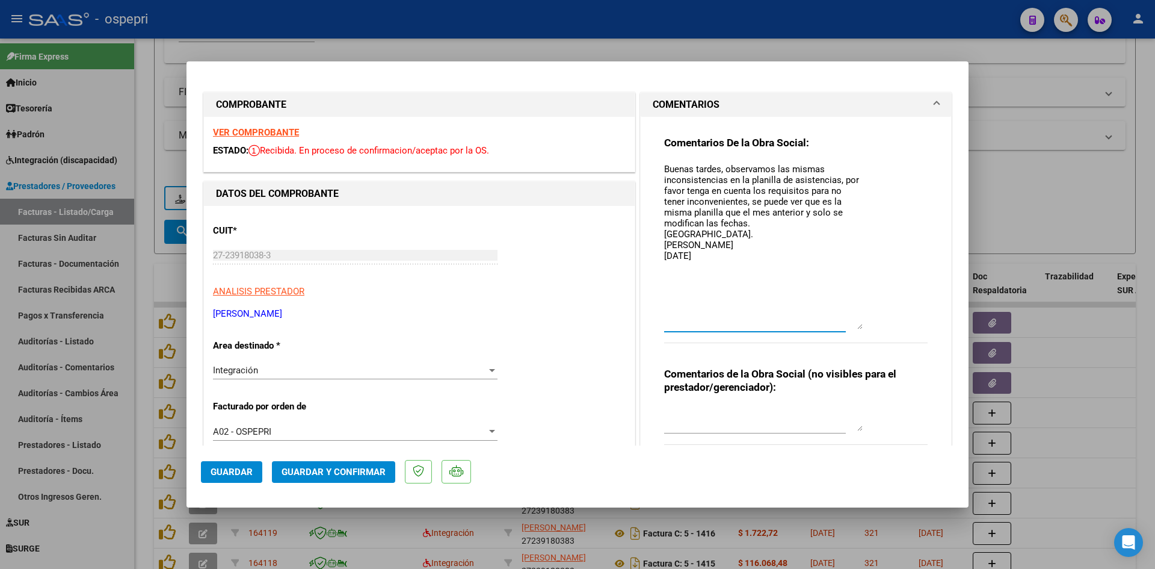
drag, startPoint x: 854, startPoint y: 252, endPoint x: 864, endPoint y: 320, distance: 68.8
click at [864, 321] on div "Comentarios De la Obra Social: Buenas tardes, observamos las mismas inconsisten…" at bounding box center [796, 246] width 264 height 220
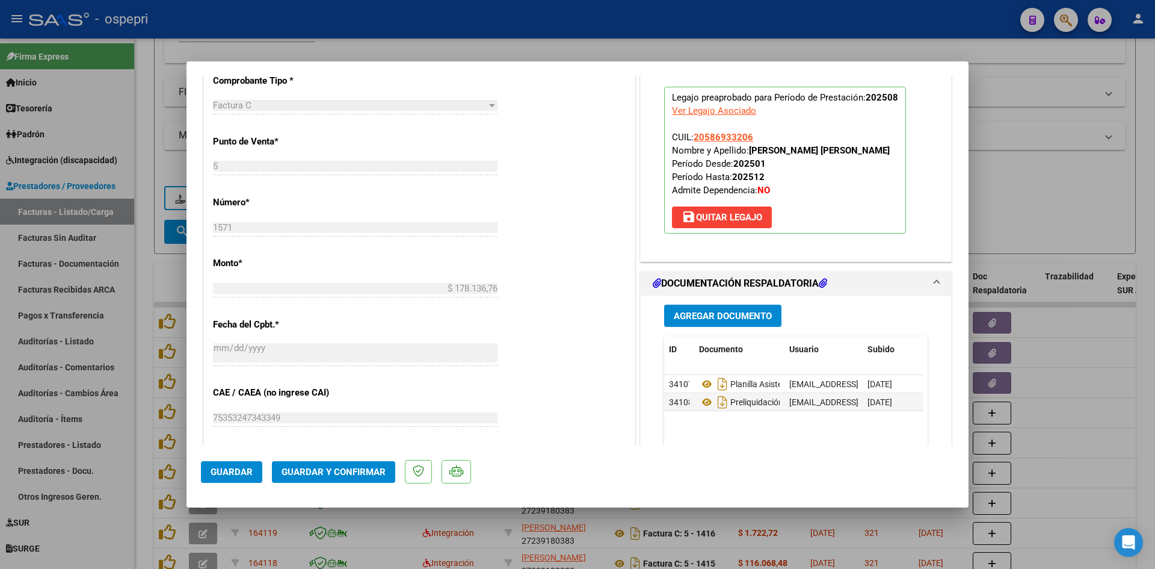
scroll to position [542, 0]
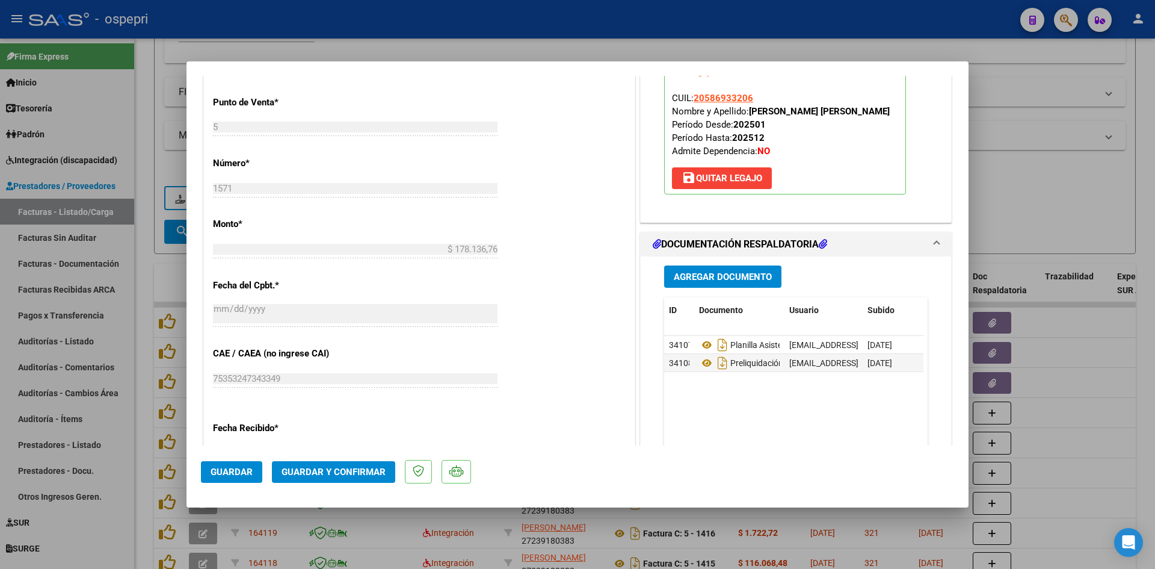
click at [239, 474] on span "Guardar" at bounding box center [232, 471] width 42 height 11
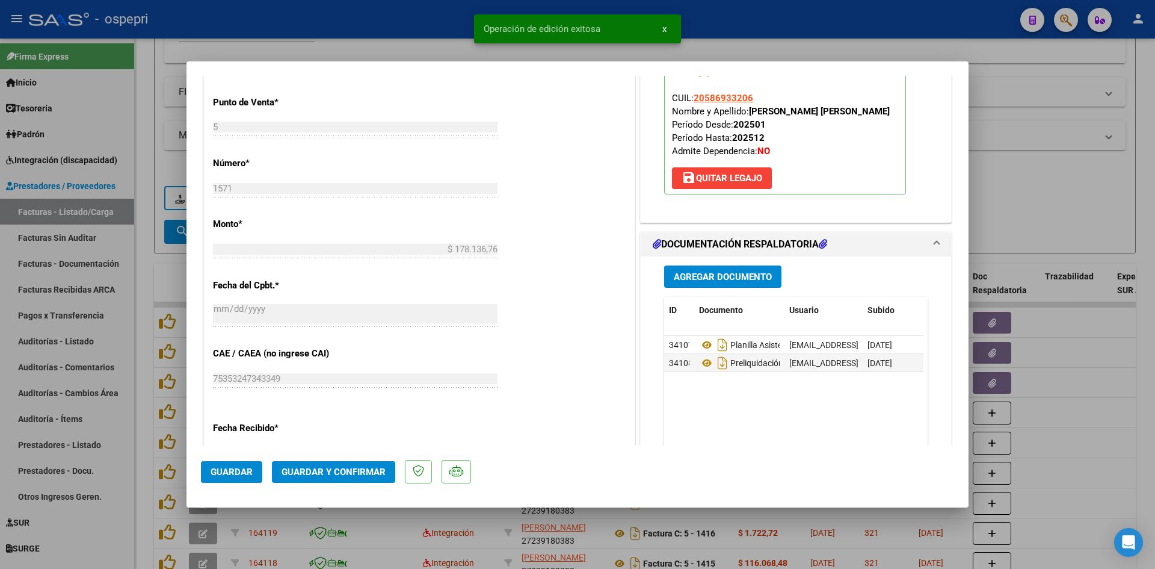
click at [303, 464] on button "Guardar y Confirmar" at bounding box center [333, 472] width 123 height 22
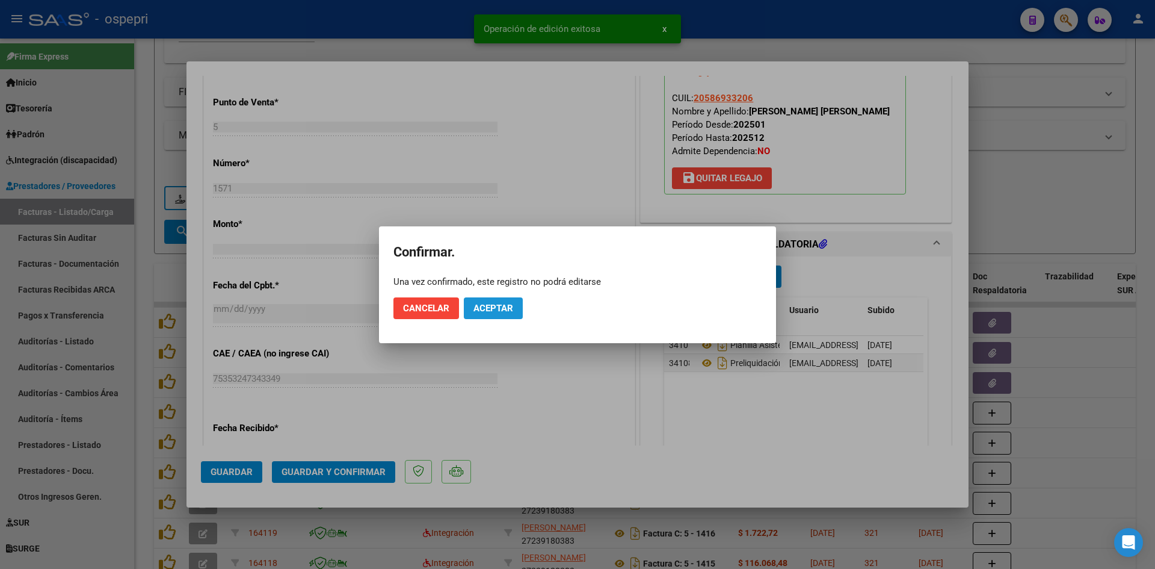
click at [496, 300] on button "Aceptar" at bounding box center [493, 308] width 59 height 22
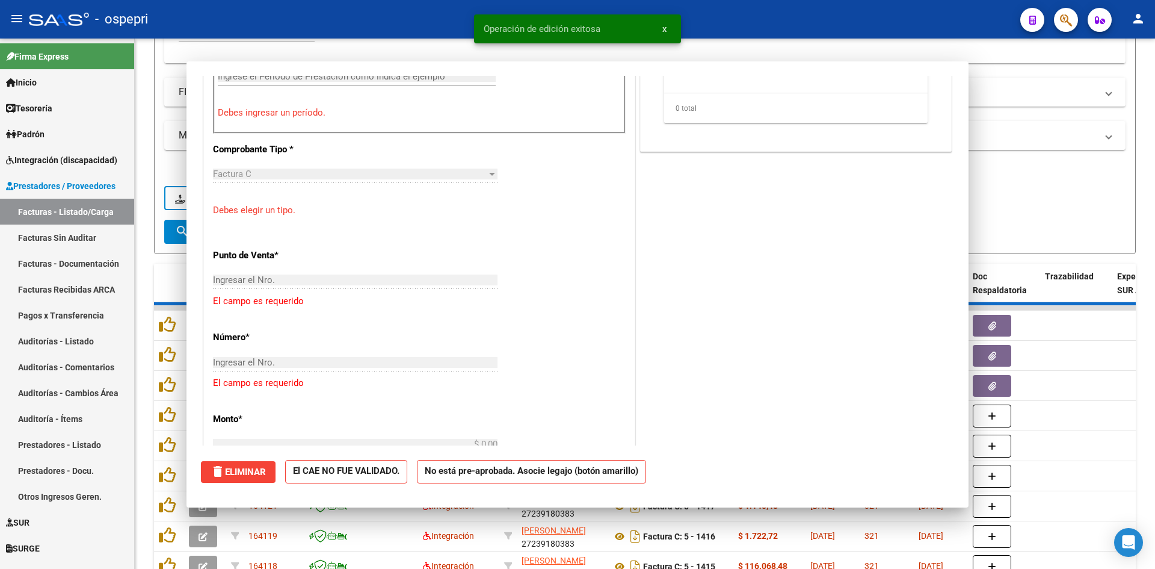
scroll to position [0, 0]
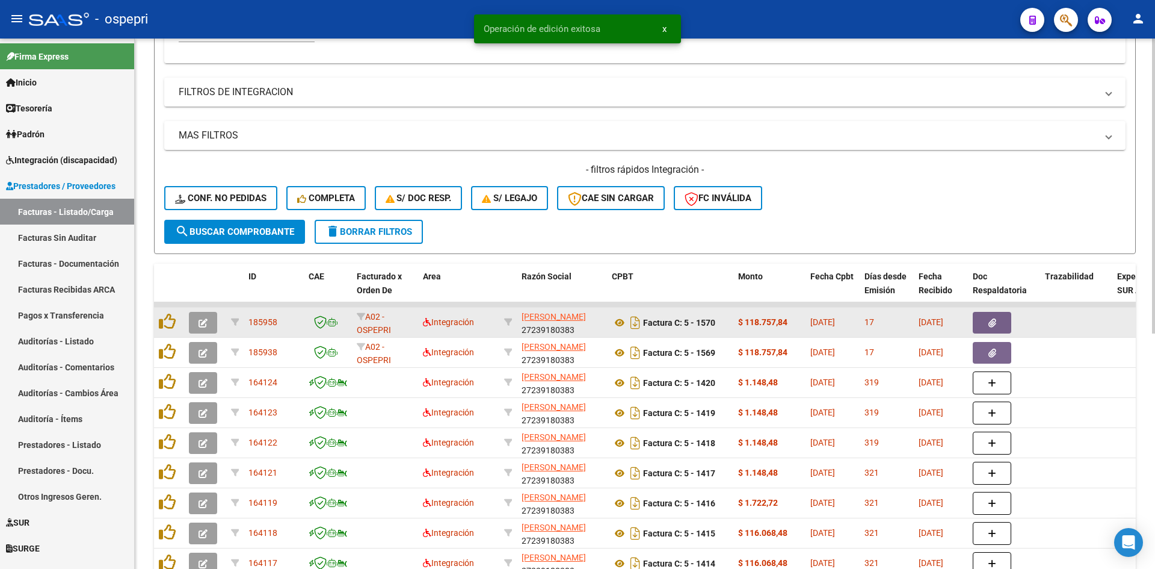
click at [218, 321] on div at bounding box center [205, 323] width 32 height 22
click at [208, 321] on button "button" at bounding box center [203, 323] width 28 height 22
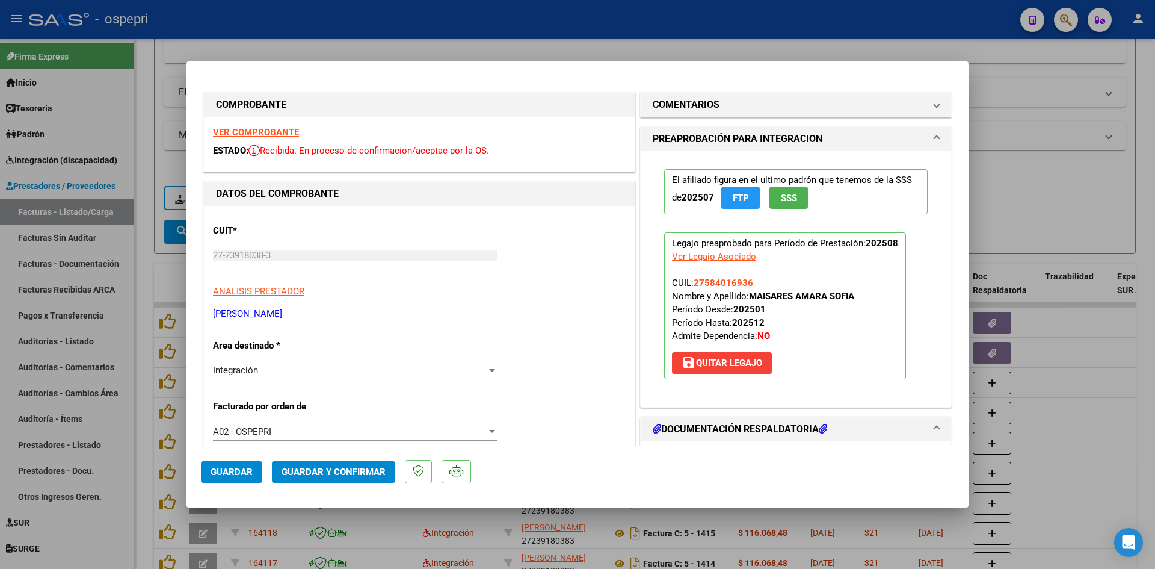
click at [291, 134] on strong "VER COMPROBANTE" at bounding box center [256, 132] width 86 height 11
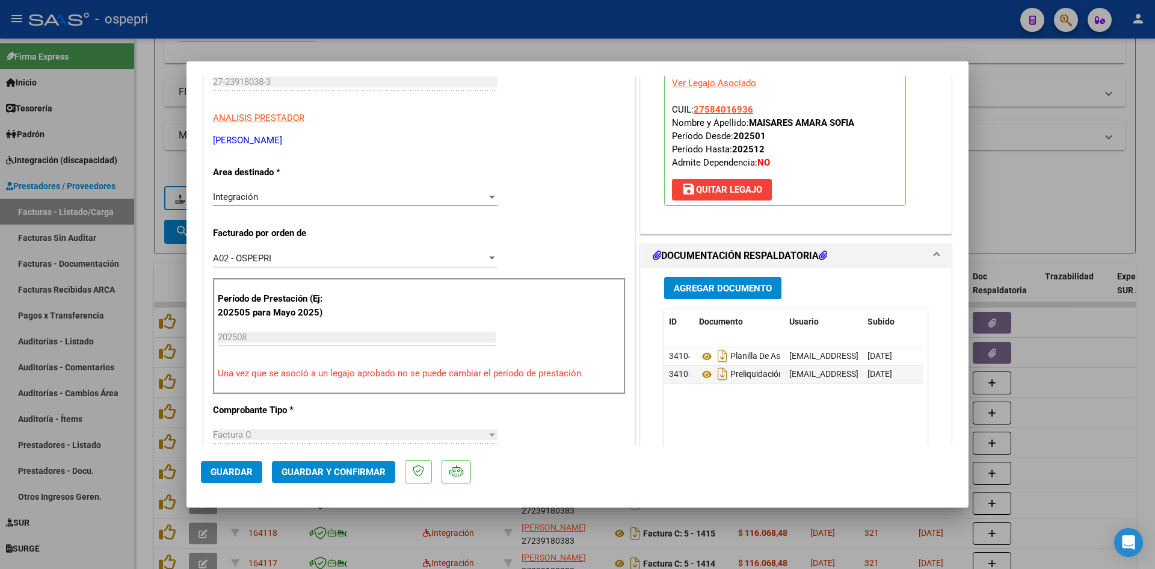
scroll to position [181, 0]
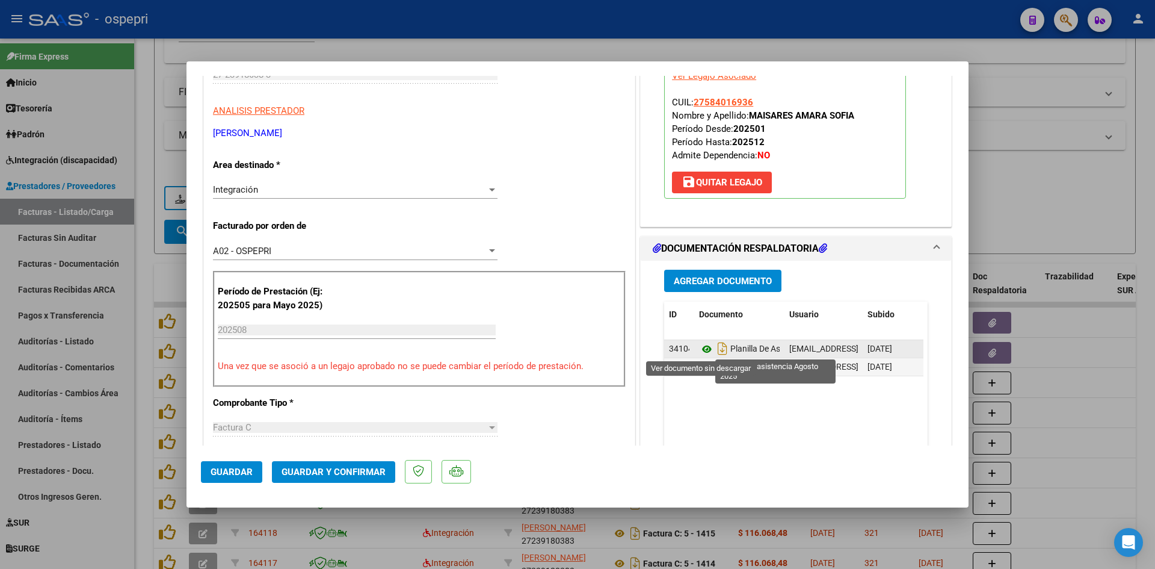
click at [703, 346] on icon at bounding box center [707, 349] width 16 height 14
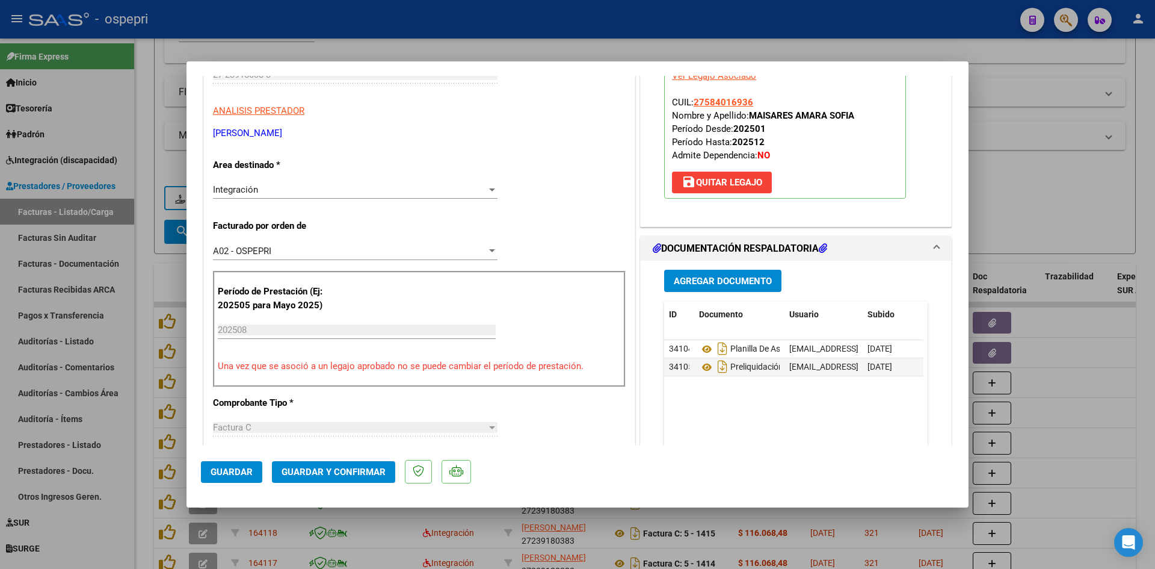
scroll to position [0, 0]
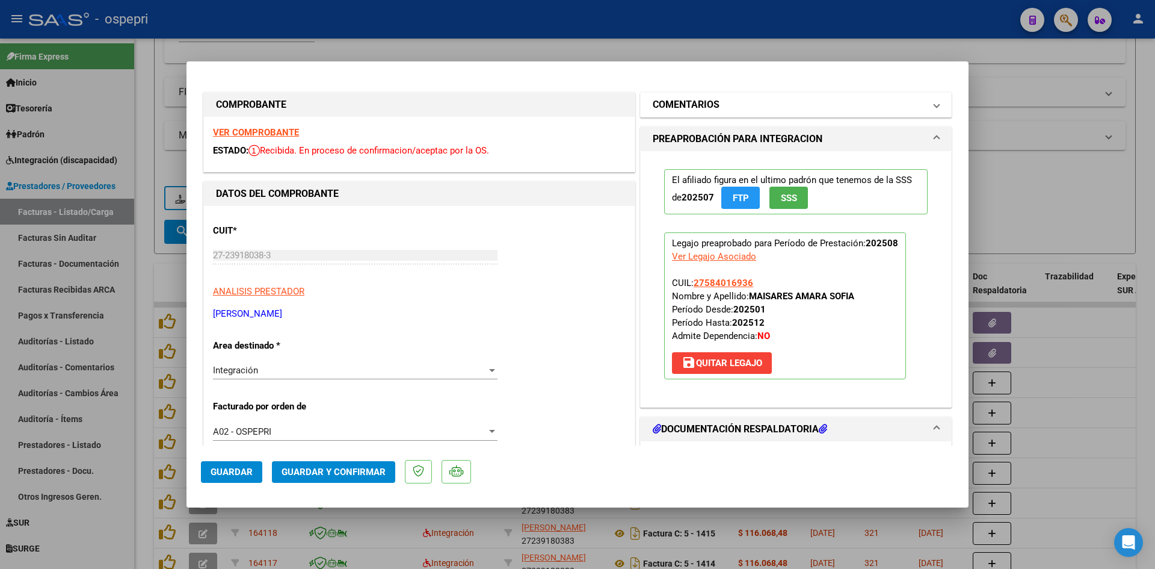
click at [777, 113] on mat-expansion-panel-header "COMENTARIOS" at bounding box center [796, 105] width 311 height 24
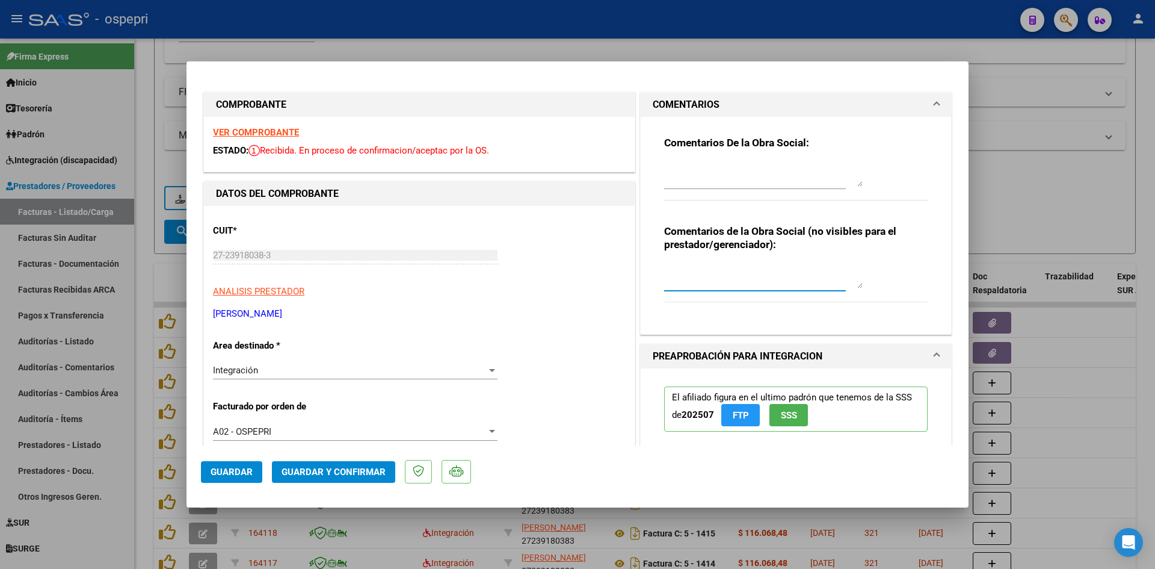
click at [706, 279] on textarea at bounding box center [763, 276] width 199 height 24
type textarea "PLANILLA RECHAZADA"
click at [685, 161] on div at bounding box center [763, 174] width 199 height 29
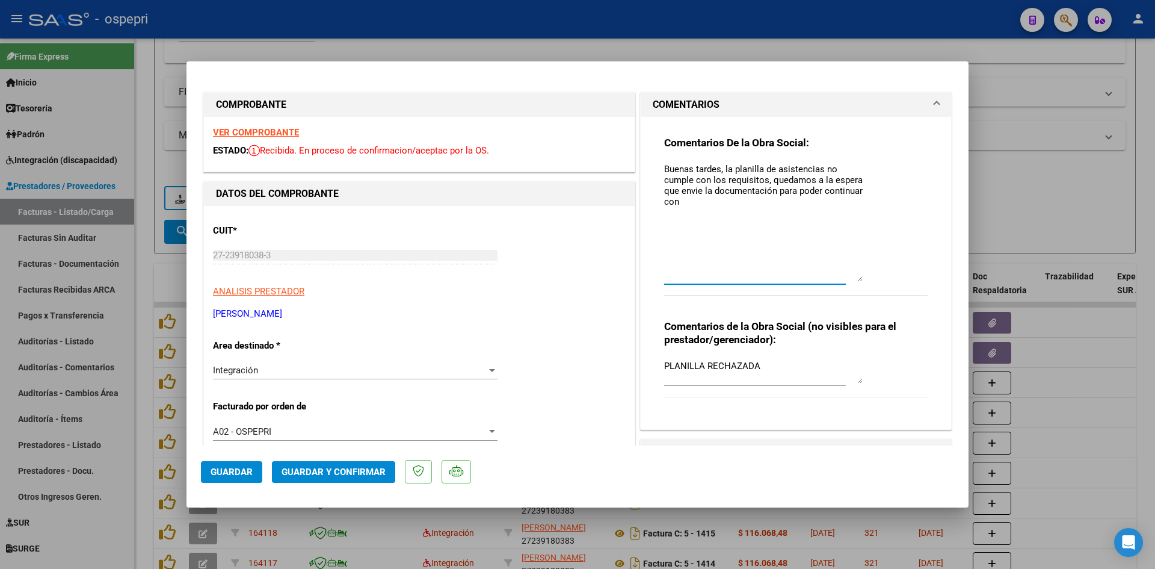
drag, startPoint x: 850, startPoint y: 183, endPoint x: 851, endPoint y: 278, distance: 95.1
click at [851, 278] on textarea "Buenas tardes, la planilla de asistencias no cumple con los requisitos, quedamo…" at bounding box center [763, 221] width 199 height 119
click at [697, 191] on textarea "Buenas tardes, la planilla de asistencias no cumple con los requisitos, quedamo…" at bounding box center [763, 221] width 199 height 119
click at [758, 203] on textarea "Buenas tardes, la planilla de asistencias no cumple con los requisitos, quedamo…" at bounding box center [763, 221] width 199 height 119
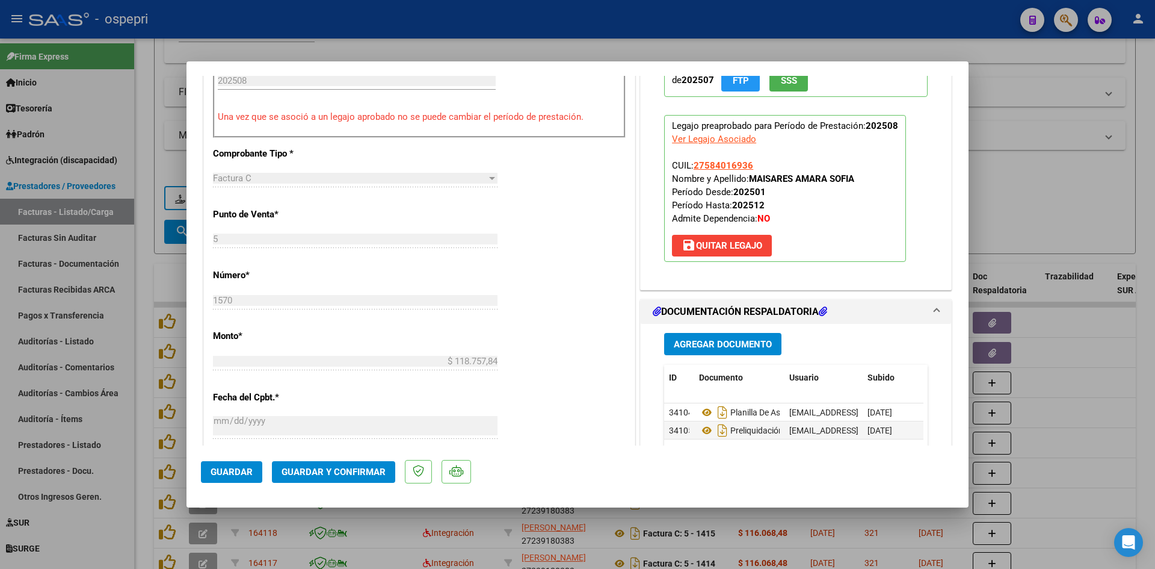
scroll to position [481, 0]
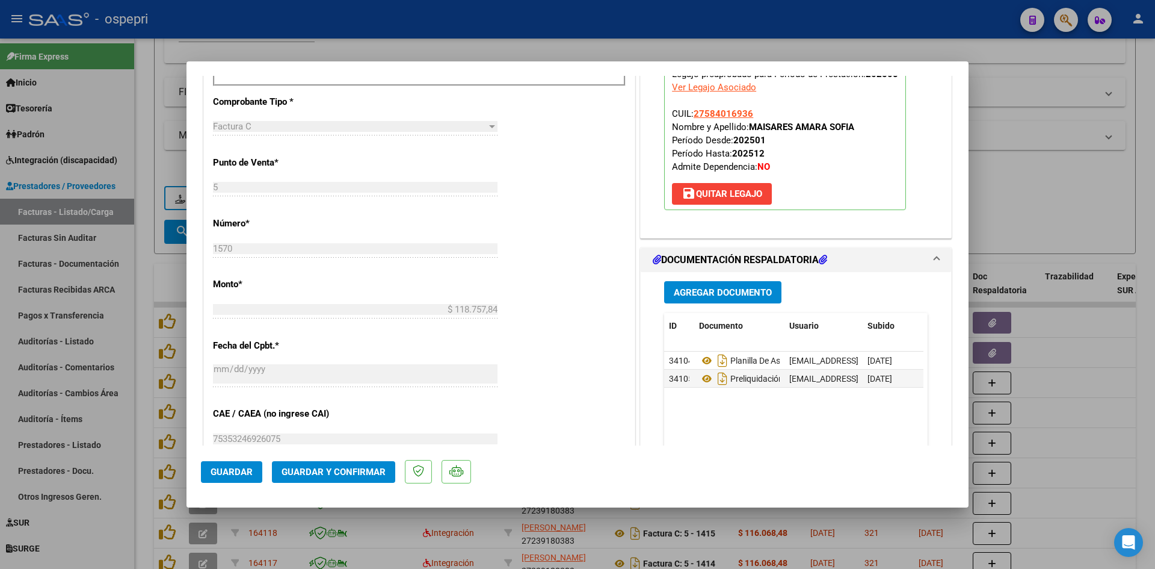
type textarea "Buenas tardes, la planilla de asistencias no cumple con los requisitos, quedamo…"
click at [237, 468] on span "Guardar" at bounding box center [232, 471] width 42 height 11
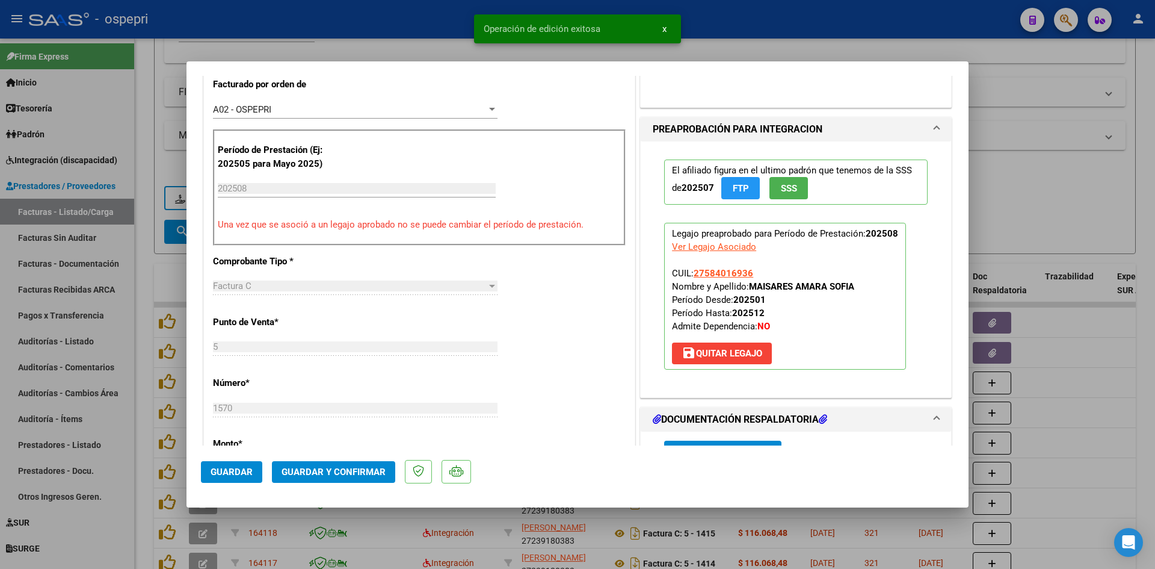
scroll to position [361, 0]
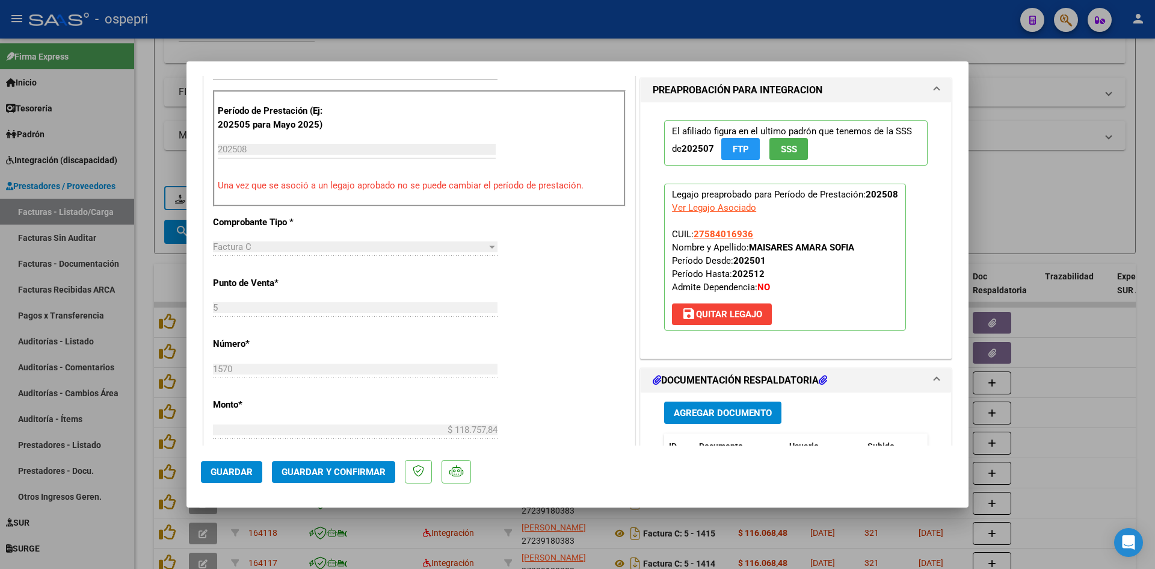
type input "$ 0,00"
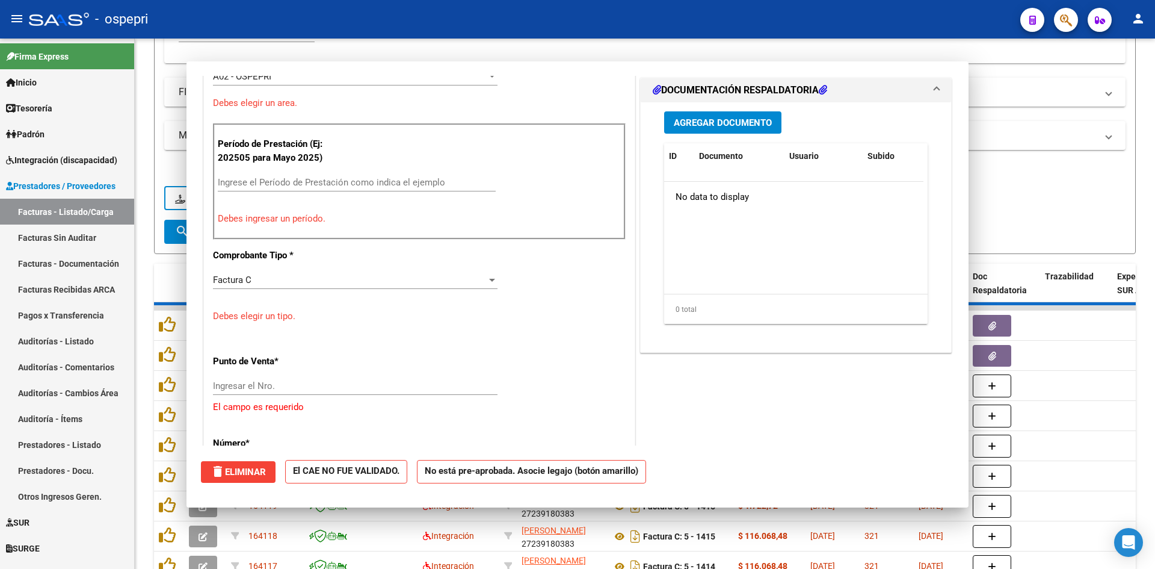
scroll to position [394, 0]
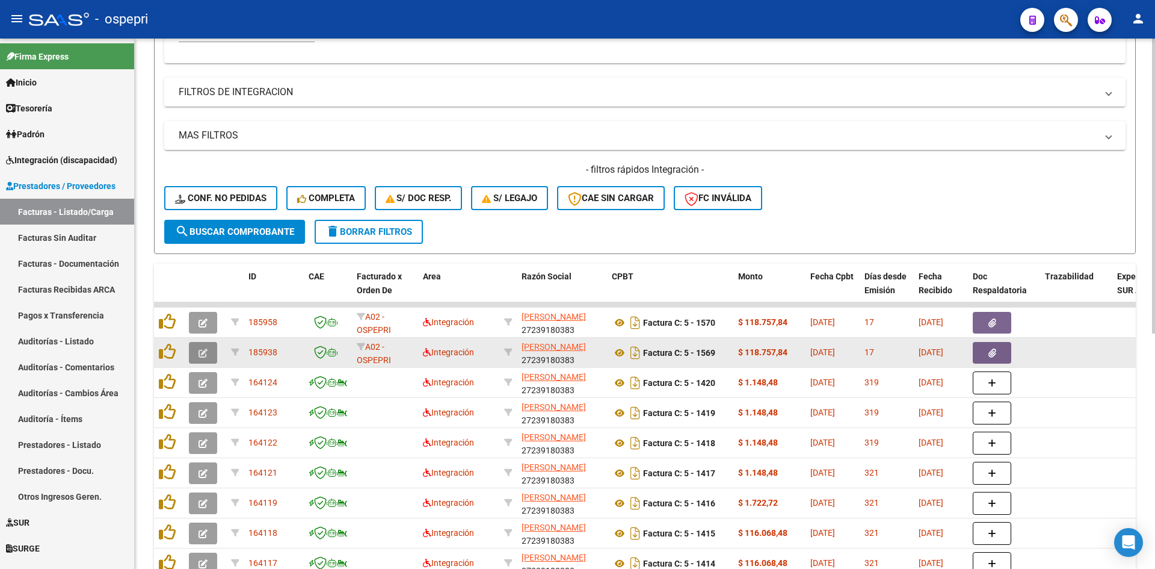
click at [205, 351] on icon "button" at bounding box center [203, 352] width 9 height 9
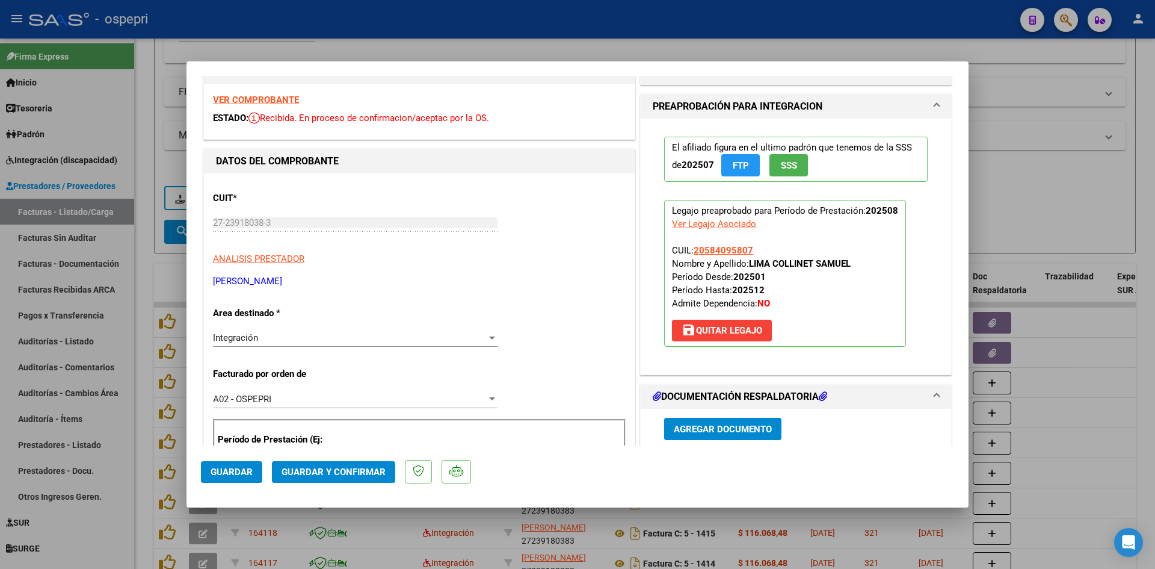
scroll to position [0, 0]
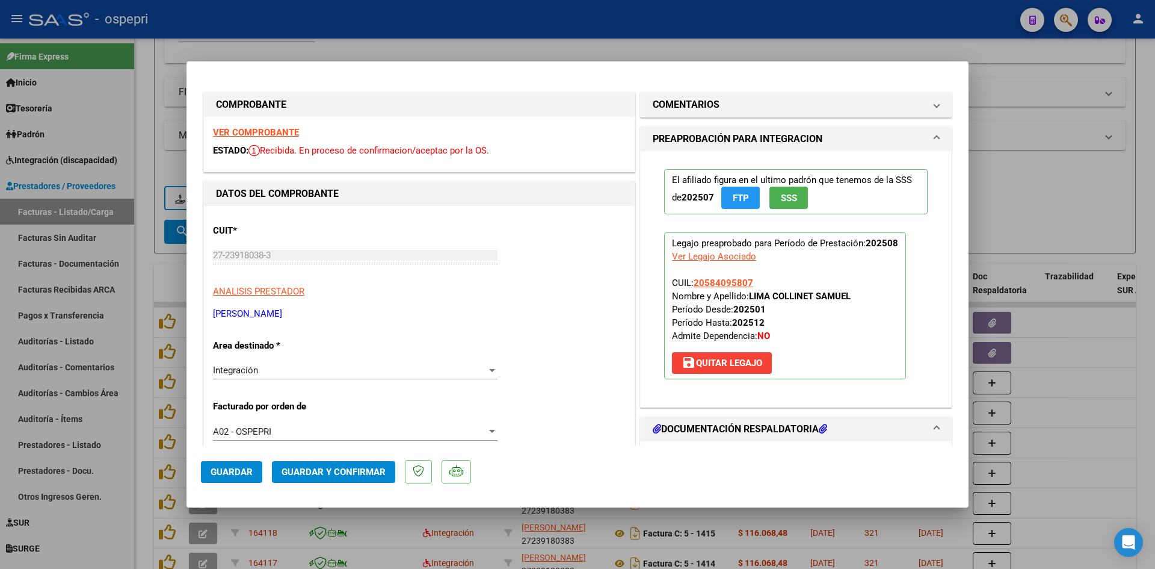
click at [284, 130] on strong "VER COMPROBANTE" at bounding box center [256, 132] width 86 height 11
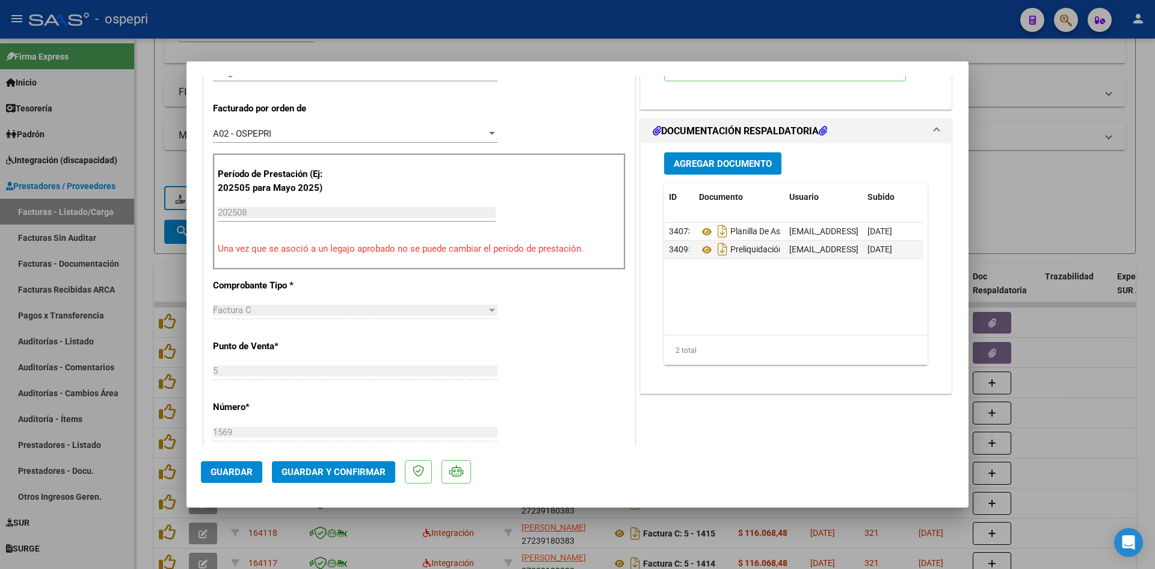
scroll to position [301, 0]
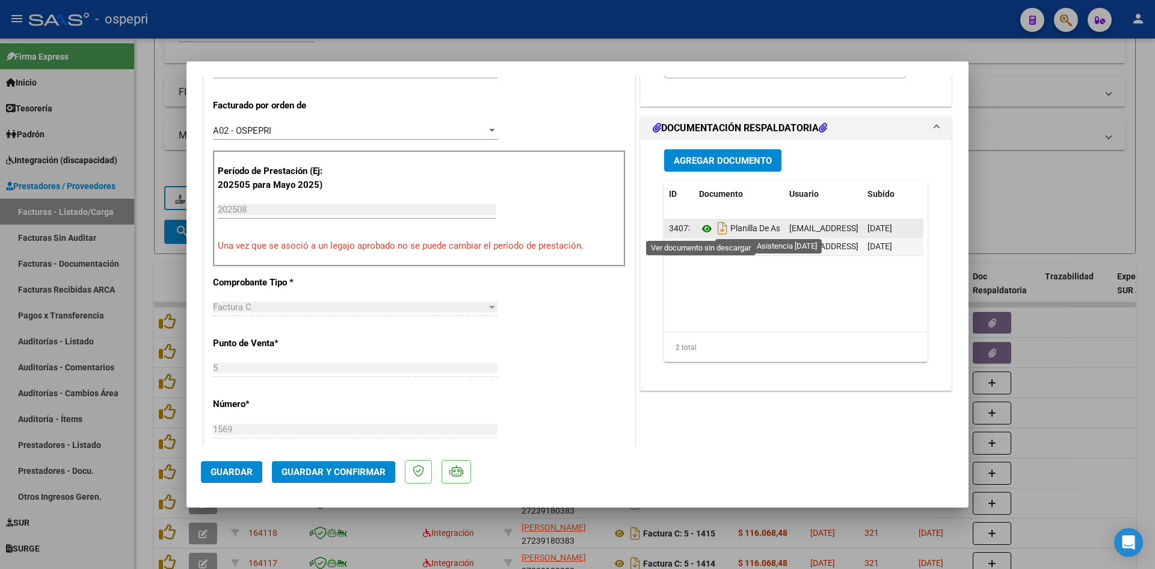
click at [702, 227] on icon at bounding box center [707, 228] width 16 height 14
click at [700, 232] on icon at bounding box center [707, 228] width 16 height 14
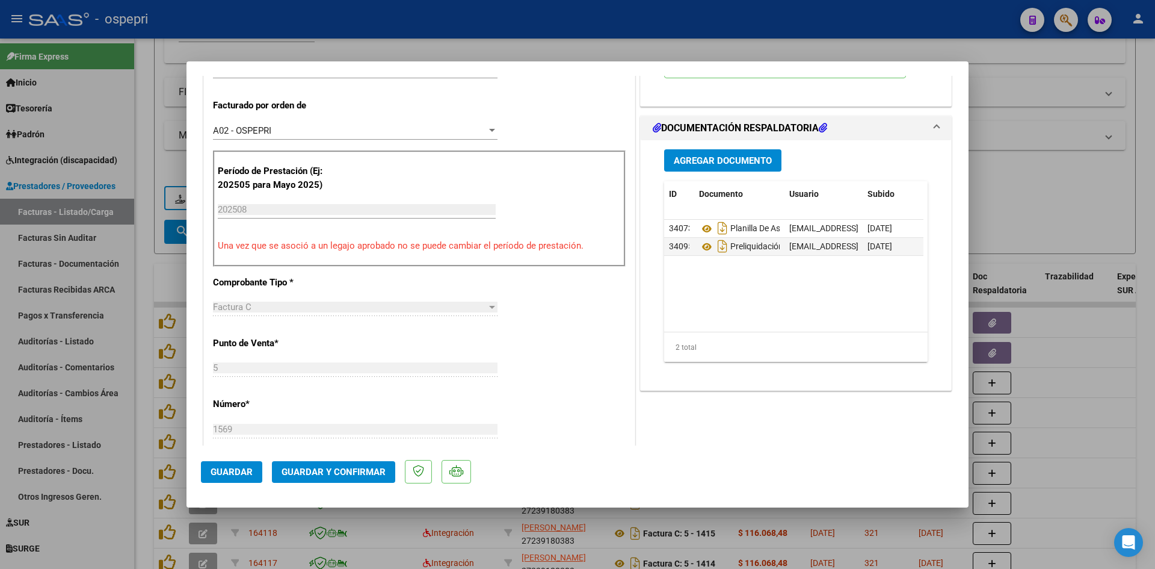
click at [318, 465] on button "Guardar y Confirmar" at bounding box center [333, 472] width 123 height 22
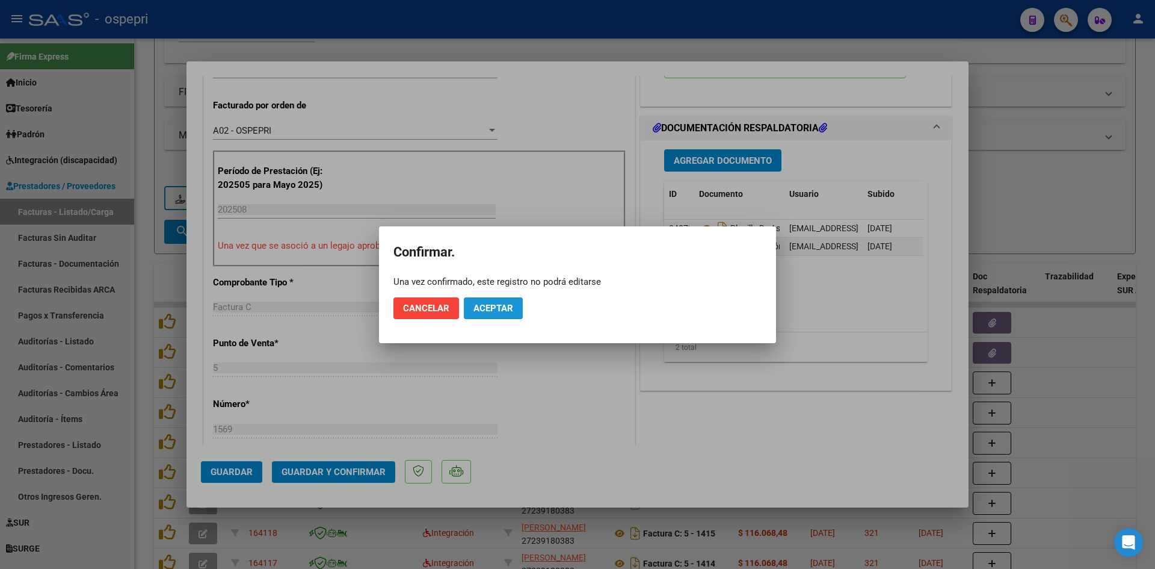
click at [508, 307] on span "Aceptar" at bounding box center [494, 308] width 40 height 11
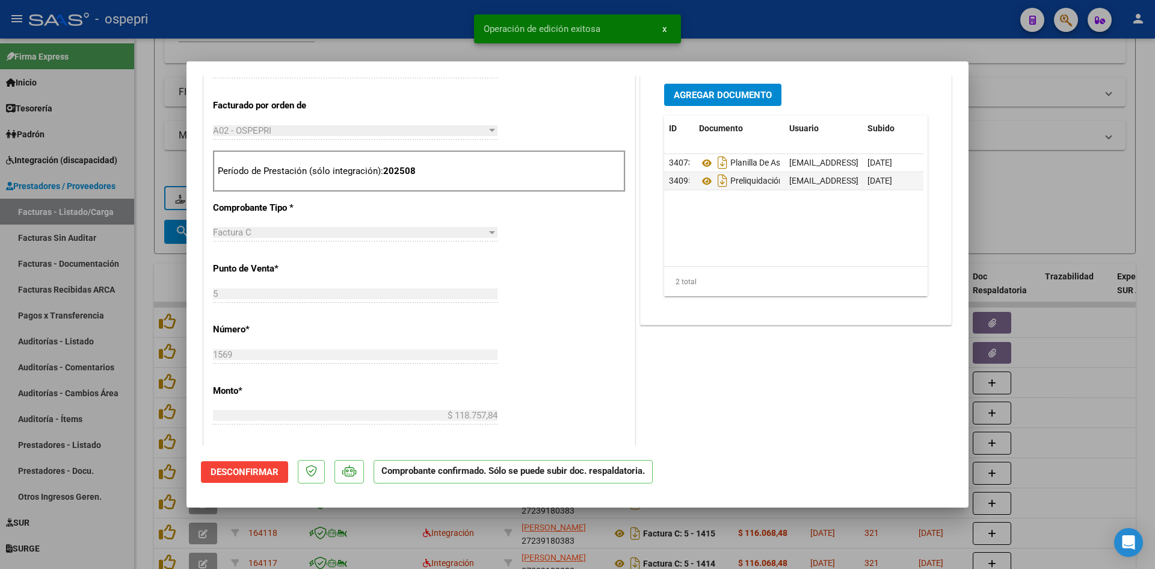
type input "$ 0,00"
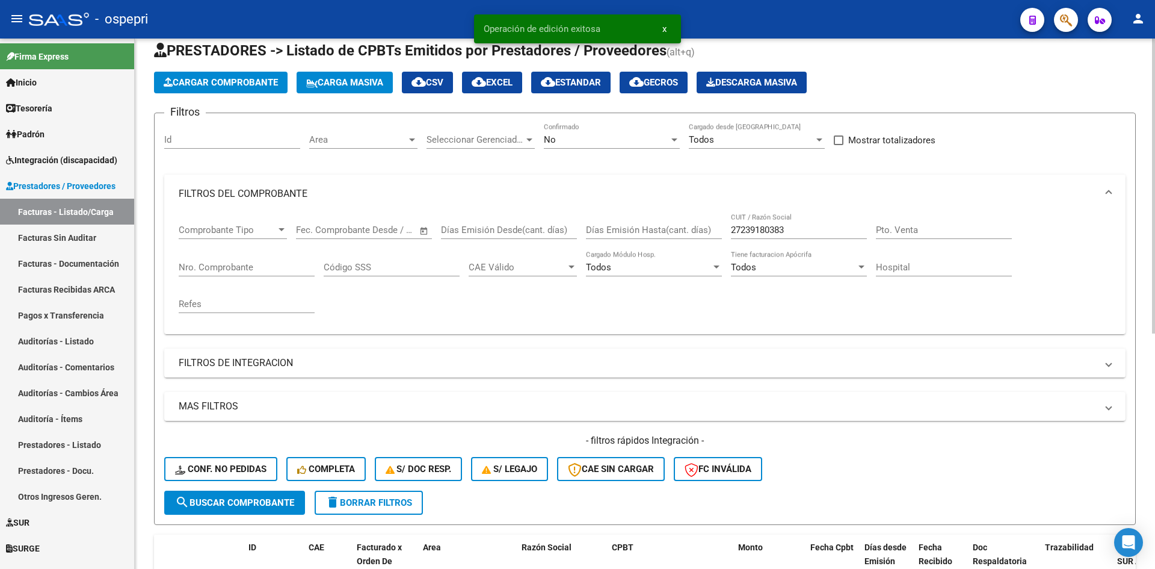
scroll to position [0, 0]
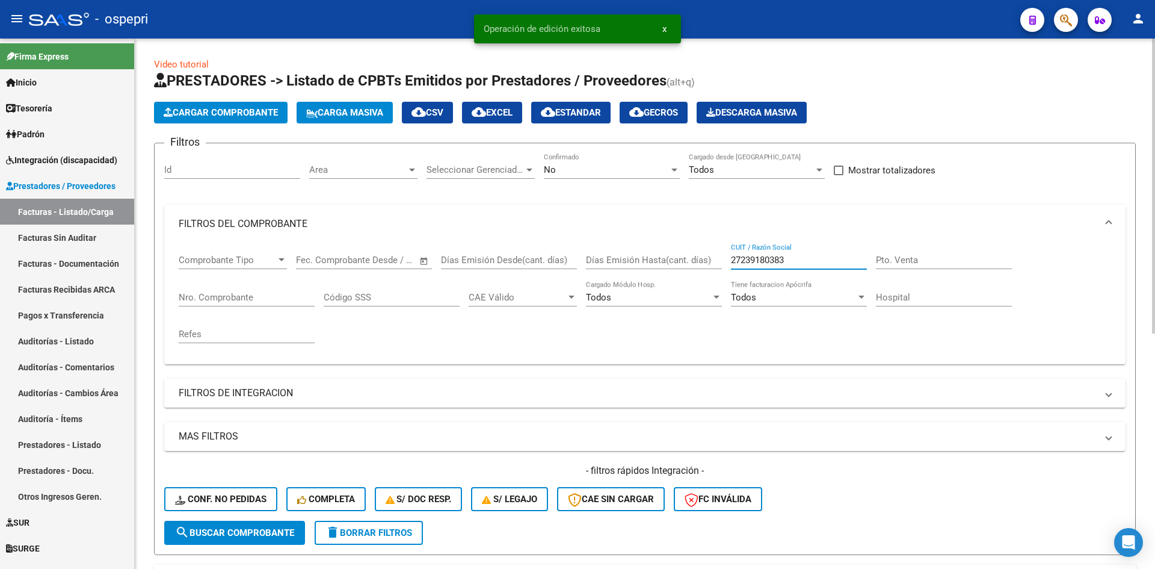
drag, startPoint x: 791, startPoint y: 264, endPoint x: 715, endPoint y: 276, distance: 76.7
click at [715, 276] on div "Comprobante Tipo Comprobante Tipo Fecha inicio – Fecha fin Fec. Comprobante Des…" at bounding box center [645, 298] width 933 height 111
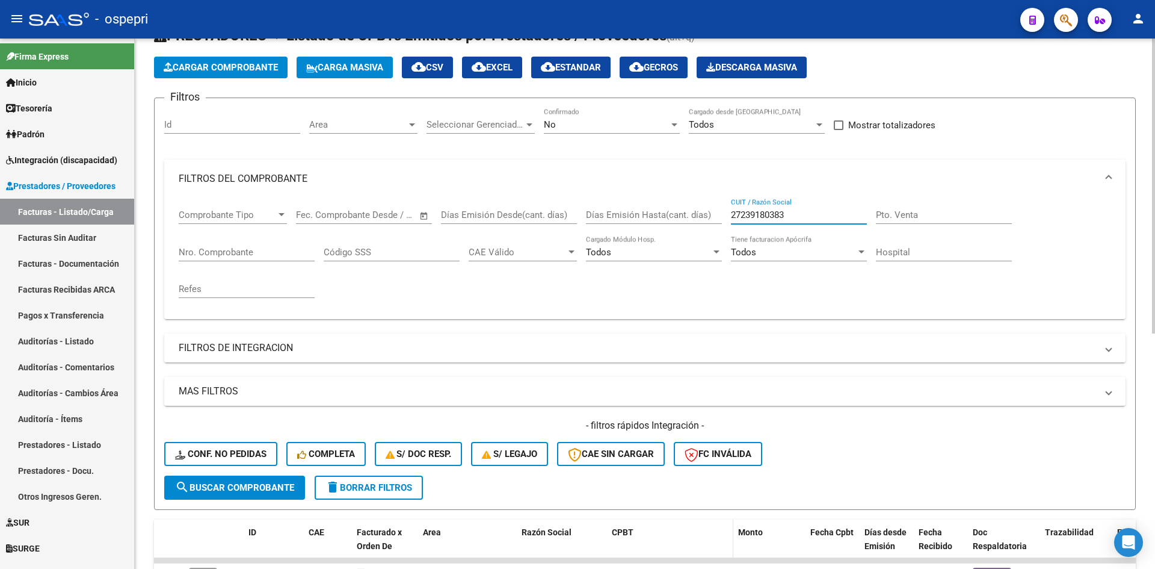
scroll to position [181, 0]
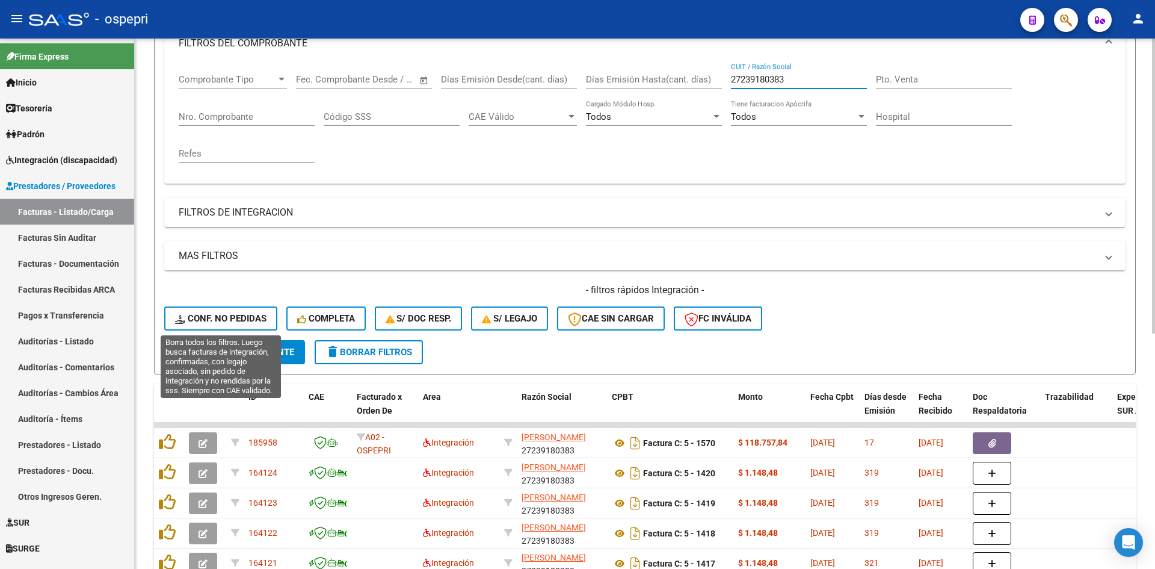
click at [254, 321] on span "Conf. no pedidas" at bounding box center [220, 318] width 91 height 11
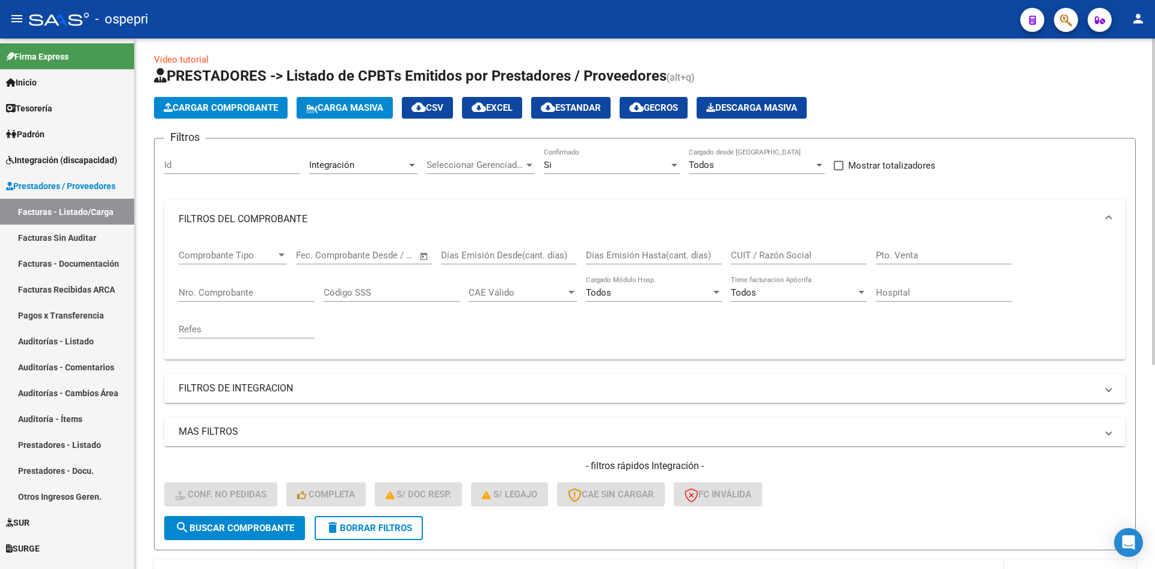
scroll to position [0, 0]
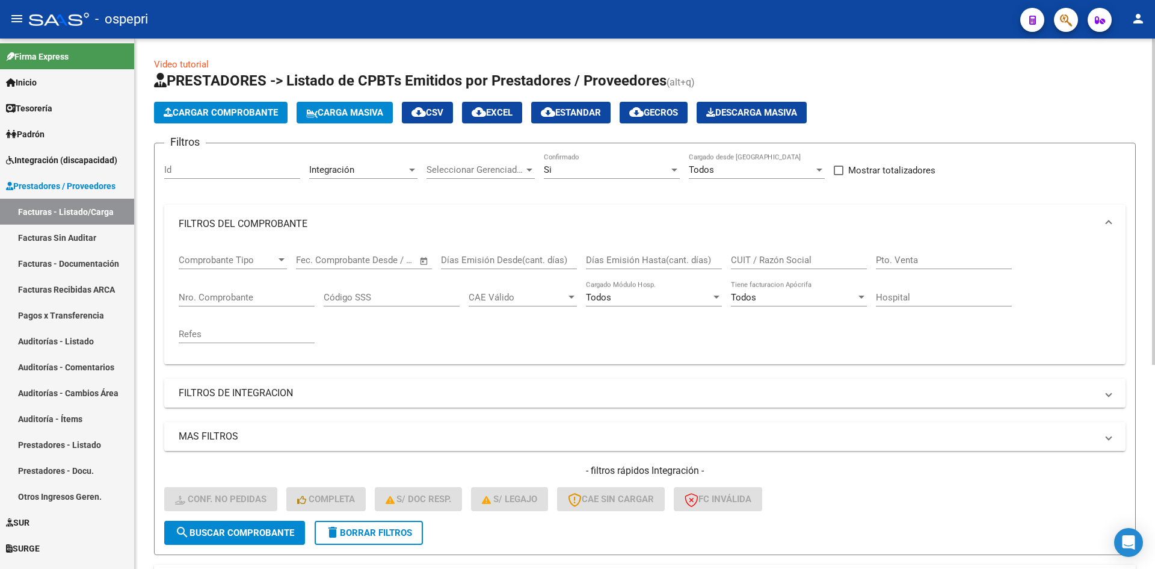
click at [790, 267] on div "CUIT / Razón Social" at bounding box center [799, 256] width 136 height 26
paste input "27239180383"
type input "27239180383"
click at [216, 542] on button "search Buscar Comprobante" at bounding box center [234, 533] width 141 height 24
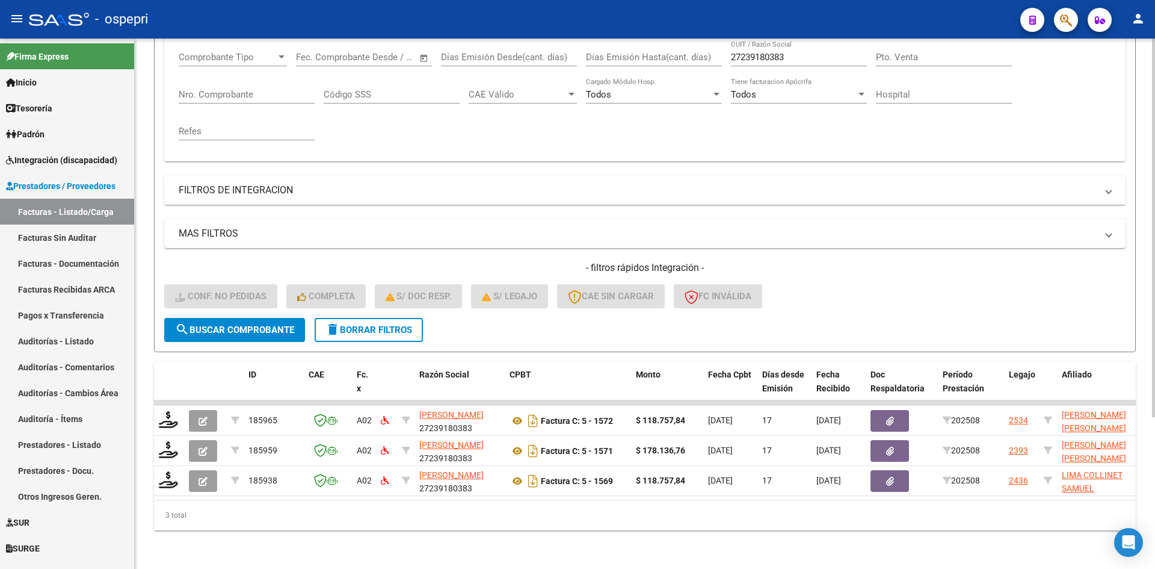
scroll to position [212, 0]
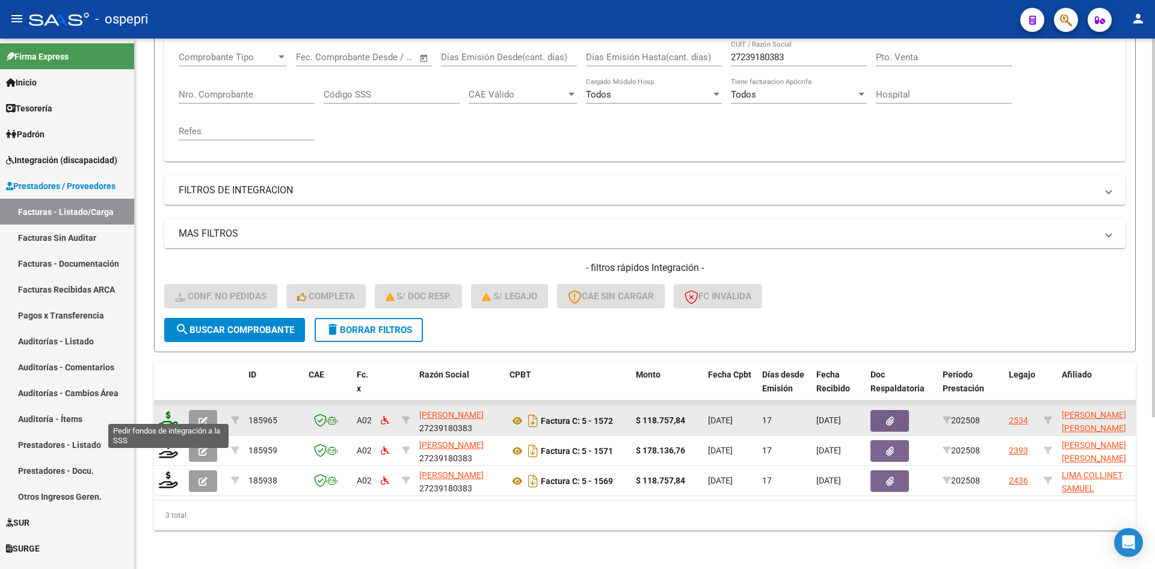
click at [166, 412] on icon at bounding box center [168, 419] width 19 height 17
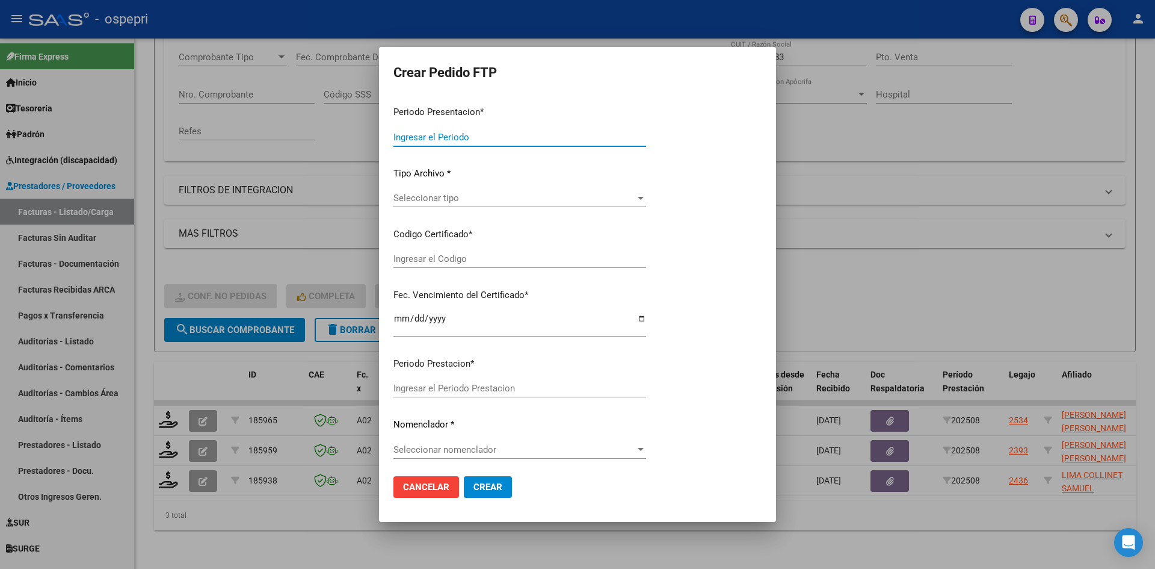
type input "202508"
type input "$ 118.757,84"
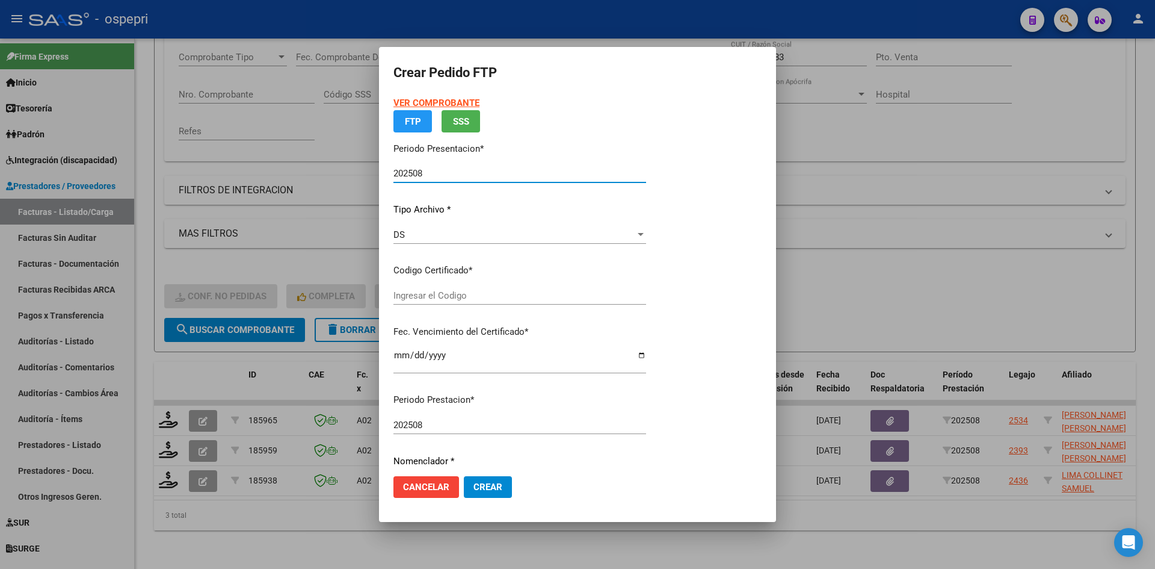
type input "2758401776-2"
type input "2027-07-24"
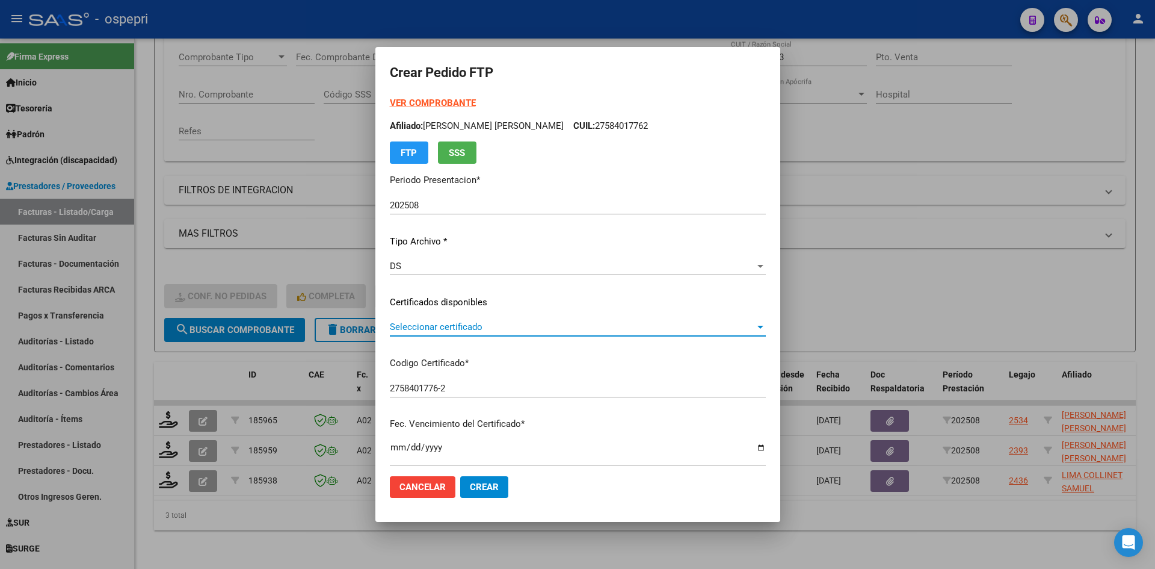
click at [535, 332] on span "Seleccionar certificado" at bounding box center [572, 326] width 365 height 11
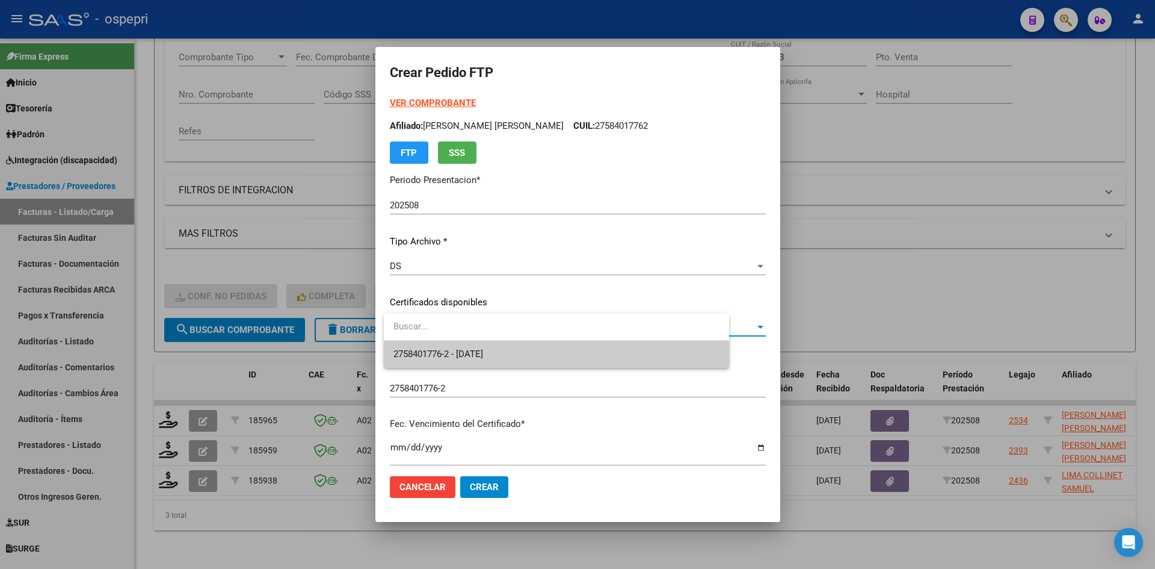
click at [537, 355] on span "2758401776-2 - 2027-07-24" at bounding box center [557, 354] width 326 height 27
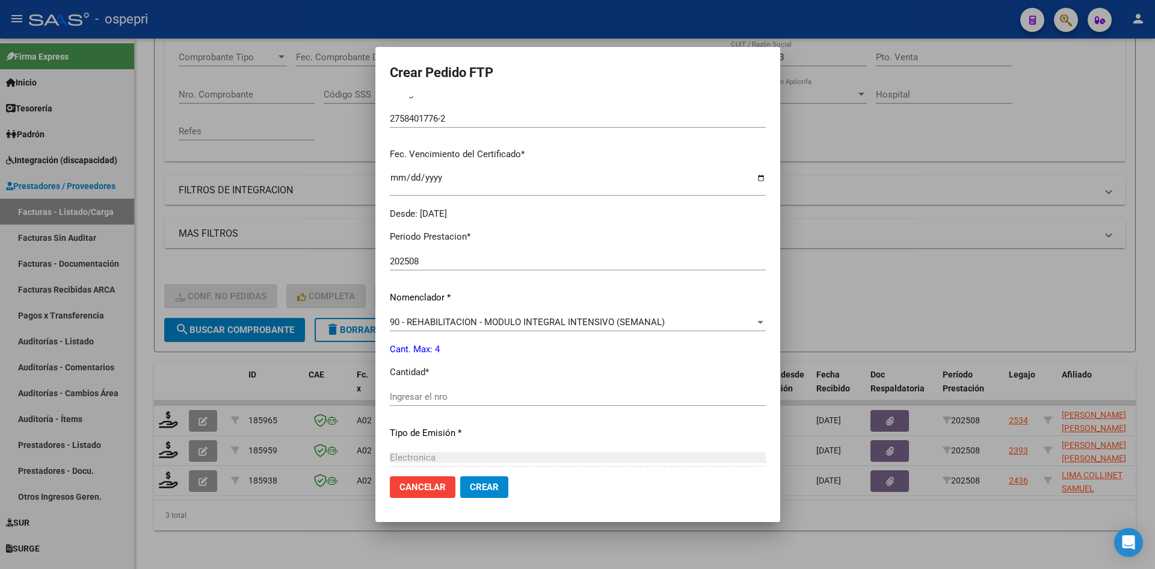
scroll to position [301, 0]
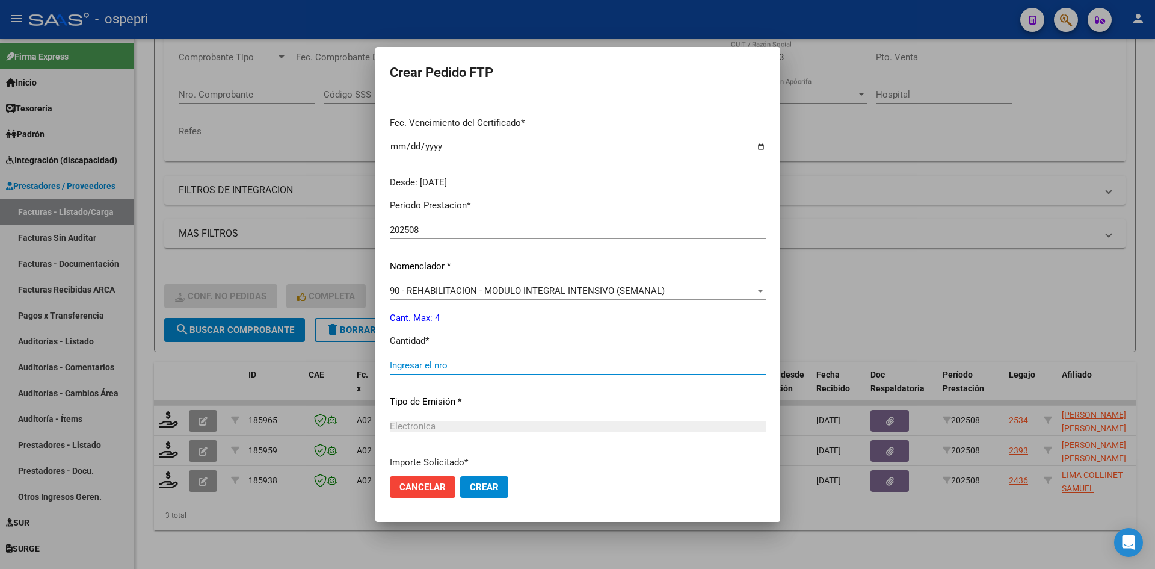
click at [452, 365] on input "Ingresar el nro" at bounding box center [578, 365] width 376 height 11
type input "4"
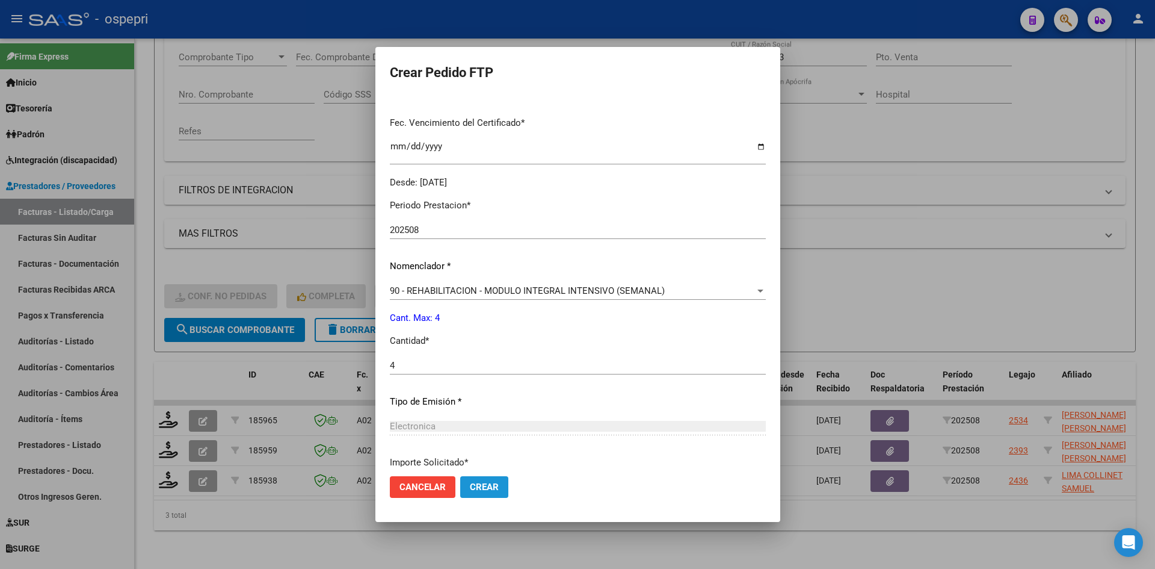
click at [487, 482] on span "Crear" at bounding box center [484, 486] width 29 height 11
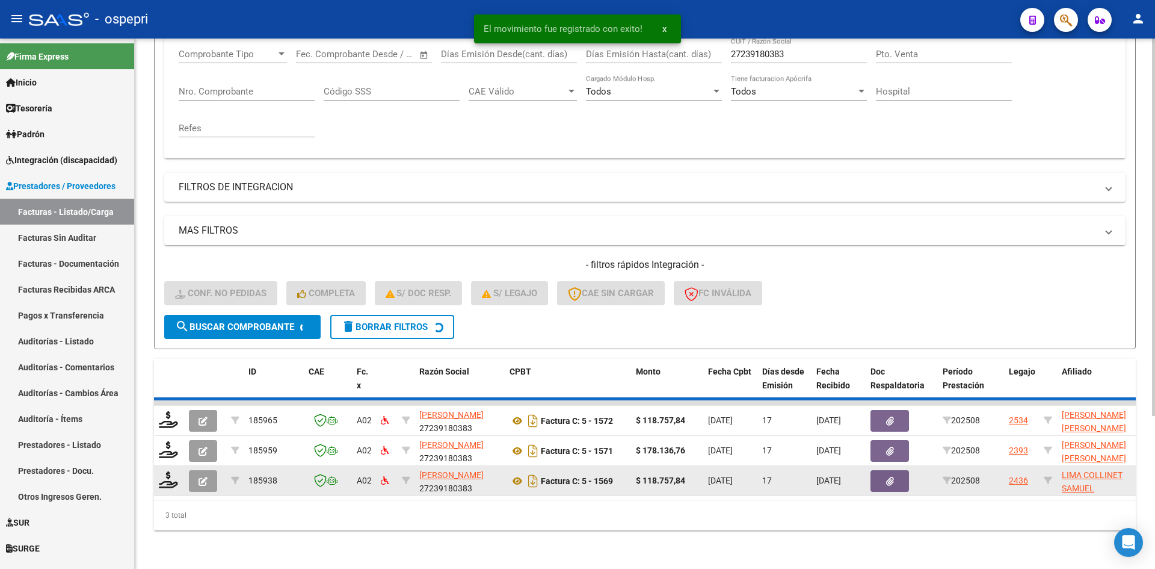
scroll to position [182, 0]
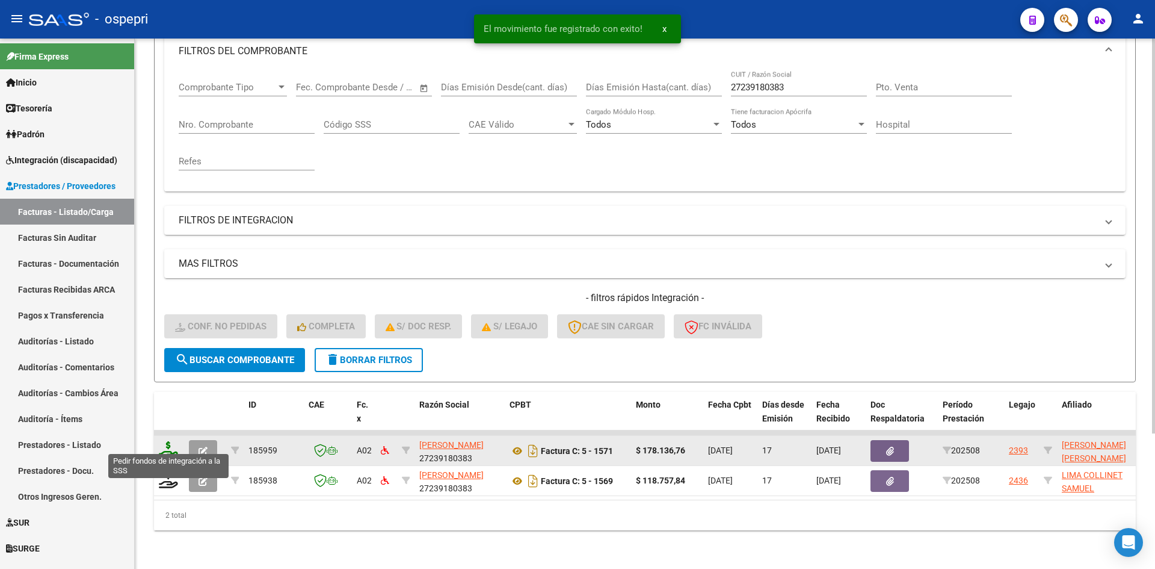
click at [168, 441] on icon at bounding box center [168, 449] width 19 height 17
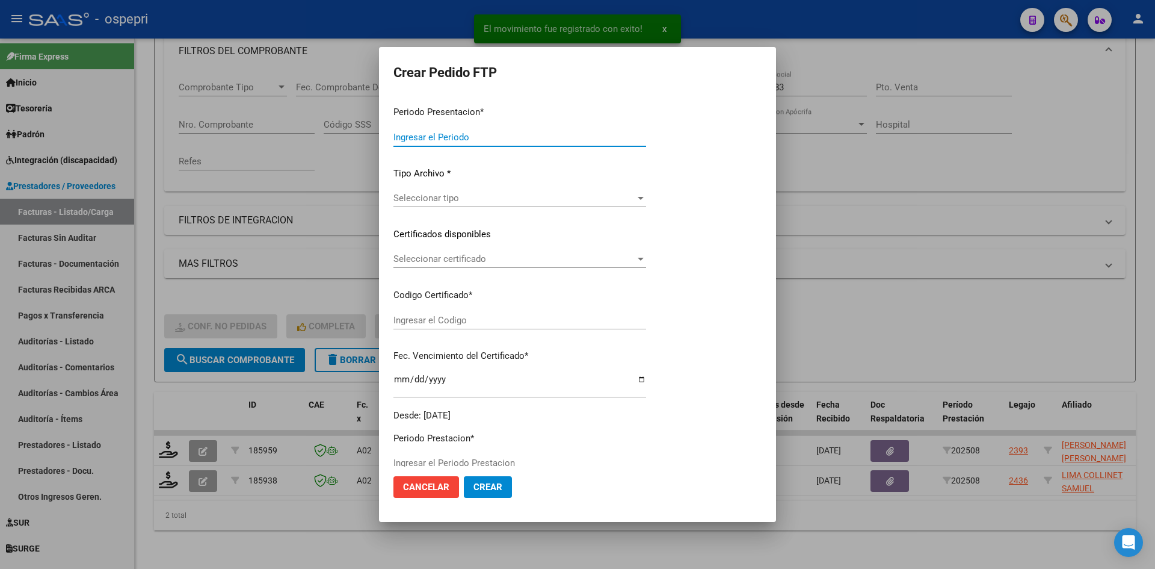
type input "202508"
type input "$ 178.136,76"
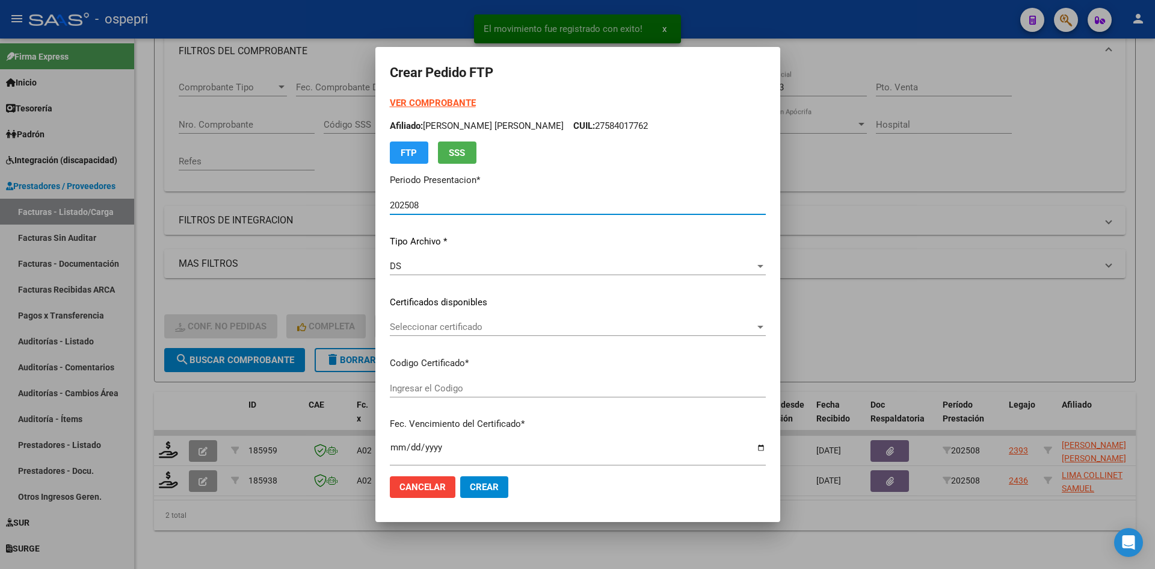
type input "2058693320-6"
type input "2026-08-17"
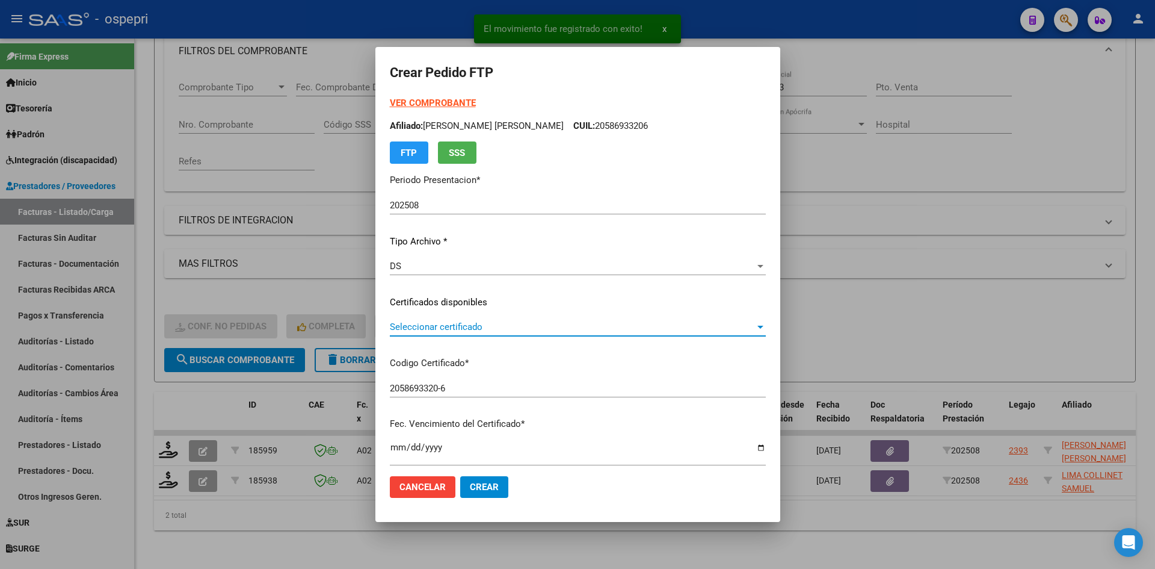
click at [477, 329] on span "Seleccionar certificado" at bounding box center [572, 326] width 365 height 11
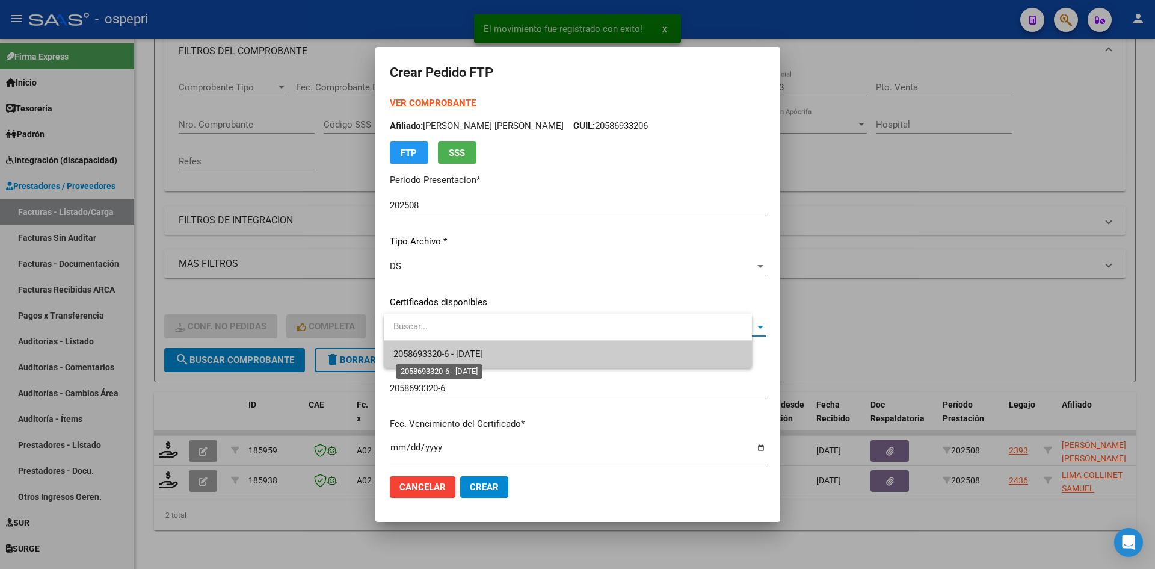
click at [483, 353] on span "2058693320-6 - 2026-08-17" at bounding box center [439, 353] width 90 height 11
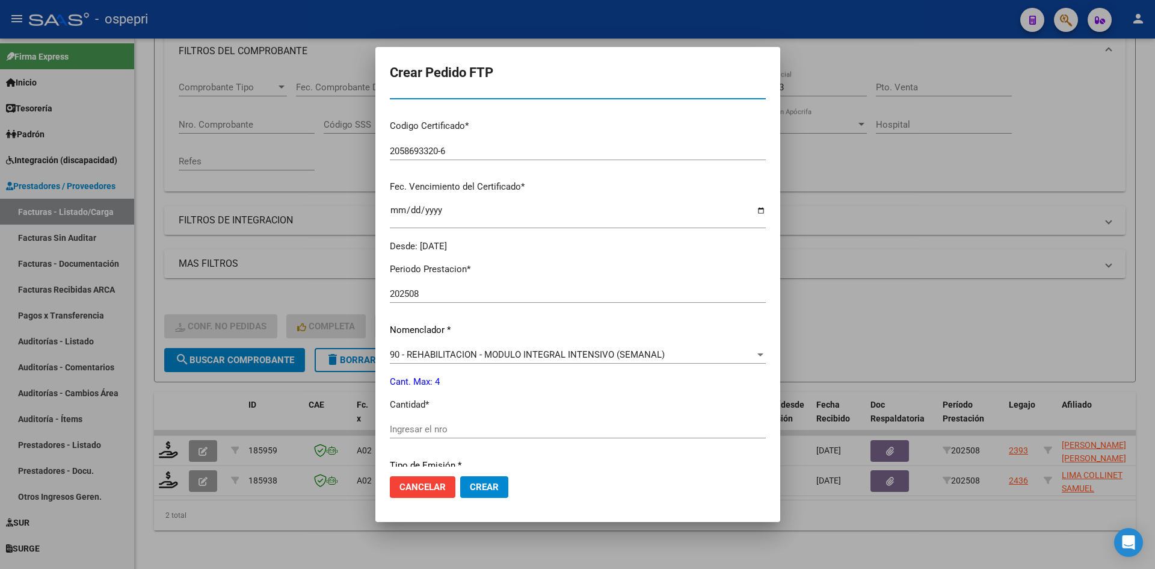
scroll to position [301, 0]
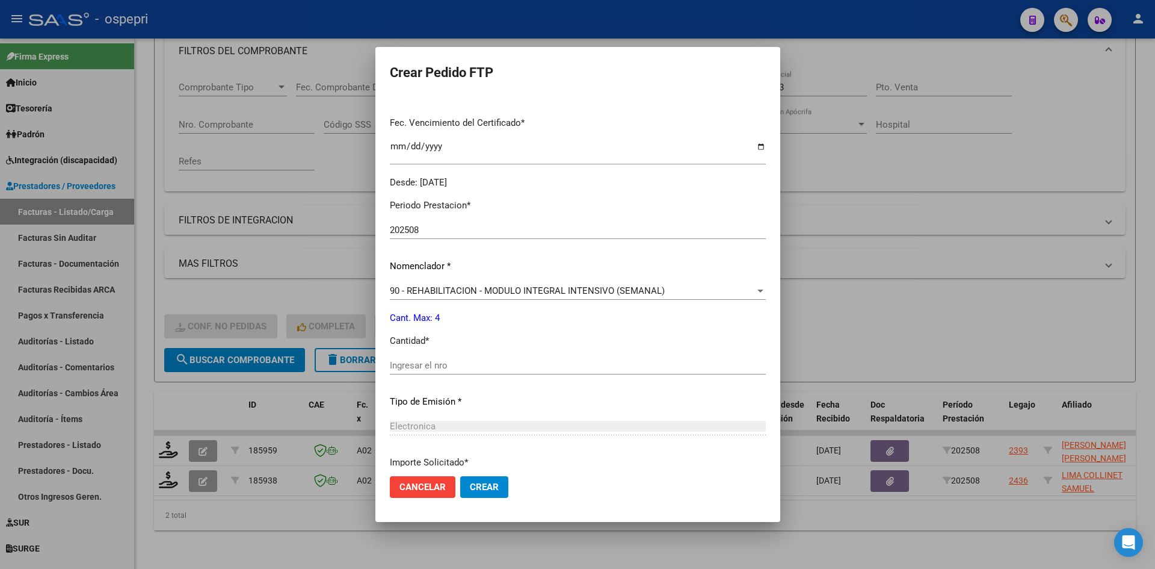
click at [464, 362] on input "Ingresar el nro" at bounding box center [578, 365] width 376 height 11
type input "4"
click at [492, 483] on span "Crear" at bounding box center [484, 486] width 29 height 11
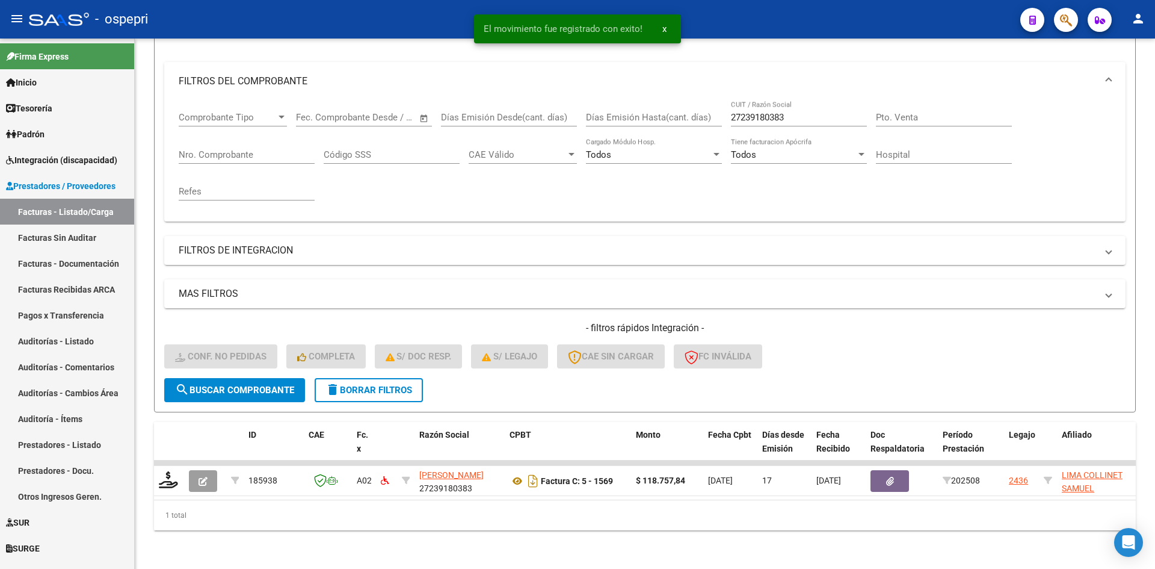
scroll to position [152, 0]
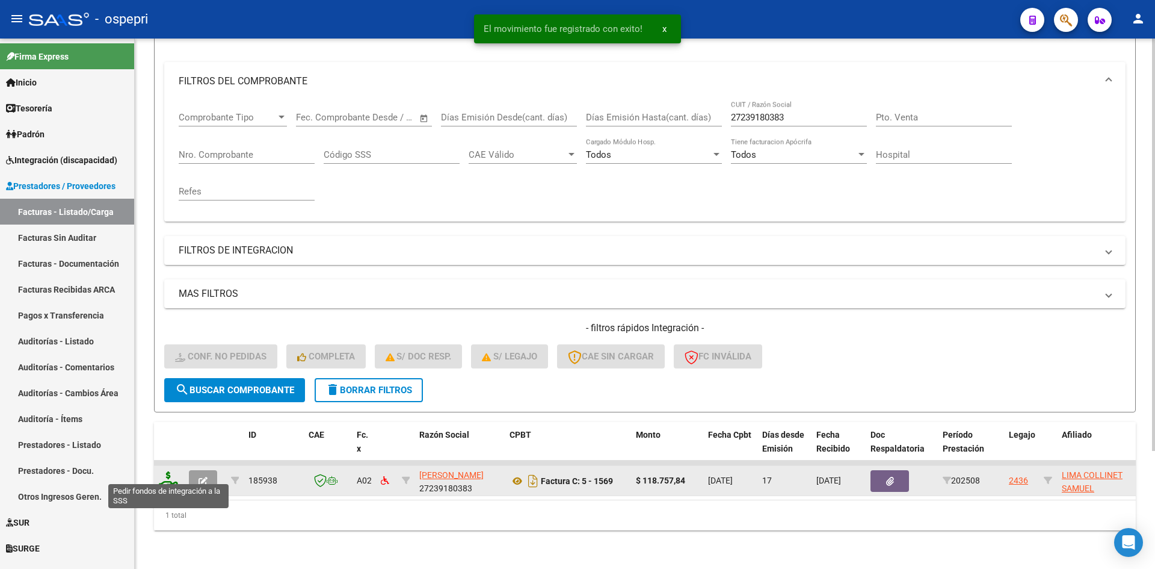
click at [167, 472] on icon at bounding box center [168, 479] width 19 height 17
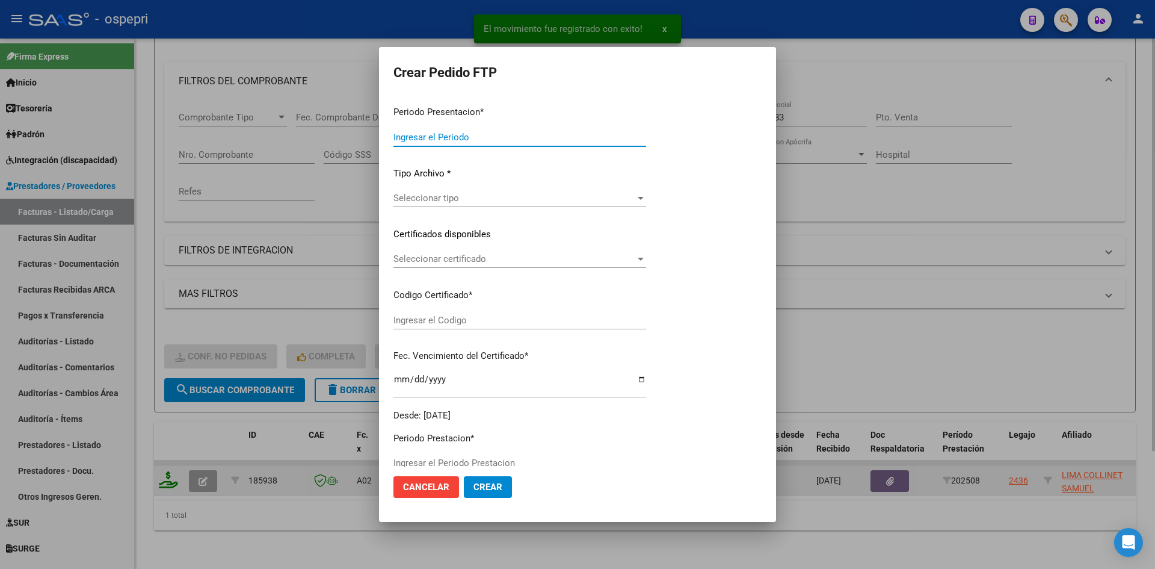
type input "202508"
type input "$ 118.757,84"
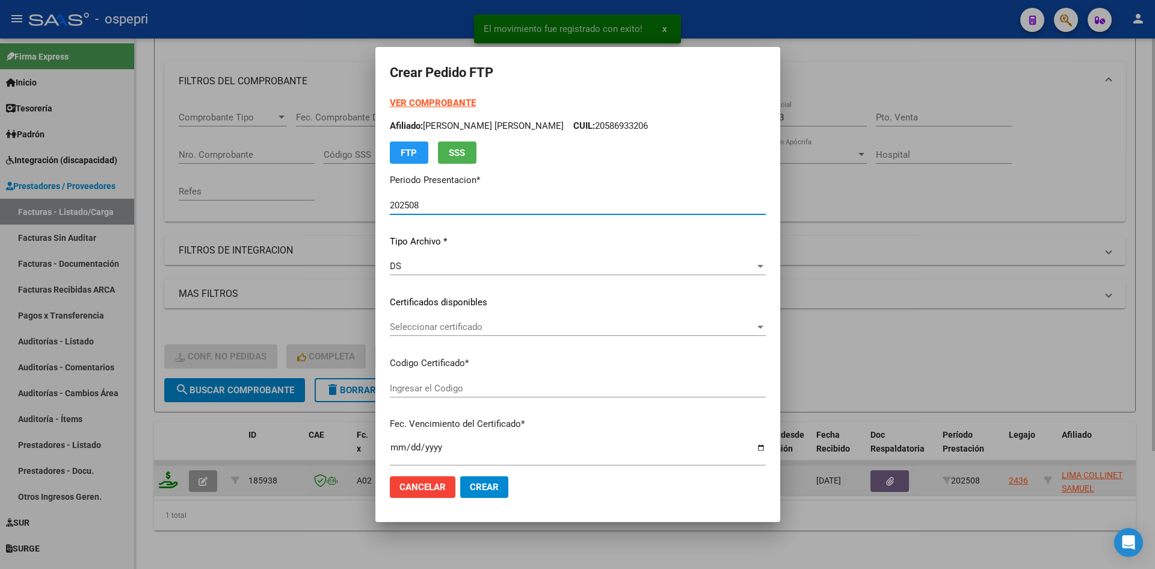
type input "2058409580-7"
type input "2025-11-01"
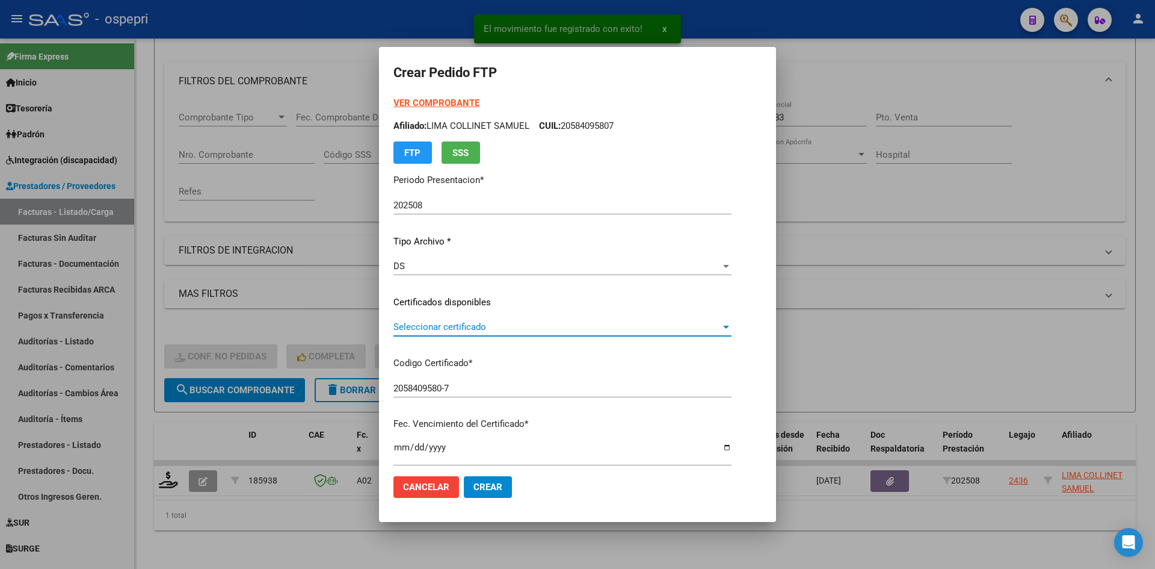
click at [536, 327] on span "Seleccionar certificado" at bounding box center [557, 326] width 327 height 11
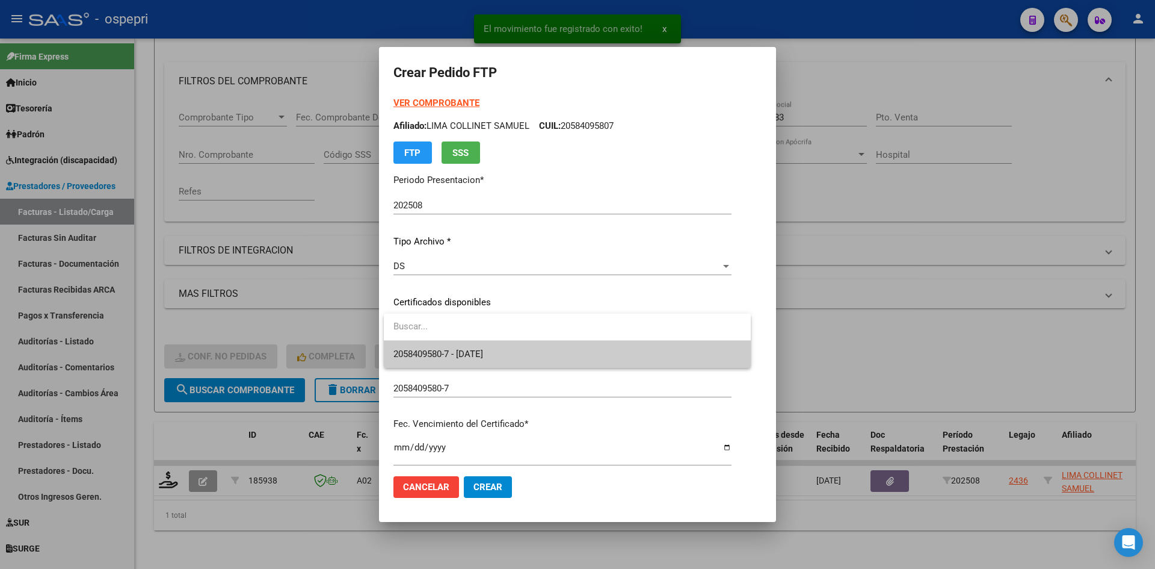
click at [536, 357] on span "2058409580-7 - 2025-11-01" at bounding box center [568, 354] width 348 height 27
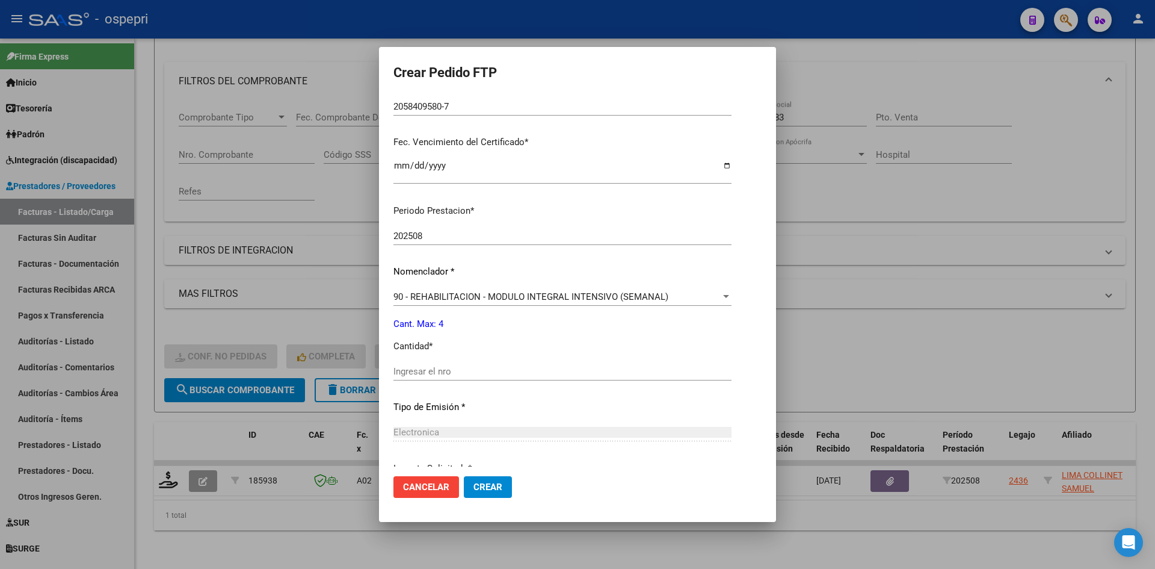
scroll to position [301, 0]
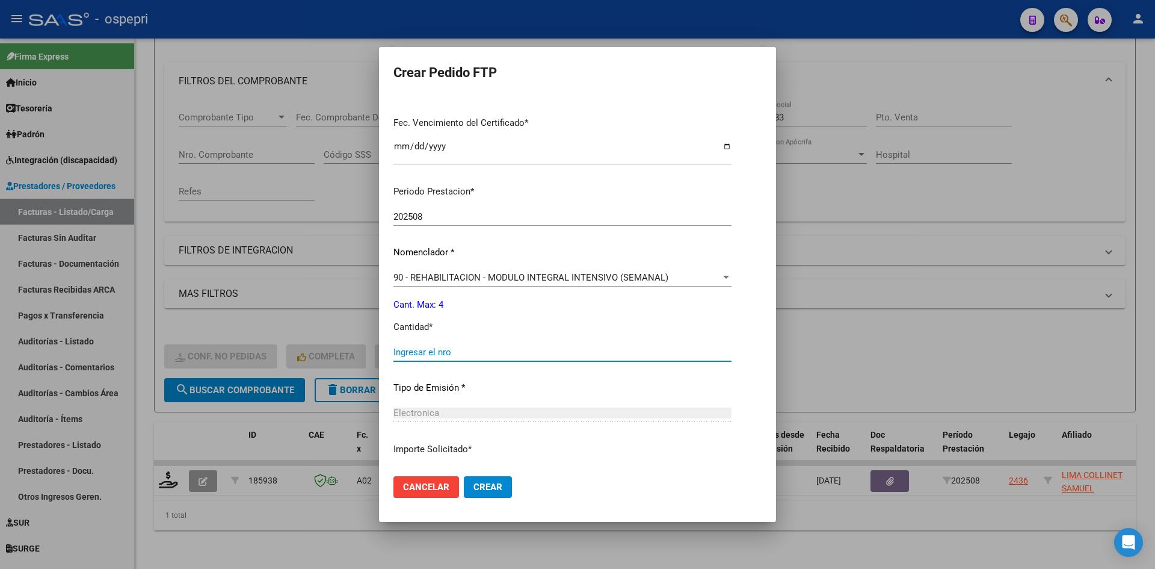
click at [467, 356] on input "Ingresar el nro" at bounding box center [563, 352] width 338 height 11
type input "4"
click at [492, 487] on span "Crear" at bounding box center [488, 486] width 29 height 11
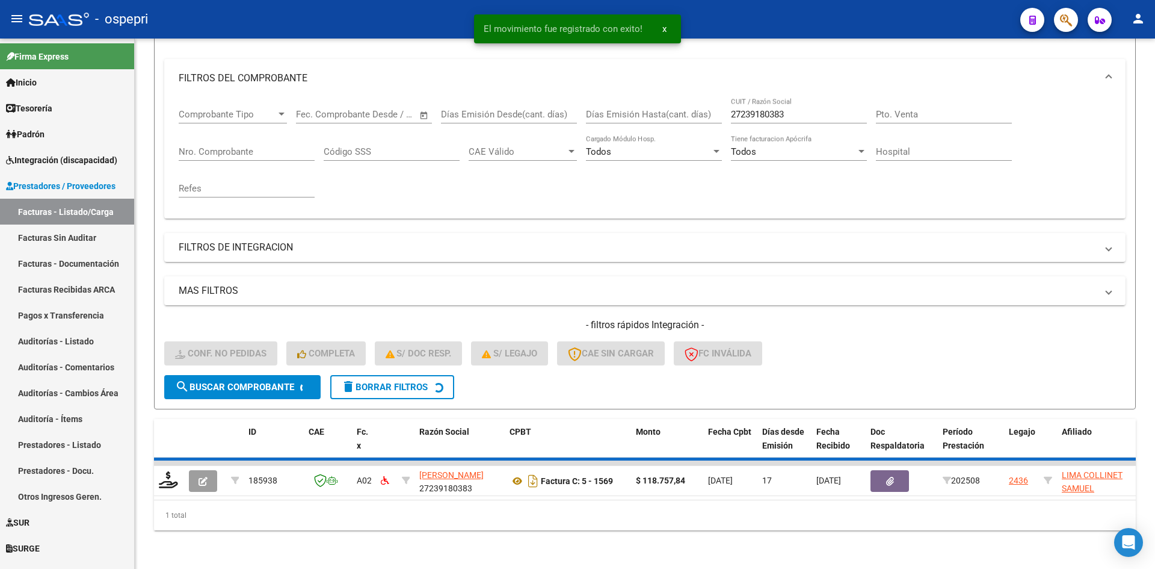
scroll to position [134, 0]
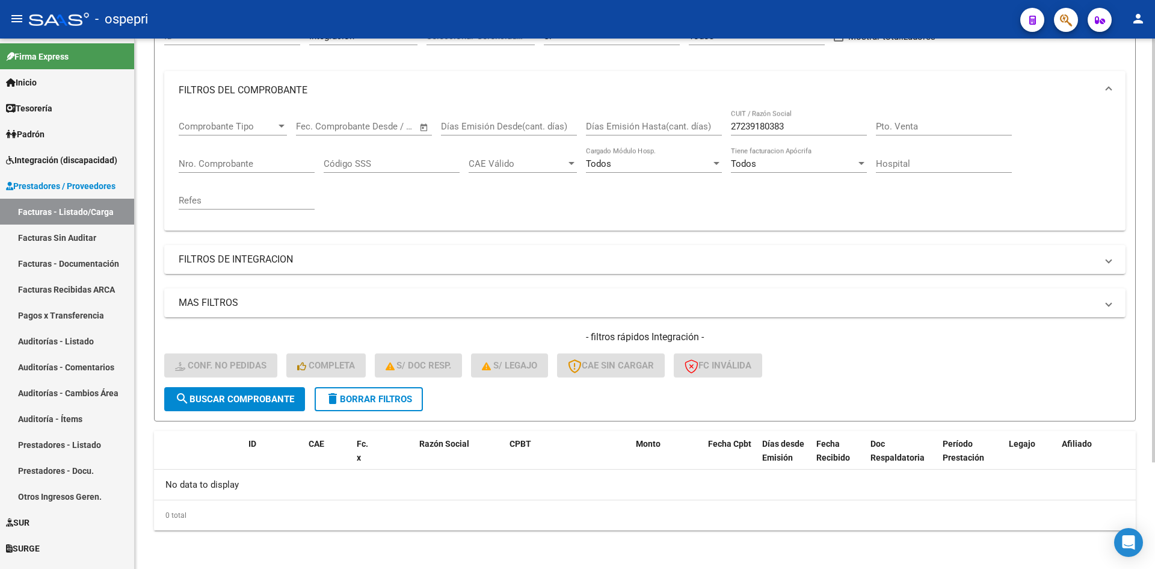
click at [405, 395] on span "delete Borrar Filtros" at bounding box center [369, 399] width 87 height 11
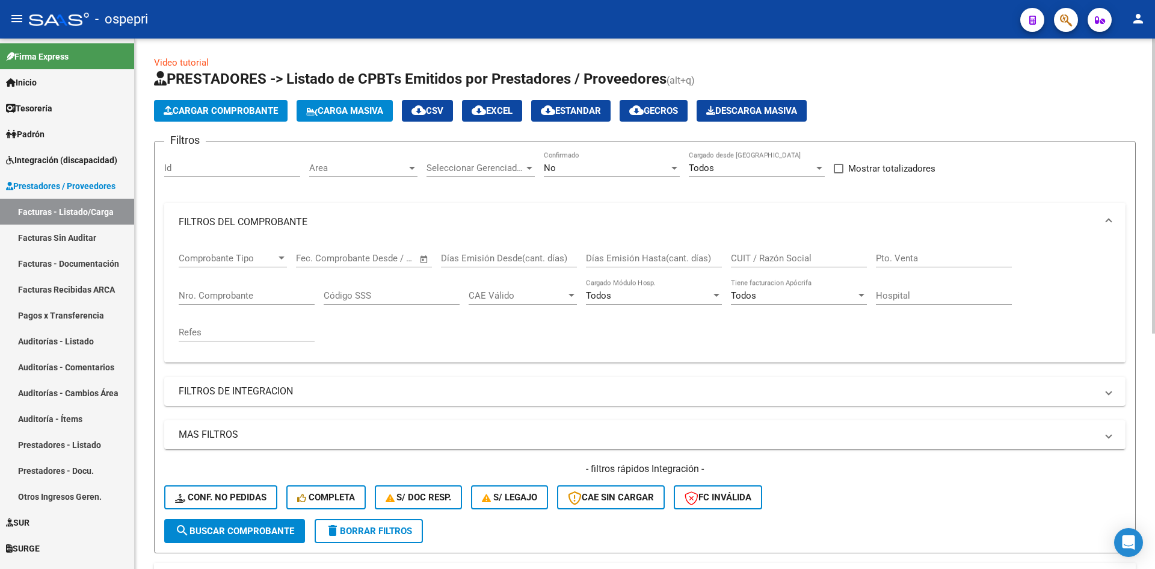
scroll to position [0, 0]
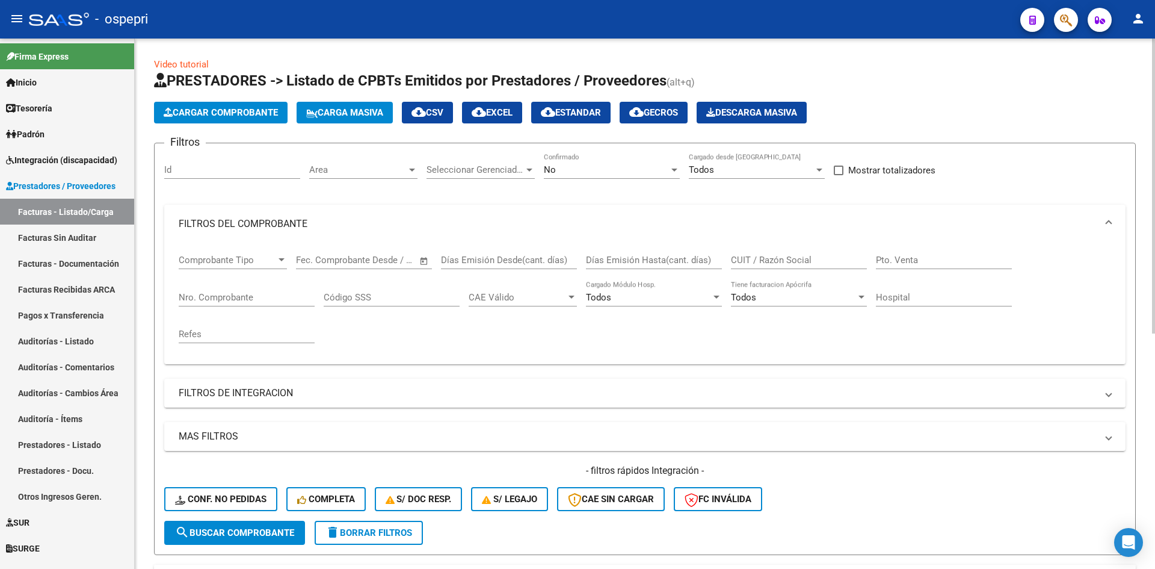
click at [751, 256] on input "CUIT / Razón Social" at bounding box center [799, 260] width 136 height 11
paste input "27299196238"
type input "27299196238"
click at [241, 528] on span "search Buscar Comprobante" at bounding box center [234, 532] width 119 height 11
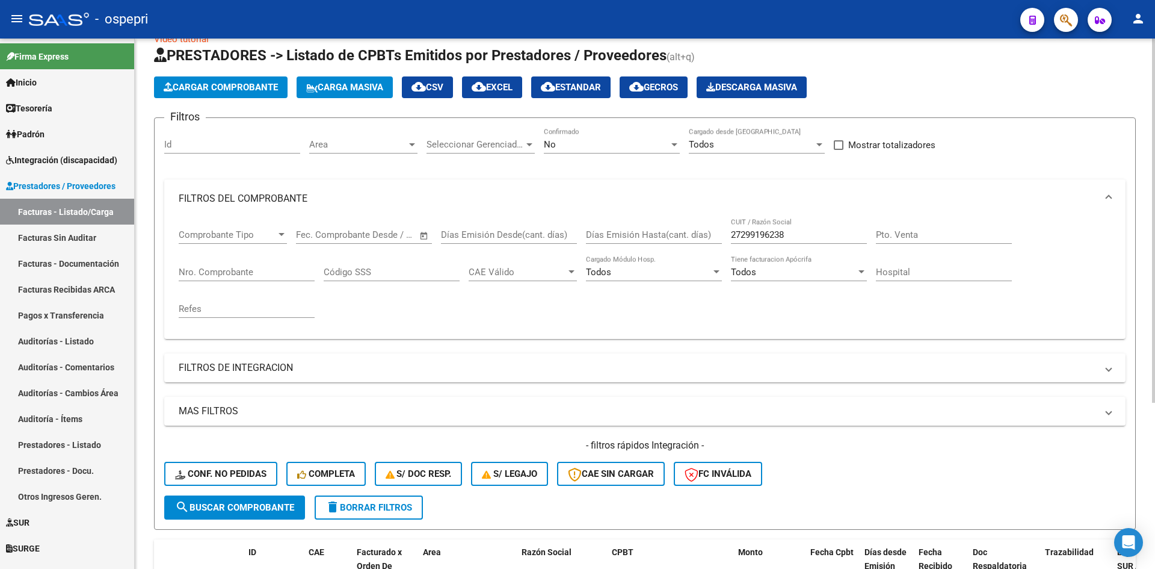
scroll to position [242, 0]
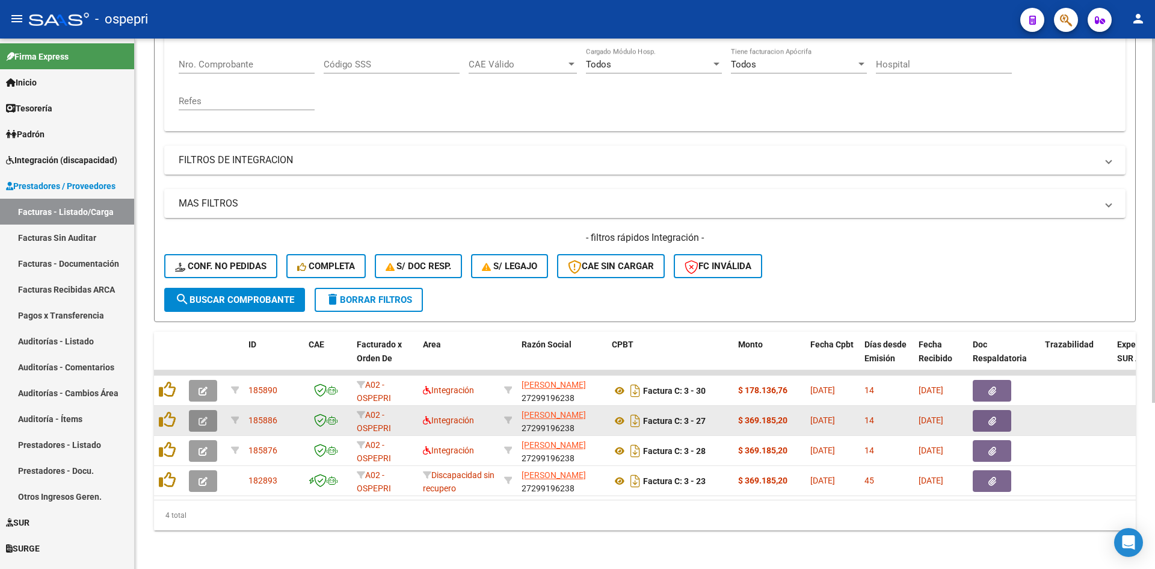
click at [206, 416] on icon "button" at bounding box center [203, 420] width 9 height 9
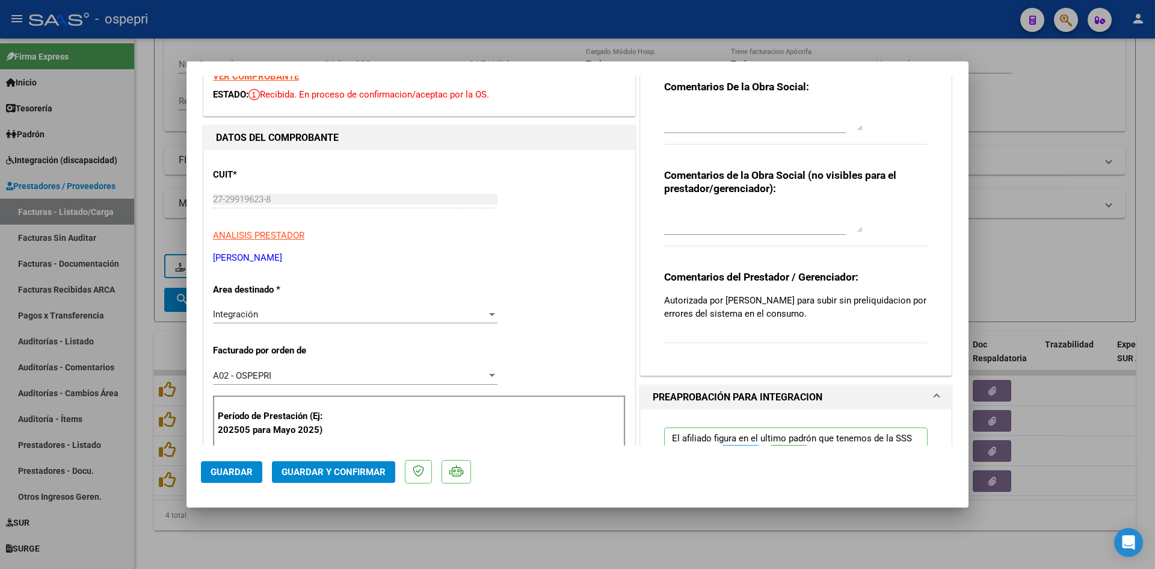
scroll to position [0, 0]
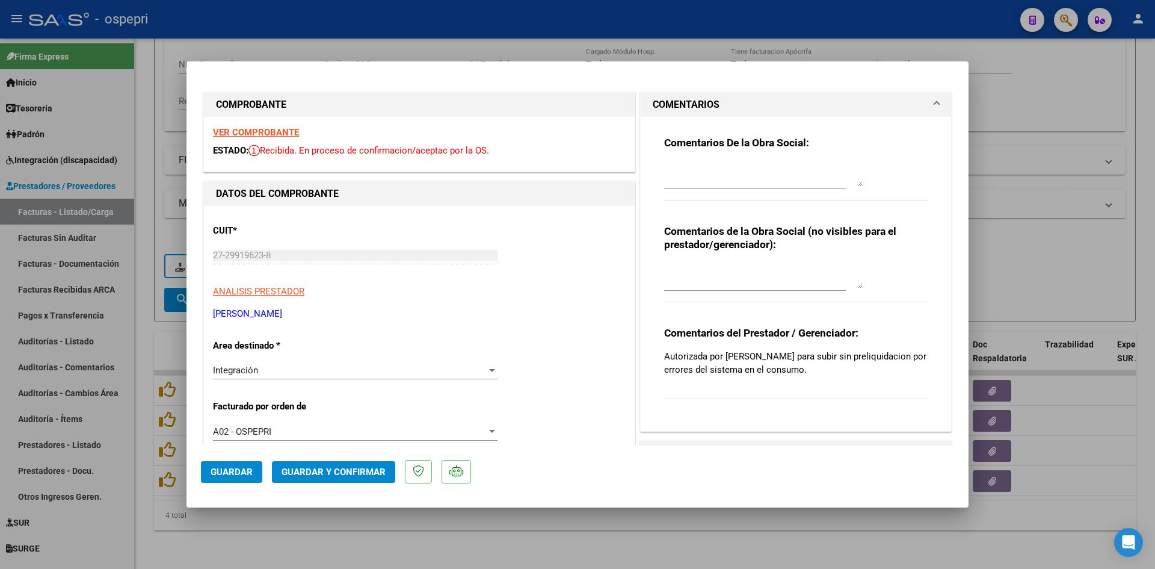
click at [278, 131] on strong "VER COMPROBANTE" at bounding box center [256, 132] width 86 height 11
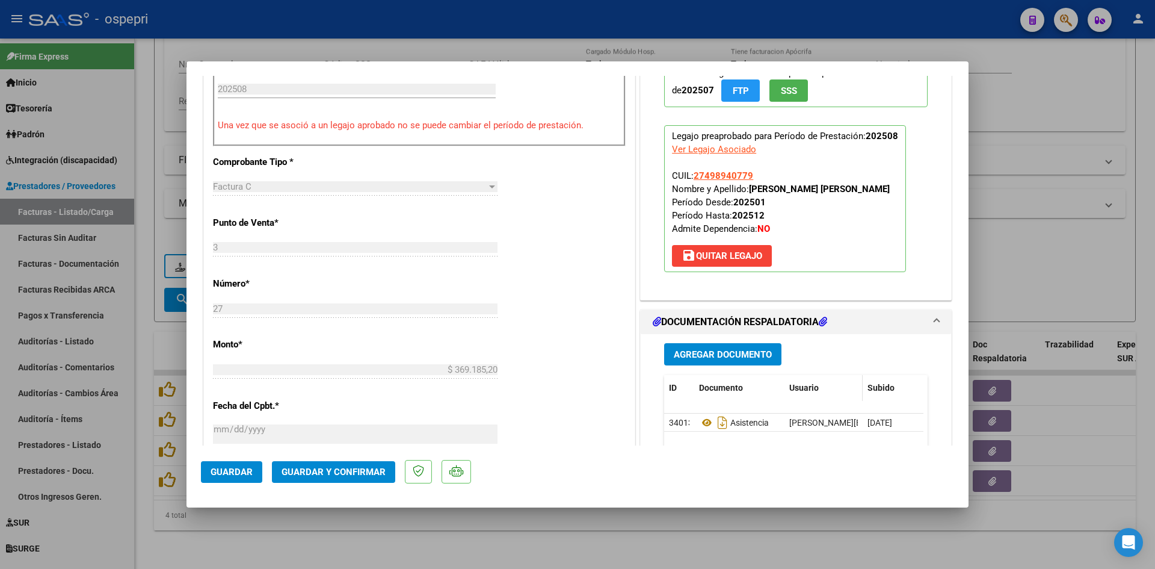
scroll to position [481, 0]
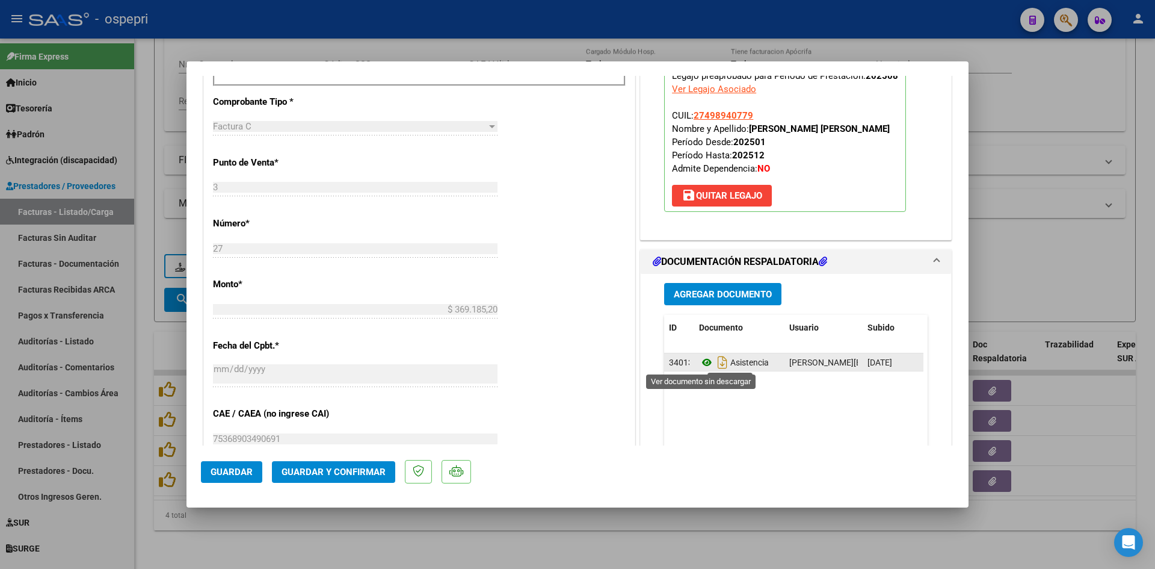
click at [702, 363] on icon at bounding box center [707, 362] width 16 height 14
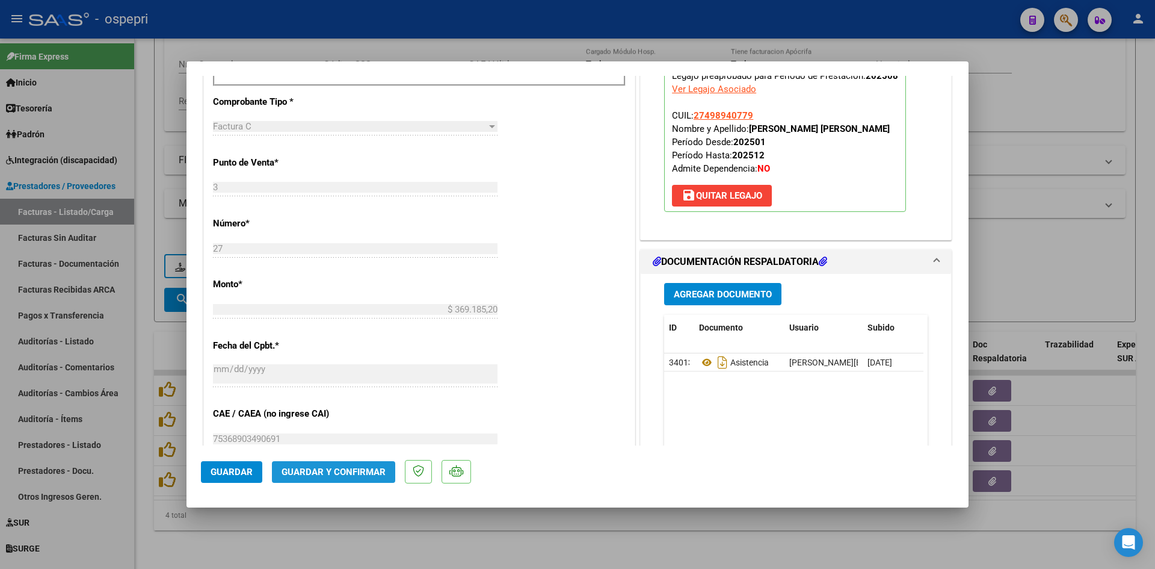
click at [348, 467] on span "Guardar y Confirmar" at bounding box center [334, 471] width 104 height 11
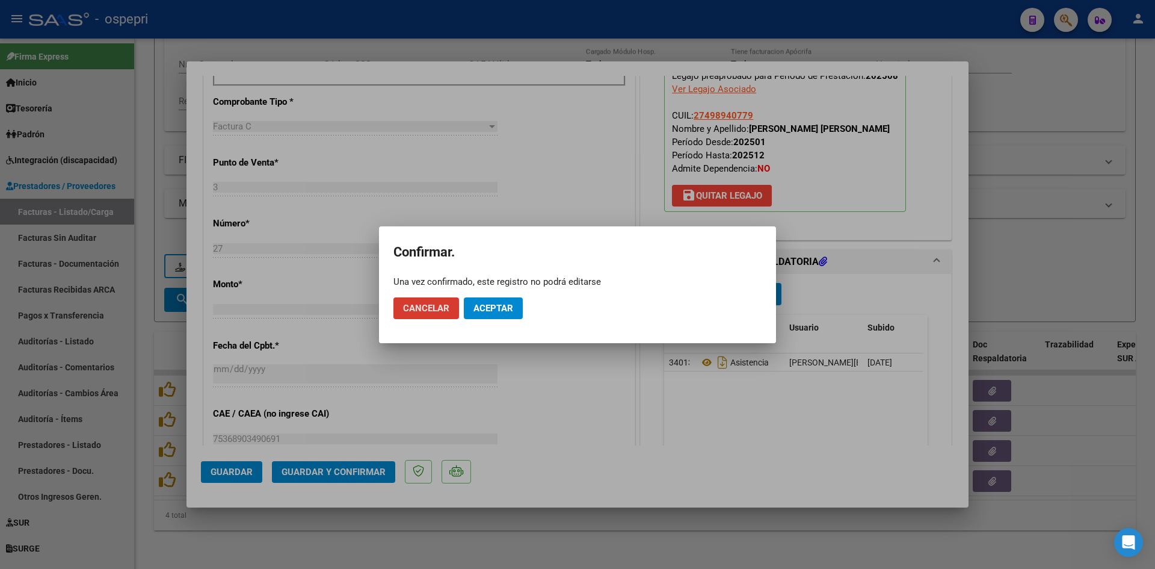
click at [505, 307] on span "Aceptar" at bounding box center [494, 308] width 40 height 11
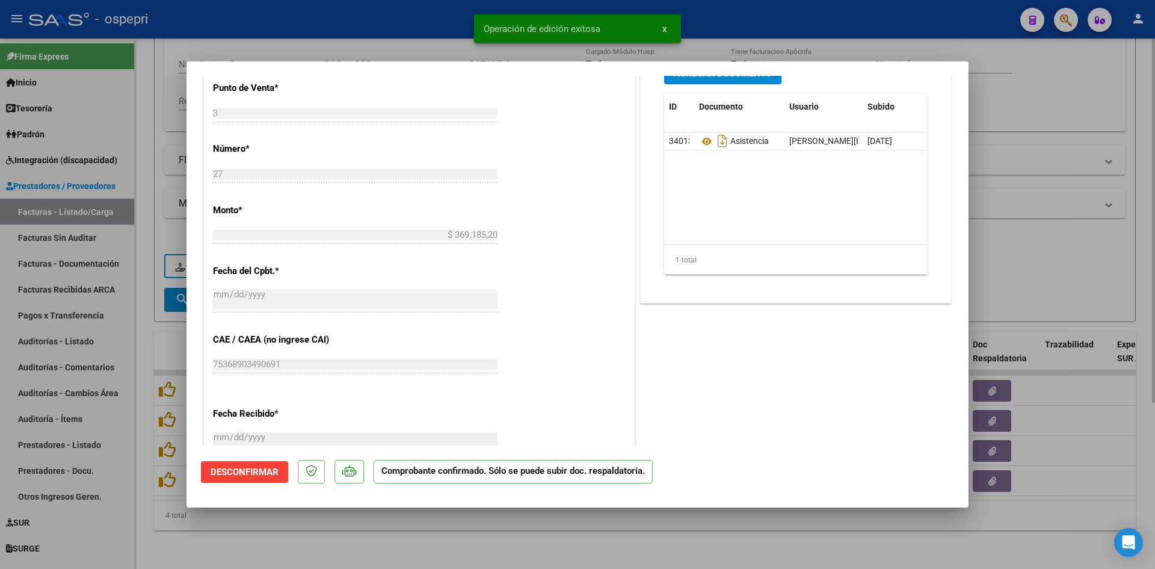
type input "$ 0,00"
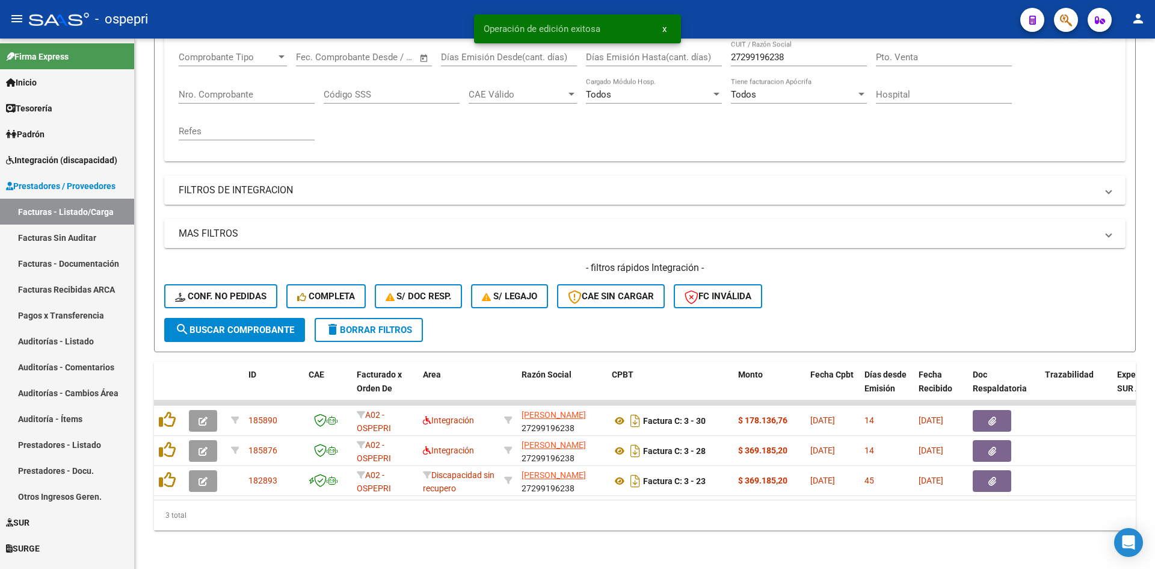
scroll to position [212, 0]
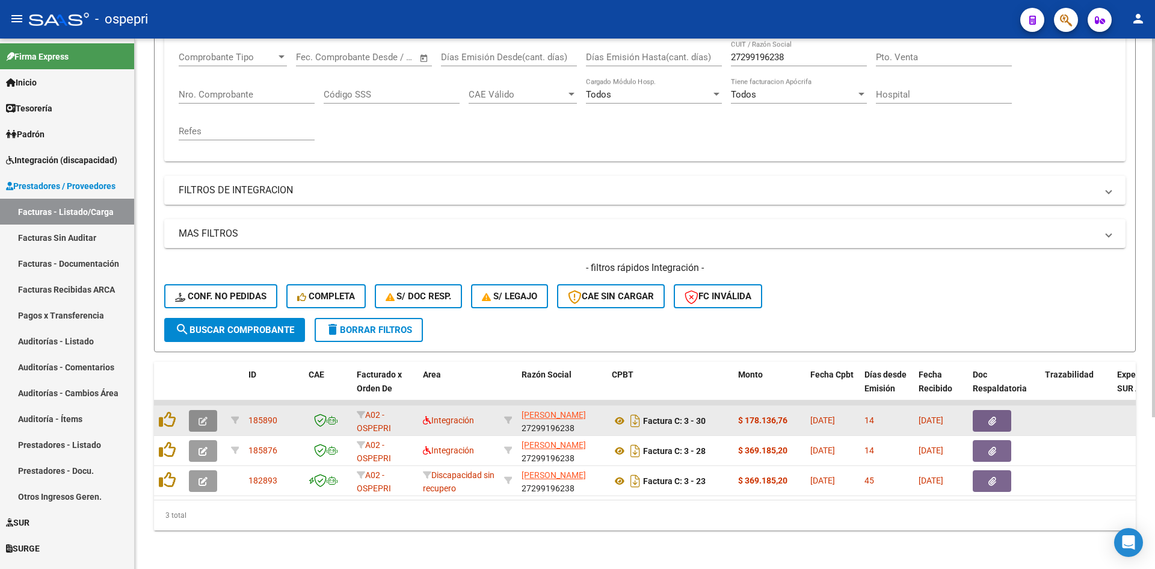
click at [206, 416] on icon "button" at bounding box center [203, 420] width 9 height 9
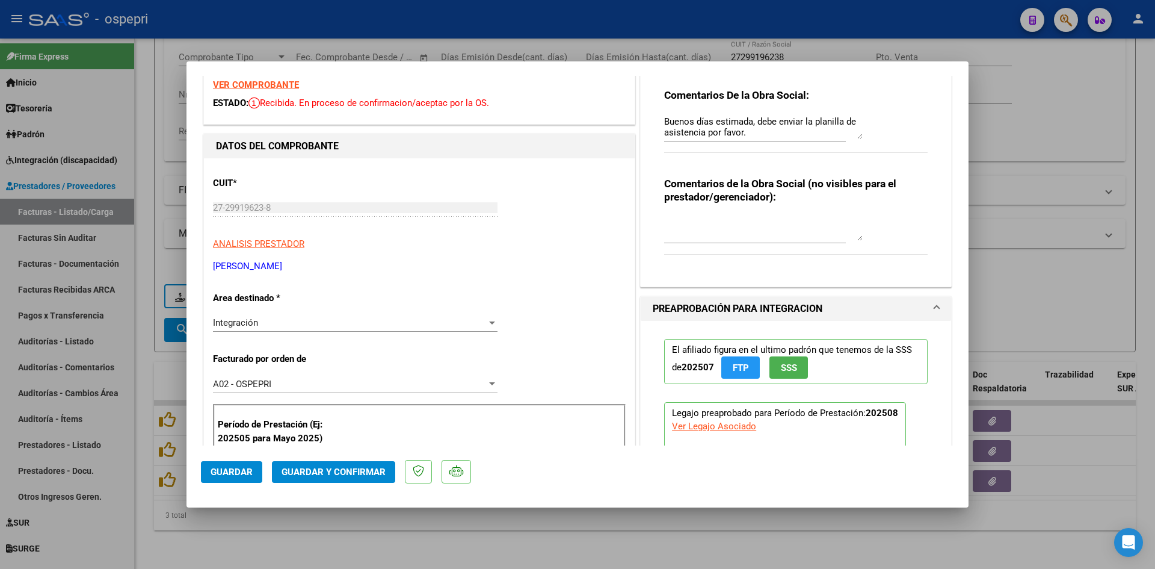
scroll to position [0, 0]
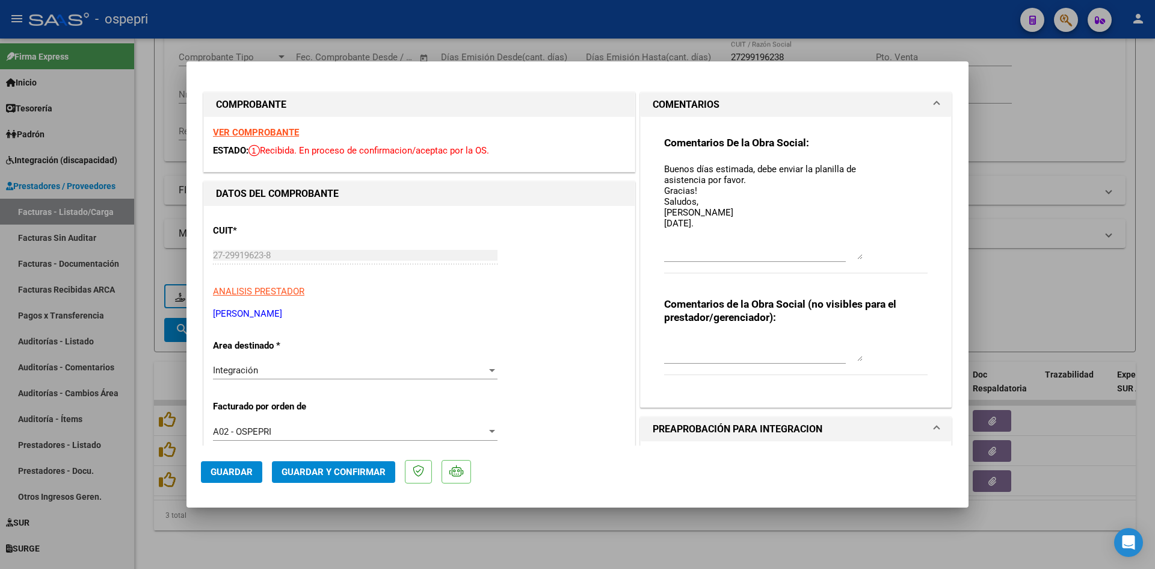
drag, startPoint x: 854, startPoint y: 184, endPoint x: 853, endPoint y: 256, distance: 72.8
click at [853, 256] on textarea "Buenos días estimada, debe enviar la planilla de asistencia por favor. Gracias!…" at bounding box center [763, 210] width 199 height 97
type textarea "Buenos días estimada, debe enviar la planilla de asistencia por favor. Gracias!…"
click at [248, 469] on span "Guardar" at bounding box center [232, 471] width 42 height 11
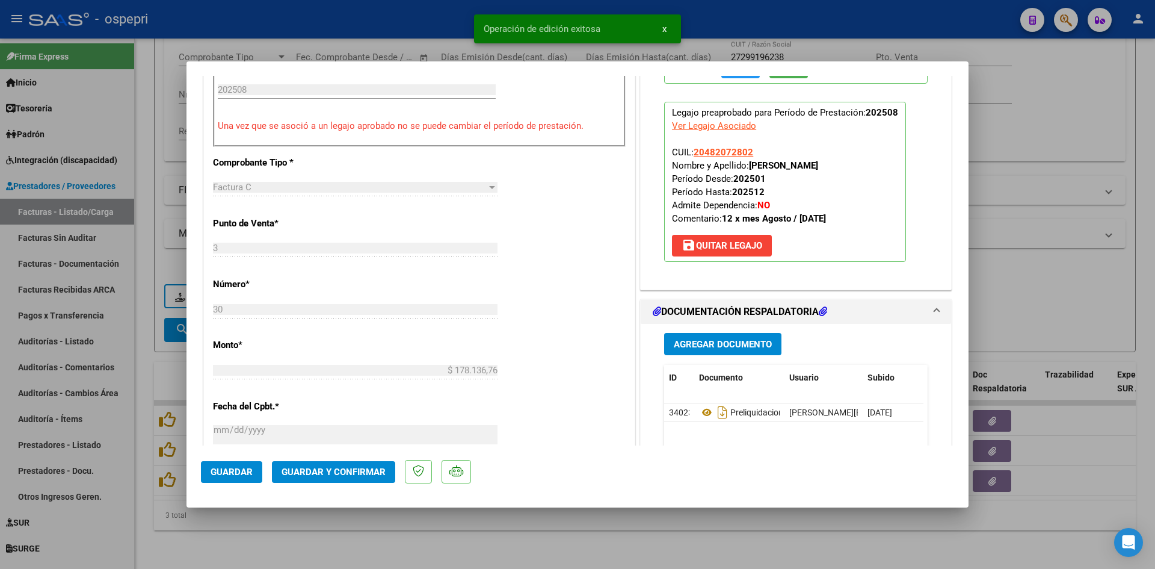
scroll to position [421, 0]
type input "$ 0,00"
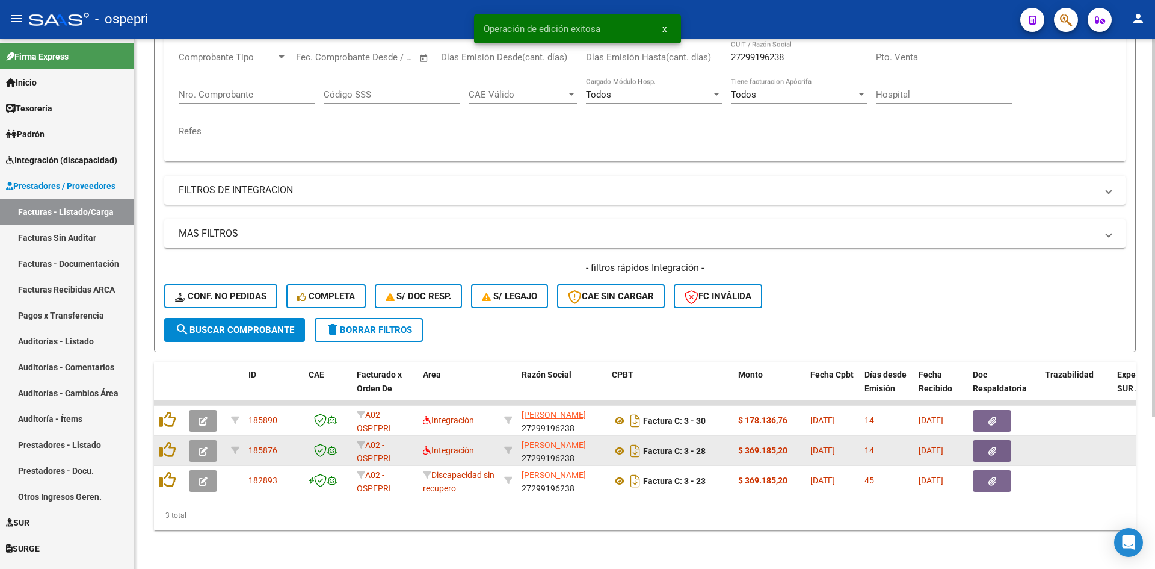
click at [212, 442] on button "button" at bounding box center [203, 451] width 28 height 22
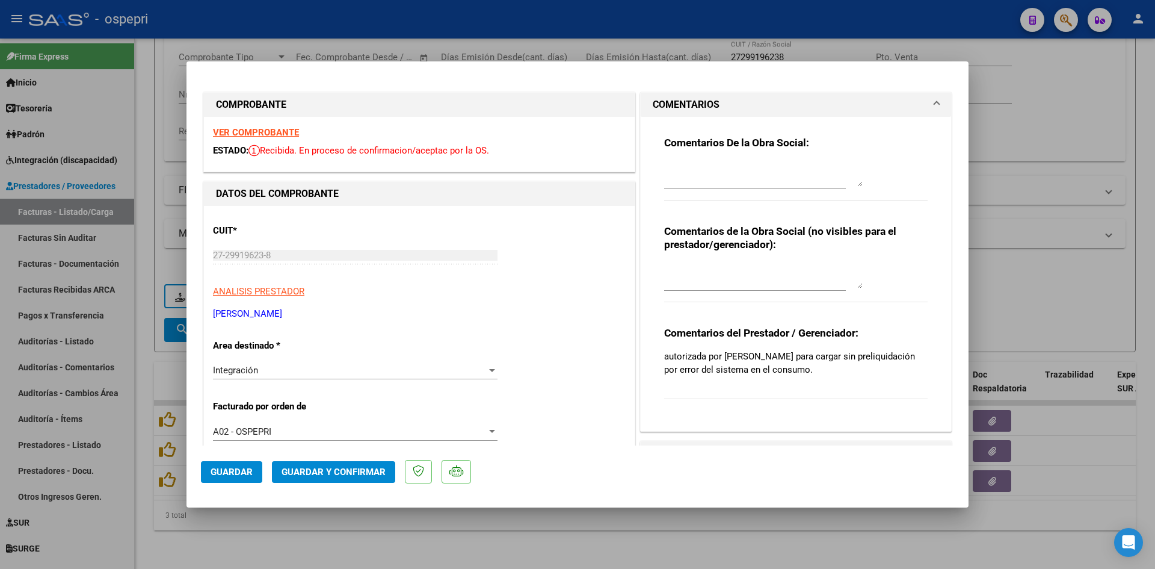
click at [286, 134] on strong "VER COMPROBANTE" at bounding box center [256, 132] width 86 height 11
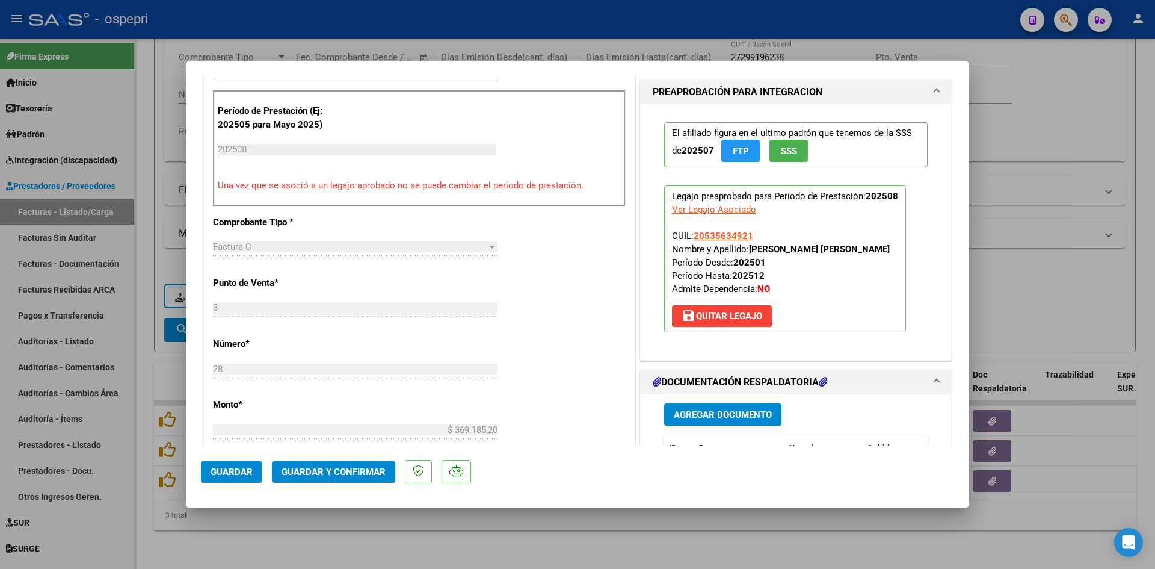
scroll to position [421, 0]
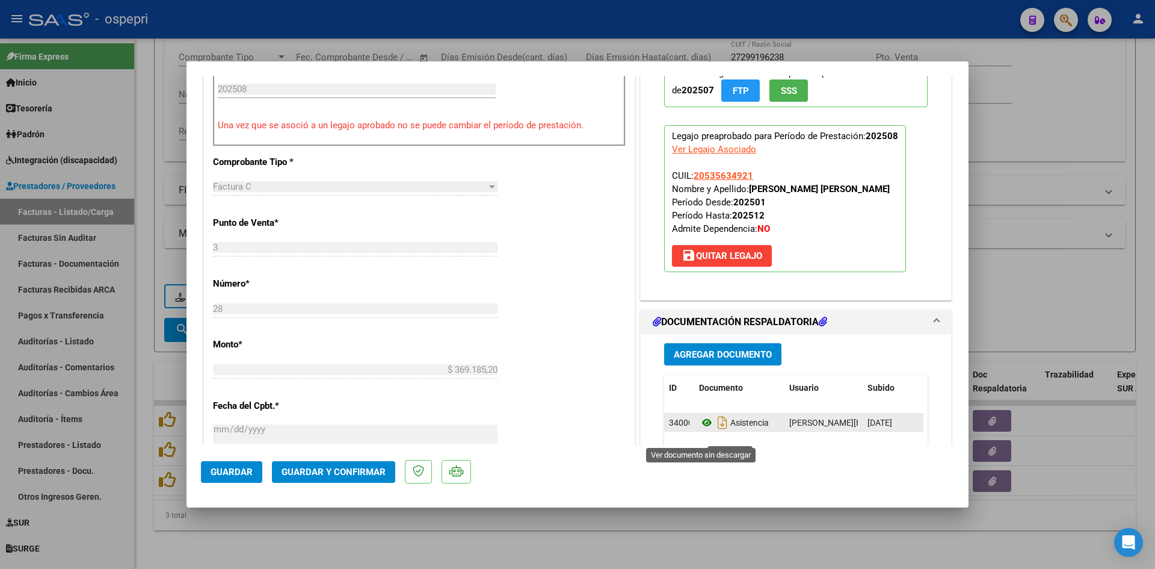
click at [700, 430] on icon at bounding box center [707, 422] width 16 height 14
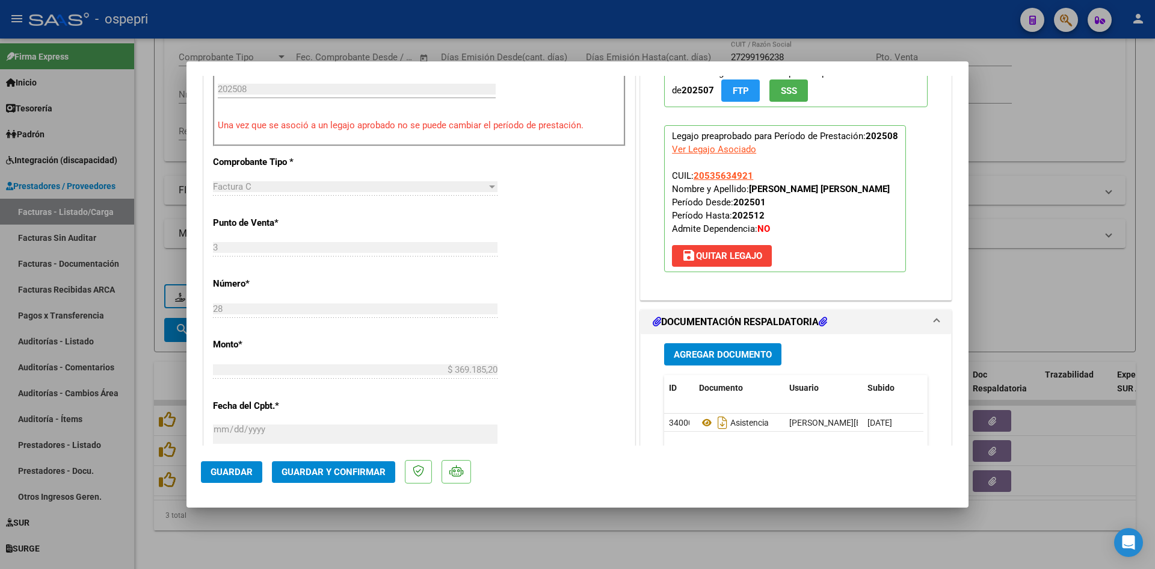
click at [351, 461] on button "Guardar y Confirmar" at bounding box center [333, 472] width 123 height 22
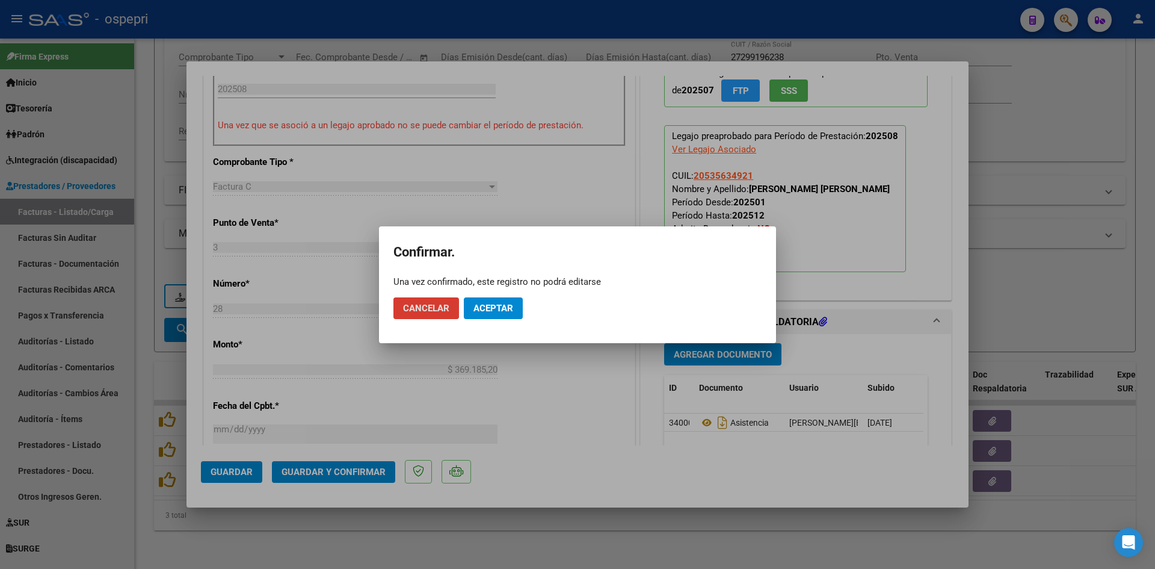
click at [490, 309] on span "Aceptar" at bounding box center [494, 308] width 40 height 11
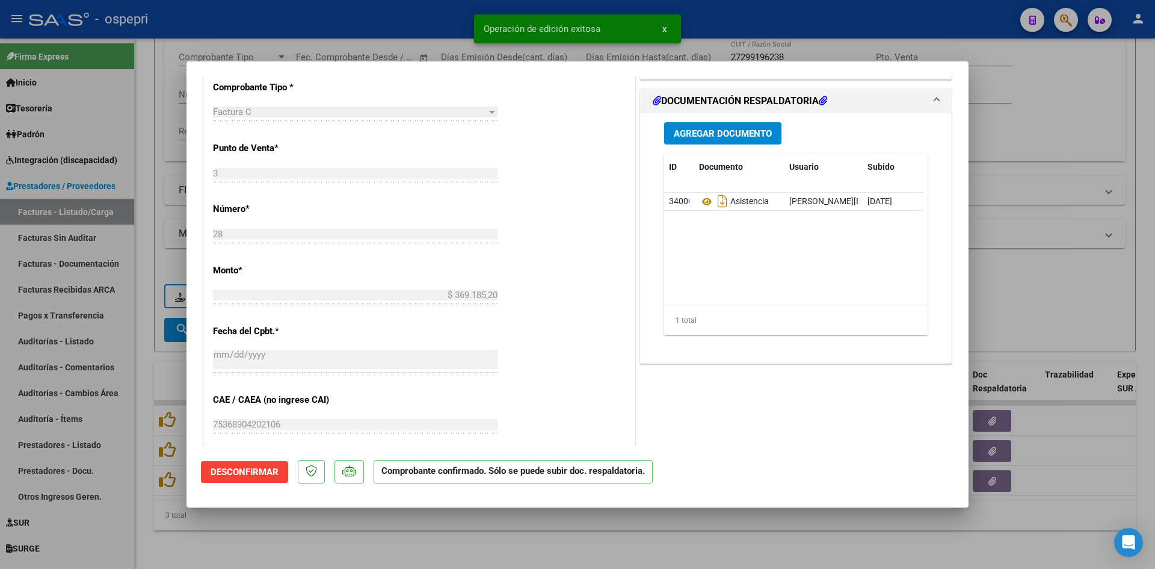
type input "$ 0,00"
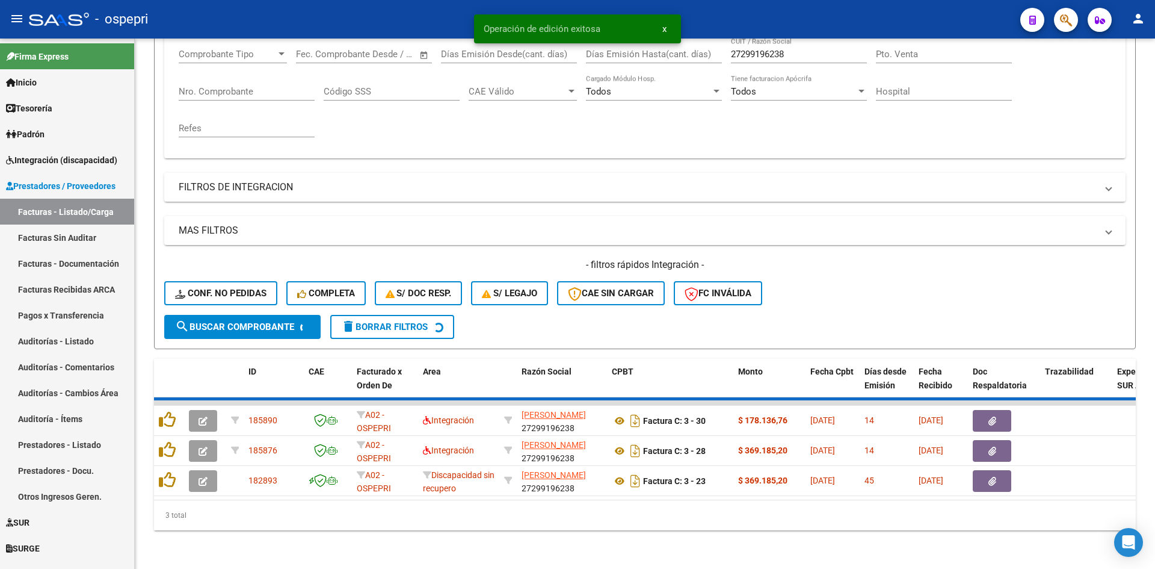
scroll to position [182, 0]
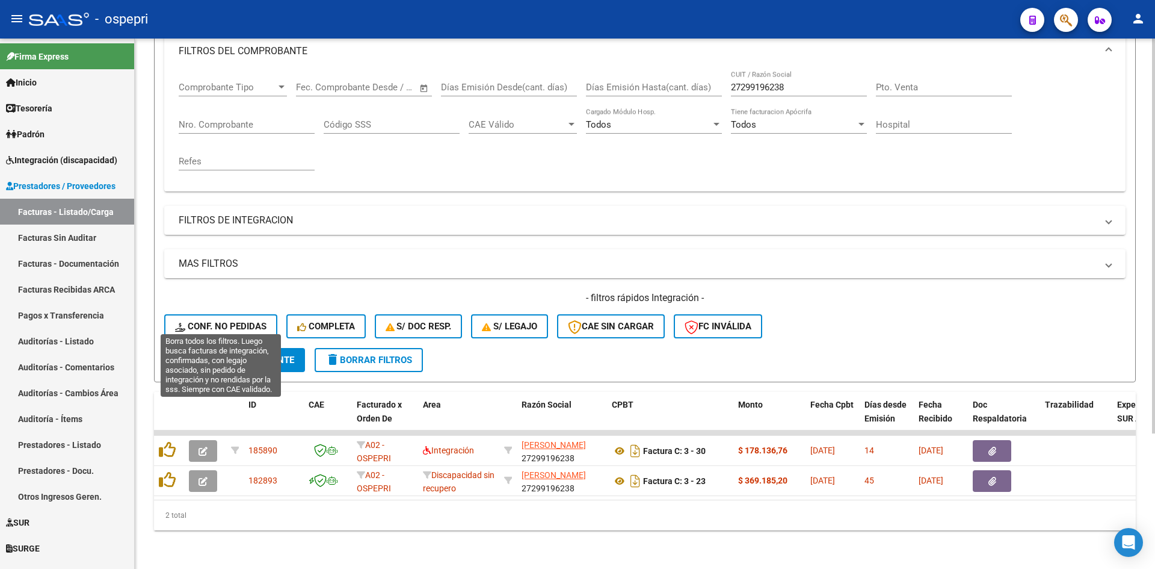
click at [256, 322] on span "Conf. no pedidas" at bounding box center [220, 326] width 91 height 11
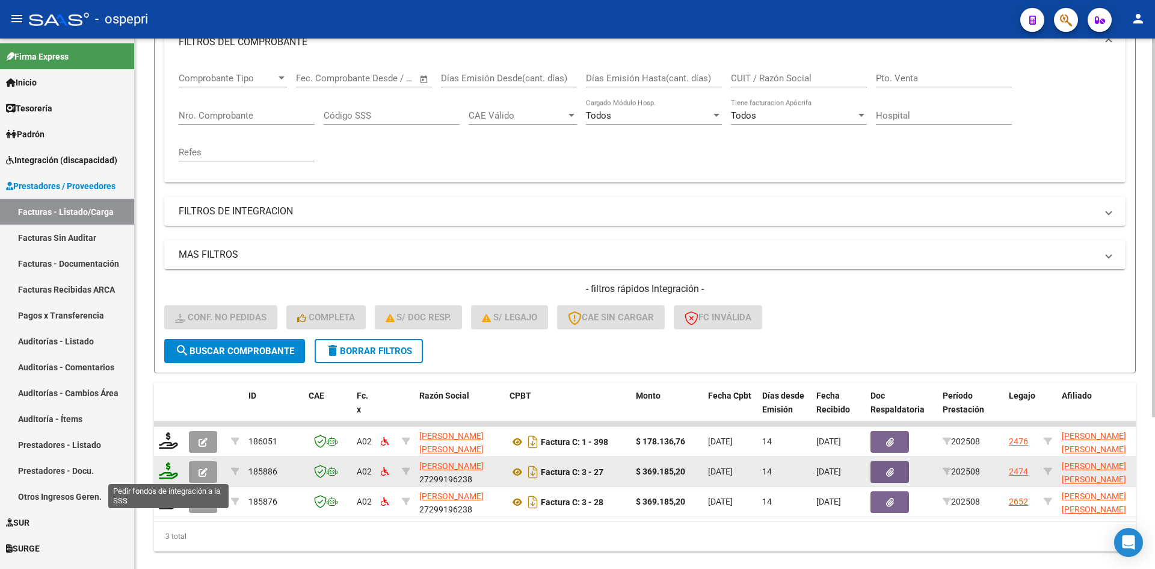
click at [162, 469] on icon at bounding box center [168, 470] width 19 height 17
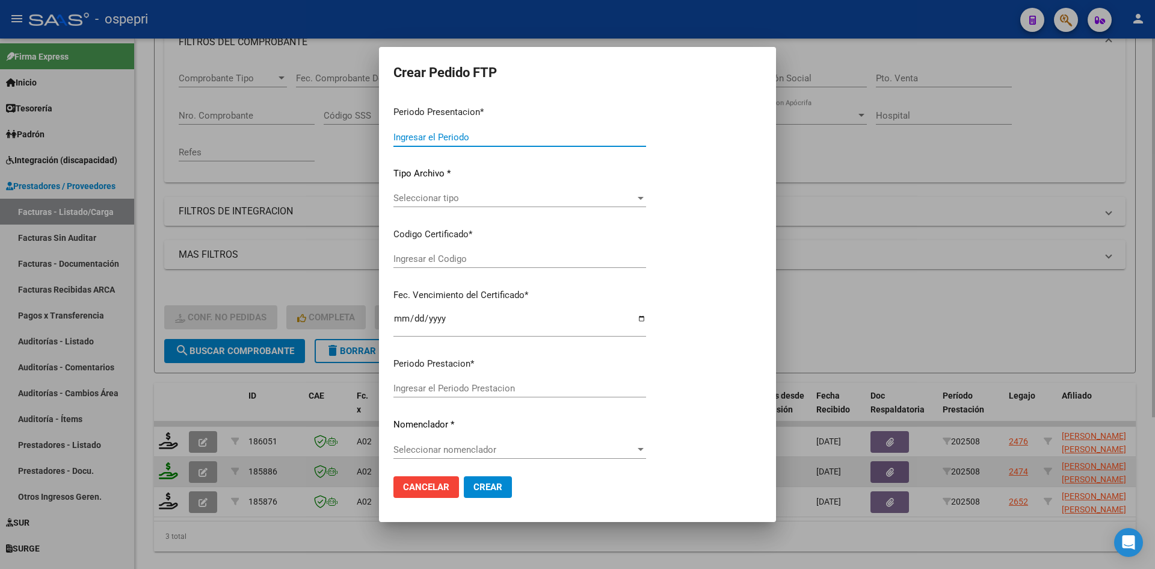
type input "202508"
type input "$ 369.185,20"
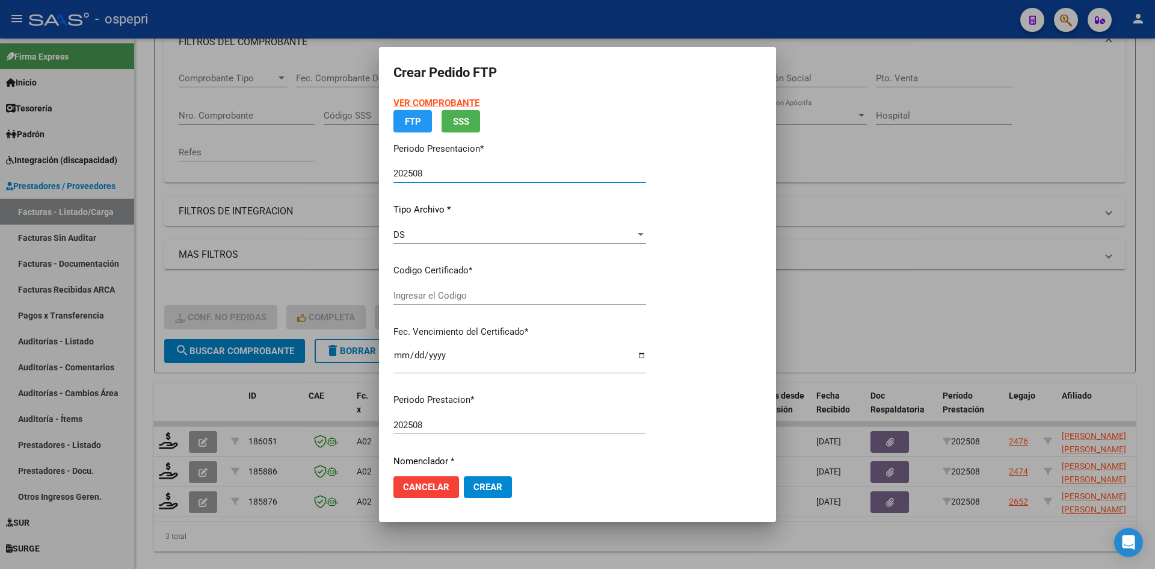
type input "2749894077-9"
type input "2033-06-01"
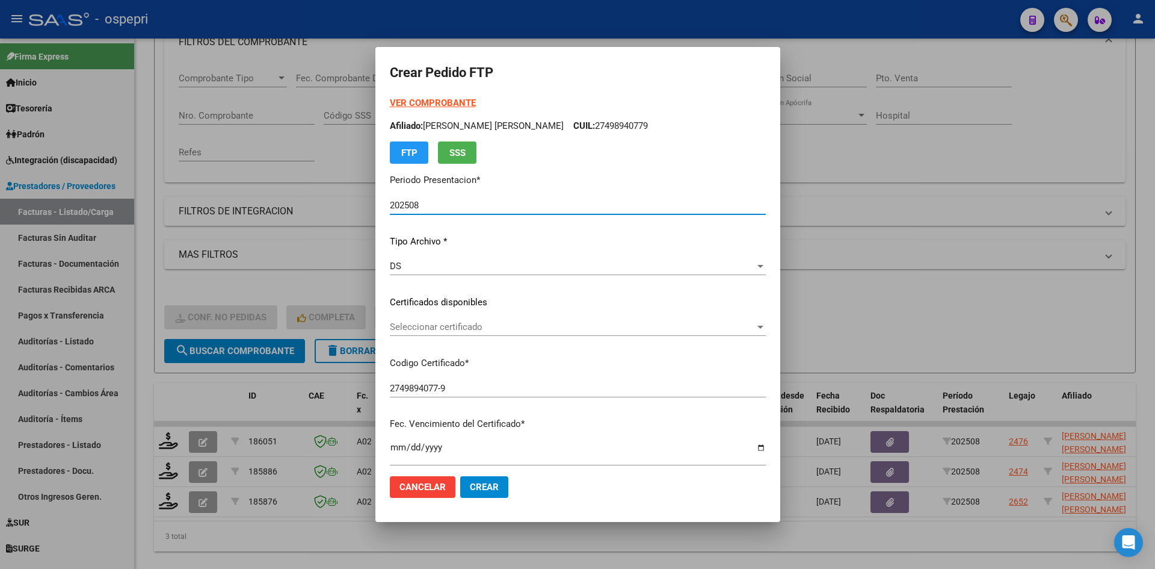
click at [459, 323] on span "Seleccionar certificado" at bounding box center [572, 326] width 365 height 11
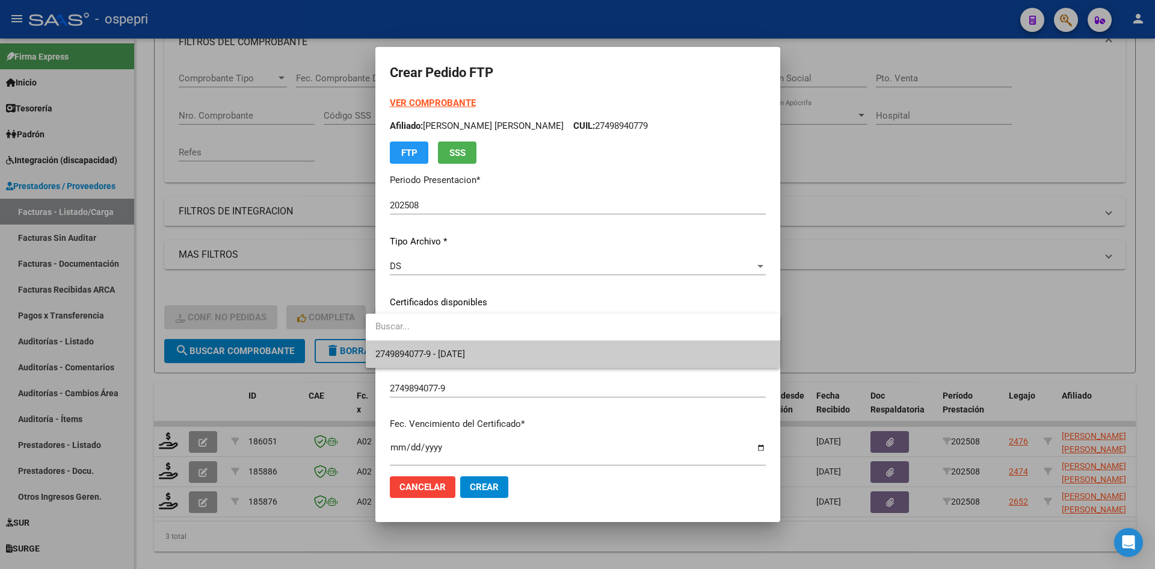
click at [465, 351] on span "2749894077-9 - 2033-06-01" at bounding box center [420, 353] width 90 height 11
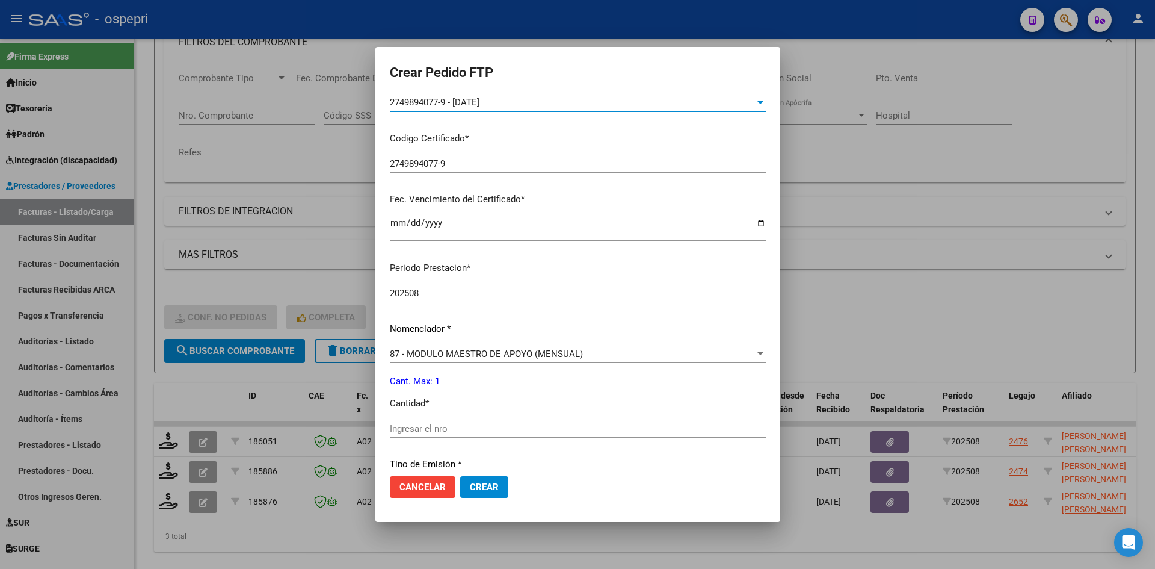
scroll to position [241, 0]
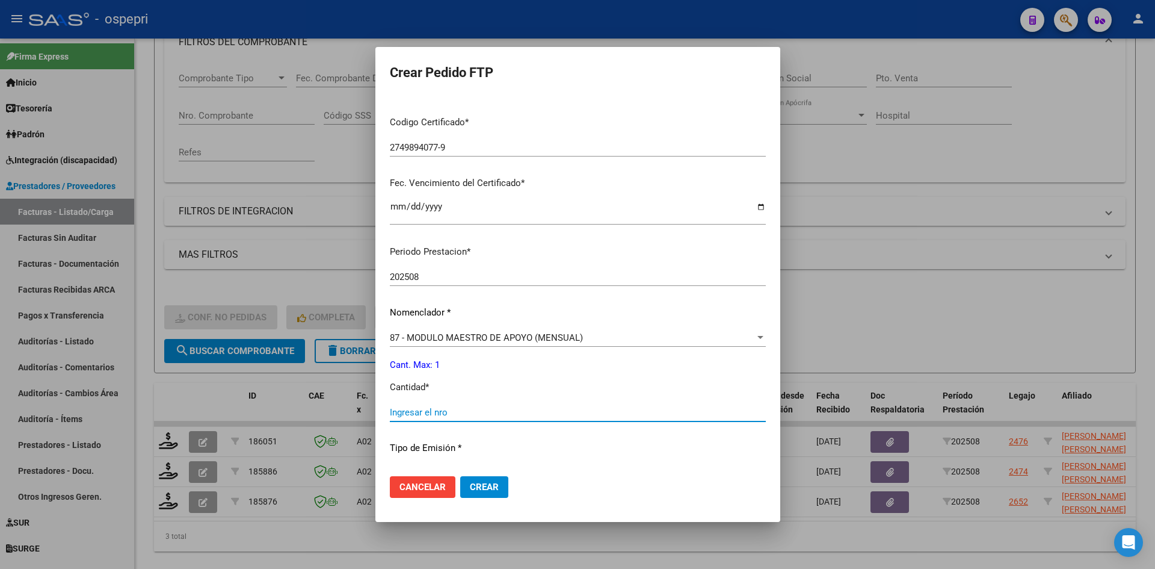
click at [412, 416] on input "Ingresar el nro" at bounding box center [578, 412] width 376 height 11
type input "1"
click at [462, 478] on button "Crear" at bounding box center [484, 487] width 48 height 22
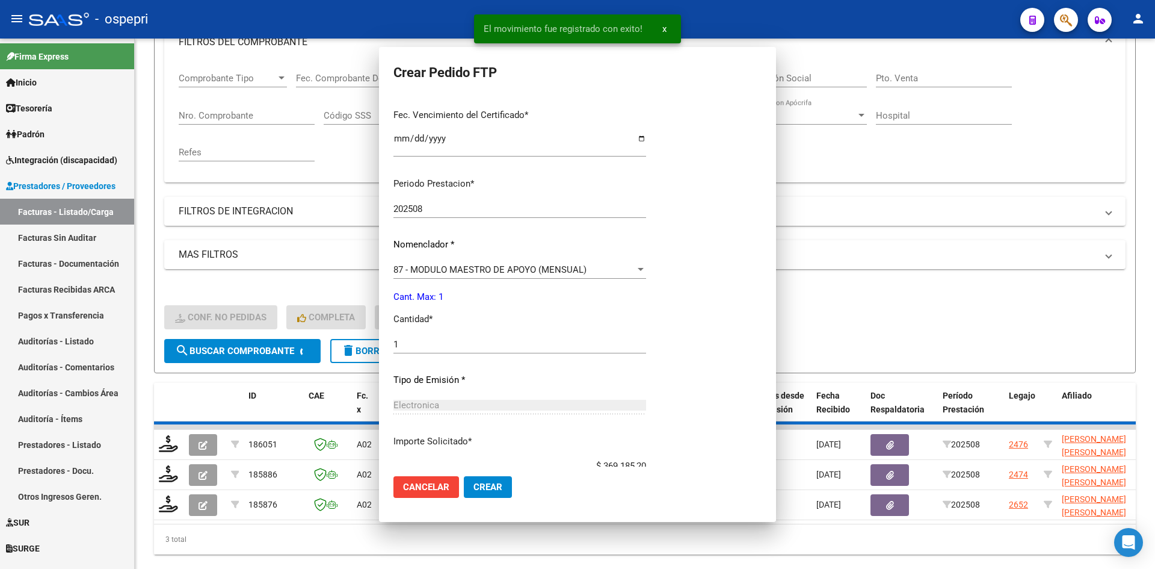
scroll to position [0, 0]
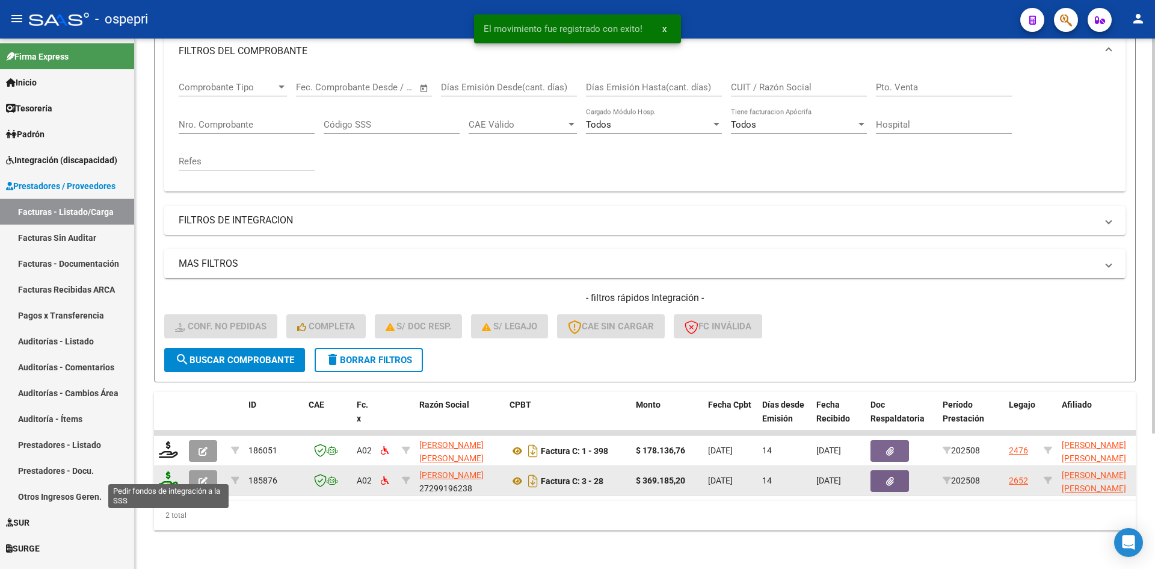
click at [162, 472] on icon at bounding box center [168, 479] width 19 height 17
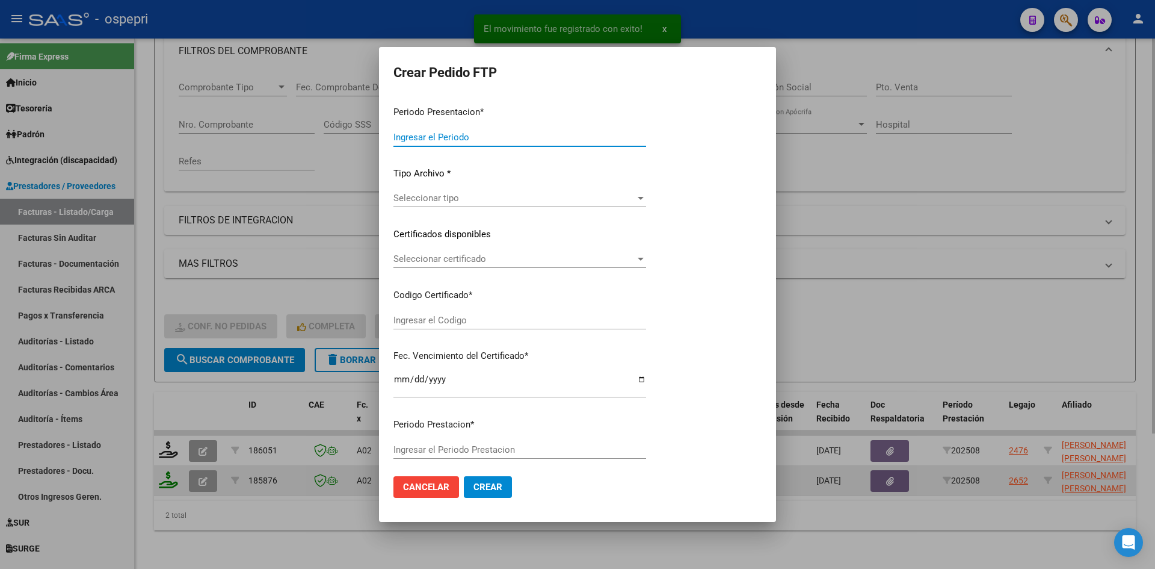
type input "202508"
type input "$ 369.185,20"
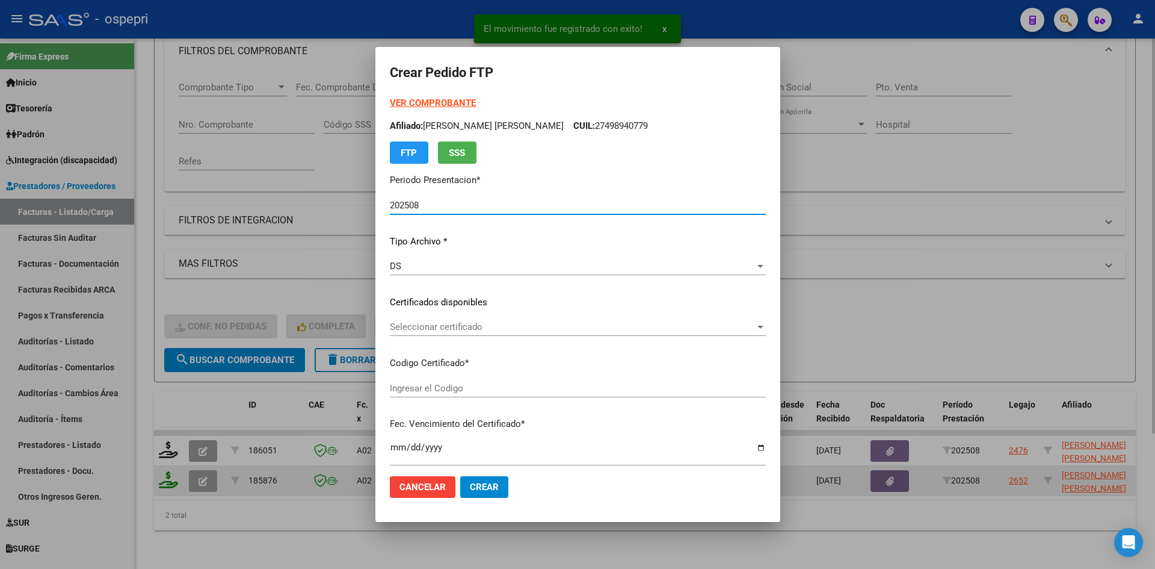
type input "2053563492-1"
type input "2029-08-01"
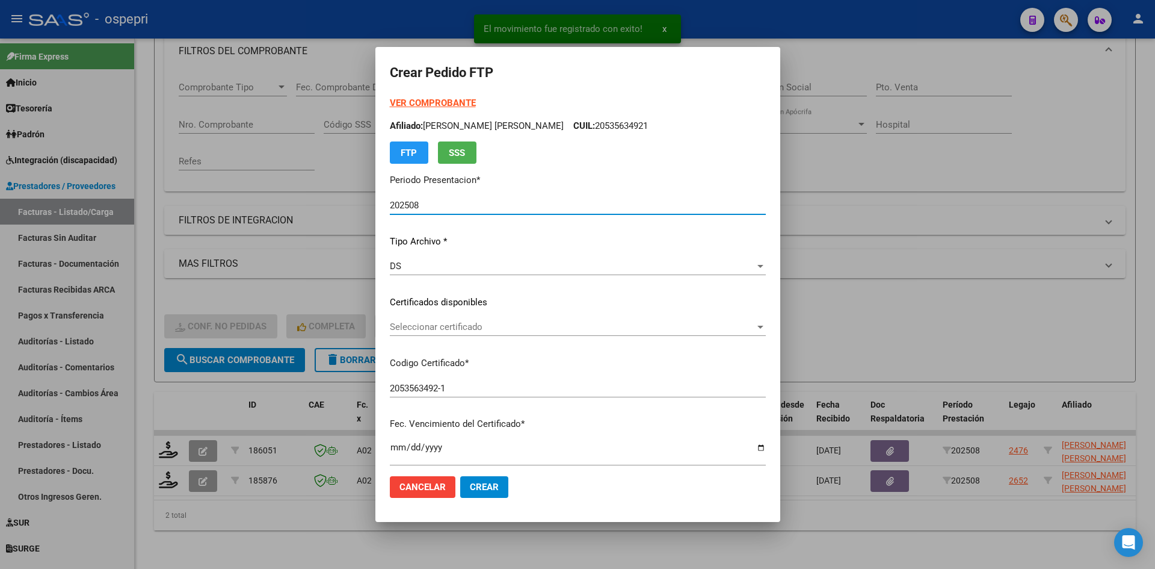
click at [468, 328] on span "Seleccionar certificado" at bounding box center [572, 326] width 365 height 11
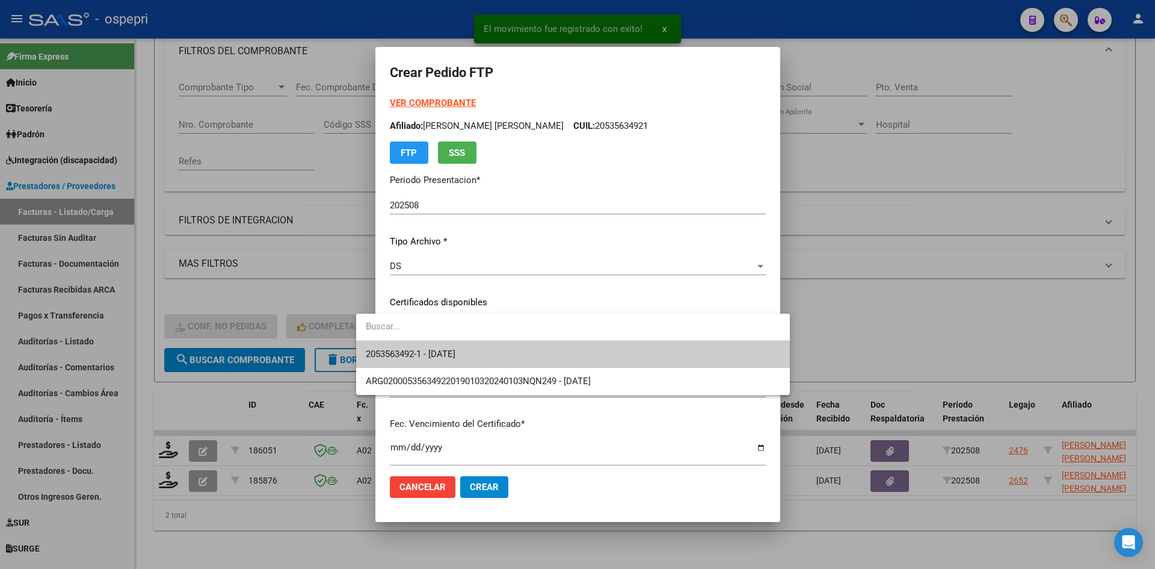
click at [470, 345] on span "2053563492-1 - 2029-08-01" at bounding box center [573, 354] width 414 height 27
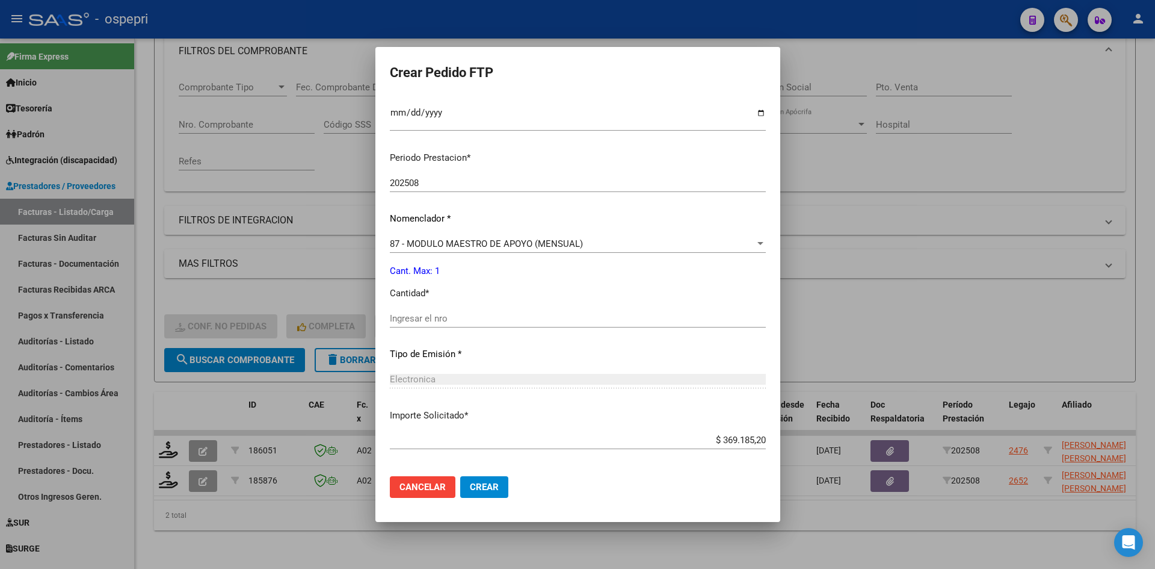
scroll to position [361, 0]
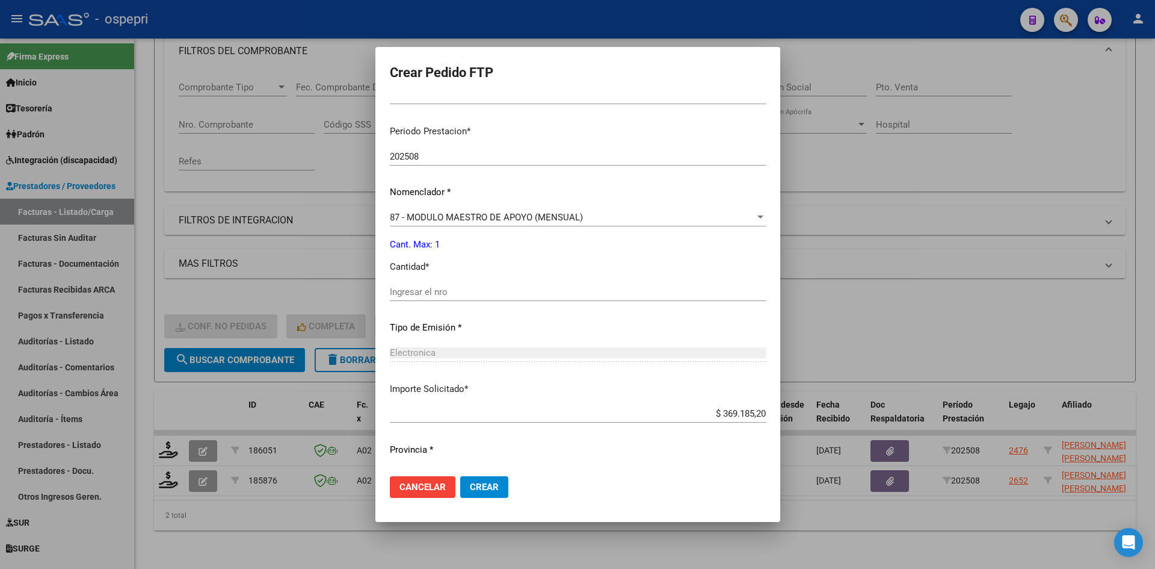
click at [459, 297] on div "Ingresar el nro" at bounding box center [578, 292] width 376 height 18
type input "1"
click at [470, 486] on span "Crear" at bounding box center [484, 486] width 29 height 11
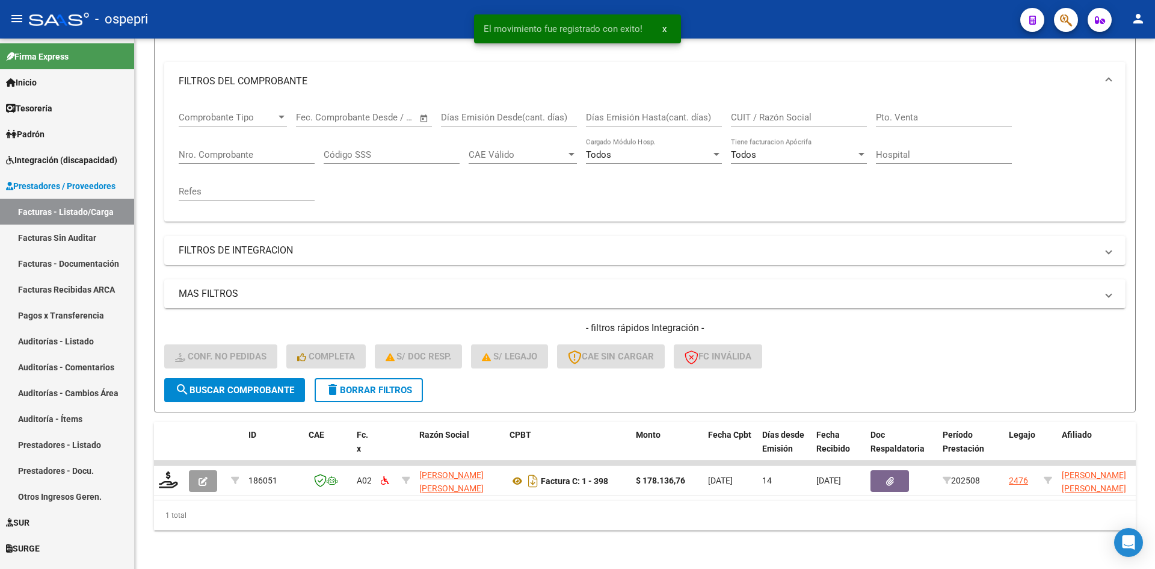
scroll to position [152, 0]
click at [394, 378] on button "delete Borrar Filtros" at bounding box center [369, 390] width 108 height 24
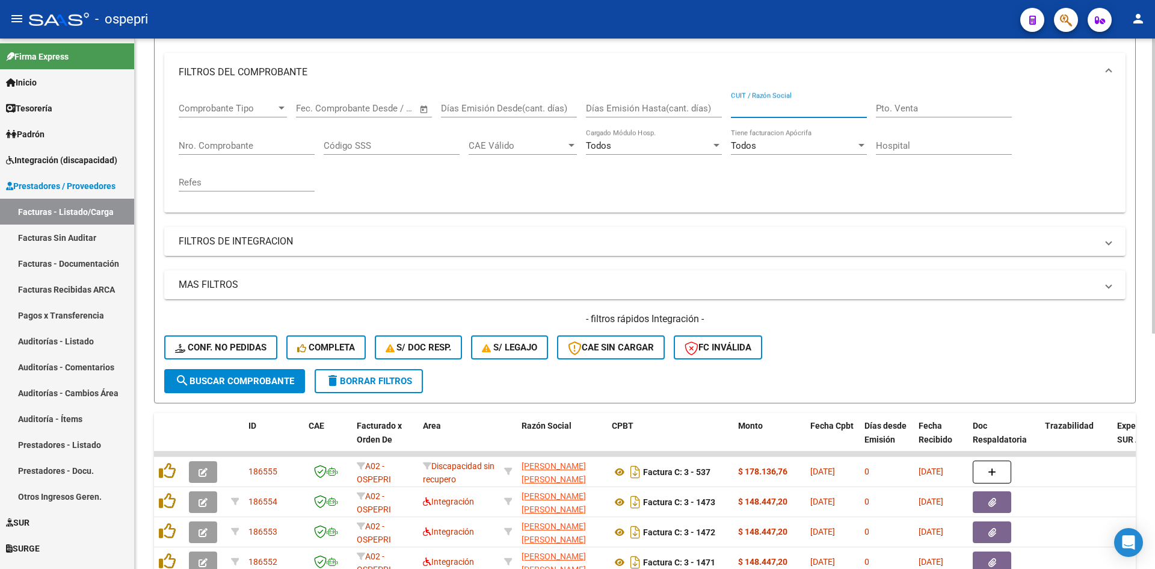
click at [793, 110] on input "CUIT / Razón Social" at bounding box center [799, 108] width 136 height 11
paste input "20339521515"
type input "20339521515"
click at [258, 380] on span "search Buscar Comprobante" at bounding box center [234, 380] width 119 height 11
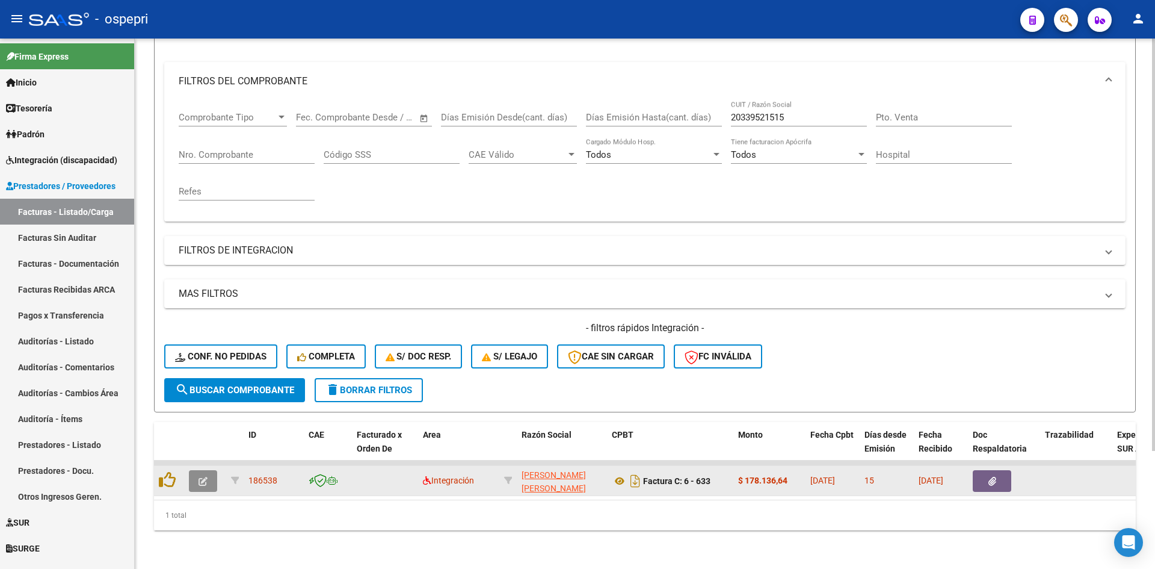
click at [204, 477] on icon "button" at bounding box center [203, 481] width 9 height 9
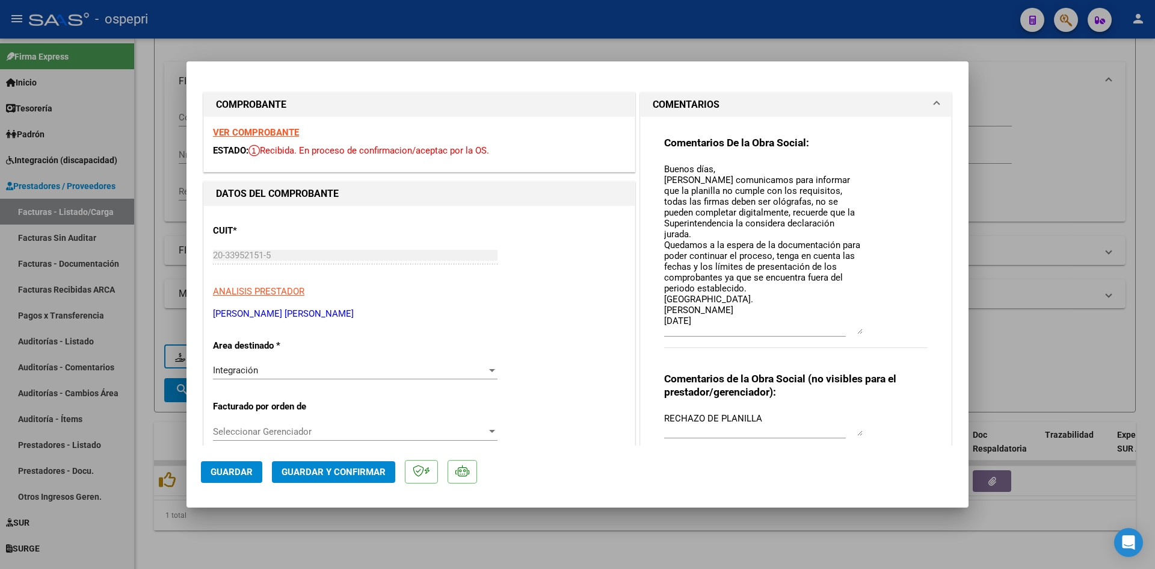
drag, startPoint x: 852, startPoint y: 185, endPoint x: 878, endPoint y: 333, distance: 149.7
click at [878, 333] on div "Comentarios De la Obra Social: Buenos días, Nos comunicamos para informar que l…" at bounding box center [796, 248] width 264 height 225
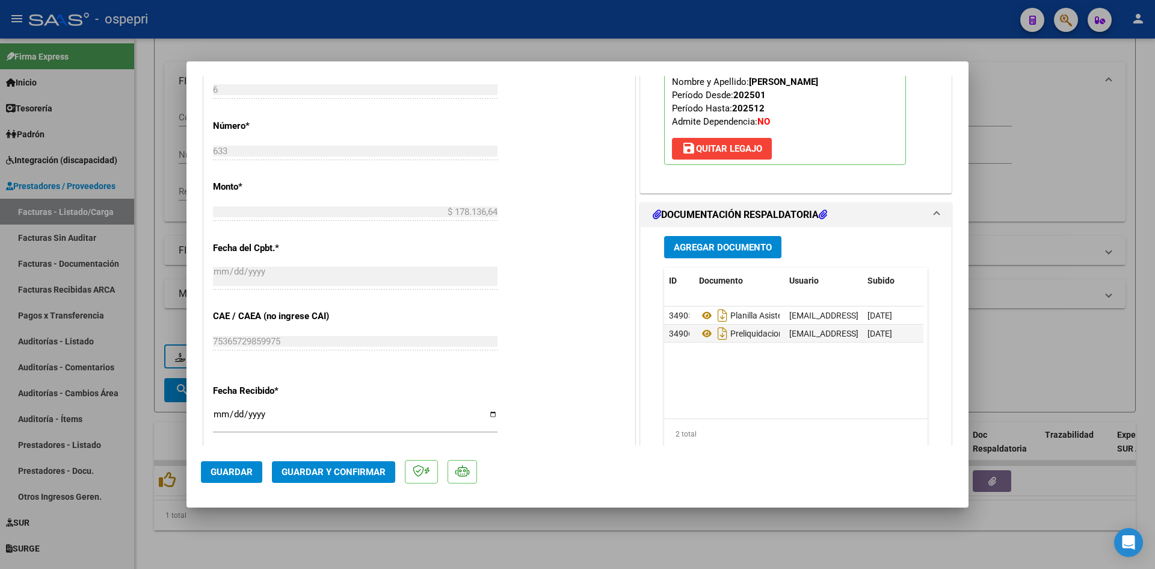
scroll to position [602, 0]
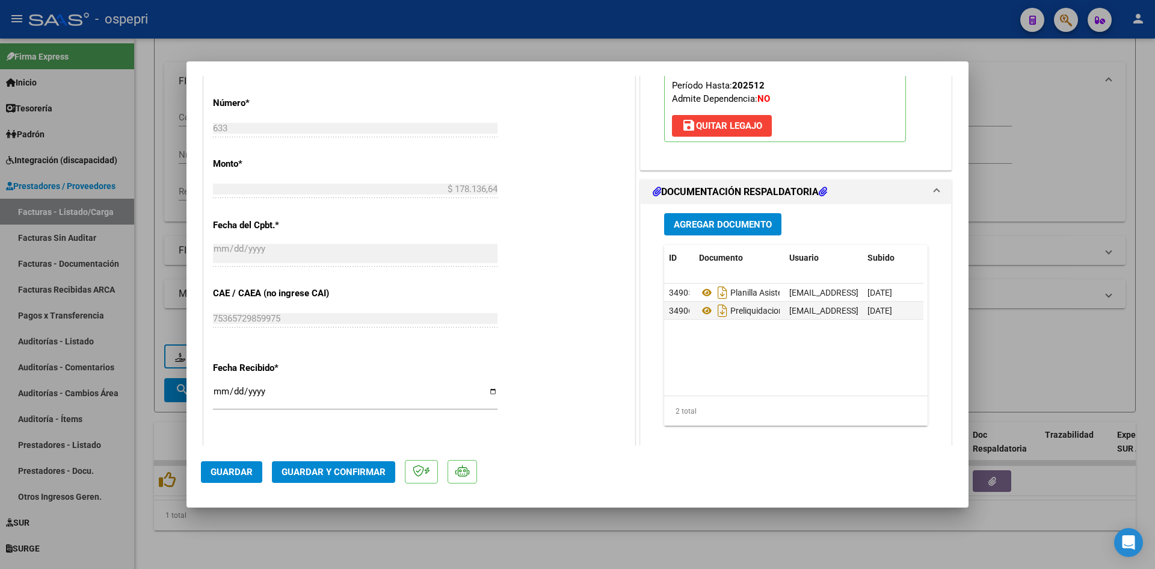
type input "$ 0,00"
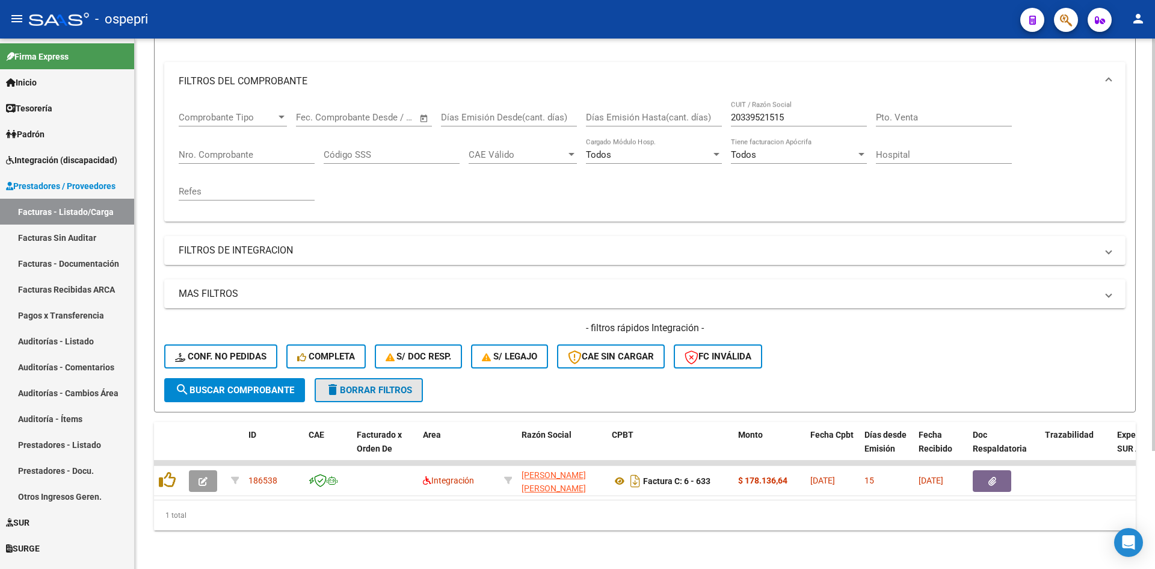
click at [412, 385] on span "delete Borrar Filtros" at bounding box center [369, 390] width 87 height 11
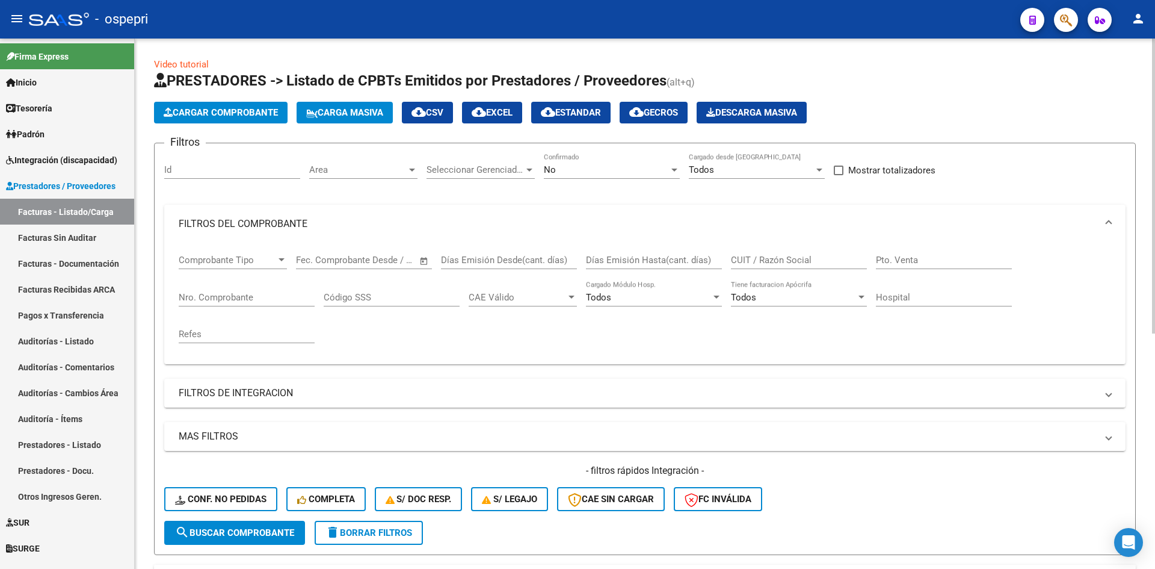
click at [790, 253] on div "CUIT / Razón Social" at bounding box center [799, 256] width 136 height 26
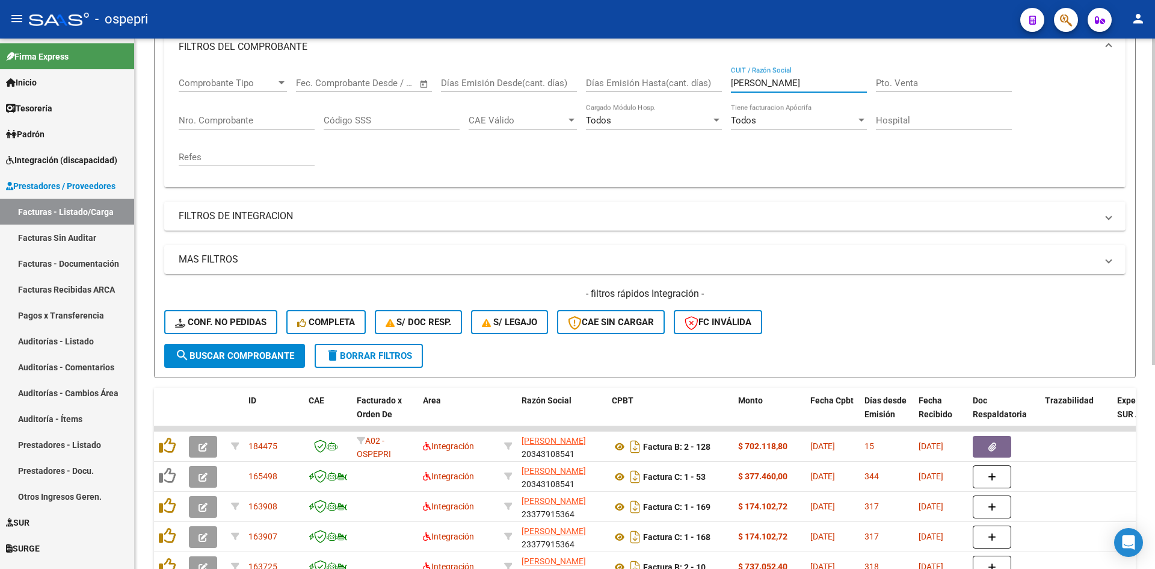
scroll to position [241, 0]
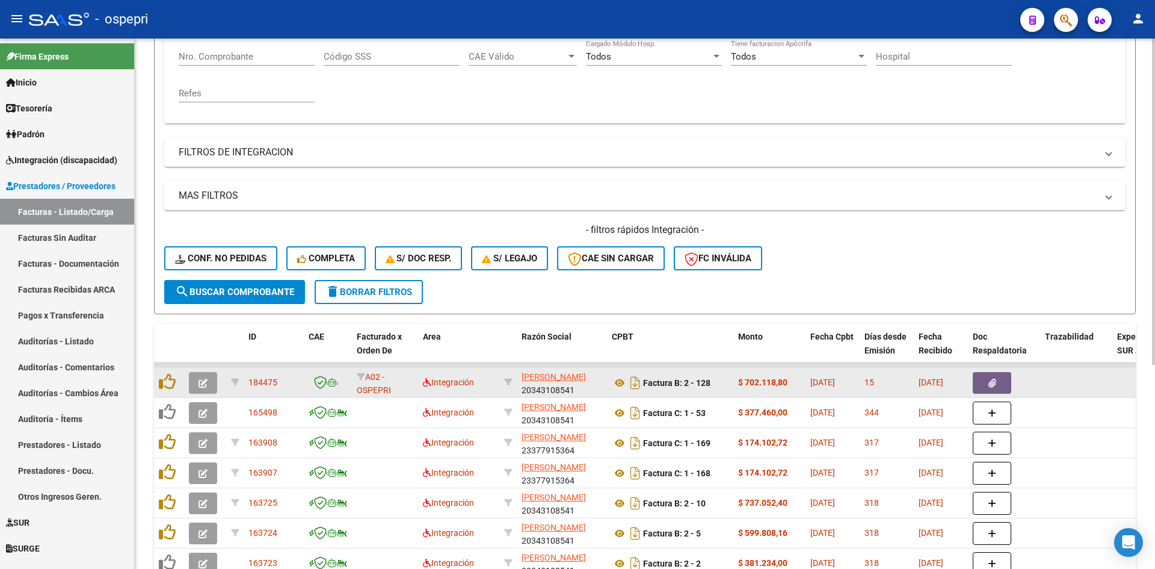
type input "ortiz"
click at [197, 383] on button "button" at bounding box center [203, 383] width 28 height 22
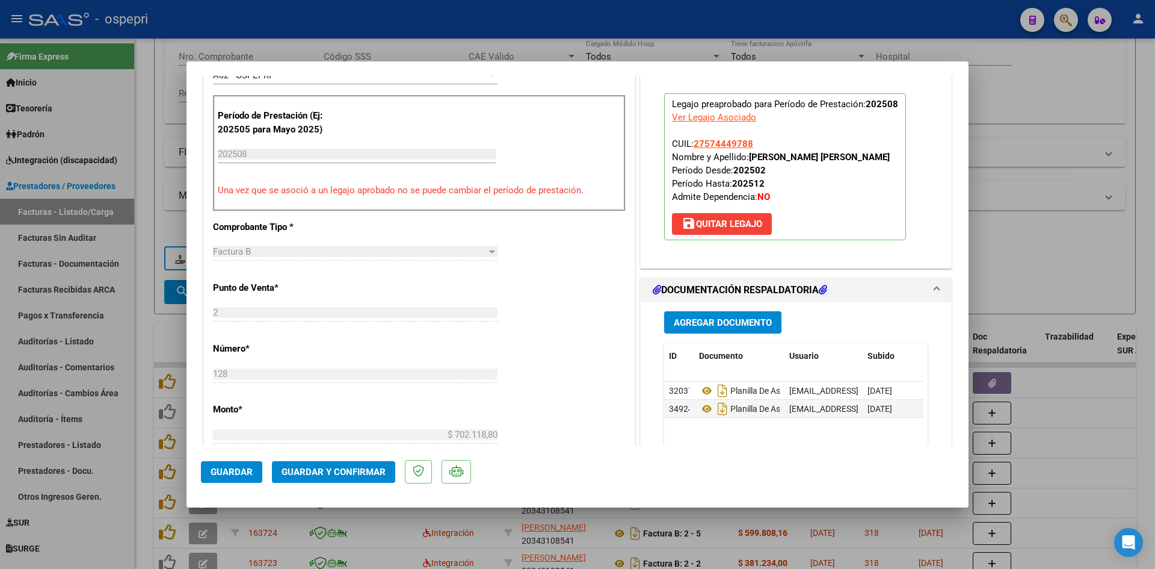
scroll to position [361, 0]
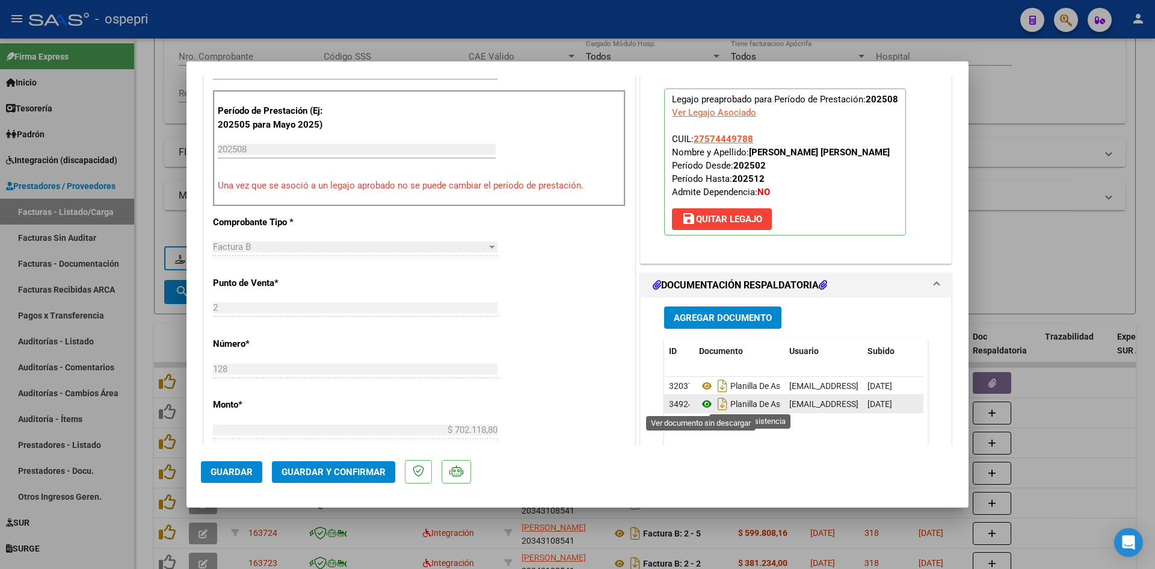
click at [700, 404] on icon at bounding box center [707, 404] width 16 height 14
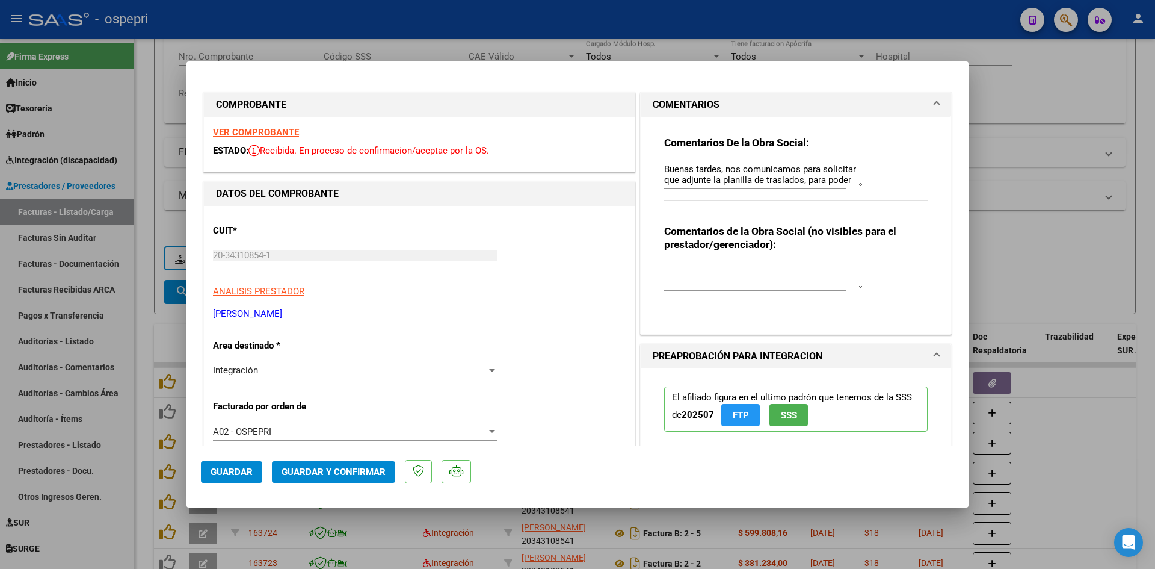
click at [264, 132] on strong "VER COMPROBANTE" at bounding box center [256, 132] width 86 height 11
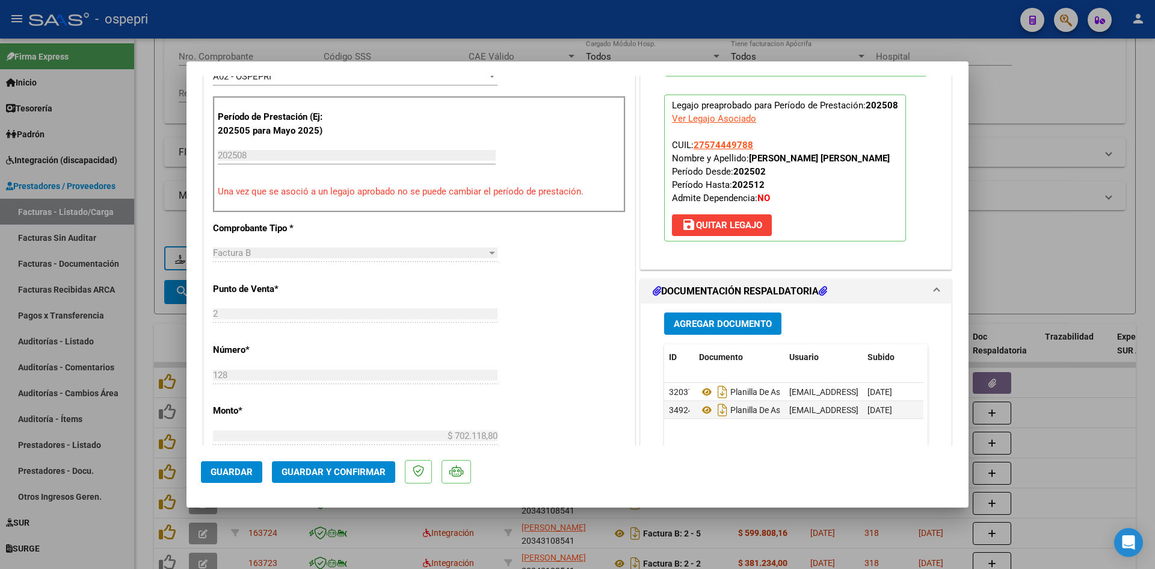
scroll to position [421, 0]
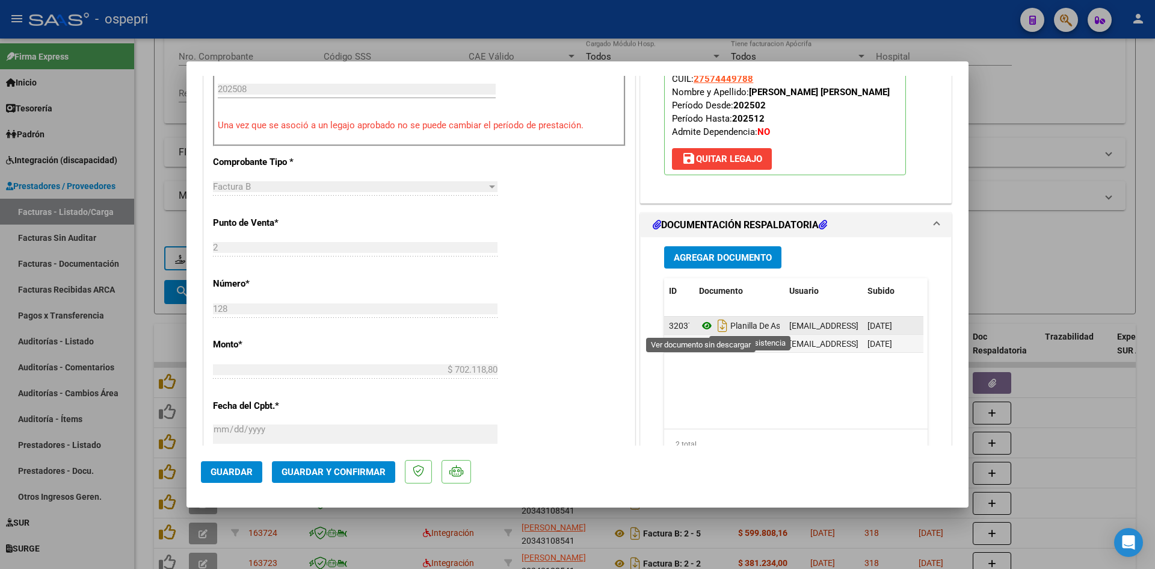
click at [699, 322] on icon at bounding box center [707, 325] width 16 height 14
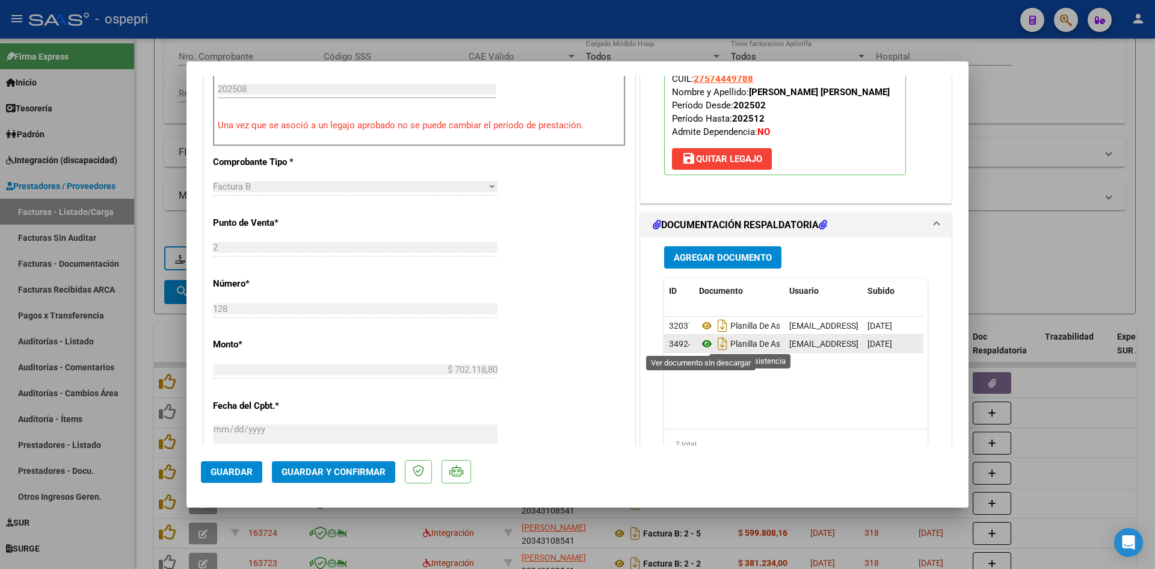
click at [703, 344] on icon at bounding box center [707, 343] width 16 height 14
click at [360, 472] on span "Guardar y Confirmar" at bounding box center [334, 471] width 104 height 11
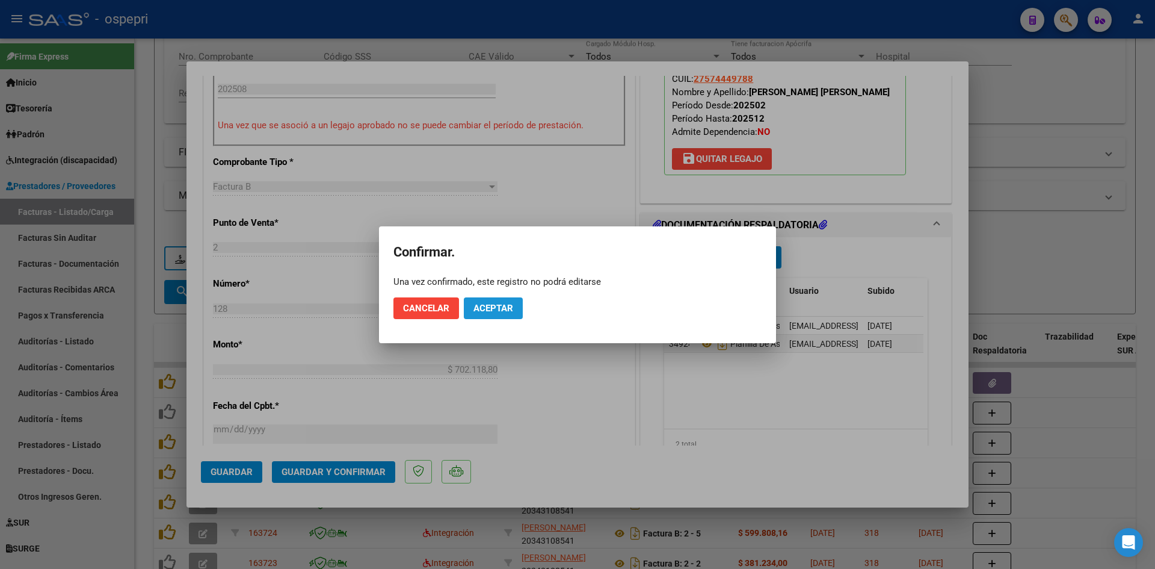
click at [489, 311] on span "Aceptar" at bounding box center [494, 308] width 40 height 11
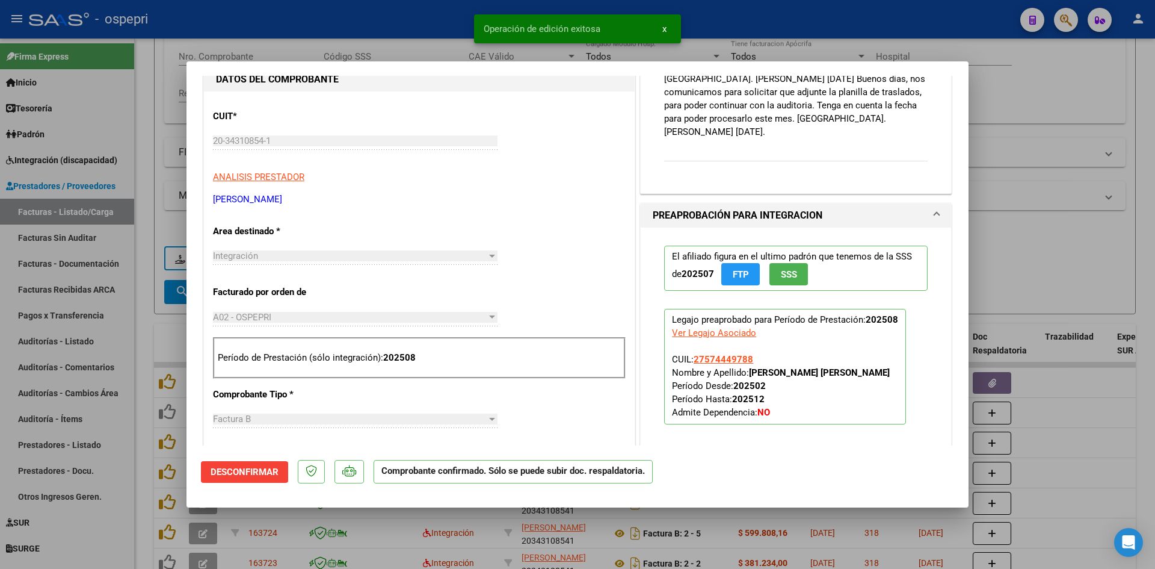
scroll to position [120, 0]
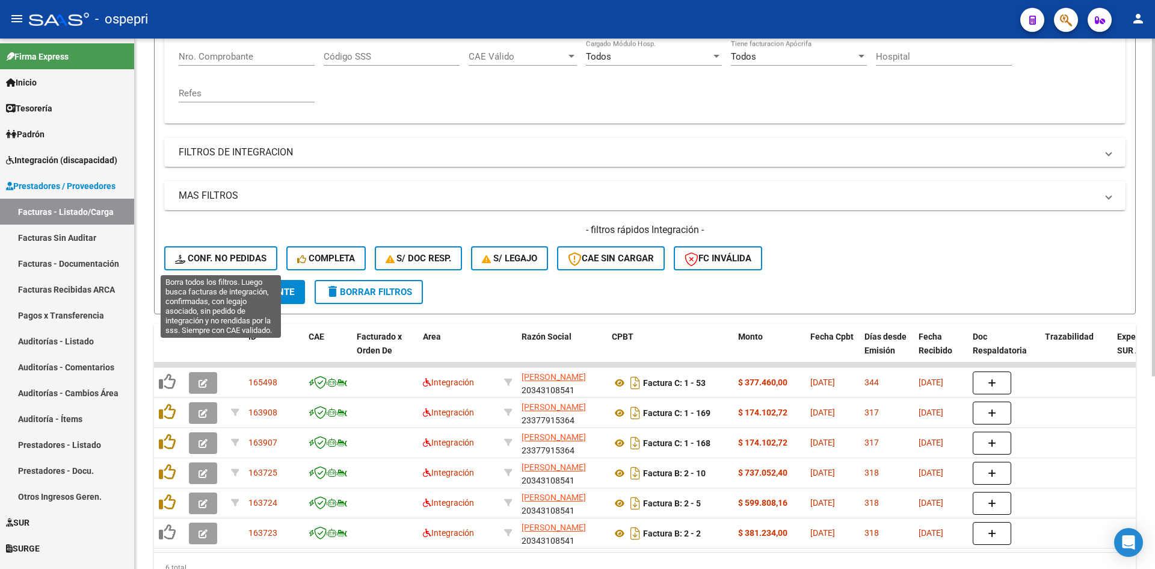
click at [230, 259] on span "Conf. no pedidas" at bounding box center [220, 258] width 91 height 11
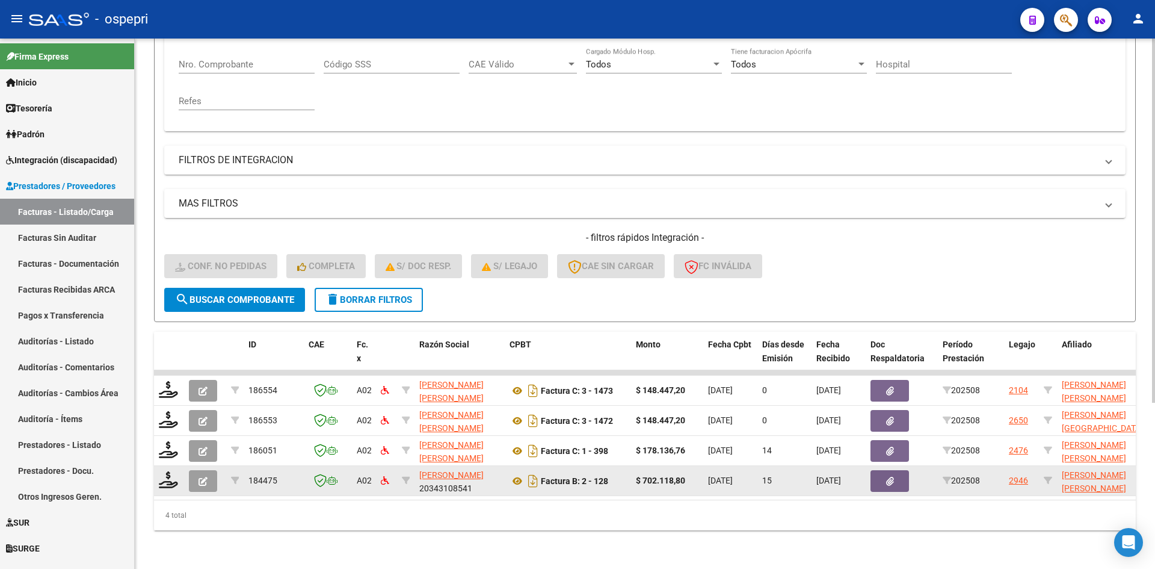
click at [201, 477] on icon "button" at bounding box center [203, 481] width 9 height 9
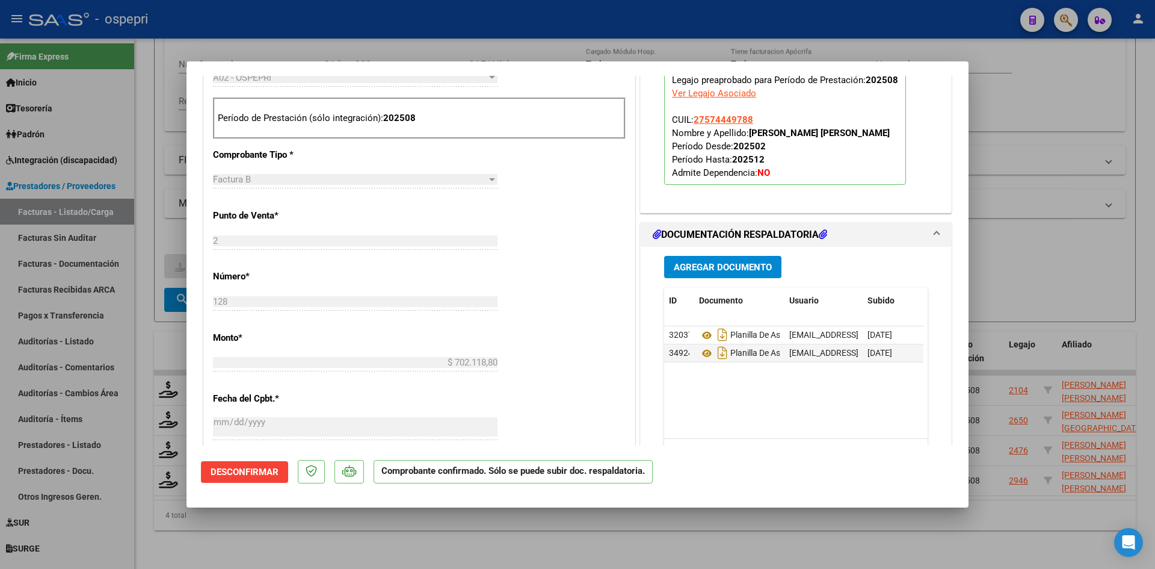
type input "$ 0,00"
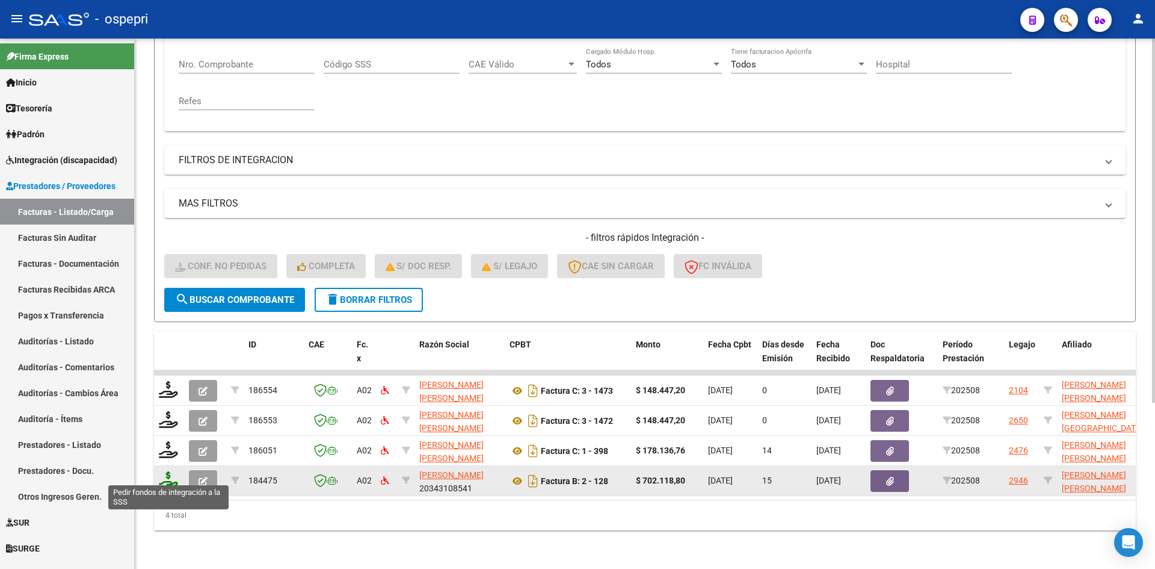
click at [168, 476] on icon at bounding box center [168, 479] width 19 height 17
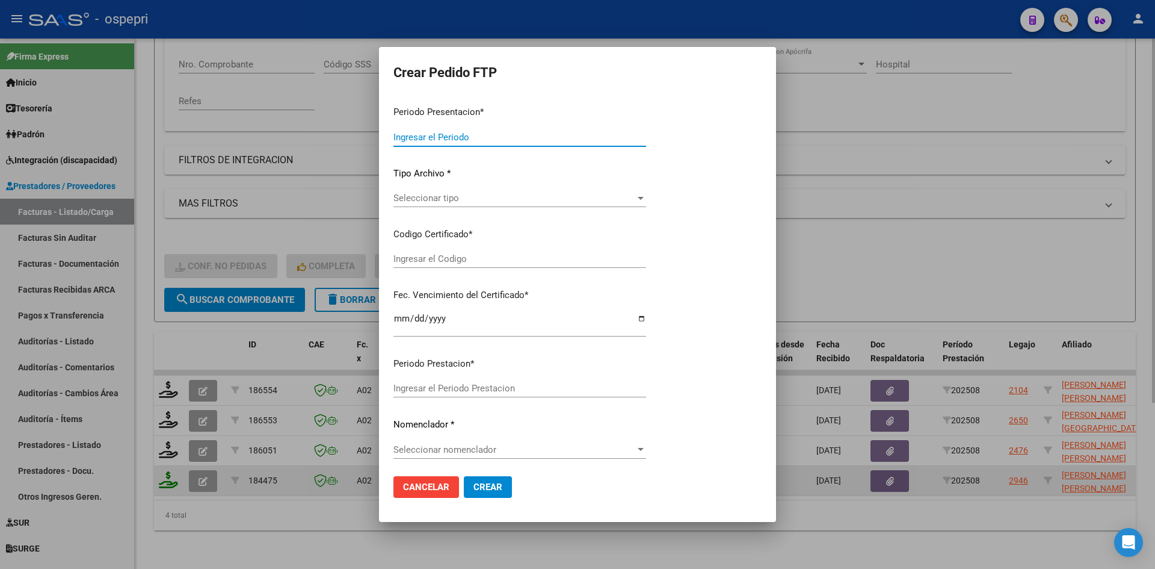
type input "202508"
type input "$ 702.118,80"
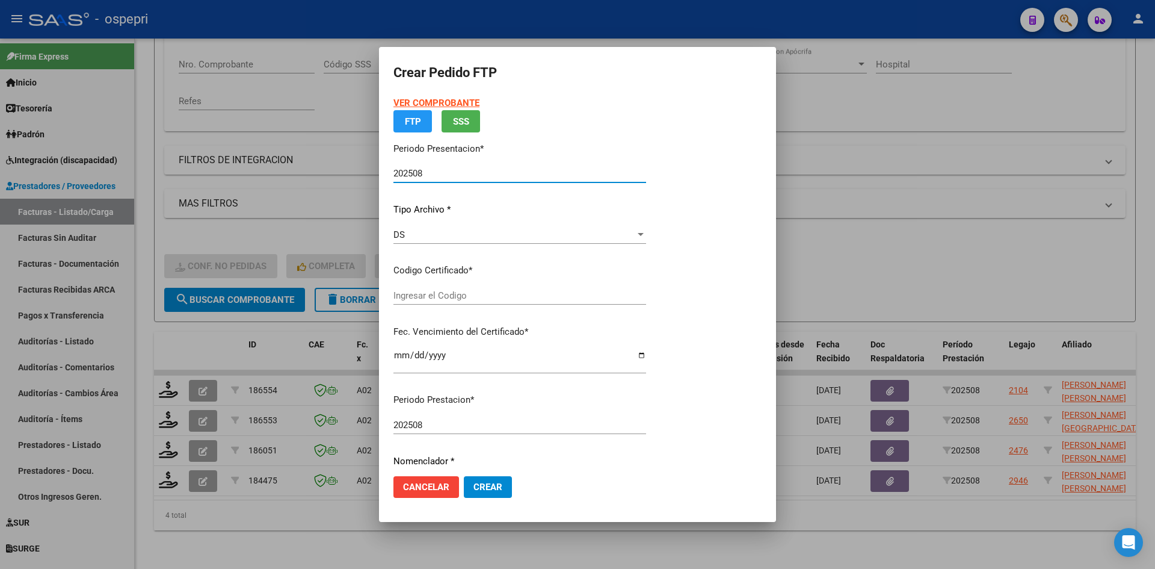
type input "27574449788"
type input "2030-02-01"
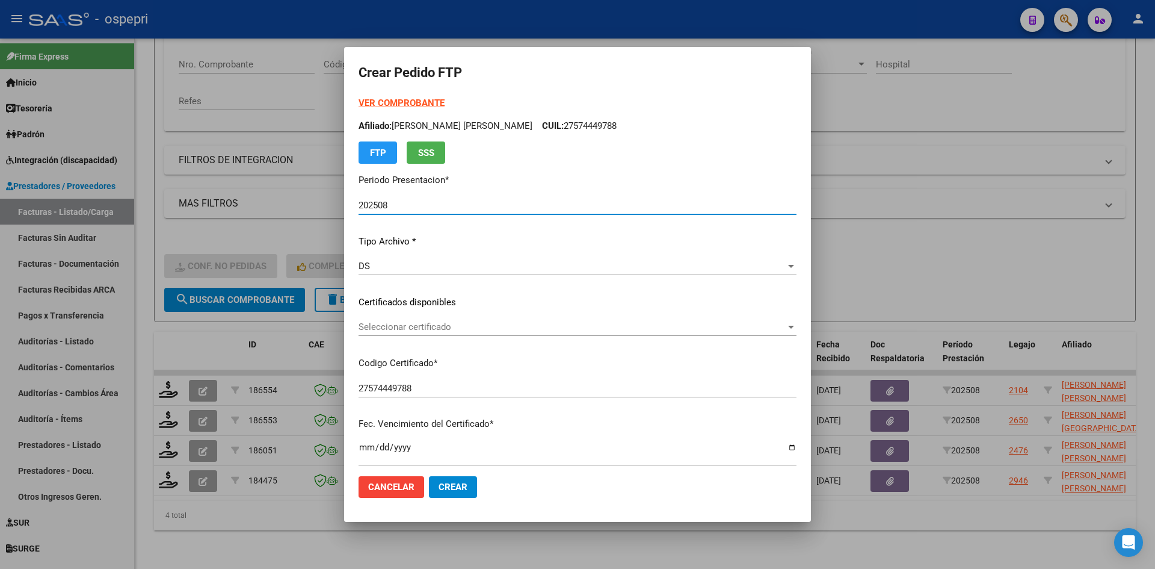
click at [477, 332] on span "Seleccionar certificado" at bounding box center [572, 326] width 427 height 11
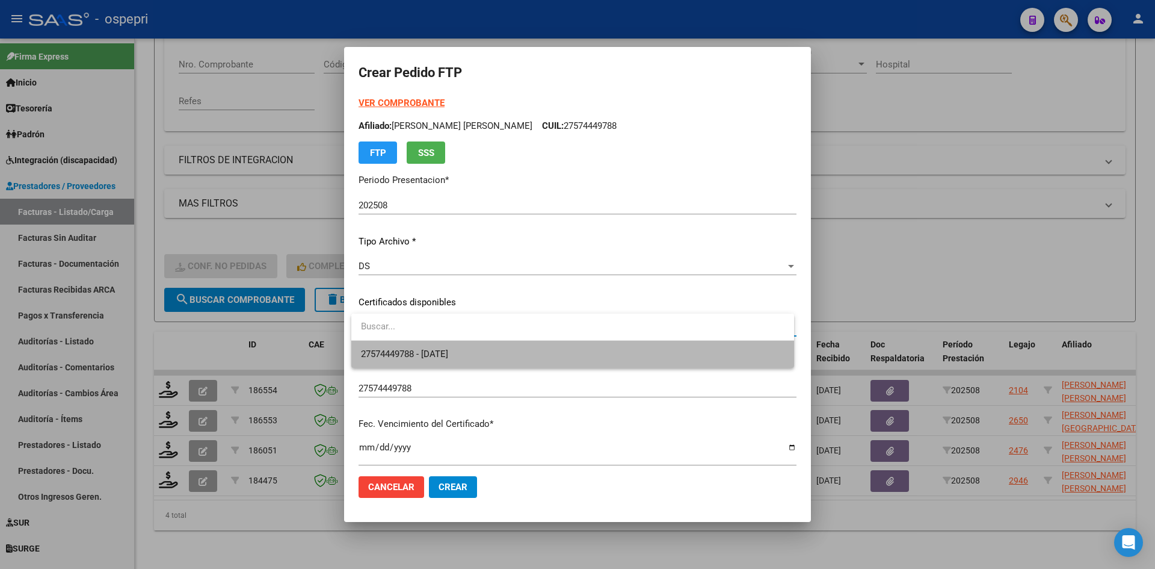
click at [475, 349] on span "27574449788 - 2030-02-01" at bounding box center [573, 354] width 424 height 27
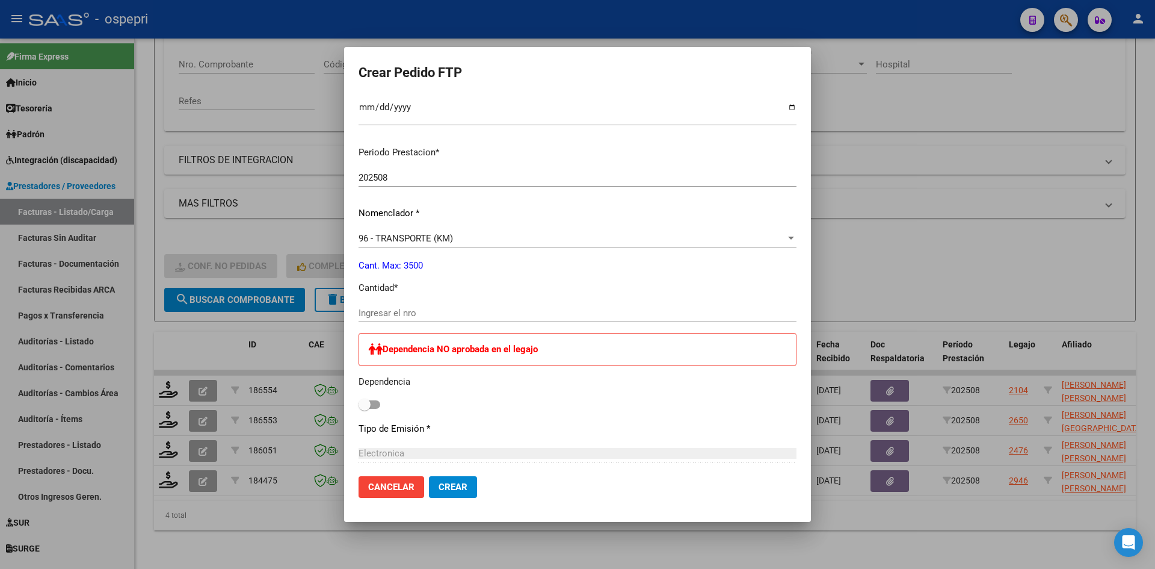
scroll to position [361, 0]
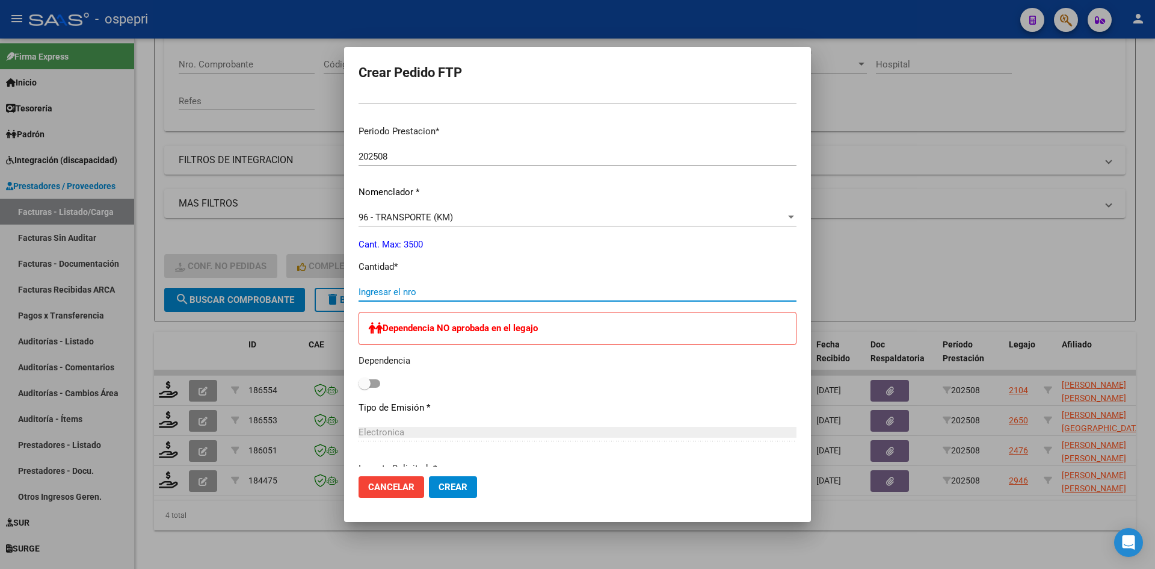
click at [401, 292] on input "Ingresar el nro" at bounding box center [578, 291] width 438 height 11
type input "1080"
click at [441, 487] on span "Crear" at bounding box center [453, 486] width 29 height 11
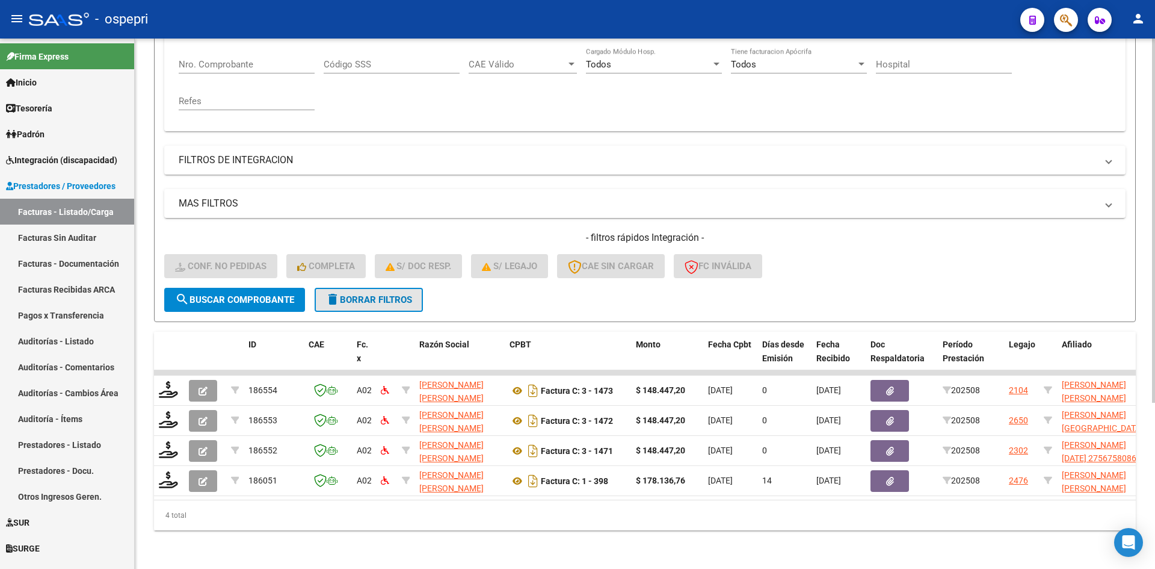
click at [405, 296] on span "delete Borrar Filtros" at bounding box center [369, 299] width 87 height 11
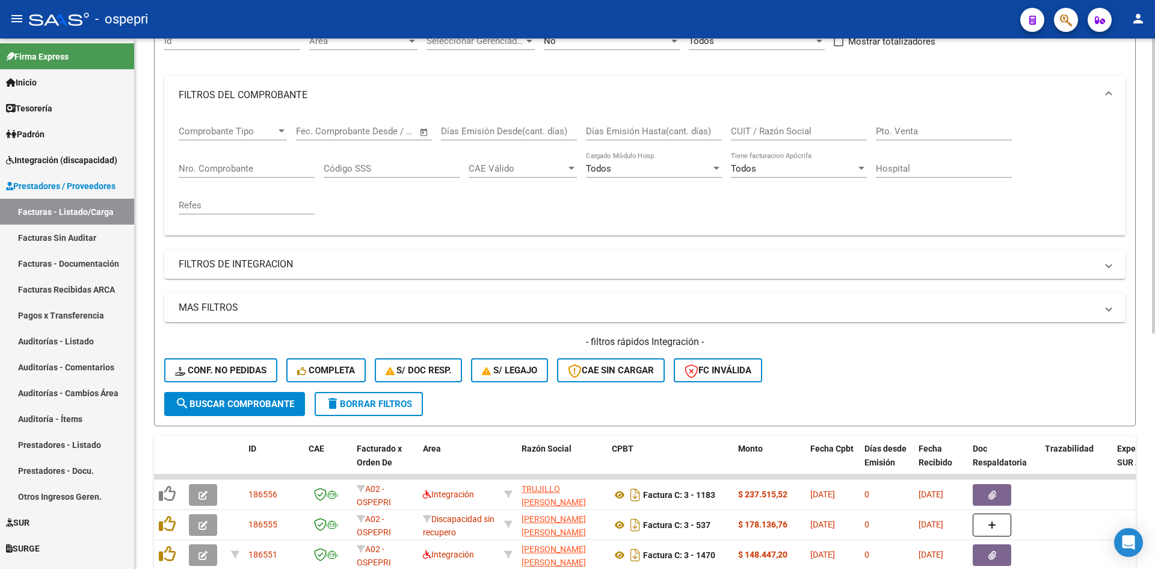
scroll to position [241, 0]
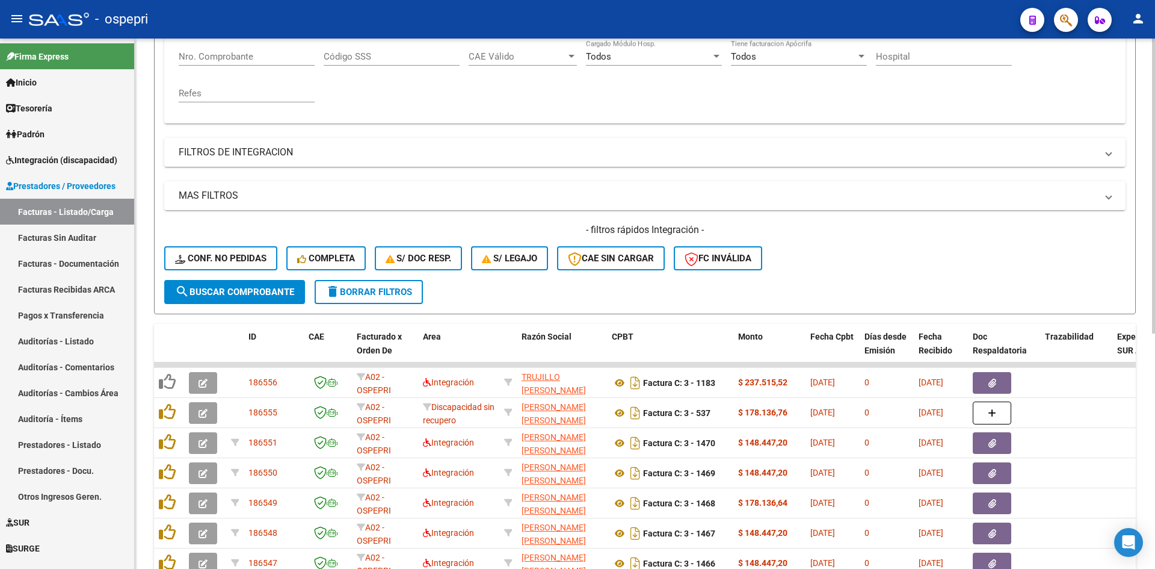
click at [347, 298] on button "delete Borrar Filtros" at bounding box center [369, 292] width 108 height 24
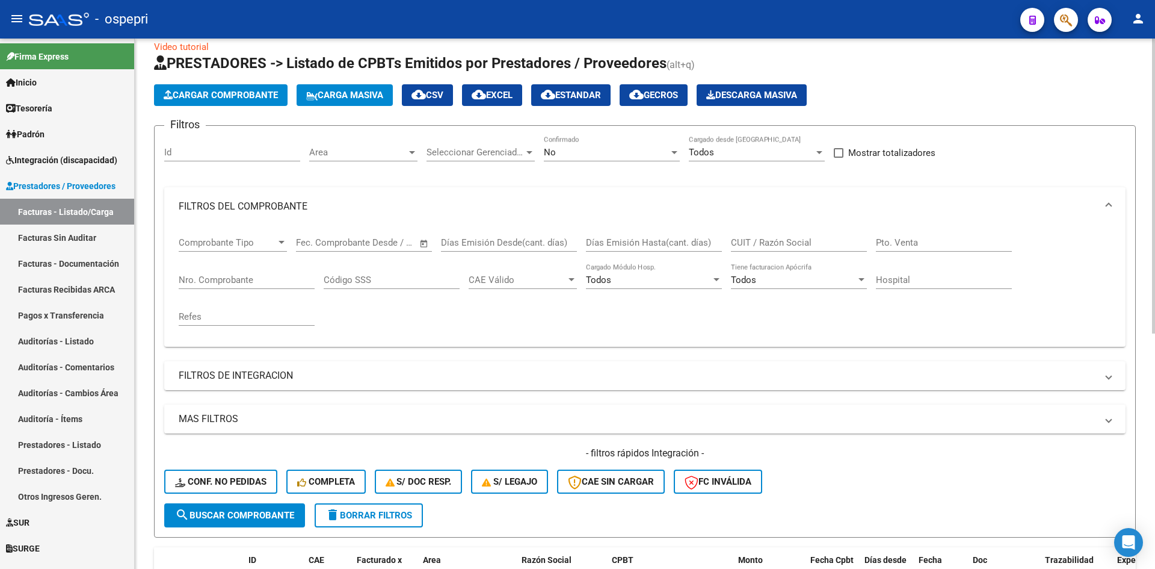
scroll to position [0, 0]
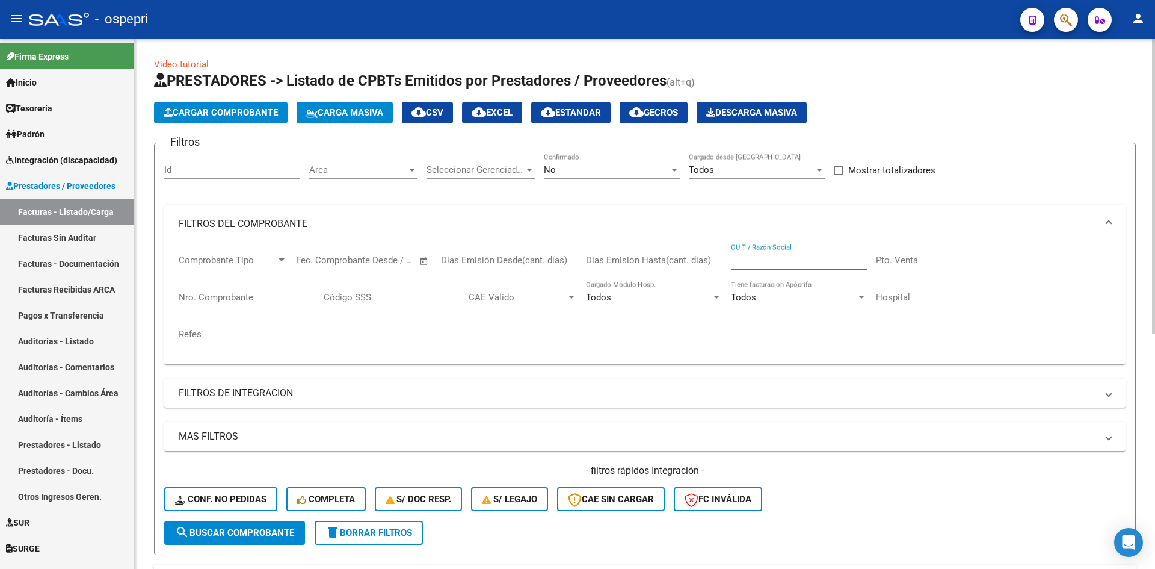
click at [783, 258] on input "CUIT / Razón Social" at bounding box center [799, 260] width 136 height 11
paste input "27391791509"
type input "27391791509"
click at [282, 539] on button "search Buscar Comprobante" at bounding box center [234, 533] width 141 height 24
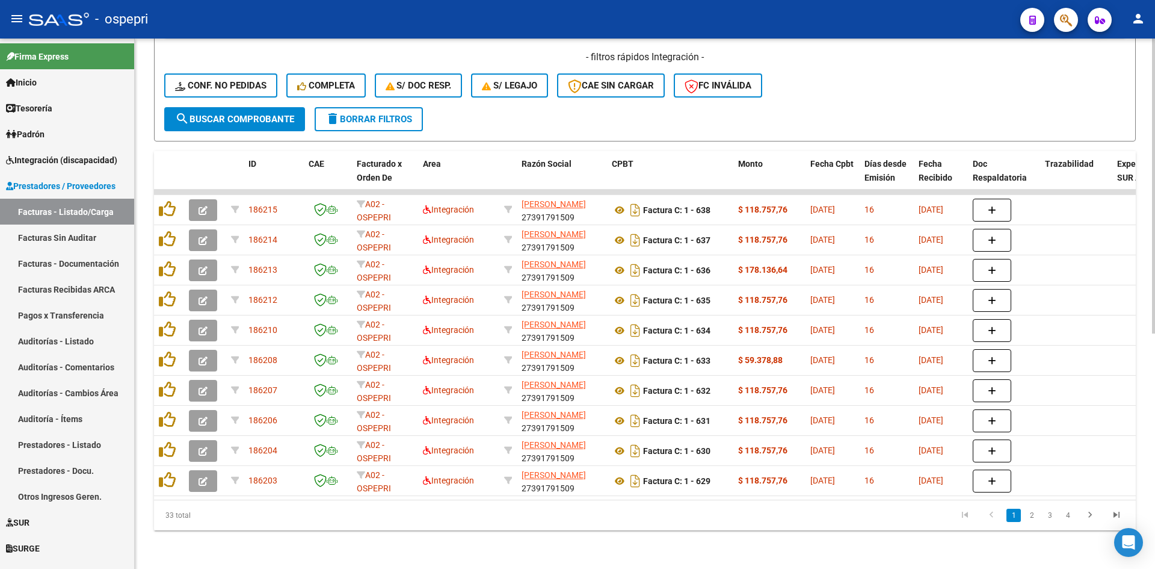
scroll to position [422, 0]
click at [897, 76] on div "- filtros rápidos Integración - Conf. no pedidas Completa S/ Doc Resp. S/ legaj…" at bounding box center [645, 79] width 962 height 57
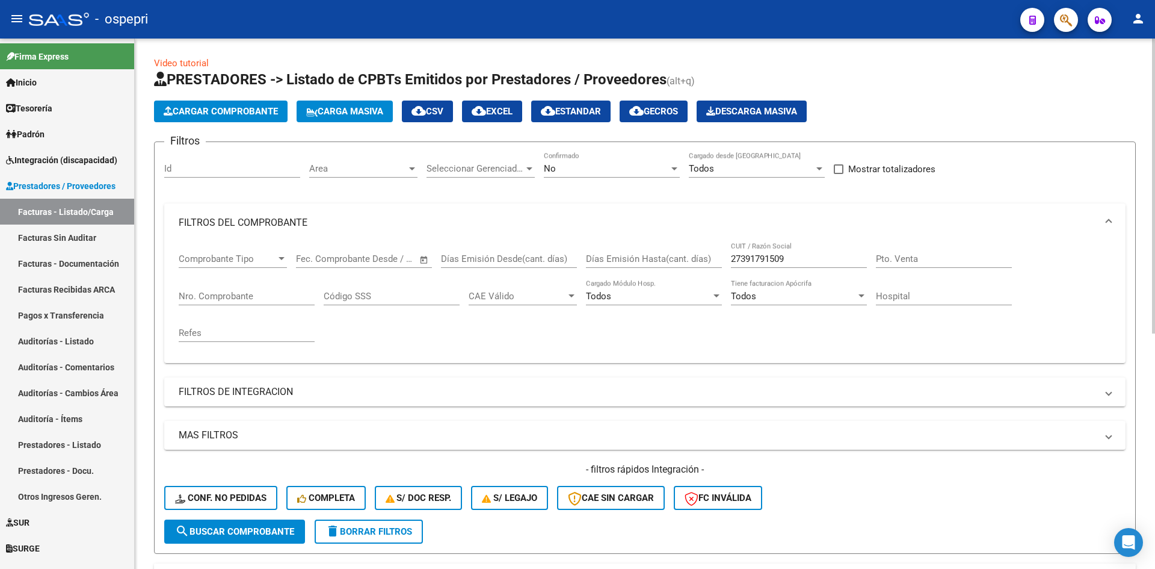
scroll to position [0, 0]
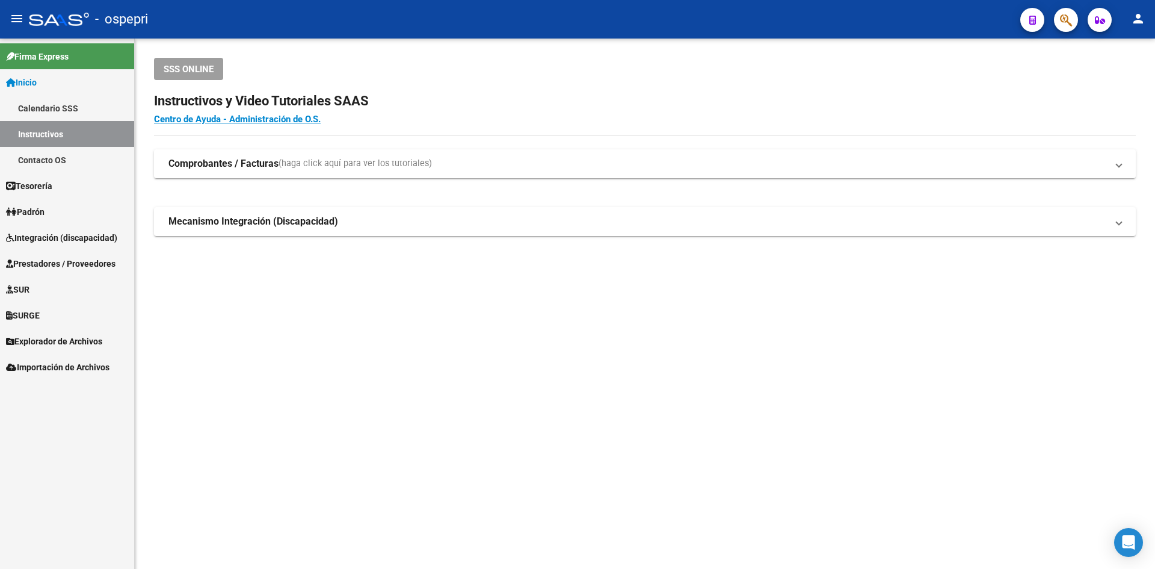
click at [81, 233] on span "Integración (discapacidad)" at bounding box center [61, 237] width 111 height 13
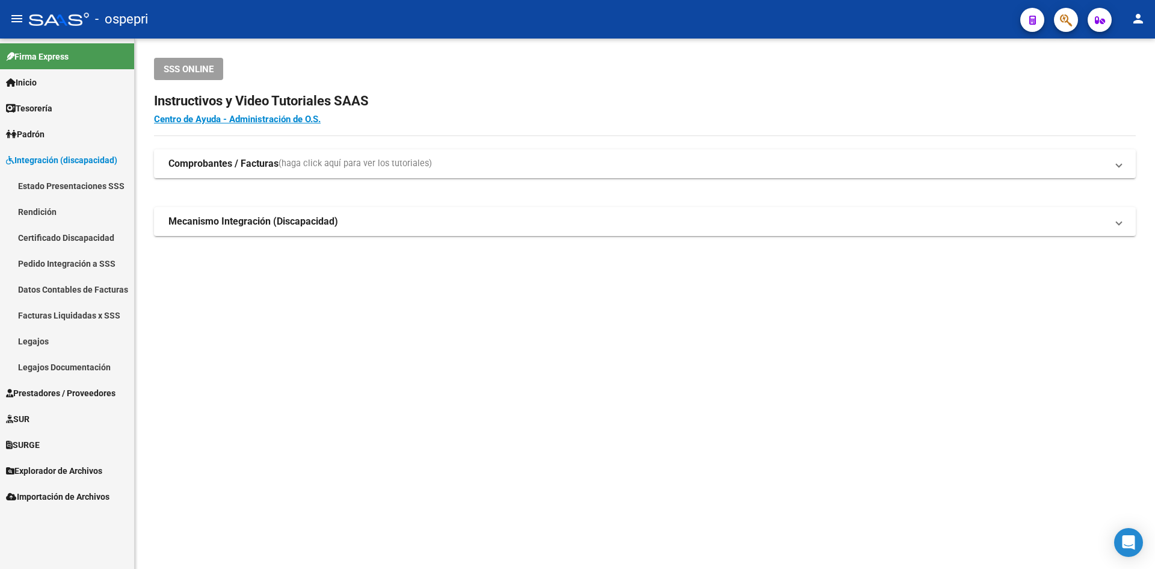
click at [64, 259] on link "Pedido Integración a SSS" at bounding box center [67, 263] width 134 height 26
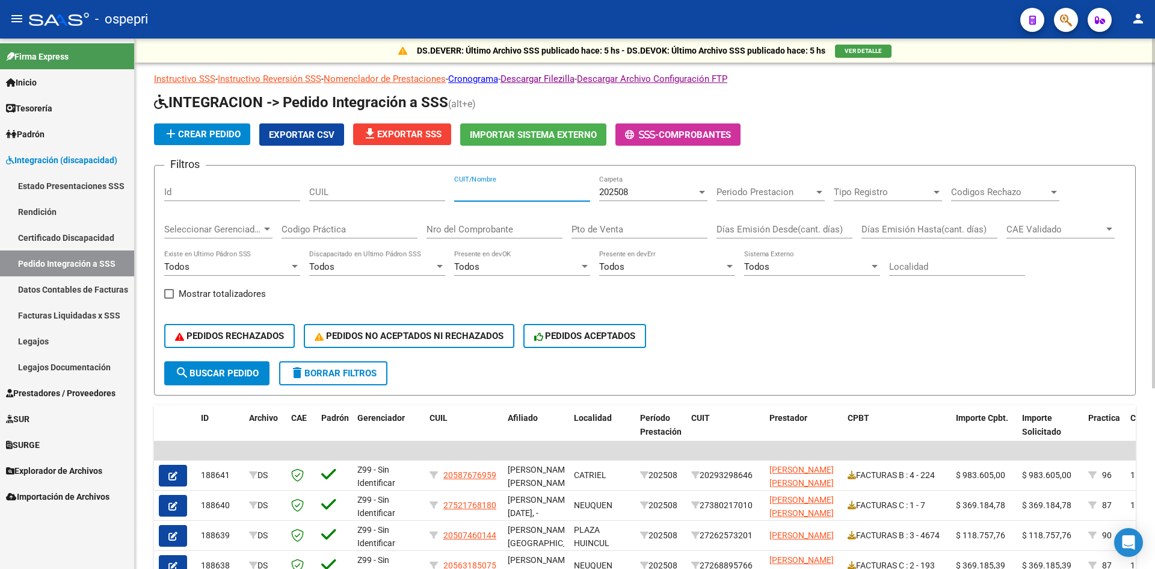
click at [482, 194] on input "CUIT/Nombre" at bounding box center [522, 192] width 136 height 11
click at [639, 190] on div "202508" at bounding box center [647, 192] width 97 height 11
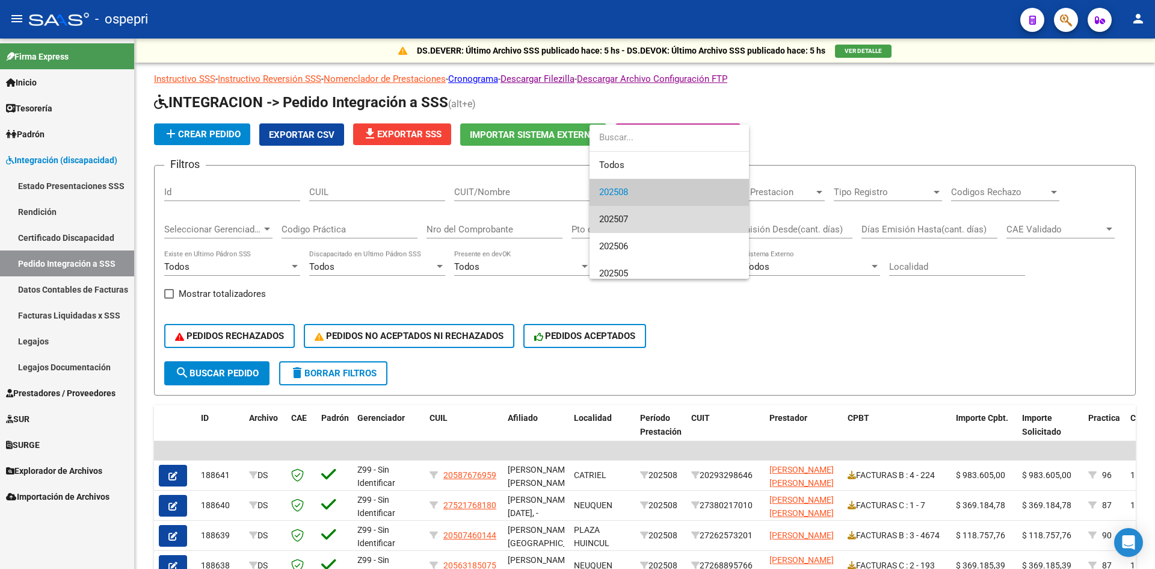
click at [639, 214] on span "202507" at bounding box center [669, 219] width 140 height 27
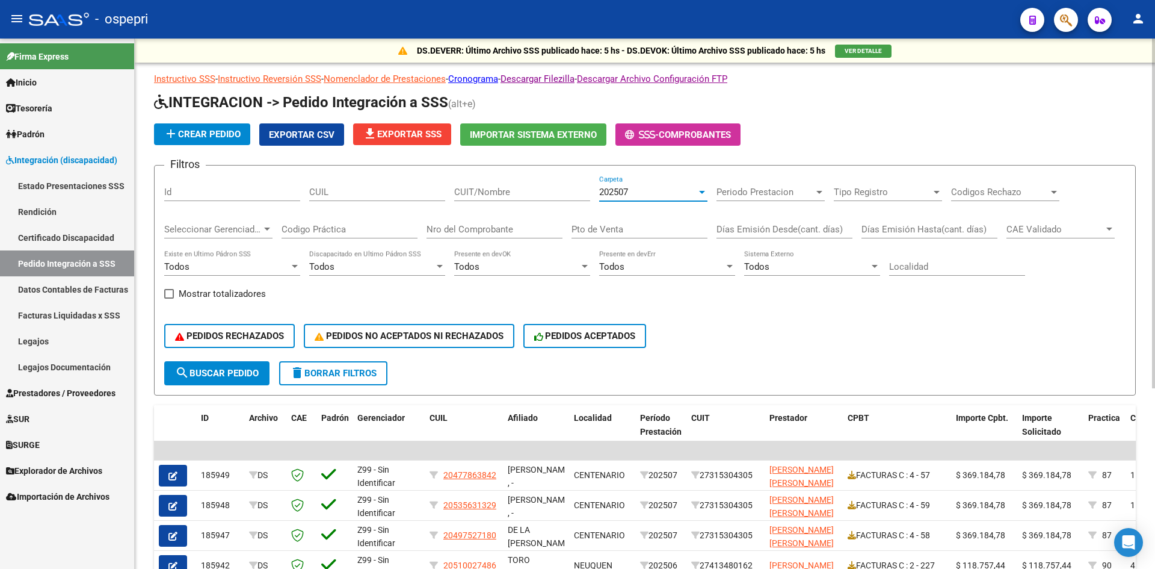
click at [469, 193] on input "CUIT/Nombre" at bounding box center [522, 192] width 136 height 11
paste input "27239180383"
type input "27239180383"
click at [214, 370] on span "search Buscar Pedido" at bounding box center [217, 373] width 84 height 11
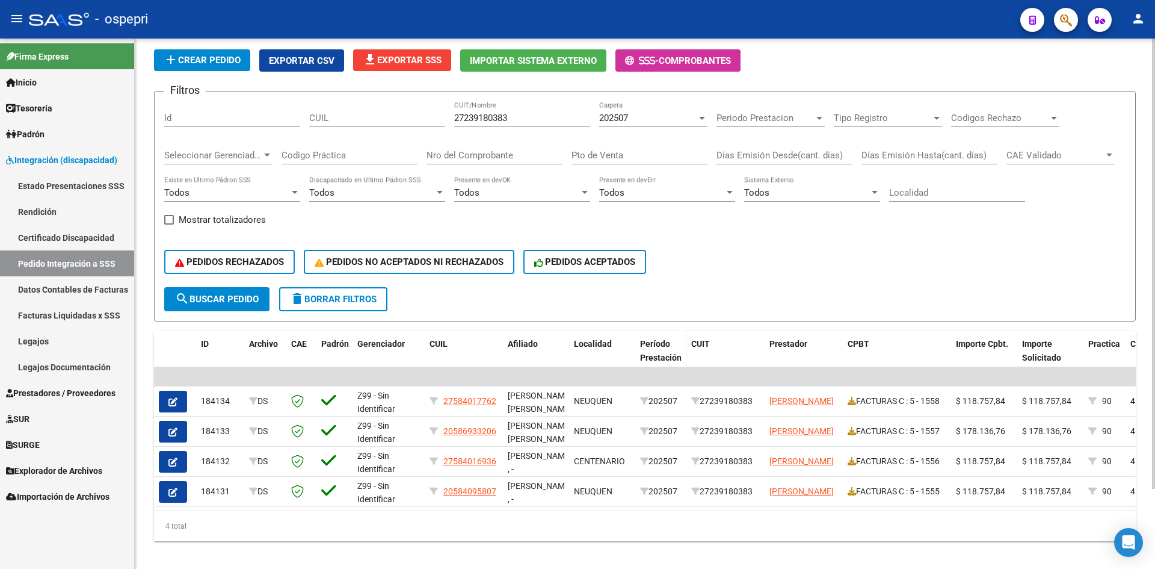
scroll to position [94, 0]
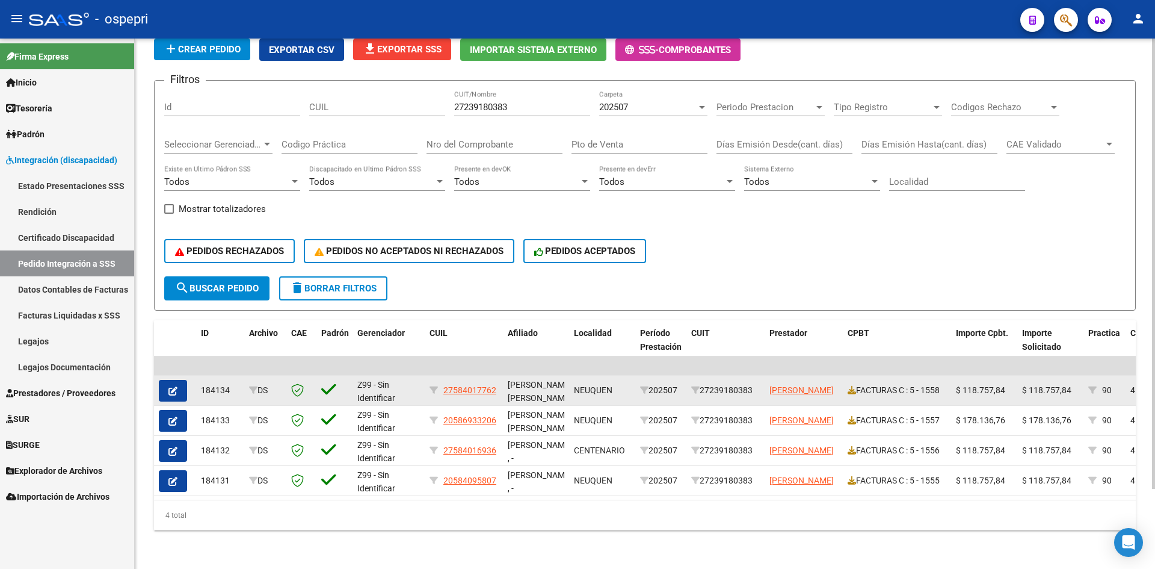
click at [178, 384] on button "button" at bounding box center [173, 391] width 28 height 22
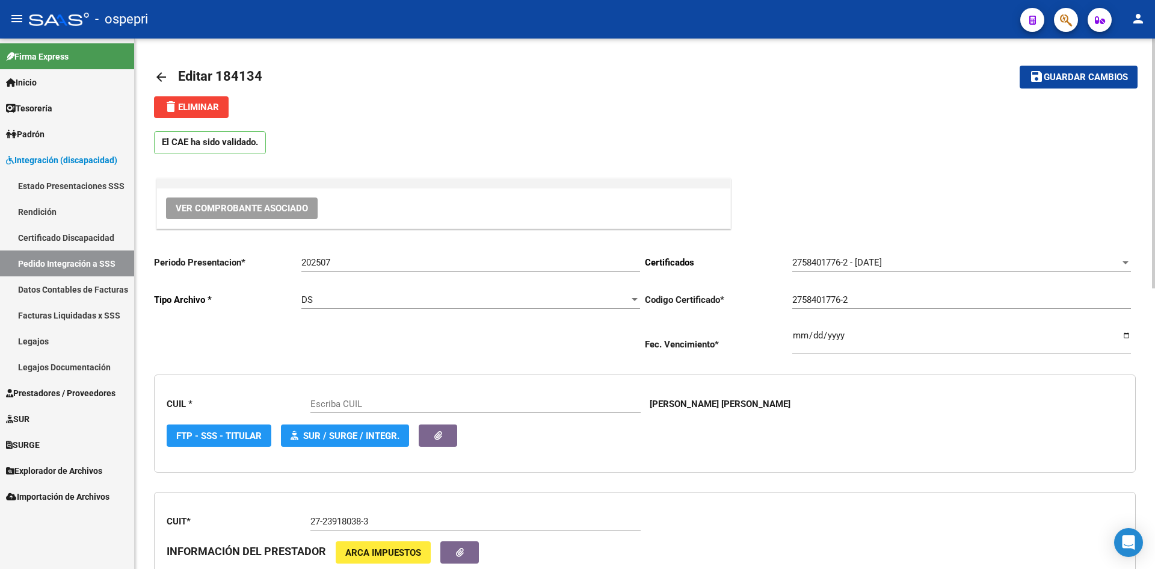
click at [291, 215] on button "Ver Comprobante Asociado" at bounding box center [242, 208] width 152 height 22
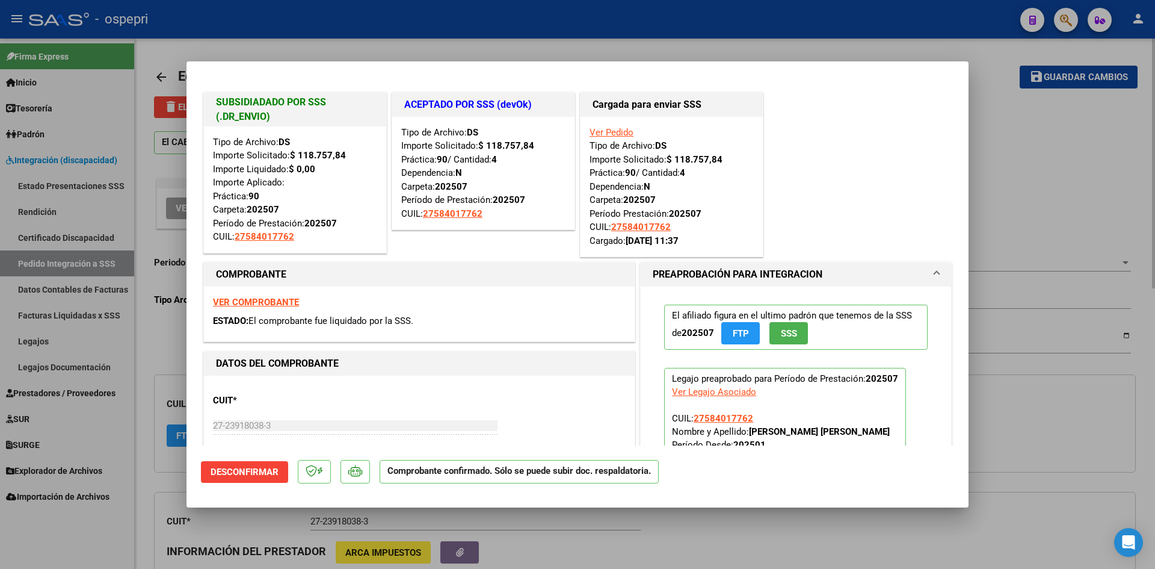
type input "27584017762"
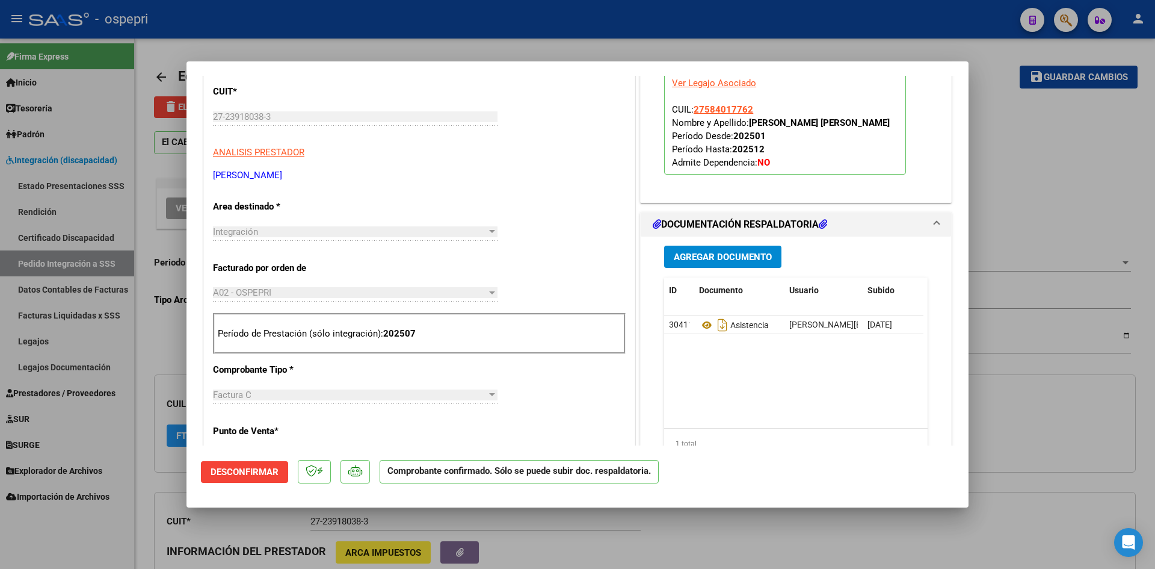
scroll to position [361, 0]
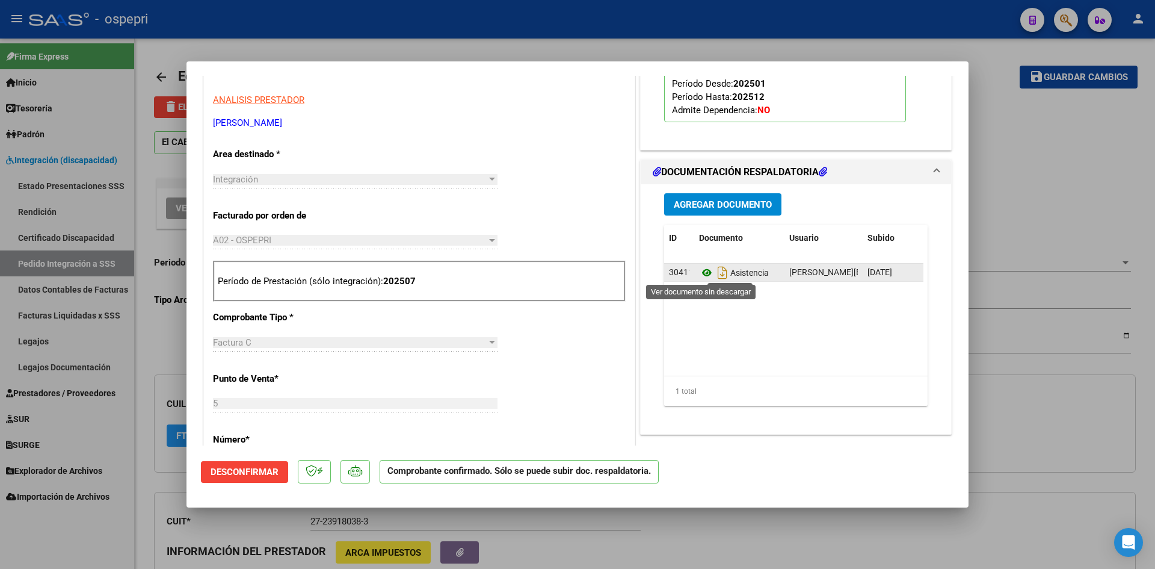
click at [700, 275] on icon at bounding box center [707, 272] width 16 height 14
type input "$ 0,00"
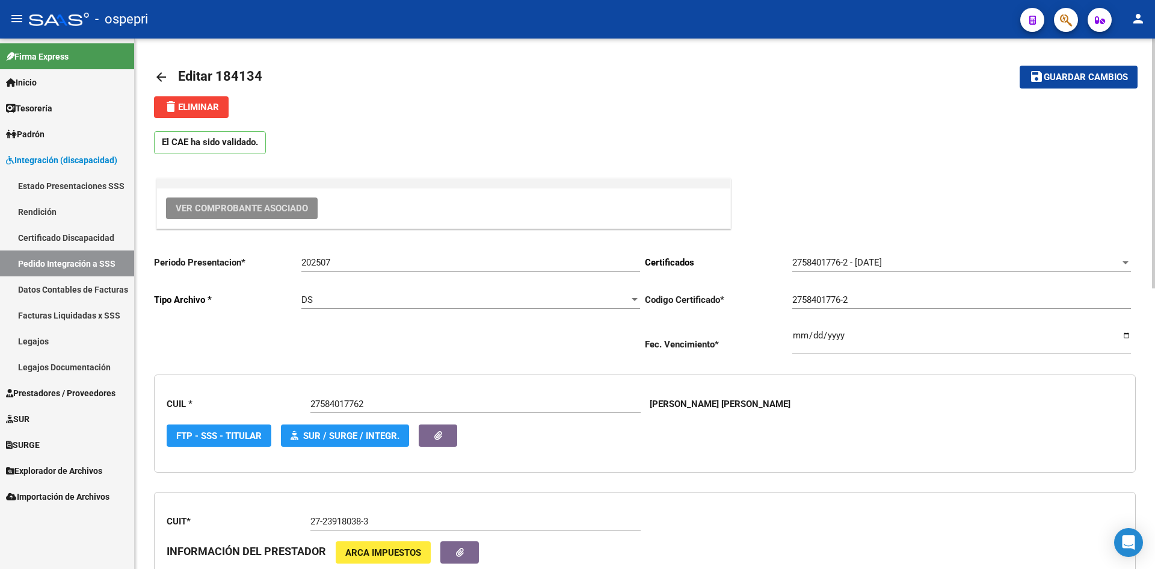
click at [161, 74] on mat-icon "arrow_back" at bounding box center [161, 77] width 14 height 14
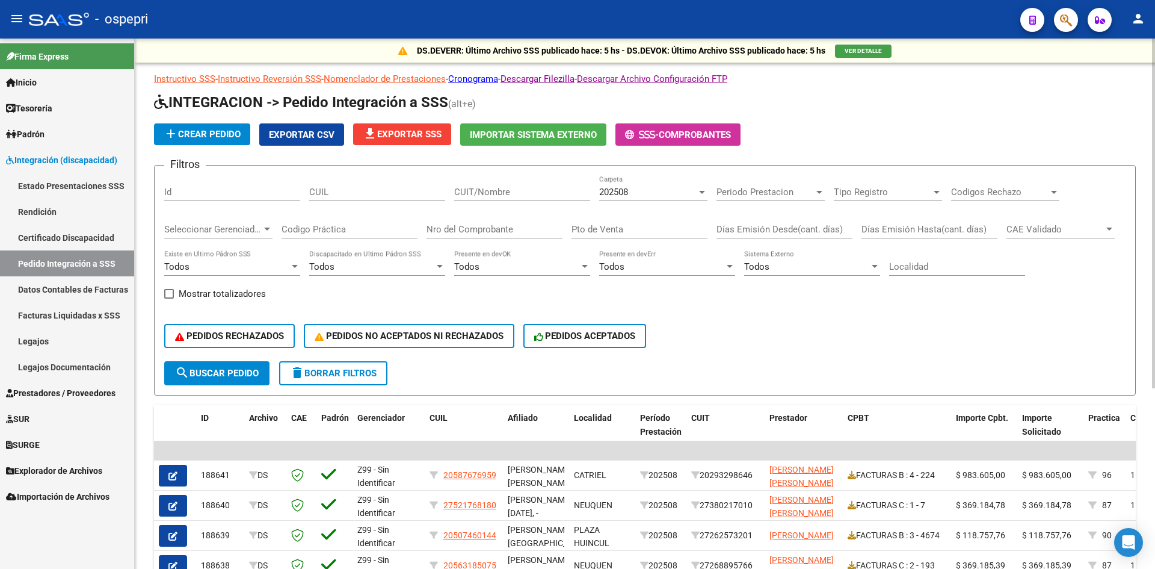
click at [495, 193] on input "CUIT/Nombre" at bounding box center [522, 192] width 136 height 11
paste input "27239180383"
type input "27239180383"
click at [661, 192] on div "202508" at bounding box center [647, 192] width 97 height 11
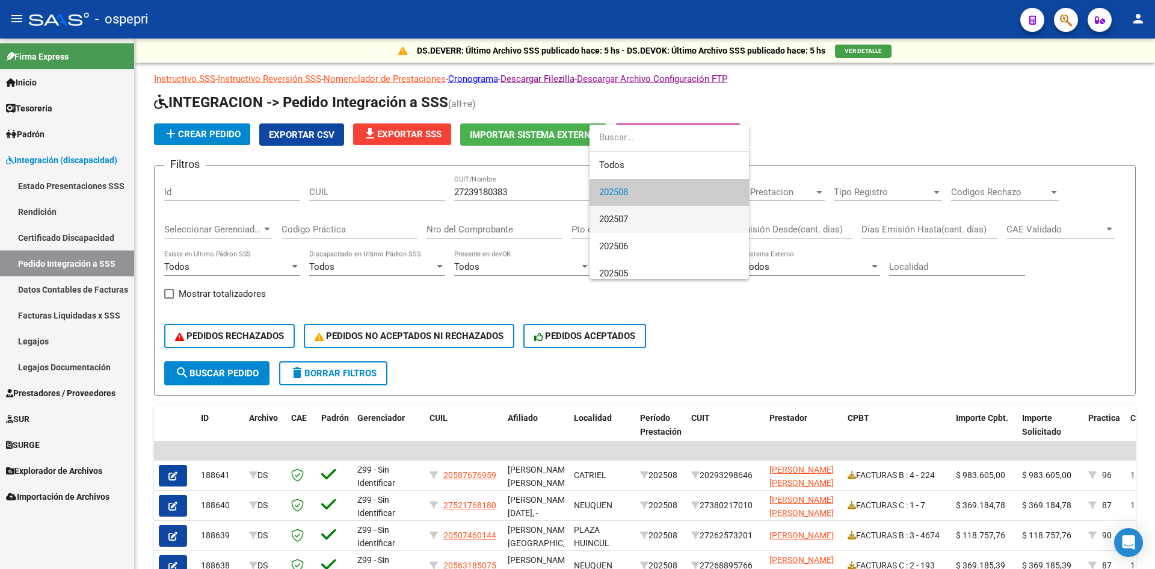
click at [657, 219] on span "202507" at bounding box center [669, 219] width 140 height 27
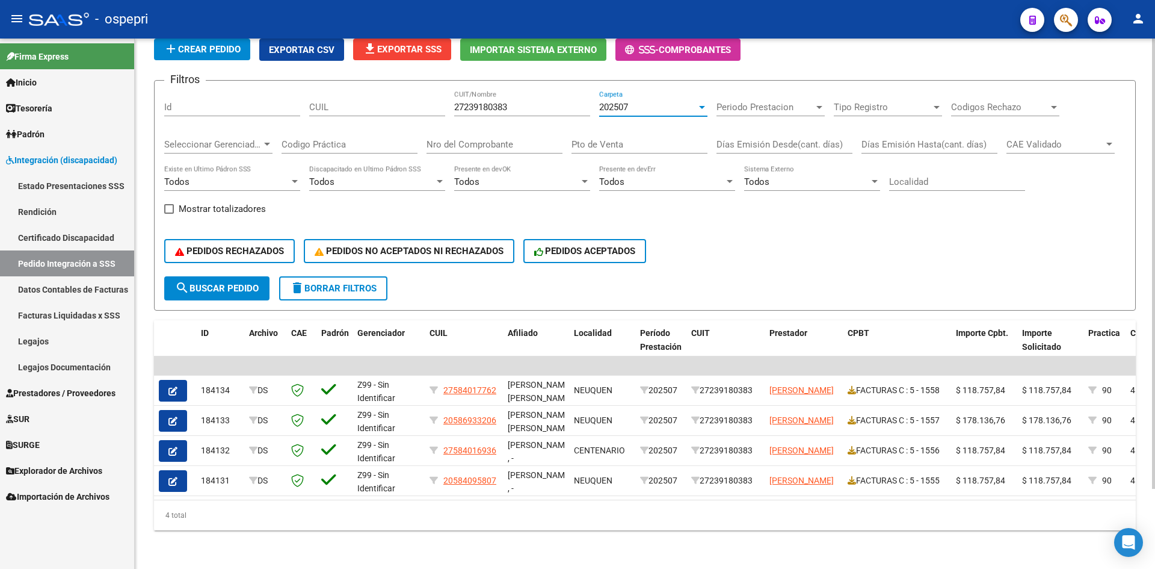
click at [623, 102] on span "202507" at bounding box center [613, 107] width 29 height 11
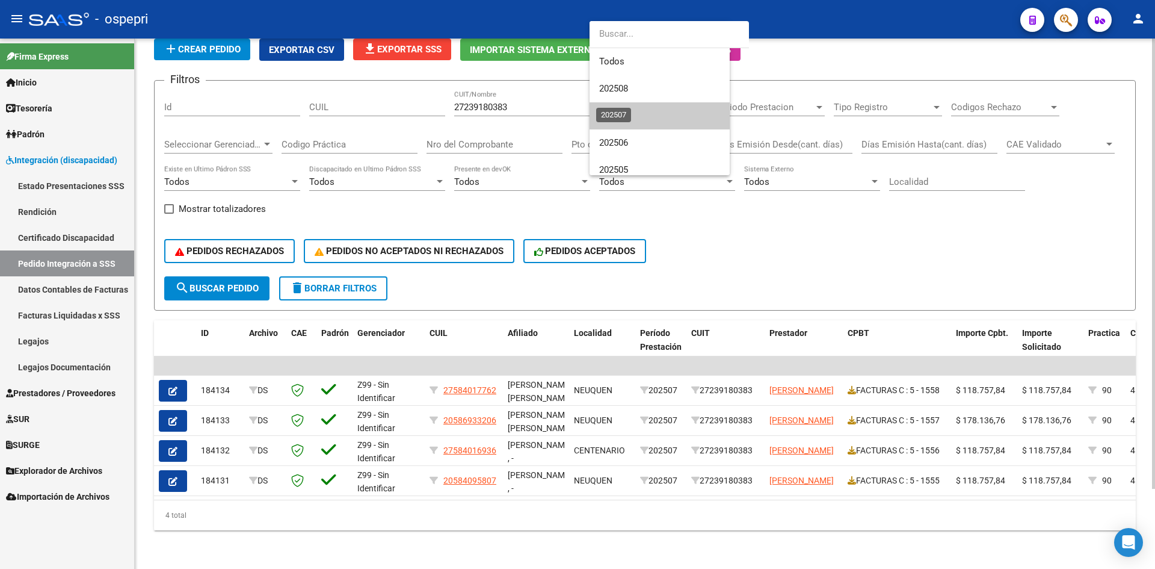
scroll to position [18, 0]
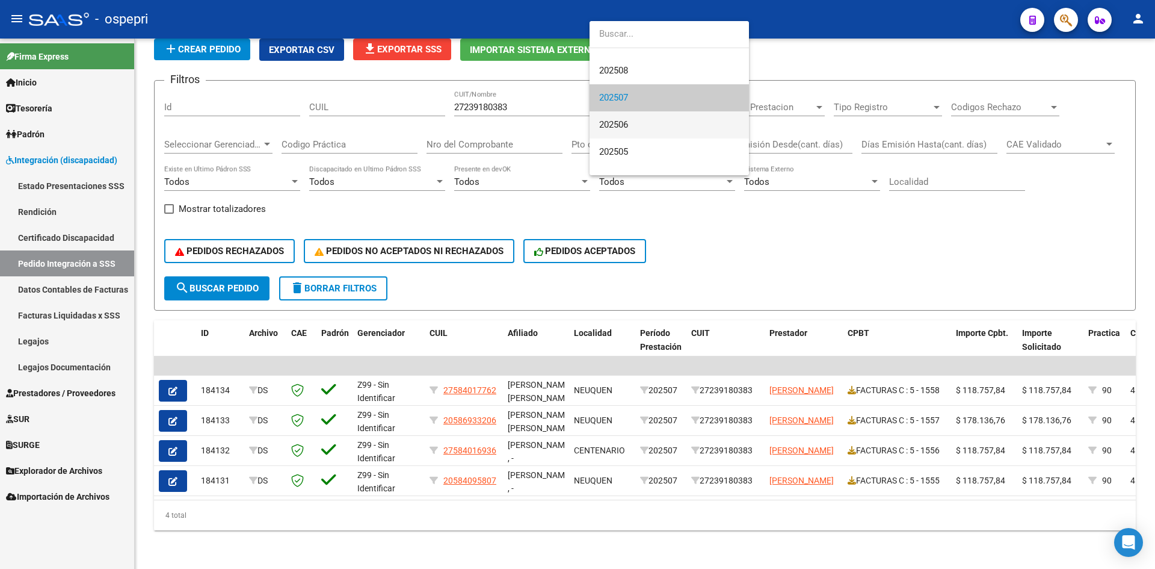
click at [640, 117] on span "202506" at bounding box center [669, 124] width 140 height 27
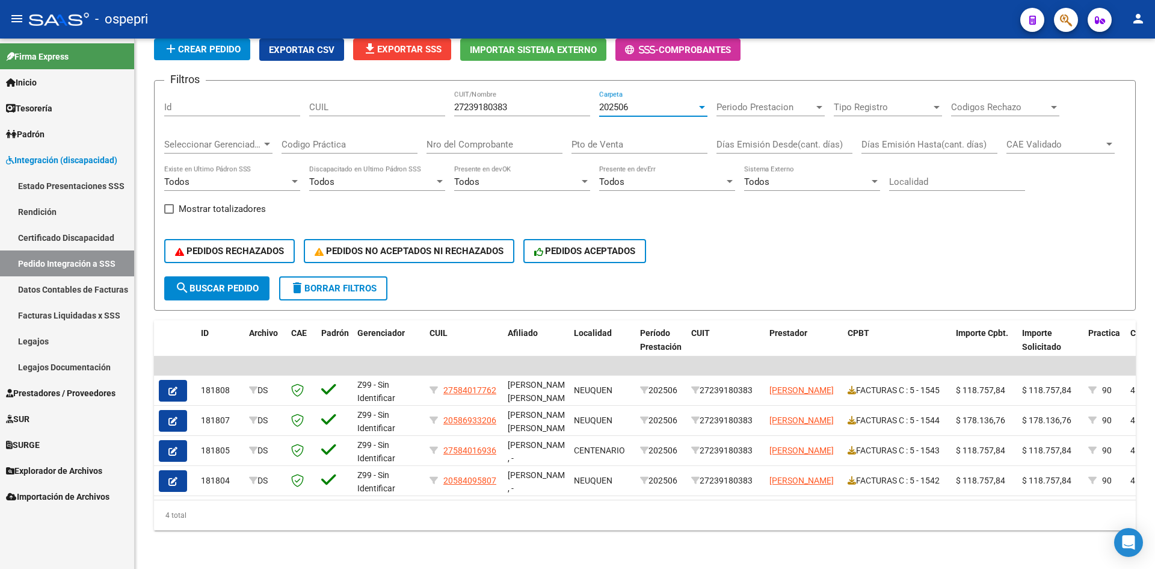
click at [177, 386] on icon "button" at bounding box center [172, 390] width 9 height 9
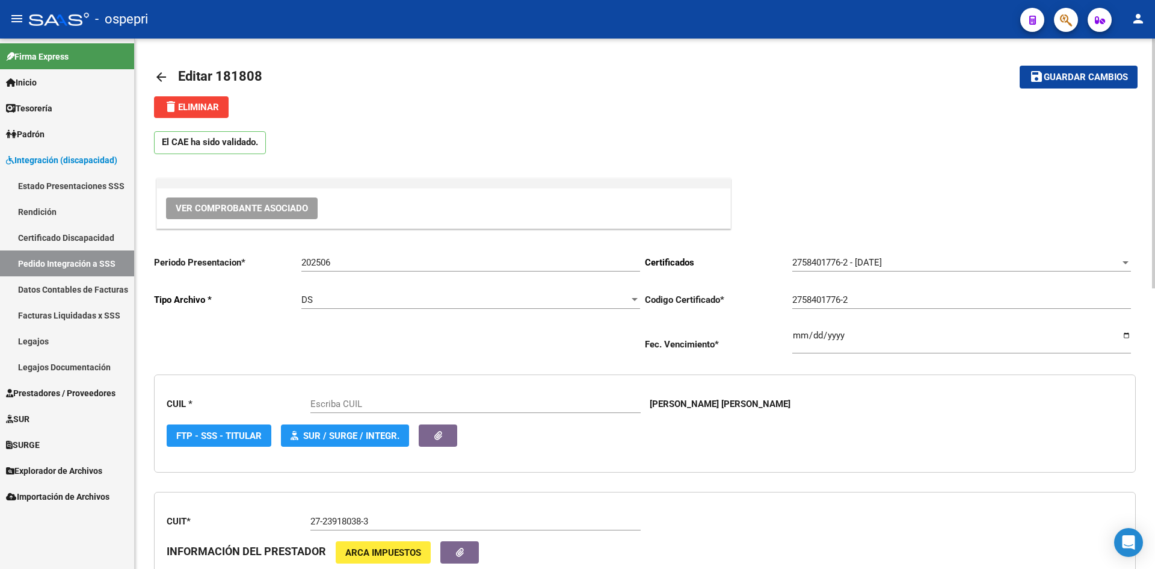
type input "27584017762"
click at [248, 207] on span "Ver Comprobante Asociado" at bounding box center [242, 208] width 132 height 11
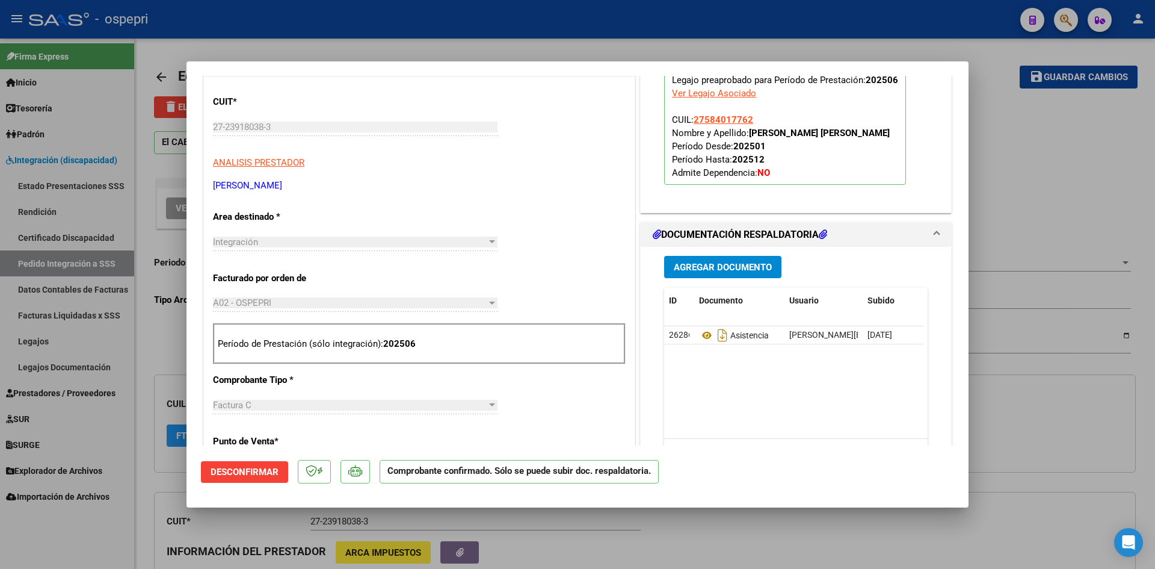
scroll to position [301, 0]
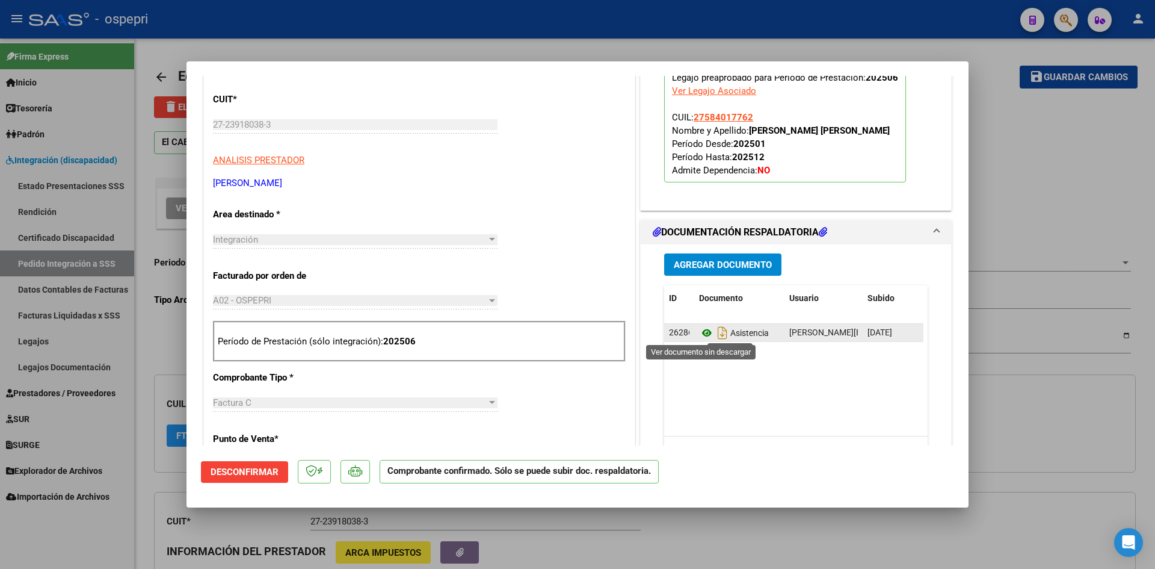
click at [703, 333] on icon at bounding box center [707, 333] width 16 height 14
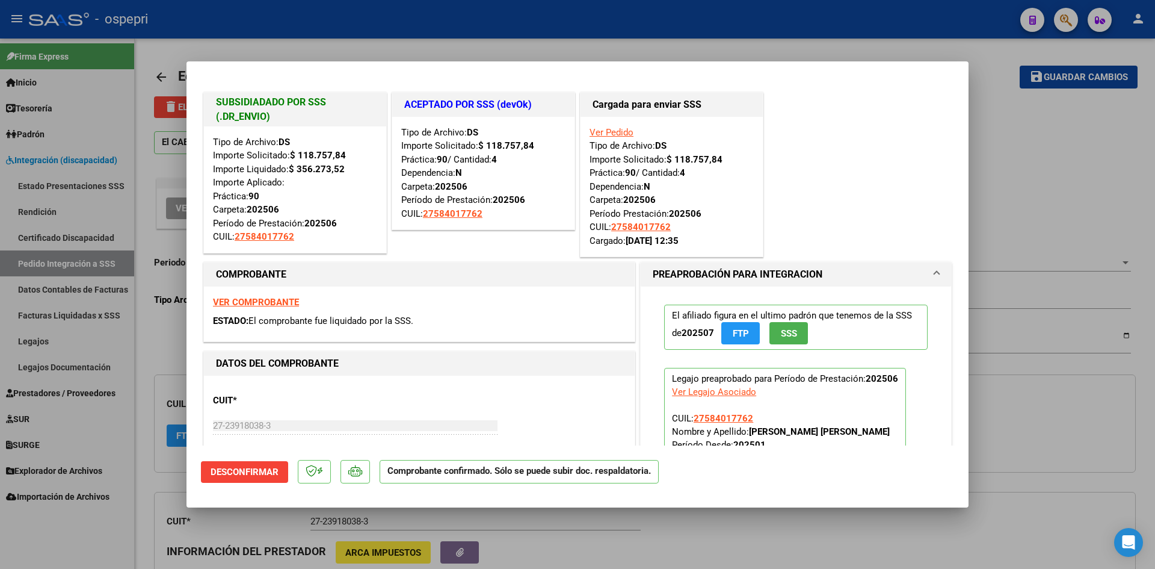
scroll to position [301, 0]
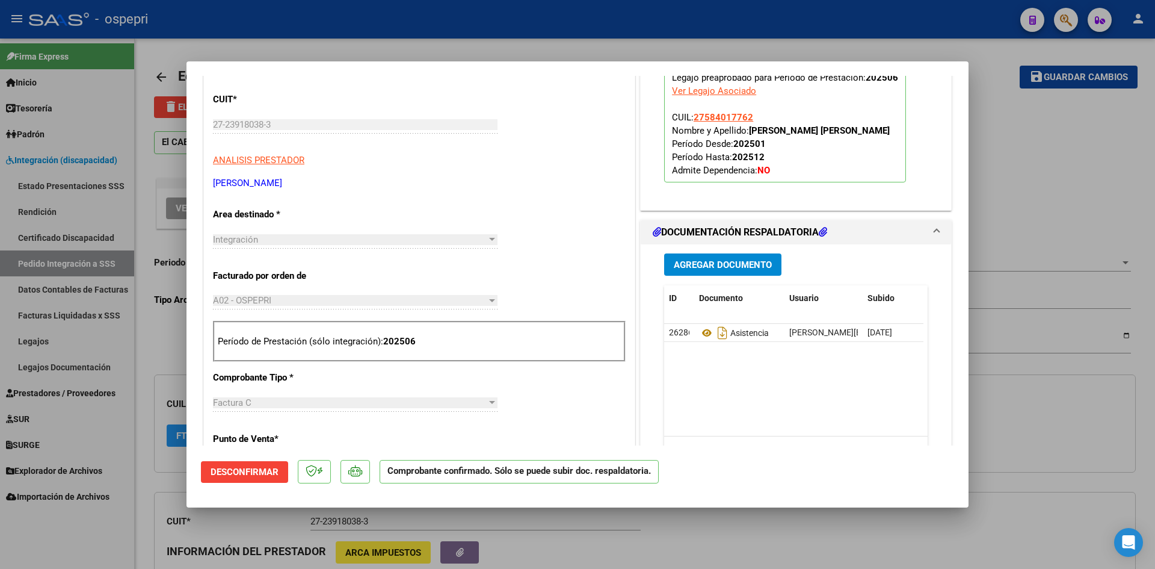
type input "$ 0,00"
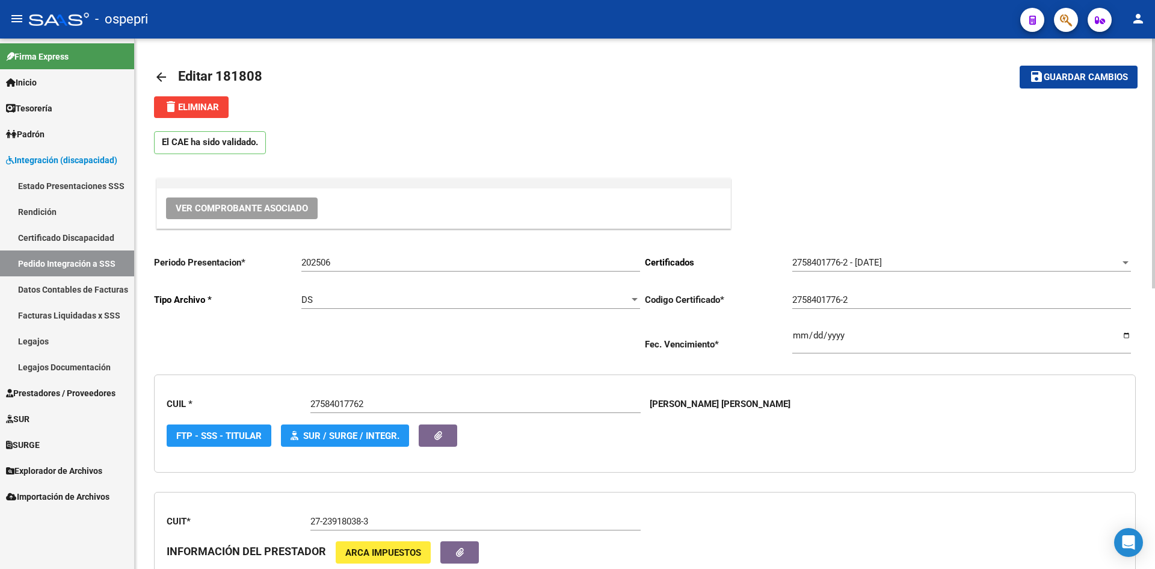
click at [161, 76] on mat-icon "arrow_back" at bounding box center [161, 77] width 14 height 14
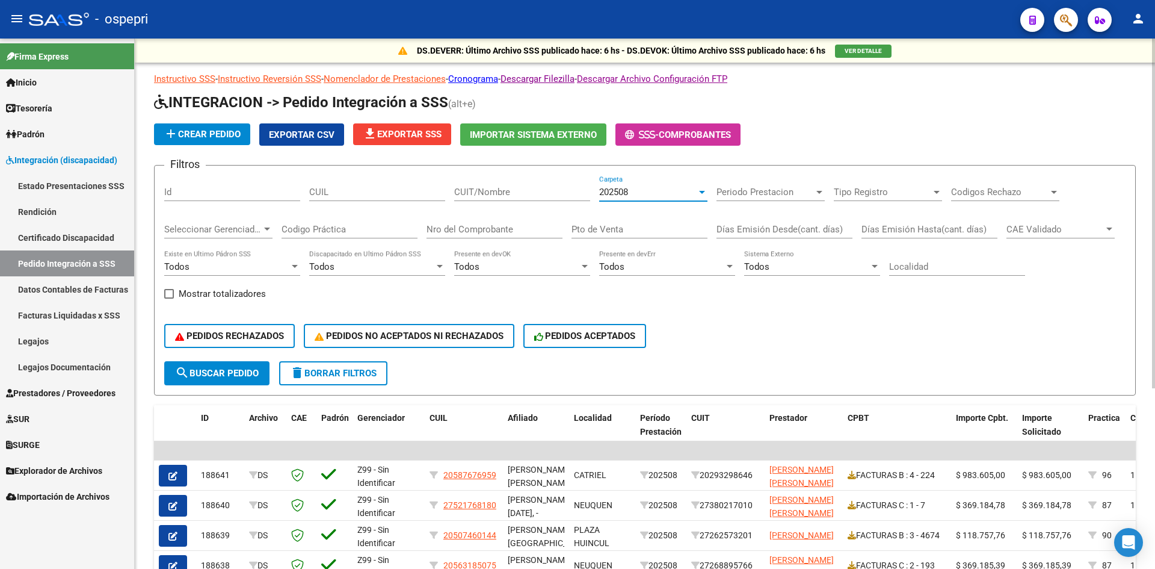
click at [632, 194] on div "202508" at bounding box center [647, 192] width 97 height 11
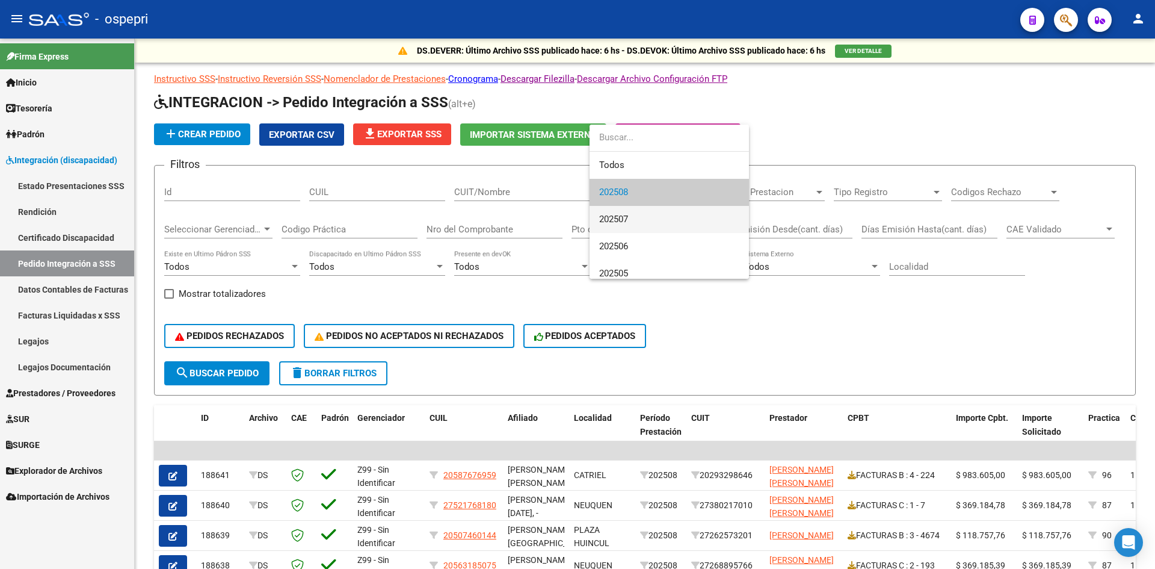
click at [634, 209] on span "202507" at bounding box center [669, 219] width 140 height 27
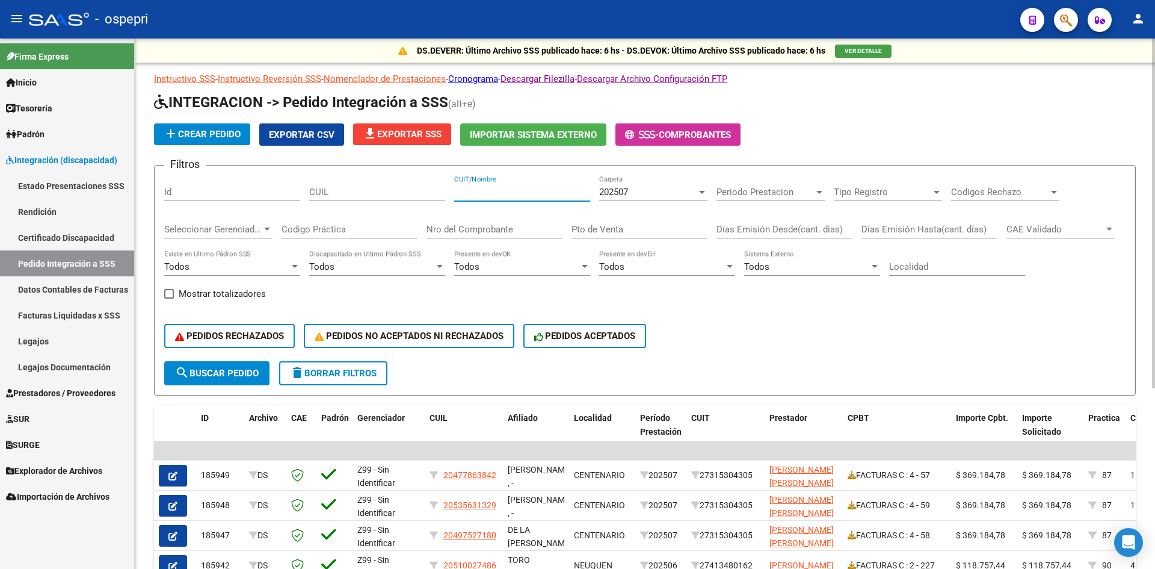
click at [498, 192] on input "CUIT/Nombre" at bounding box center [522, 192] width 136 height 11
paste input "54541195"
type input "54541195"
drag, startPoint x: 519, startPoint y: 191, endPoint x: 441, endPoint y: 207, distance: 79.3
click at [441, 207] on div "Filtros Id CUIL 54541195 CUIT/Nombre 202507 Carpeta Periodo Prestacion Periodo …" at bounding box center [645, 268] width 962 height 186
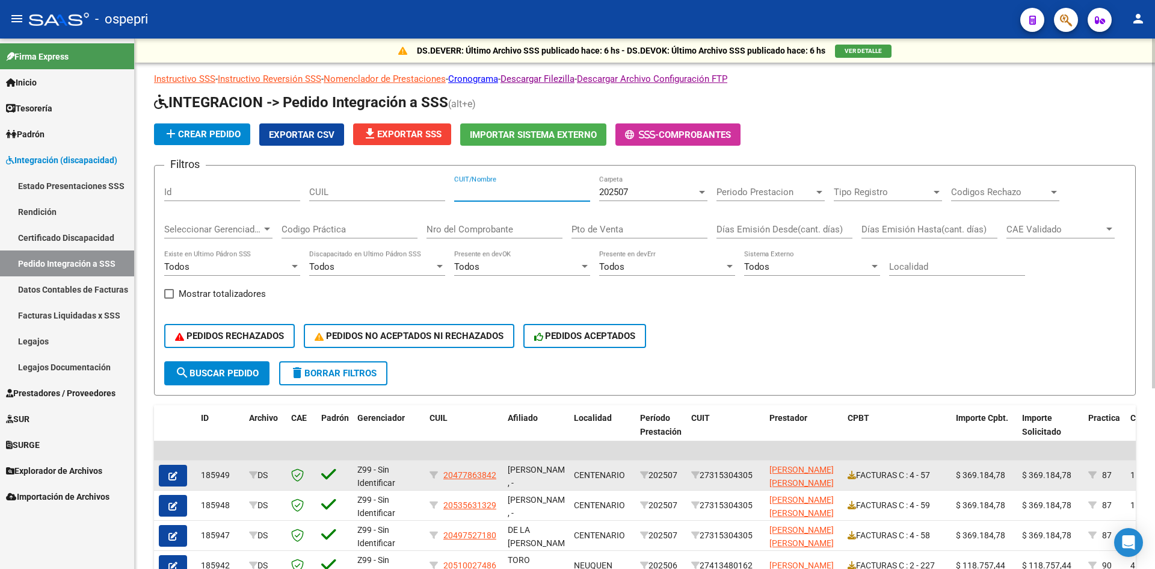
paste input "27239180383"
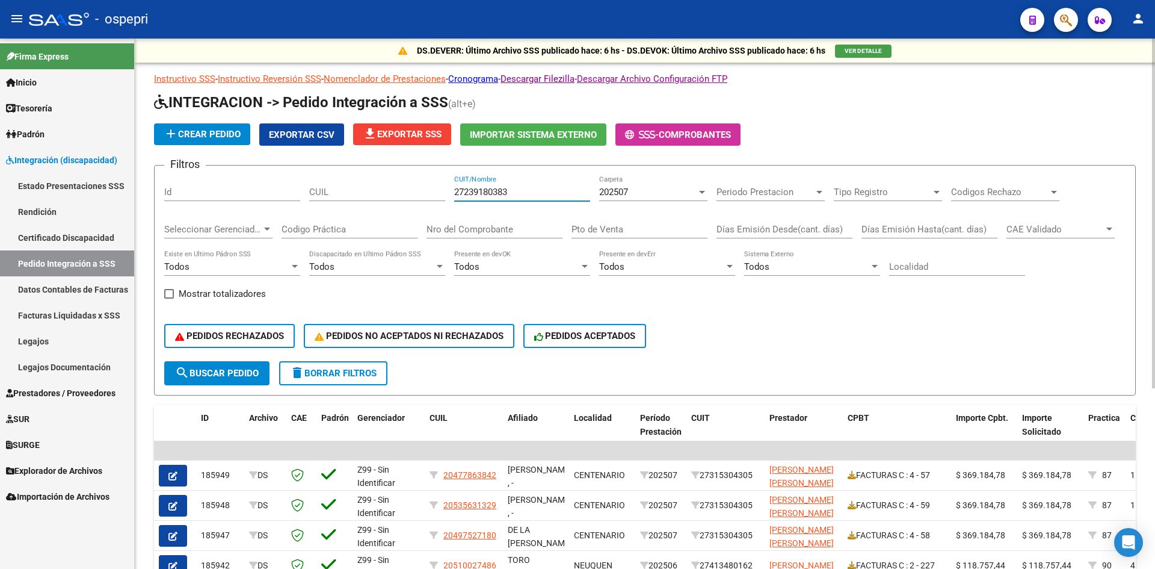
type input "27239180383"
click at [215, 370] on span "search Buscar Pedido" at bounding box center [217, 373] width 84 height 11
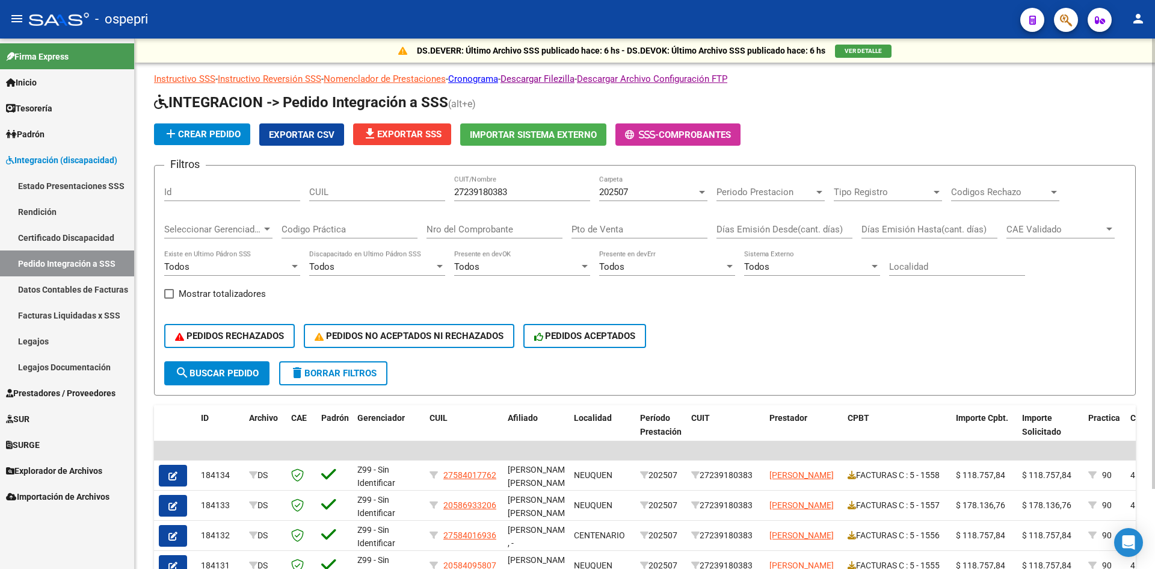
scroll to position [60, 0]
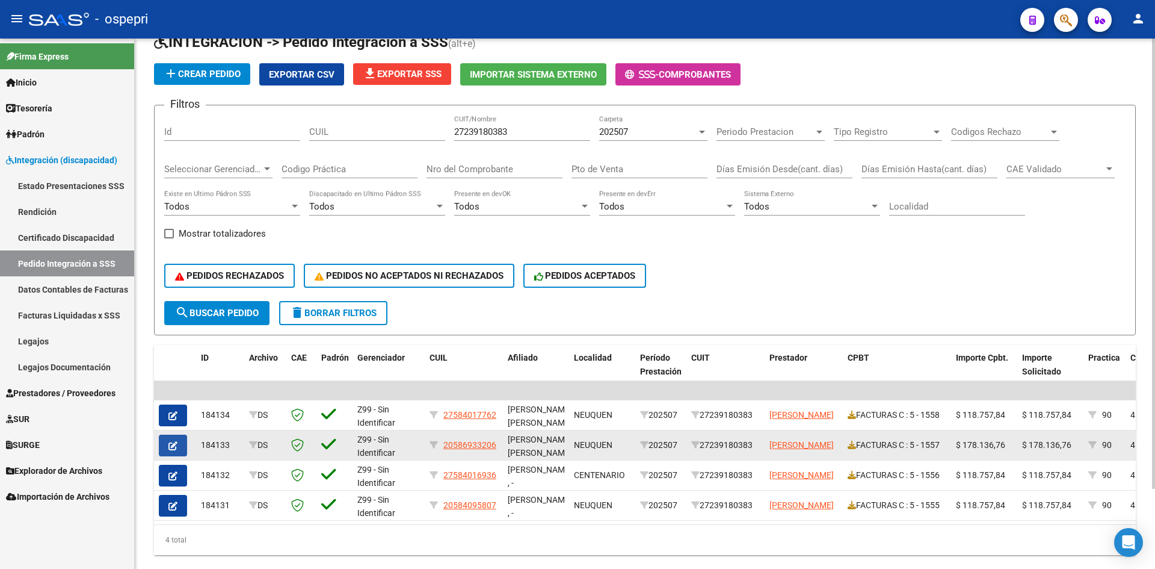
click at [179, 450] on button "button" at bounding box center [173, 445] width 28 height 22
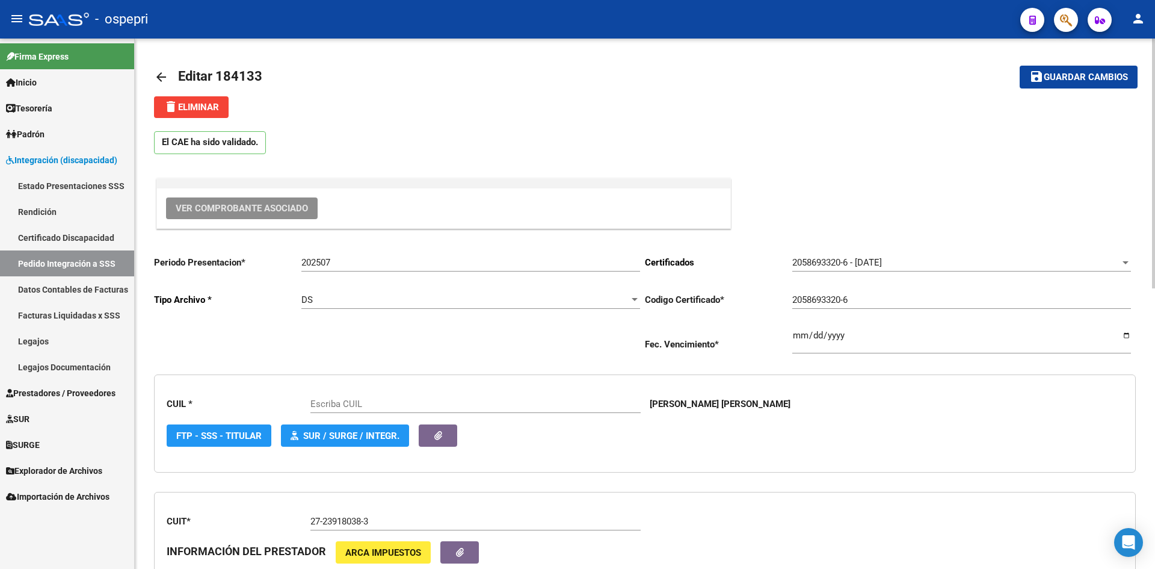
click at [259, 211] on span "Ver Comprobante Asociado" at bounding box center [242, 208] width 132 height 11
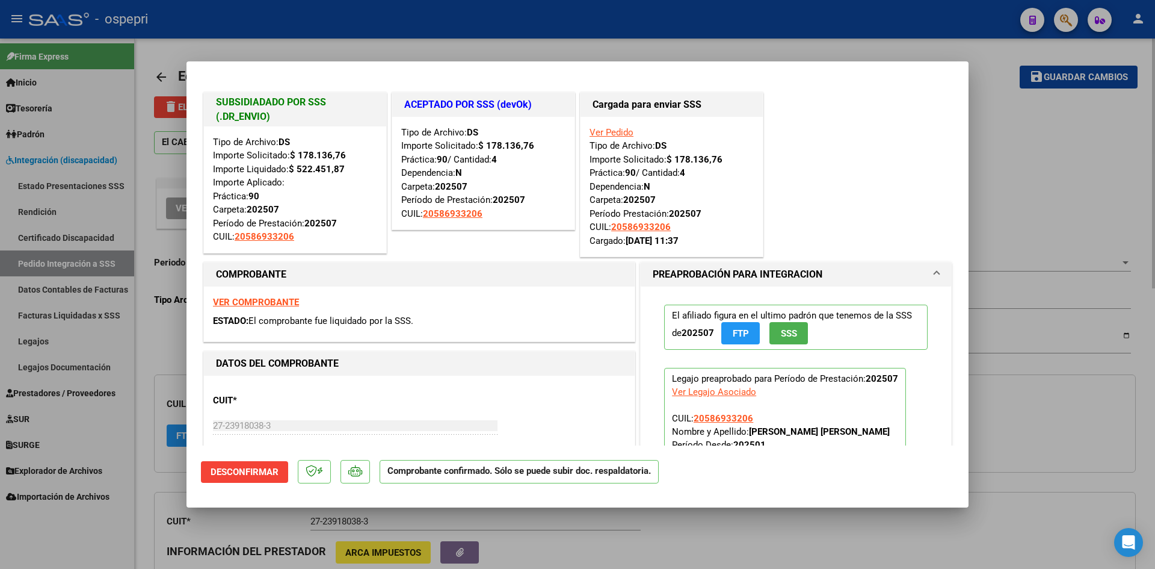
type input "20586933206"
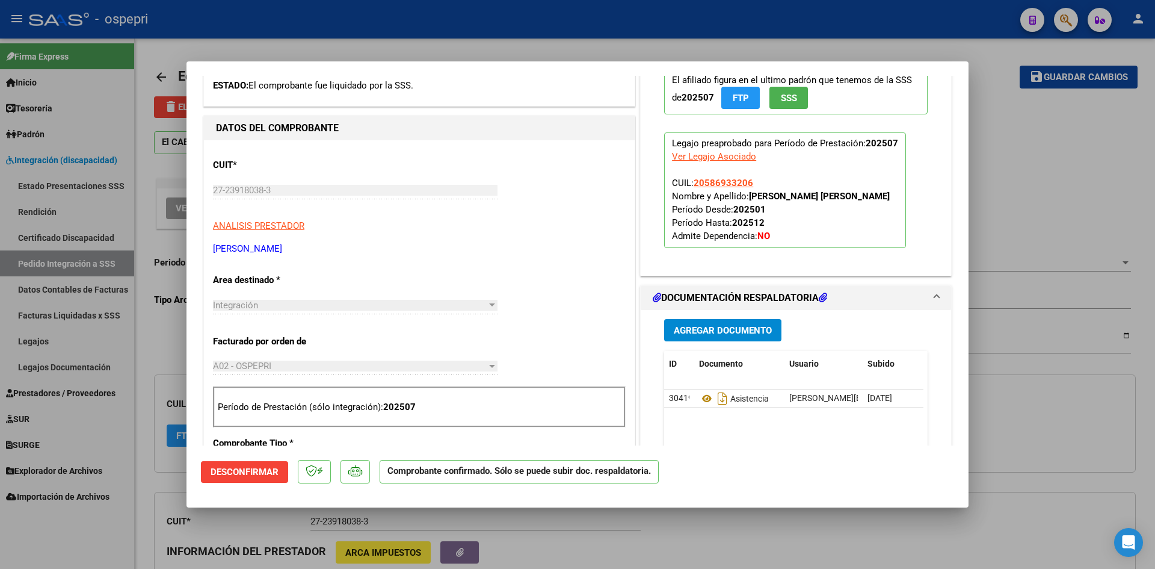
scroll to position [301, 0]
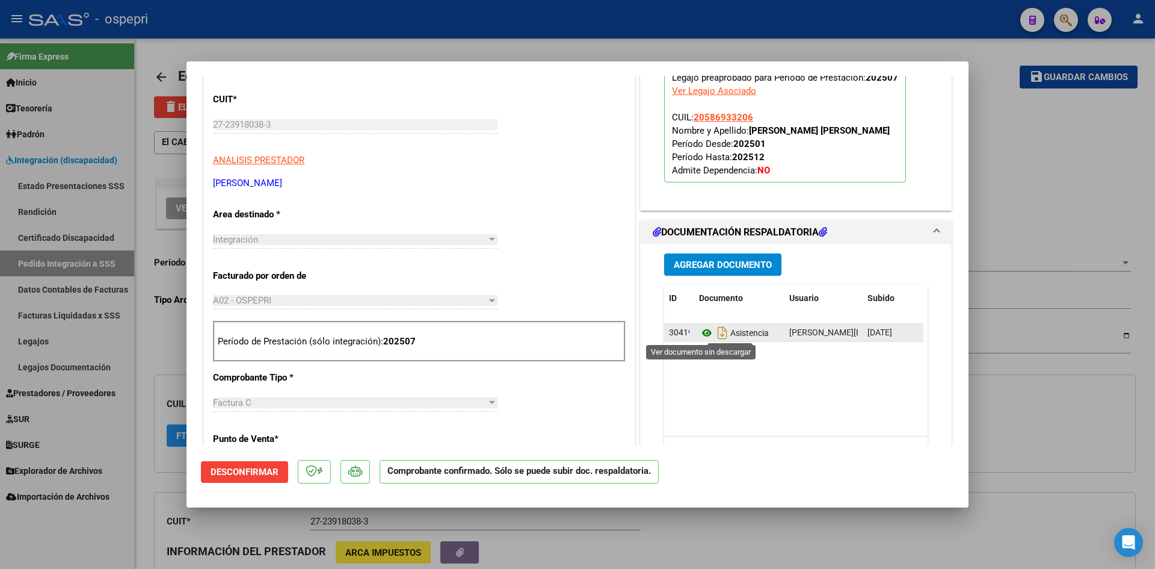
click at [705, 330] on icon at bounding box center [707, 333] width 16 height 14
type input "$ 0,00"
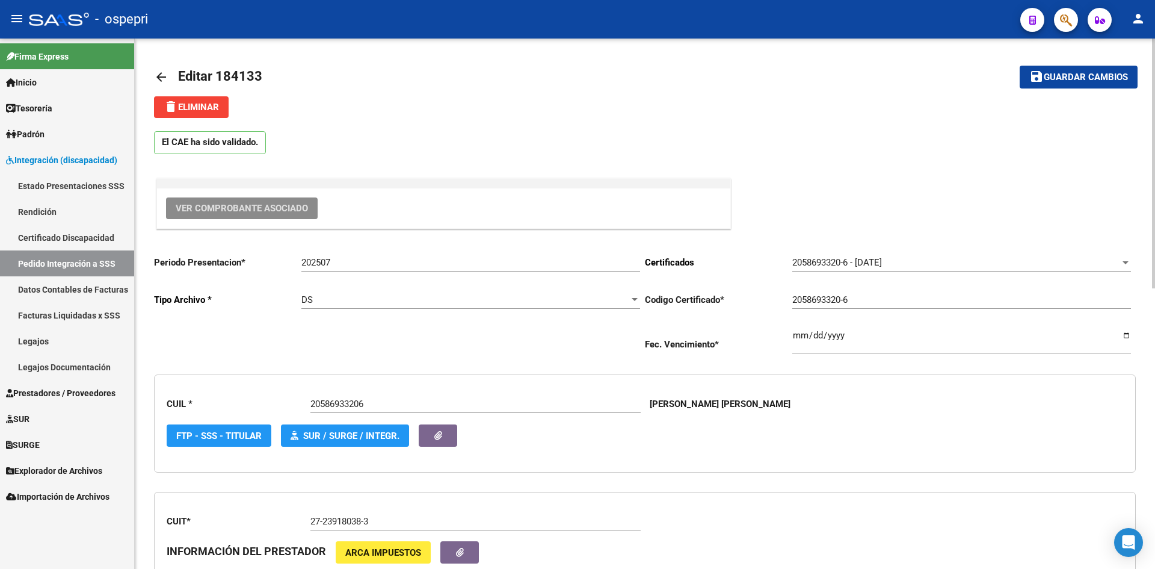
click at [163, 79] on mat-icon "arrow_back" at bounding box center [161, 77] width 14 height 14
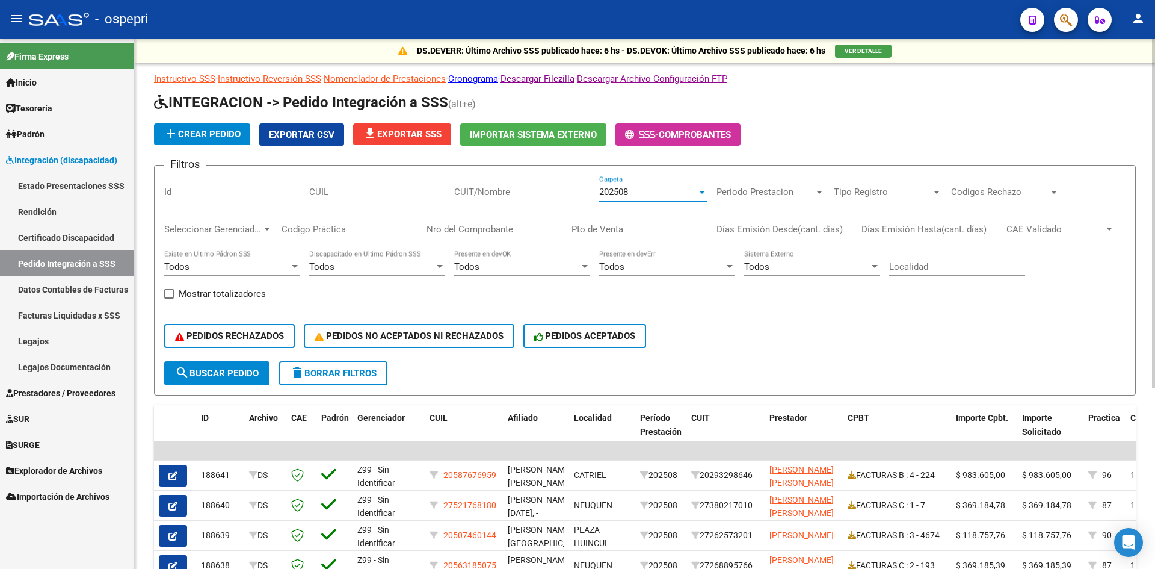
click at [620, 195] on span "202508" at bounding box center [613, 192] width 29 height 11
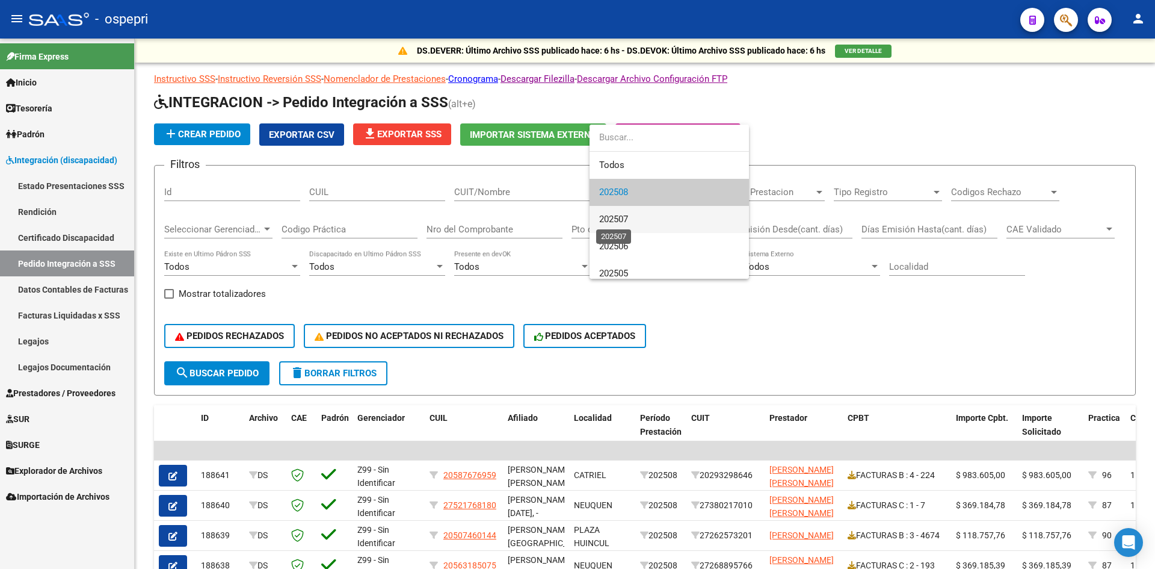
click at [619, 217] on span "202507" at bounding box center [613, 219] width 29 height 11
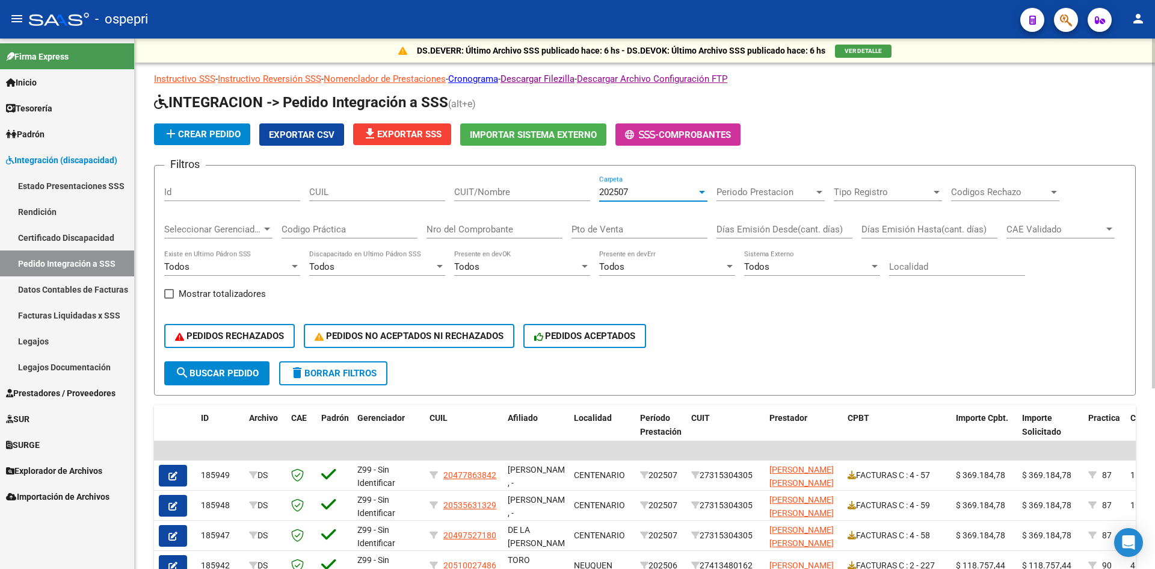
click at [485, 189] on input "CUIT/Nombre" at bounding box center [522, 192] width 136 height 11
paste input "27239180383"
type input "27239180383"
click at [246, 381] on button "search Buscar Pedido" at bounding box center [216, 373] width 105 height 24
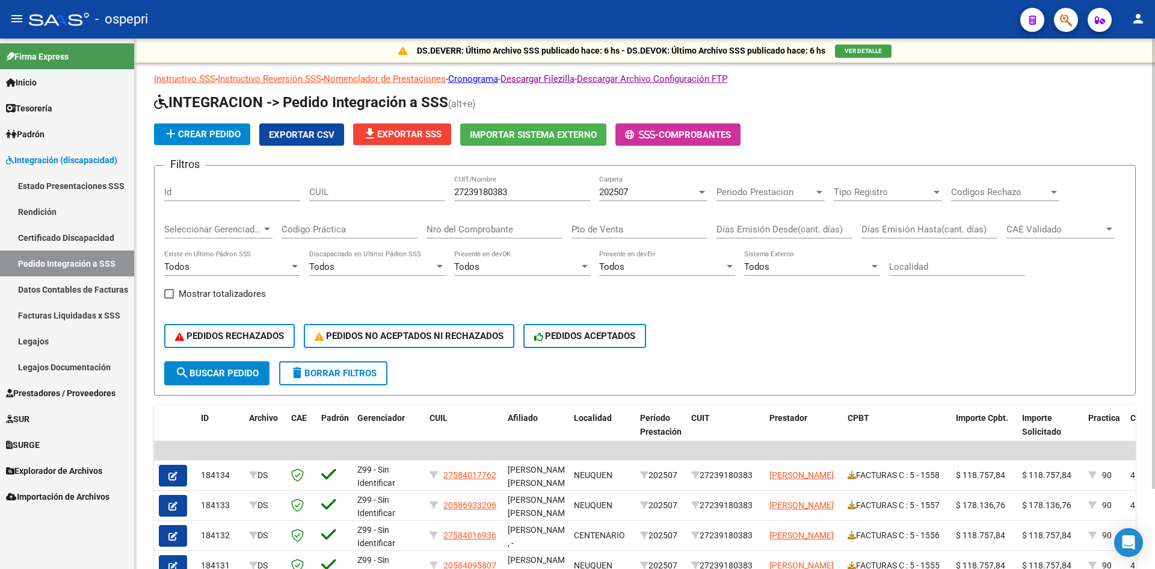
scroll to position [60, 0]
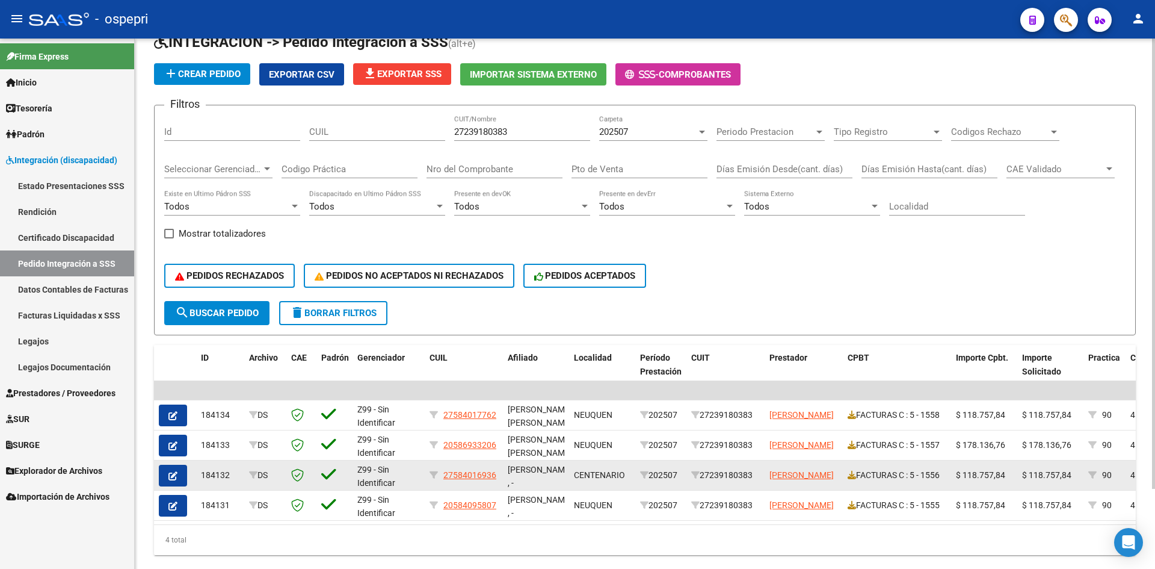
click at [175, 477] on icon "button" at bounding box center [172, 475] width 9 height 9
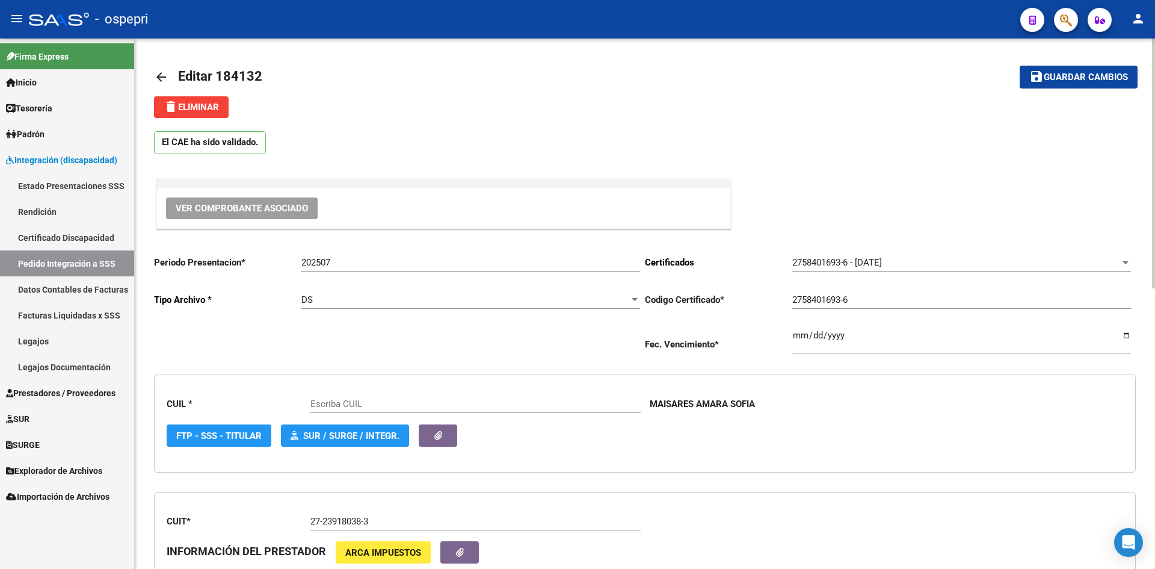
click at [309, 208] on button "Ver Comprobante Asociado" at bounding box center [242, 208] width 152 height 22
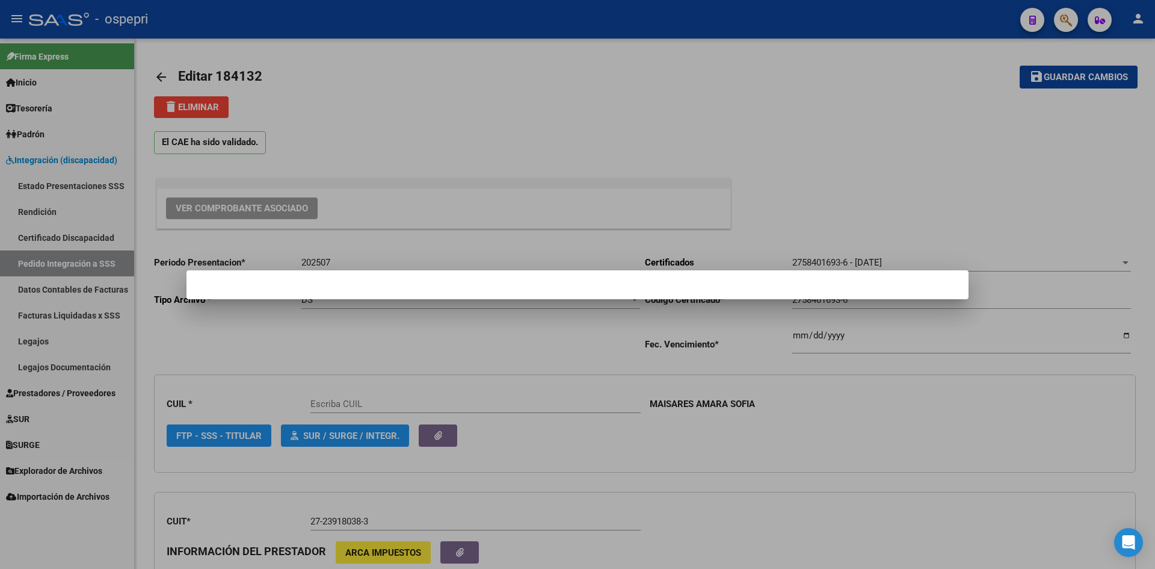
type input "27584016936"
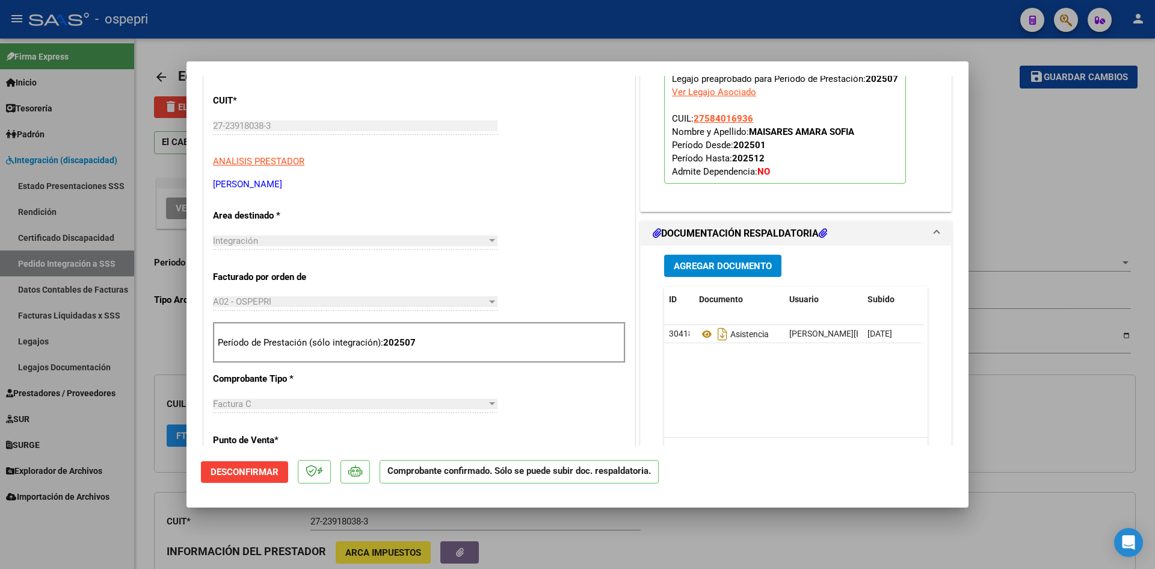
scroll to position [301, 0]
click at [704, 332] on icon at bounding box center [707, 333] width 16 height 14
type input "$ 0,00"
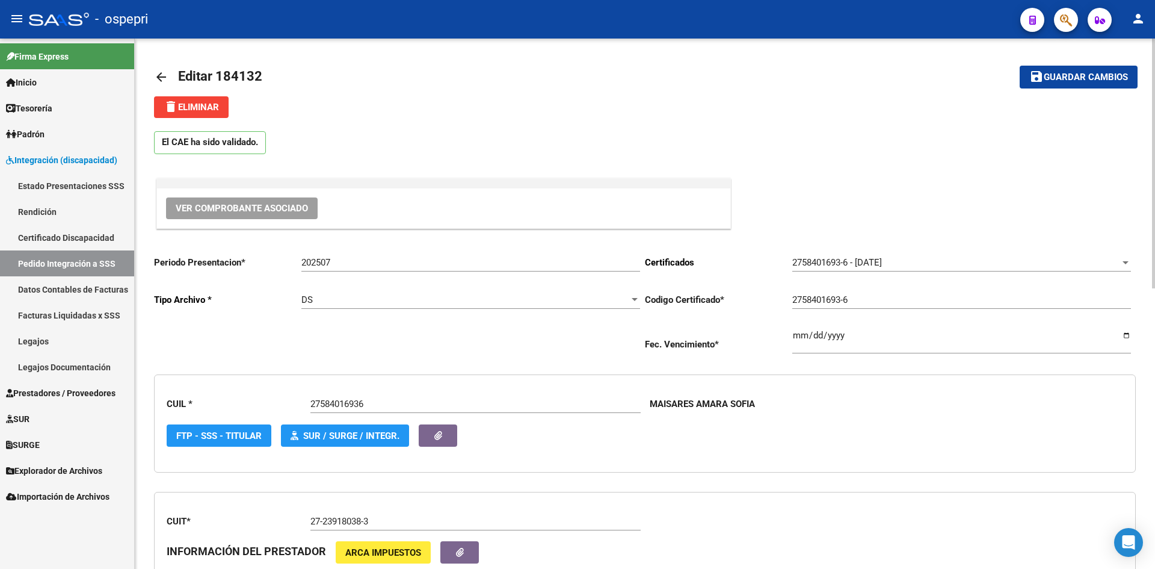
click at [158, 79] on mat-icon "arrow_back" at bounding box center [161, 77] width 14 height 14
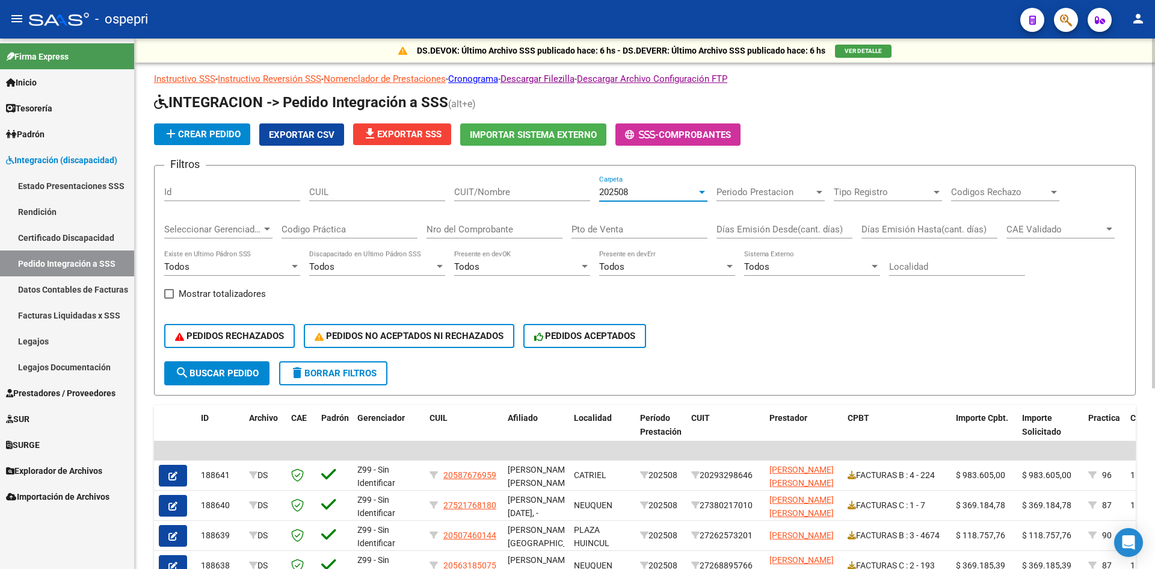
click at [619, 191] on span "202508" at bounding box center [613, 192] width 29 height 11
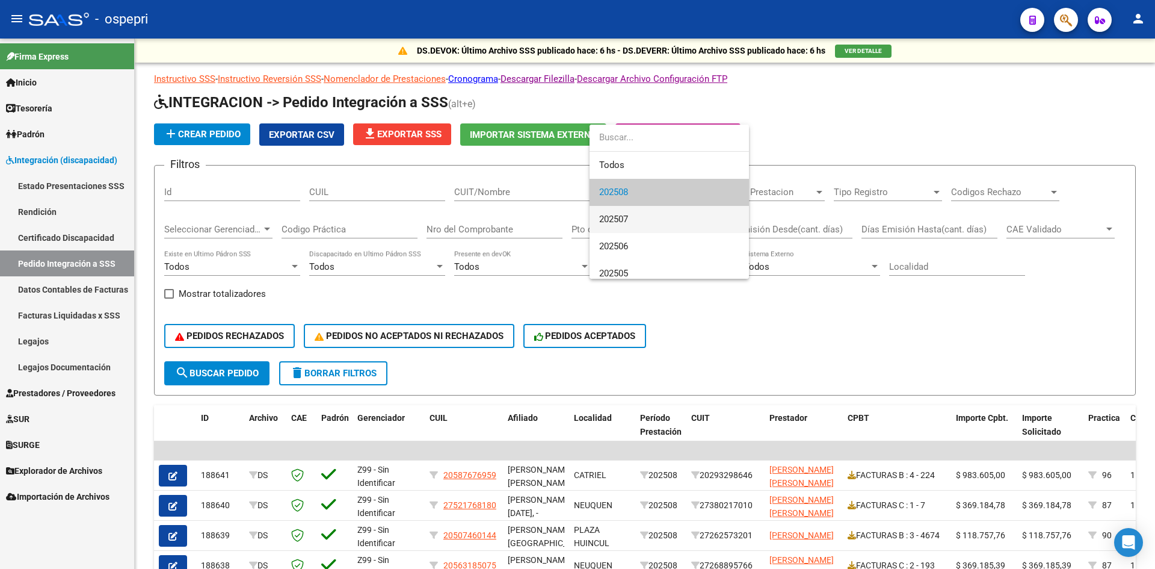
click at [636, 220] on span "202507" at bounding box center [669, 219] width 140 height 27
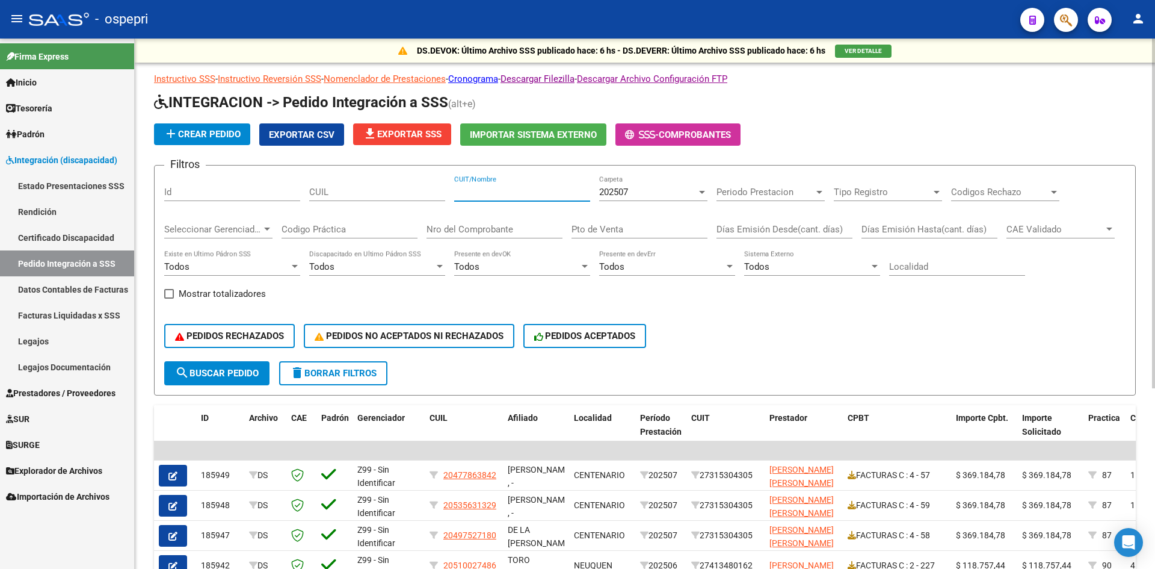
click at [489, 192] on input "CUIT/Nombre" at bounding box center [522, 192] width 136 height 11
paste input "27239180383"
type input "27239180383"
click at [245, 368] on span "search Buscar Pedido" at bounding box center [217, 373] width 84 height 11
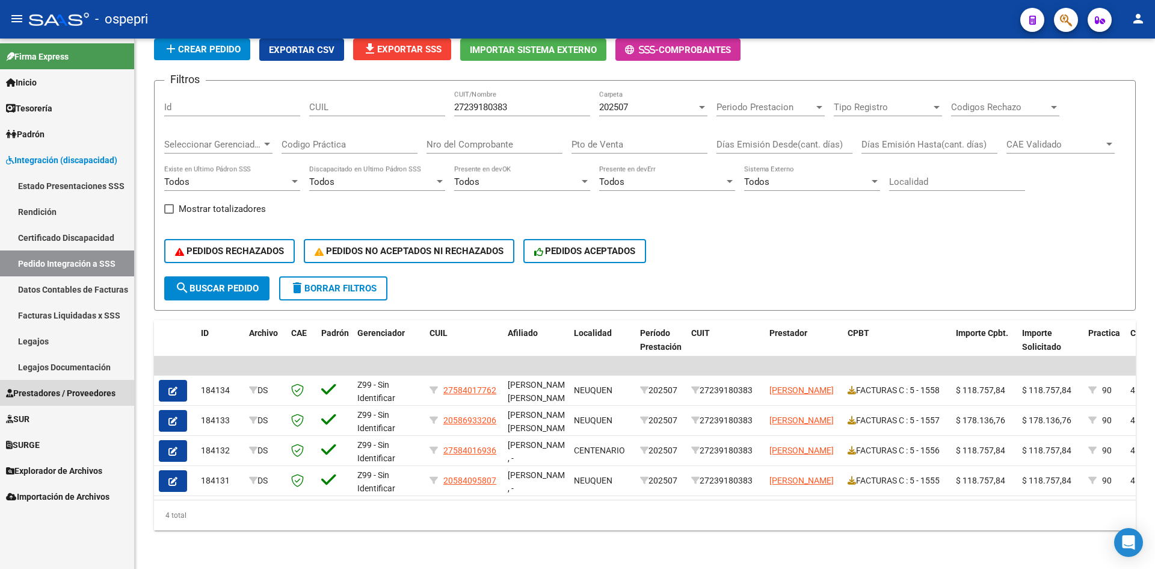
click at [61, 395] on span "Prestadores / Proveedores" at bounding box center [61, 392] width 110 height 13
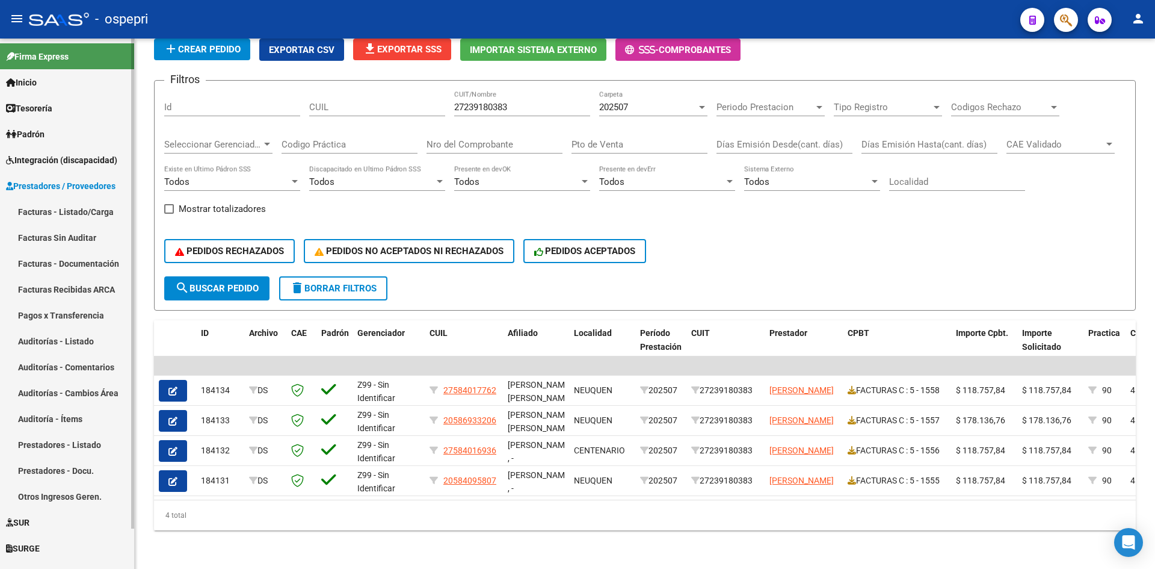
click at [76, 206] on link "Facturas - Listado/Carga" at bounding box center [67, 212] width 134 height 26
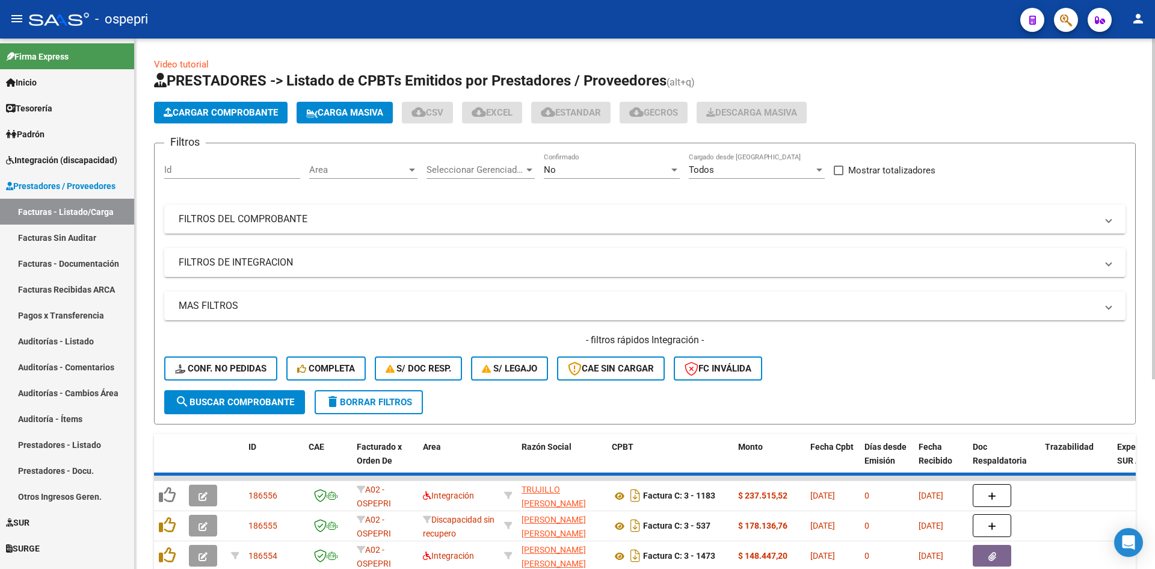
click at [501, 215] on mat-panel-title "FILTROS DEL COMPROBANTE" at bounding box center [638, 218] width 918 height 13
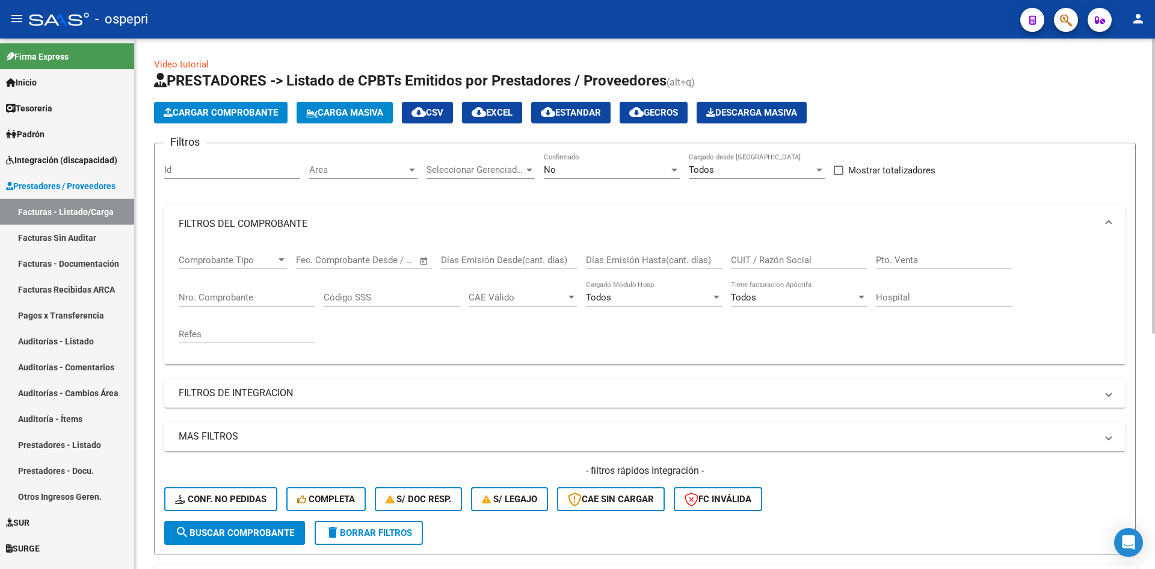
click at [764, 266] on div "CUIT / Razón Social" at bounding box center [799, 256] width 136 height 26
paste input "27312520422"
type input "27312520422"
click at [270, 529] on span "search Buscar Comprobante" at bounding box center [234, 532] width 119 height 11
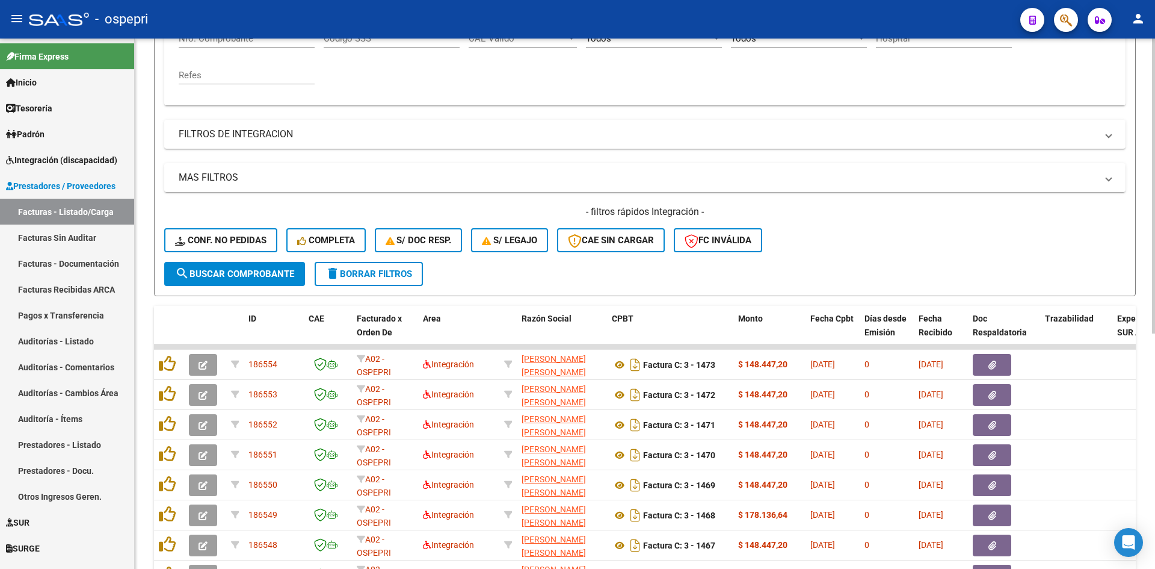
scroll to position [301, 0]
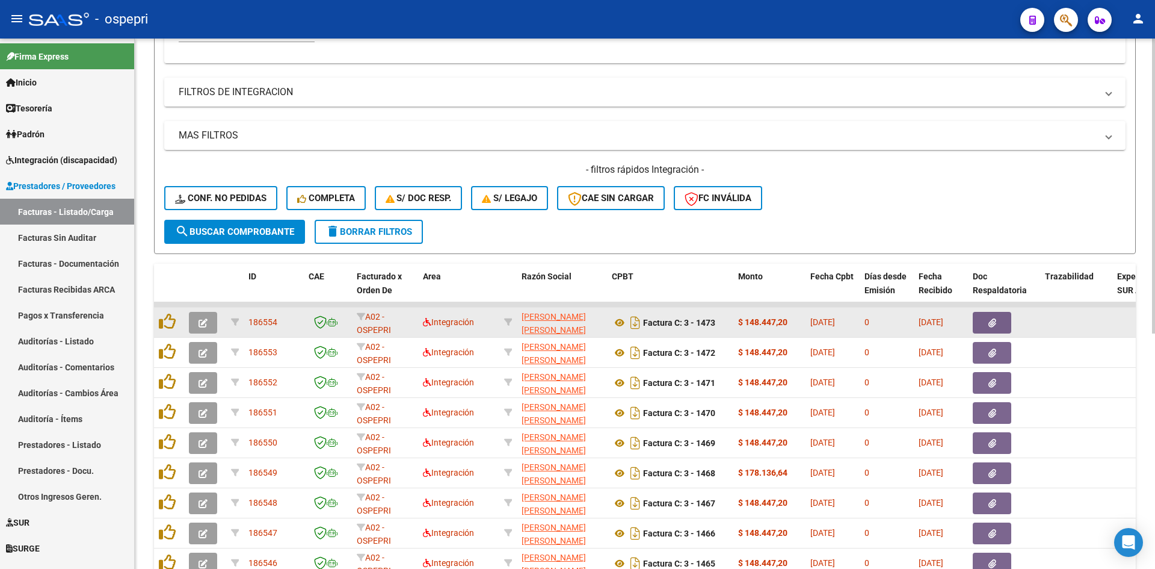
click at [202, 324] on icon "button" at bounding box center [203, 322] width 9 height 9
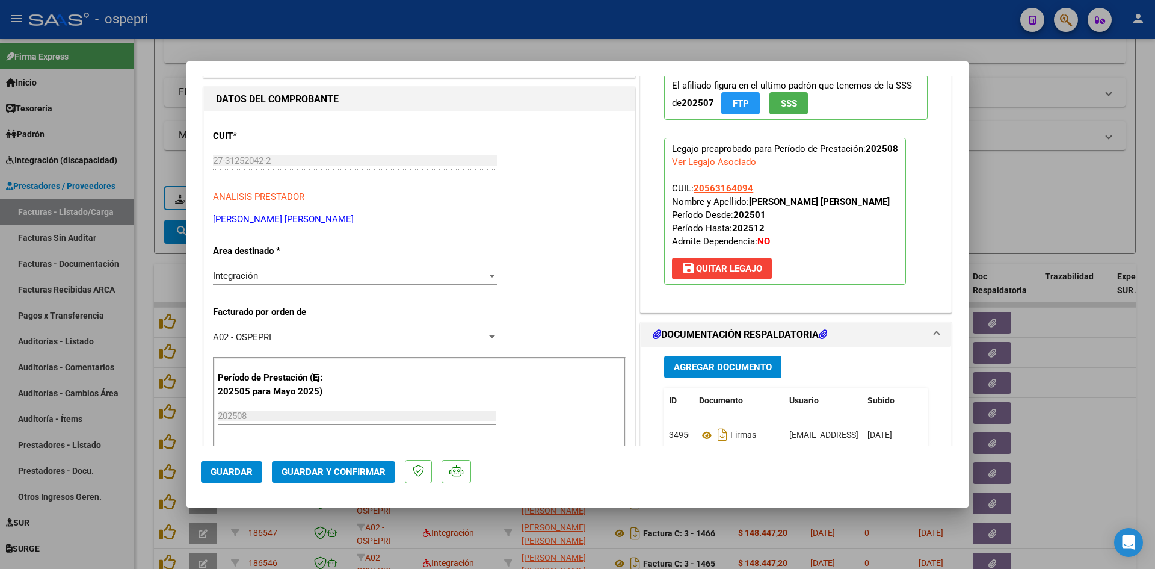
scroll to position [0, 0]
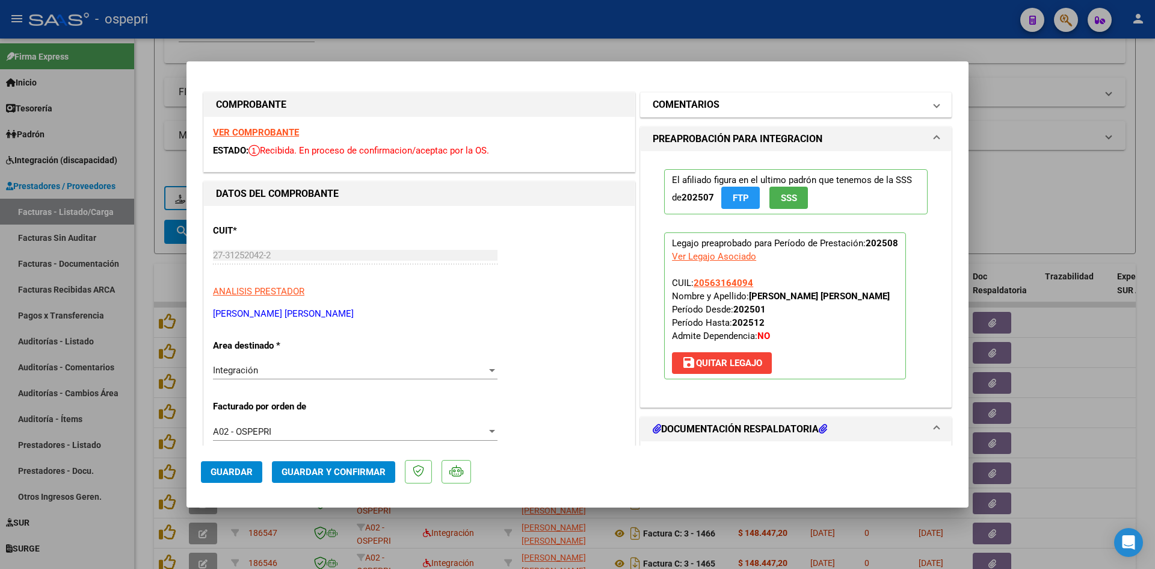
click at [811, 102] on mat-panel-title "COMENTARIOS" at bounding box center [789, 104] width 272 height 14
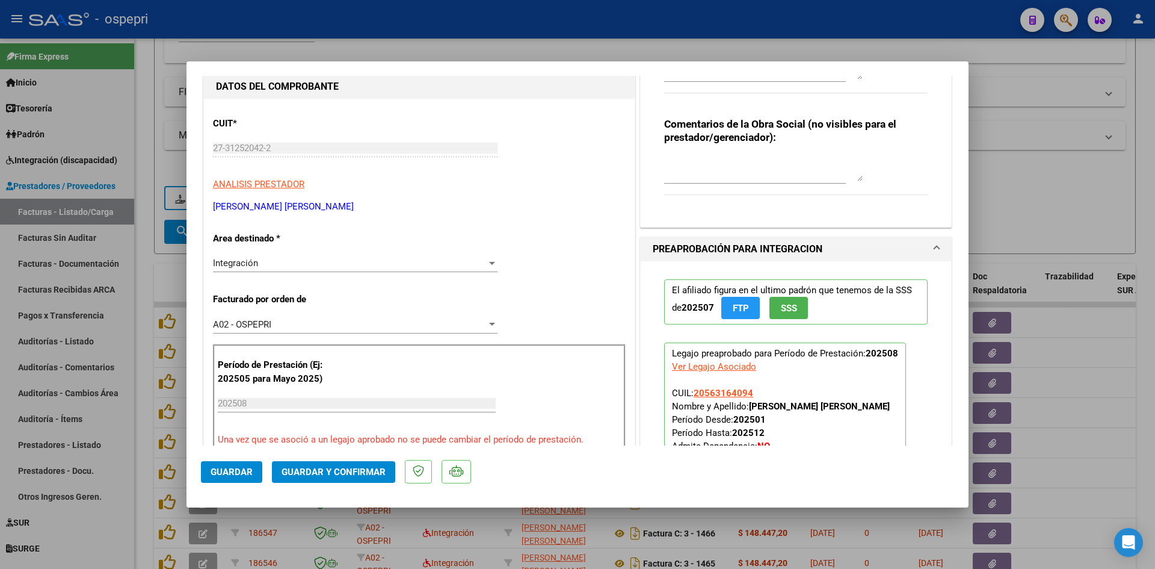
scroll to position [181, 0]
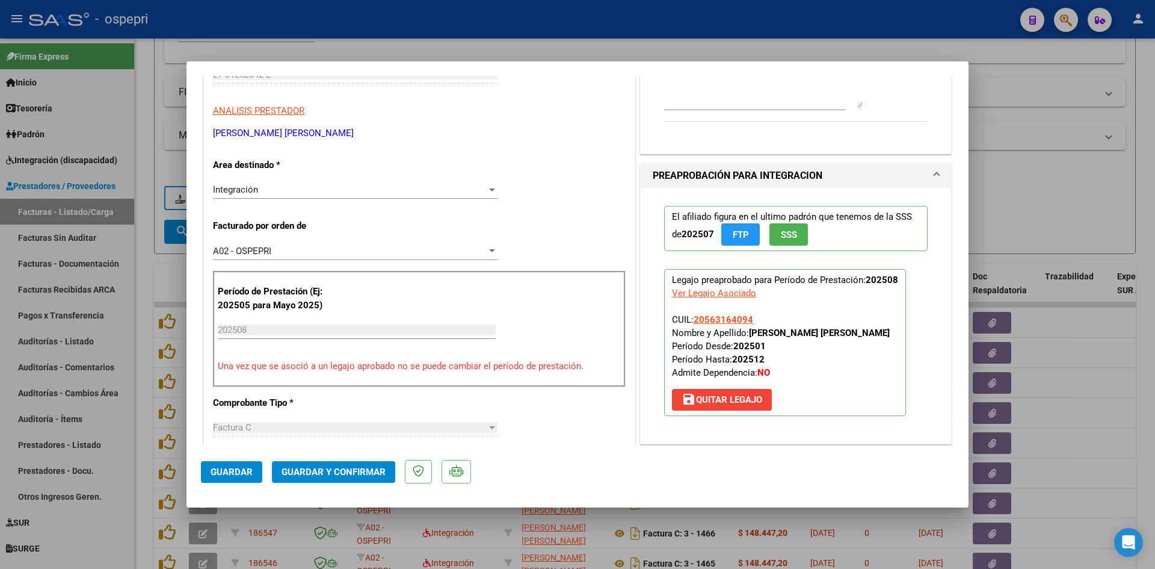
type input "$ 0,00"
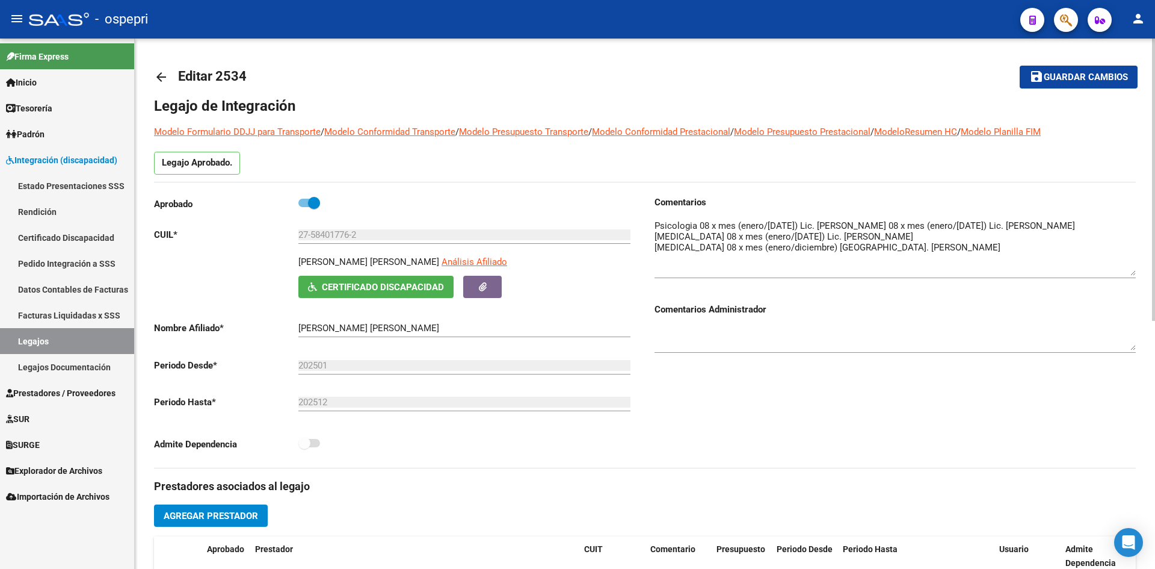
click at [165, 76] on mat-icon "arrow_back" at bounding box center [161, 77] width 14 height 14
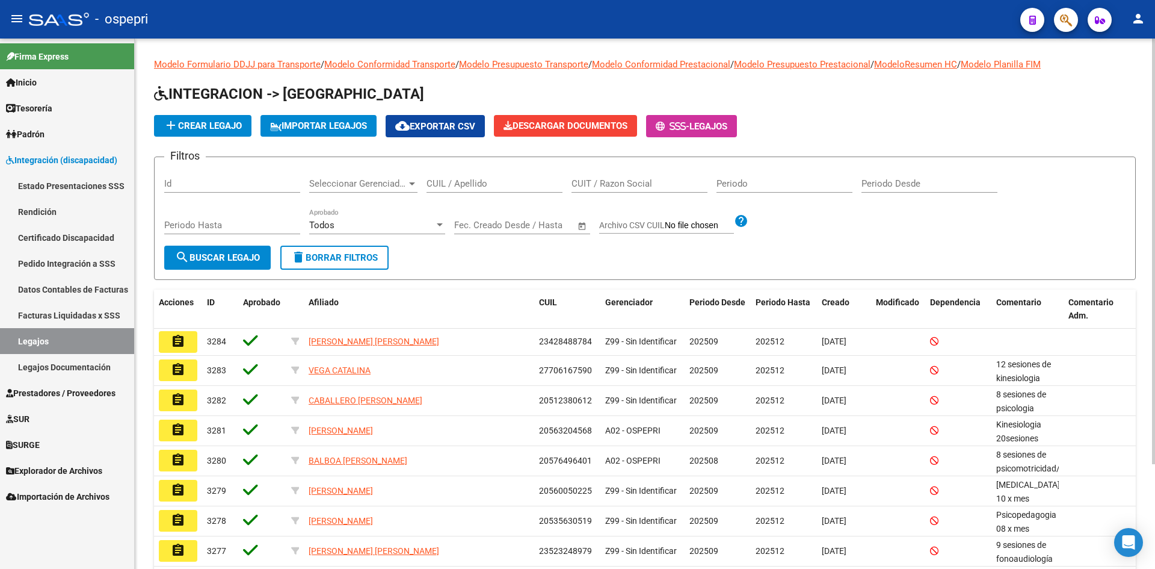
click at [475, 186] on input "CUIL / Apellido" at bounding box center [495, 183] width 136 height 11
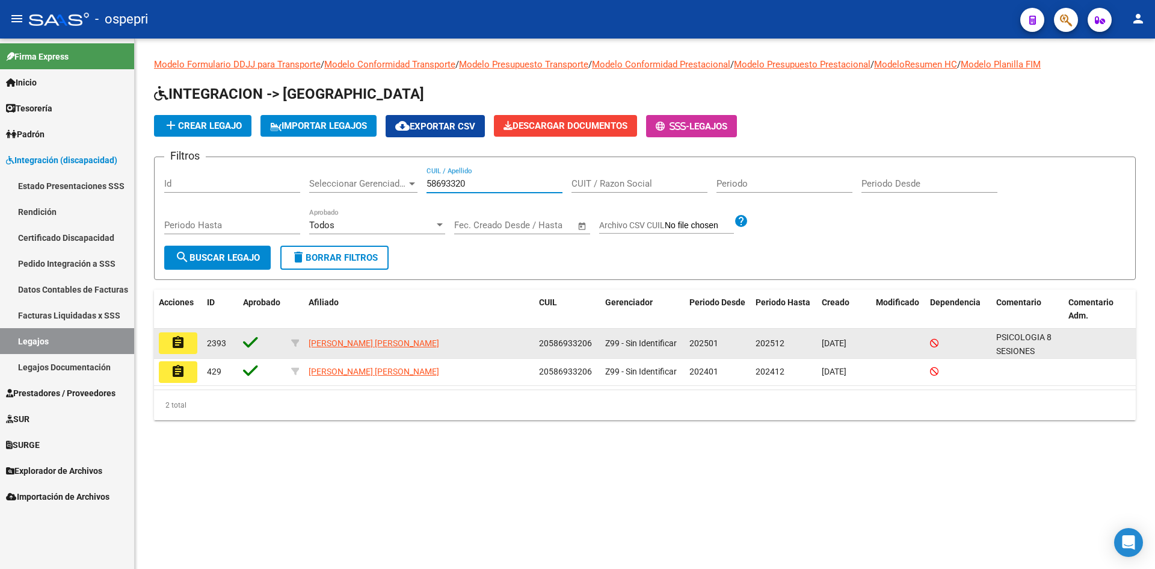
type input "58693320"
click at [181, 347] on mat-icon "assignment" at bounding box center [178, 342] width 14 height 14
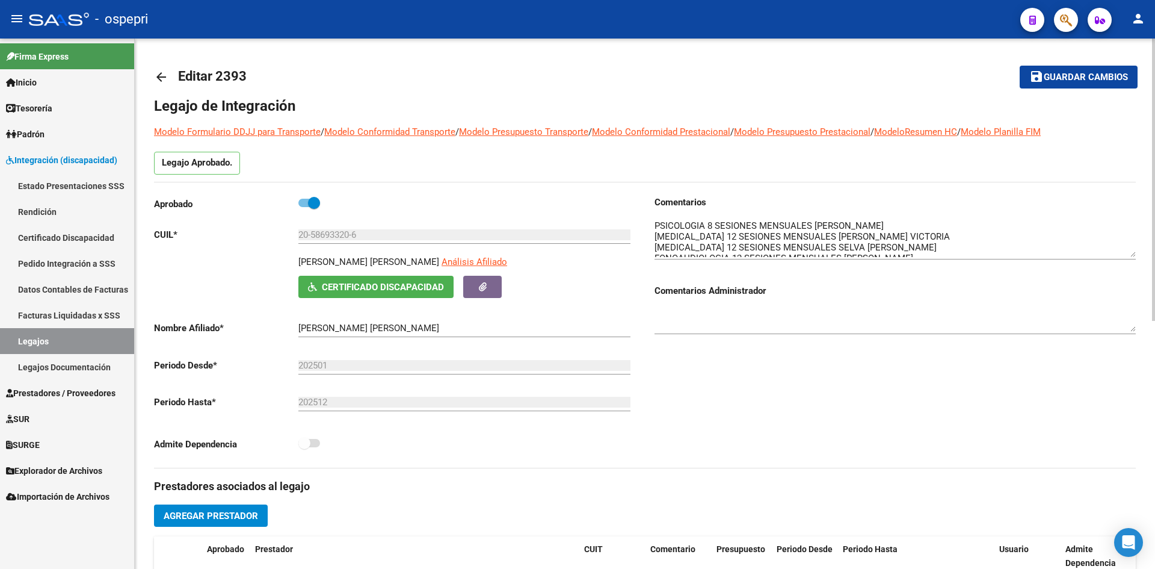
drag, startPoint x: 1133, startPoint y: 240, endPoint x: 1133, endPoint y: 254, distance: 13.8
click at [1133, 254] on textarea at bounding box center [895, 238] width 481 height 38
click at [158, 74] on mat-icon "arrow_back" at bounding box center [161, 77] width 14 height 14
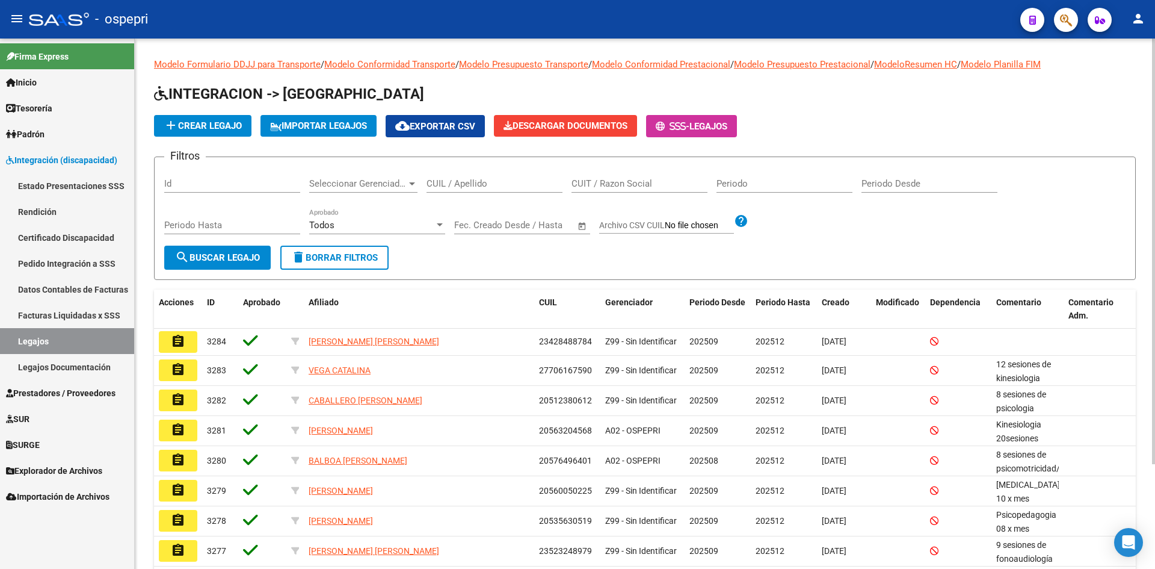
click at [484, 188] on input "CUIL / Apellido" at bounding box center [495, 183] width 136 height 11
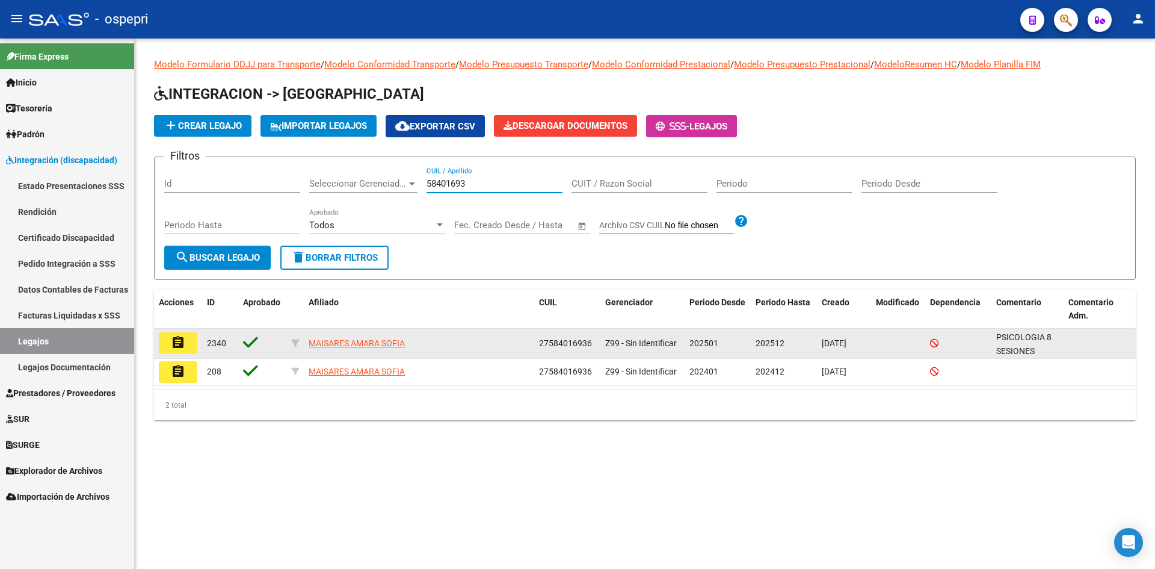
type input "58401693"
click at [179, 346] on mat-icon "assignment" at bounding box center [178, 342] width 14 height 14
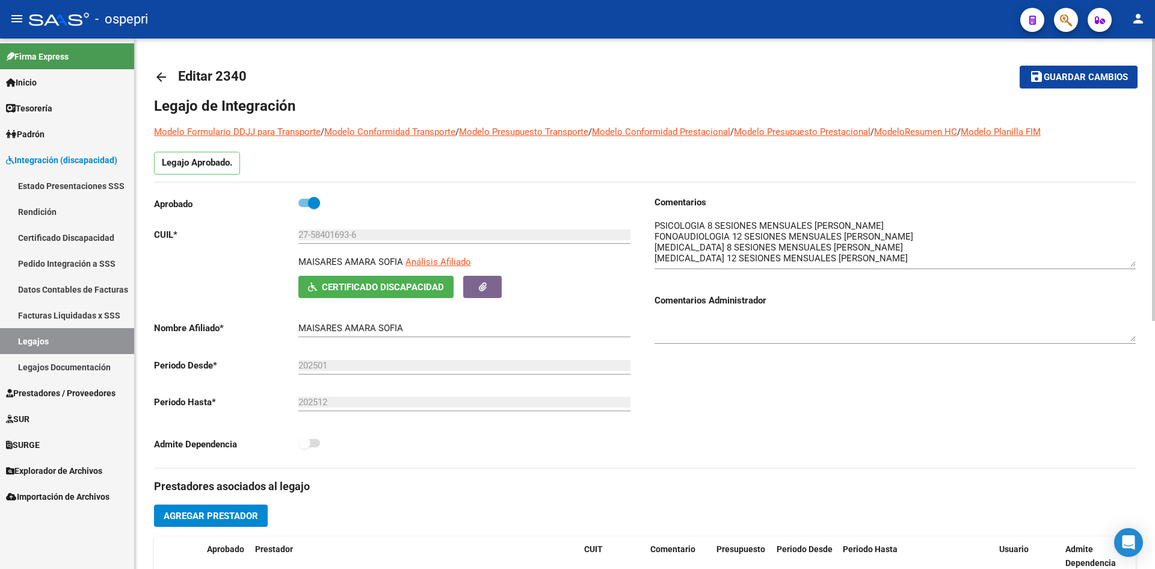
drag, startPoint x: 1134, startPoint y: 241, endPoint x: 1133, endPoint y: 264, distance: 23.5
click at [1133, 264] on textarea at bounding box center [895, 243] width 481 height 48
click at [163, 75] on mat-icon "arrow_back" at bounding box center [161, 77] width 14 height 14
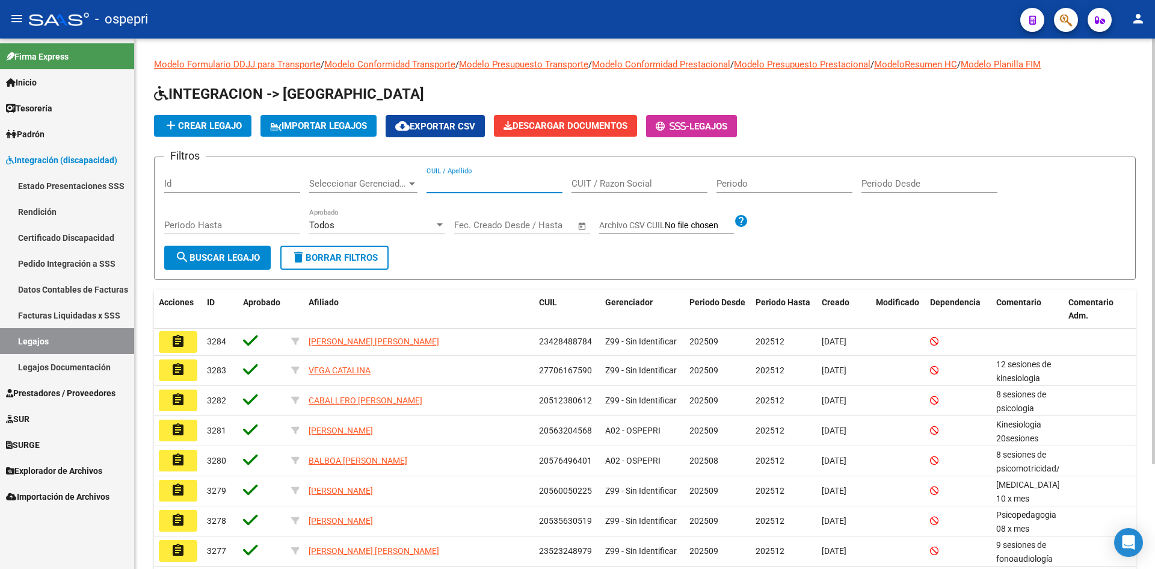
click at [459, 187] on input "CUIL / Apellido" at bounding box center [495, 183] width 136 height 11
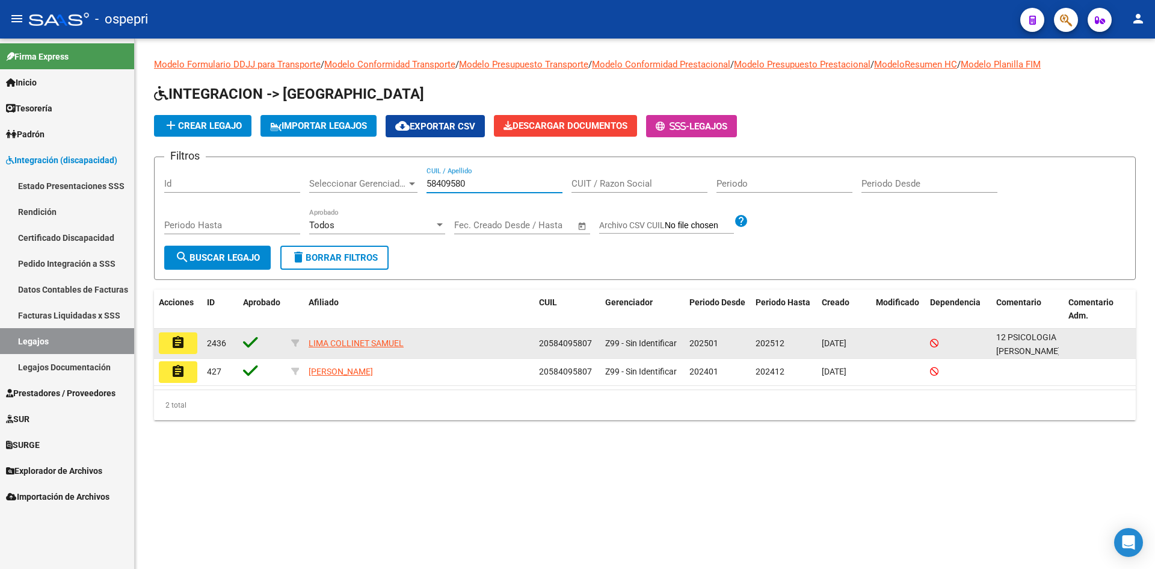
type input "58409580"
click at [178, 338] on mat-icon "assignment" at bounding box center [178, 342] width 14 height 14
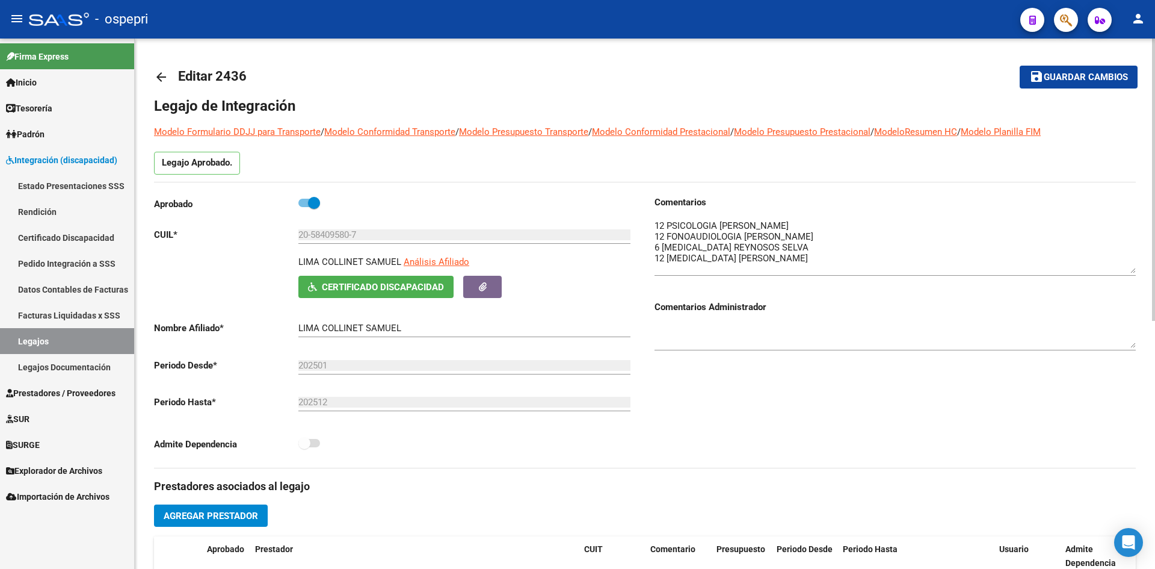
drag, startPoint x: 1132, startPoint y: 236, endPoint x: 1134, endPoint y: 267, distance: 30.1
click at [1134, 267] on textarea at bounding box center [895, 246] width 481 height 54
click at [166, 73] on mat-icon "arrow_back" at bounding box center [161, 77] width 14 height 14
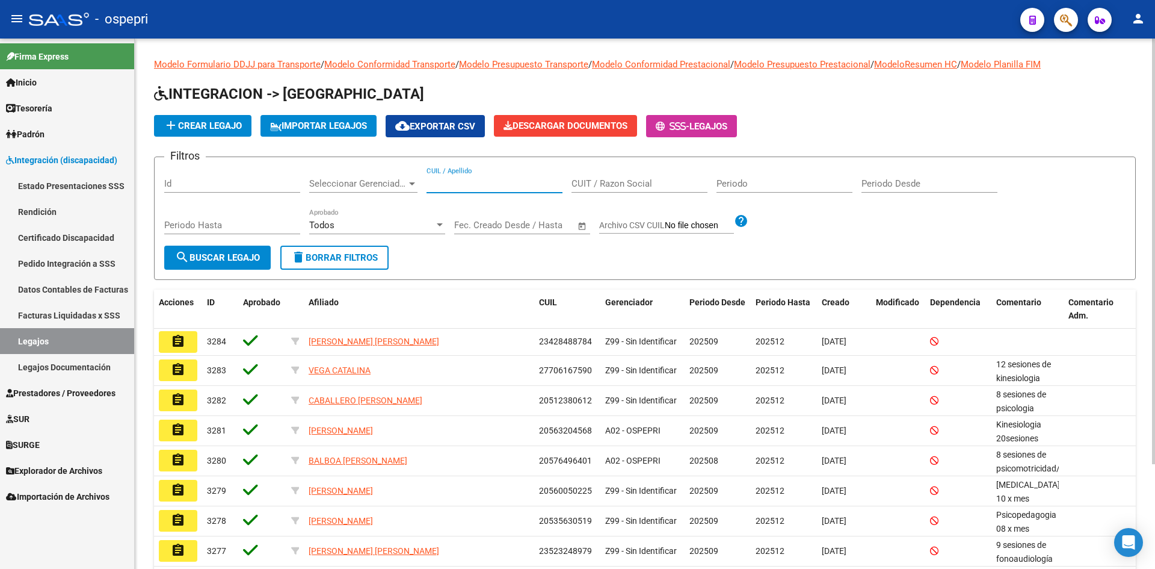
click at [466, 182] on input "CUIL / Apellido" at bounding box center [495, 183] width 136 height 11
type input "49894077"
click at [243, 258] on span "search Buscar Legajo" at bounding box center [217, 257] width 85 height 11
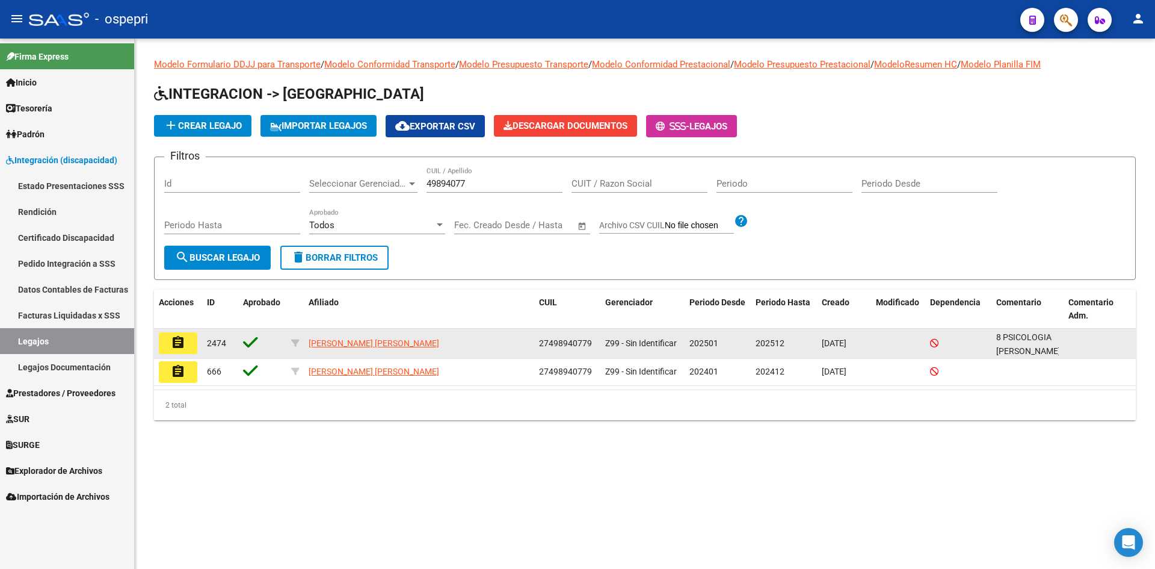
click at [176, 336] on mat-icon "assignment" at bounding box center [178, 342] width 14 height 14
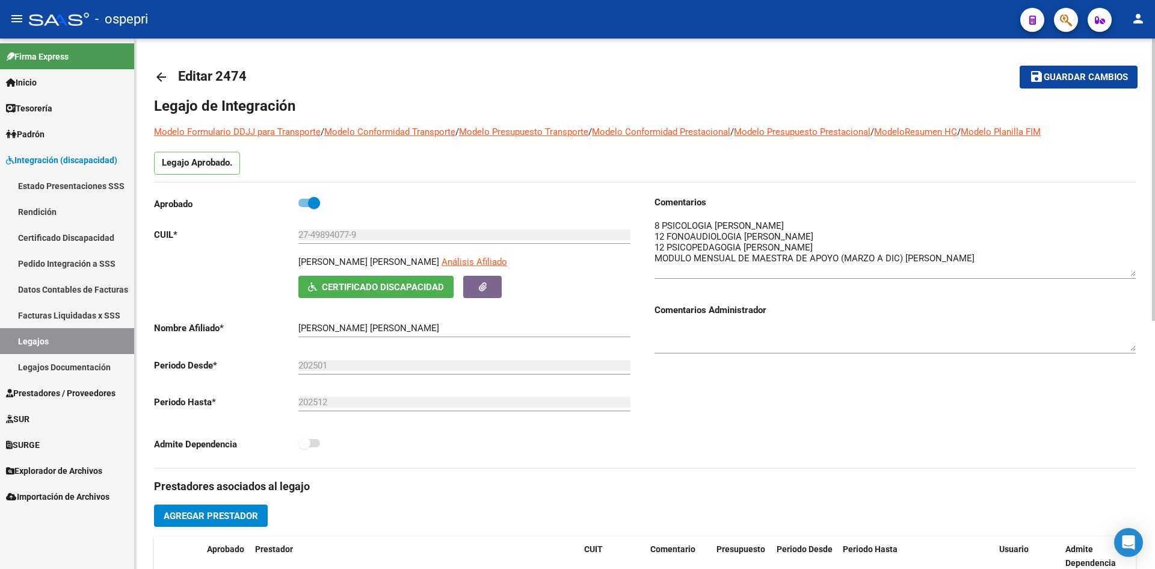
drag, startPoint x: 1134, startPoint y: 241, endPoint x: 1134, endPoint y: 274, distance: 33.1
click at [1134, 274] on textarea at bounding box center [895, 247] width 481 height 57
click at [165, 80] on mat-icon "arrow_back" at bounding box center [161, 77] width 14 height 14
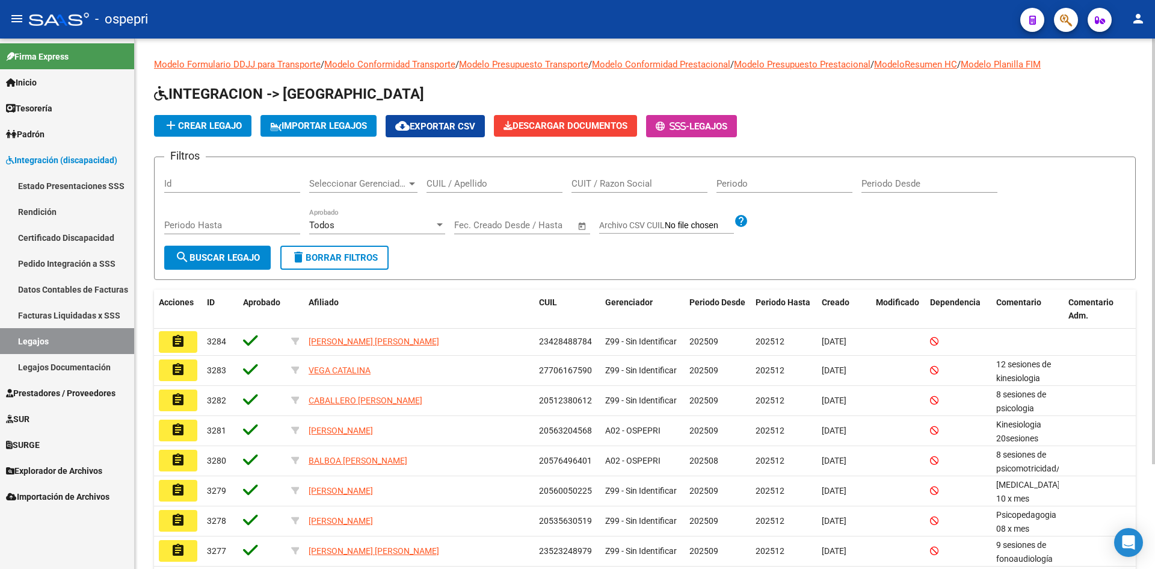
click at [473, 188] on input "CUIL / Apellido" at bounding box center [495, 183] width 136 height 11
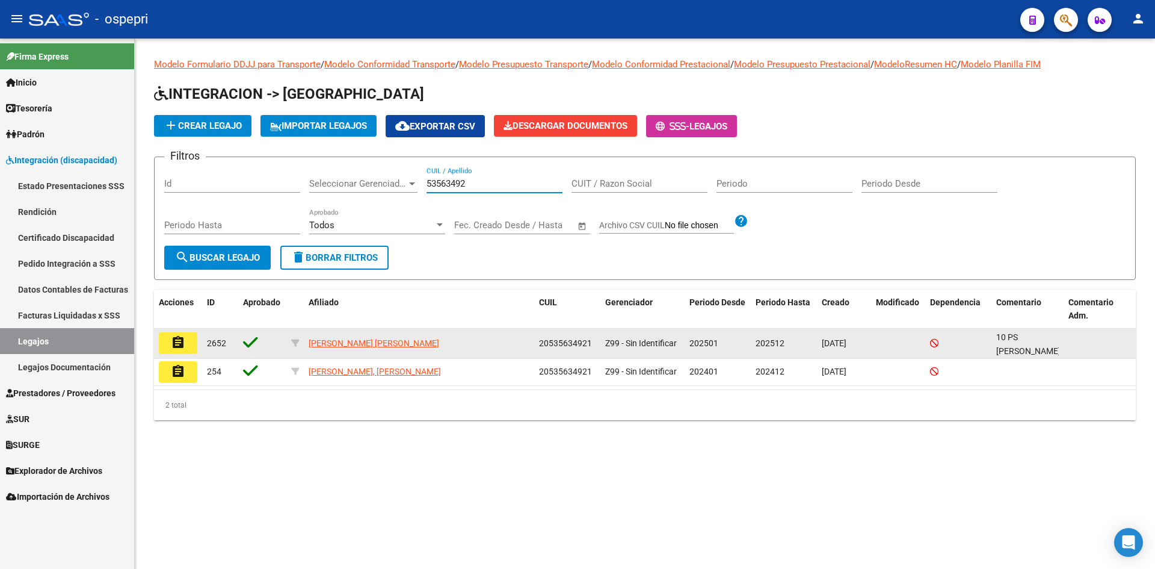
type input "53563492"
click at [182, 341] on mat-icon "assignment" at bounding box center [178, 342] width 14 height 14
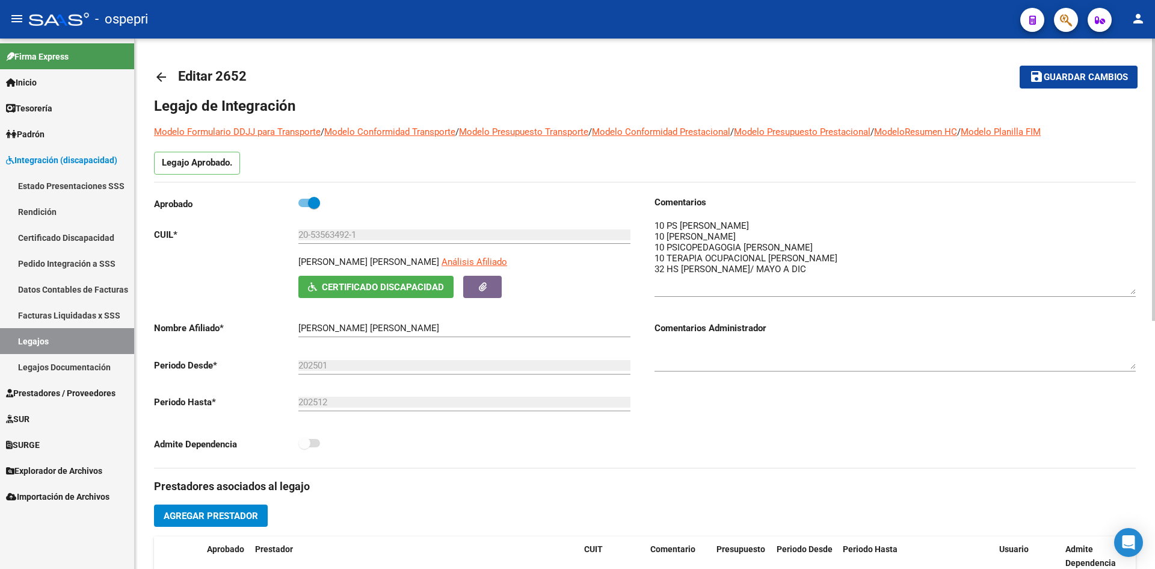
drag, startPoint x: 1133, startPoint y: 241, endPoint x: 1116, endPoint y: 292, distance: 54.0
click at [1116, 292] on textarea at bounding box center [895, 256] width 481 height 75
click at [162, 78] on mat-icon "arrow_back" at bounding box center [161, 77] width 14 height 14
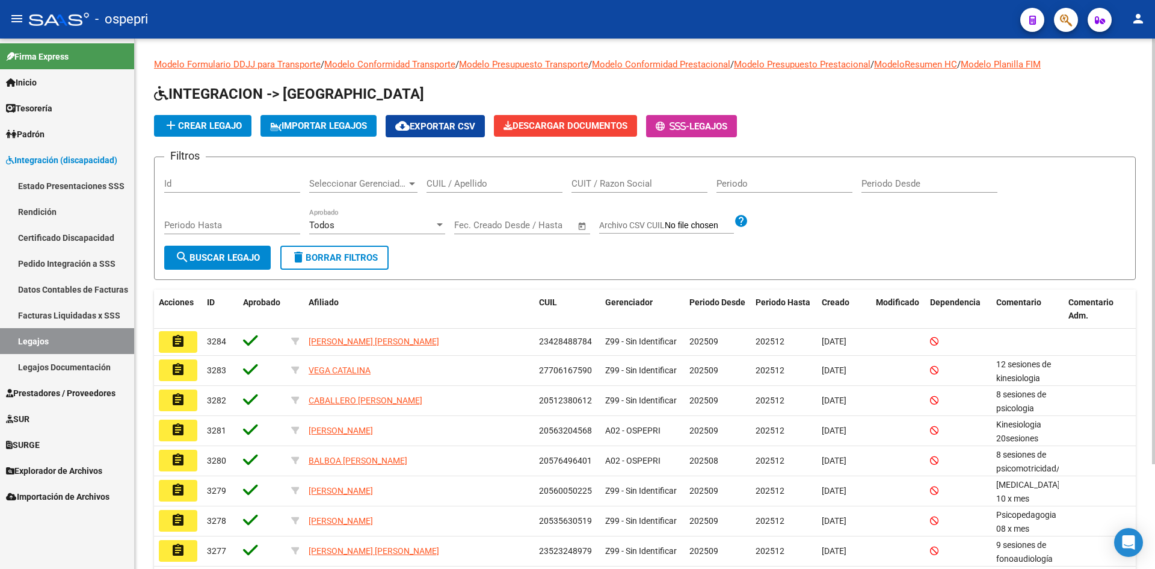
click at [439, 182] on input "CUIL / Apellido" at bounding box center [495, 183] width 136 height 11
click at [432, 189] on input "54449" at bounding box center [495, 183] width 136 height 11
click at [463, 186] on input "574449" at bounding box center [495, 183] width 136 height 11
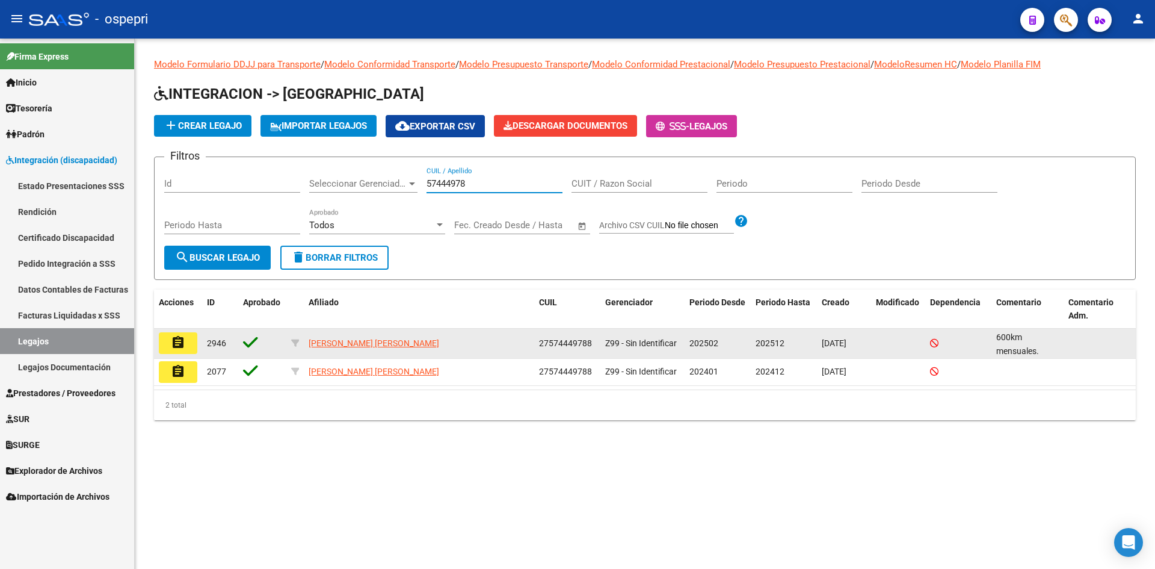
type input "57444978"
click at [181, 339] on mat-icon "assignment" at bounding box center [178, 342] width 14 height 14
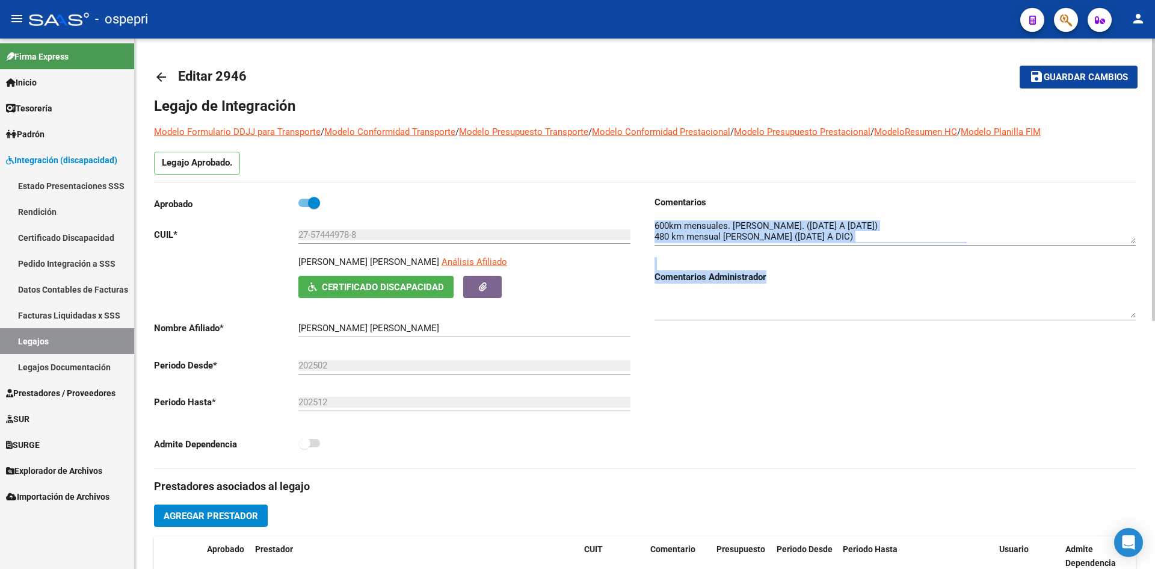
drag, startPoint x: 1134, startPoint y: 243, endPoint x: 1137, endPoint y: 280, distance: 37.4
click at [1137, 280] on div "arrow_back Editar 2946 save Guardar cambios Legajo de Integración Modelo Formul…" at bounding box center [645, 537] width 1021 height 996
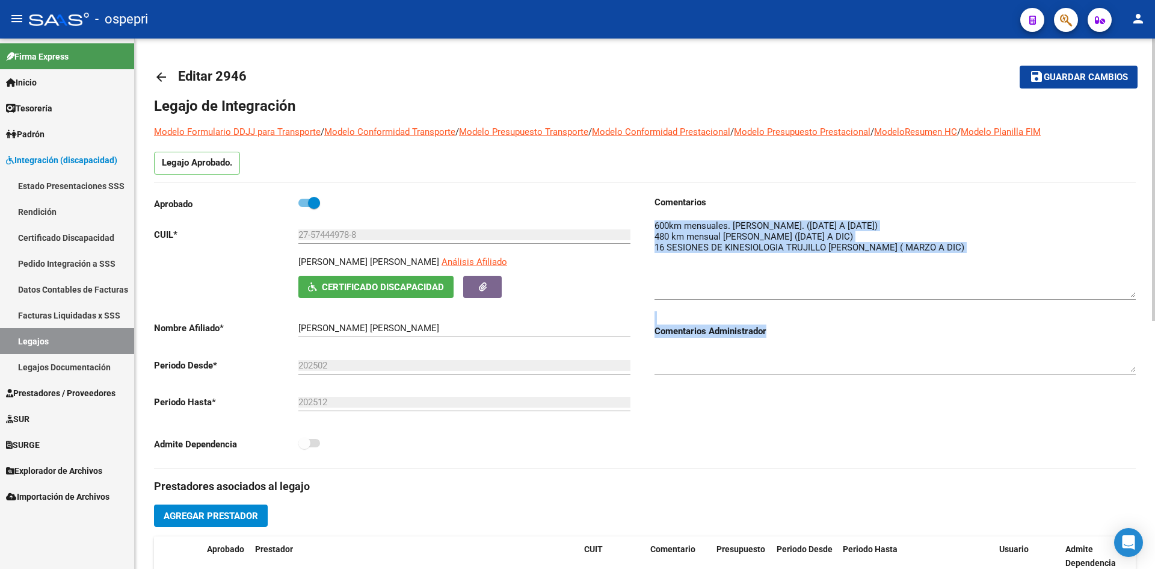
drag, startPoint x: 1131, startPoint y: 241, endPoint x: 1134, endPoint y: 295, distance: 54.2
click at [1134, 295] on textarea at bounding box center [895, 258] width 481 height 78
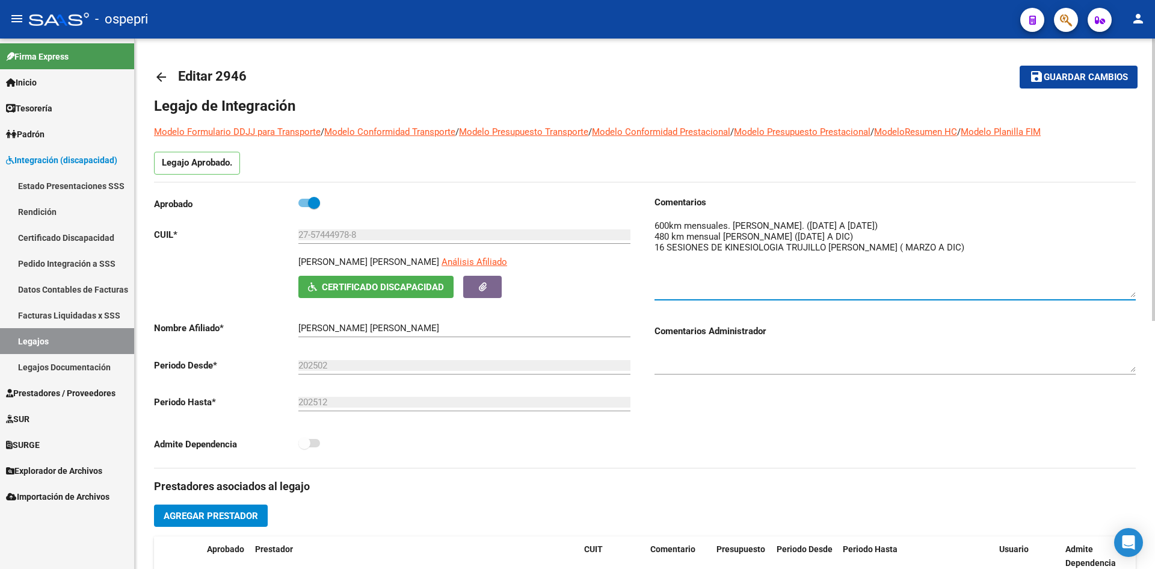
click at [1061, 251] on textarea at bounding box center [895, 258] width 481 height 78
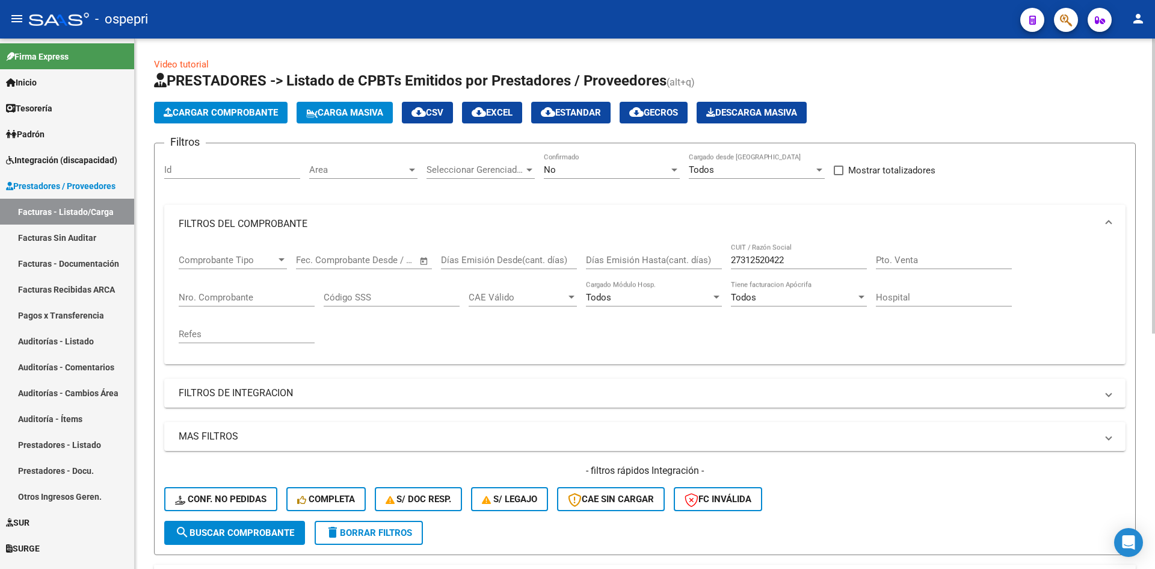
scroll to position [301, 0]
